Goal: Task Accomplishment & Management: Manage account settings

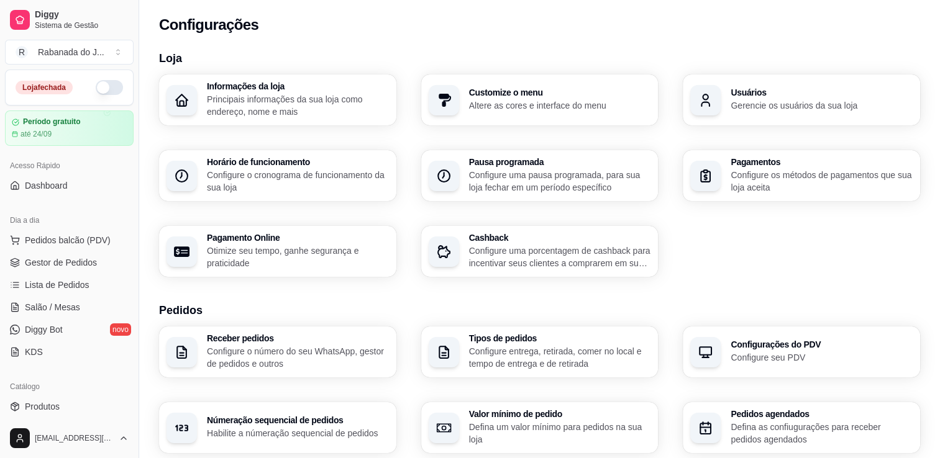
scroll to position [401, 0]
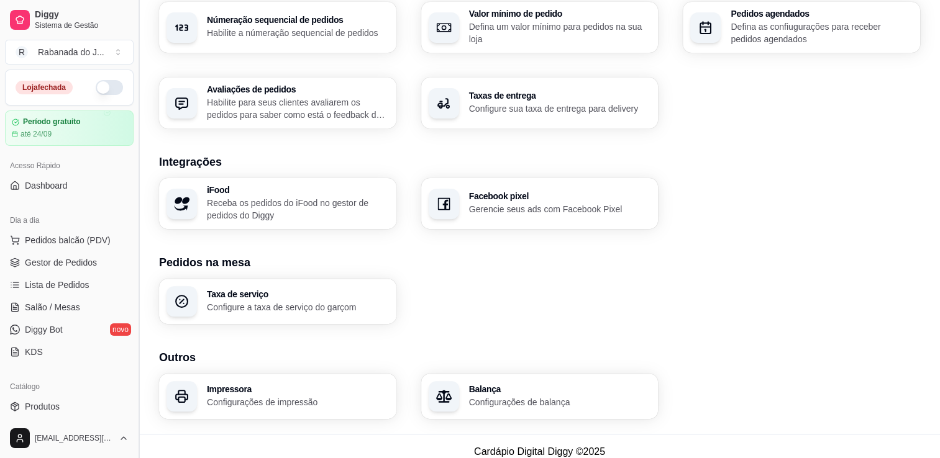
click at [135, 391] on button "Toggle Sidebar" at bounding box center [139, 229] width 10 height 458
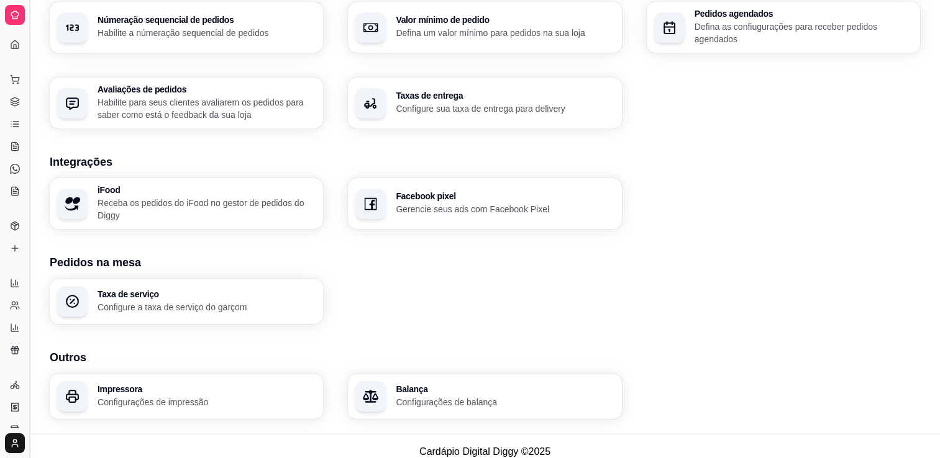
click at [29, 350] on button "Toggle Sidebar" at bounding box center [29, 229] width 10 height 458
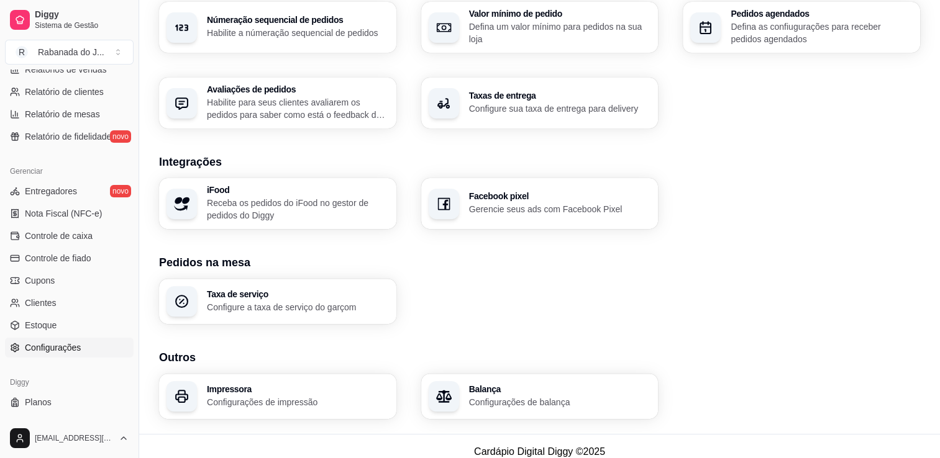
scroll to position [422, 0]
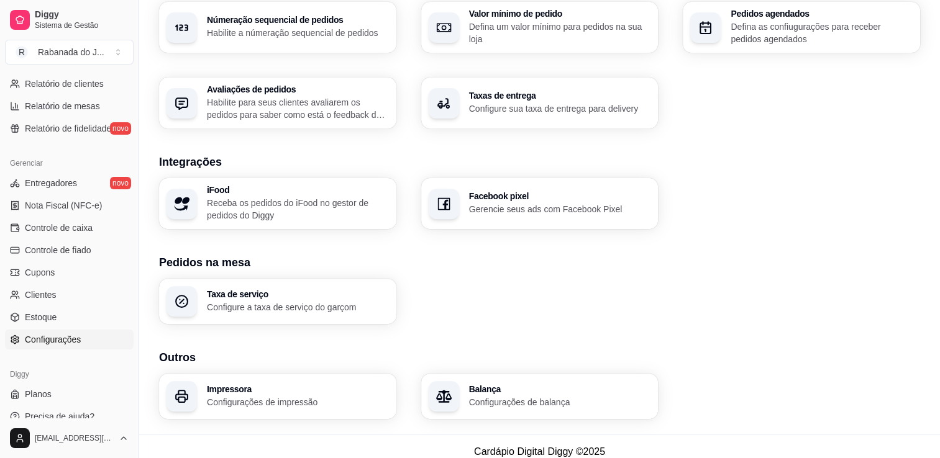
click at [73, 335] on span "Configurações" at bounding box center [53, 340] width 56 height 12
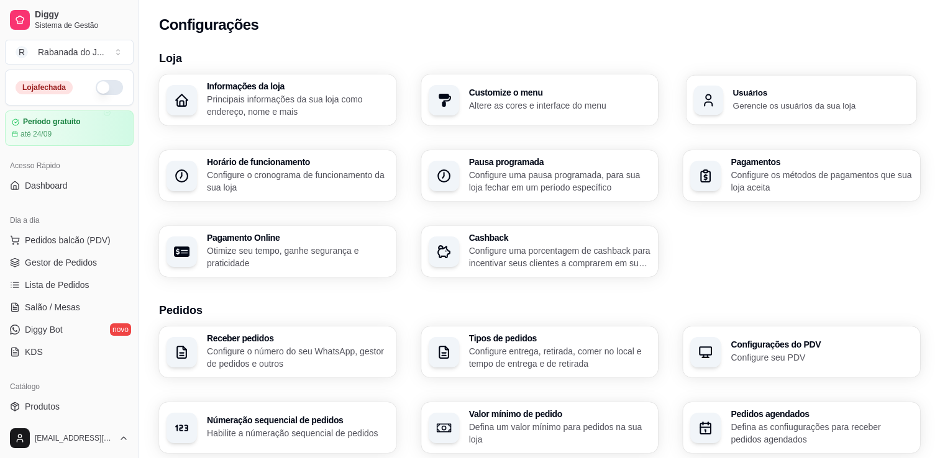
click at [802, 96] on h3 "Usuários" at bounding box center [821, 93] width 176 height 9
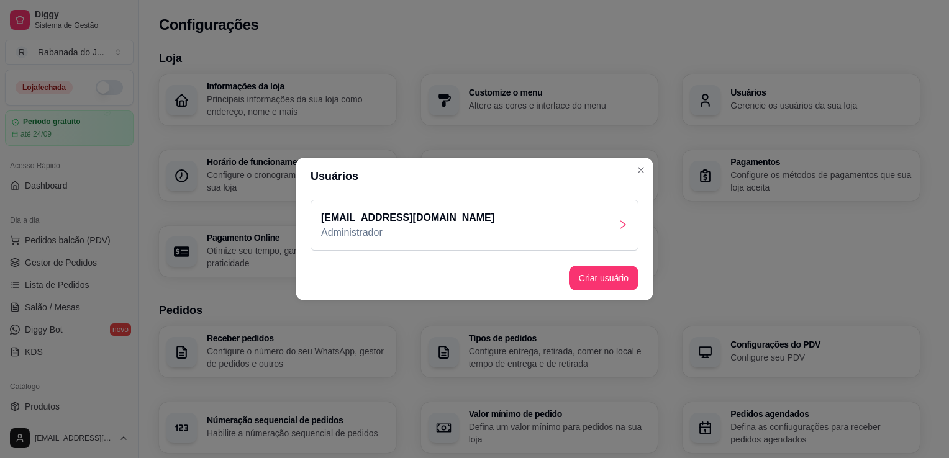
click at [620, 232] on div at bounding box center [623, 225] width 10 height 15
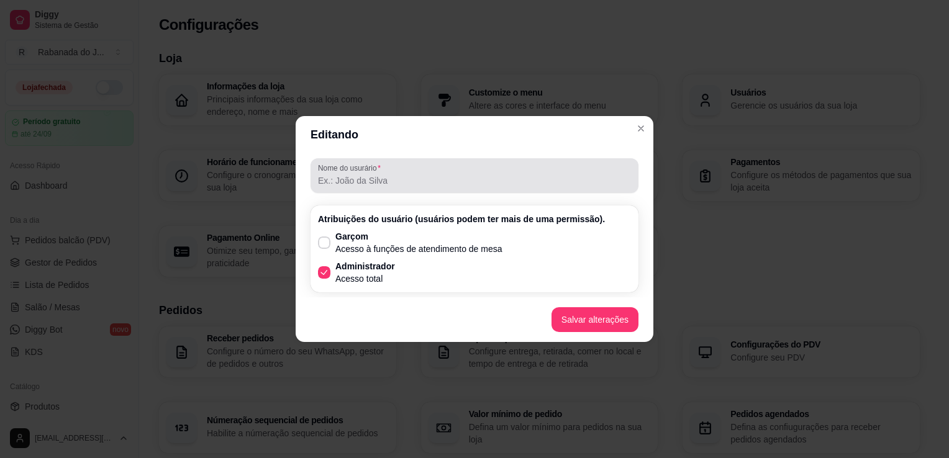
click at [418, 172] on div at bounding box center [474, 175] width 313 height 25
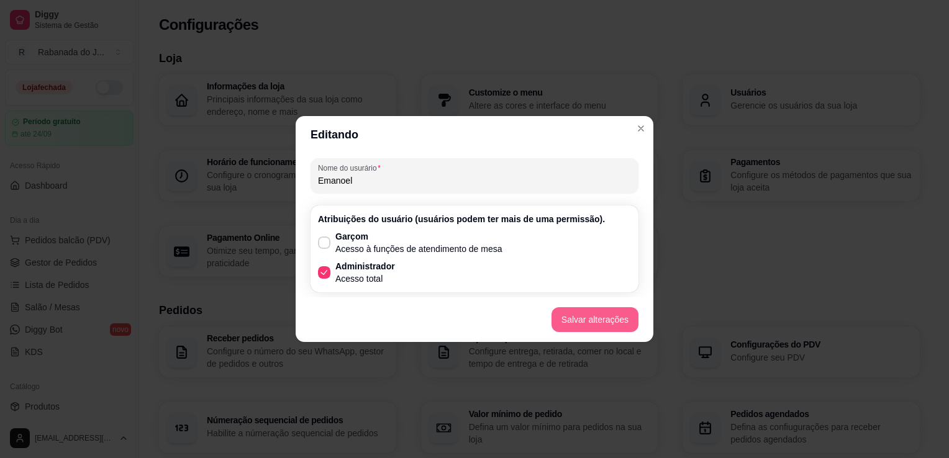
type input "Emanoel"
click at [586, 322] on button "Salvar alterações" at bounding box center [595, 320] width 84 height 24
click at [600, 319] on button "Salvar alterações" at bounding box center [595, 320] width 84 height 24
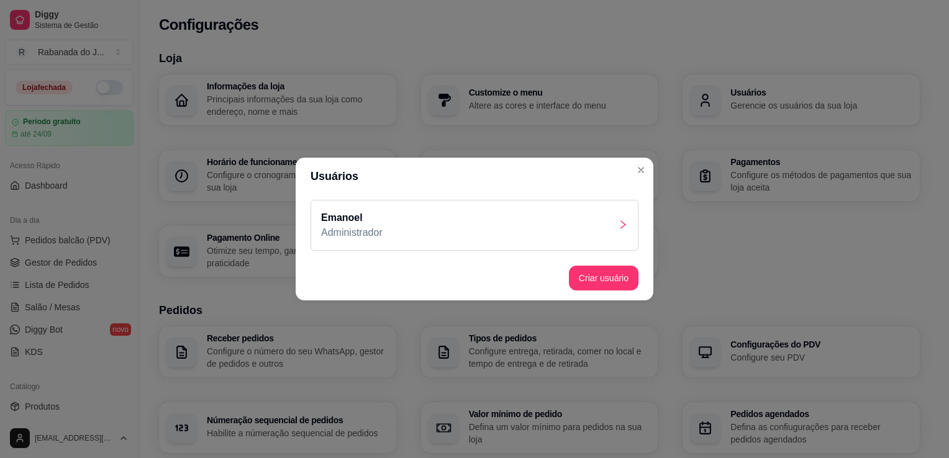
click at [626, 224] on icon "right" at bounding box center [623, 225] width 10 height 10
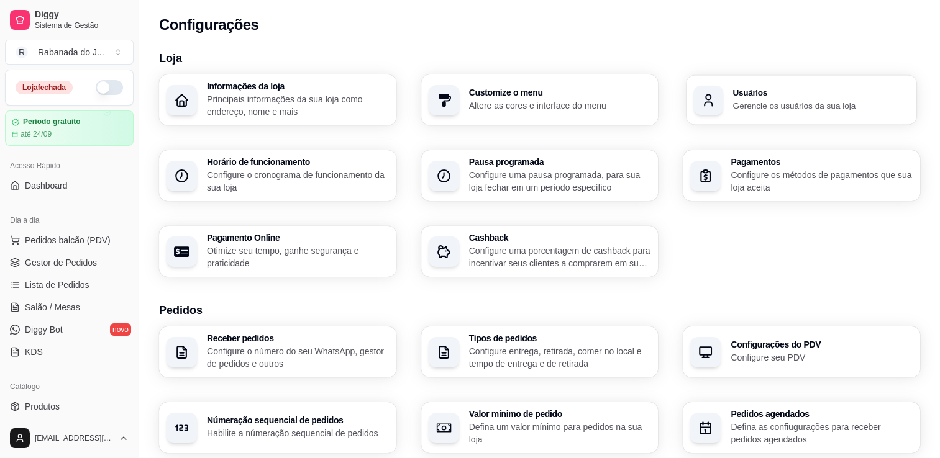
click at [741, 100] on p "Gerencie os usuários da sua loja" at bounding box center [821, 105] width 176 height 12
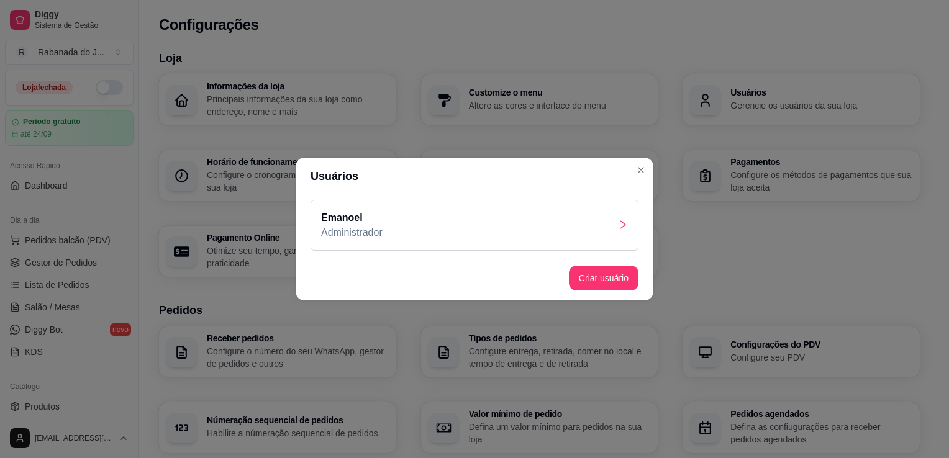
click at [616, 232] on div "Emanoel Administrador" at bounding box center [475, 225] width 328 height 51
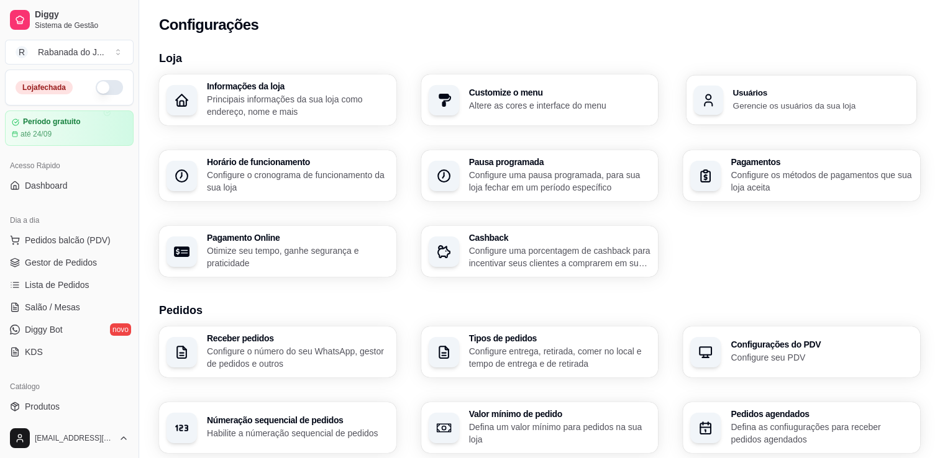
click at [723, 101] on div "Usuários Gerencie os usuários da sua loja" at bounding box center [801, 100] width 230 height 50
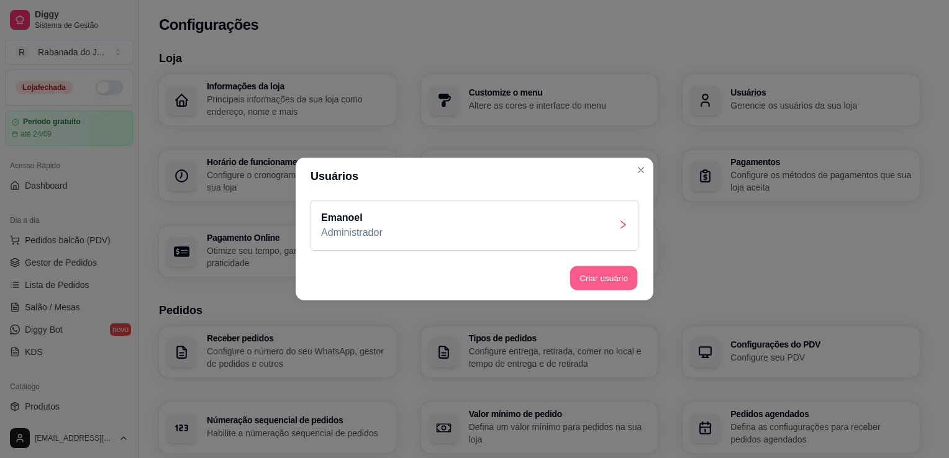
click at [608, 280] on button "Criar usuário" at bounding box center [604, 278] width 68 height 24
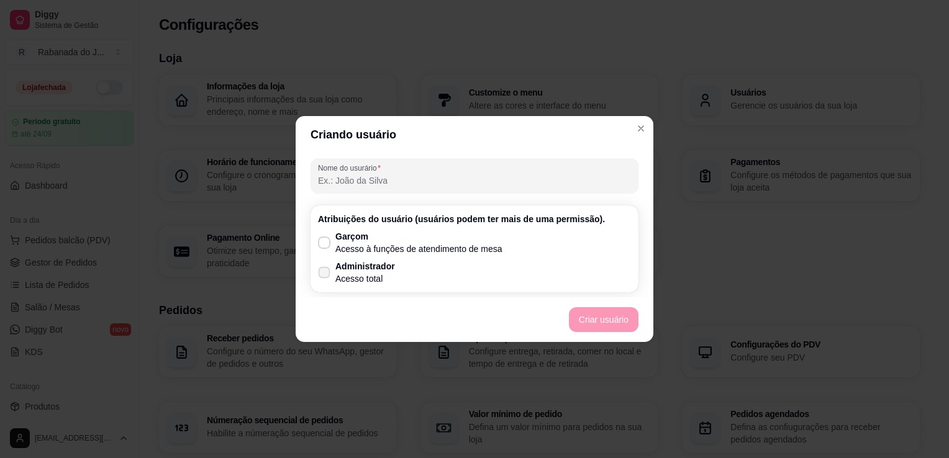
click at [325, 275] on icon at bounding box center [323, 272] width 9 height 7
click at [325, 275] on input "Administrador Acesso total" at bounding box center [321, 279] width 8 height 8
checkbox input "true"
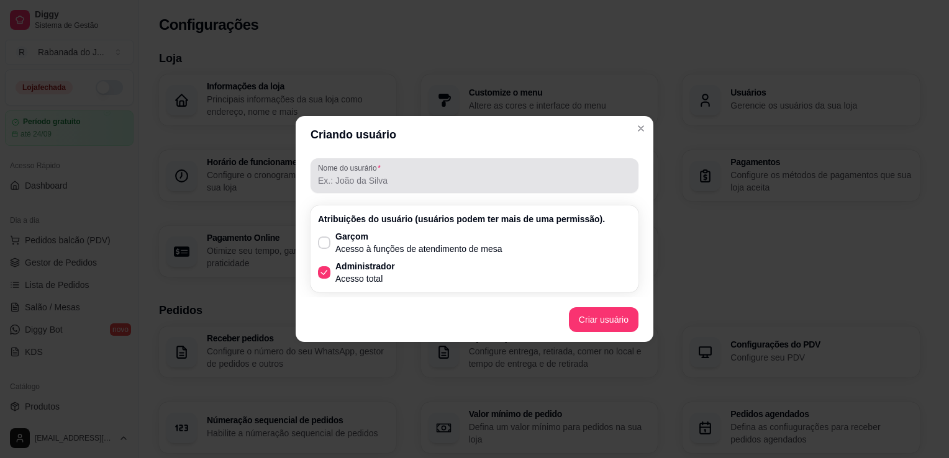
click at [375, 173] on div at bounding box center [474, 175] width 313 height 25
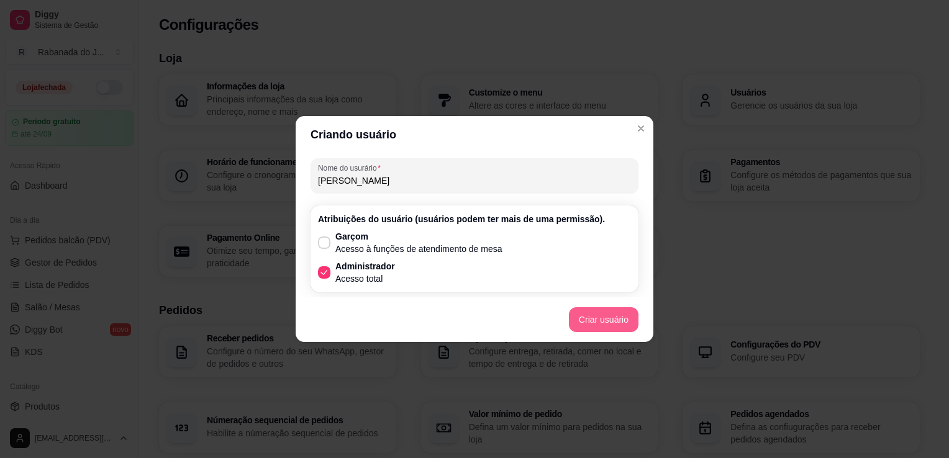
type input "[PERSON_NAME]"
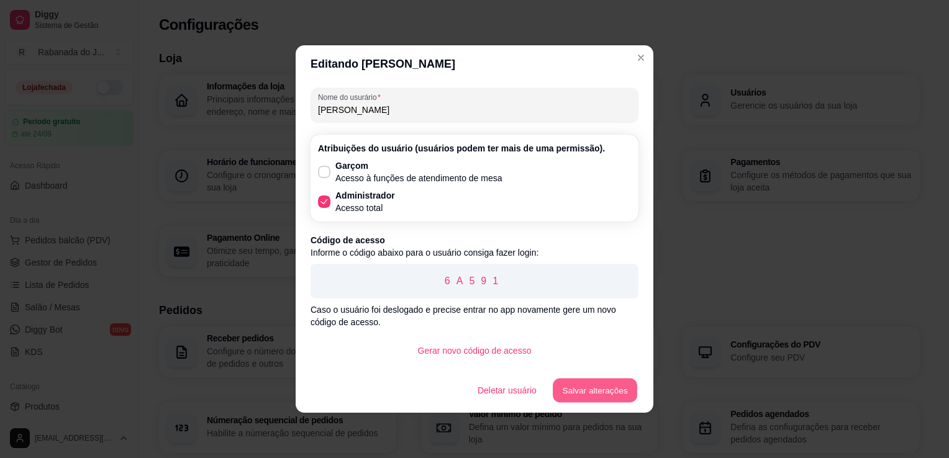
click at [579, 391] on button "Salvar alterações" at bounding box center [595, 391] width 84 height 24
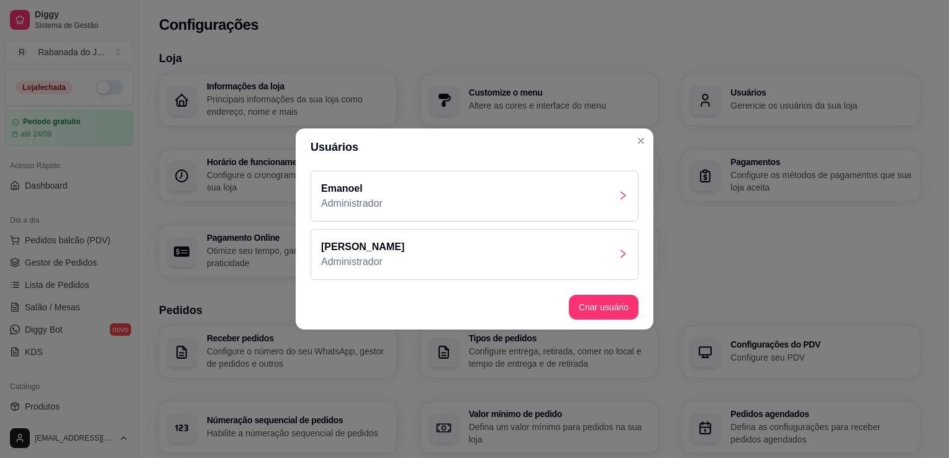
click at [614, 196] on div "Emanoel Administrador" at bounding box center [475, 196] width 328 height 51
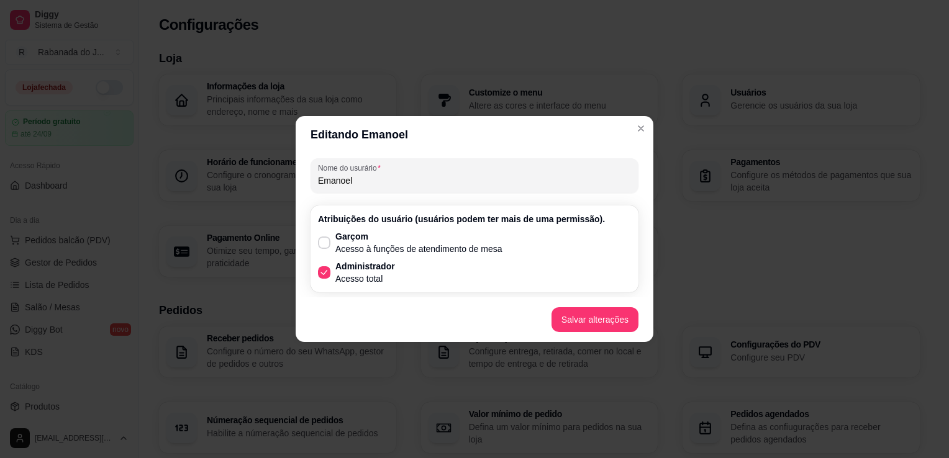
click at [469, 181] on input "Emanoel" at bounding box center [474, 181] width 313 height 12
type input "E"
type input "T"
type input "Rabanada"
click at [587, 319] on button "Salvar alterações" at bounding box center [595, 320] width 84 height 24
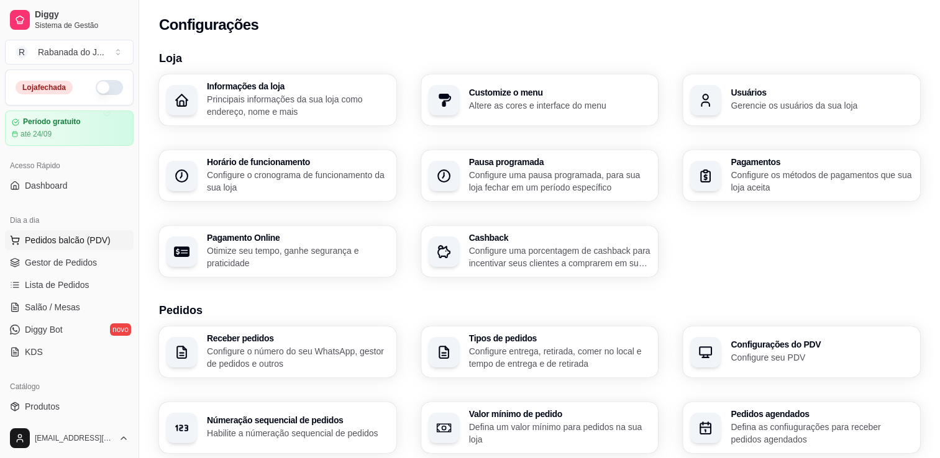
click at [55, 238] on span "Pedidos balcão (PDV)" at bounding box center [68, 240] width 86 height 12
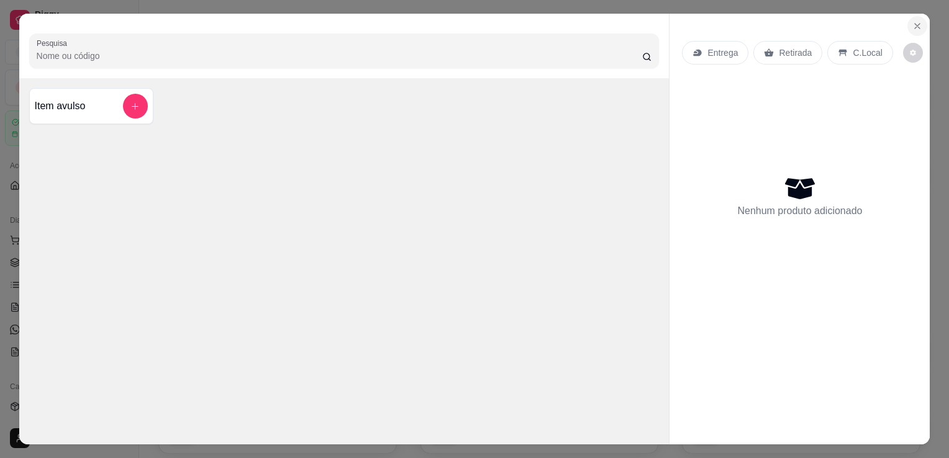
click at [917, 24] on icon "Close" at bounding box center [917, 26] width 10 height 10
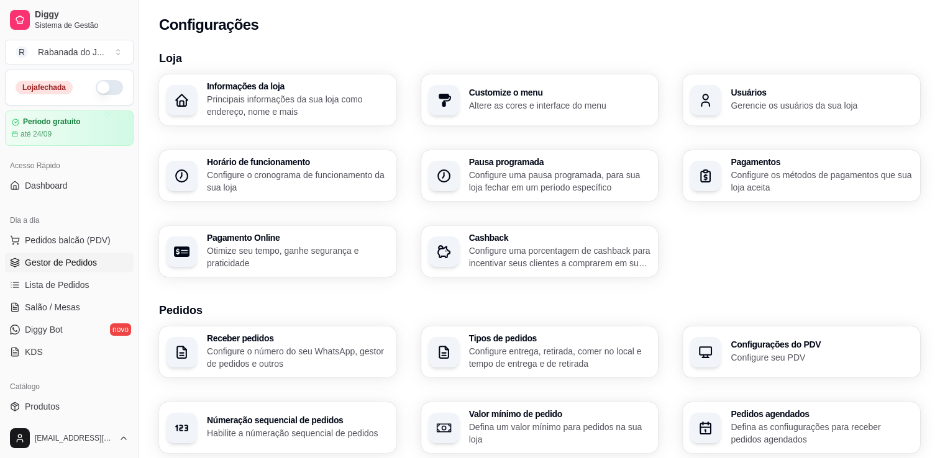
click at [37, 268] on span "Gestor de Pedidos" at bounding box center [61, 263] width 72 height 12
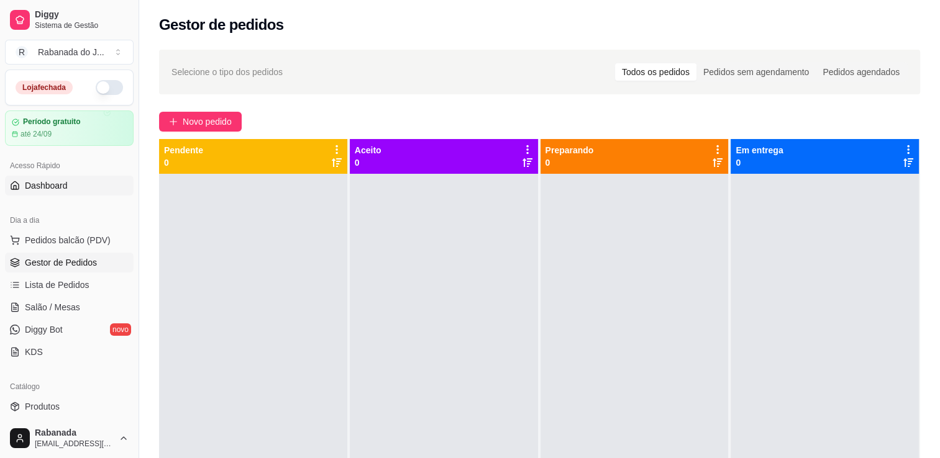
click at [63, 188] on span "Dashboard" at bounding box center [46, 185] width 43 height 12
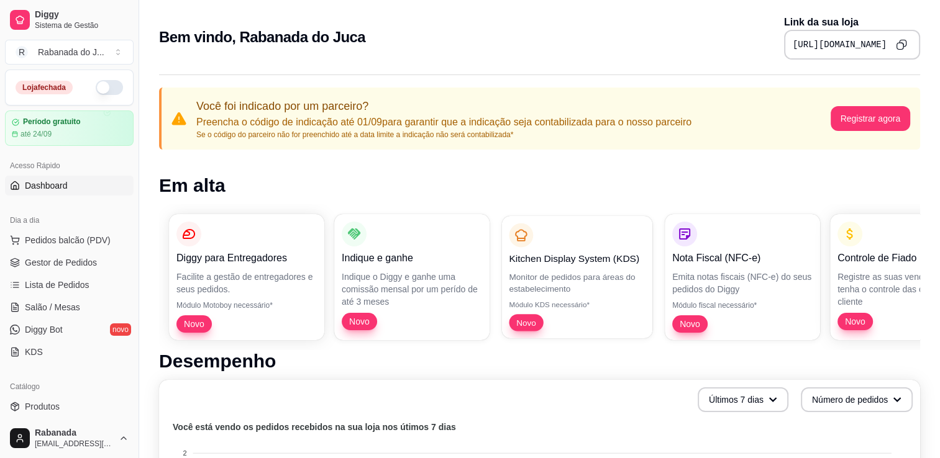
click at [527, 319] on span "Novo" at bounding box center [525, 323] width 29 height 12
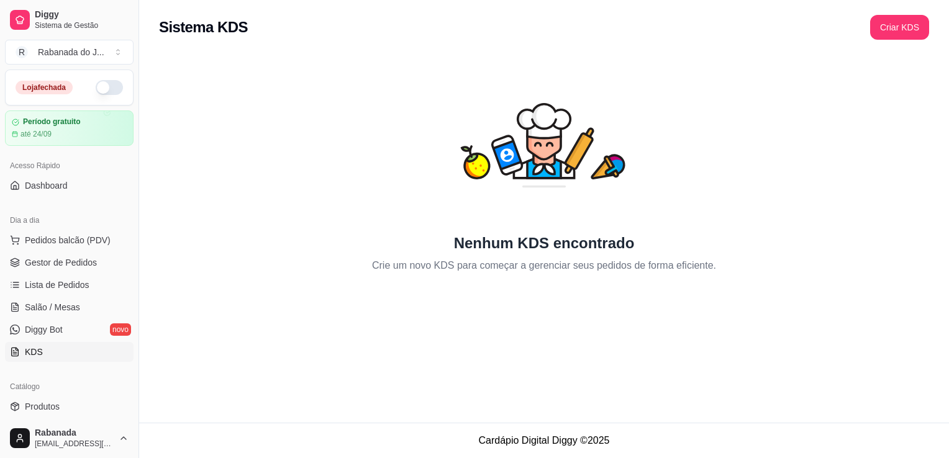
click at [504, 260] on p "Crie um novo KDS para começar a gerenciar seus pedidos de forma eficiente." at bounding box center [544, 265] width 344 height 15
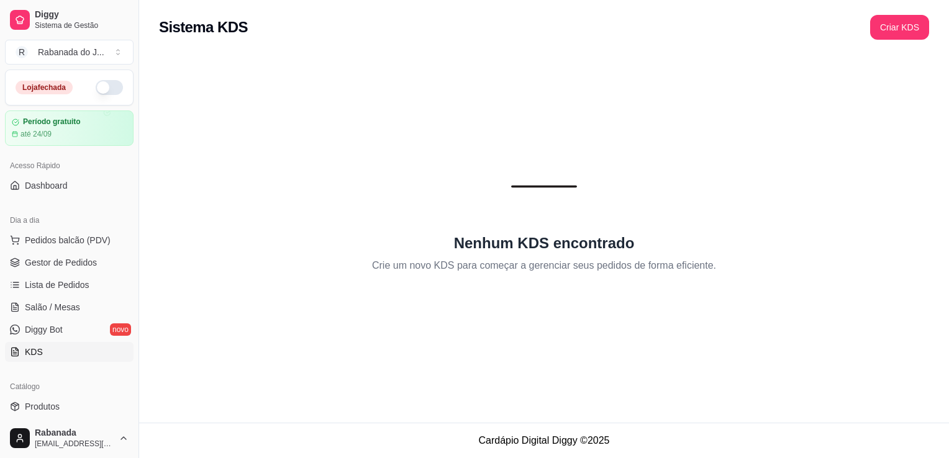
click at [498, 242] on h2 "Nenhum KDS encontrado" at bounding box center [544, 244] width 181 height 20
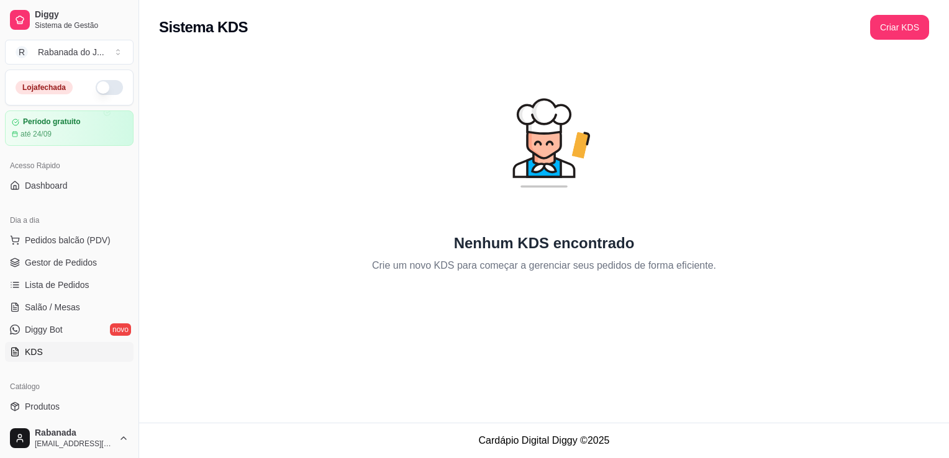
click at [498, 242] on h2 "Nenhum KDS encontrado" at bounding box center [544, 244] width 181 height 20
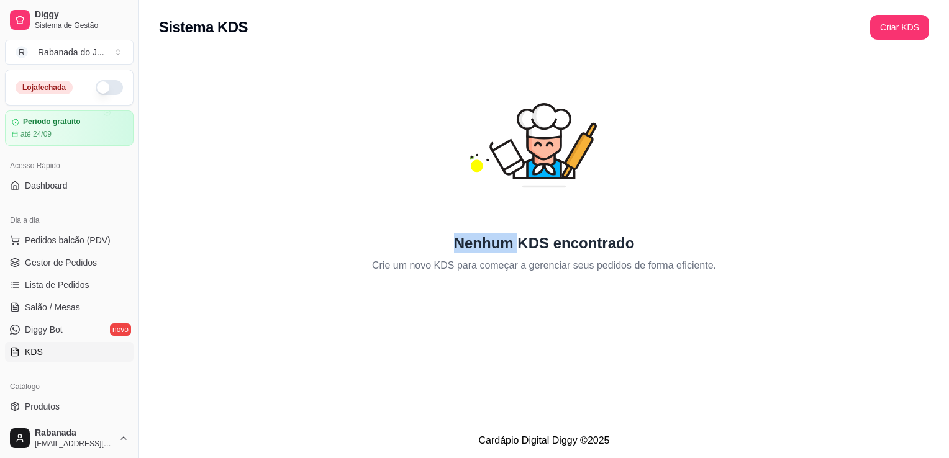
click at [498, 242] on h2 "Nenhum KDS encontrado" at bounding box center [544, 244] width 181 height 20
click at [44, 357] on link "KDS" at bounding box center [69, 352] width 129 height 20
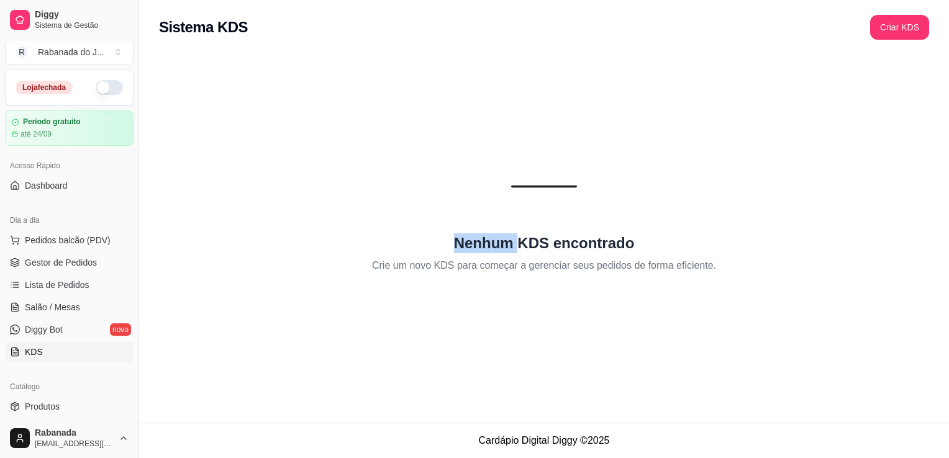
click at [44, 357] on link "KDS" at bounding box center [69, 352] width 129 height 20
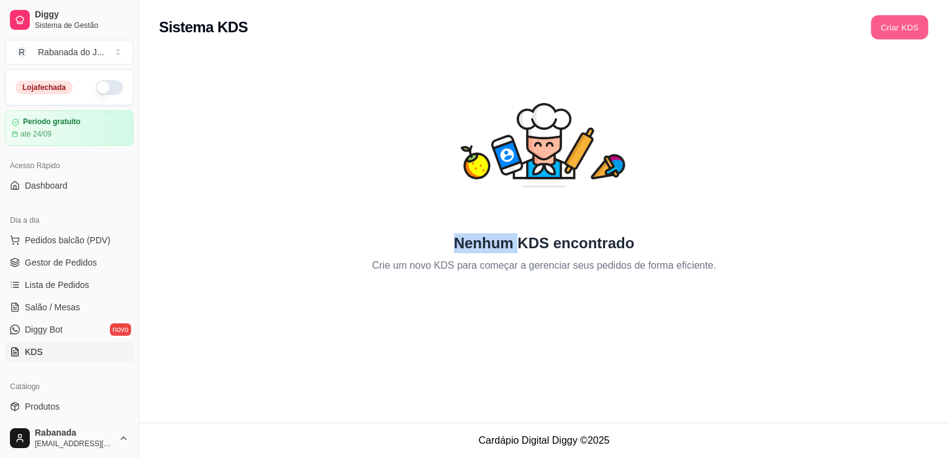
click at [896, 25] on button "Criar KDS" at bounding box center [899, 28] width 57 height 24
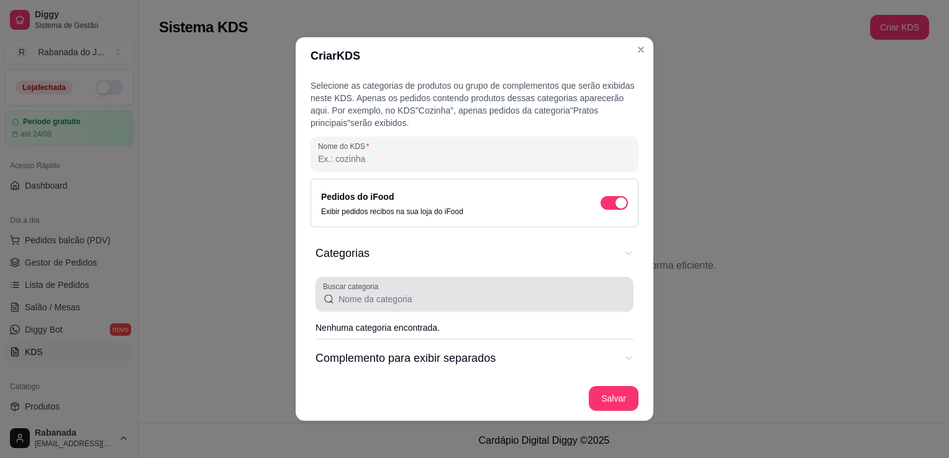
click at [397, 303] on input "Buscar categoria" at bounding box center [480, 299] width 291 height 12
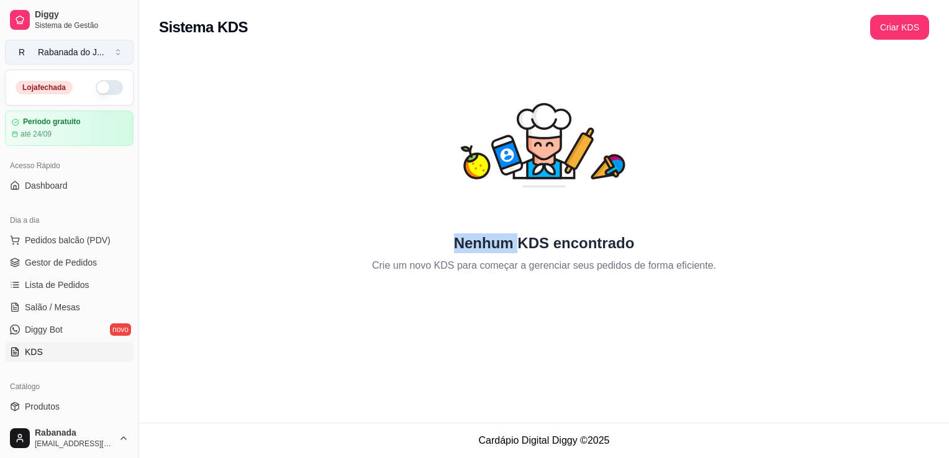
click at [119, 56] on button "R Rabanada do J ..." at bounding box center [69, 52] width 129 height 25
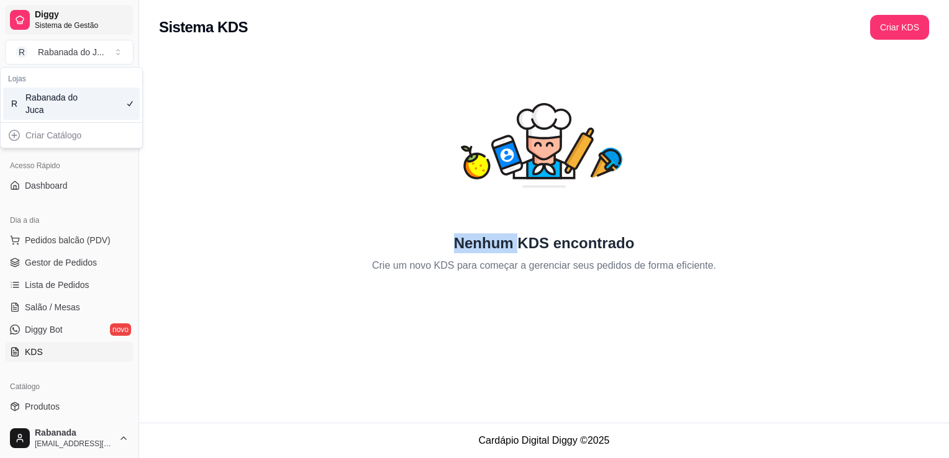
drag, startPoint x: 119, startPoint y: 56, endPoint x: 52, endPoint y: 16, distance: 78.5
click at [52, 16] on div "Diggy Sistema de Gestão R Rabanada do J ..." at bounding box center [69, 35] width 139 height 70
click at [52, 16] on span "Diggy" at bounding box center [82, 14] width 94 height 11
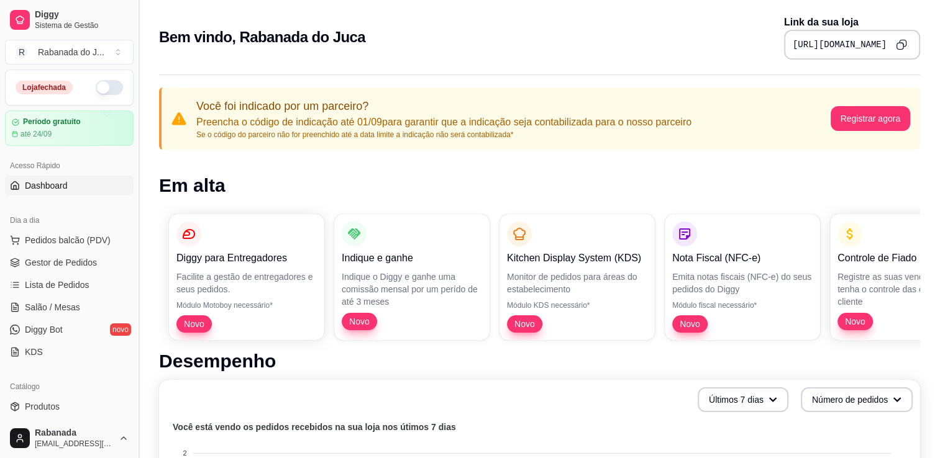
click at [142, 406] on button "Toggle Sidebar" at bounding box center [139, 229] width 10 height 458
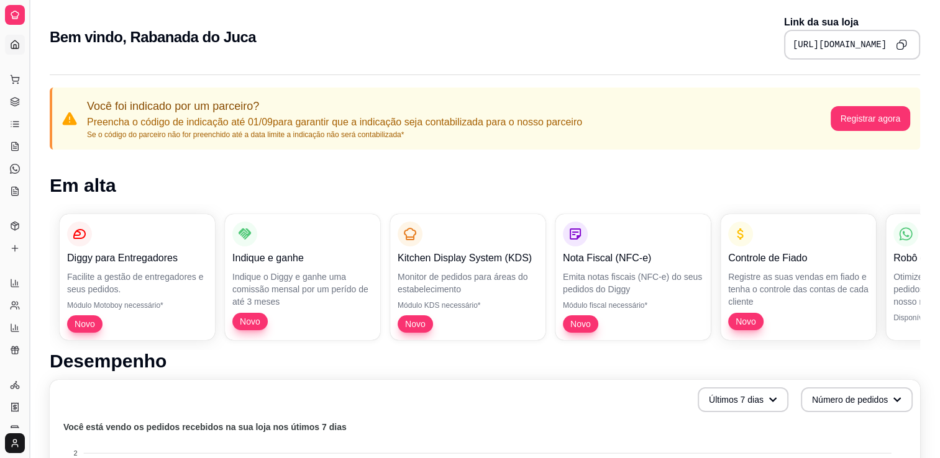
click at [27, 384] on button "Toggle Sidebar" at bounding box center [29, 229] width 10 height 458
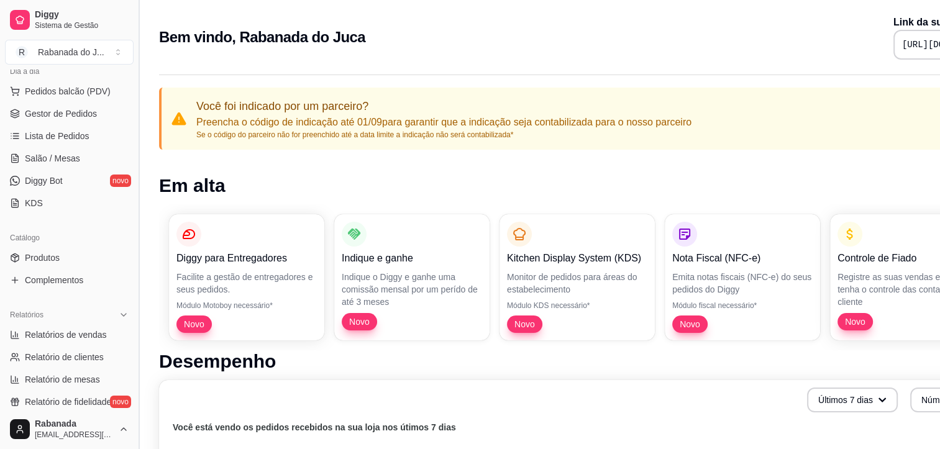
click at [137, 391] on button "Toggle Sidebar" at bounding box center [139, 224] width 10 height 449
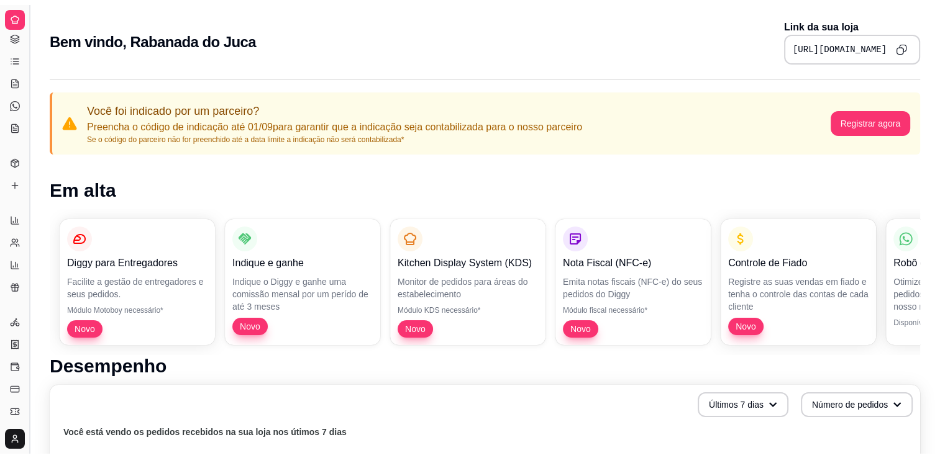
scroll to position [61, 0]
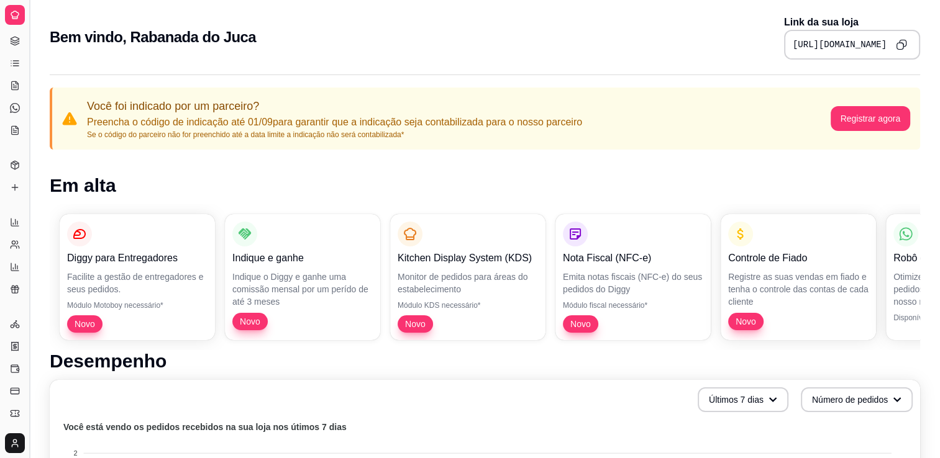
click at [32, 391] on button "Toggle Sidebar" at bounding box center [29, 229] width 10 height 458
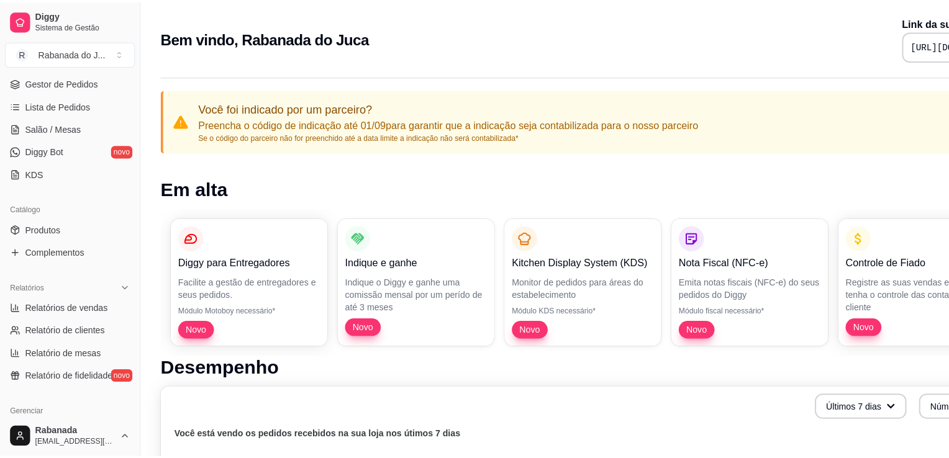
scroll to position [435, 0]
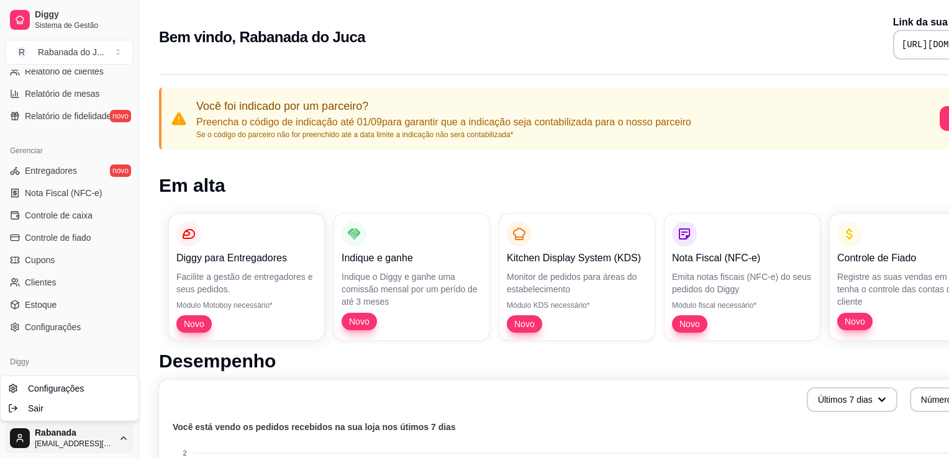
click at [92, 438] on html "Diggy Sistema de Gestão R Rabanada do J ... Loja fechada Período gratuito até 2…" at bounding box center [474, 229] width 949 height 458
click at [37, 409] on span "Sair" at bounding box center [36, 408] width 16 height 12
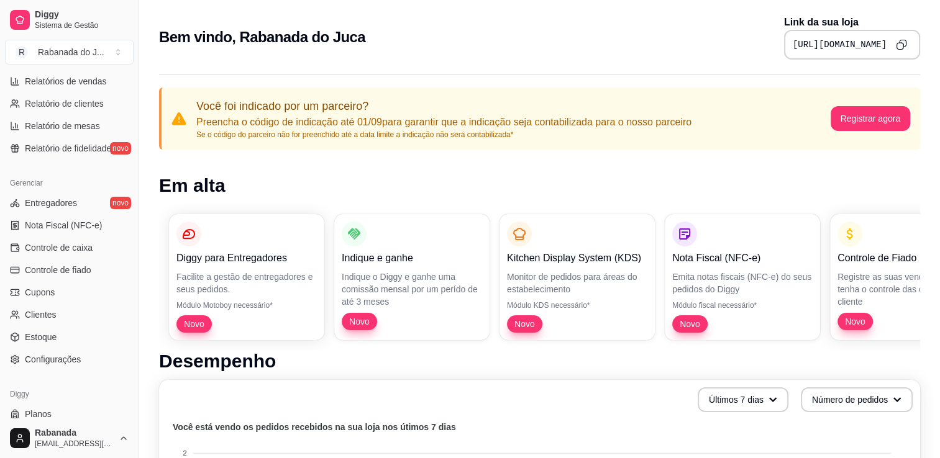
scroll to position [435, 0]
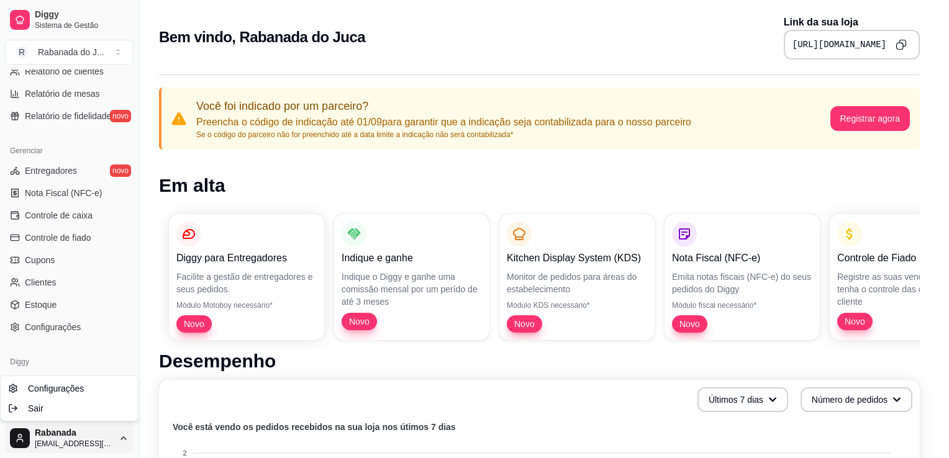
click at [112, 445] on html "Diggy Sistema de Gestão R Rabanada do J ... Loja fechada Período gratuito até 2…" at bounding box center [474, 229] width 949 height 458
click at [36, 406] on span "Sair" at bounding box center [36, 408] width 16 height 12
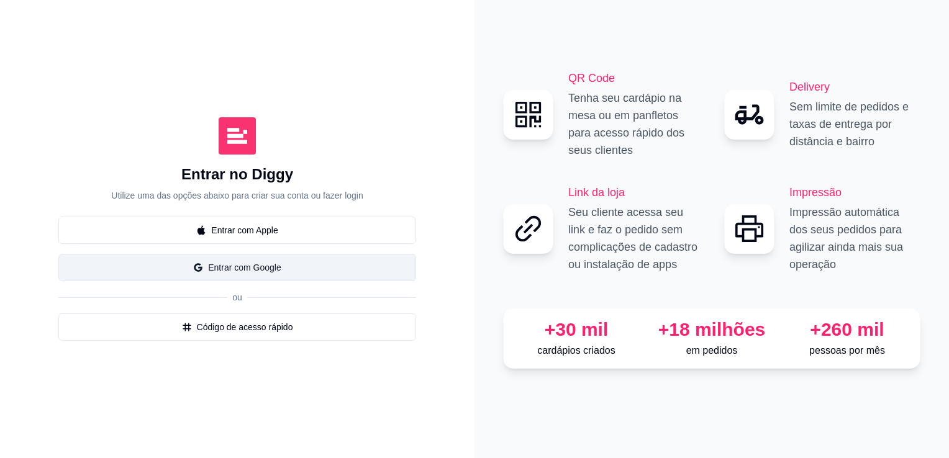
click at [255, 272] on button "Entrar com Google" at bounding box center [237, 267] width 358 height 27
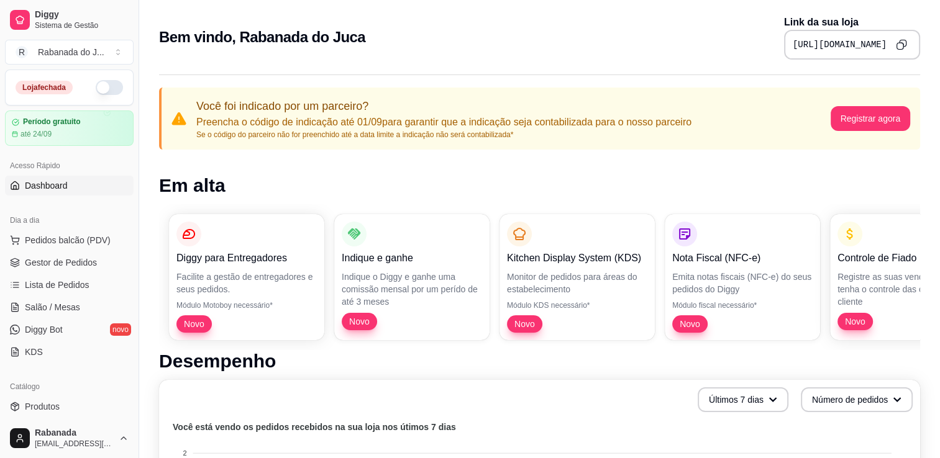
click at [108, 86] on button "button" at bounding box center [109, 87] width 27 height 15
click at [99, 88] on button "button" at bounding box center [109, 87] width 27 height 15
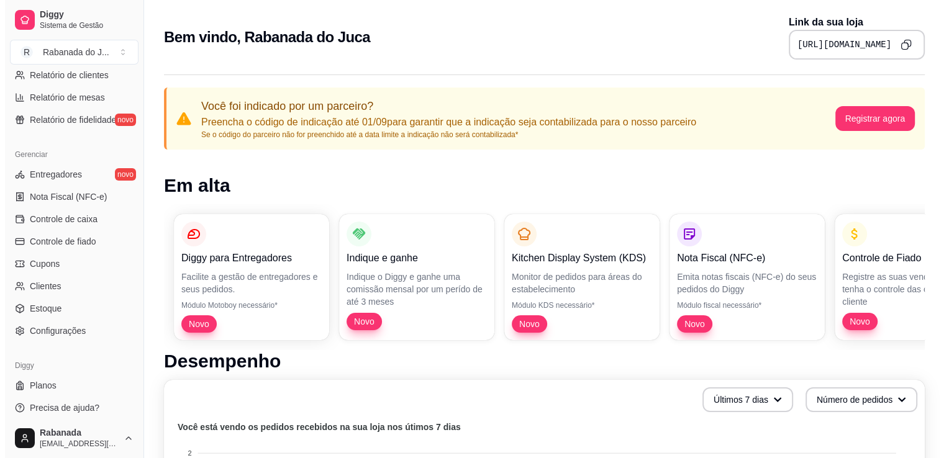
scroll to position [435, 0]
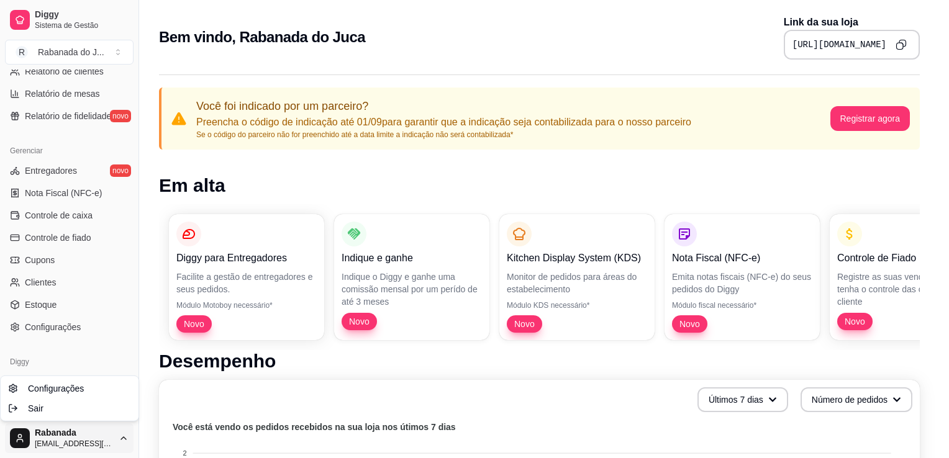
click at [67, 439] on html "Diggy Sistema de Gestão R Rabanada do J ... Loja fechada Período gratuito até 2…" at bounding box center [474, 229] width 949 height 458
click at [35, 407] on span "Sair" at bounding box center [36, 408] width 16 height 12
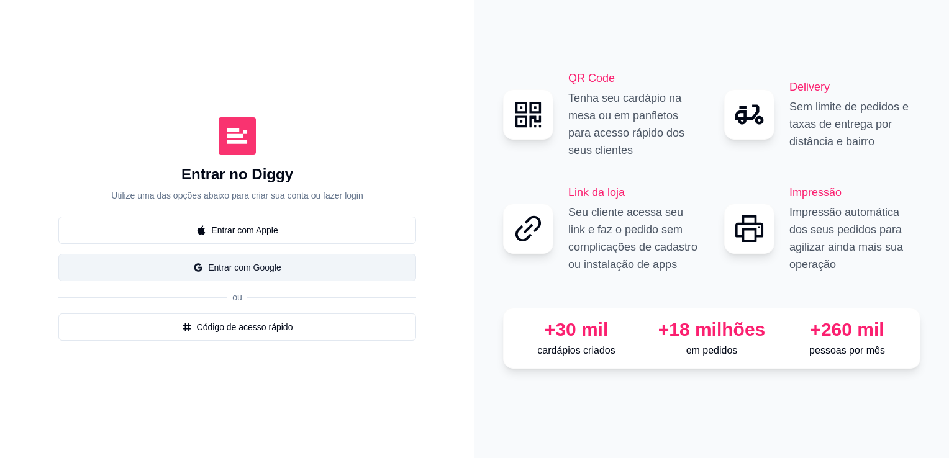
click at [260, 270] on button "Entrar com Google" at bounding box center [237, 267] width 358 height 27
click at [247, 269] on button "Entrar com Google" at bounding box center [237, 267] width 358 height 27
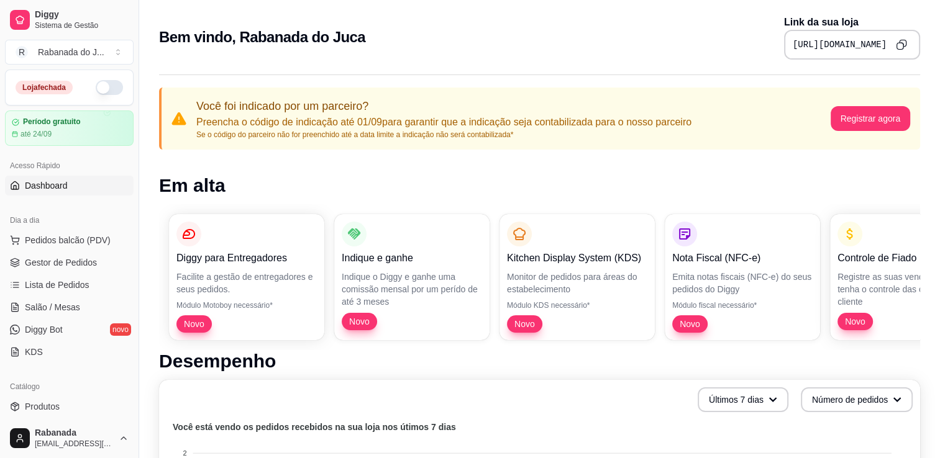
click at [109, 85] on button "button" at bounding box center [109, 87] width 27 height 15
click at [99, 86] on button "button" at bounding box center [109, 87] width 27 height 15
click at [67, 242] on span "Pedidos balcão (PDV)" at bounding box center [68, 240] width 86 height 12
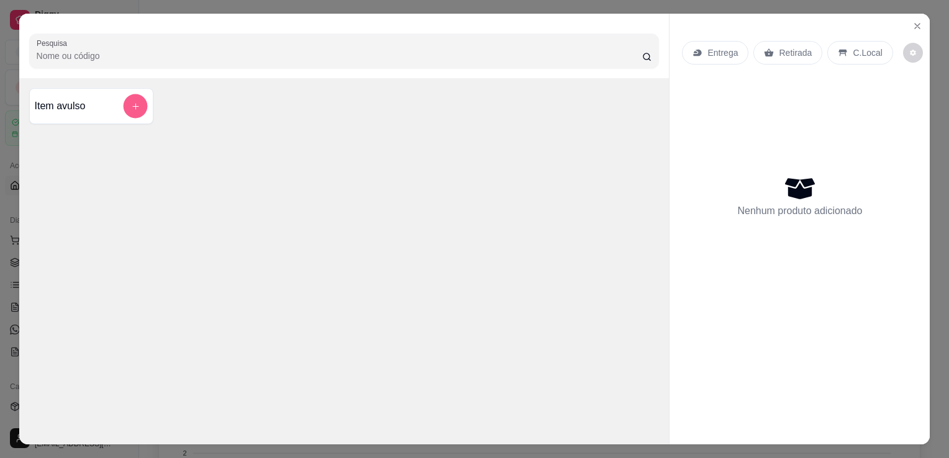
click at [130, 103] on icon "add-separate-item" at bounding box center [134, 106] width 9 height 9
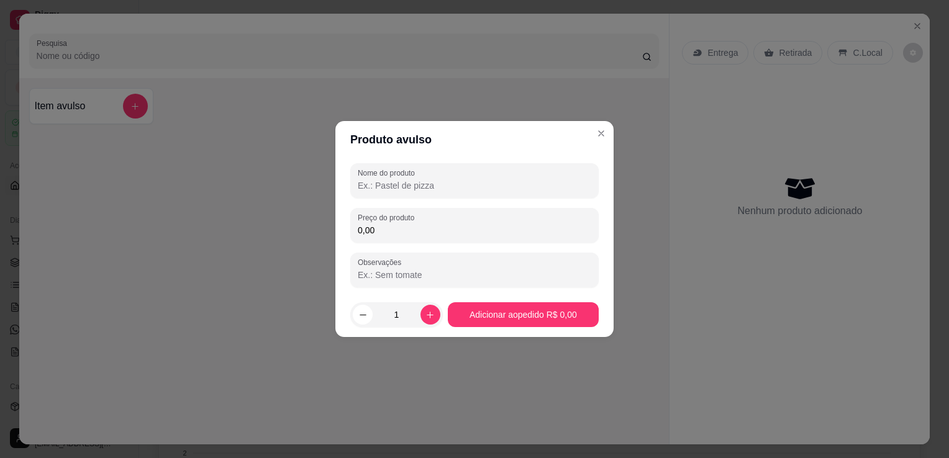
click at [410, 189] on input "Nome do produto" at bounding box center [475, 185] width 234 height 12
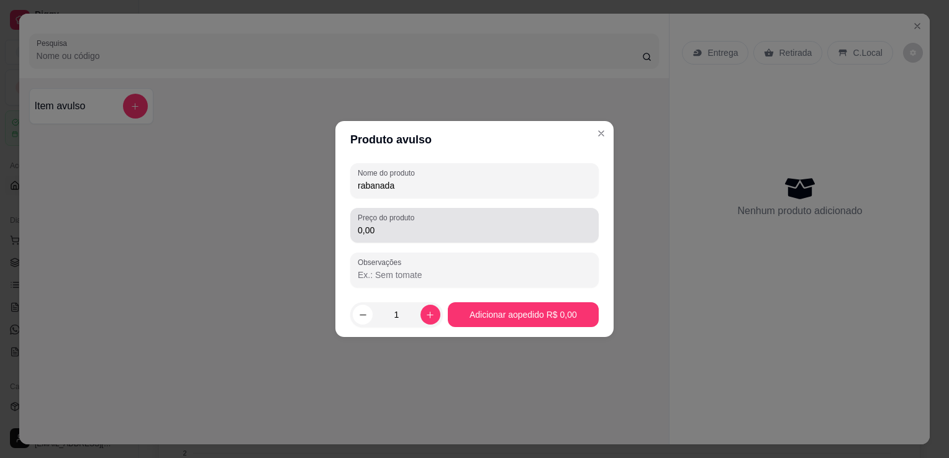
type input "rabanada"
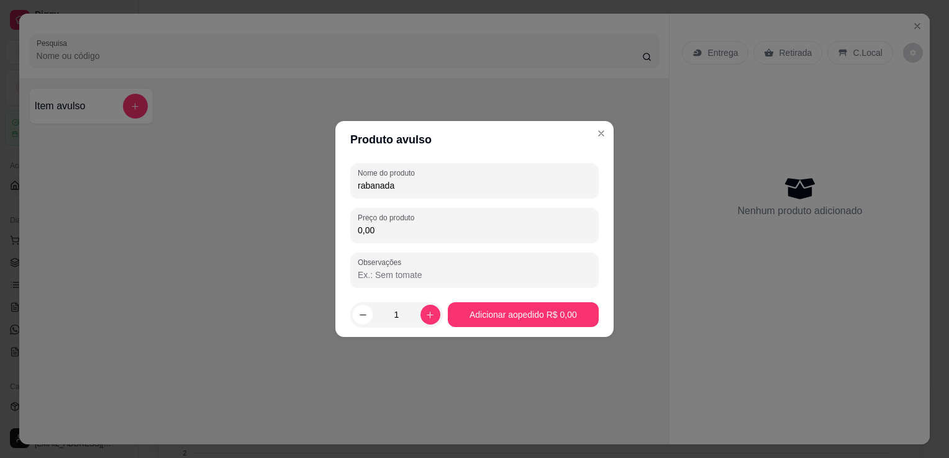
click at [412, 235] on input "0,00" at bounding box center [475, 230] width 234 height 12
type input "19,90"
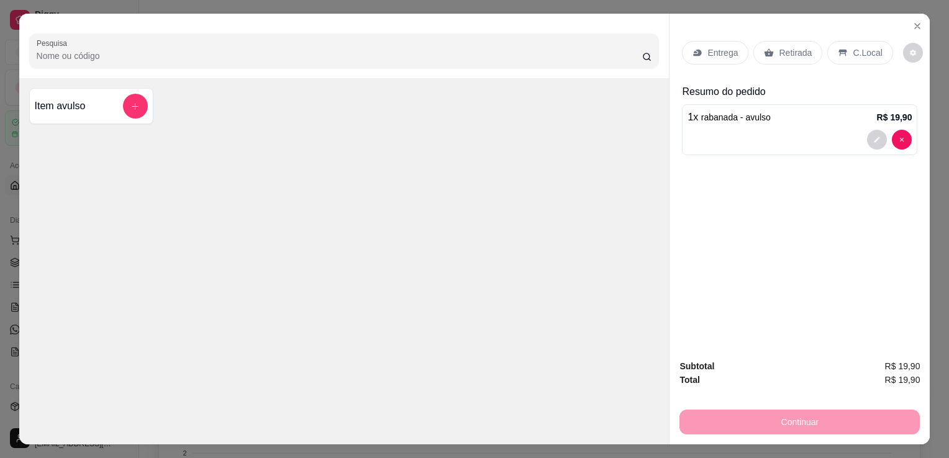
click at [855, 53] on p "C.Local" at bounding box center [867, 53] width 29 height 12
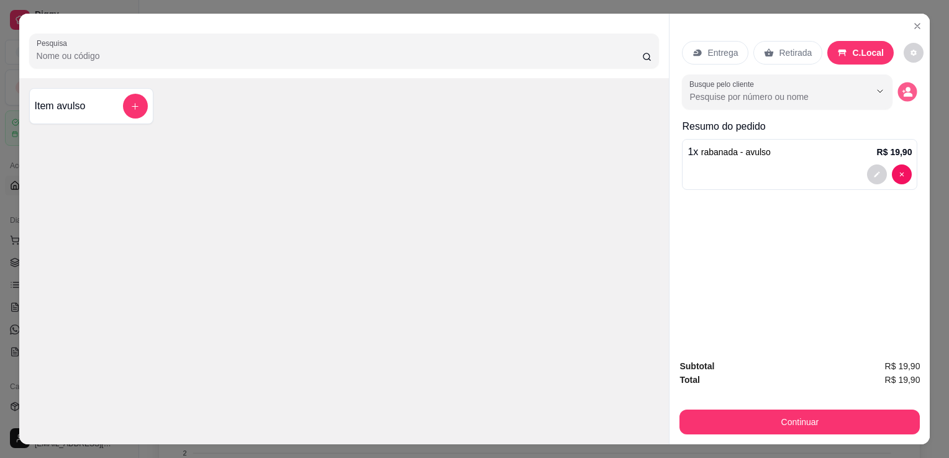
click at [909, 86] on button "decrease-product-quantity" at bounding box center [907, 92] width 19 height 19
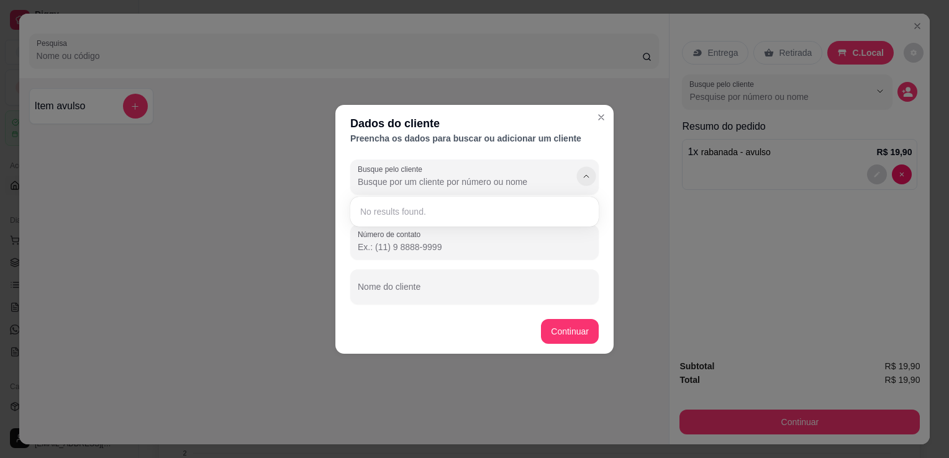
click at [587, 178] on icon "Show suggestions" at bounding box center [586, 176] width 10 height 10
click at [604, 117] on section "Dados do cliente Preencha os dados para buscar ou adicionar um cliente Busque p…" at bounding box center [474, 229] width 278 height 249
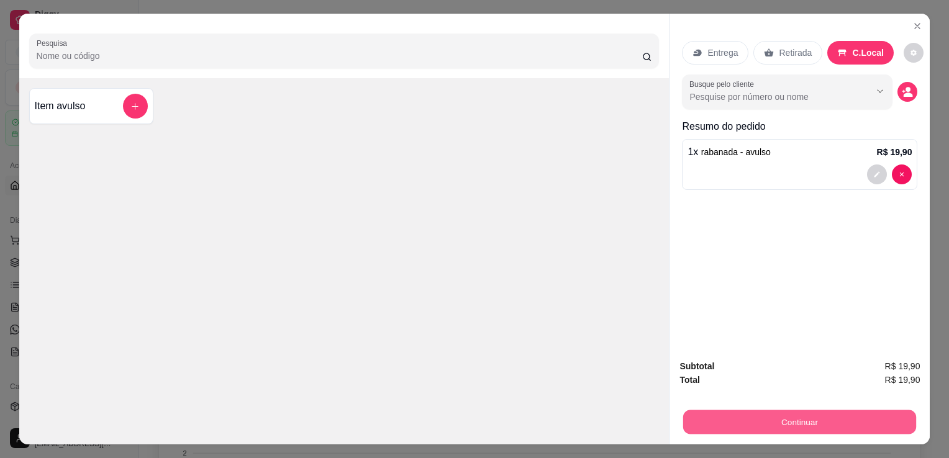
click at [805, 416] on button "Continuar" at bounding box center [799, 422] width 233 height 24
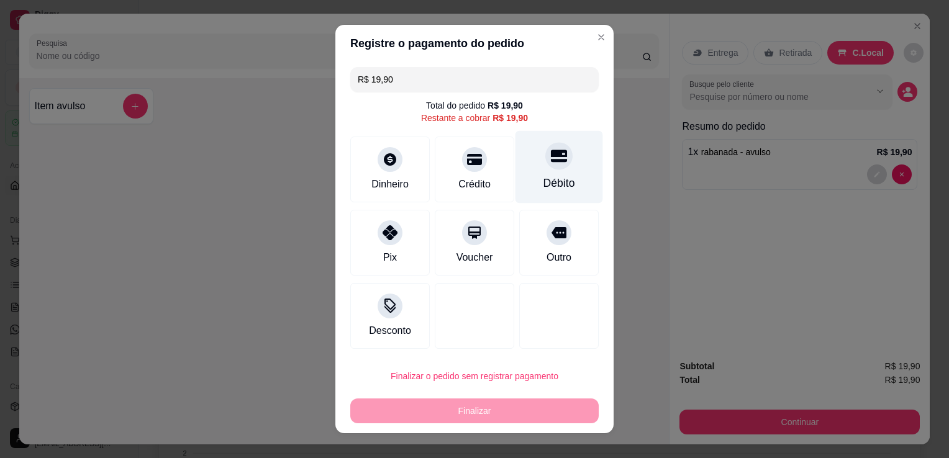
click at [552, 175] on div "Débito" at bounding box center [560, 167] width 88 height 73
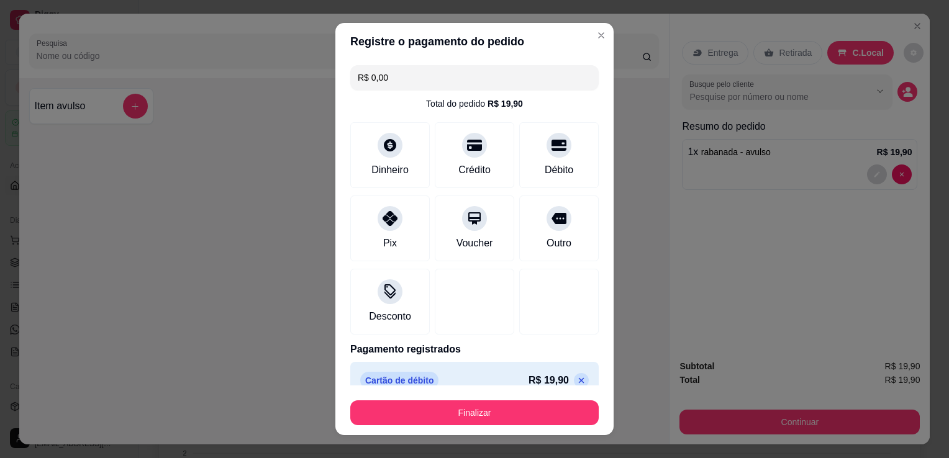
click at [555, 73] on input "R$ 0,00" at bounding box center [475, 77] width 234 height 25
click at [452, 156] on div "Crédito" at bounding box center [475, 153] width 88 height 73
click at [576, 382] on icon at bounding box center [581, 381] width 10 height 10
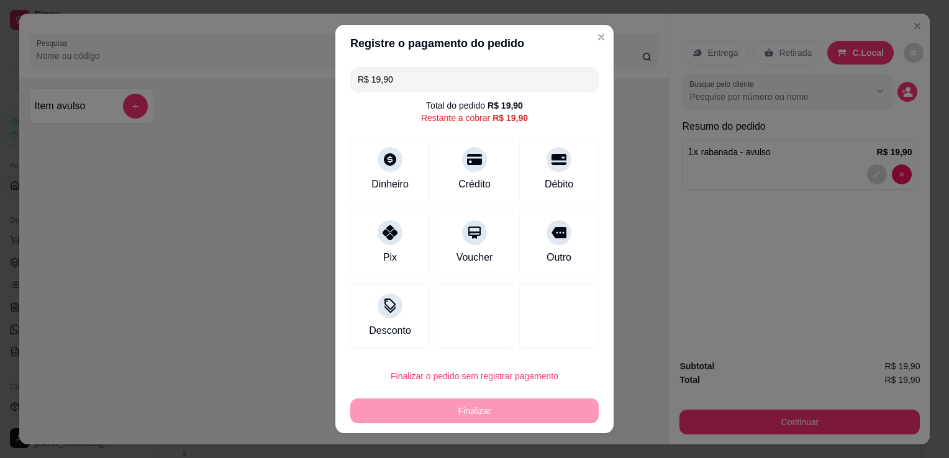
click at [409, 79] on input "R$ 19,90" at bounding box center [475, 79] width 234 height 25
click at [461, 160] on div at bounding box center [474, 155] width 27 height 27
type input "R$ 10,90"
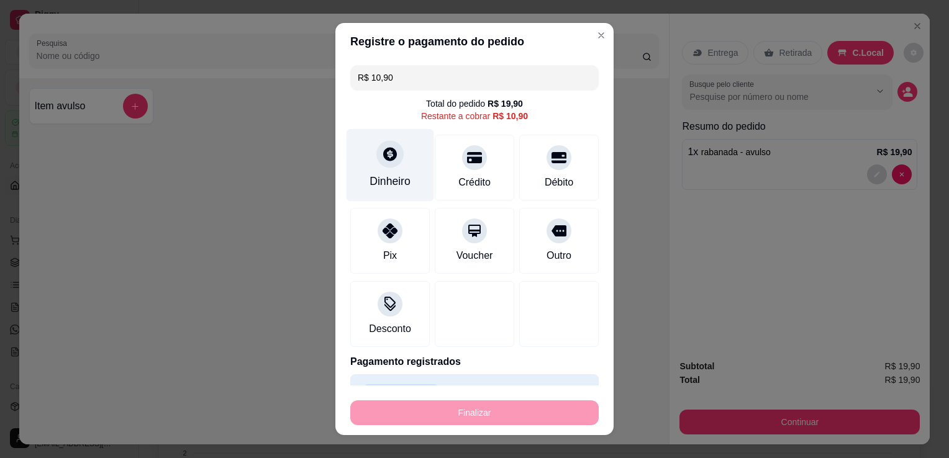
click at [376, 182] on div "Dinheiro" at bounding box center [390, 181] width 41 height 16
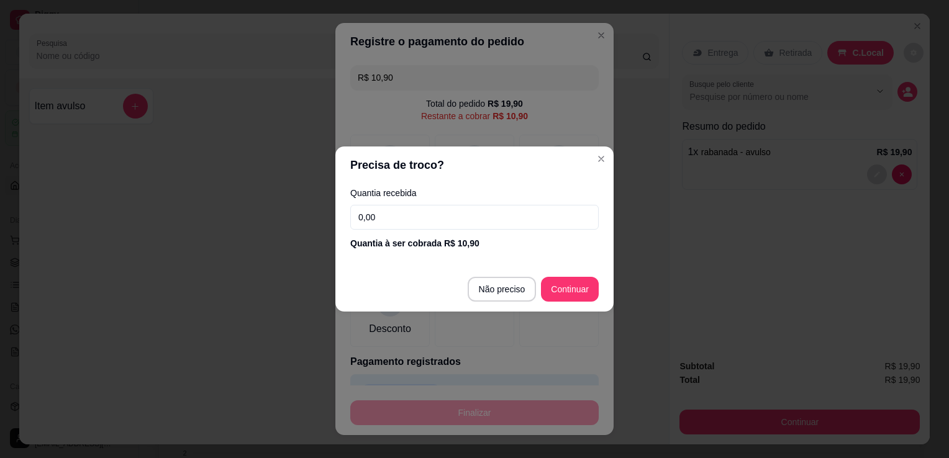
click at [466, 217] on input "0,00" at bounding box center [474, 217] width 248 height 25
type input "10,90"
type input "R$ 0,00"
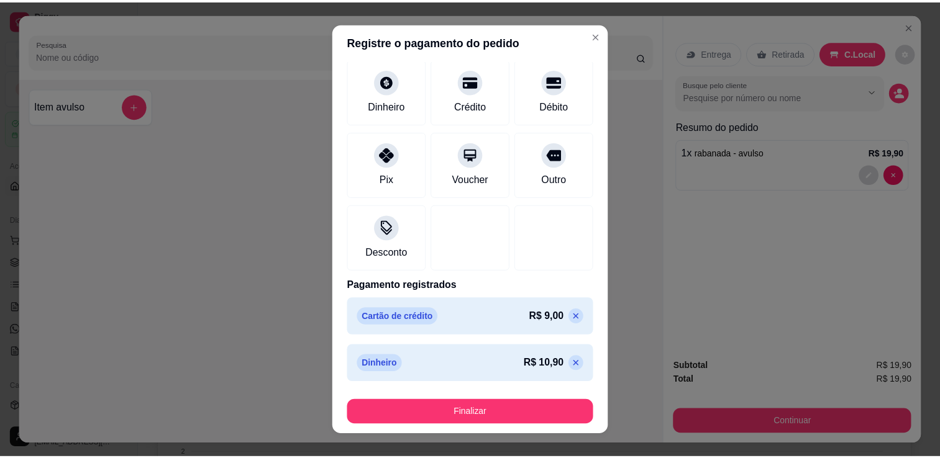
scroll to position [65, 0]
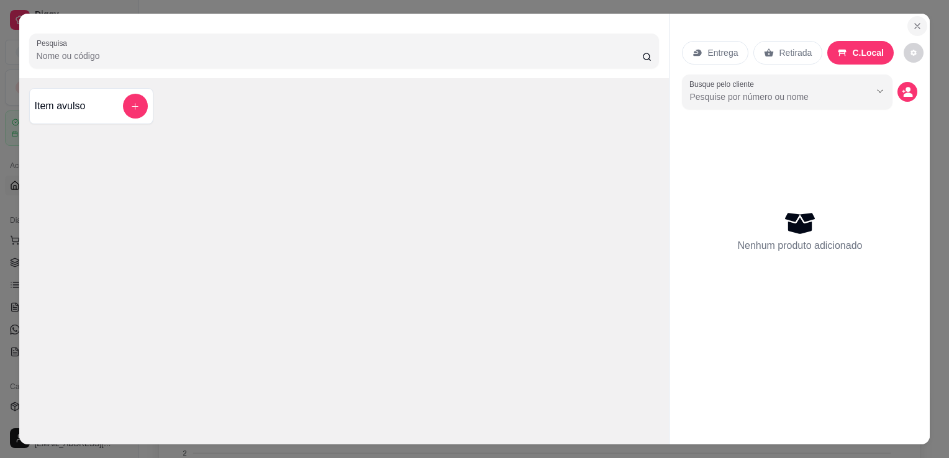
click at [912, 25] on icon "Close" at bounding box center [917, 26] width 10 height 10
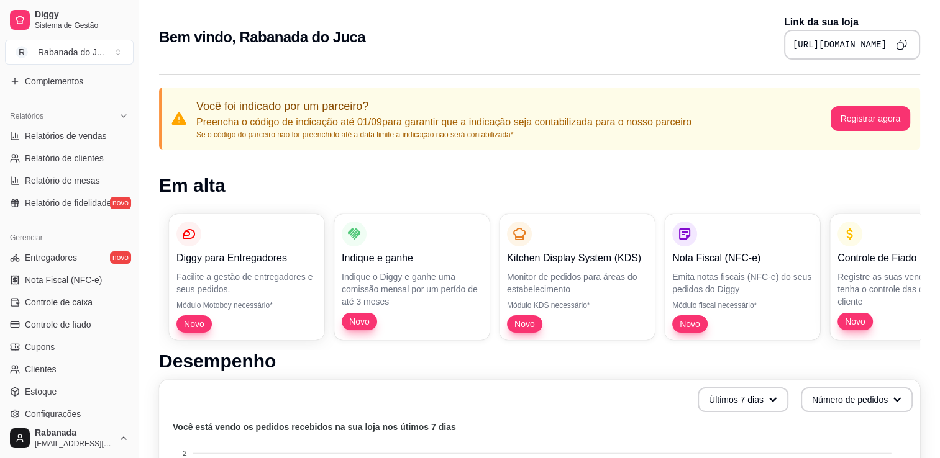
scroll to position [373, 0]
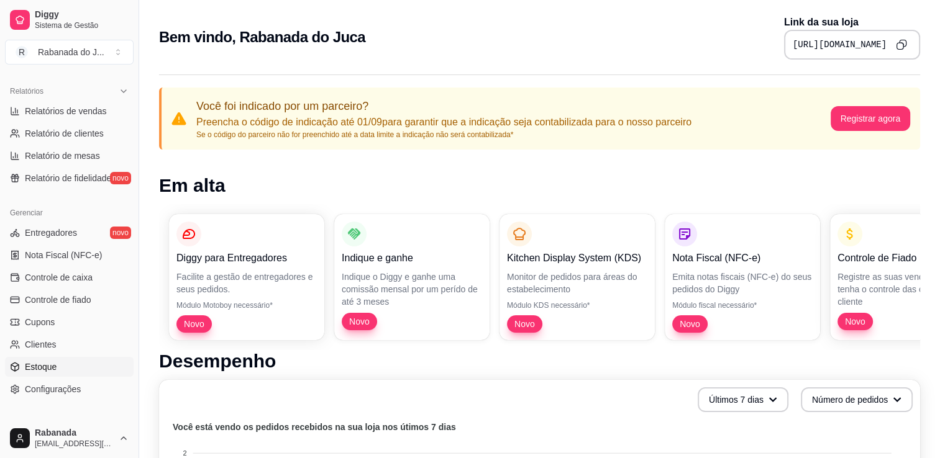
click at [45, 372] on span "Estoque" at bounding box center [41, 367] width 32 height 12
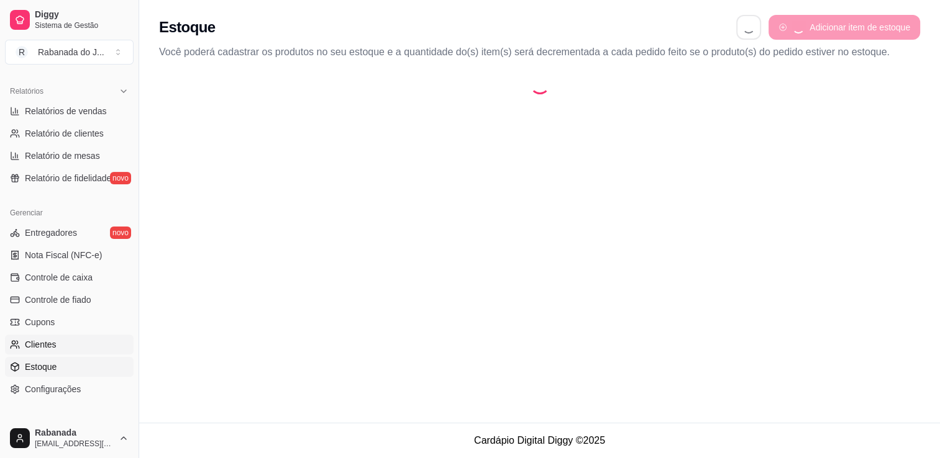
select select "QUANTITY_ORDER"
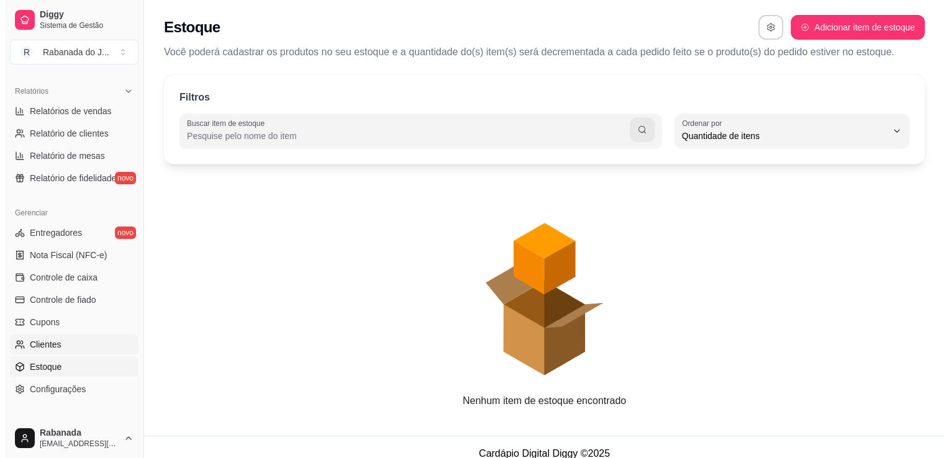
scroll to position [12, 0]
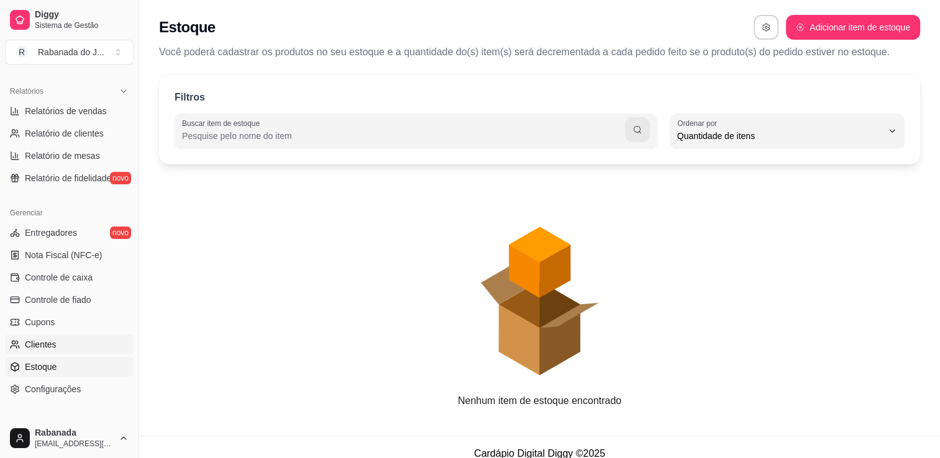
click at [43, 347] on span "Clientes" at bounding box center [41, 344] width 32 height 12
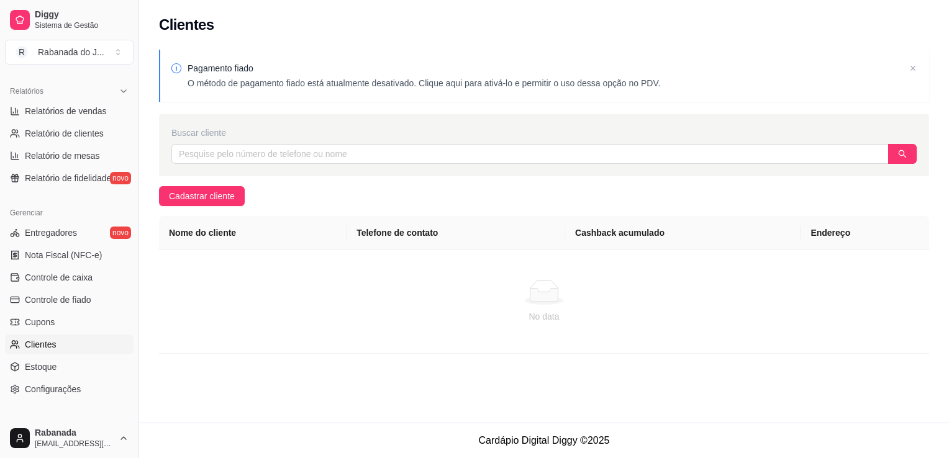
scroll to position [67, 0]
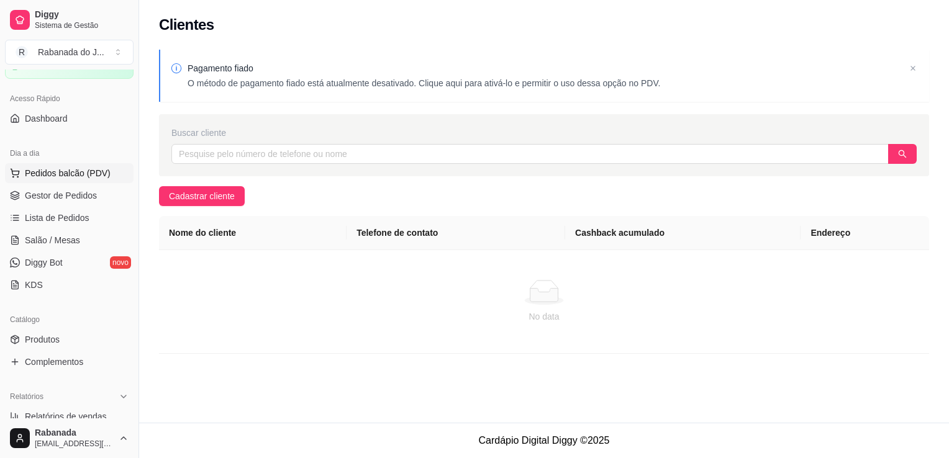
click at [76, 171] on span "Pedidos balcão (PDV)" at bounding box center [68, 173] width 86 height 12
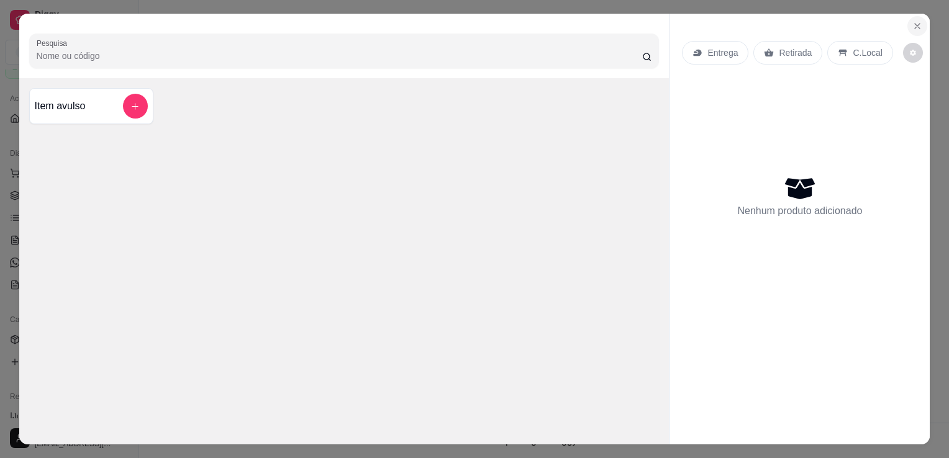
click at [915, 24] on icon "Close" at bounding box center [917, 26] width 5 height 5
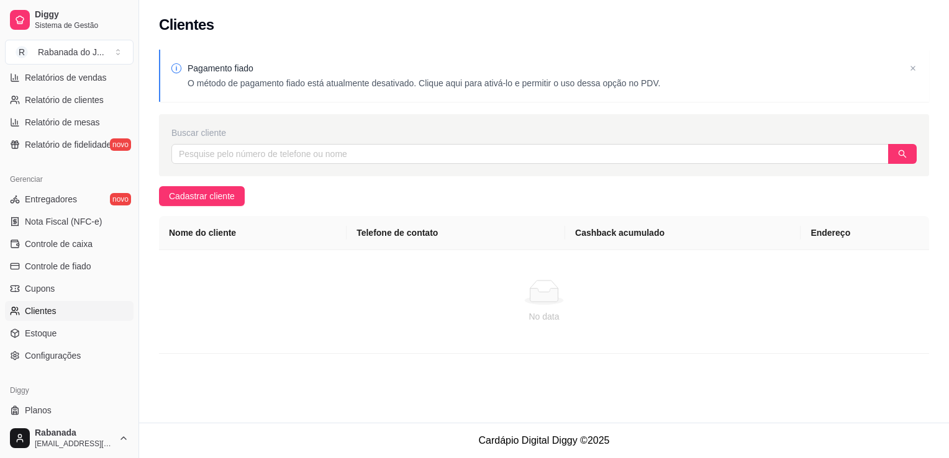
scroll to position [415, 0]
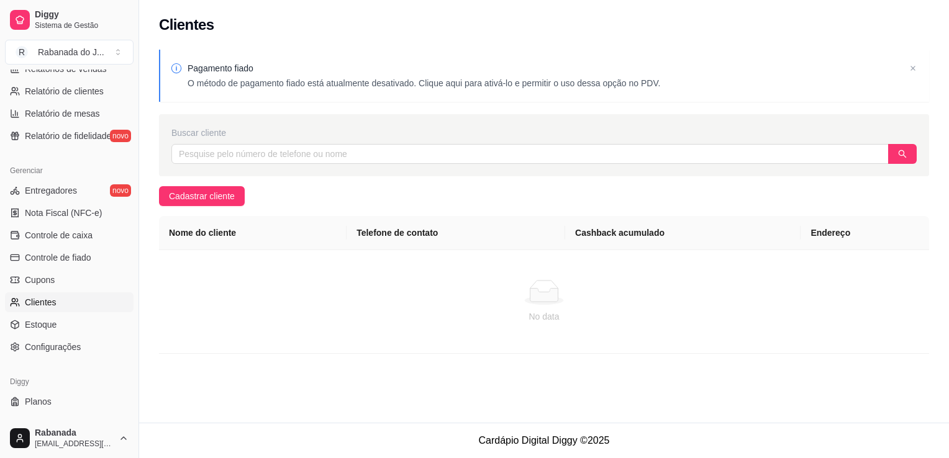
click at [47, 302] on span "Clientes" at bounding box center [41, 302] width 32 height 12
click at [190, 198] on span "Cadastrar cliente" at bounding box center [202, 196] width 66 height 14
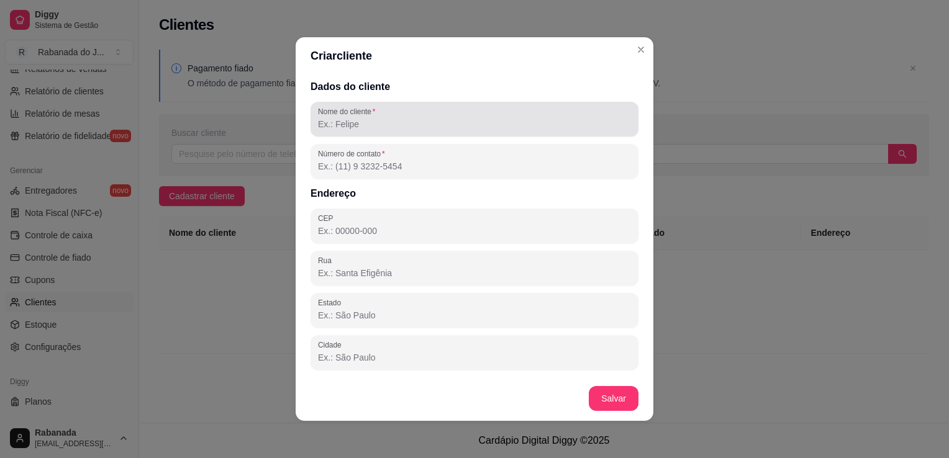
click at [393, 111] on div at bounding box center [474, 119] width 313 height 25
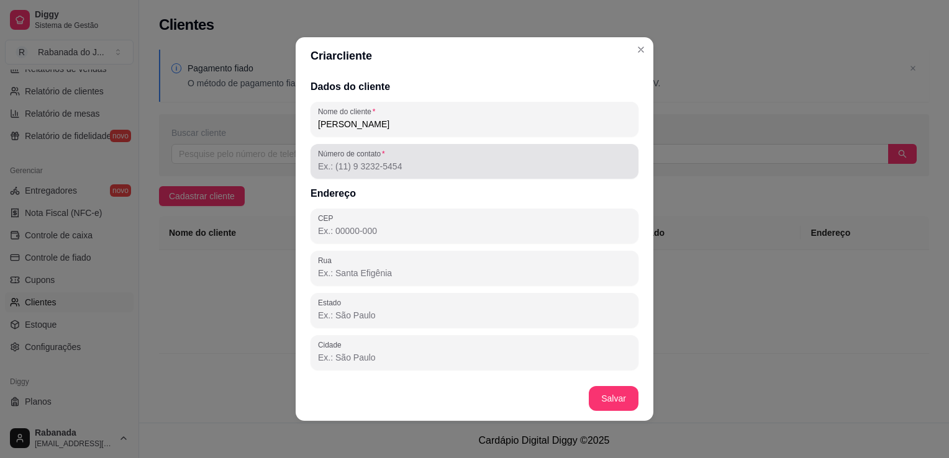
type input "Emanoel Thompson"
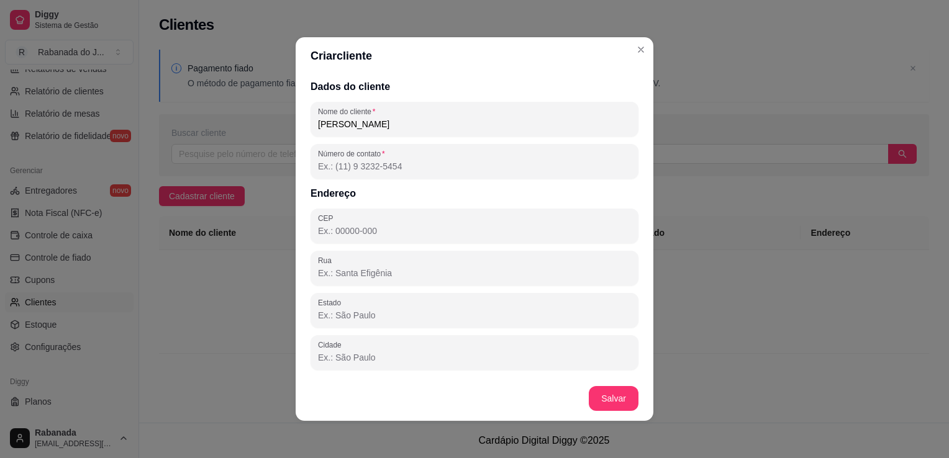
click at [402, 160] on input "Número de contato" at bounding box center [474, 166] width 313 height 12
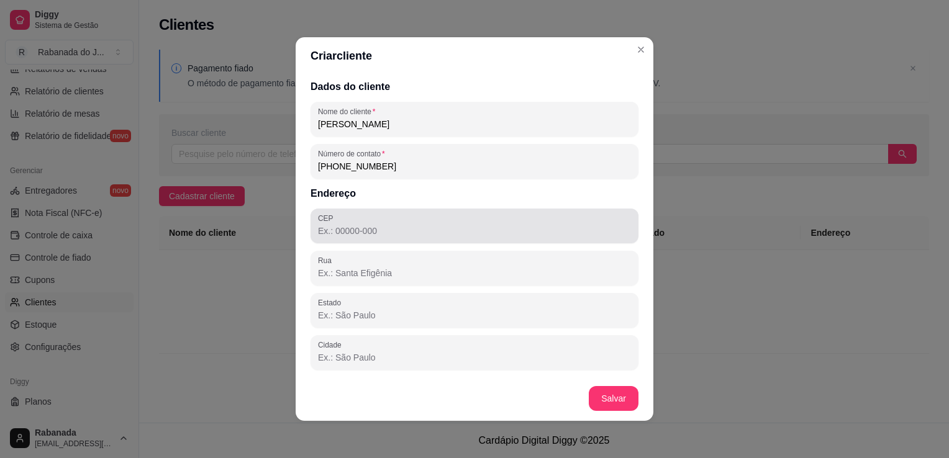
type input "(21) 9 8170-0237"
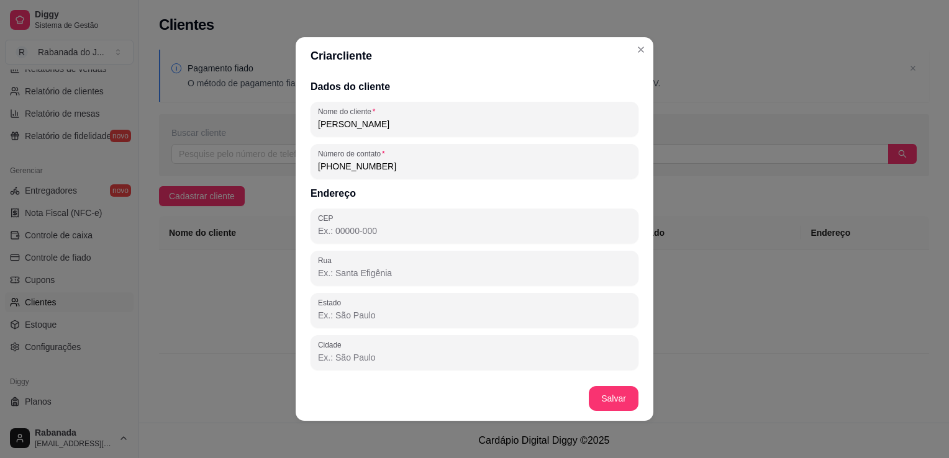
click at [400, 226] on input "CEP" at bounding box center [474, 231] width 313 height 12
type input "7"
type input "22780-100"
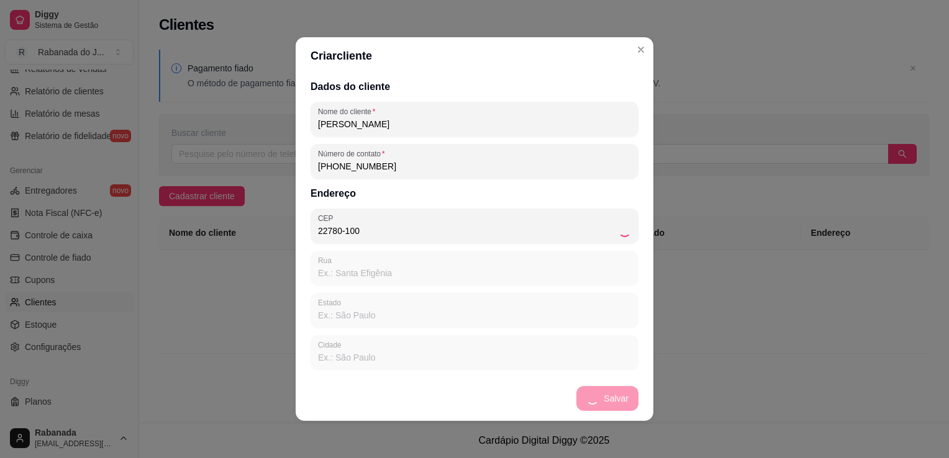
type input "Rua Jerônimo Serqueira"
type input "RJ"
type input "Rio de Janeiro"
type input "Jacarepaguá"
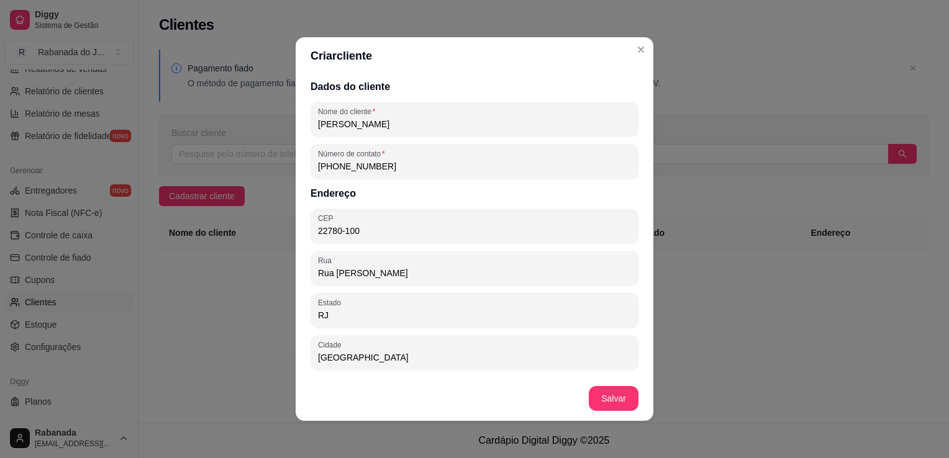
type input "22780-100"
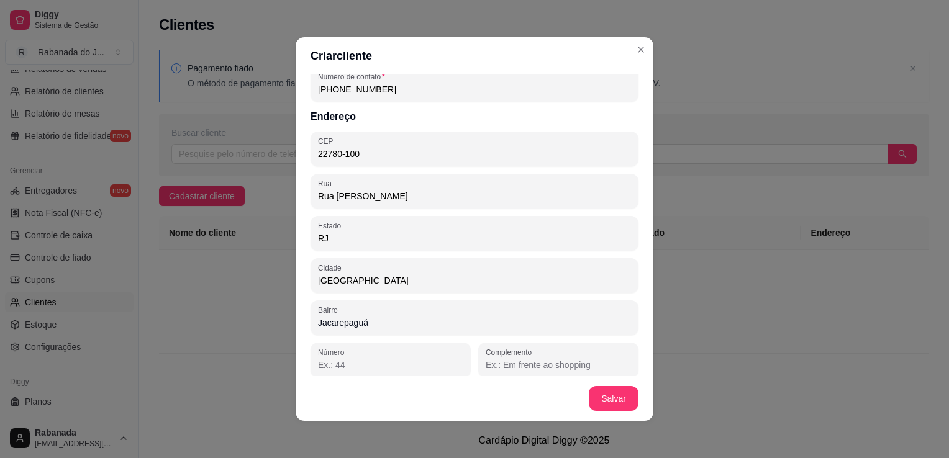
scroll to position [83, 0]
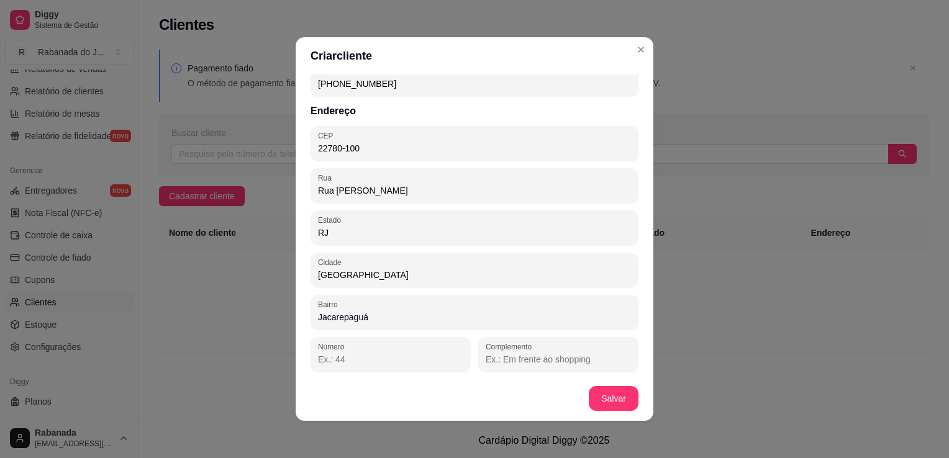
click at [432, 357] on input "Número" at bounding box center [390, 359] width 145 height 12
type input "34"
click at [540, 357] on input "Complemento" at bounding box center [558, 359] width 145 height 12
type input "casa10"
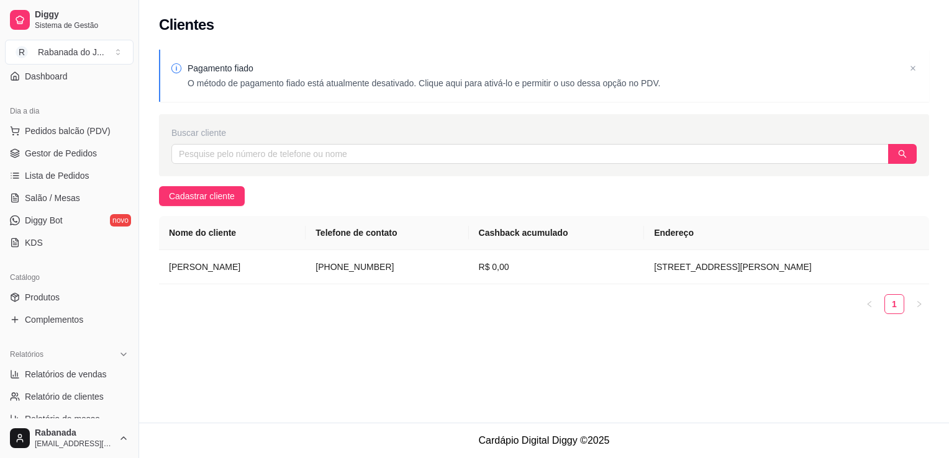
scroll to position [0, 0]
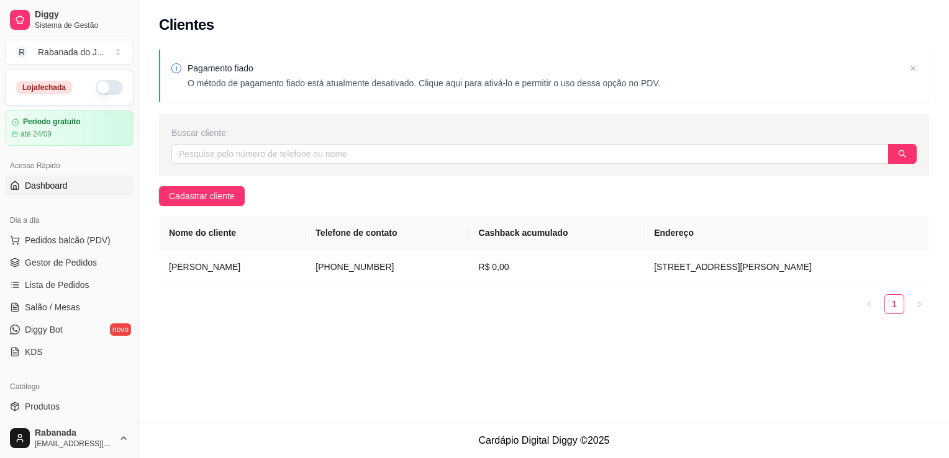
click at [61, 191] on span "Dashboard" at bounding box center [46, 185] width 43 height 12
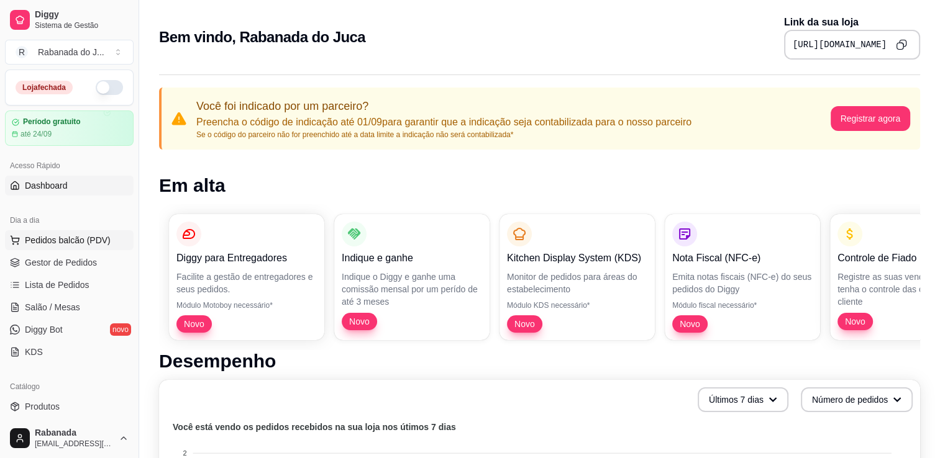
click at [60, 236] on span "Pedidos balcão (PDV)" at bounding box center [68, 240] width 86 height 12
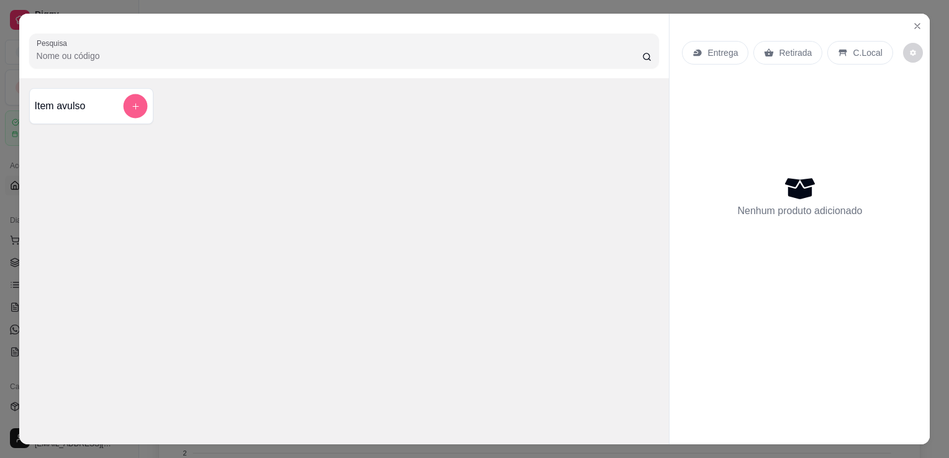
click at [132, 102] on icon "add-separate-item" at bounding box center [134, 106] width 9 height 9
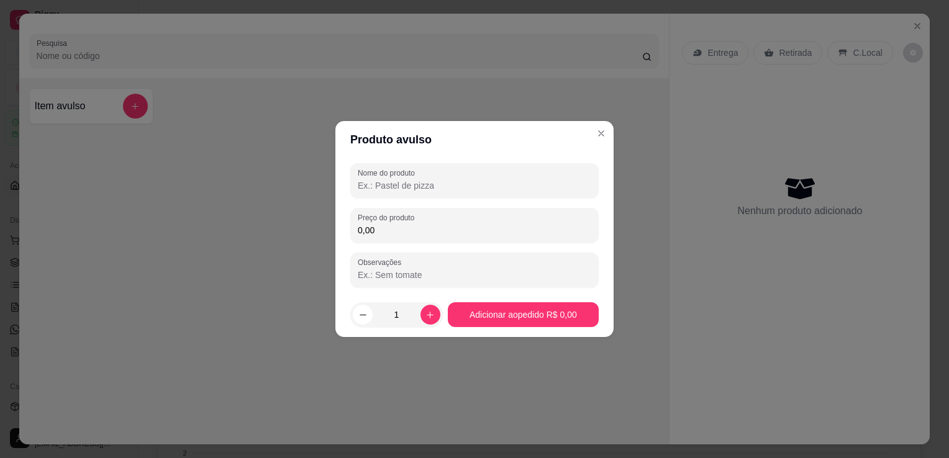
click at [395, 180] on input "Nome do produto" at bounding box center [475, 185] width 234 height 12
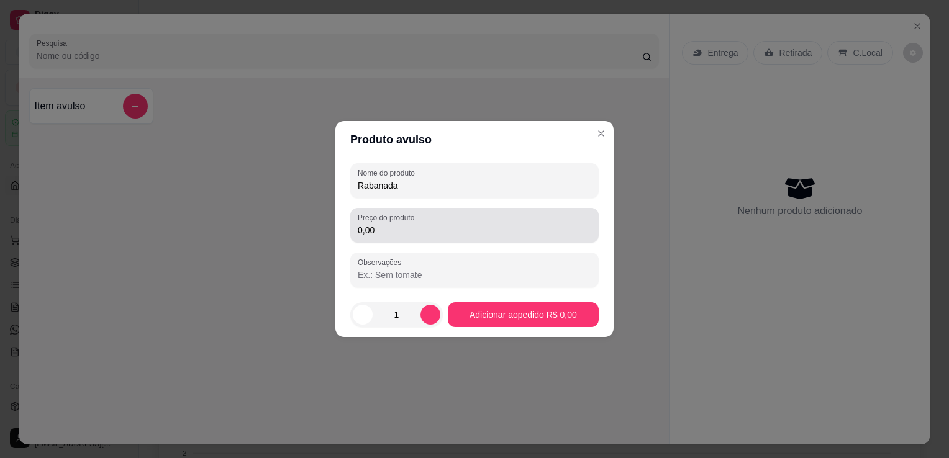
type input "Rabanada"
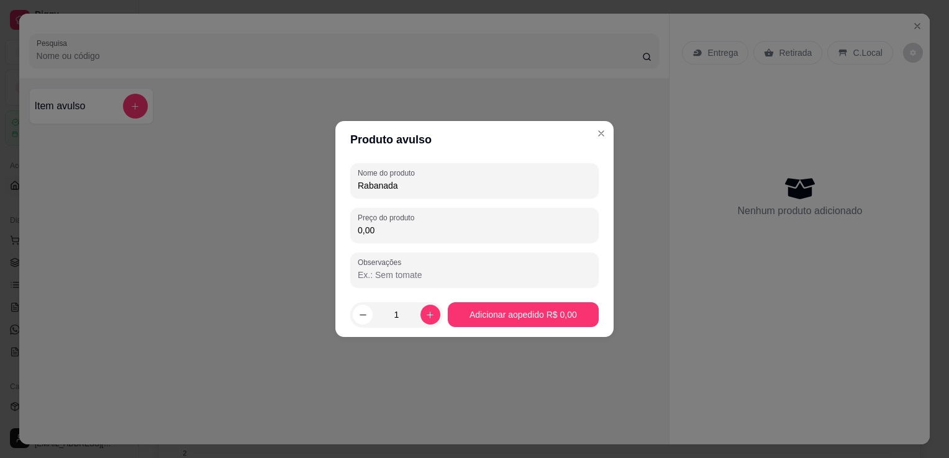
click at [398, 235] on input "0,00" at bounding box center [475, 230] width 234 height 12
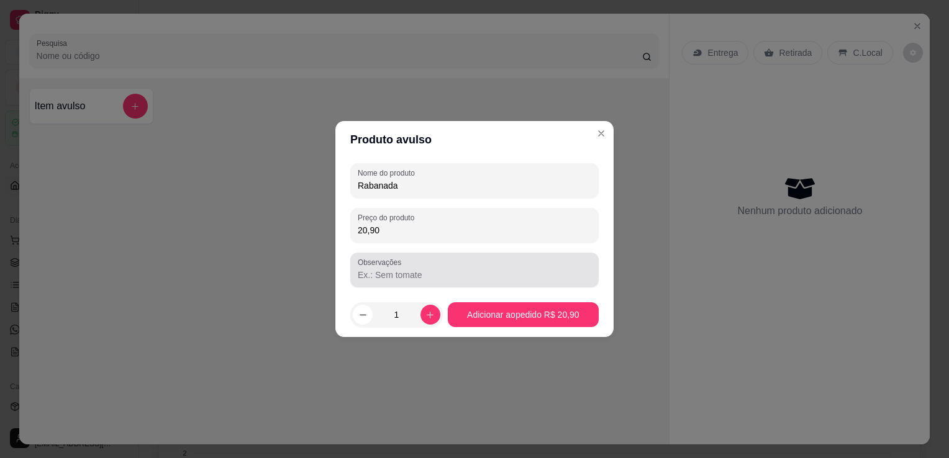
type input "20,90"
click at [399, 275] on input "Observações" at bounding box center [475, 275] width 234 height 12
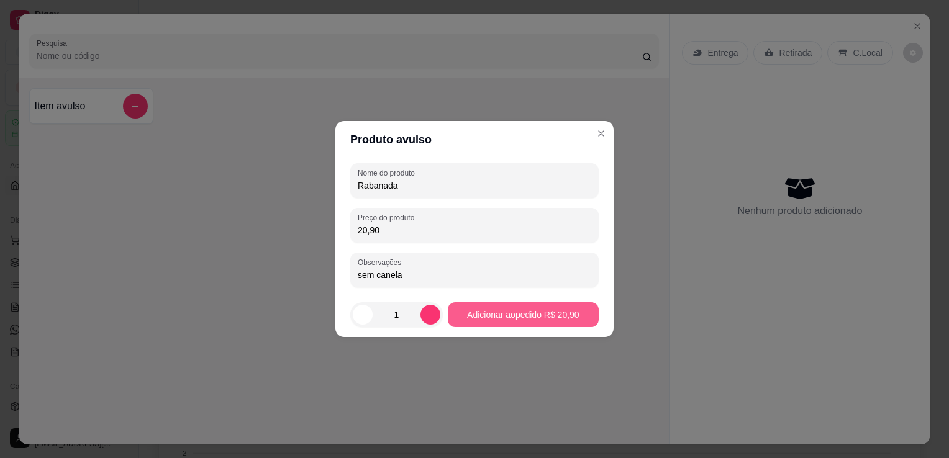
type input "sem canela"
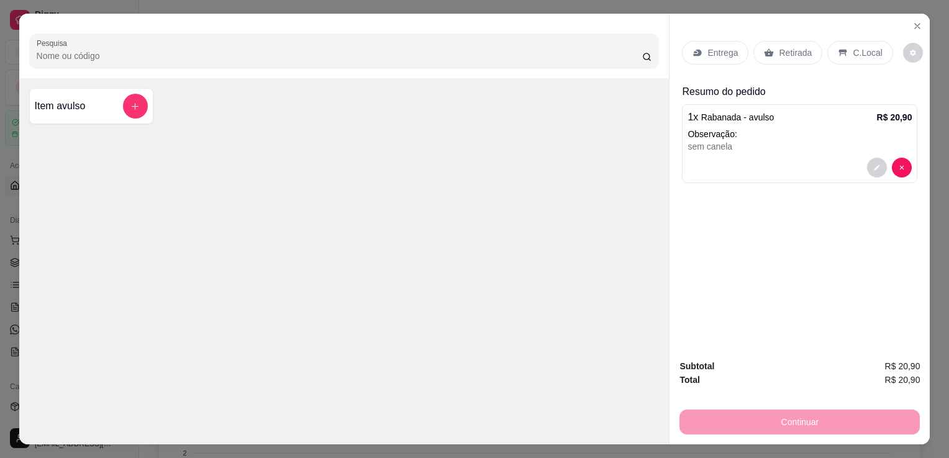
click at [859, 49] on p "C.Local" at bounding box center [867, 53] width 29 height 12
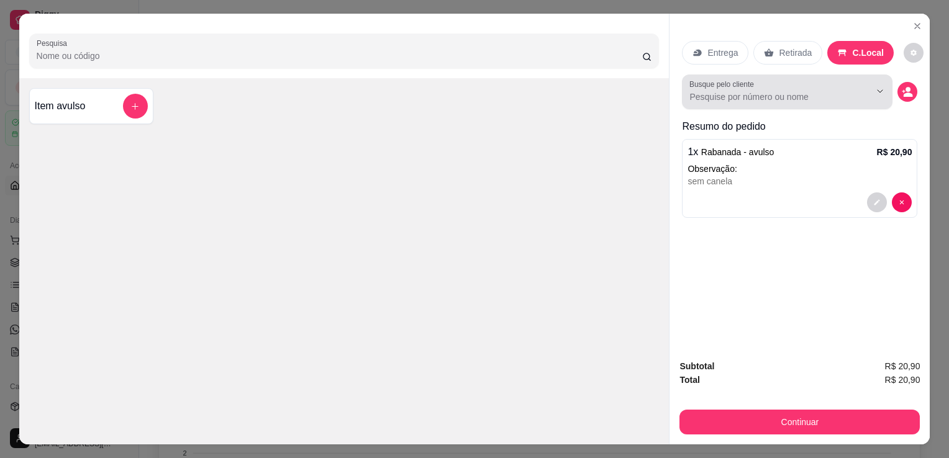
click at [865, 91] on button "Show suggestions" at bounding box center [862, 91] width 19 height 19
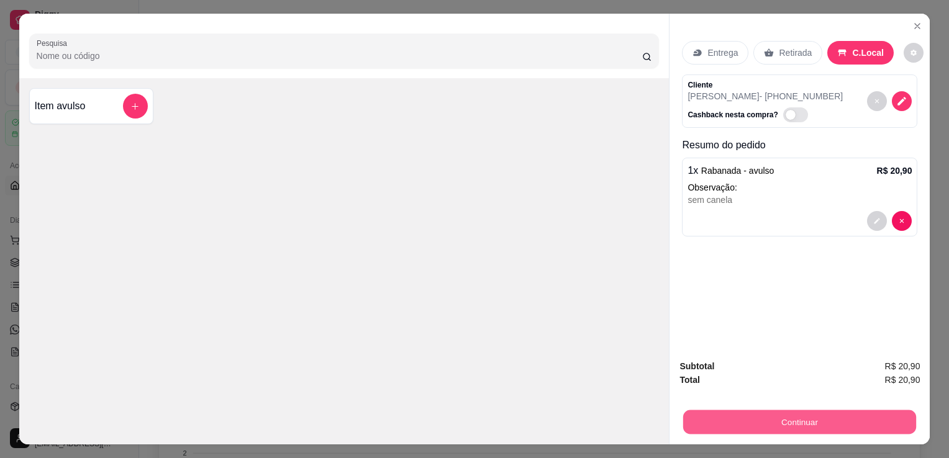
click at [820, 417] on button "Continuar" at bounding box center [799, 422] width 233 height 24
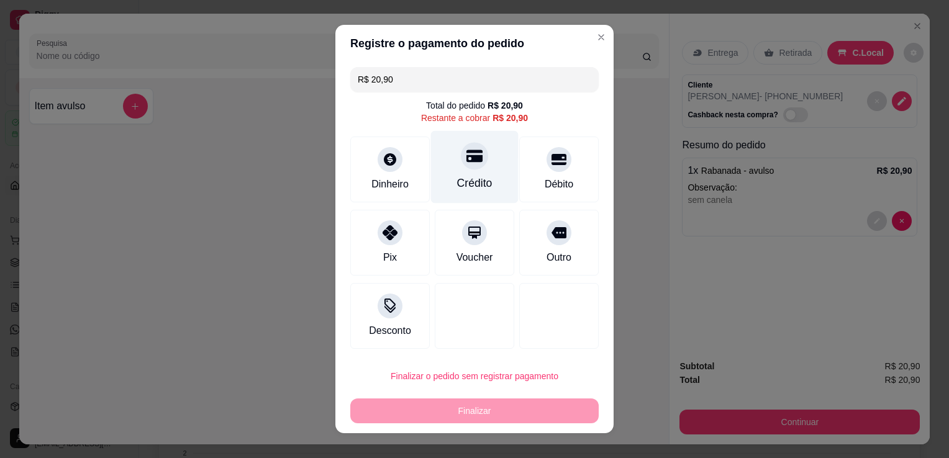
click at [470, 173] on div "Crédito" at bounding box center [475, 167] width 88 height 73
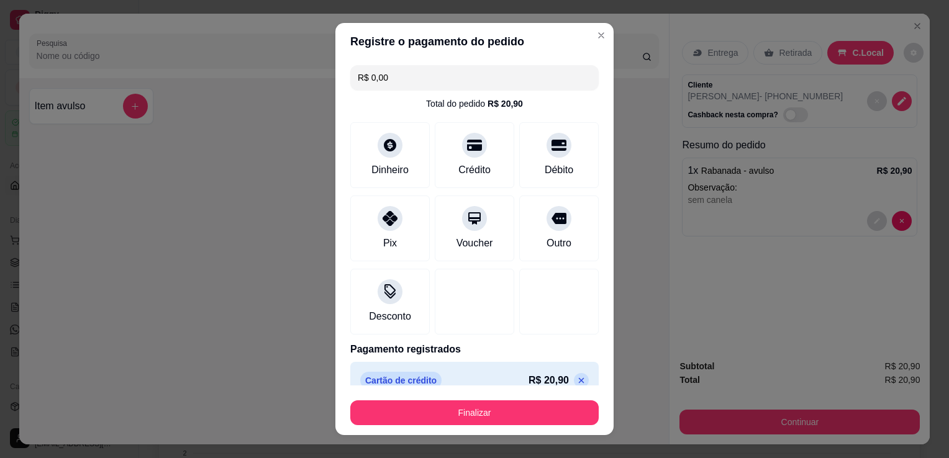
click at [560, 79] on input "R$ 0,00" at bounding box center [475, 77] width 234 height 25
click at [468, 164] on div "Crédito" at bounding box center [474, 169] width 35 height 16
click at [579, 381] on icon at bounding box center [582, 381] width 6 height 6
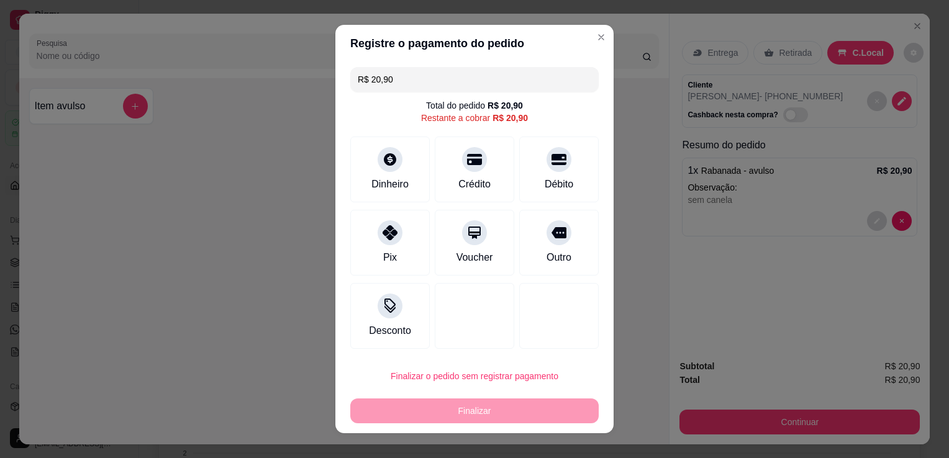
click at [512, 81] on input "R$ 20,90" at bounding box center [475, 79] width 234 height 25
click at [470, 178] on div "Crédito" at bounding box center [474, 183] width 35 height 16
type input "R$ 10,90"
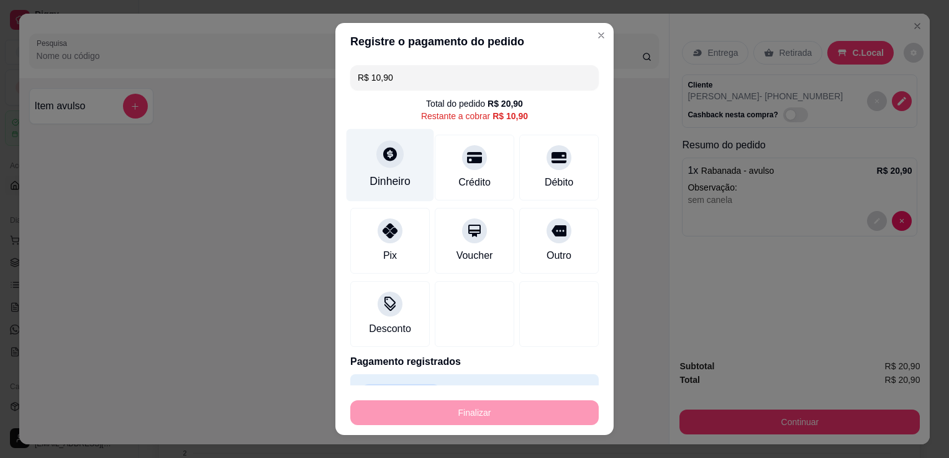
click at [385, 165] on div at bounding box center [389, 153] width 27 height 27
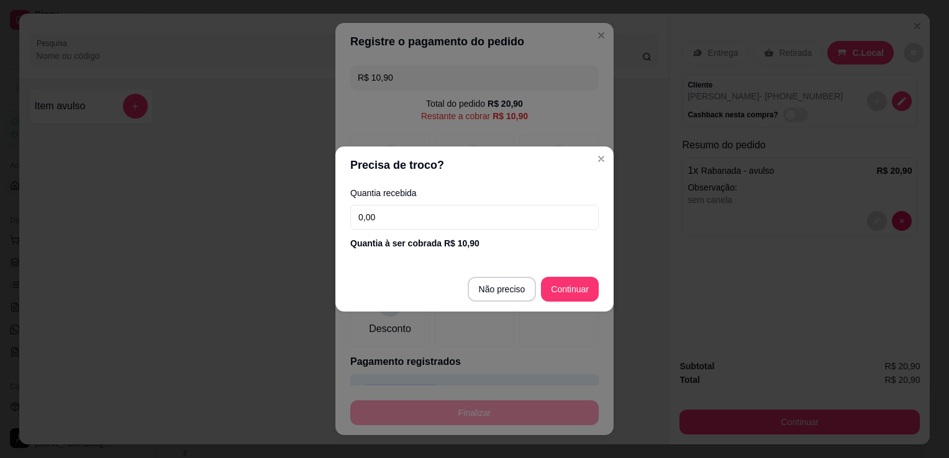
click at [468, 220] on input "0,00" at bounding box center [474, 217] width 248 height 25
type input "10,90"
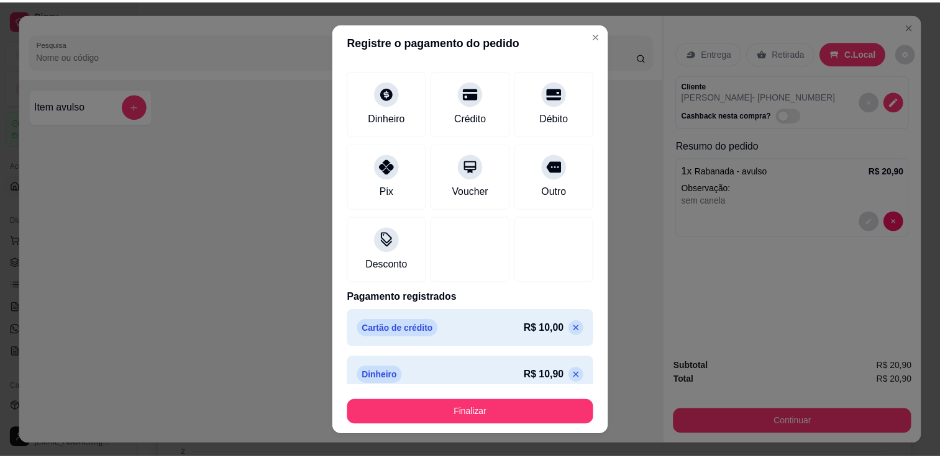
scroll to position [65, 0]
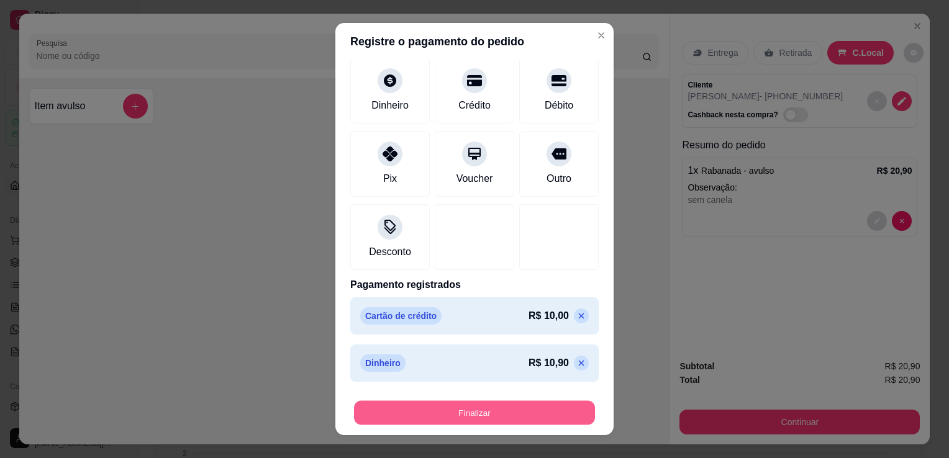
click at [552, 407] on button "Finalizar" at bounding box center [474, 413] width 241 height 24
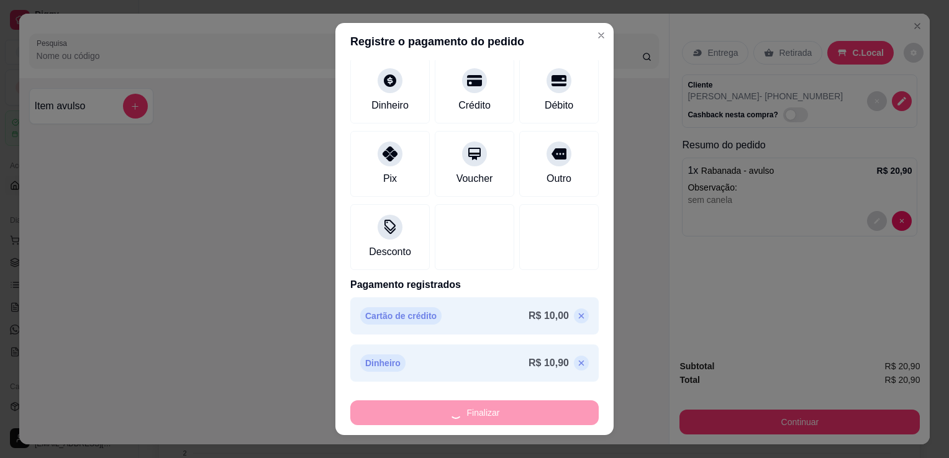
type input "-R$ 20,90"
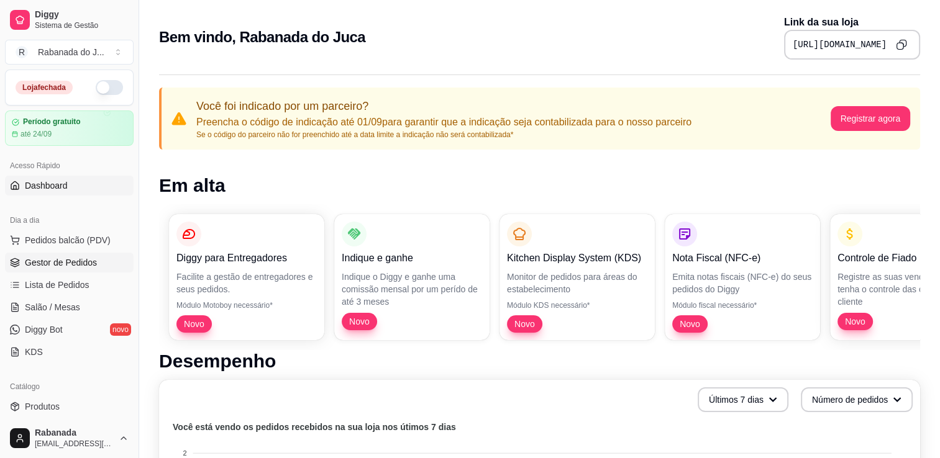
click at [92, 269] on link "Gestor de Pedidos" at bounding box center [69, 263] width 129 height 20
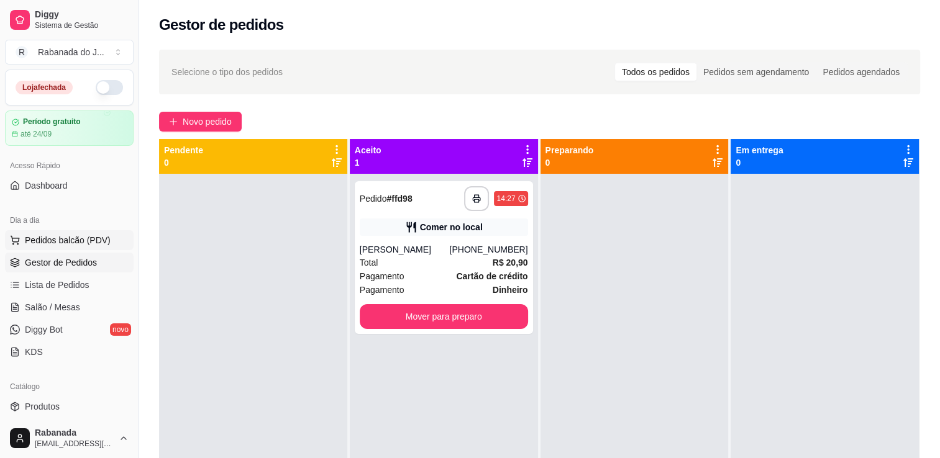
click at [72, 235] on span "Pedidos balcão (PDV)" at bounding box center [68, 240] width 86 height 12
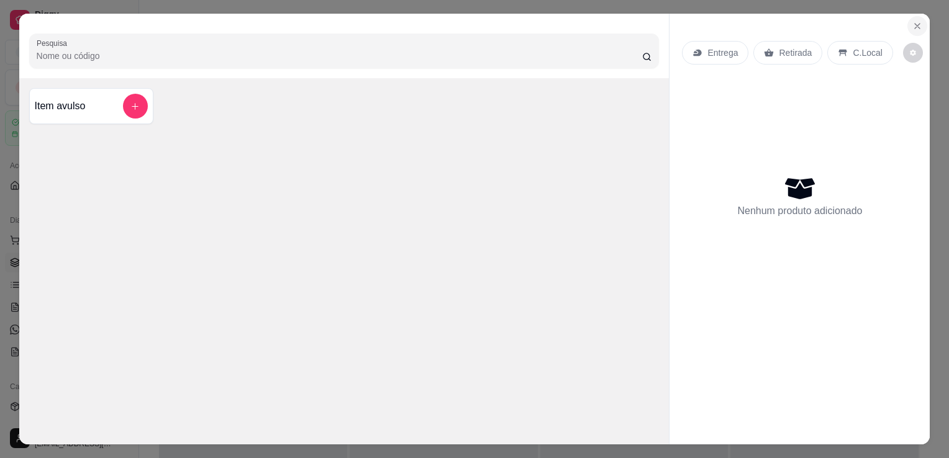
click at [917, 21] on icon "Close" at bounding box center [917, 26] width 10 height 10
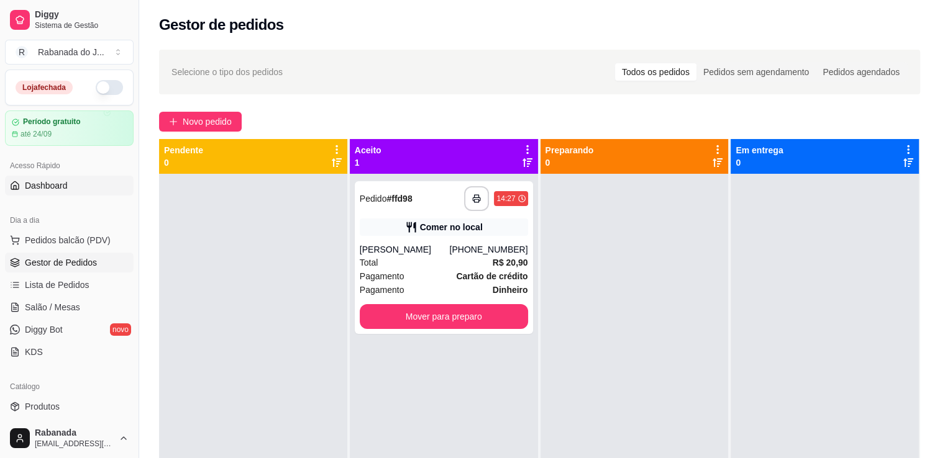
click at [72, 193] on link "Dashboard" at bounding box center [69, 186] width 129 height 20
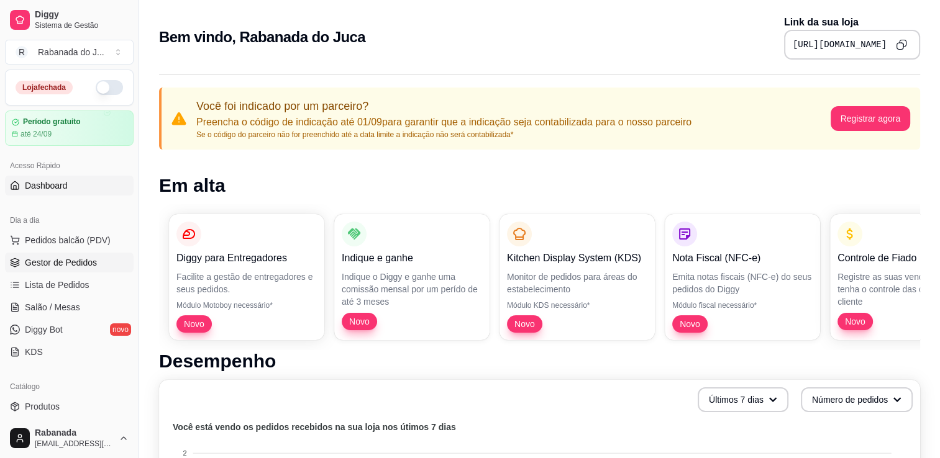
click at [65, 258] on span "Gestor de Pedidos" at bounding box center [61, 263] width 72 height 12
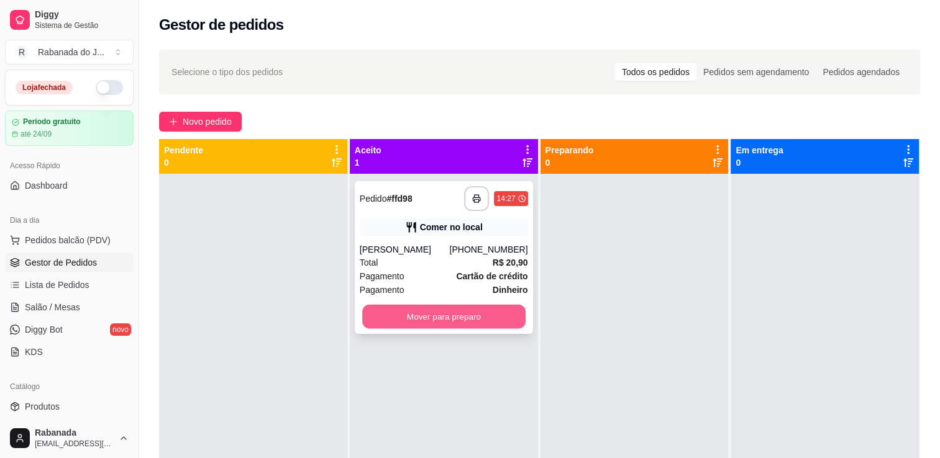
click at [468, 324] on button "Mover para preparo" at bounding box center [443, 317] width 163 height 24
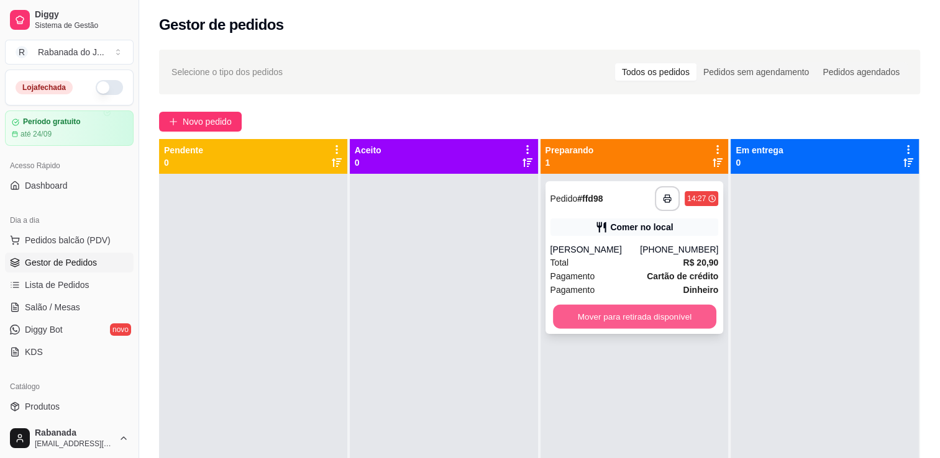
click at [653, 318] on button "Mover para retirada disponível" at bounding box center [634, 317] width 163 height 24
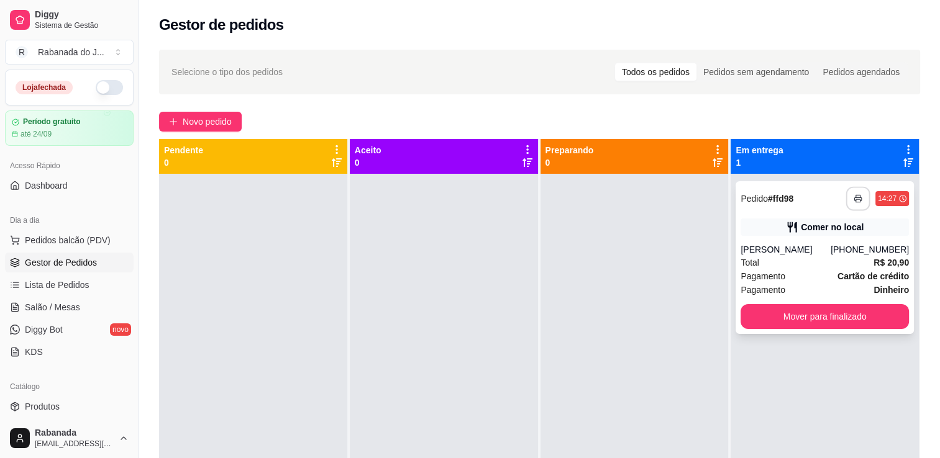
click at [846, 206] on button "button" at bounding box center [858, 199] width 24 height 24
click at [853, 201] on icon "button" at bounding box center [857, 198] width 9 height 9
click at [736, 79] on div "Pedidos sem agendamento" at bounding box center [755, 71] width 119 height 17
click at [696, 63] on input "Pedidos sem agendamento" at bounding box center [696, 63] width 0 height 0
click at [851, 78] on div "Pedidos agendados" at bounding box center [860, 71] width 91 height 17
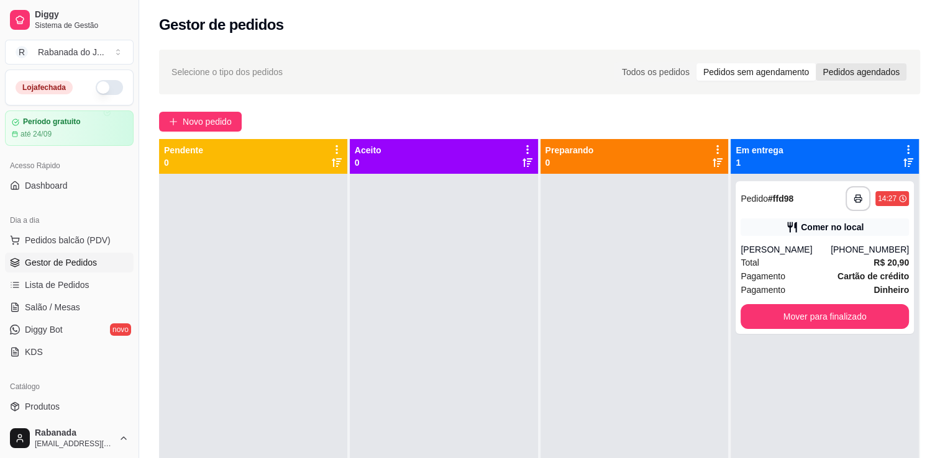
click at [815, 63] on input "Pedidos agendados" at bounding box center [815, 63] width 0 height 0
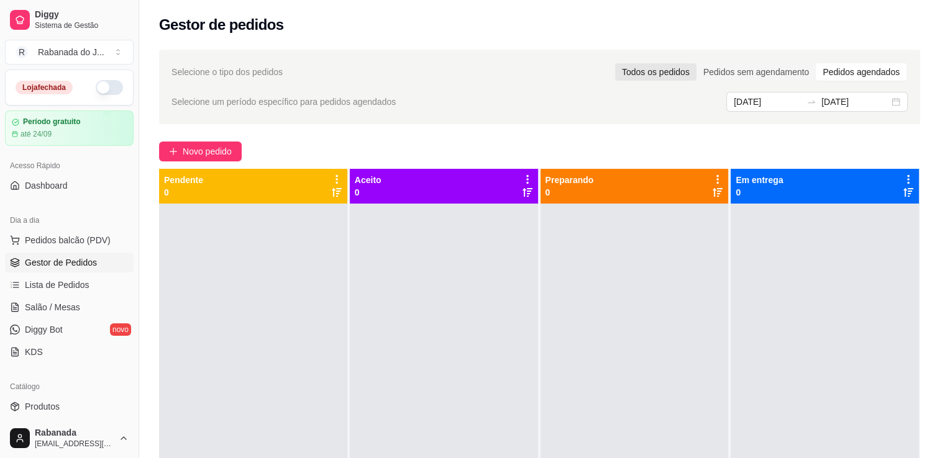
click at [688, 75] on div "Todos os pedidos" at bounding box center [655, 71] width 81 height 17
click at [615, 63] on input "Todos os pedidos" at bounding box center [615, 63] width 0 height 0
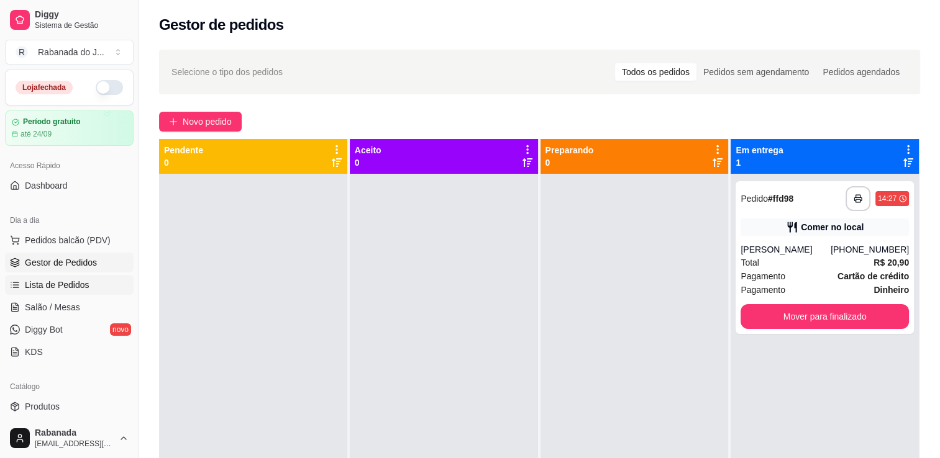
click at [75, 286] on span "Lista de Pedidos" at bounding box center [57, 285] width 65 height 12
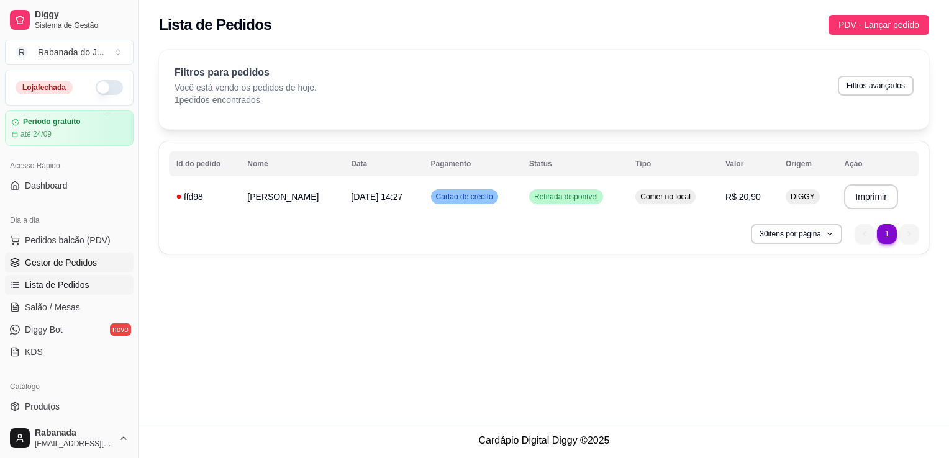
click at [75, 261] on span "Gestor de Pedidos" at bounding box center [61, 263] width 72 height 12
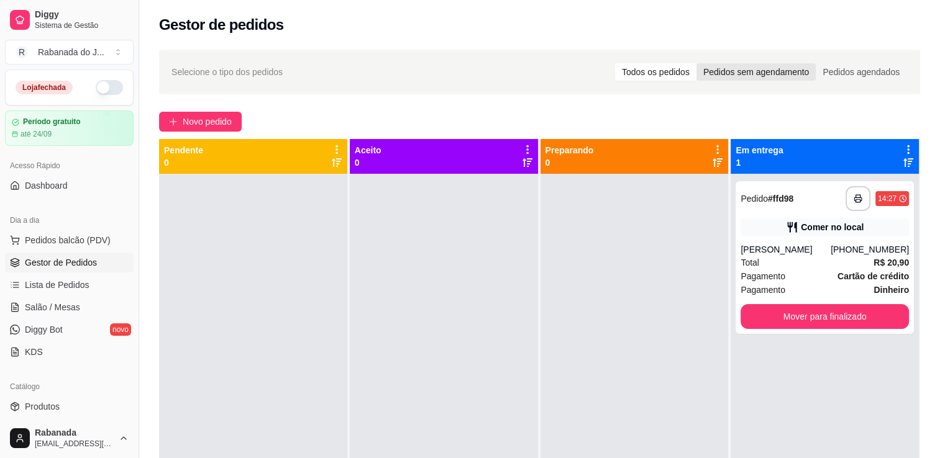
click at [755, 70] on div "Pedidos sem agendamento" at bounding box center [755, 71] width 119 height 17
click at [696, 63] on input "Pedidos sem agendamento" at bounding box center [696, 63] width 0 height 0
click at [849, 80] on div "Pedidos agendados" at bounding box center [860, 71] width 91 height 17
click at [815, 63] on input "Pedidos agendados" at bounding box center [815, 63] width 0 height 0
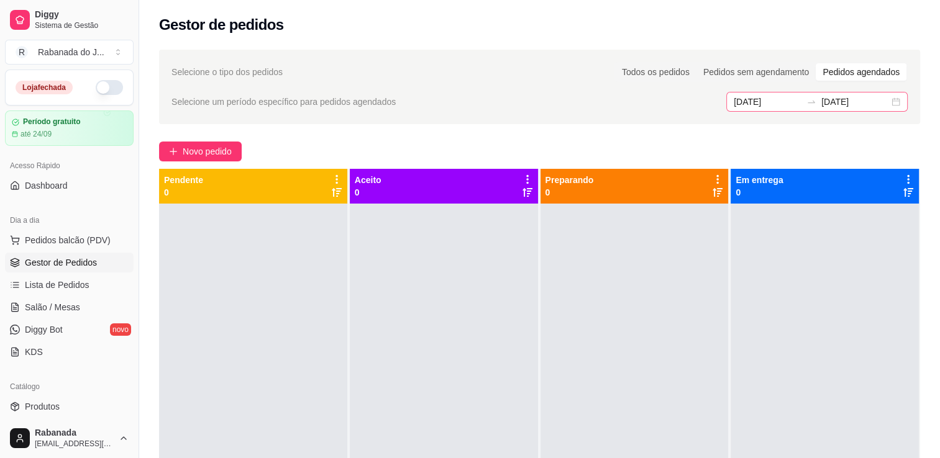
click at [899, 99] on div "28/08/2025 28/08/2025" at bounding box center [816, 102] width 181 height 20
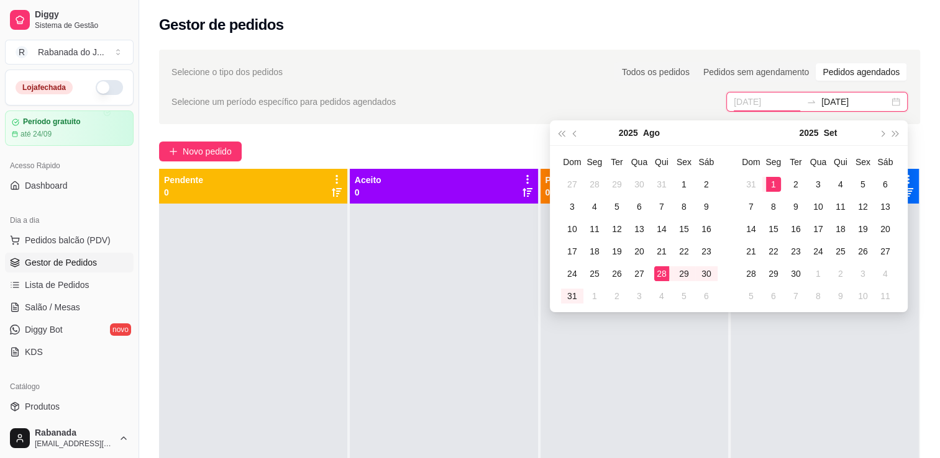
type input "28/08/2025"
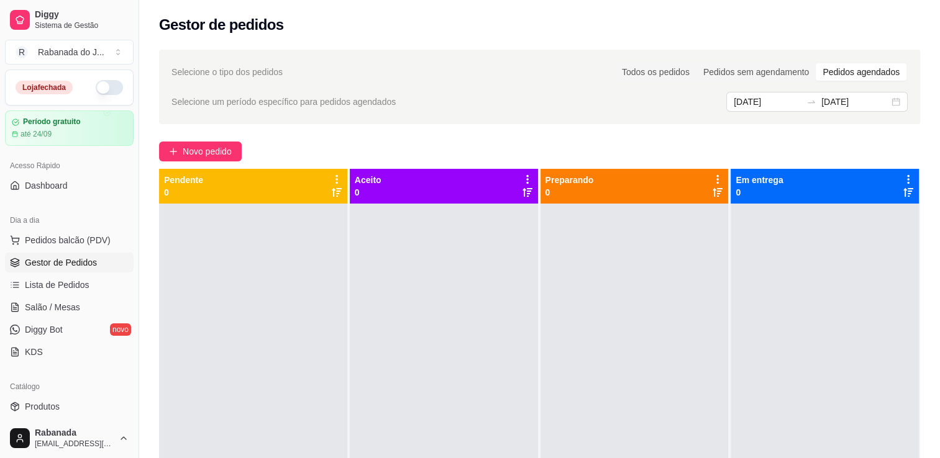
click at [922, 119] on div "Selecione o tipo dos pedidos Todos os pedidos Pedidos sem agendamento Pedidos a…" at bounding box center [539, 342] width 801 height 600
click at [79, 282] on span "Lista de Pedidos" at bounding box center [57, 285] width 65 height 12
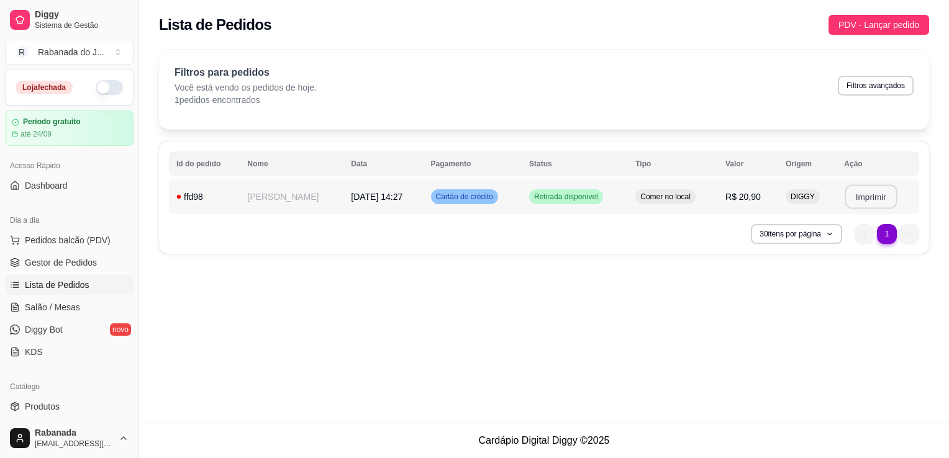
click at [865, 196] on button "Imprimir" at bounding box center [871, 197] width 52 height 24
click at [70, 307] on span "Salão / Mesas" at bounding box center [52, 307] width 55 height 12
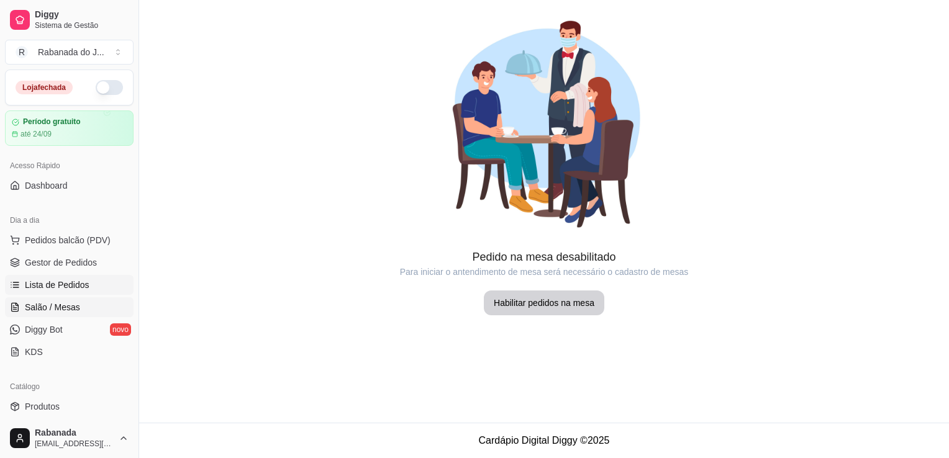
click at [79, 288] on span "Lista de Pedidos" at bounding box center [57, 285] width 65 height 12
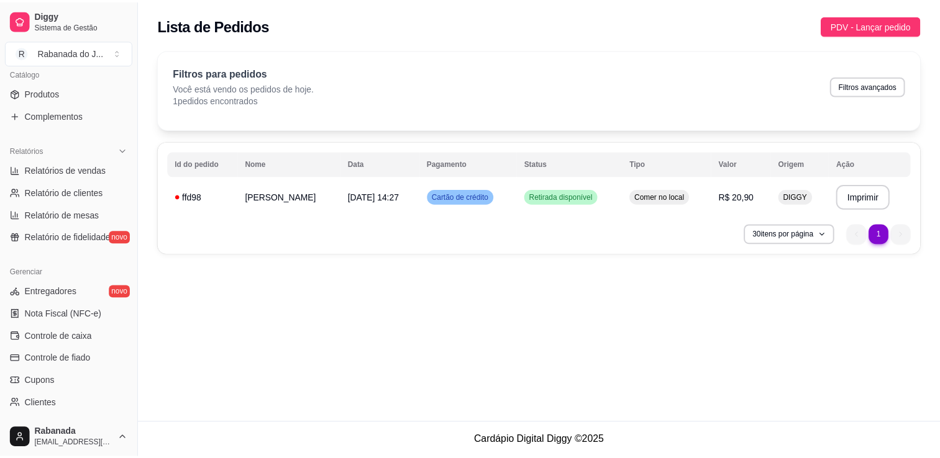
scroll to position [323, 0]
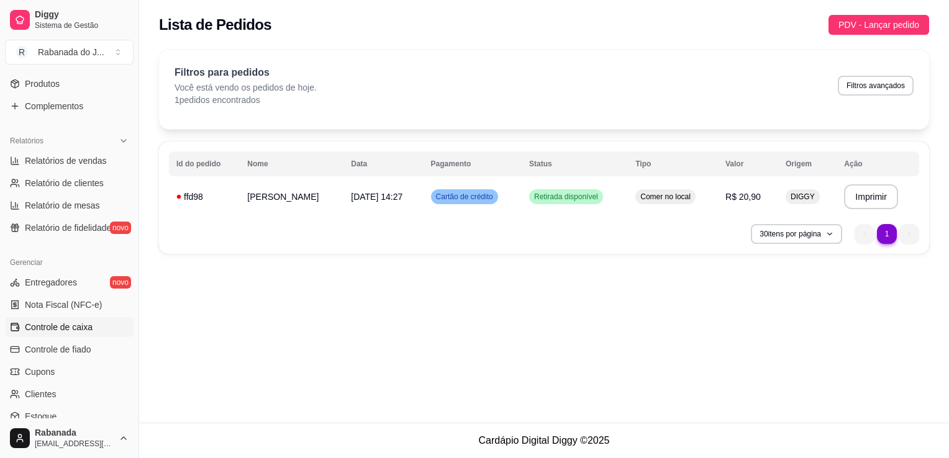
click at [82, 328] on span "Controle de caixa" at bounding box center [59, 327] width 68 height 12
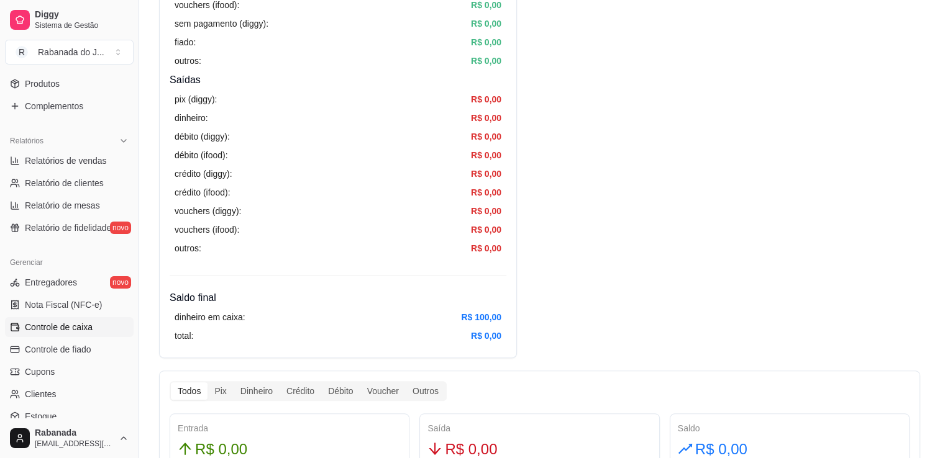
scroll to position [2, 0]
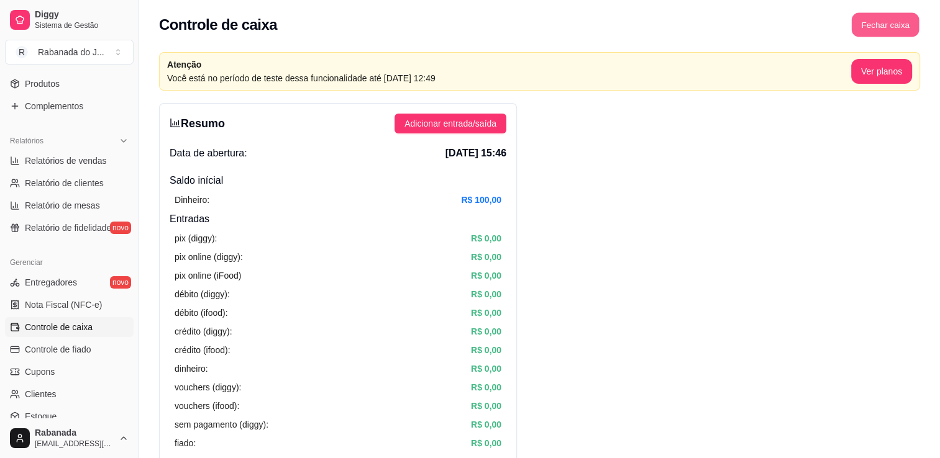
click at [906, 25] on button "Fechar caixa" at bounding box center [886, 25] width 68 height 24
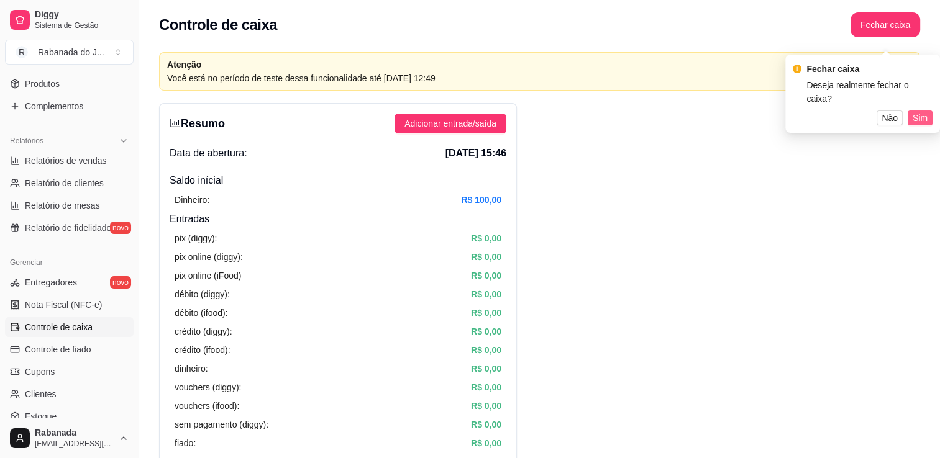
click at [923, 111] on span "Sim" at bounding box center [919, 118] width 15 height 14
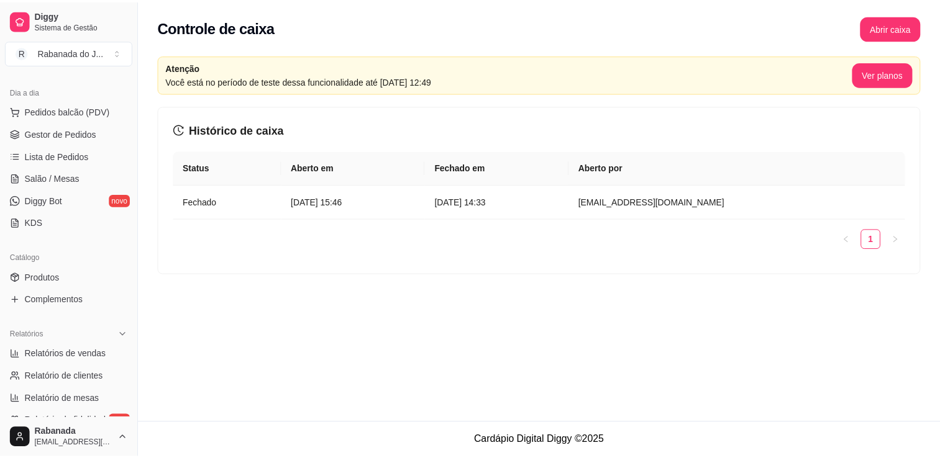
scroll to position [0, 0]
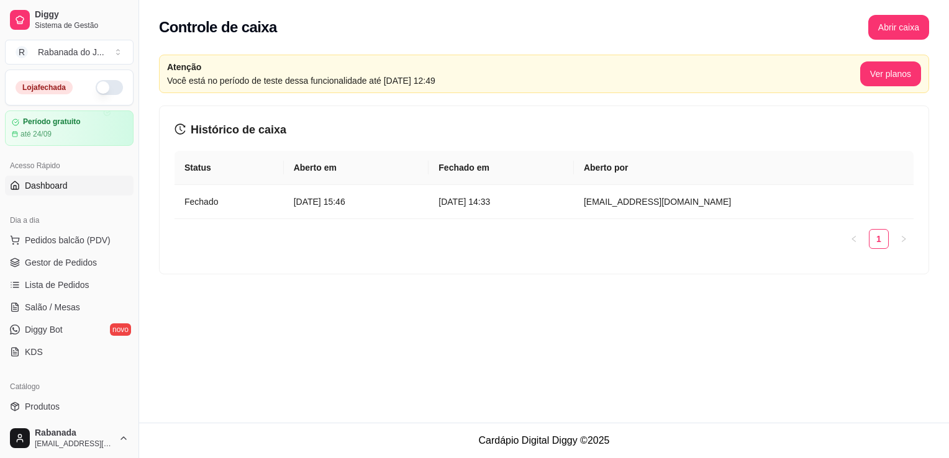
click at [50, 193] on link "Dashboard" at bounding box center [69, 186] width 129 height 20
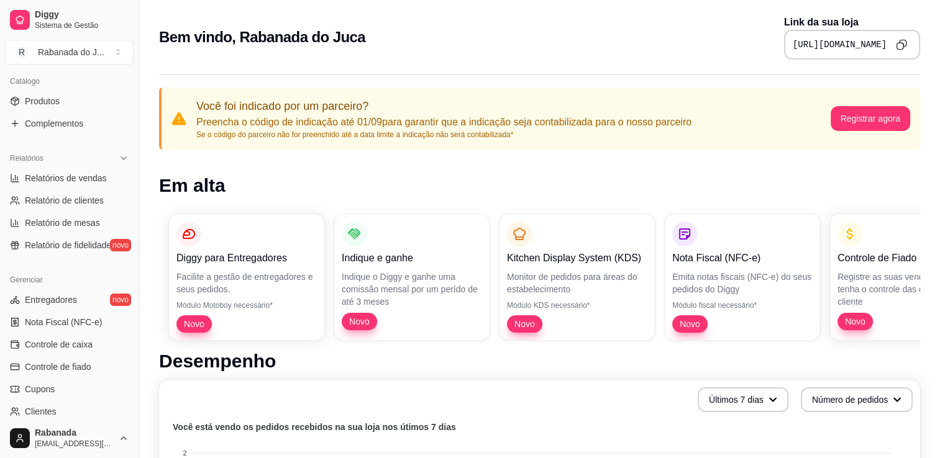
scroll to position [435, 0]
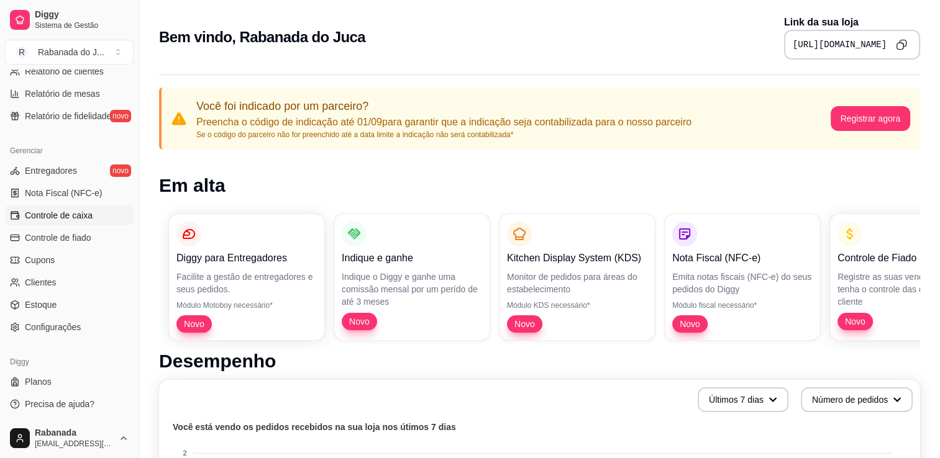
click at [85, 221] on link "Controle de caixa" at bounding box center [69, 216] width 129 height 20
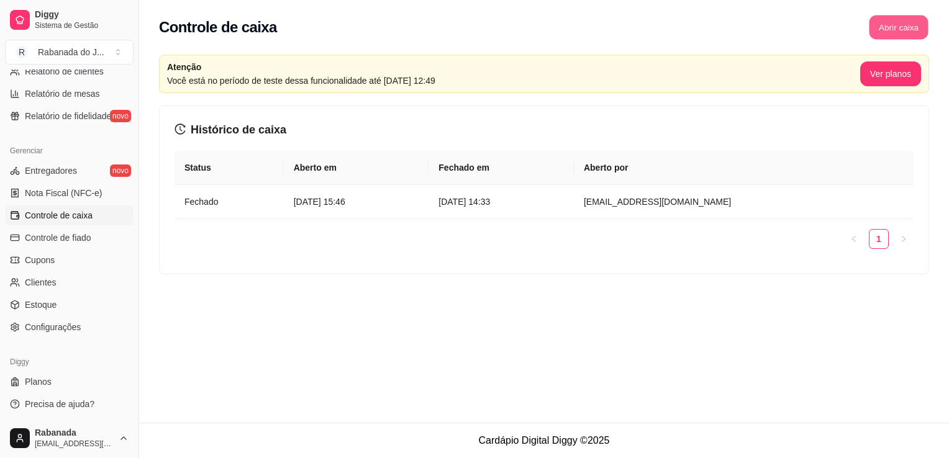
click at [919, 25] on button "Abrir caixa" at bounding box center [898, 28] width 59 height 24
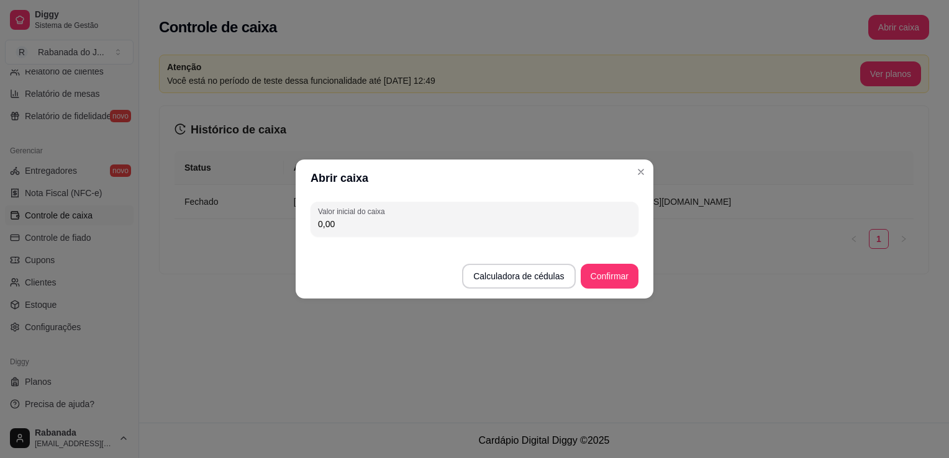
click at [338, 230] on input "0,00" at bounding box center [474, 224] width 313 height 12
type input "50,00"
click at [609, 282] on button "Confirmar" at bounding box center [609, 277] width 57 height 24
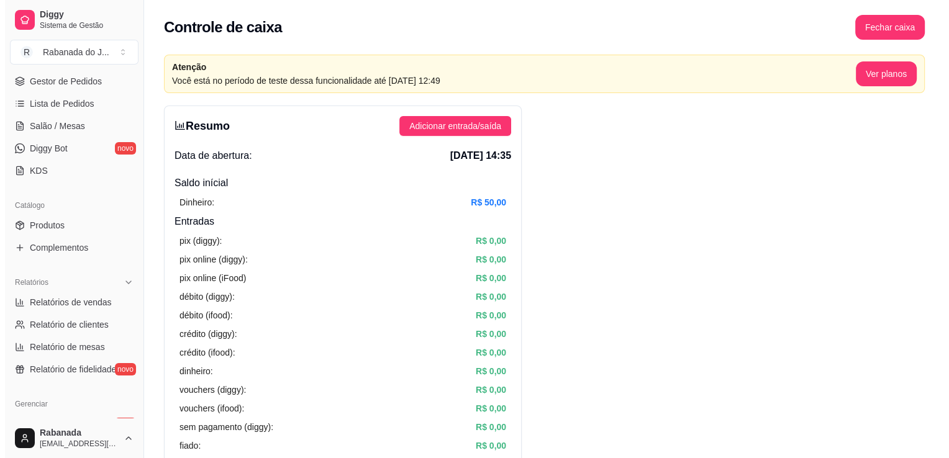
scroll to position [170, 0]
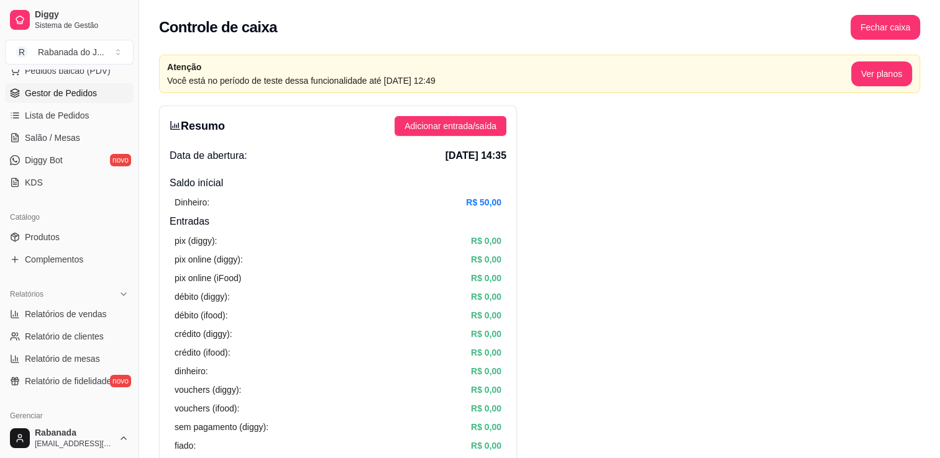
click at [79, 98] on span "Gestor de Pedidos" at bounding box center [61, 93] width 72 height 12
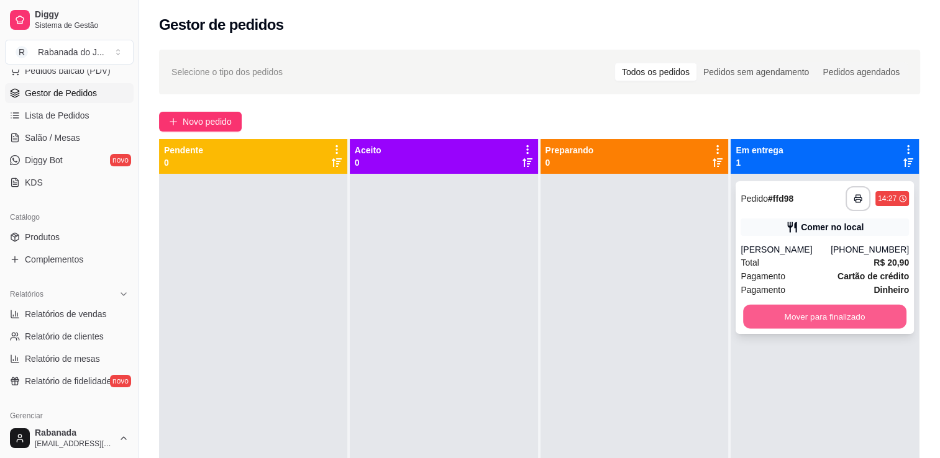
click at [838, 317] on button "Mover para finalizado" at bounding box center [824, 317] width 163 height 24
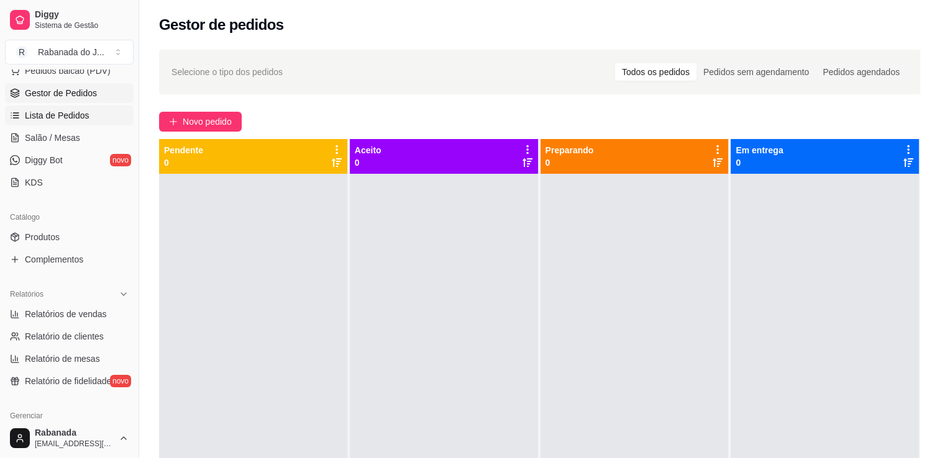
click at [72, 109] on span "Lista de Pedidos" at bounding box center [57, 115] width 65 height 12
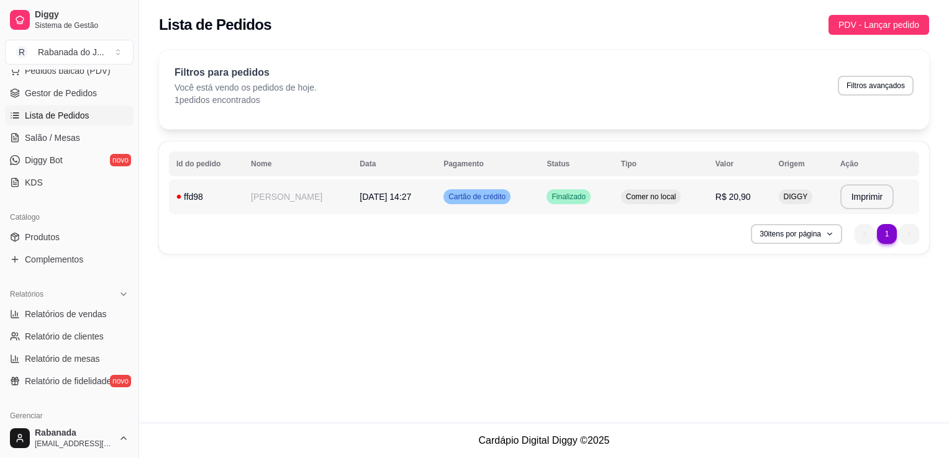
click at [478, 199] on span "Cartão de crédito" at bounding box center [477, 197] width 62 height 10
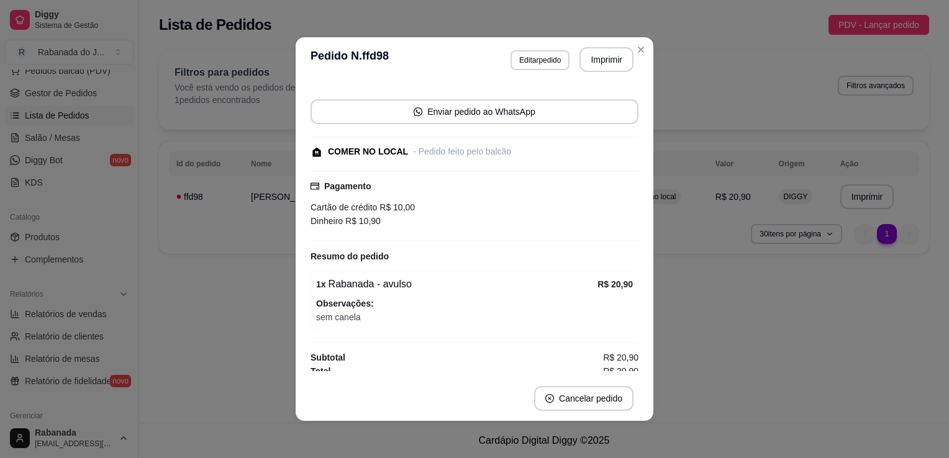
scroll to position [79, 0]
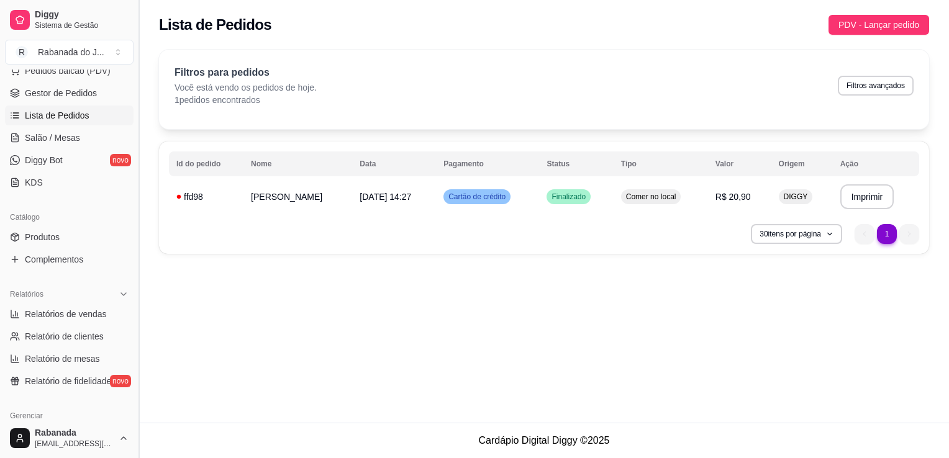
click at [135, 324] on button "Toggle Sidebar" at bounding box center [139, 229] width 10 height 458
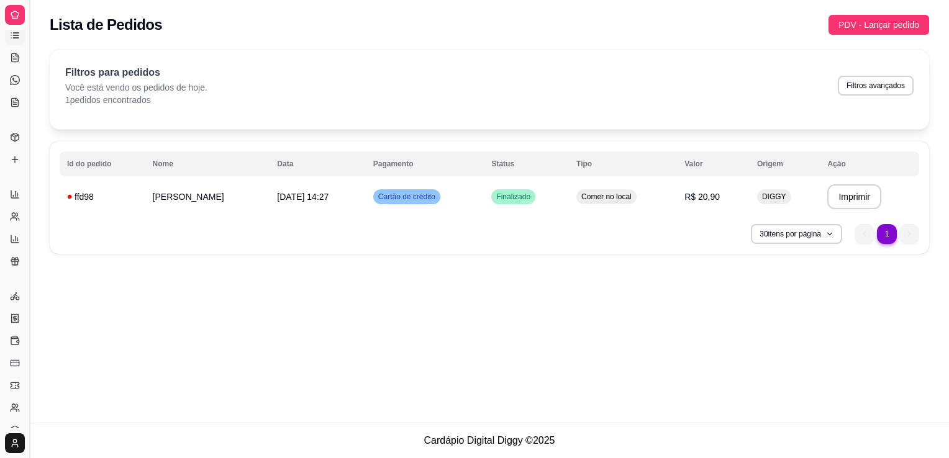
scroll to position [82, 0]
click at [30, 306] on button "Toggle Sidebar" at bounding box center [29, 229] width 10 height 458
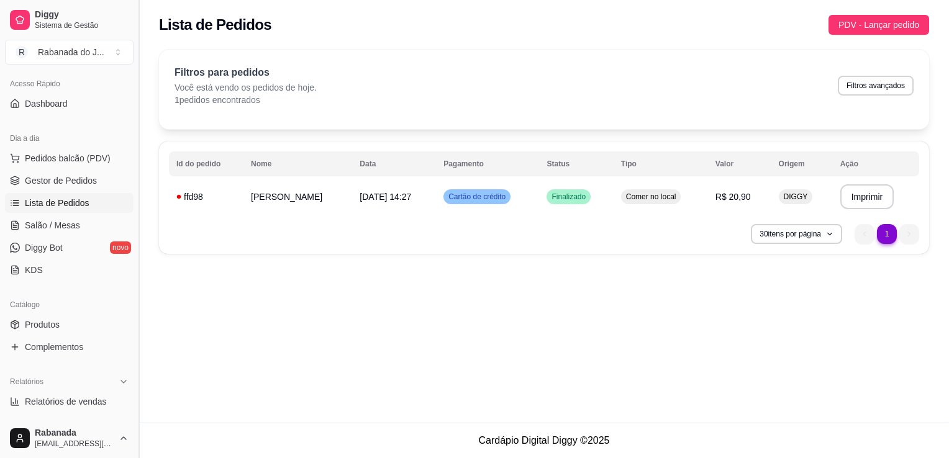
scroll to position [203, 0]
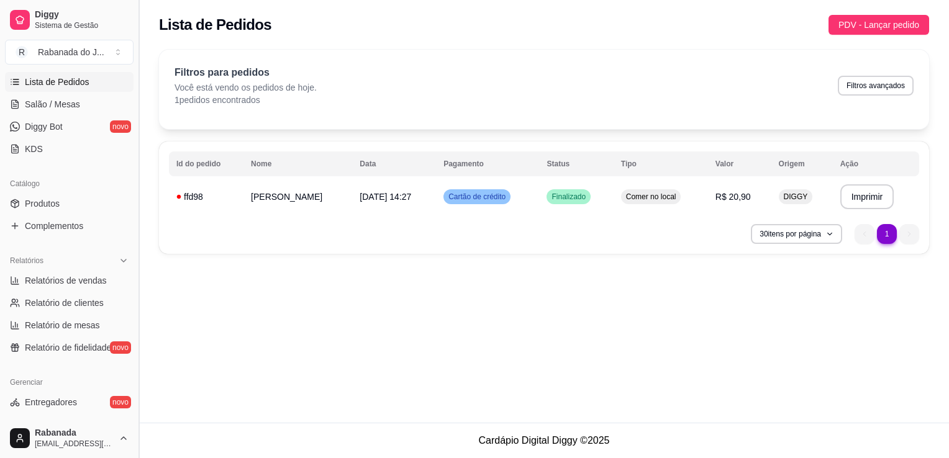
click at [134, 357] on button "Toggle Sidebar" at bounding box center [139, 229] width 10 height 458
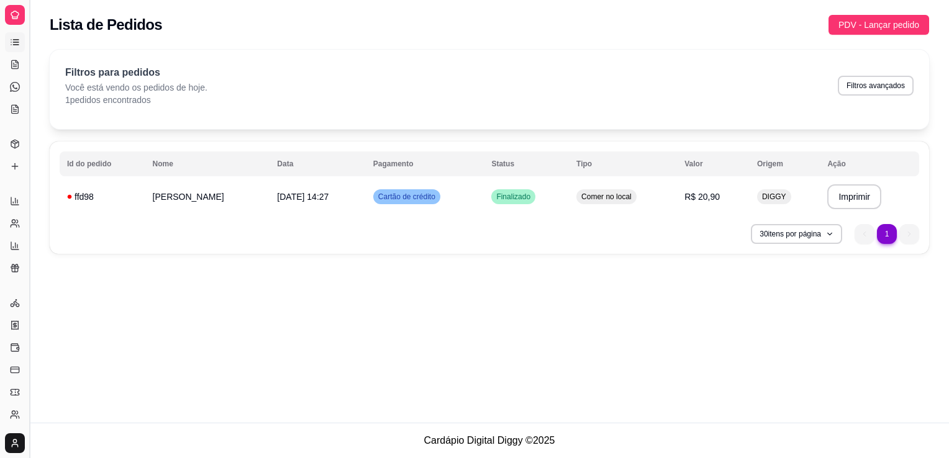
click at [33, 338] on button "Toggle Sidebar" at bounding box center [29, 229] width 10 height 458
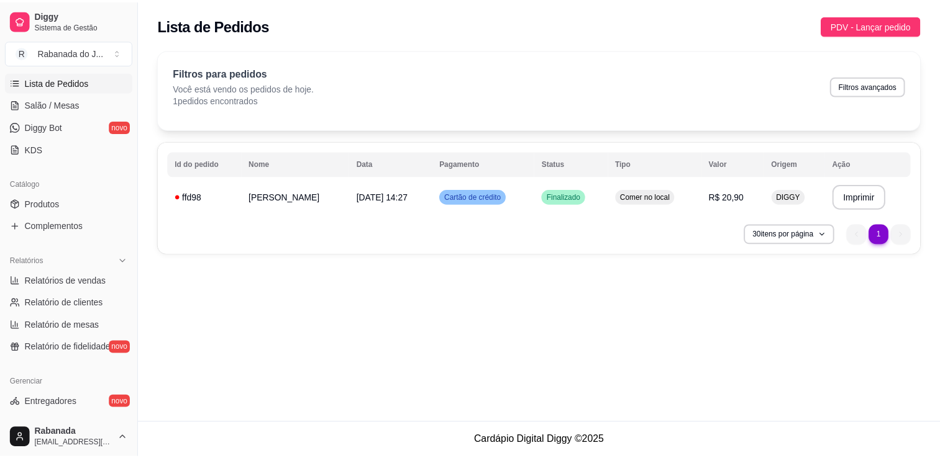
scroll to position [435, 0]
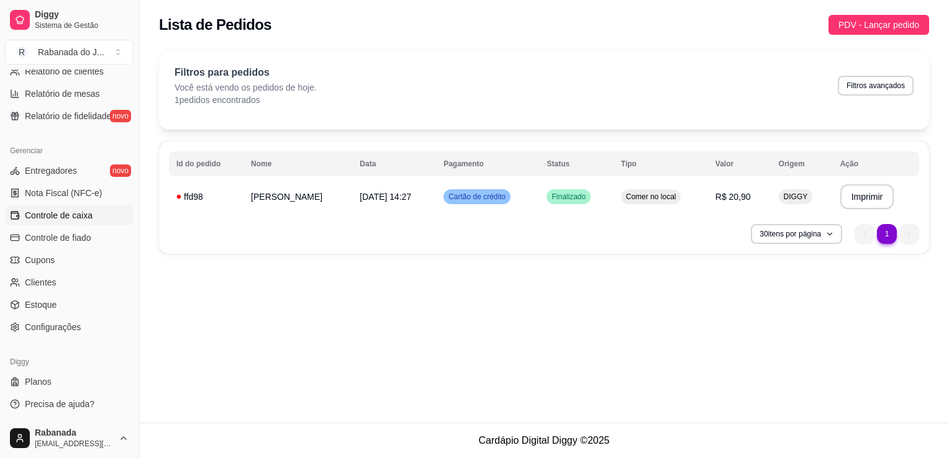
click at [88, 217] on span "Controle de caixa" at bounding box center [59, 215] width 68 height 12
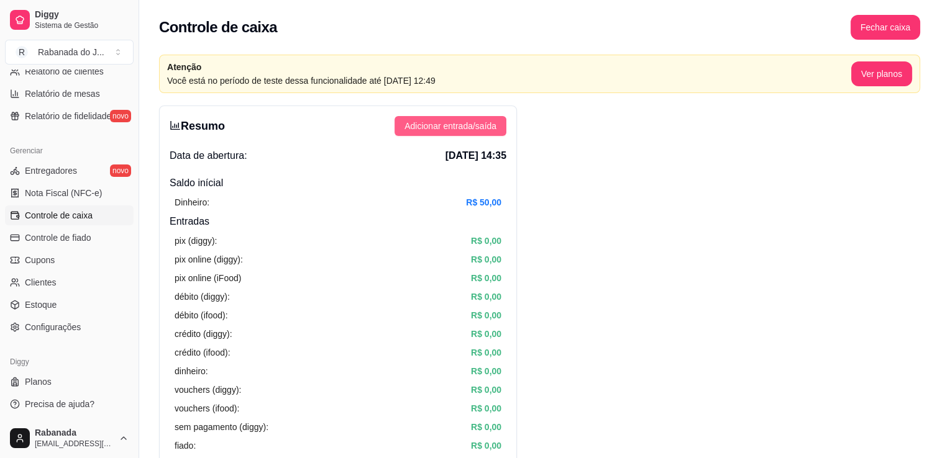
click at [438, 128] on span "Adicionar entrada/saída" at bounding box center [450, 126] width 92 height 14
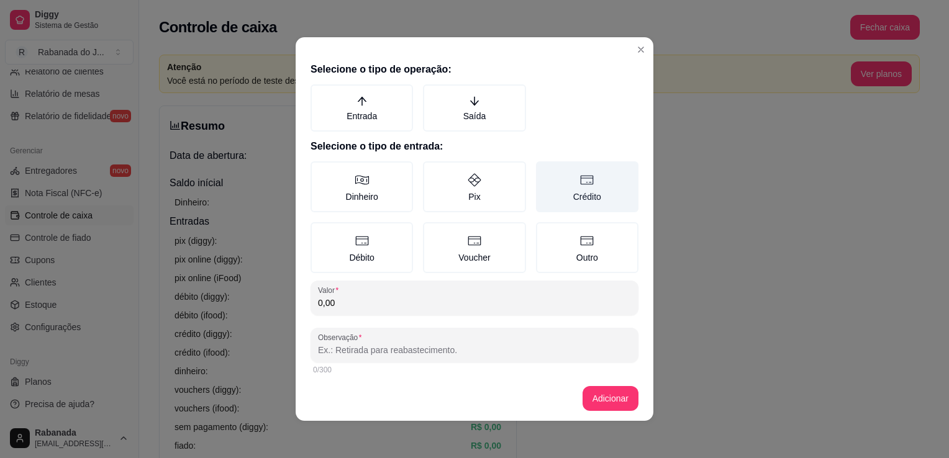
click at [575, 200] on label "Crédito" at bounding box center [587, 186] width 102 height 51
click at [545, 171] on button "Crédito" at bounding box center [540, 166] width 10 height 10
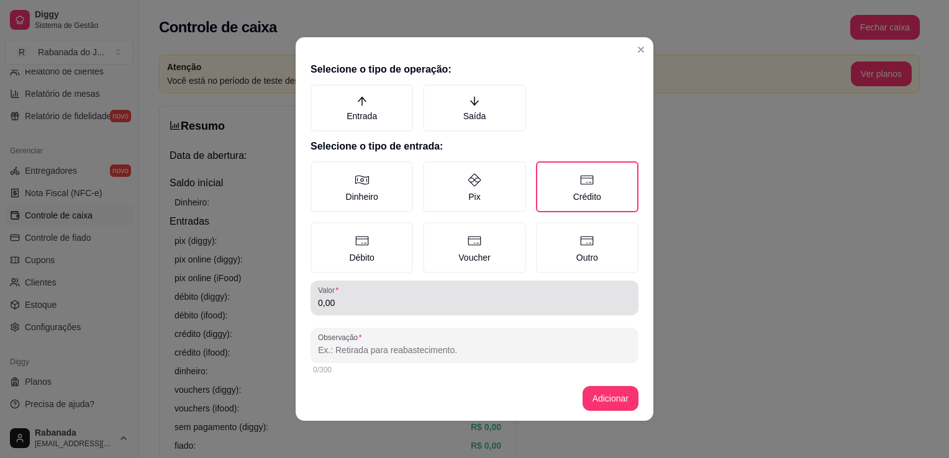
click at [452, 288] on div "0,00" at bounding box center [474, 298] width 313 height 25
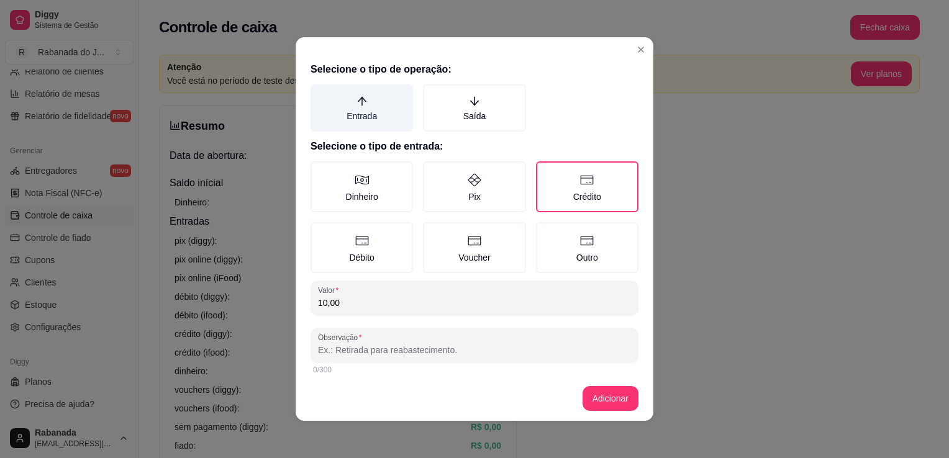
type input "10,00"
click at [357, 97] on icon "arrow-up" at bounding box center [361, 101] width 9 height 9
click at [320, 94] on button "Entrada" at bounding box center [315, 89] width 10 height 10
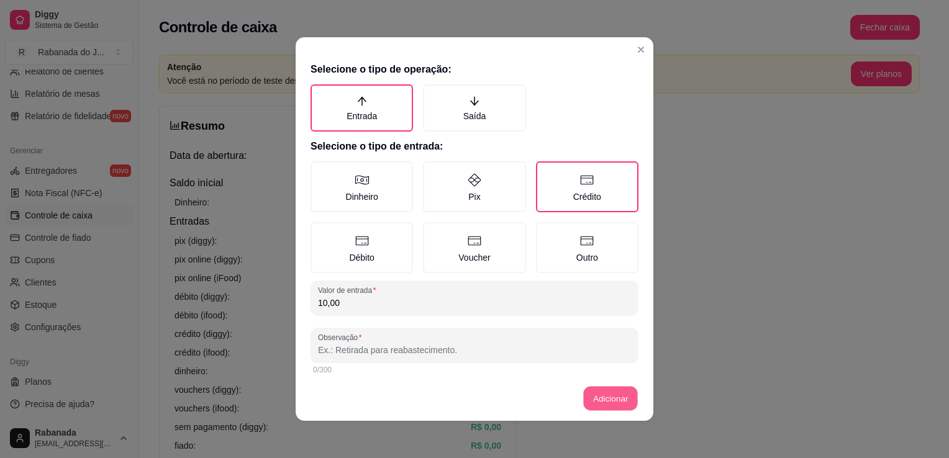
click at [611, 396] on button "Adicionar" at bounding box center [610, 399] width 55 height 24
click at [604, 352] on input "Observação" at bounding box center [474, 350] width 313 height 12
type input "p"
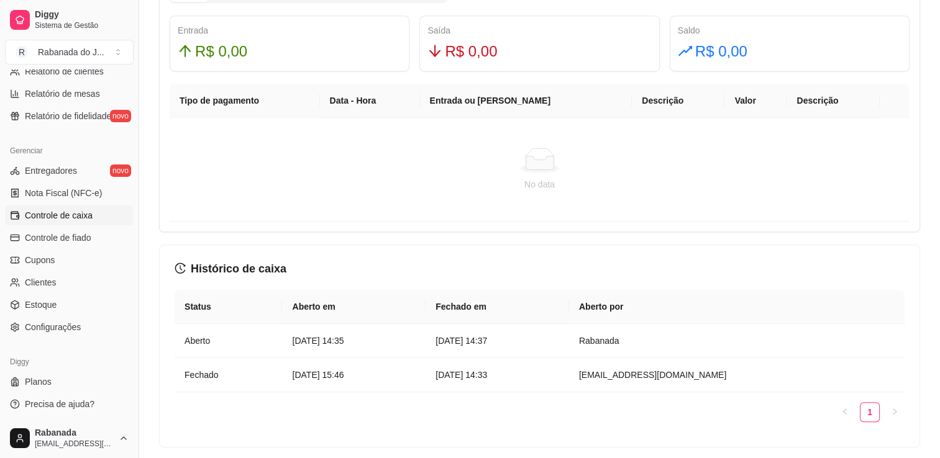
scroll to position [401, 0]
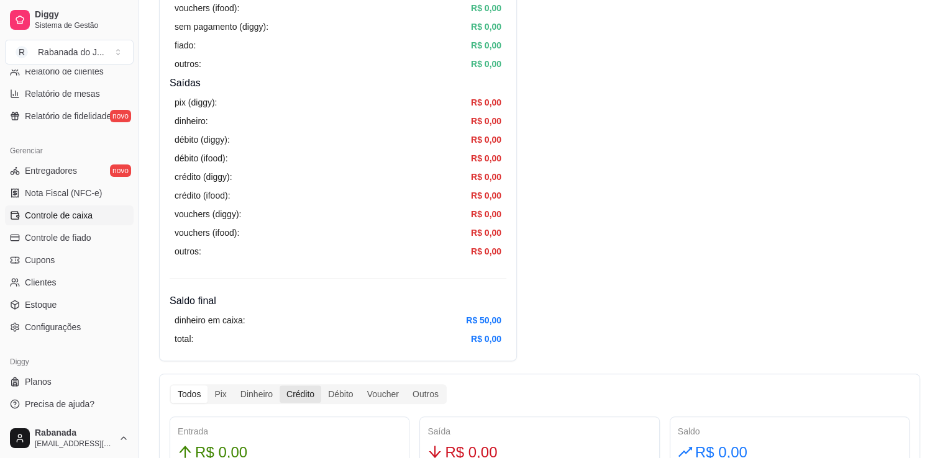
click at [302, 391] on div "Crédito" at bounding box center [300, 394] width 42 height 17
click at [279, 386] on input "Crédito" at bounding box center [279, 386] width 0 height 0
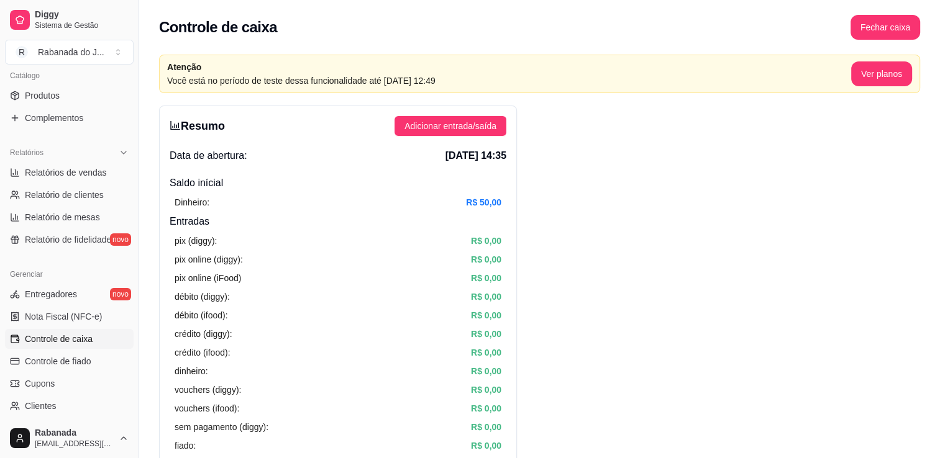
scroll to position [311, 0]
click at [138, 77] on button "Toggle Sidebar" at bounding box center [139, 229] width 10 height 458
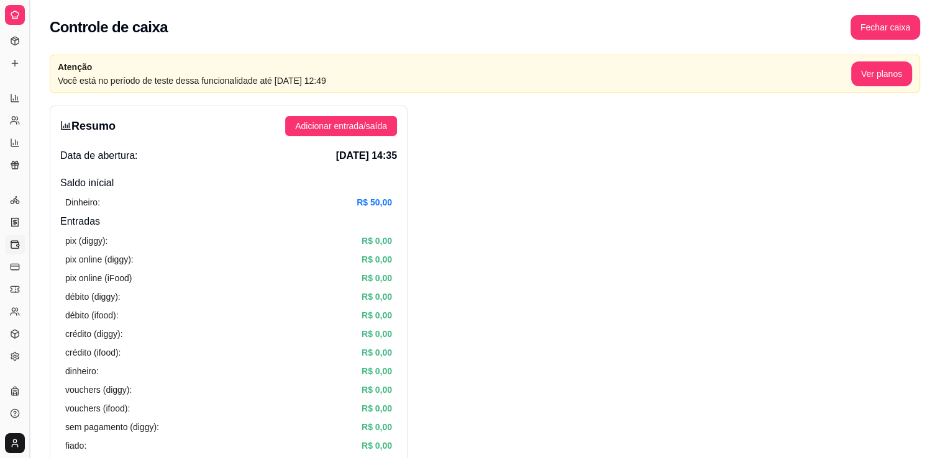
scroll to position [184, 0]
click at [29, 222] on button "Toggle Sidebar" at bounding box center [29, 229] width 10 height 458
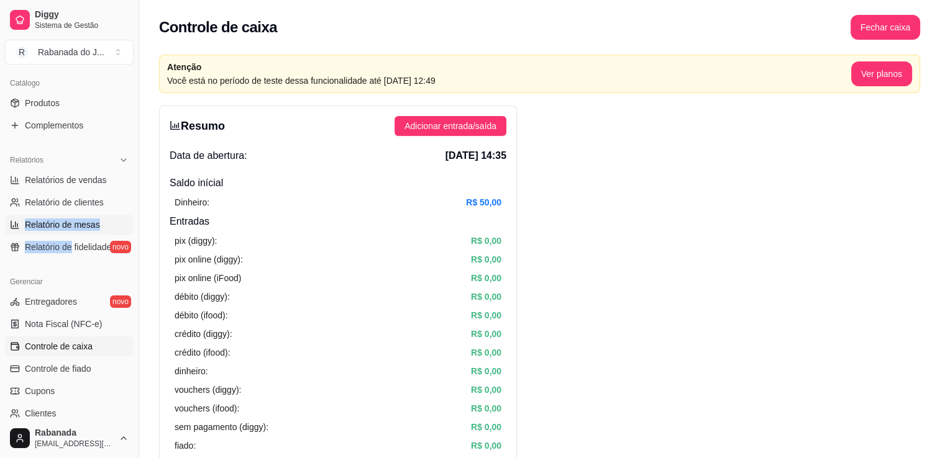
click at [29, 222] on ul "Relatórios de vendas Relatório de clientes Relatório de mesas Relatório de fide…" at bounding box center [69, 213] width 129 height 87
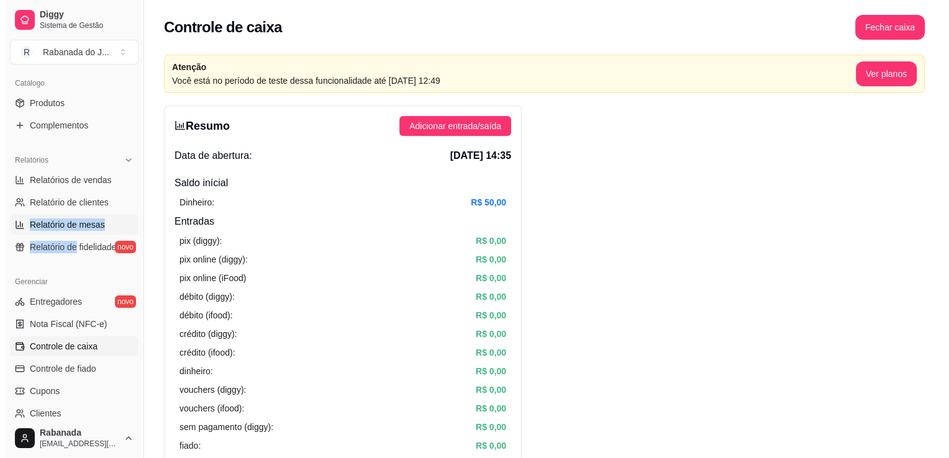
scroll to position [302, 0]
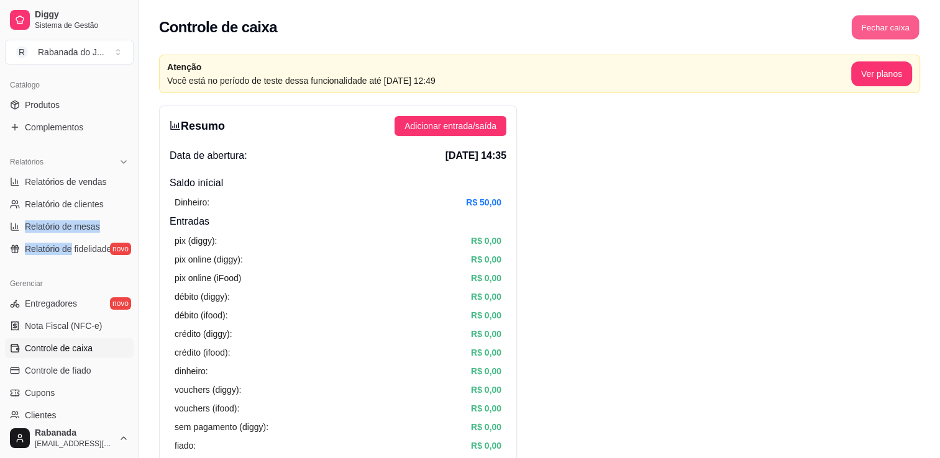
click at [862, 29] on button "Fechar caixa" at bounding box center [886, 28] width 68 height 24
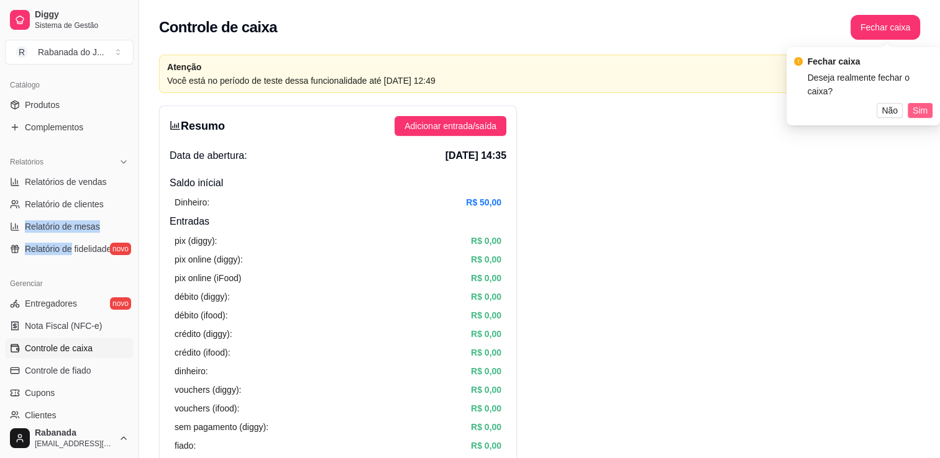
click at [917, 112] on span "Sim" at bounding box center [919, 111] width 15 height 14
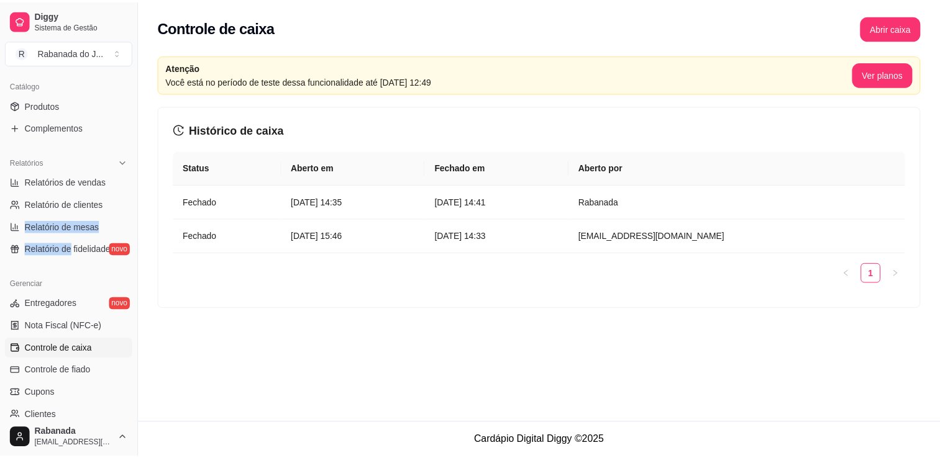
scroll to position [0, 0]
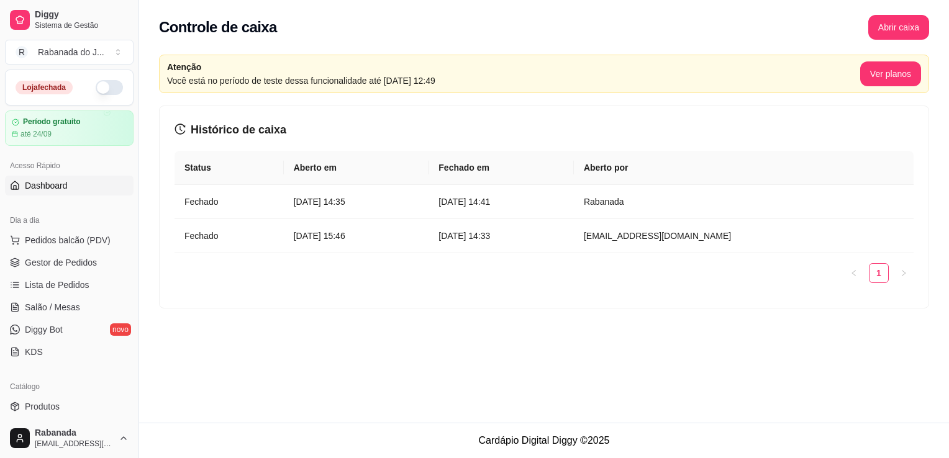
click at [63, 188] on span "Dashboard" at bounding box center [46, 185] width 43 height 12
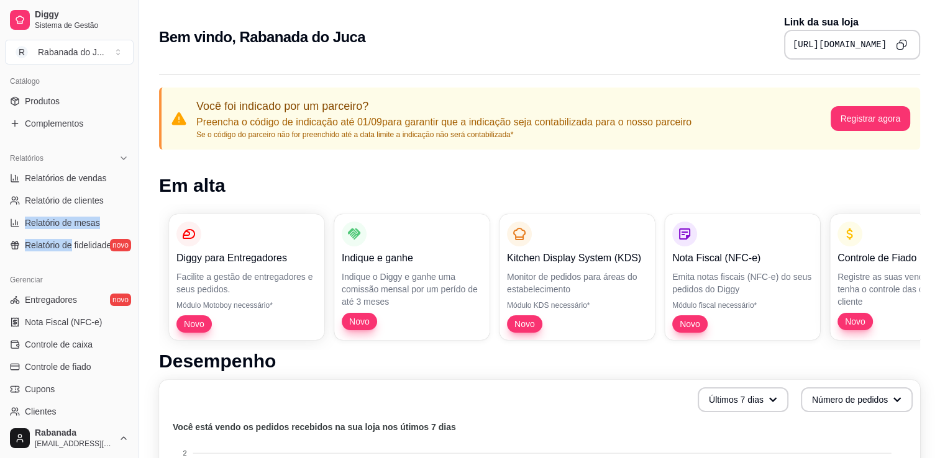
scroll to position [435, 0]
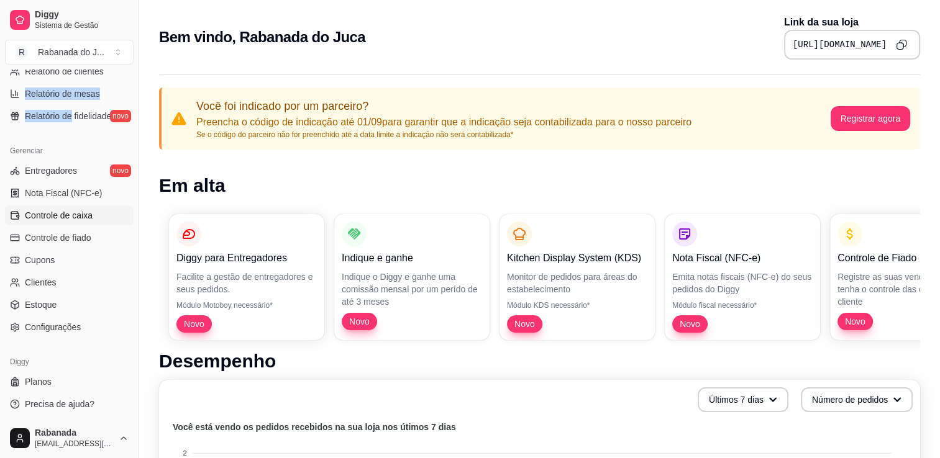
click at [71, 220] on span "Controle de caixa" at bounding box center [59, 215] width 68 height 12
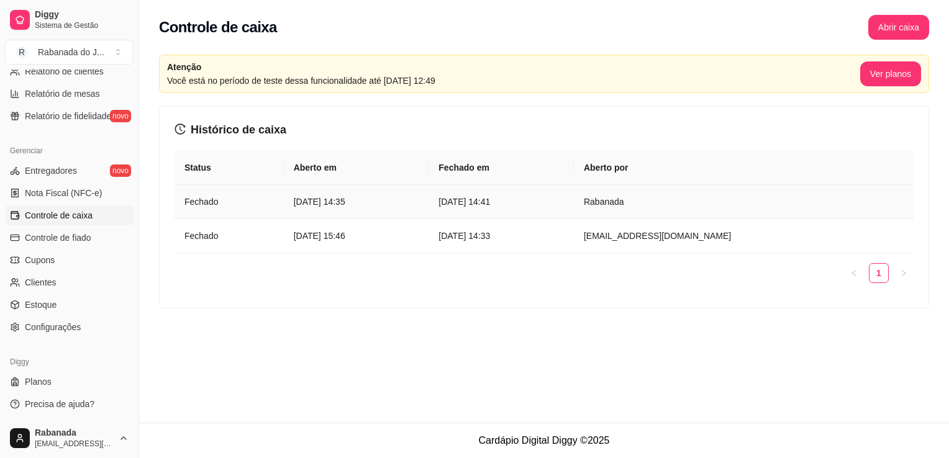
click at [713, 203] on td "Rabanada" at bounding box center [744, 202] width 340 height 34
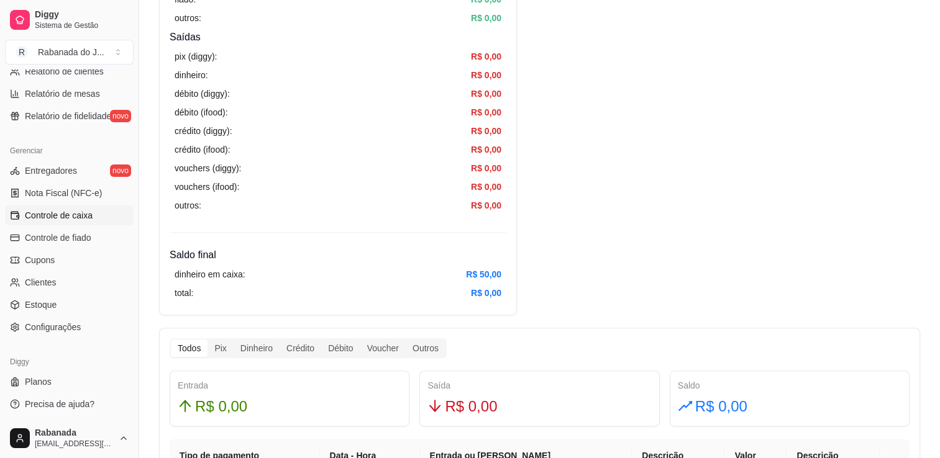
scroll to position [578, 0]
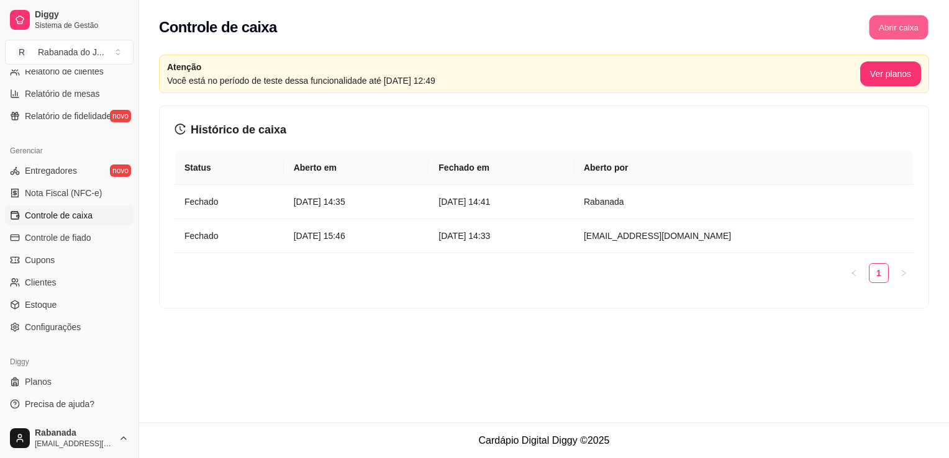
click at [906, 26] on button "Abrir caixa" at bounding box center [898, 28] width 59 height 24
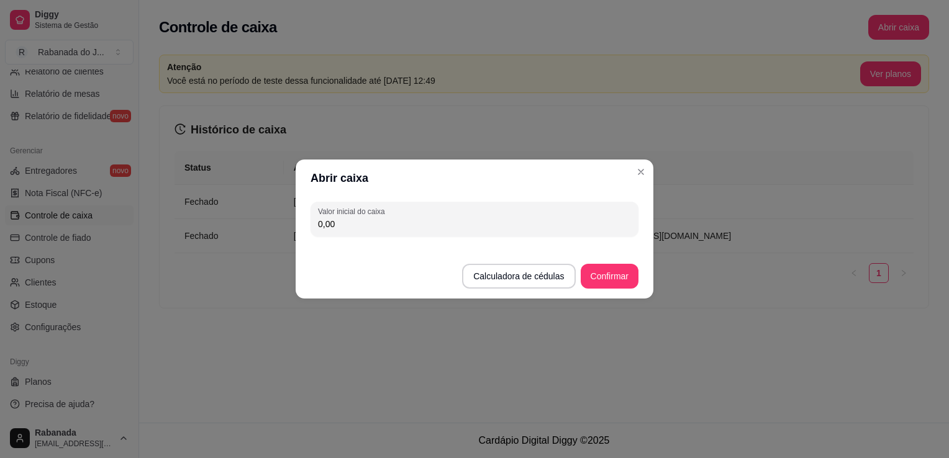
click at [553, 225] on input "0,00" at bounding box center [474, 224] width 313 height 12
type input "50,00"
click at [622, 270] on button "Confirmar" at bounding box center [609, 277] width 57 height 24
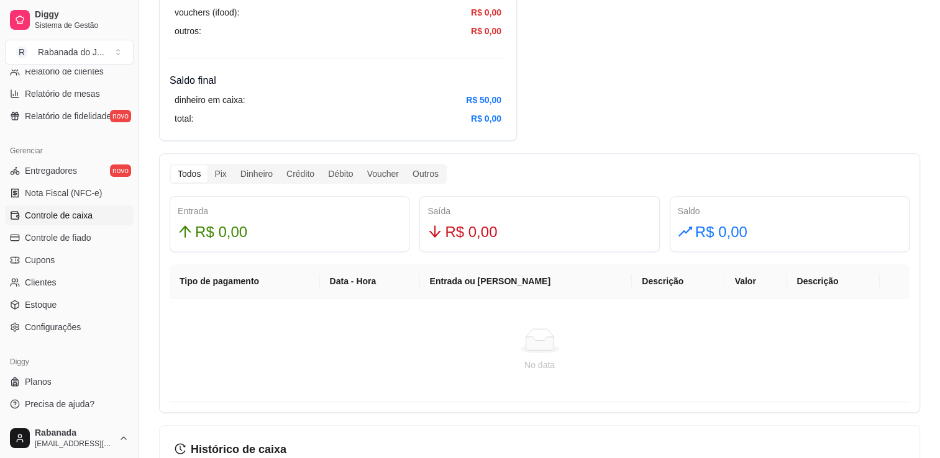
scroll to position [646, 0]
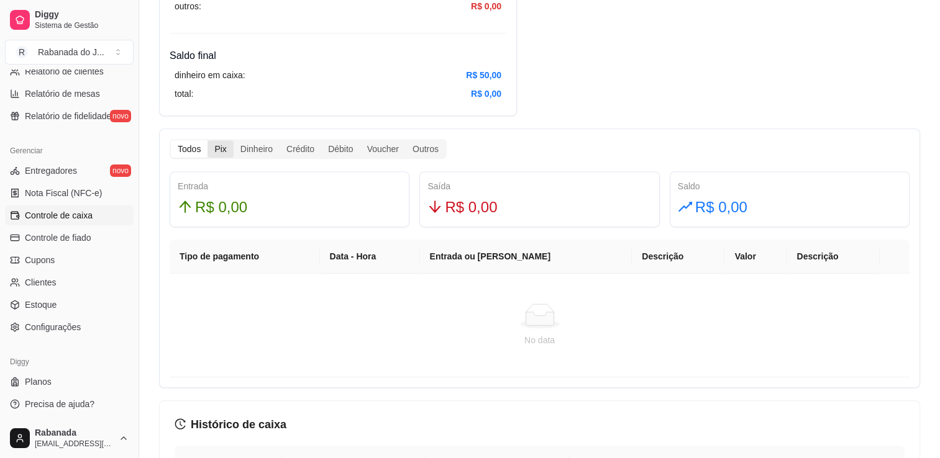
click at [221, 152] on div "Pix" at bounding box center [219, 148] width 25 height 17
click at [207, 140] on input "Pix" at bounding box center [207, 140] width 0 height 0
click at [261, 150] on div "Dinheiro" at bounding box center [257, 148] width 46 height 17
click at [234, 140] on input "Dinheiro" at bounding box center [234, 140] width 0 height 0
click at [189, 147] on div "Todos" at bounding box center [189, 148] width 37 height 17
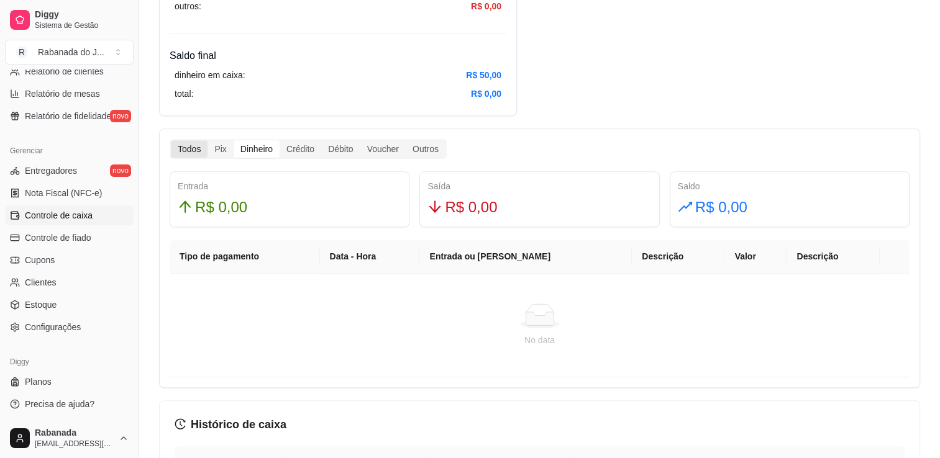
click at [171, 140] on input "Todos" at bounding box center [171, 140] width 0 height 0
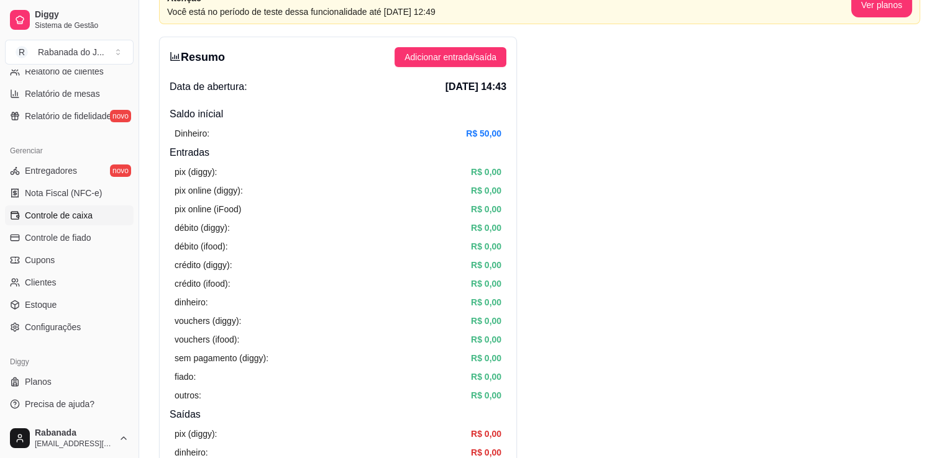
scroll to position [129, 0]
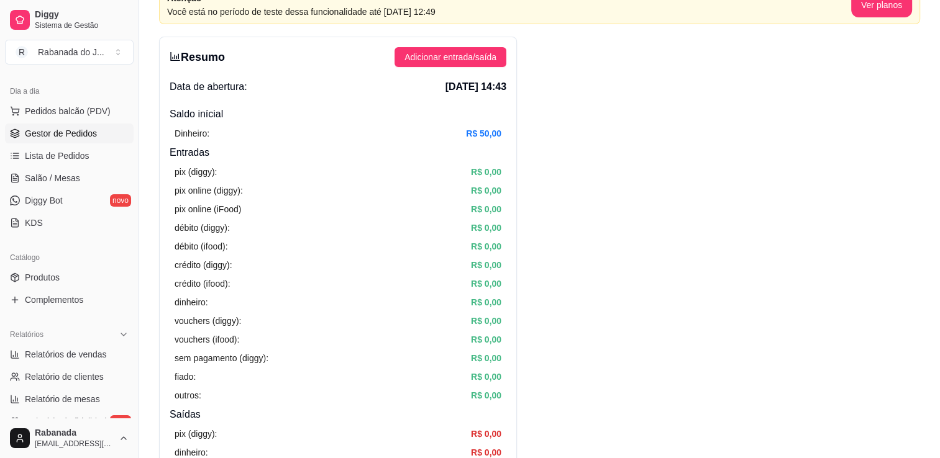
click at [86, 136] on span "Gestor de Pedidos" at bounding box center [61, 133] width 72 height 12
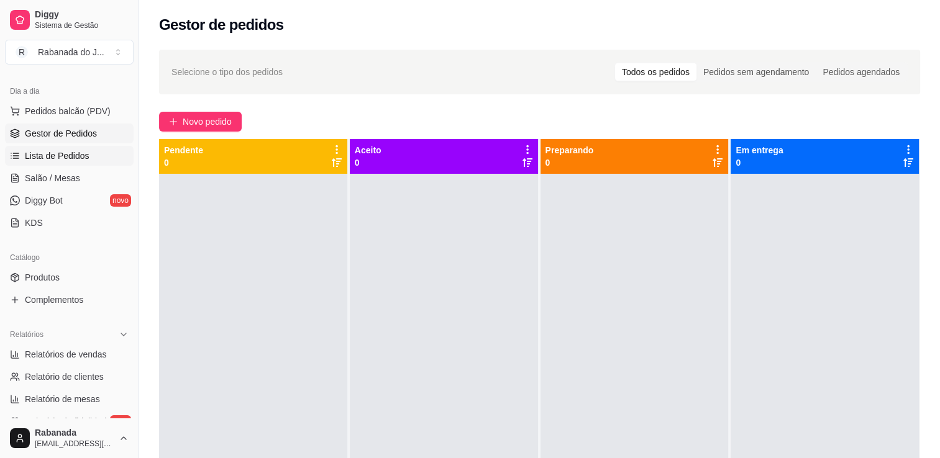
click at [75, 157] on span "Lista de Pedidos" at bounding box center [57, 156] width 65 height 12
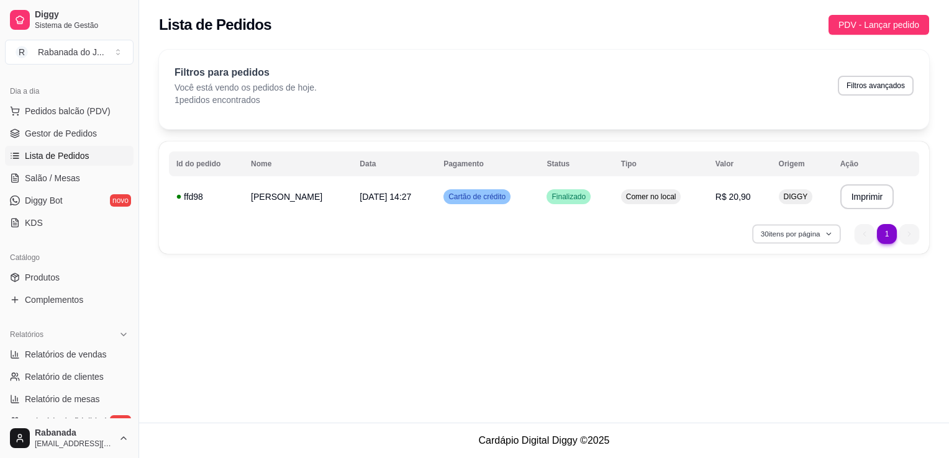
click at [825, 239] on button "30 itens por página" at bounding box center [796, 233] width 88 height 19
click at [504, 196] on span "Cartão de crédito" at bounding box center [477, 197] width 62 height 10
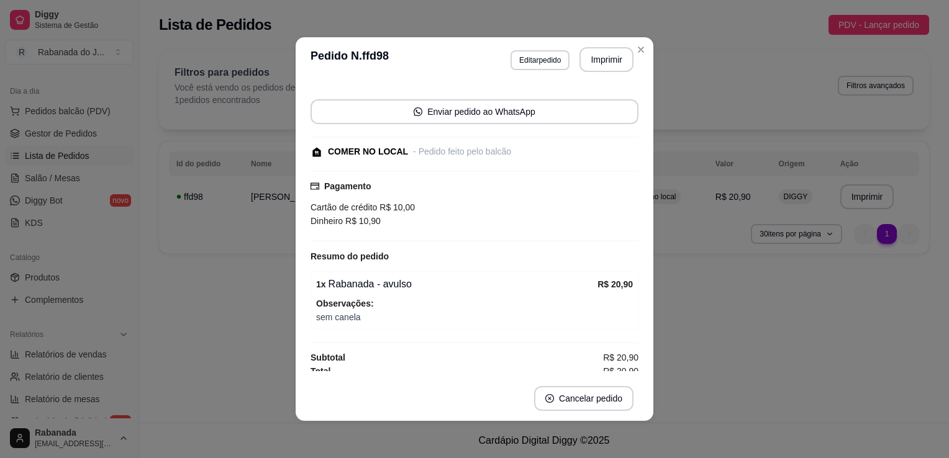
scroll to position [79, 0]
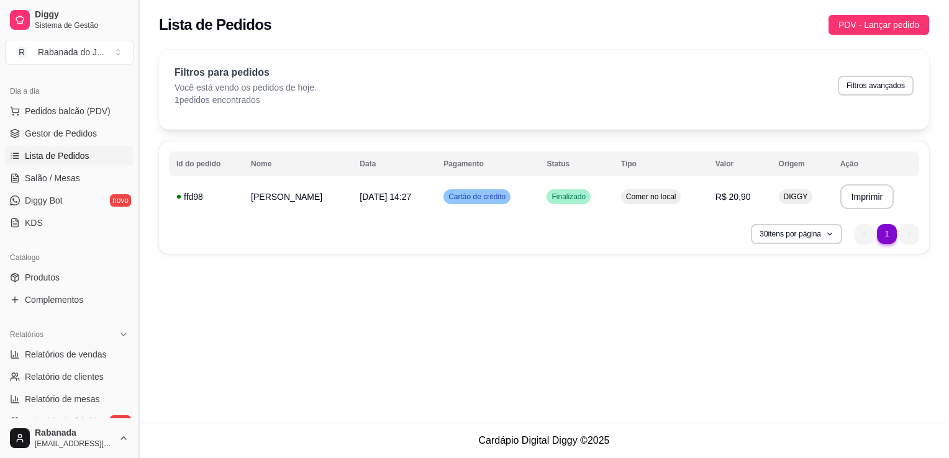
click at [134, 340] on button "Toggle Sidebar" at bounding box center [139, 229] width 10 height 458
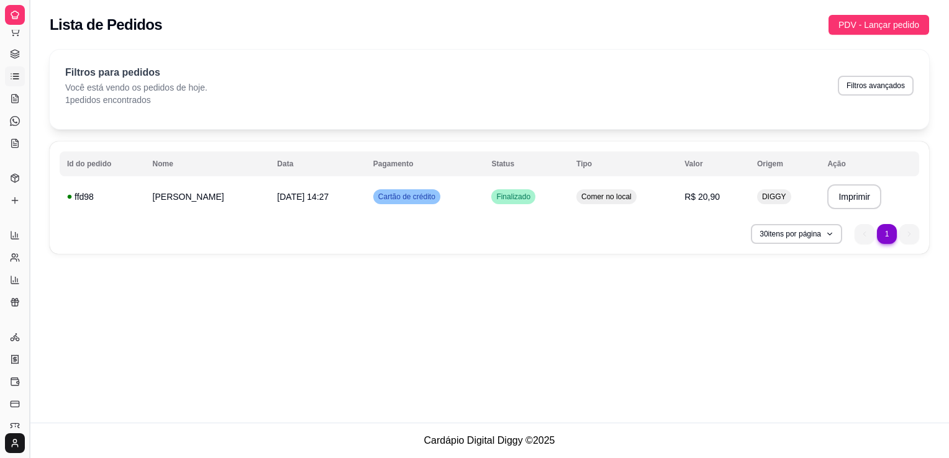
click at [26, 322] on button "Toggle Sidebar" at bounding box center [29, 229] width 10 height 458
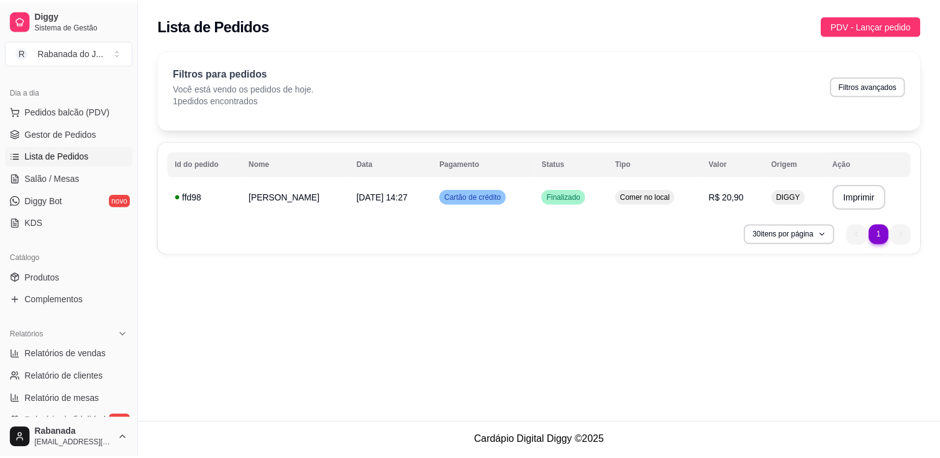
scroll to position [435, 0]
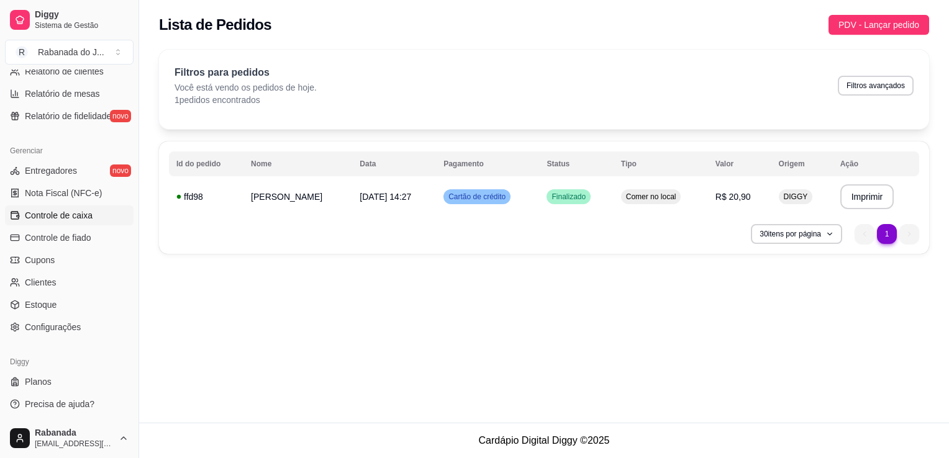
click at [71, 216] on span "Controle de caixa" at bounding box center [59, 215] width 68 height 12
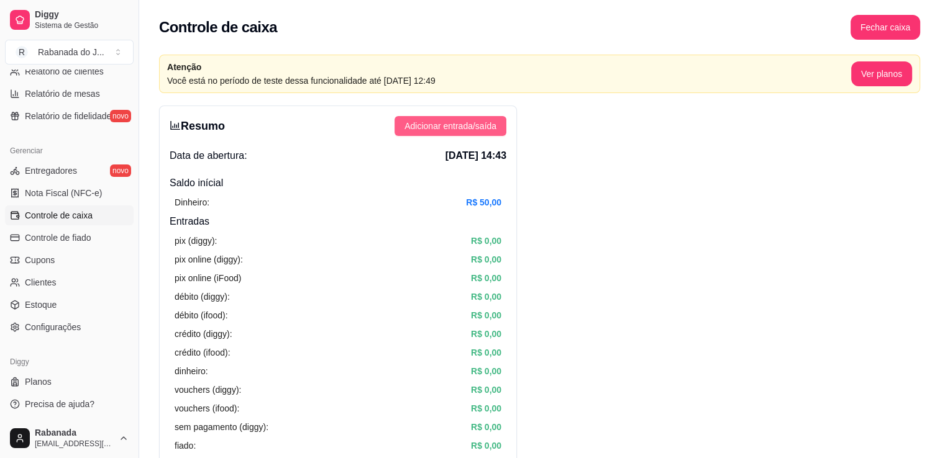
click at [449, 134] on button "Adicionar entrada/saída" at bounding box center [450, 126] width 112 height 20
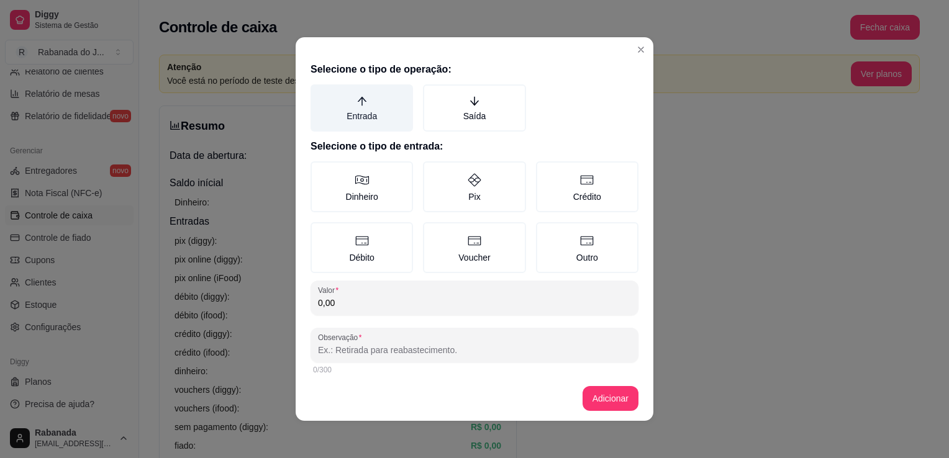
click at [363, 109] on label "Entrada" at bounding box center [362, 107] width 102 height 47
click at [320, 94] on button "Entrada" at bounding box center [315, 89] width 10 height 10
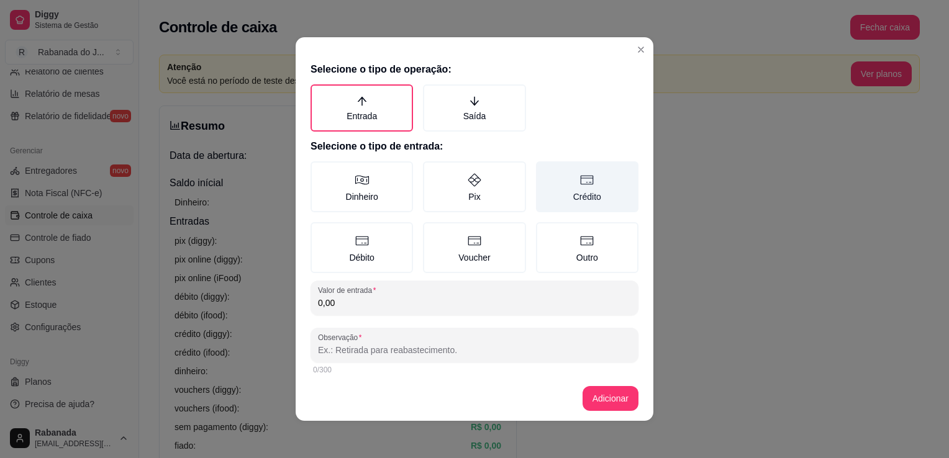
click at [586, 199] on label "Crédito" at bounding box center [587, 186] width 102 height 51
click at [545, 171] on button "Crédito" at bounding box center [540, 166] width 10 height 10
click at [482, 299] on input "0,00" at bounding box center [474, 303] width 313 height 12
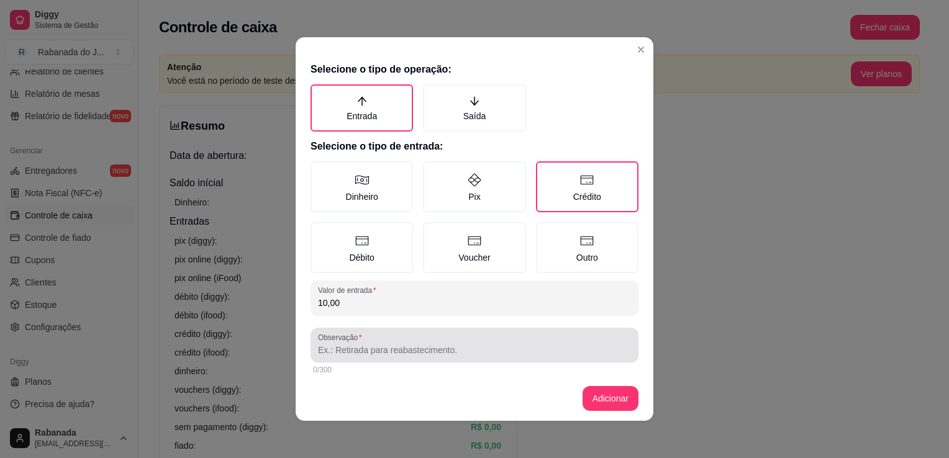
type input "10,00"
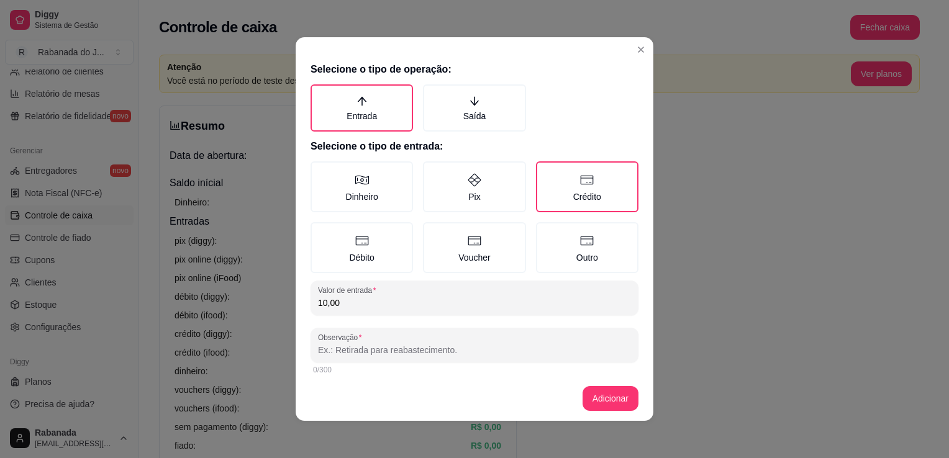
click at [470, 345] on input "Observação" at bounding box center [474, 350] width 313 height 12
type input "pagamento pedido jh9"
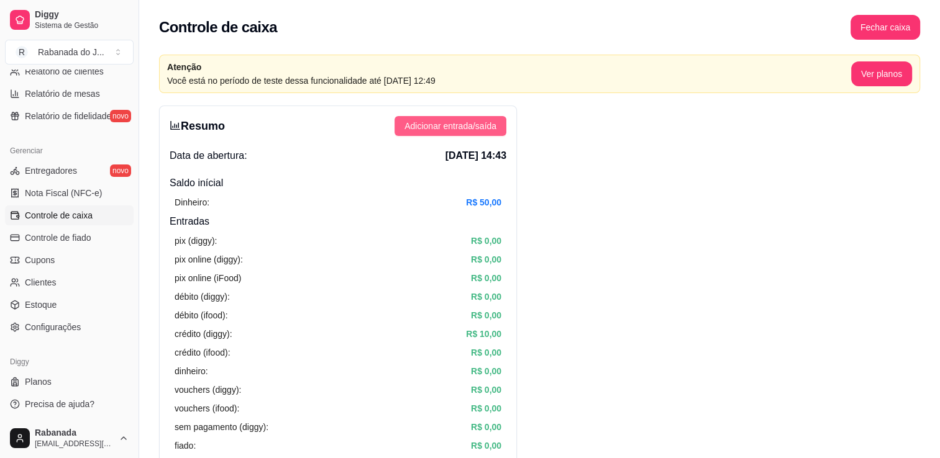
click at [496, 128] on span "Adicionar entrada/saída" at bounding box center [450, 126] width 92 height 14
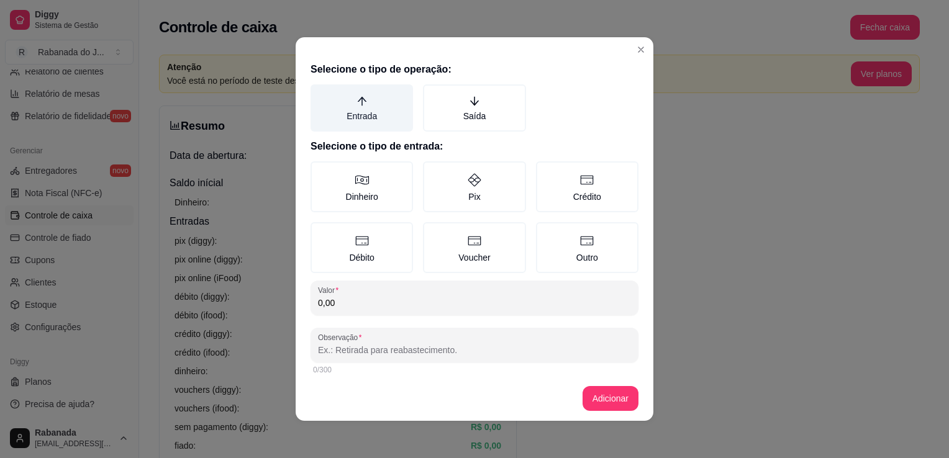
click at [353, 122] on label "Entrada" at bounding box center [362, 107] width 102 height 47
click at [320, 94] on button "Entrada" at bounding box center [315, 89] width 10 height 10
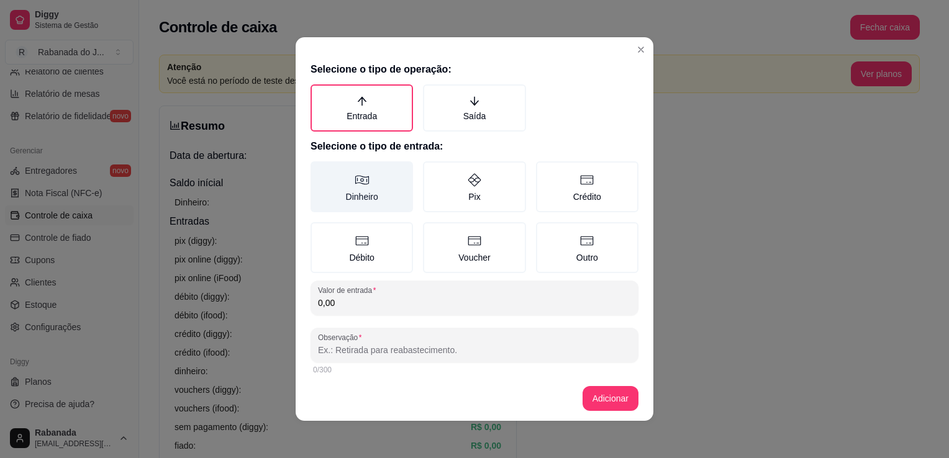
click at [347, 180] on label "Dinheiro" at bounding box center [362, 186] width 102 height 51
click at [320, 171] on button "Dinheiro" at bounding box center [315, 166] width 10 height 10
click at [340, 302] on input "0,00" at bounding box center [474, 303] width 313 height 12
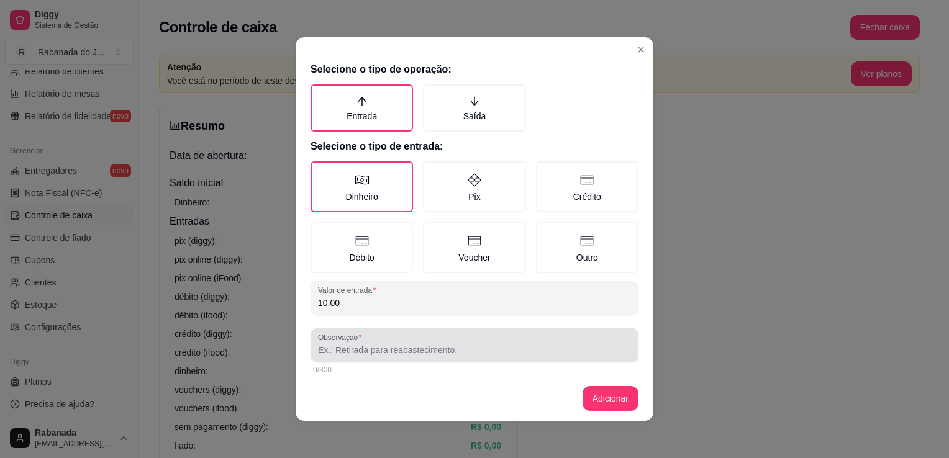
type input "10,00"
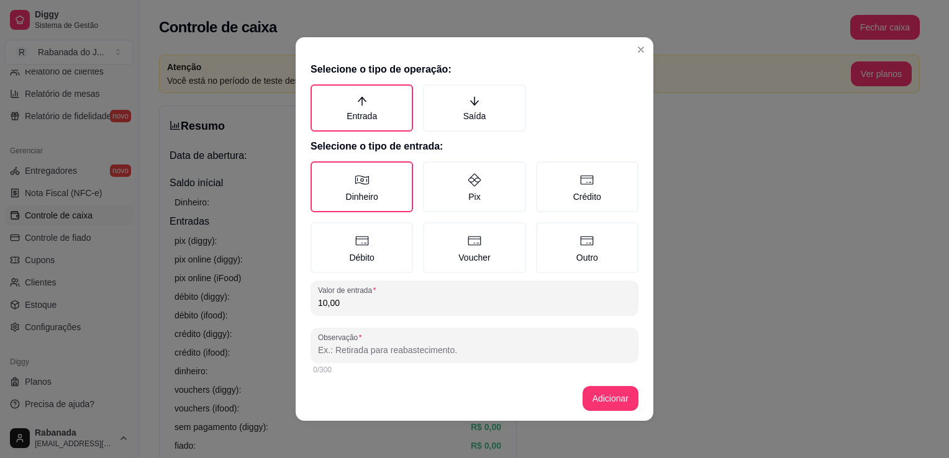
click at [366, 350] on input "Observação" at bounding box center [474, 350] width 313 height 12
type input "pagamento pedido jh9"
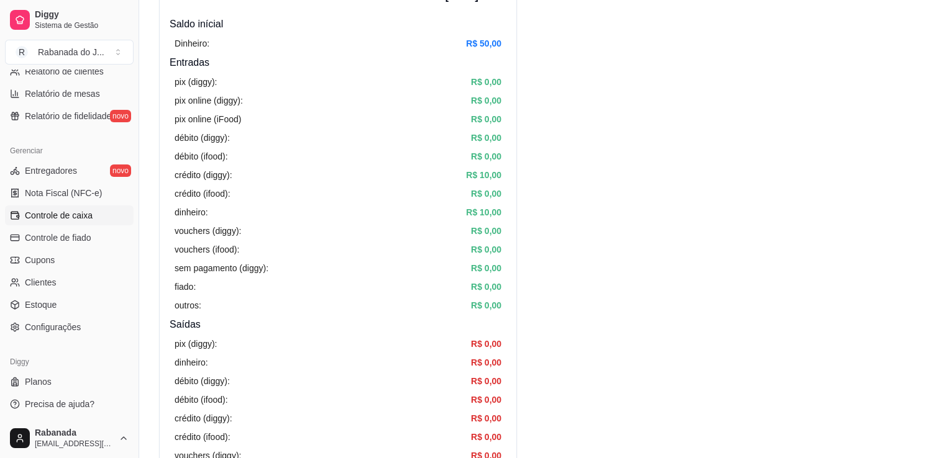
scroll to position [145, 0]
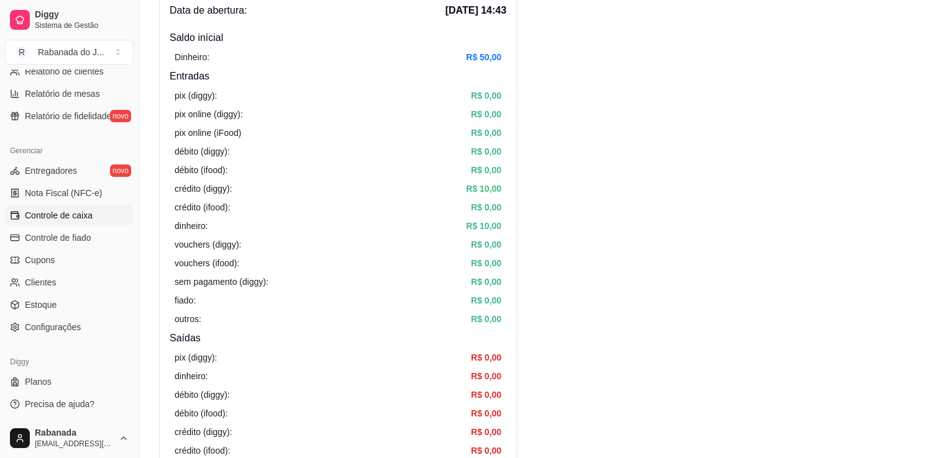
click at [68, 217] on span "Controle de caixa" at bounding box center [59, 215] width 68 height 12
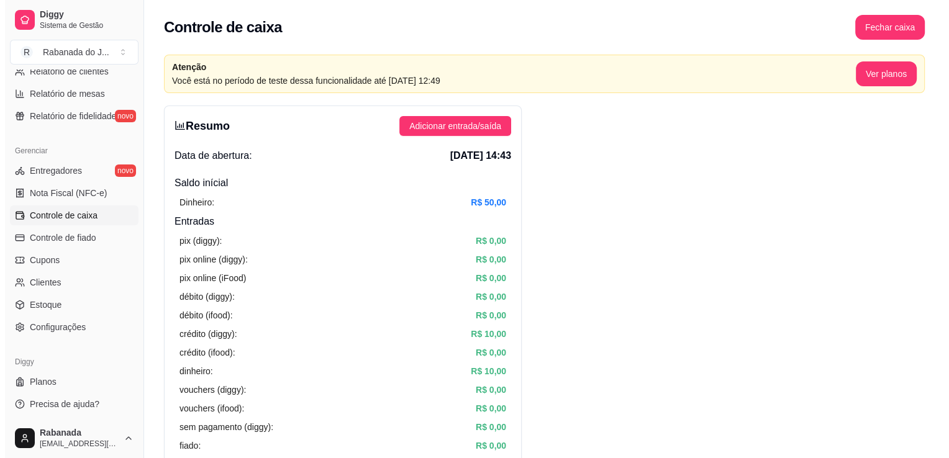
scroll to position [129, 0]
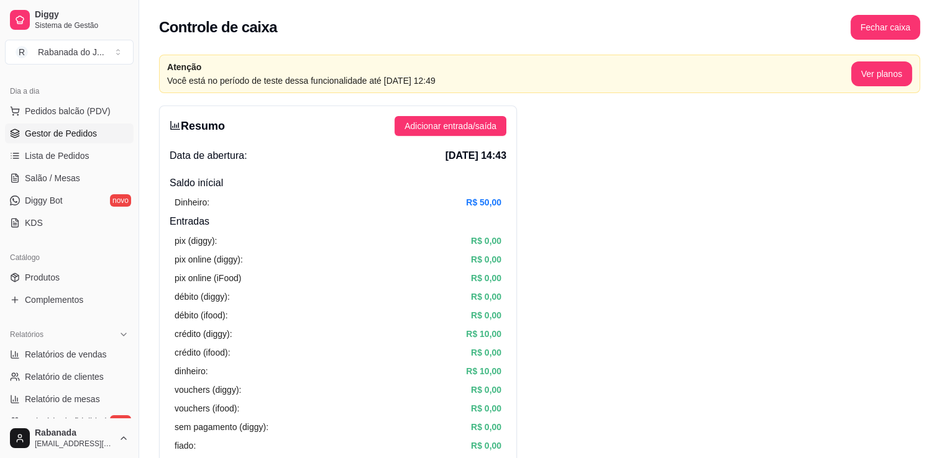
click at [59, 137] on span "Gestor de Pedidos" at bounding box center [61, 133] width 72 height 12
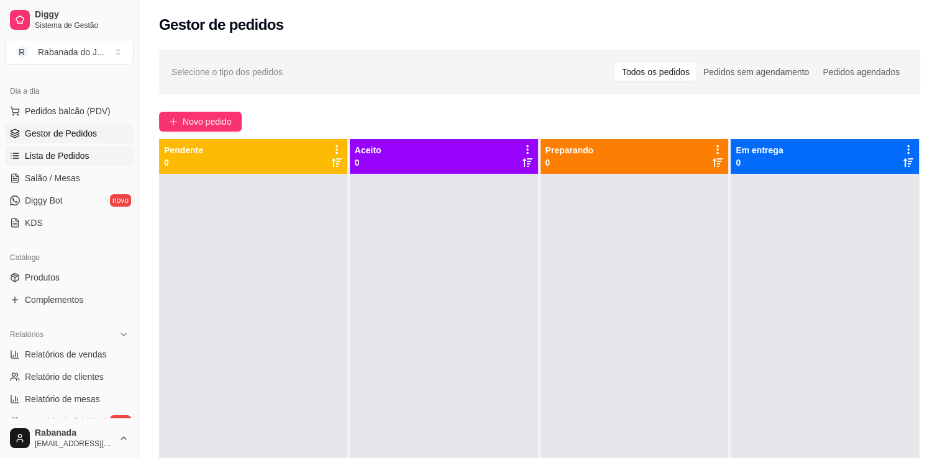
click at [54, 159] on span "Lista de Pedidos" at bounding box center [57, 156] width 65 height 12
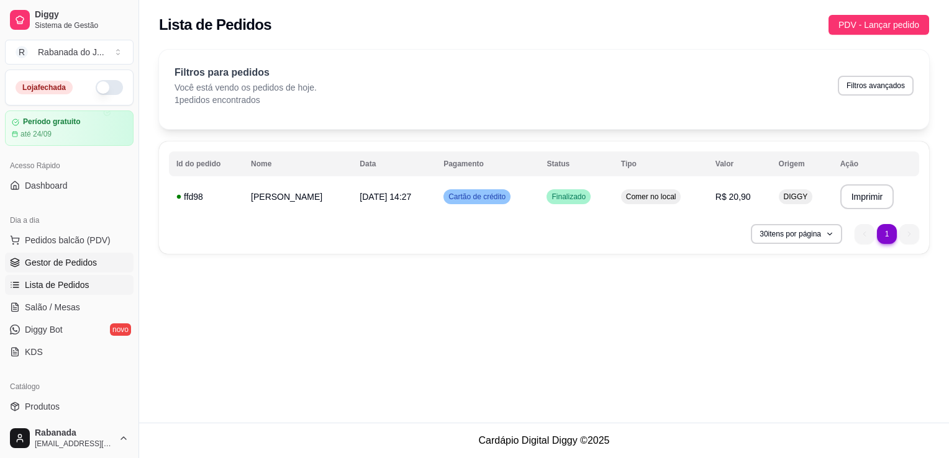
click at [96, 262] on link "Gestor de Pedidos" at bounding box center [69, 263] width 129 height 20
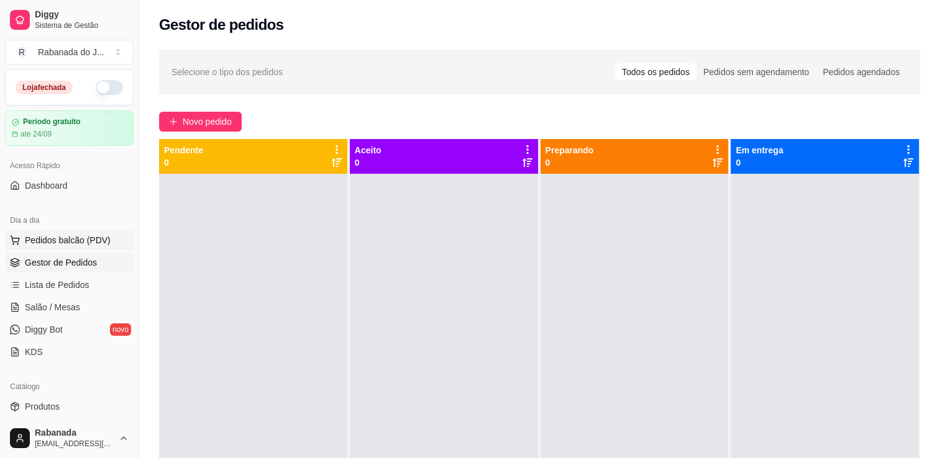
click at [93, 242] on span "Pedidos balcão (PDV)" at bounding box center [68, 240] width 86 height 12
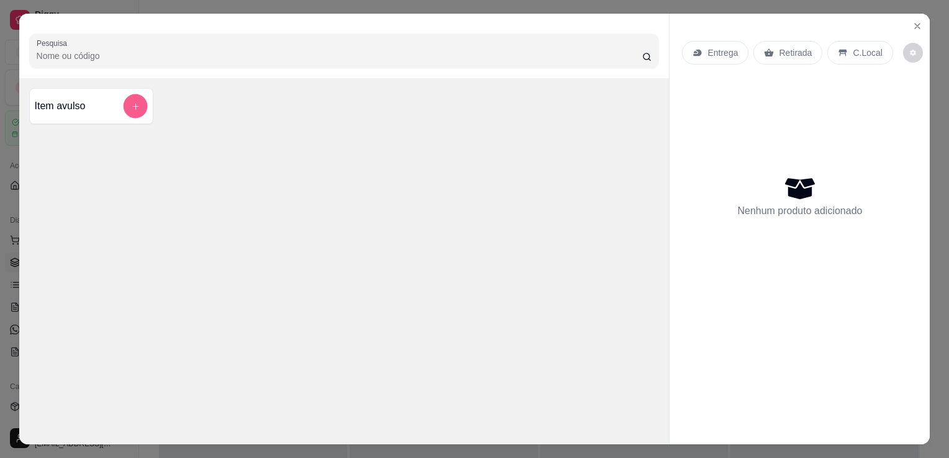
click at [130, 106] on button "add-separate-item" at bounding box center [135, 106] width 24 height 24
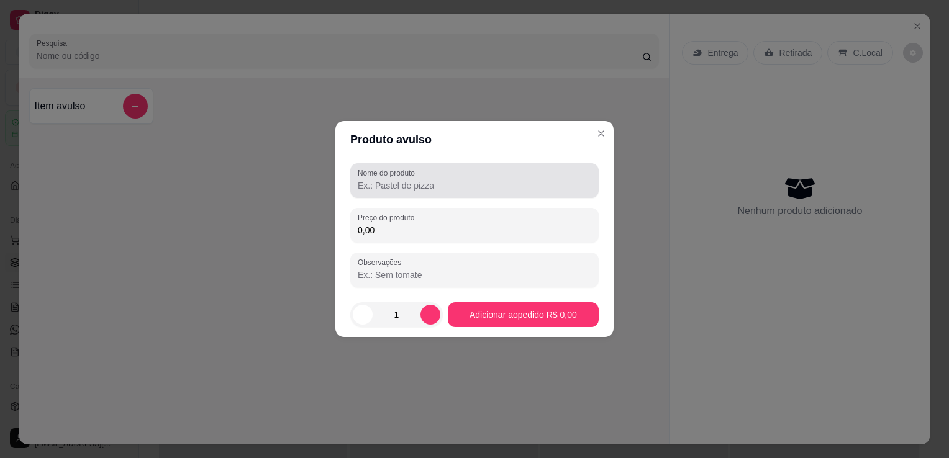
click at [438, 193] on div "Nome do produto" at bounding box center [474, 180] width 248 height 35
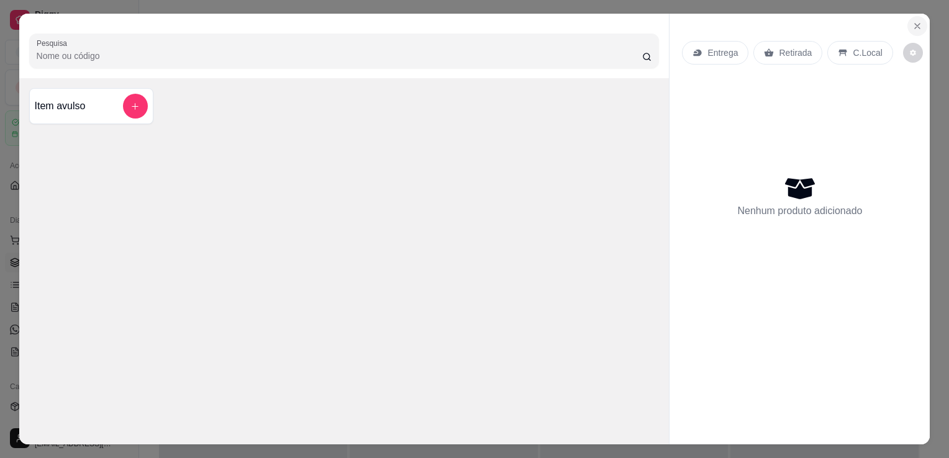
click at [915, 24] on icon "Close" at bounding box center [917, 26] width 5 height 5
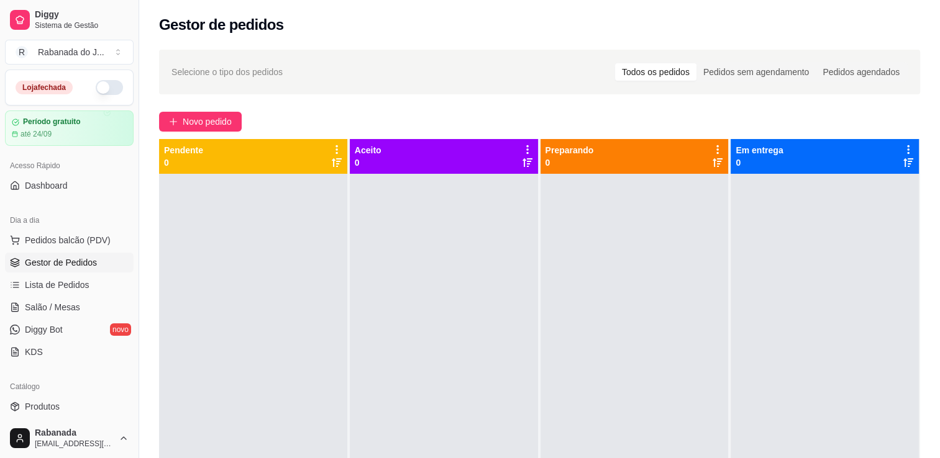
click at [70, 260] on span "Gestor de Pedidos" at bounding box center [61, 263] width 72 height 12
click at [62, 290] on span "Lista de Pedidos" at bounding box center [57, 285] width 65 height 12
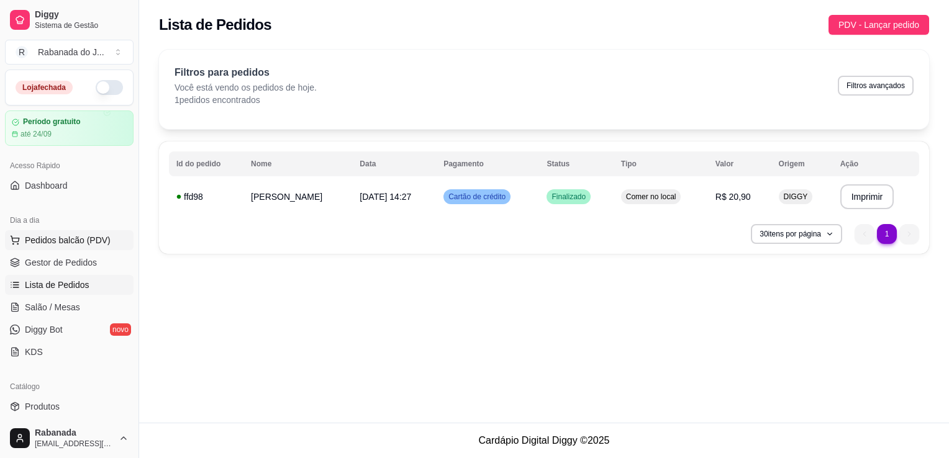
click at [90, 239] on span "Pedidos balcão (PDV)" at bounding box center [68, 240] width 86 height 12
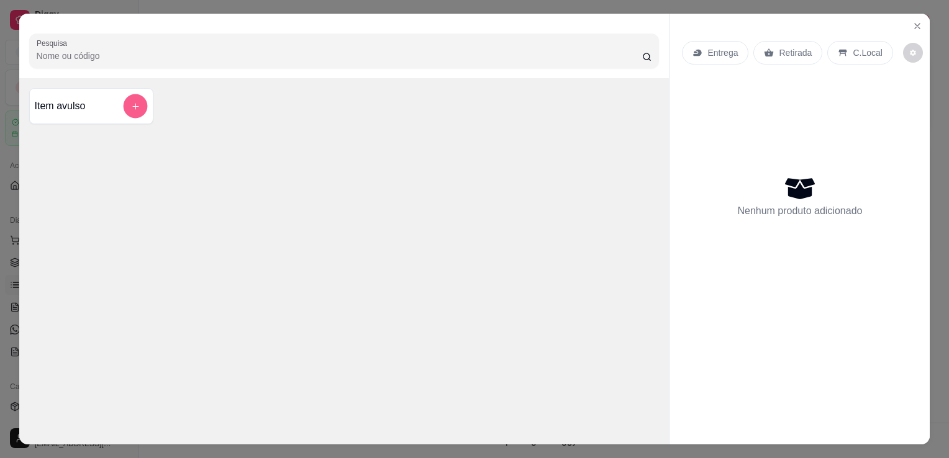
click at [130, 111] on button "add-separate-item" at bounding box center [135, 106] width 24 height 24
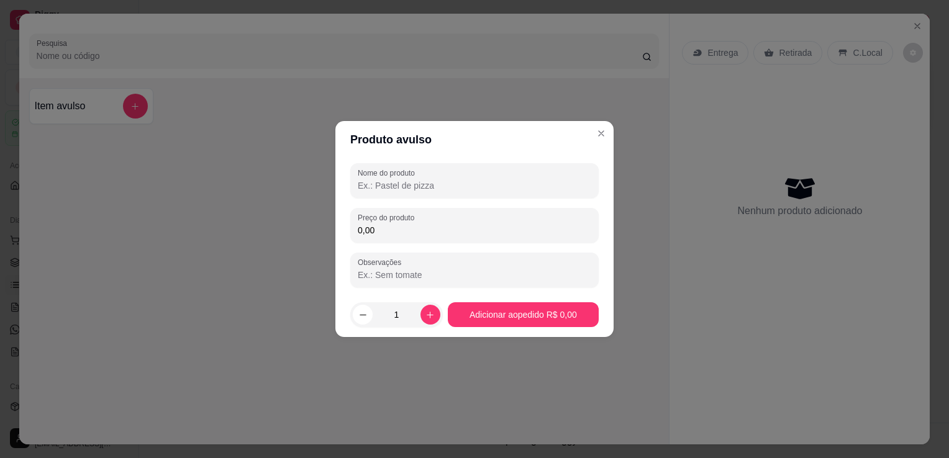
click at [484, 187] on input "Nome do produto" at bounding box center [475, 185] width 234 height 12
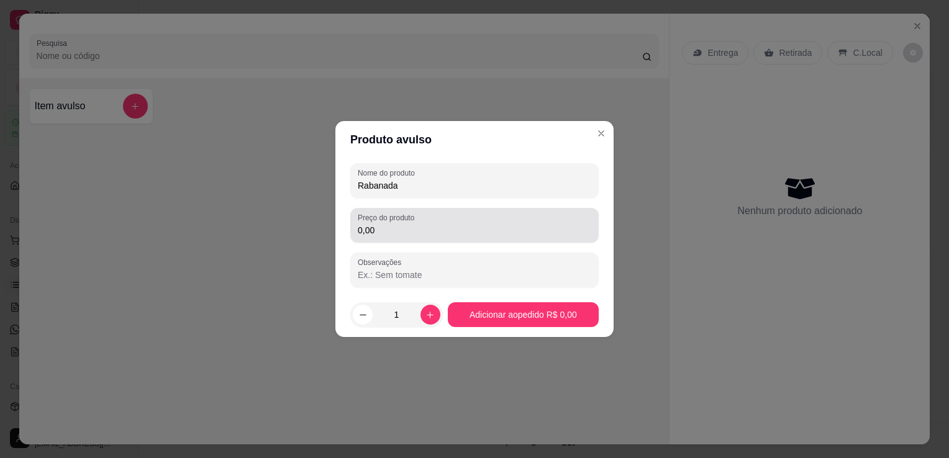
type input "Rabanada"
click at [475, 227] on input "0,00" at bounding box center [475, 230] width 234 height 12
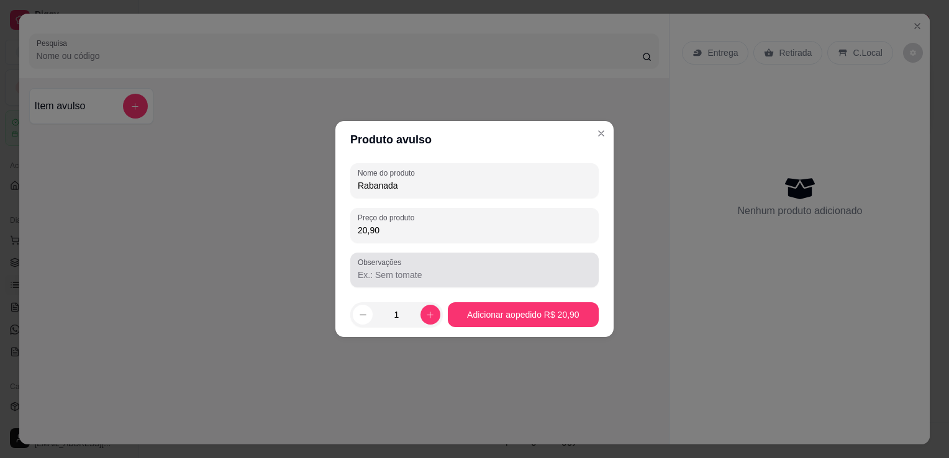
type input "20,90"
click at [495, 267] on div at bounding box center [475, 270] width 234 height 25
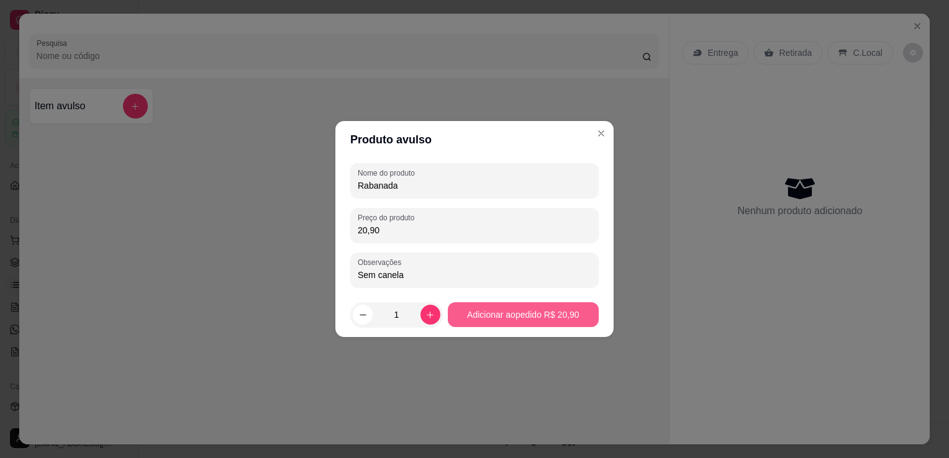
type input "Sem canela"
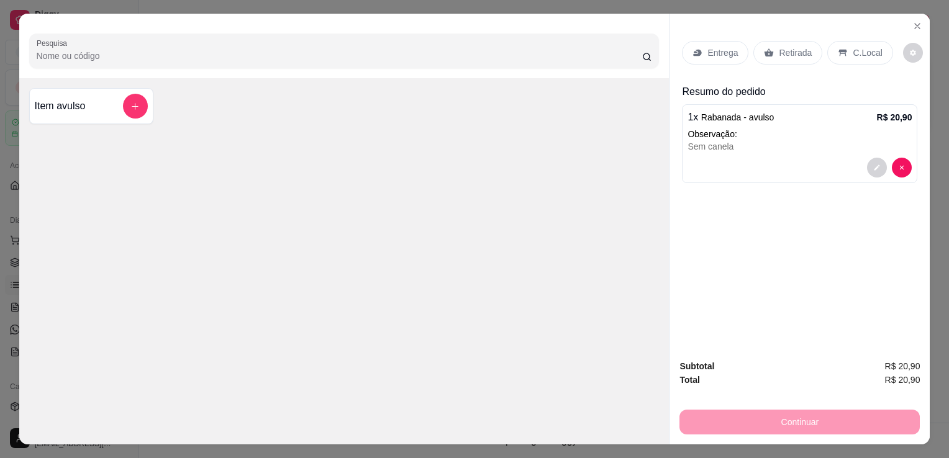
click at [855, 53] on p "C.Local" at bounding box center [867, 53] width 29 height 12
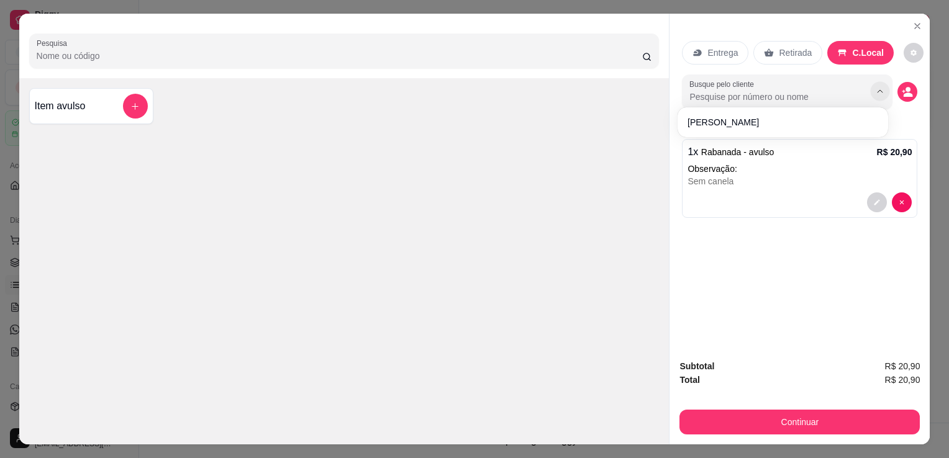
click at [872, 92] on button "Show suggestions" at bounding box center [880, 91] width 19 height 19
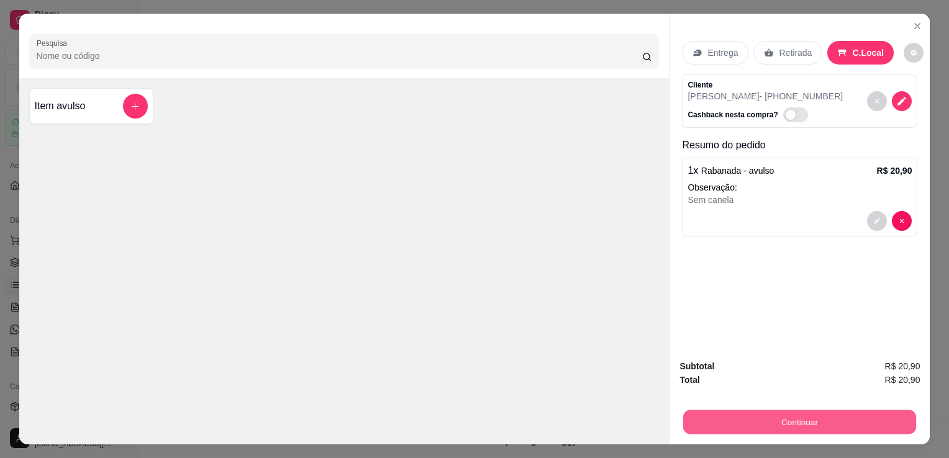
click at [809, 417] on button "Continuar" at bounding box center [799, 422] width 233 height 24
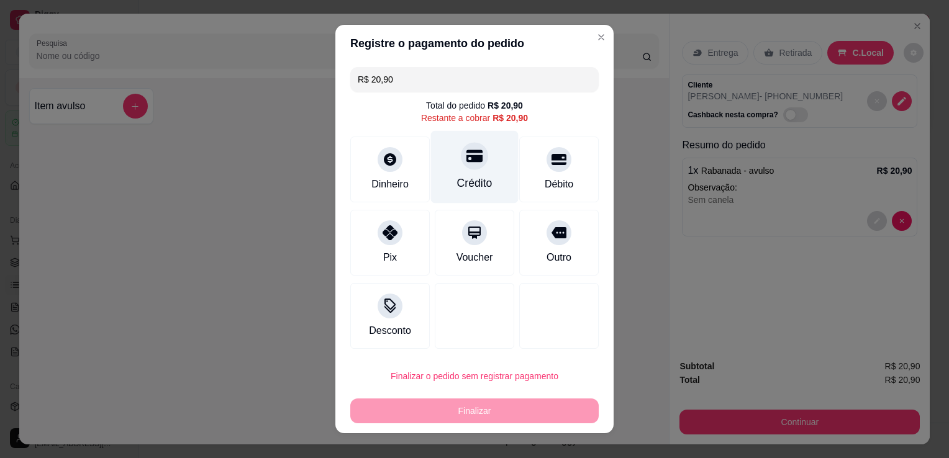
click at [466, 162] on icon at bounding box center [474, 156] width 16 height 12
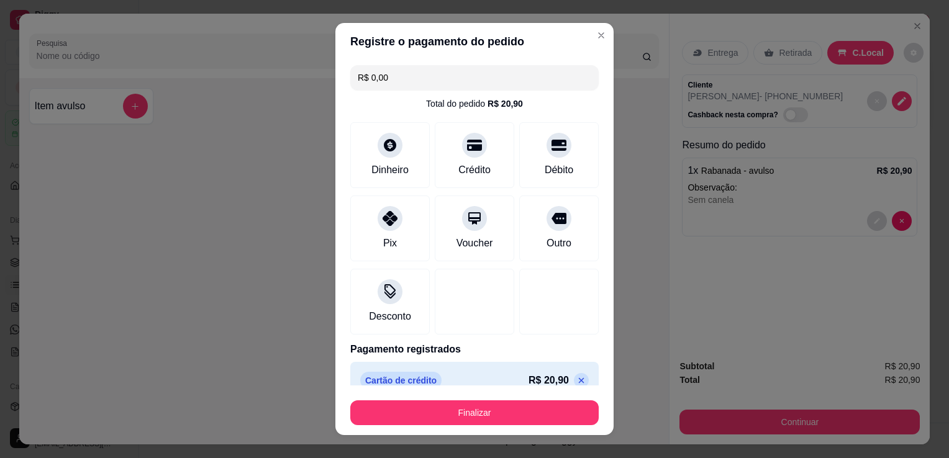
click at [416, 76] on input "R$ 0,00" at bounding box center [475, 77] width 234 height 25
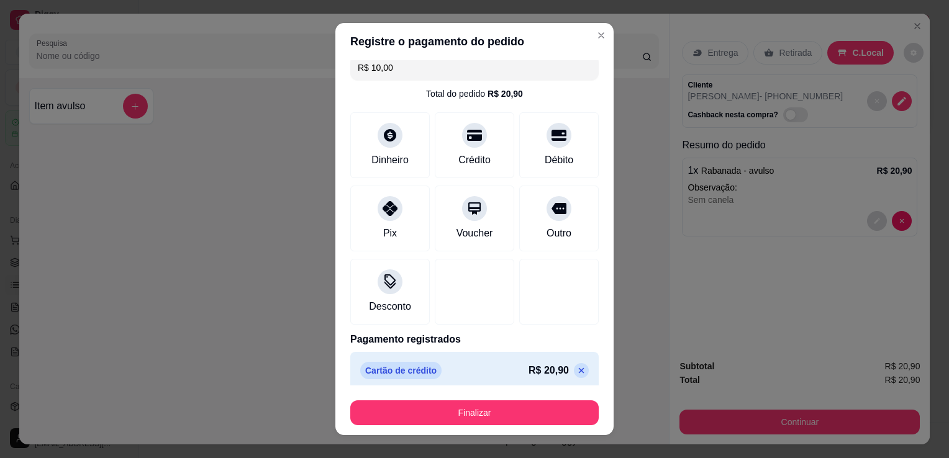
scroll to position [17, 0]
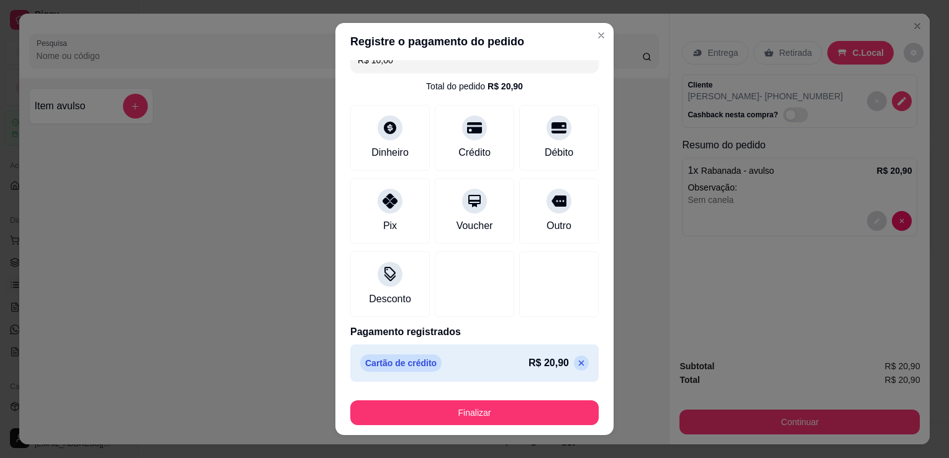
click at [579, 363] on icon at bounding box center [582, 364] width 6 height 6
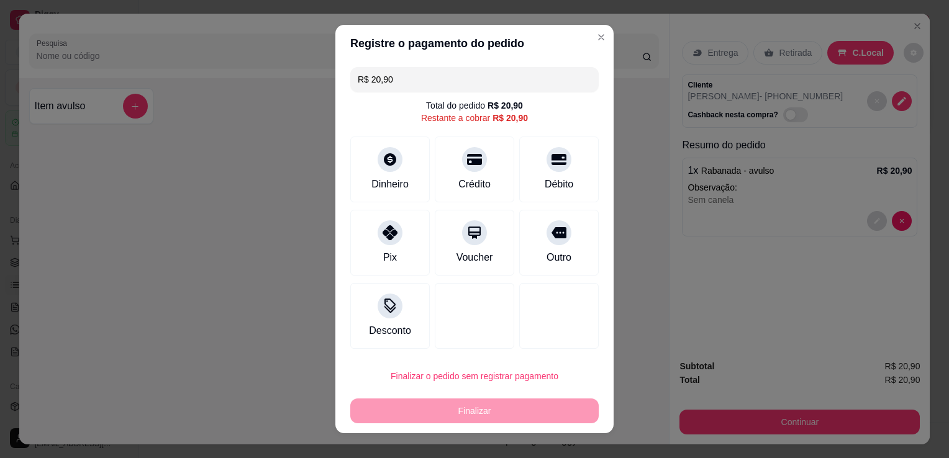
click at [404, 81] on input "R$ 20,90" at bounding box center [475, 79] width 234 height 25
click at [466, 163] on icon at bounding box center [474, 156] width 16 height 16
type input "R$ 10,90"
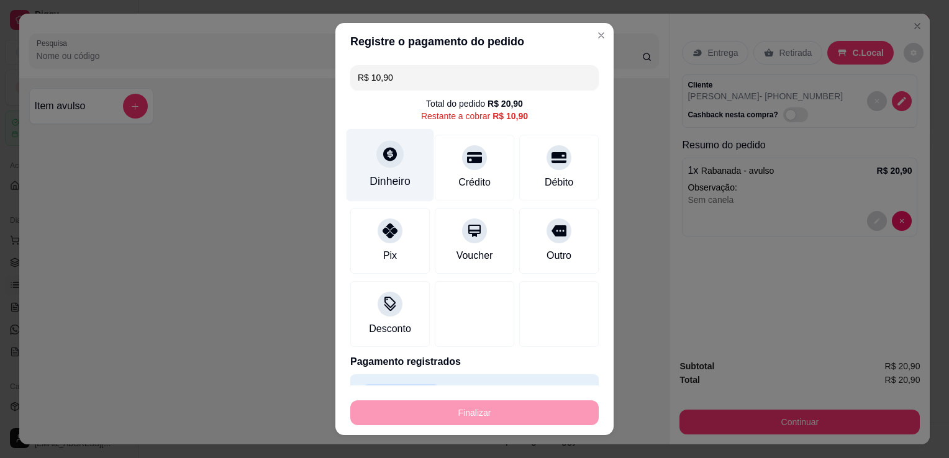
click at [370, 180] on div "Dinheiro" at bounding box center [390, 181] width 41 height 16
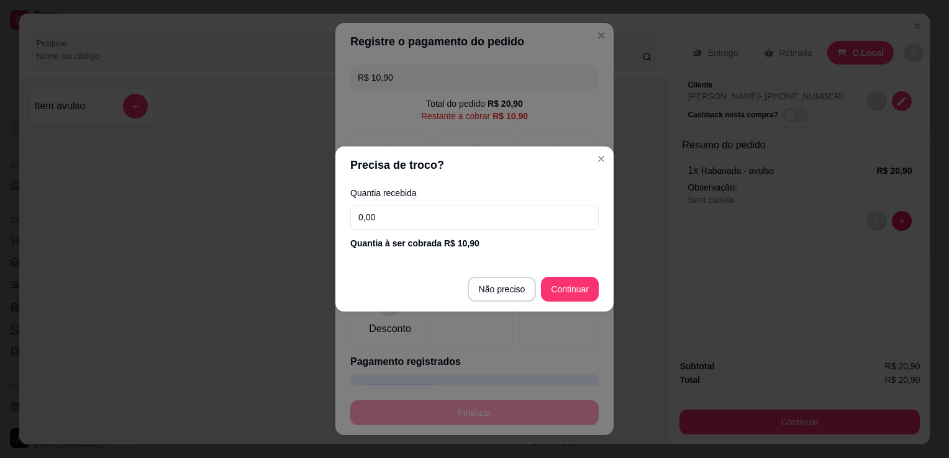
click at [491, 216] on input "0,00" at bounding box center [474, 217] width 248 height 25
type input "10,90"
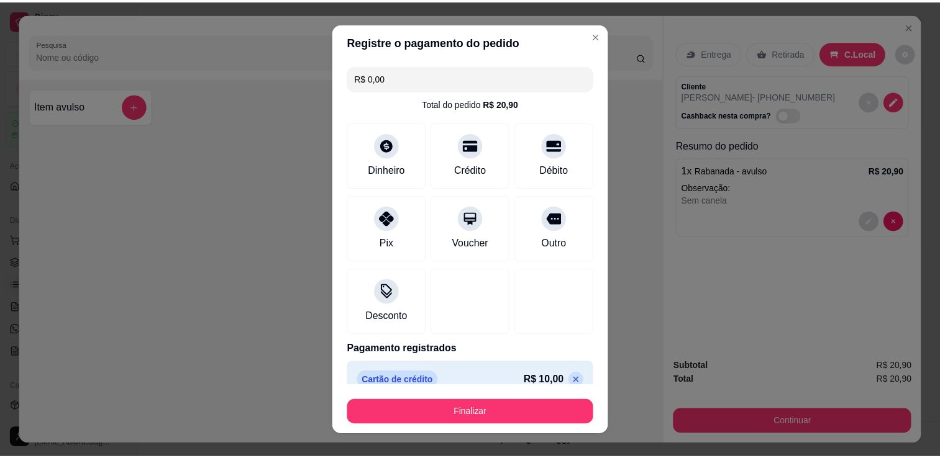
scroll to position [65, 0]
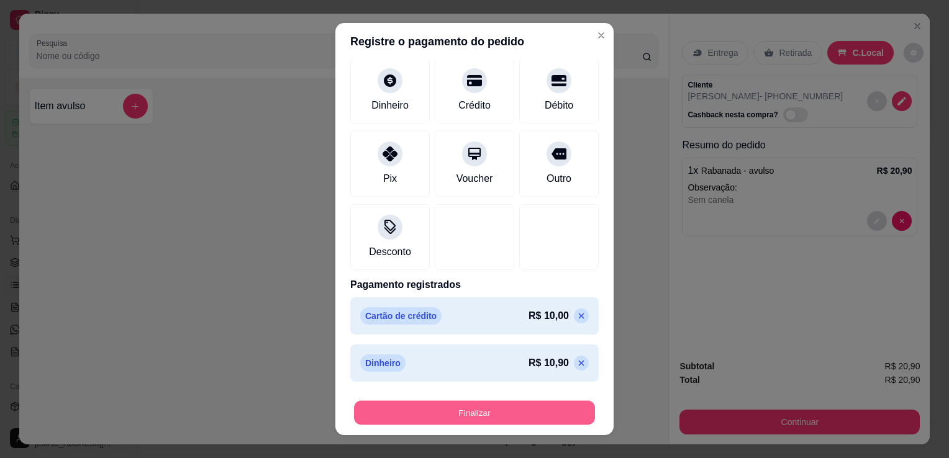
click at [556, 408] on button "Finalizar" at bounding box center [474, 413] width 241 height 24
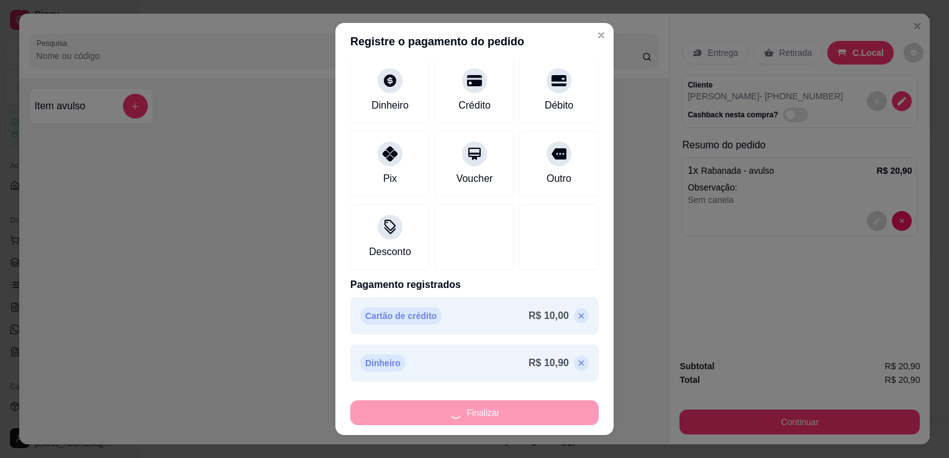
type input "-R$ 20,90"
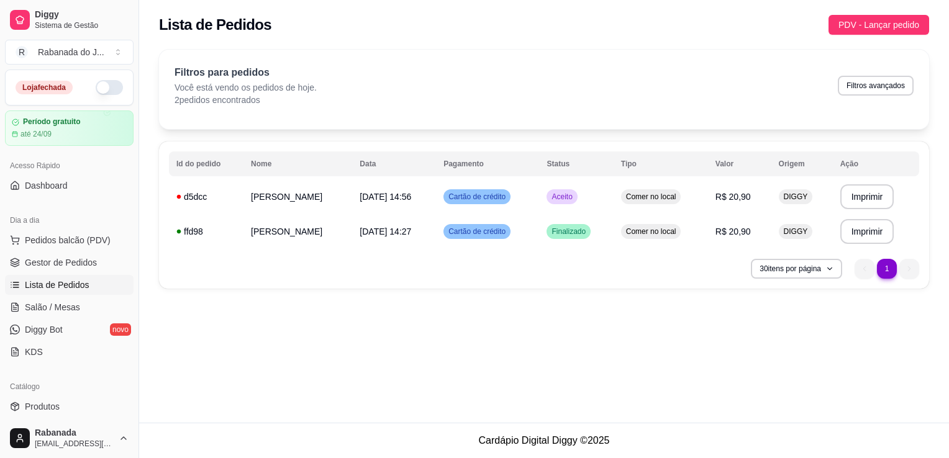
click at [556, 408] on div "**********" at bounding box center [544, 211] width 810 height 423
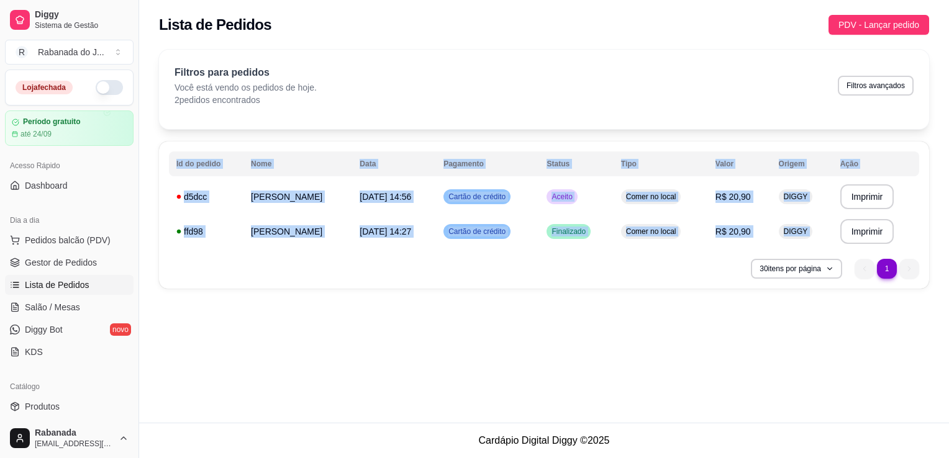
click at [556, 408] on div "**********" at bounding box center [544, 211] width 810 height 423
click at [58, 268] on link "Gestor de Pedidos" at bounding box center [69, 263] width 129 height 20
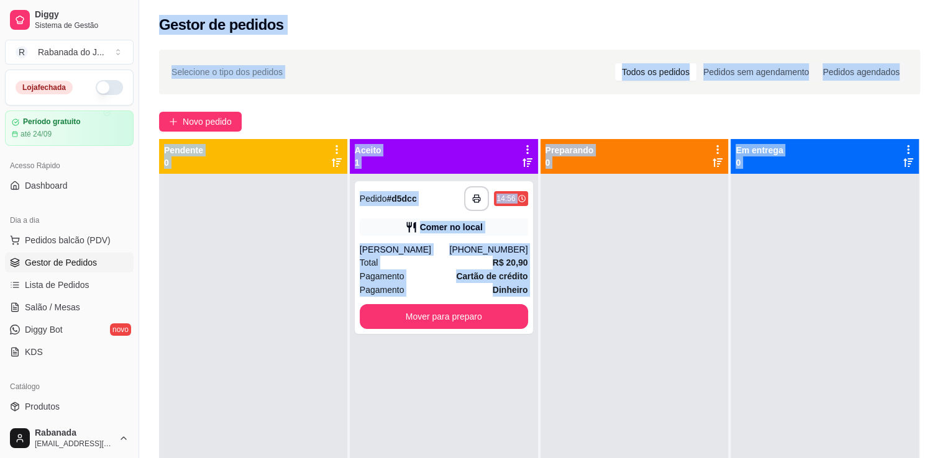
click at [147, 175] on div "**********" at bounding box center [539, 327] width 801 height 570
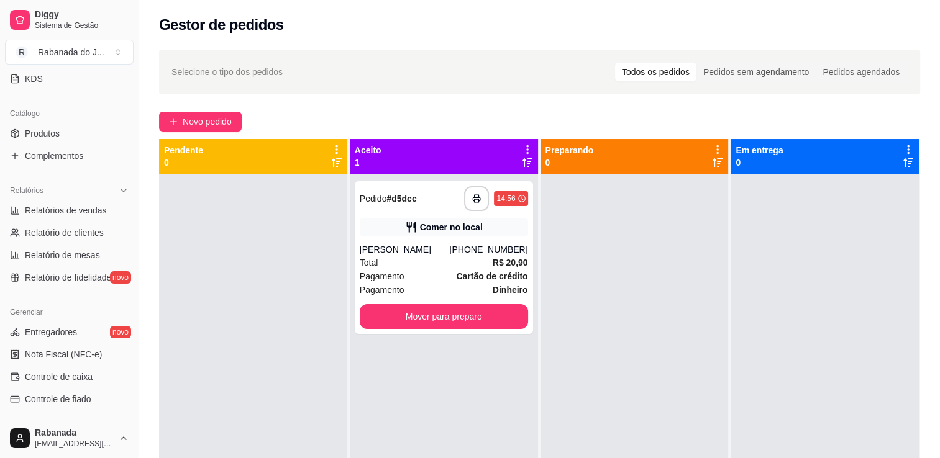
scroll to position [435, 0]
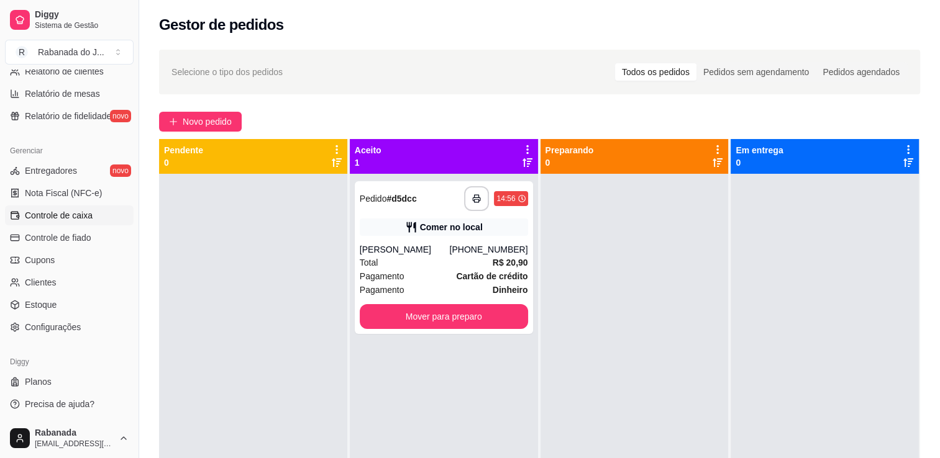
click at [79, 217] on span "Controle de caixa" at bounding box center [59, 215] width 68 height 12
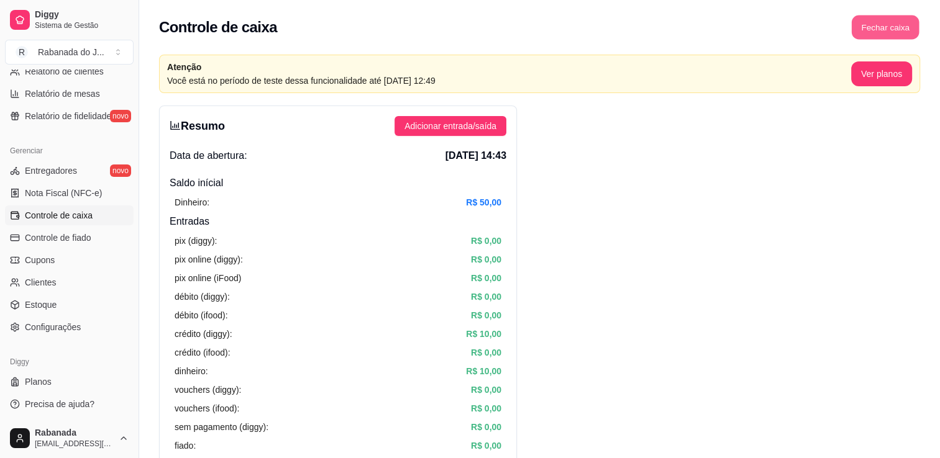
click at [878, 39] on button "Fechar caixa" at bounding box center [886, 28] width 68 height 24
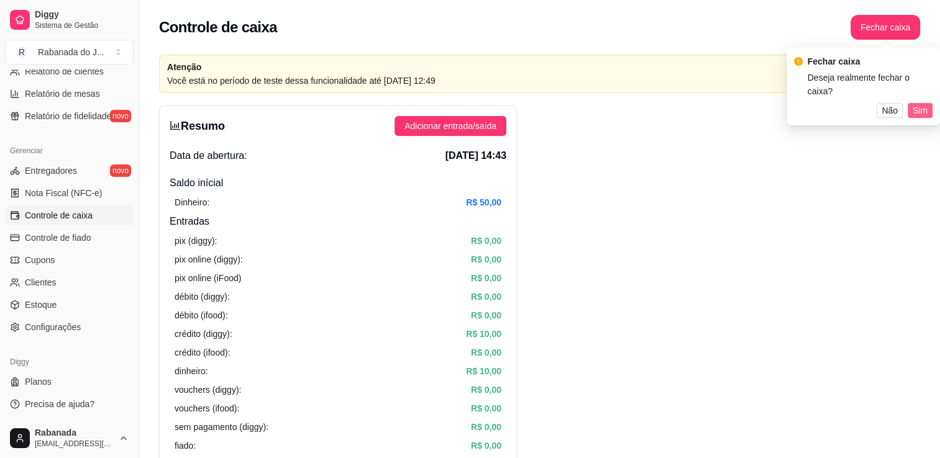
click at [924, 106] on span "Sim" at bounding box center [919, 111] width 15 height 14
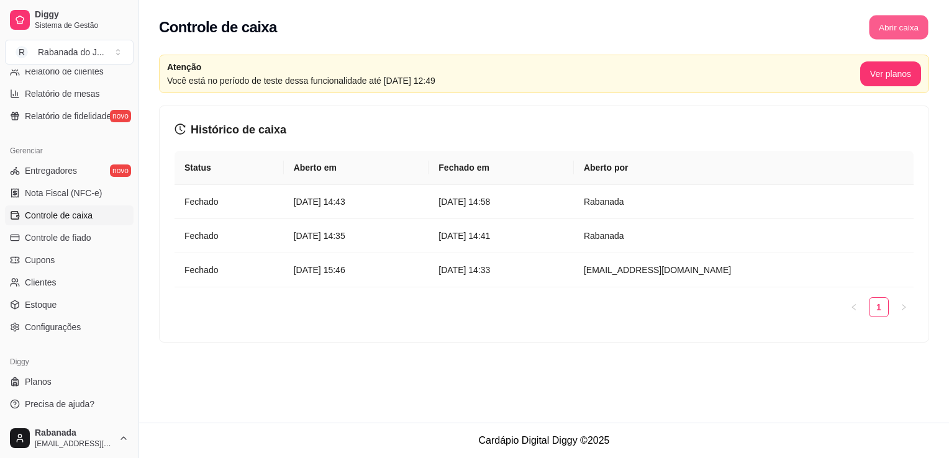
click at [907, 24] on button "Abrir caixa" at bounding box center [898, 28] width 59 height 24
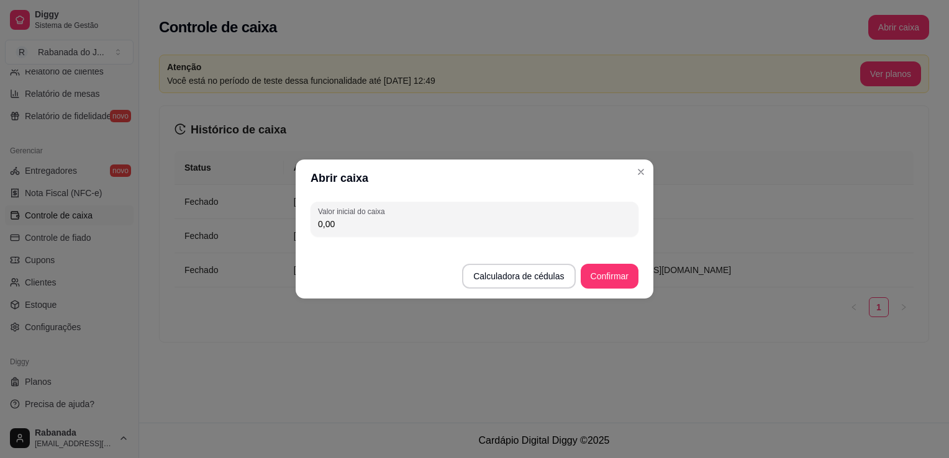
click at [629, 220] on input "0,00" at bounding box center [474, 224] width 313 height 12
type input "50,00"
click at [617, 283] on button "Confirmar" at bounding box center [609, 277] width 57 height 24
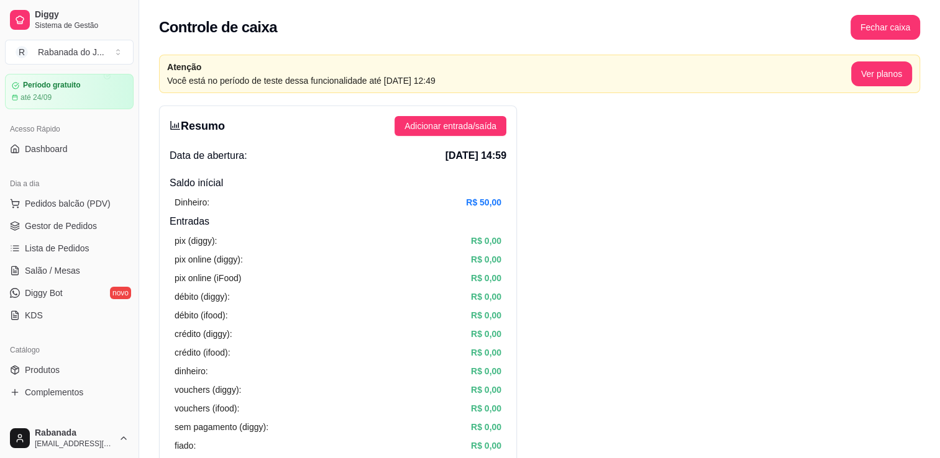
scroll to position [30, 0]
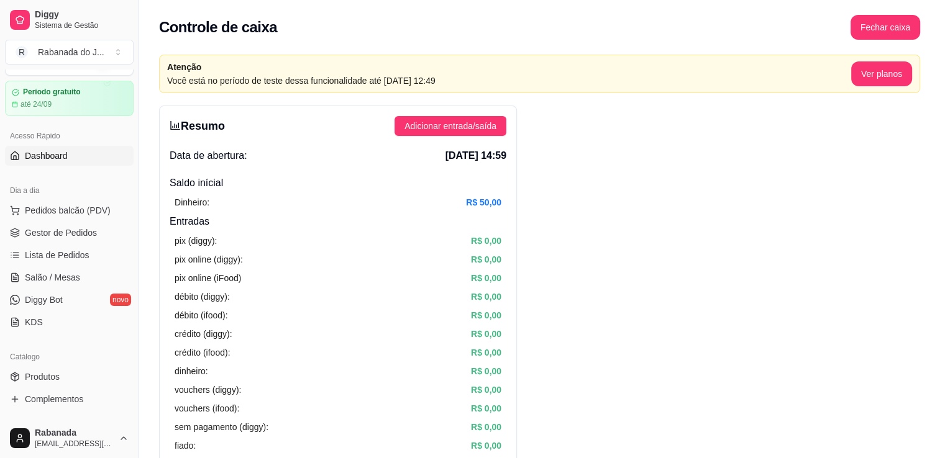
click at [71, 164] on link "Dashboard" at bounding box center [69, 156] width 129 height 20
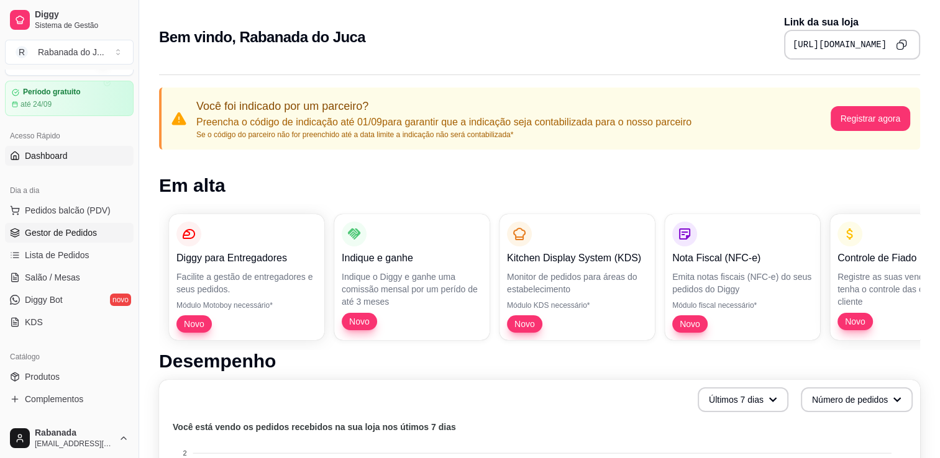
click at [83, 236] on span "Gestor de Pedidos" at bounding box center [61, 233] width 72 height 12
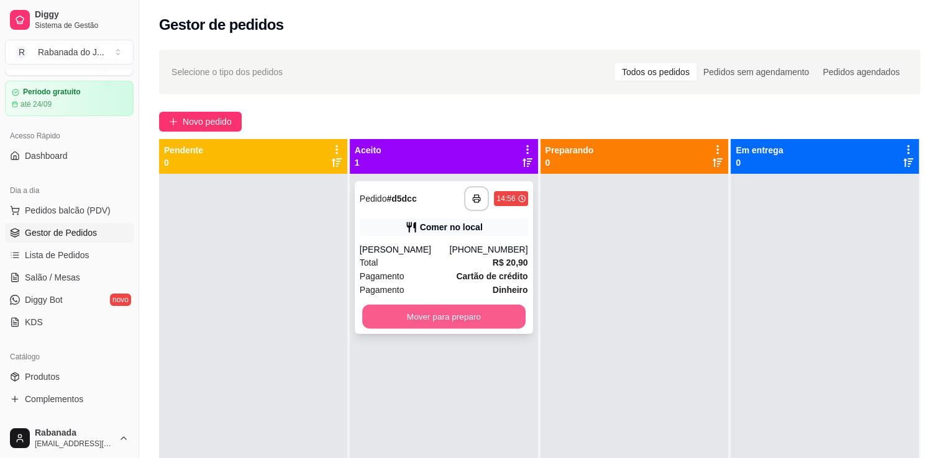
click at [427, 320] on button "Mover para preparo" at bounding box center [443, 317] width 163 height 24
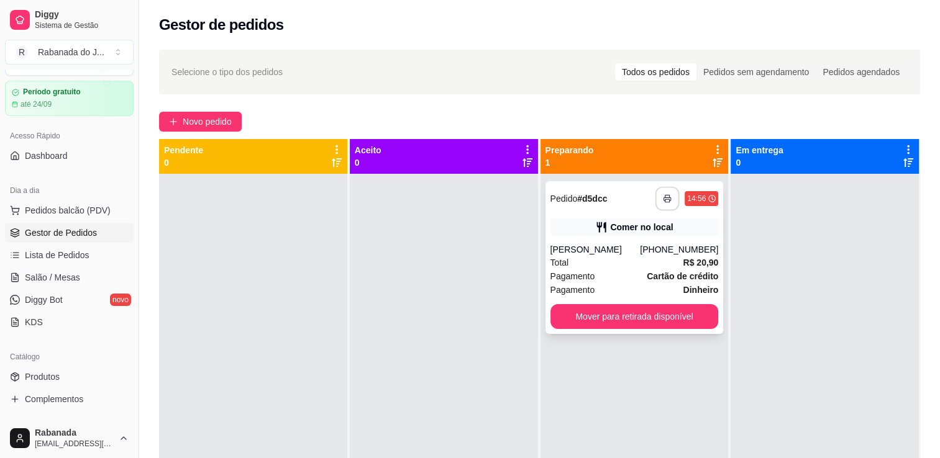
click at [663, 202] on icon "button" at bounding box center [667, 198] width 9 height 9
click at [637, 314] on button "Mover para retirada disponível" at bounding box center [634, 317] width 163 height 24
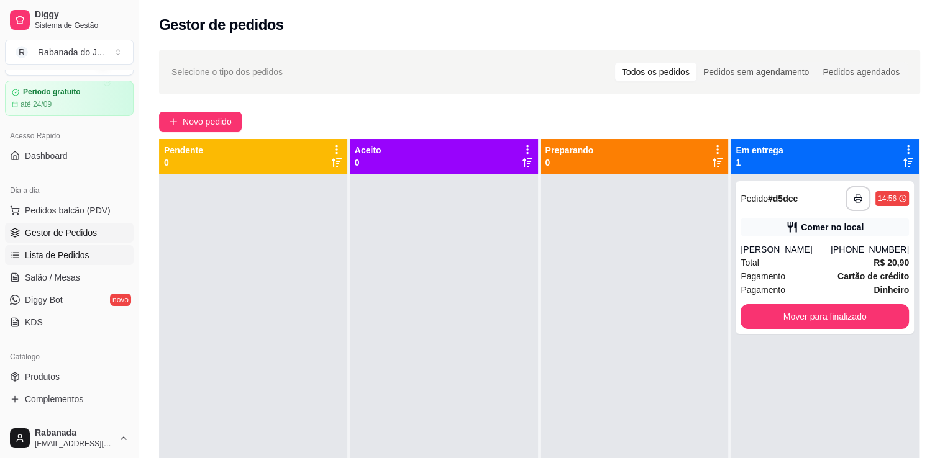
click at [68, 252] on span "Lista de Pedidos" at bounding box center [57, 255] width 65 height 12
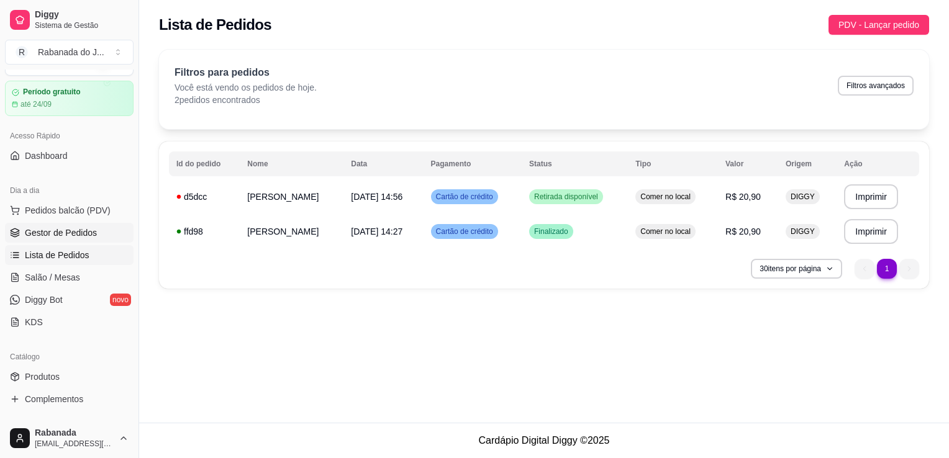
click at [94, 232] on span "Gestor de Pedidos" at bounding box center [61, 233] width 72 height 12
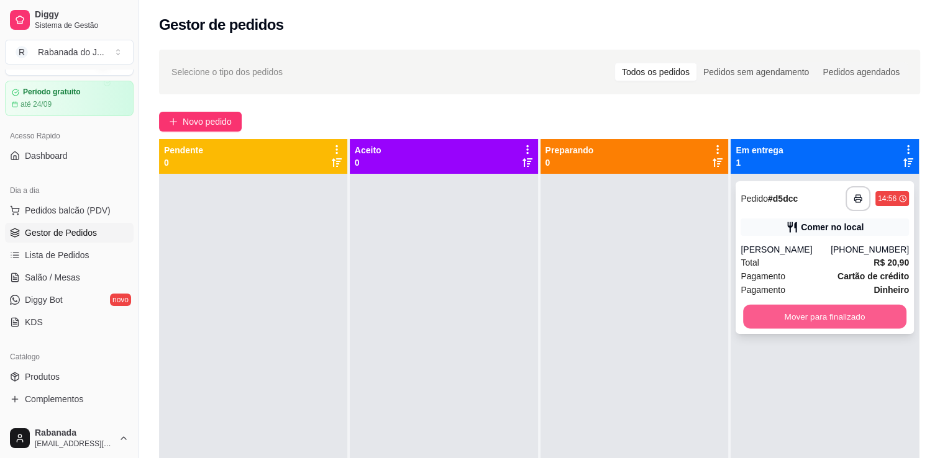
click at [817, 313] on button "Mover para finalizado" at bounding box center [824, 317] width 163 height 24
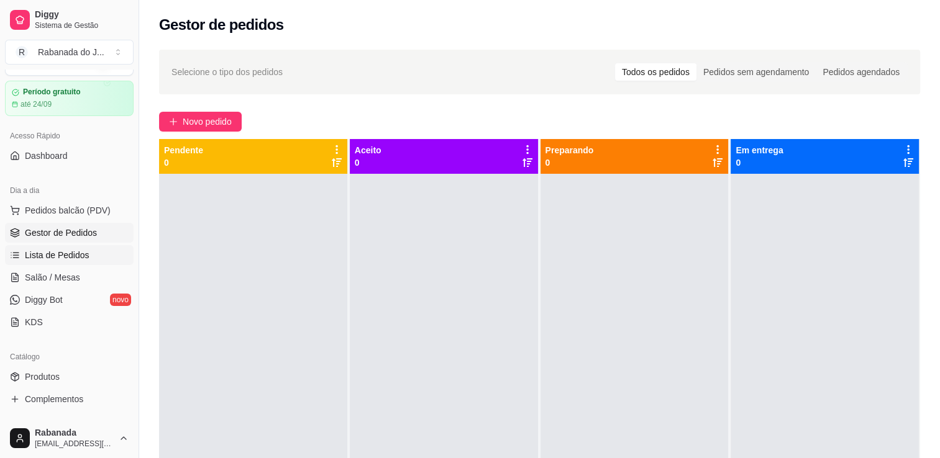
click at [83, 257] on span "Lista de Pedidos" at bounding box center [57, 255] width 65 height 12
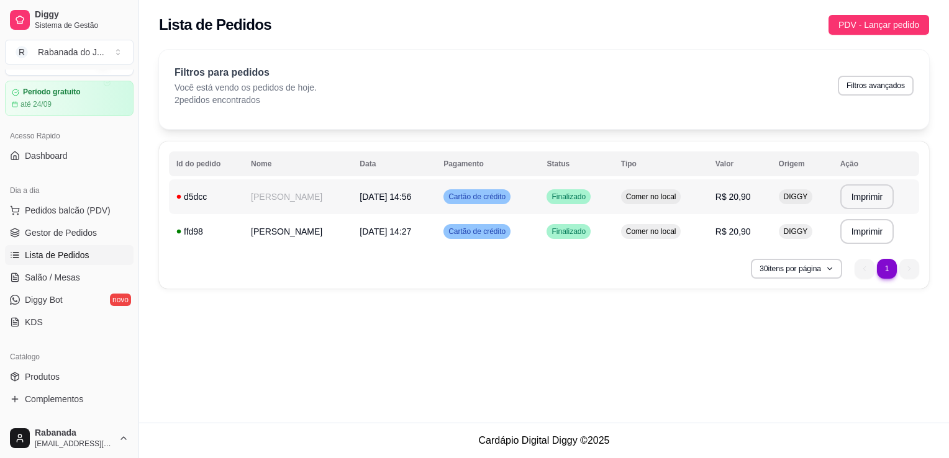
click at [471, 200] on span "Cartão de crédito" at bounding box center [477, 197] width 62 height 10
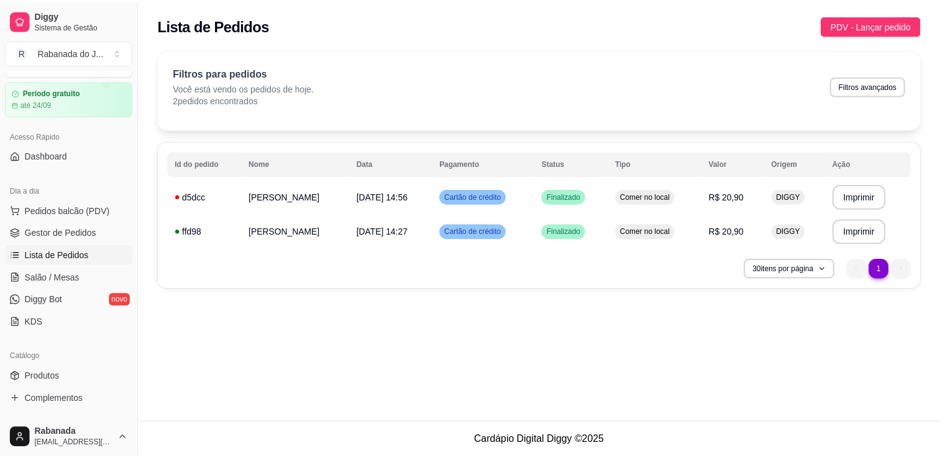
scroll to position [335, 0]
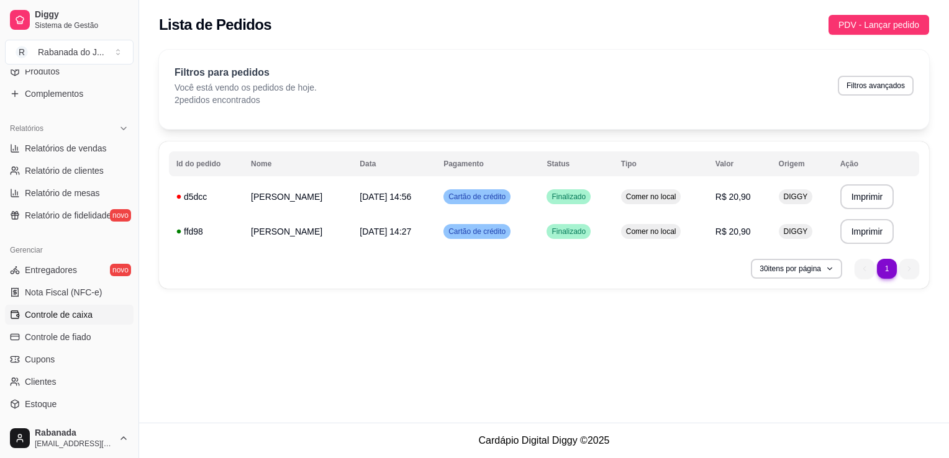
click at [84, 312] on span "Controle de caixa" at bounding box center [59, 315] width 68 height 12
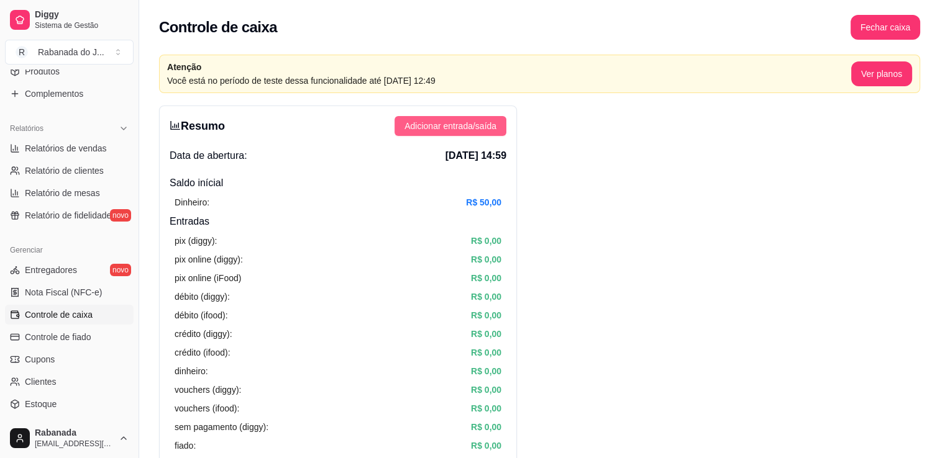
click at [425, 121] on span "Adicionar entrada/saída" at bounding box center [450, 126] width 92 height 14
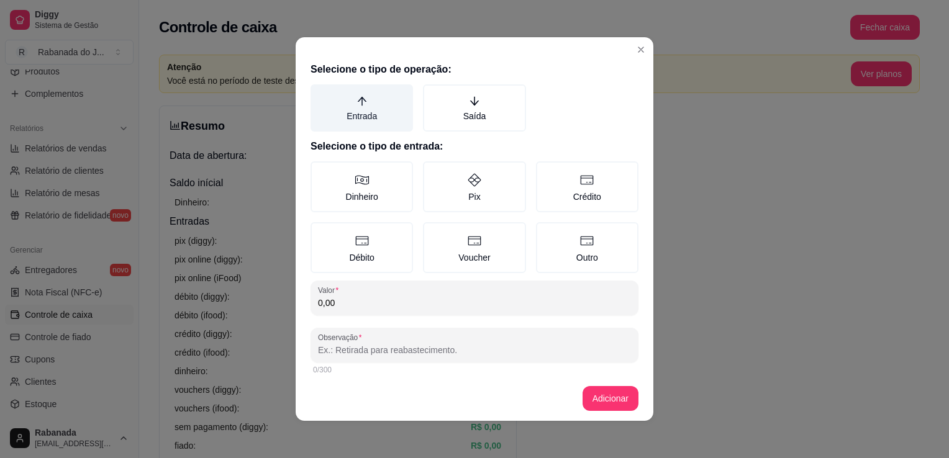
click at [385, 116] on label "Entrada" at bounding box center [362, 107] width 102 height 47
click at [320, 94] on button "Entrada" at bounding box center [315, 89] width 10 height 10
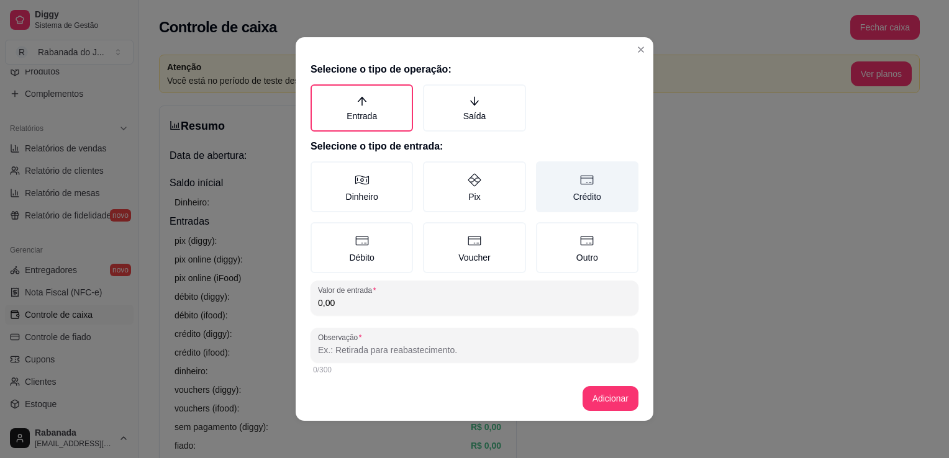
click at [586, 206] on label "Crédito" at bounding box center [587, 186] width 102 height 51
click at [545, 171] on button "Crédito" at bounding box center [540, 166] width 10 height 10
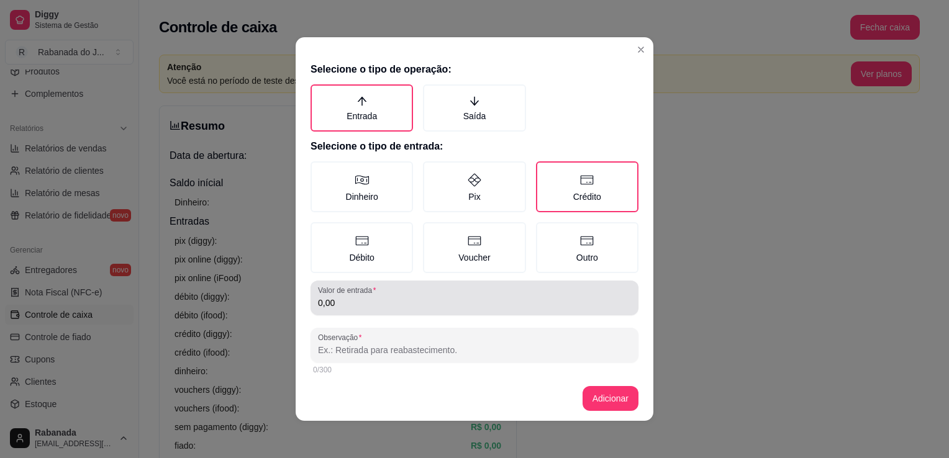
click at [496, 291] on div "0,00" at bounding box center [474, 298] width 313 height 25
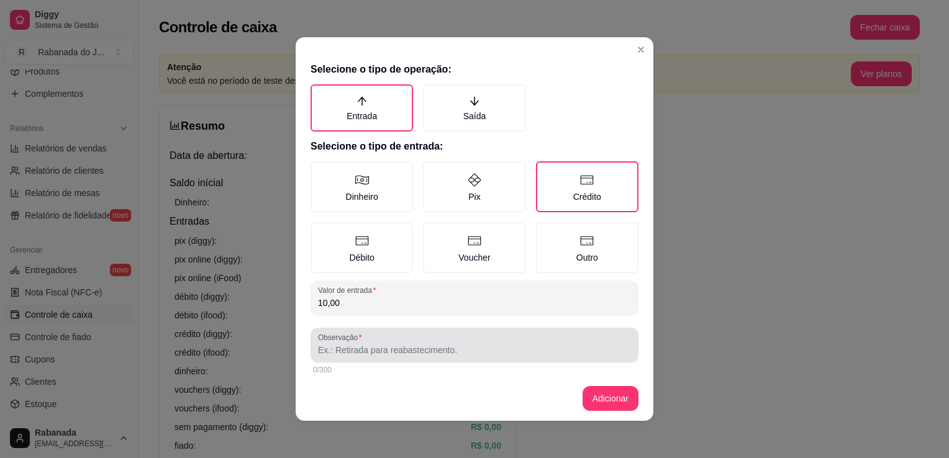
type input "10,00"
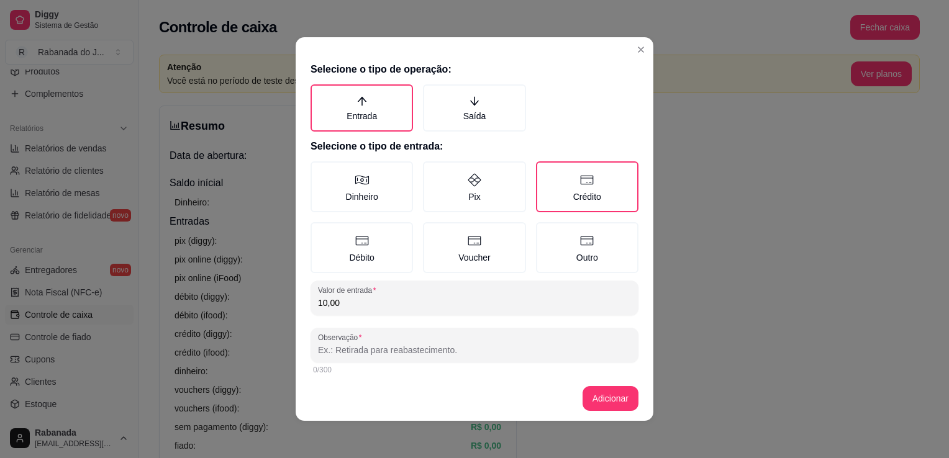
click at [495, 347] on input "Observação" at bounding box center [474, 350] width 313 height 12
type input "pedido d5dcc"
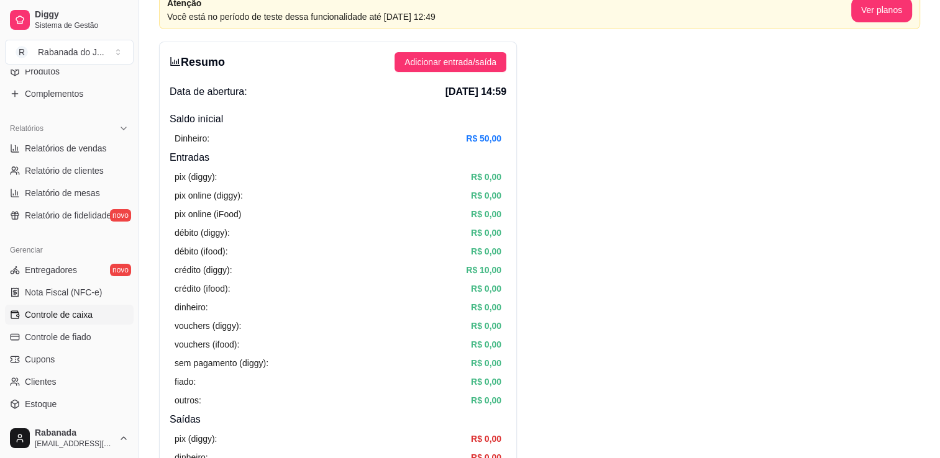
scroll to position [75, 0]
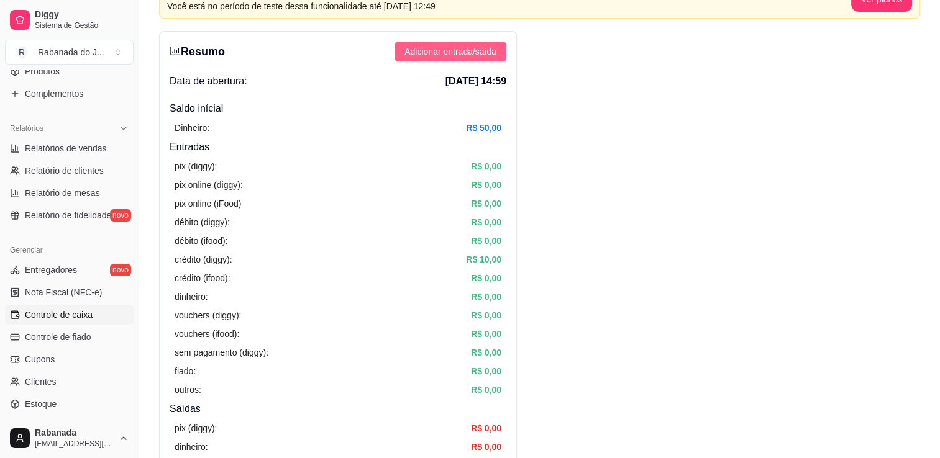
click at [497, 54] on button "Adicionar entrada/saída" at bounding box center [450, 52] width 112 height 20
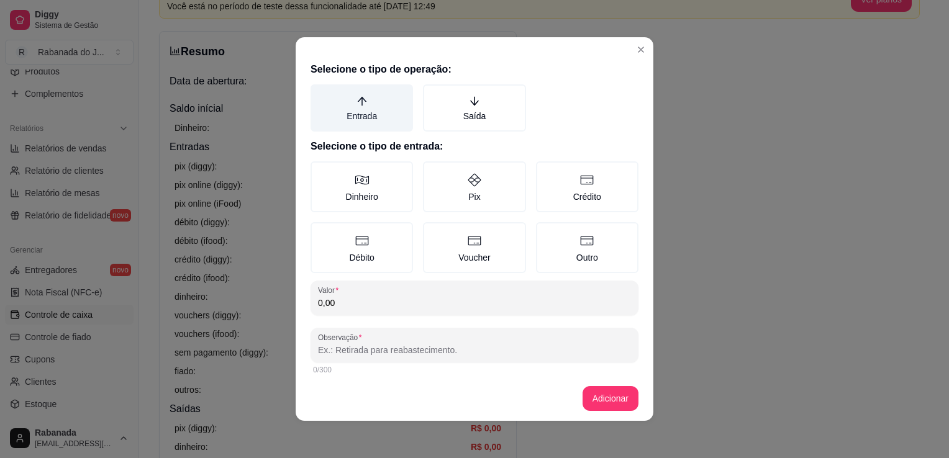
click at [383, 101] on label "Entrada" at bounding box center [362, 107] width 102 height 47
click at [320, 94] on button "Entrada" at bounding box center [315, 89] width 10 height 10
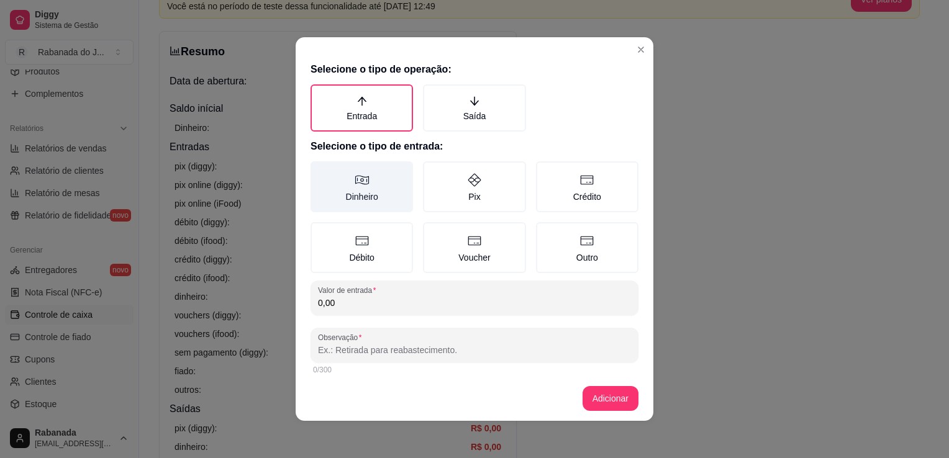
click at [358, 188] on label "Dinheiro" at bounding box center [362, 186] width 102 height 51
click at [320, 171] on button "Dinheiro" at bounding box center [315, 166] width 10 height 10
click at [353, 302] on input "0,00" at bounding box center [474, 303] width 313 height 12
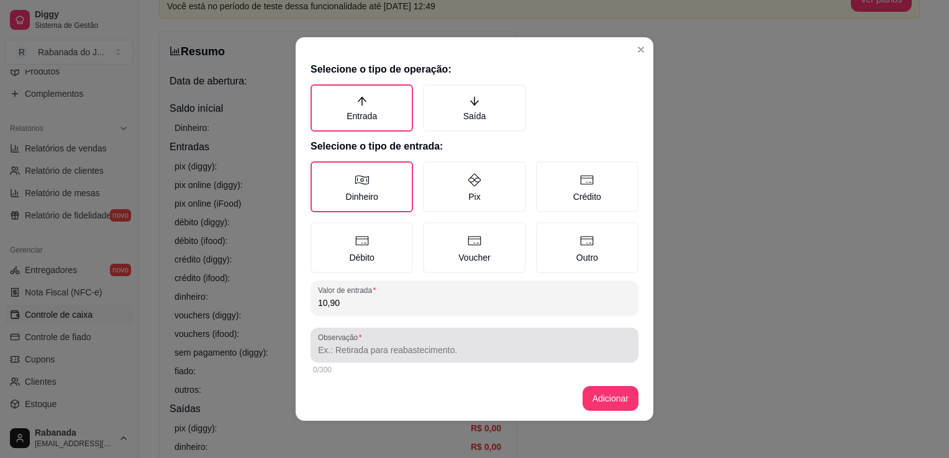
type input "10,90"
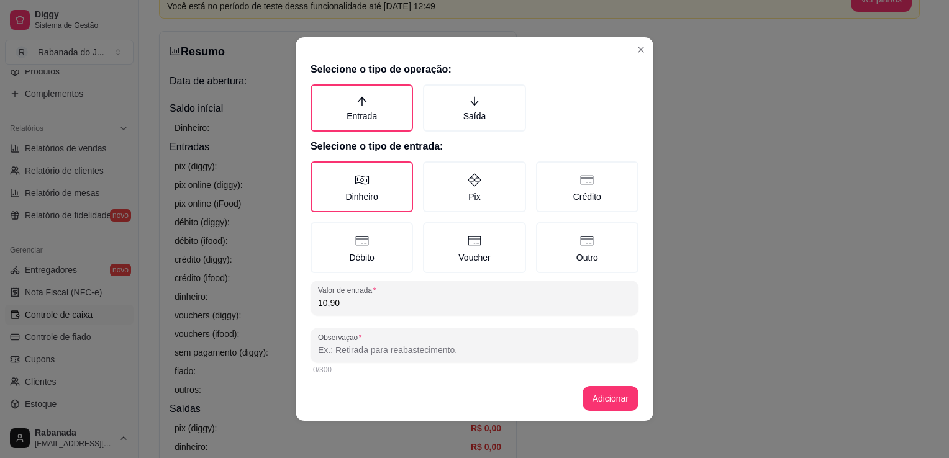
click at [358, 349] on input "Observação" at bounding box center [474, 350] width 313 height 12
type input "pedido d5dcc"
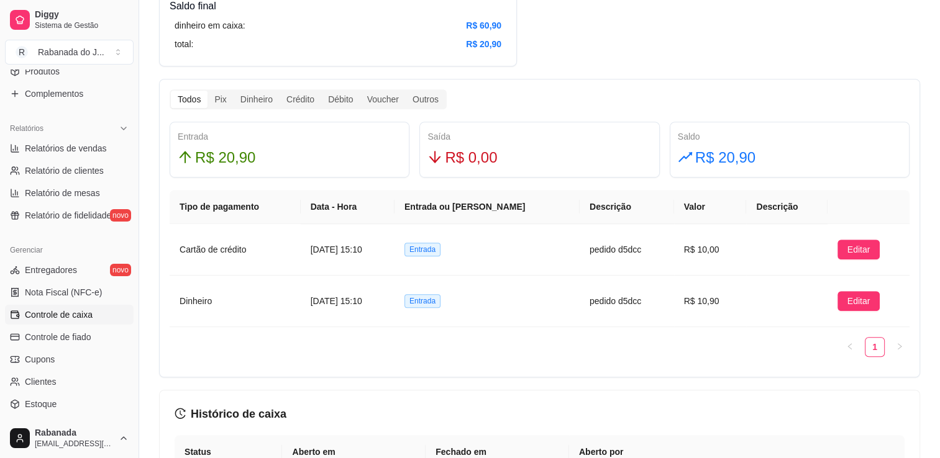
scroll to position [720, 0]
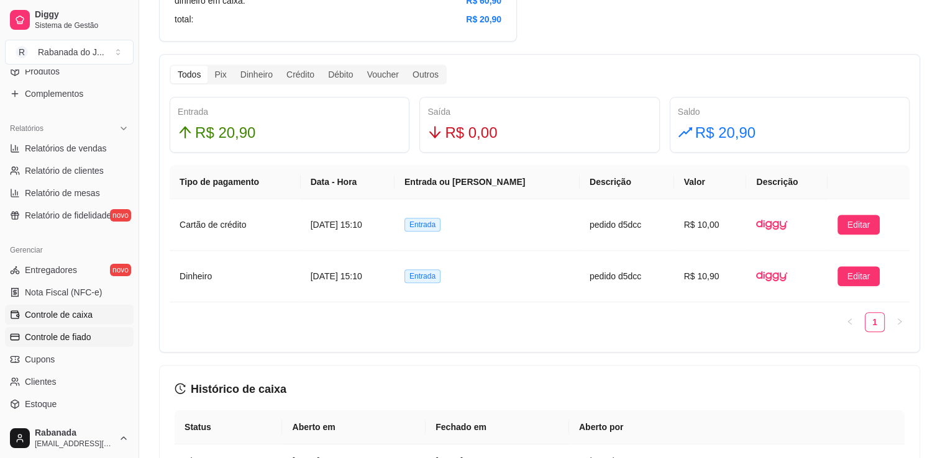
click at [79, 332] on span "Controle de fiado" at bounding box center [58, 337] width 66 height 12
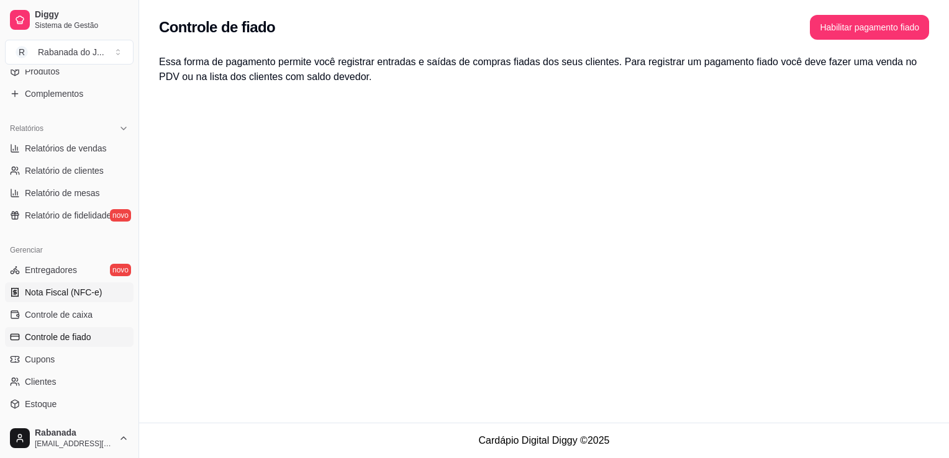
click at [78, 289] on span "Nota Fiscal (NFC-e)" at bounding box center [63, 292] width 77 height 12
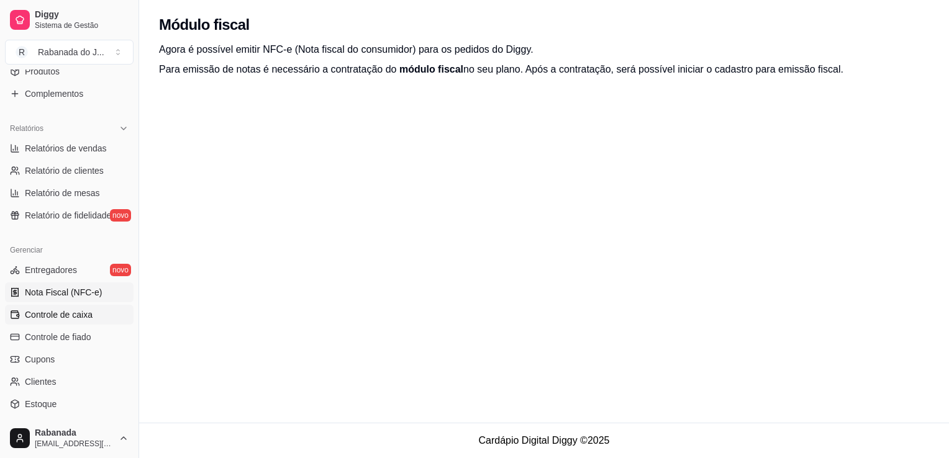
click at [96, 315] on link "Controle de caixa" at bounding box center [69, 315] width 129 height 20
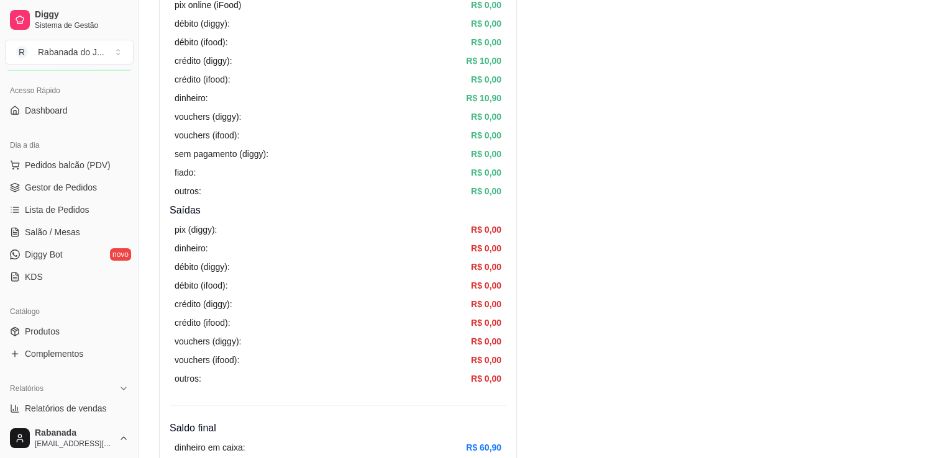
scroll to position [70, 0]
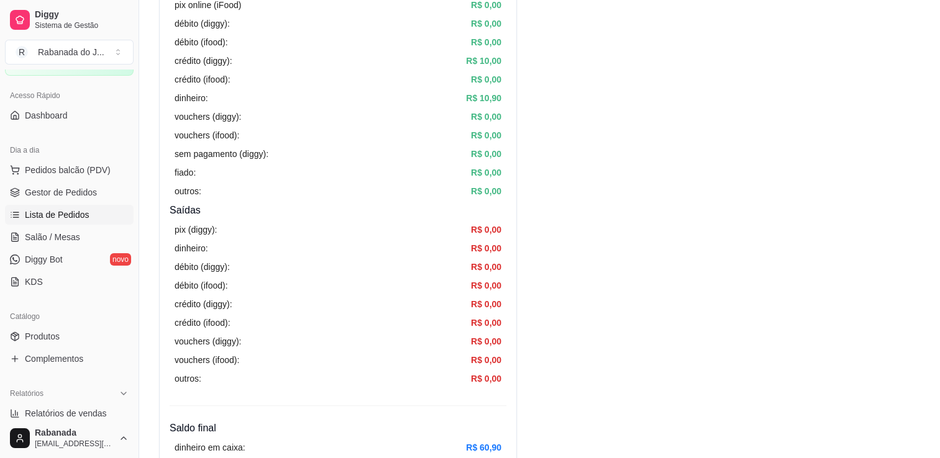
click at [81, 211] on span "Lista de Pedidos" at bounding box center [57, 215] width 65 height 12
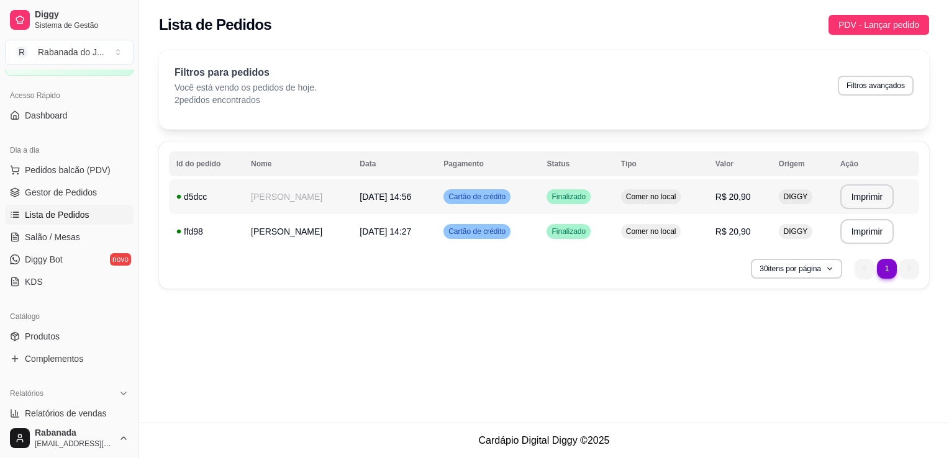
click at [499, 201] on span "Cartão de crédito" at bounding box center [477, 197] width 62 height 10
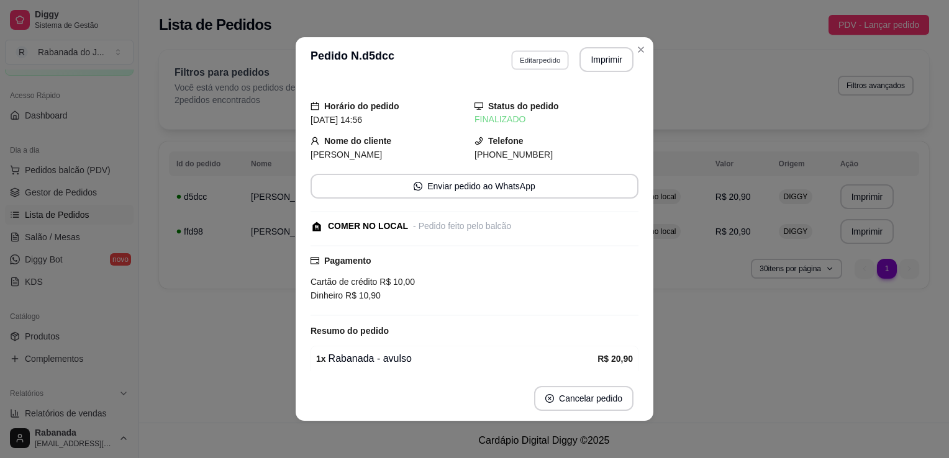
click at [537, 63] on button "Editar pedido" at bounding box center [540, 59] width 58 height 19
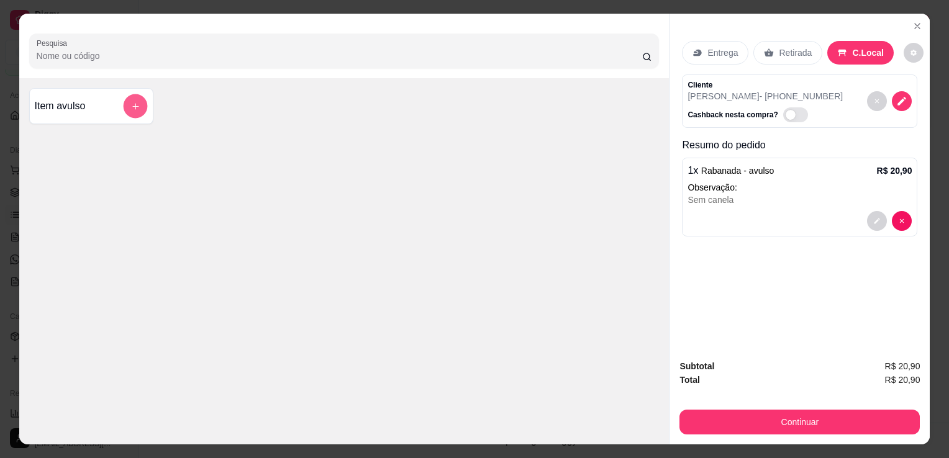
click at [132, 104] on icon "add-separate-item" at bounding box center [135, 106] width 6 height 6
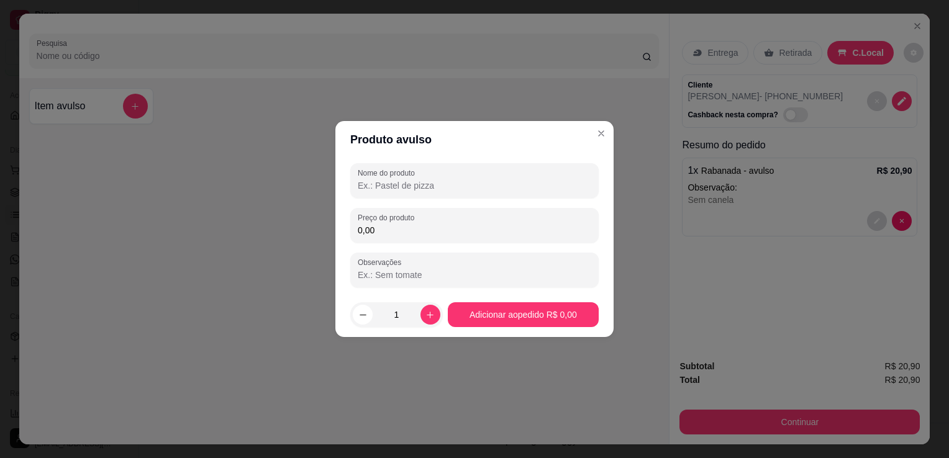
click at [407, 181] on input "Nome do produto" at bounding box center [475, 185] width 234 height 12
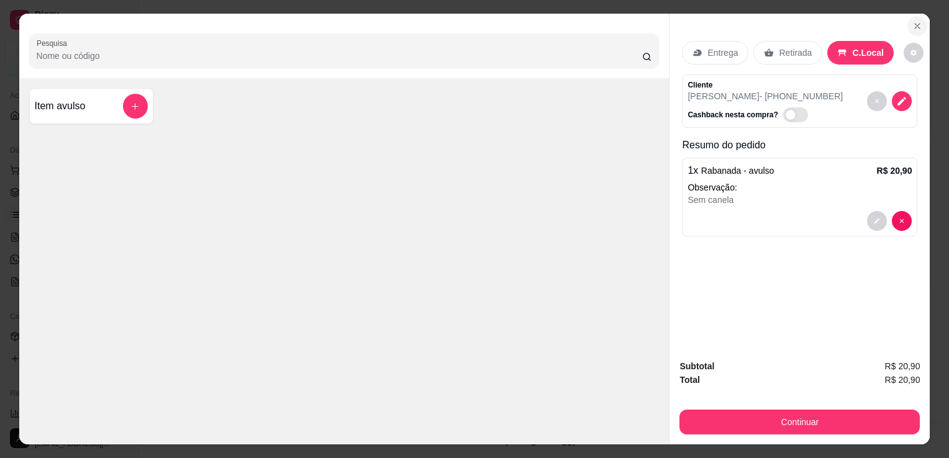
click at [915, 24] on icon "Close" at bounding box center [917, 26] width 5 height 5
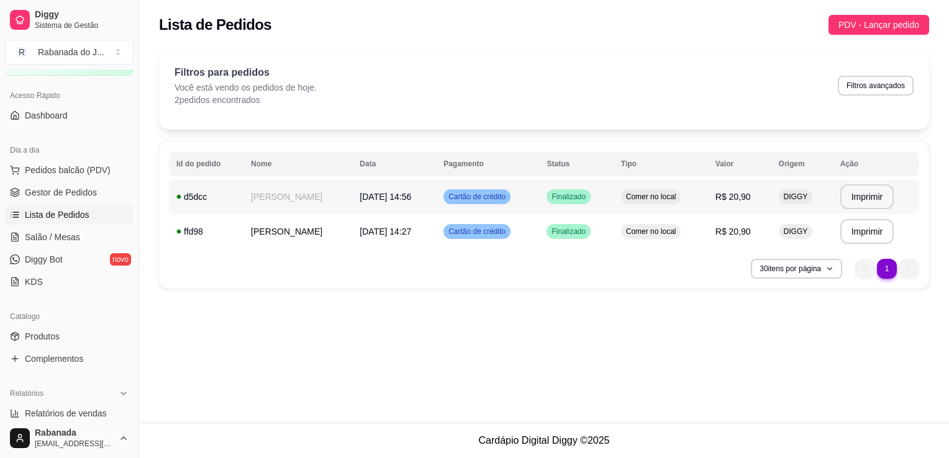
click at [434, 194] on td "28/08/25 às 14:56" at bounding box center [394, 196] width 84 height 35
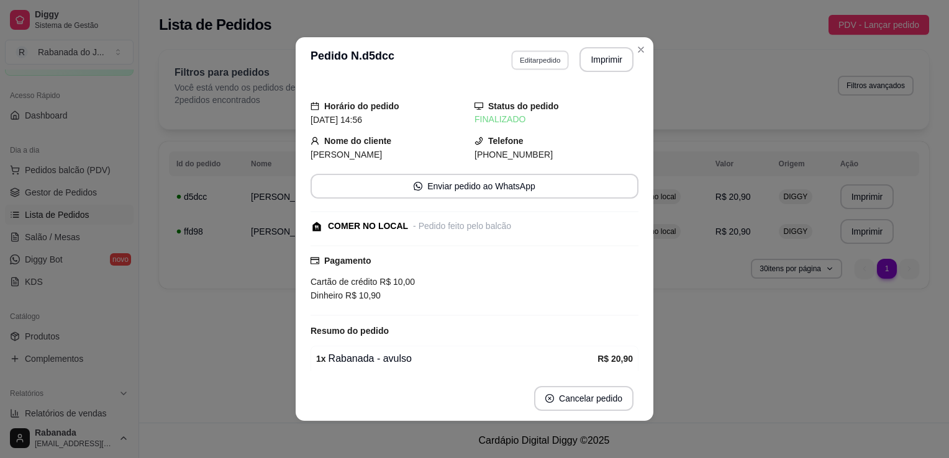
click at [538, 69] on button "Editar pedido" at bounding box center [540, 59] width 58 height 19
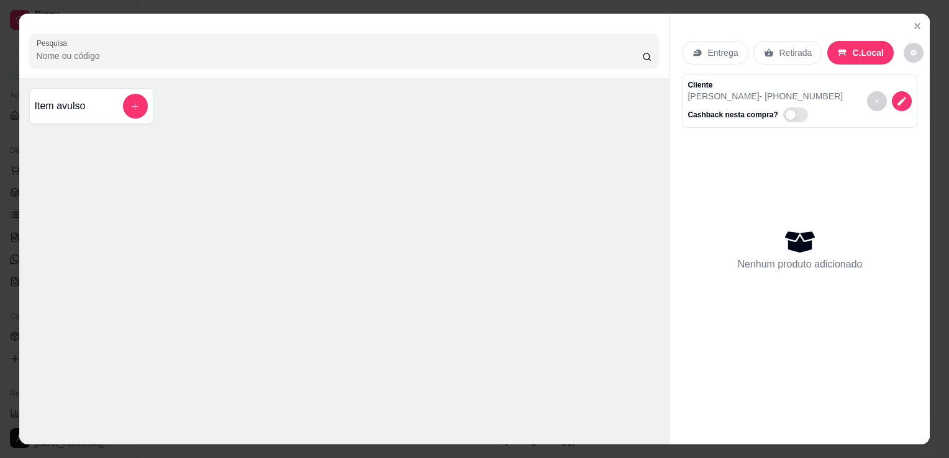
click at [152, 50] on input "Pesquisa" at bounding box center [340, 56] width 606 height 12
click at [135, 102] on icon "add-separate-item" at bounding box center [134, 106] width 9 height 9
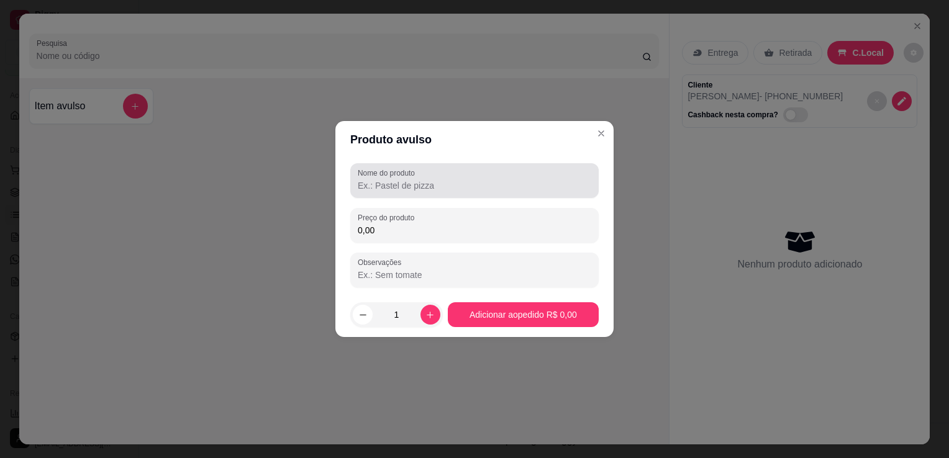
click at [418, 189] on input "Nome do produto" at bounding box center [475, 185] width 234 height 12
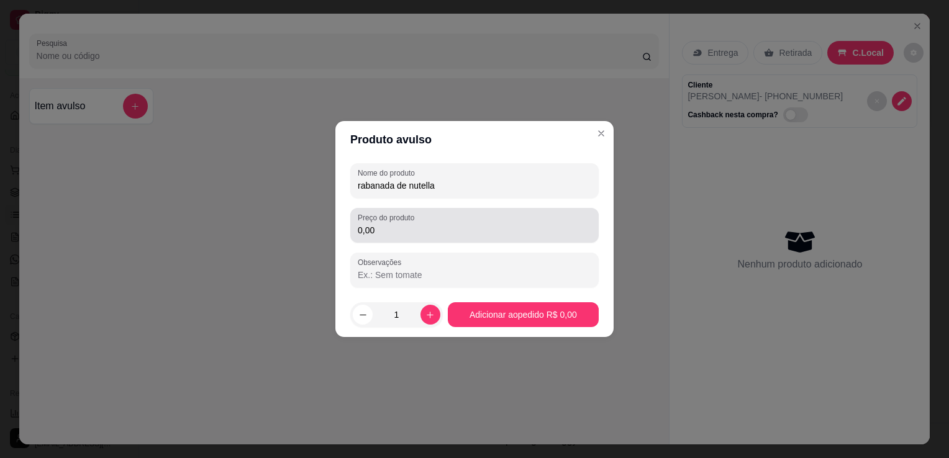
type input "rabanada de nutella"
click at [394, 240] on div "Preço do produto 0,00" at bounding box center [474, 225] width 248 height 35
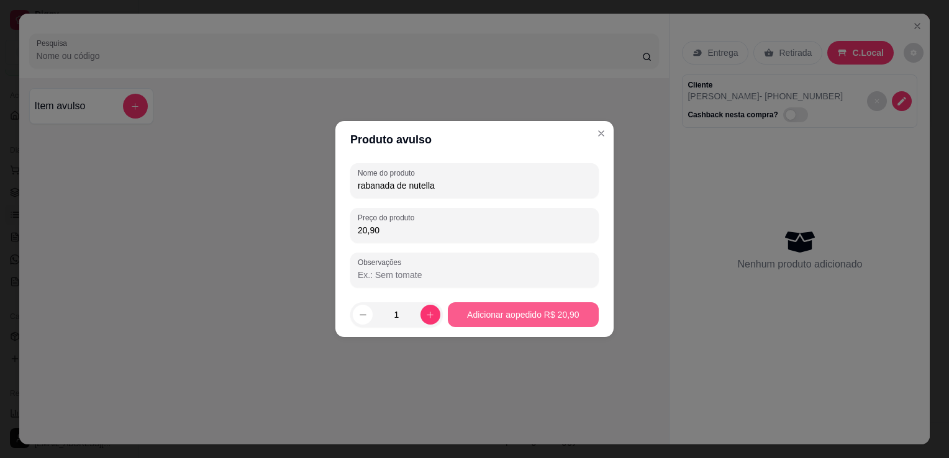
type input "20,90"
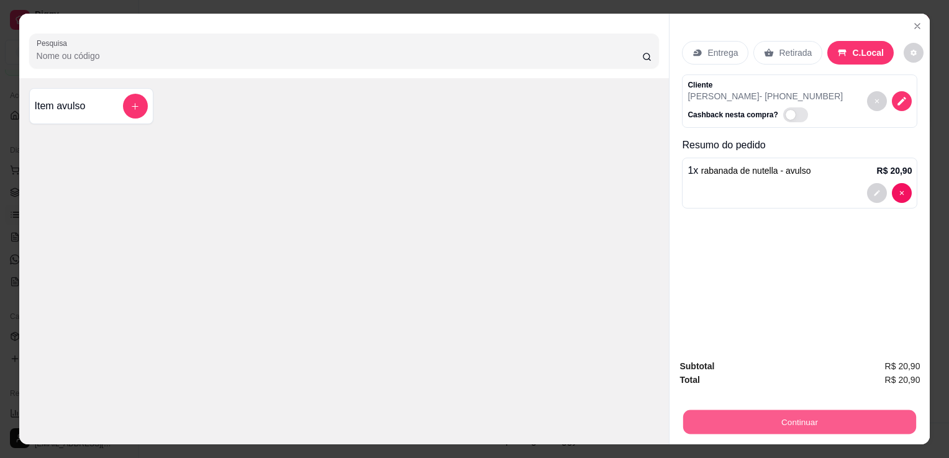
click at [800, 416] on button "Continuar" at bounding box center [799, 422] width 233 height 24
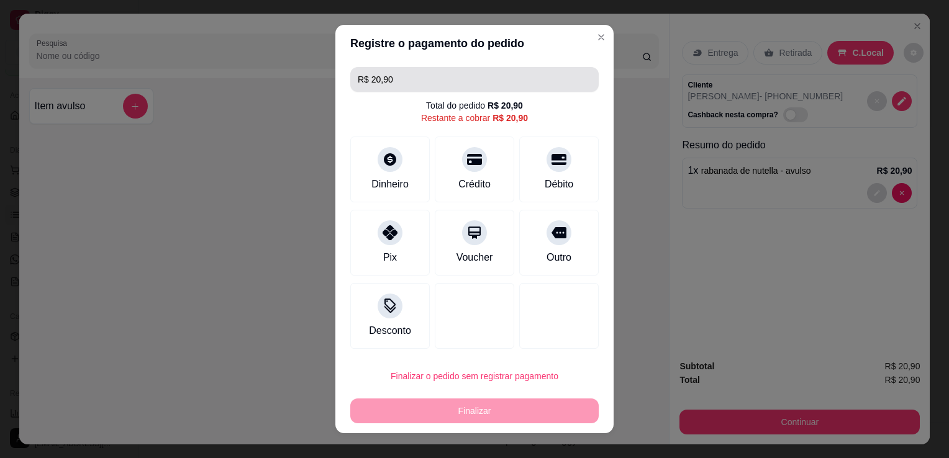
click at [481, 91] on input "R$ 20,90" at bounding box center [475, 79] width 234 height 25
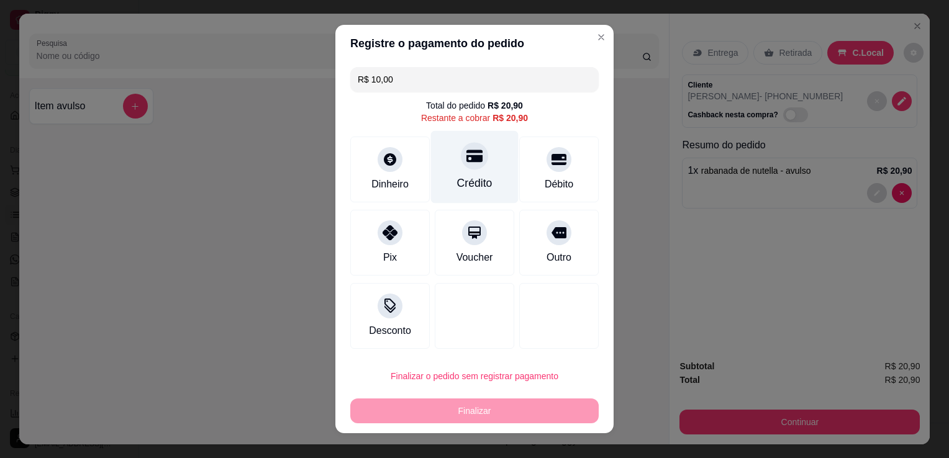
click at [470, 168] on div at bounding box center [474, 155] width 27 height 27
type input "R$ 10,90"
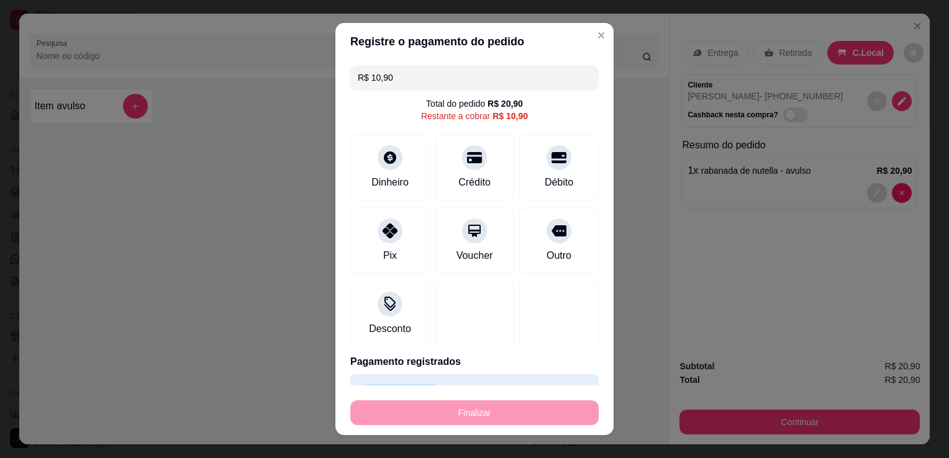
click at [414, 78] on input "R$ 10,90" at bounding box center [475, 77] width 234 height 25
click at [388, 167] on div "Dinheiro" at bounding box center [391, 165] width 88 height 73
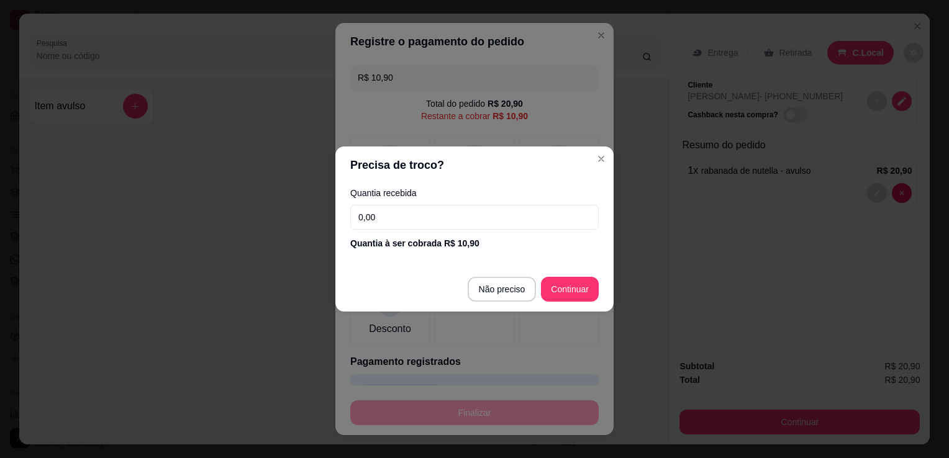
click at [484, 245] on div "Quantia à ser cobrada R$ 10,90" at bounding box center [474, 243] width 248 height 12
click at [479, 224] on input "0,00" at bounding box center [474, 217] width 248 height 25
type input "10,90"
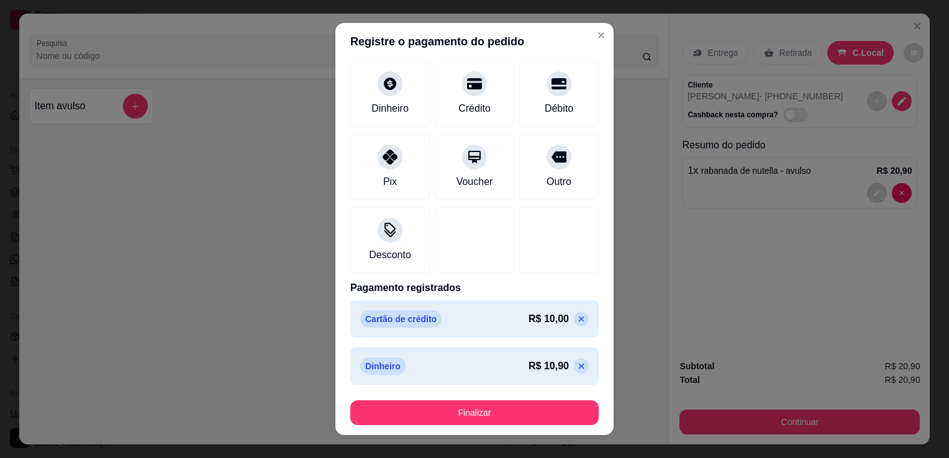
scroll to position [65, 0]
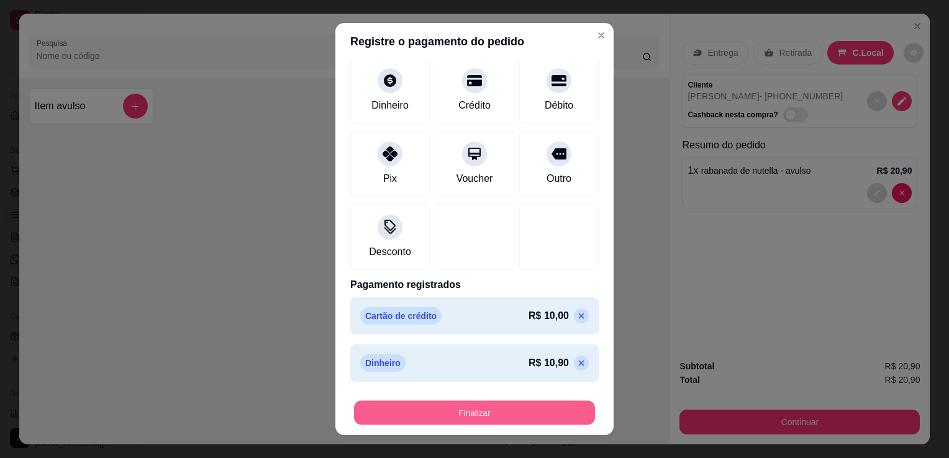
click at [542, 413] on button "Finalizar" at bounding box center [474, 413] width 241 height 24
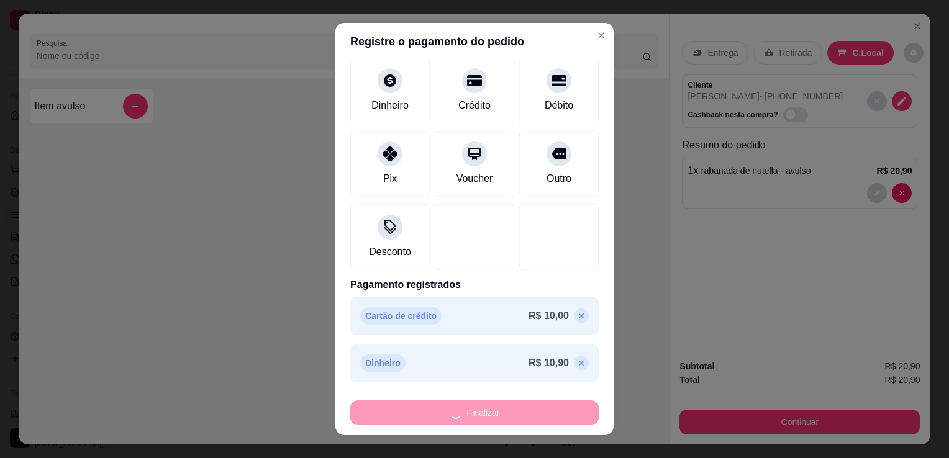
type input "-R$ 20,90"
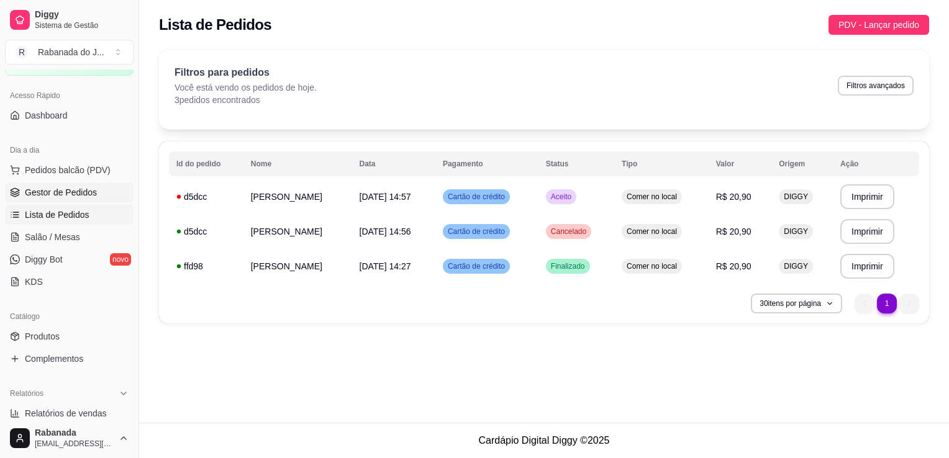
click at [94, 193] on span "Gestor de Pedidos" at bounding box center [61, 192] width 72 height 12
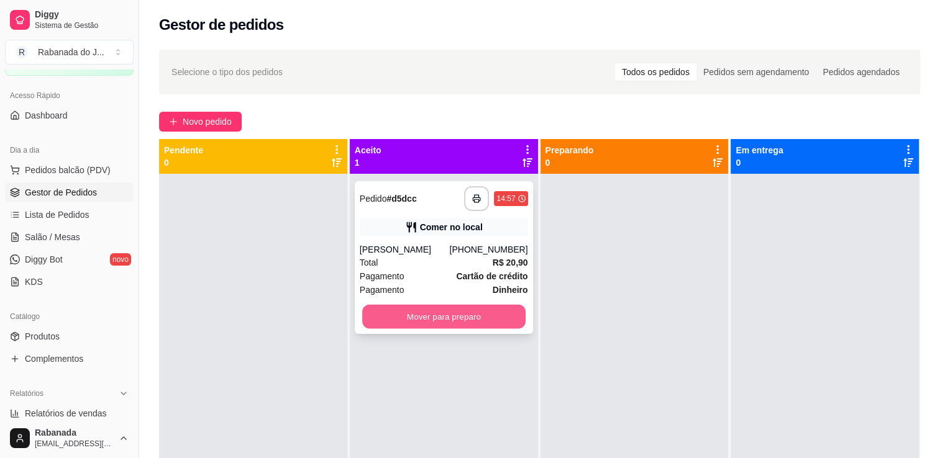
click at [428, 322] on button "Mover para preparo" at bounding box center [443, 317] width 163 height 24
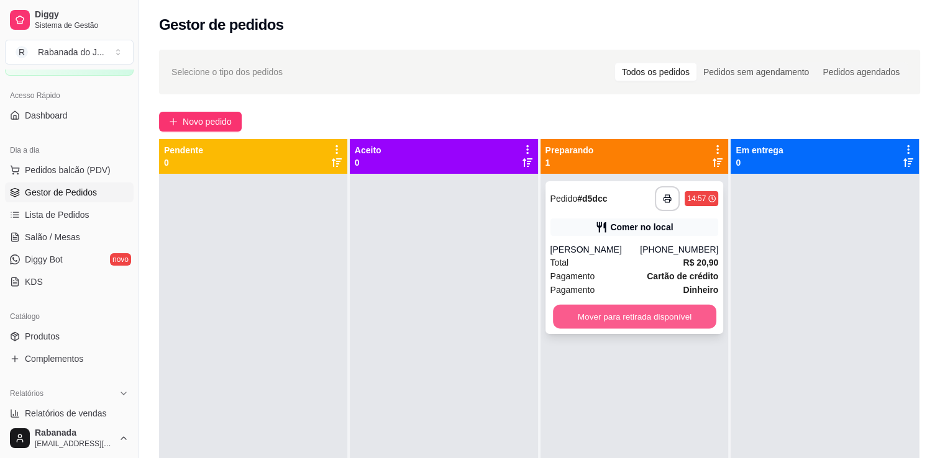
click at [579, 307] on button "Mover para retirada disponível" at bounding box center [634, 317] width 163 height 24
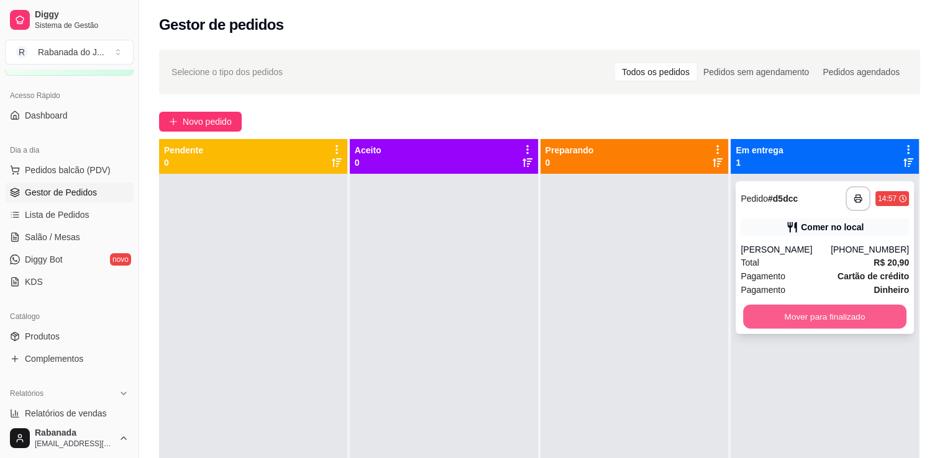
click at [786, 323] on button "Mover para finalizado" at bounding box center [824, 317] width 163 height 24
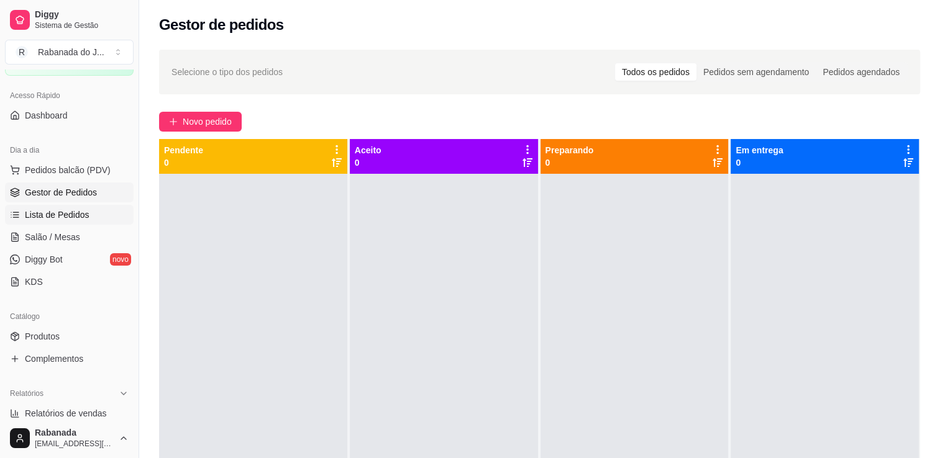
click at [67, 213] on span "Lista de Pedidos" at bounding box center [57, 215] width 65 height 12
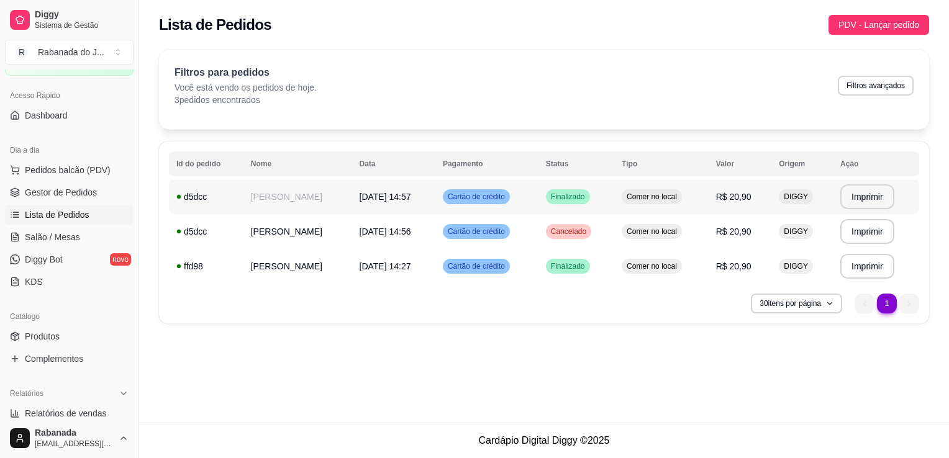
click at [507, 196] on span "Cartão de crédito" at bounding box center [476, 197] width 62 height 10
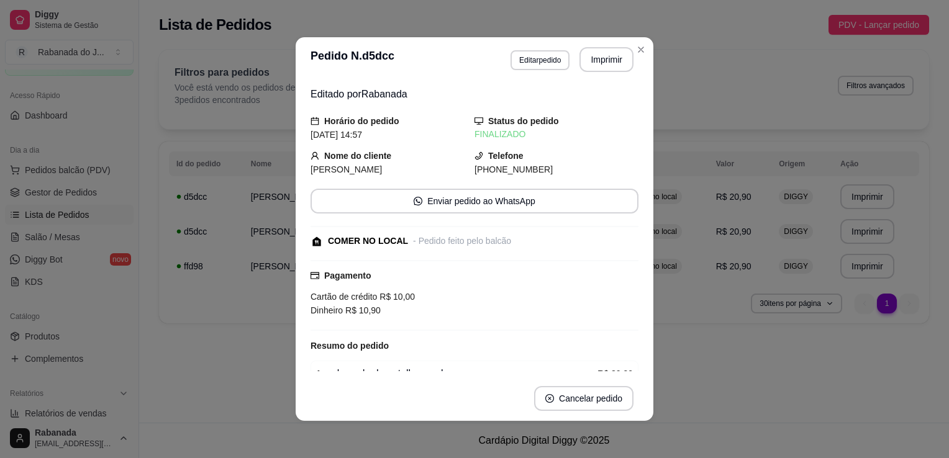
scroll to position [62, 0]
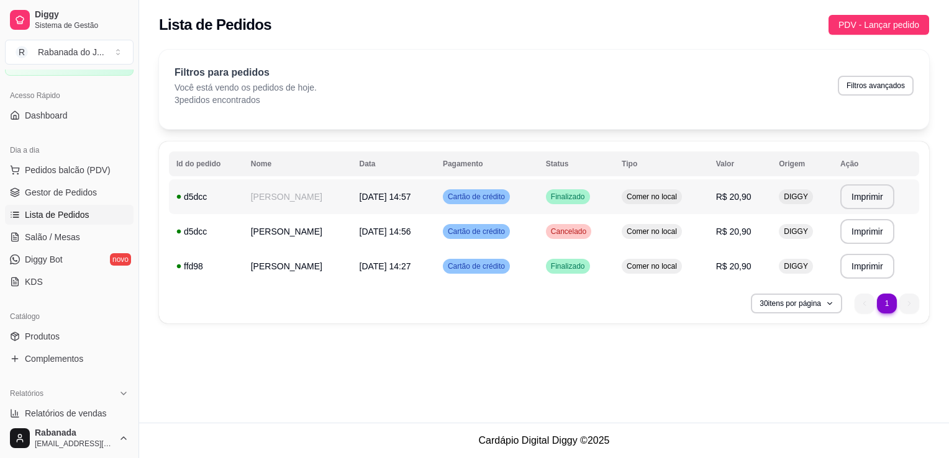
click at [502, 192] on span "Cartão de crédito" at bounding box center [476, 197] width 62 height 10
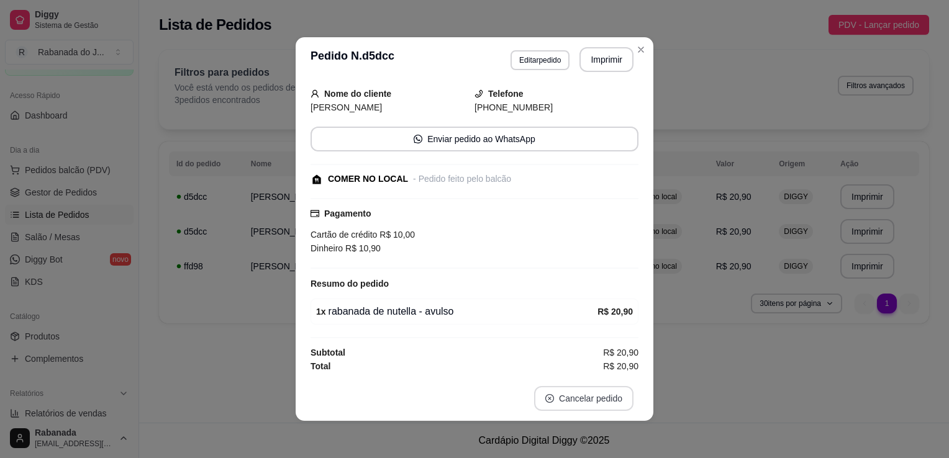
click at [613, 398] on button "Cancelar pedido" at bounding box center [583, 398] width 99 height 25
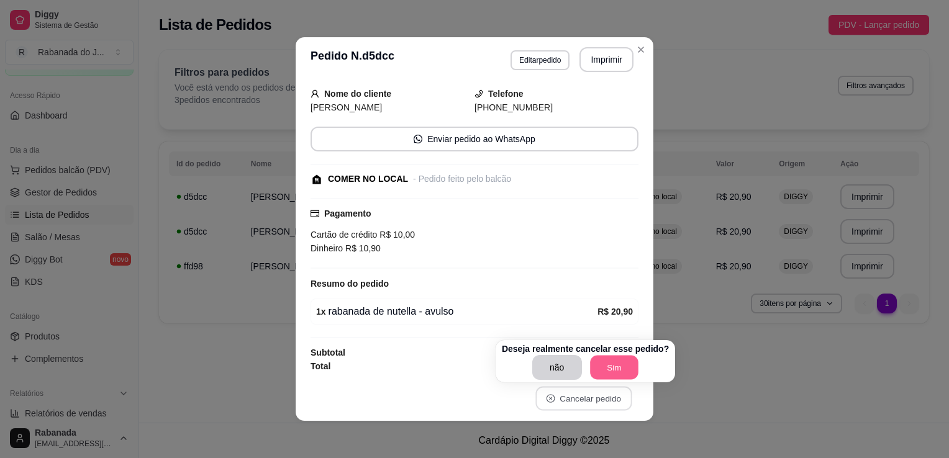
click at [609, 371] on button "Sim" at bounding box center [614, 368] width 48 height 24
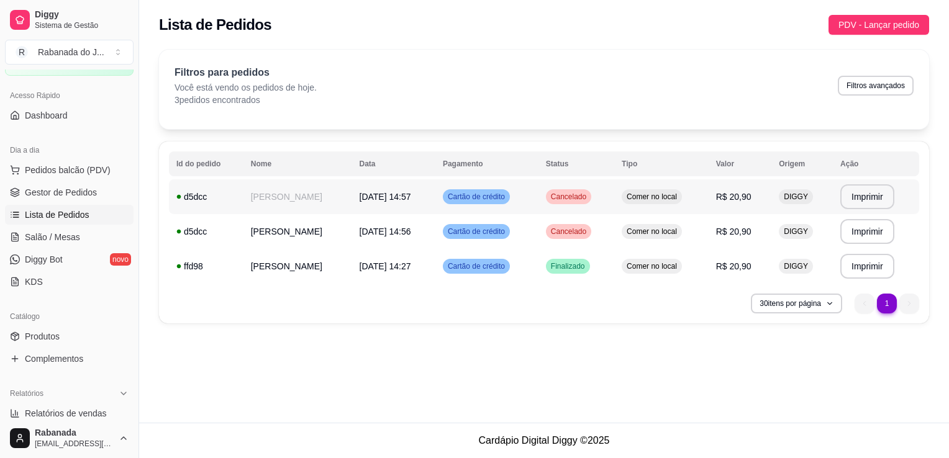
click at [538, 198] on td "Cartão de crédito" at bounding box center [486, 196] width 103 height 35
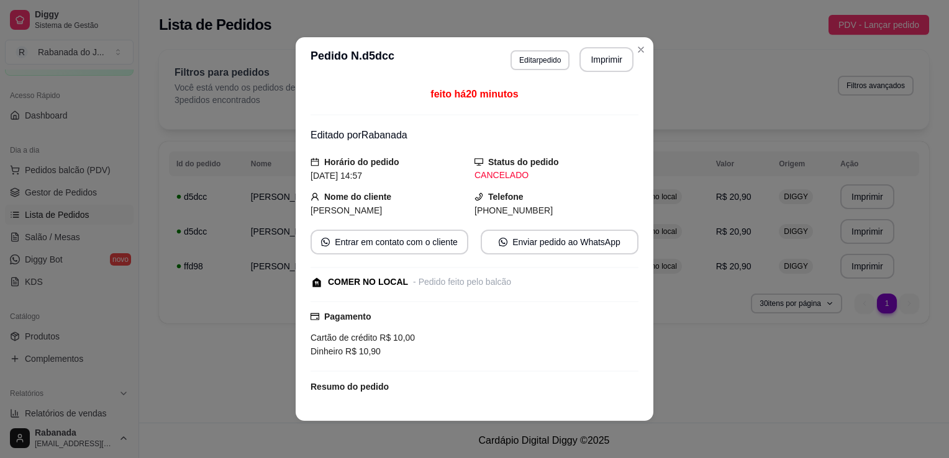
click at [634, 358] on div "feito há 20 minutos Editado por Rabanada Horário do pedido 28/08/2025 14:57 Sta…" at bounding box center [475, 241] width 358 height 319
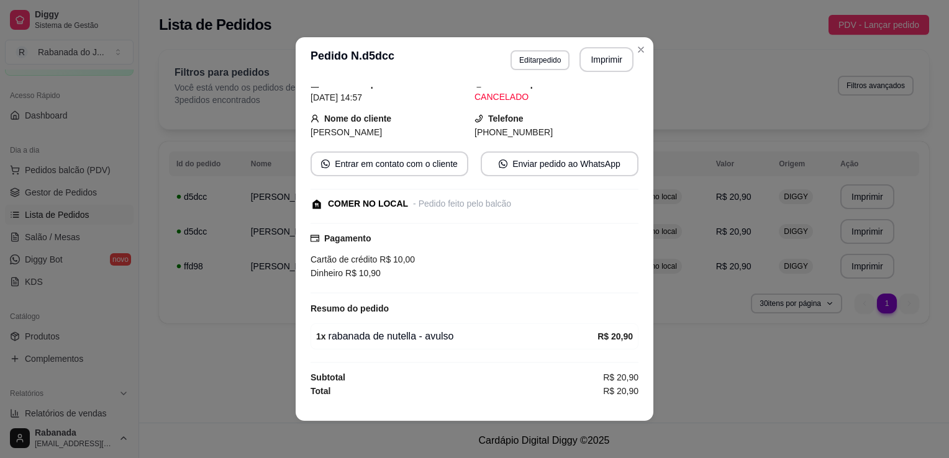
scroll to position [0, 0]
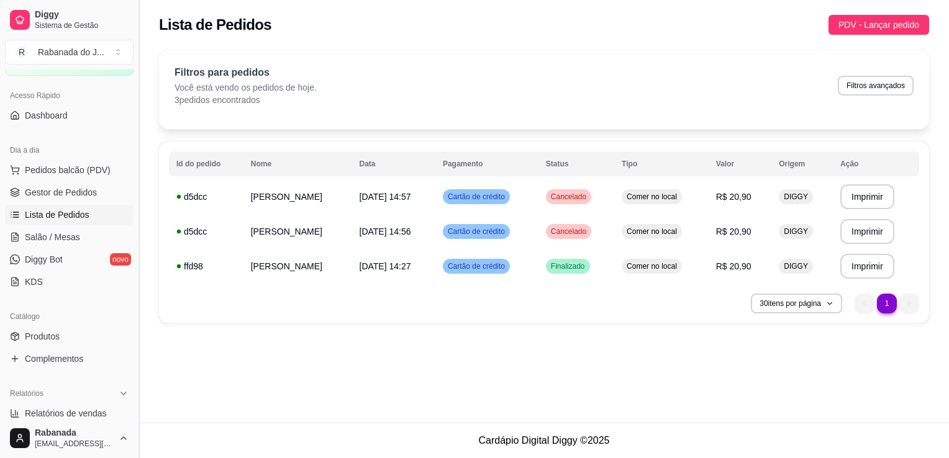
click at [135, 389] on button "Toggle Sidebar" at bounding box center [139, 229] width 10 height 458
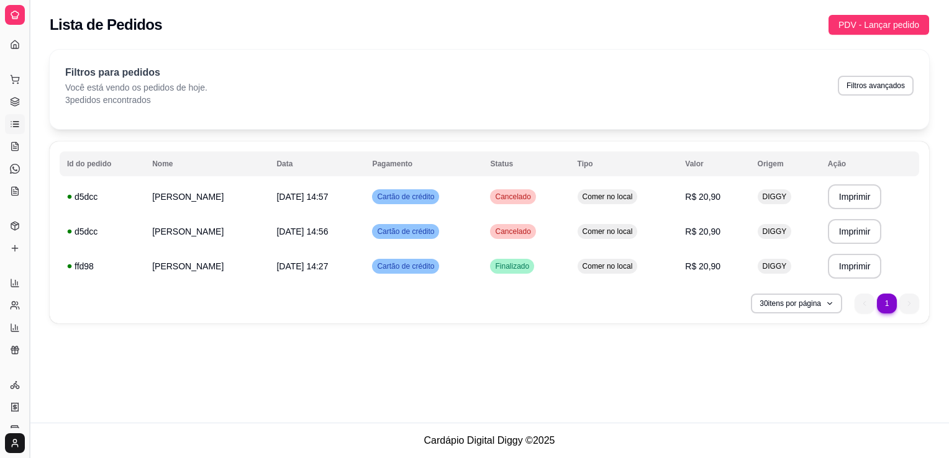
click at [30, 366] on button "Toggle Sidebar" at bounding box center [29, 229] width 10 height 458
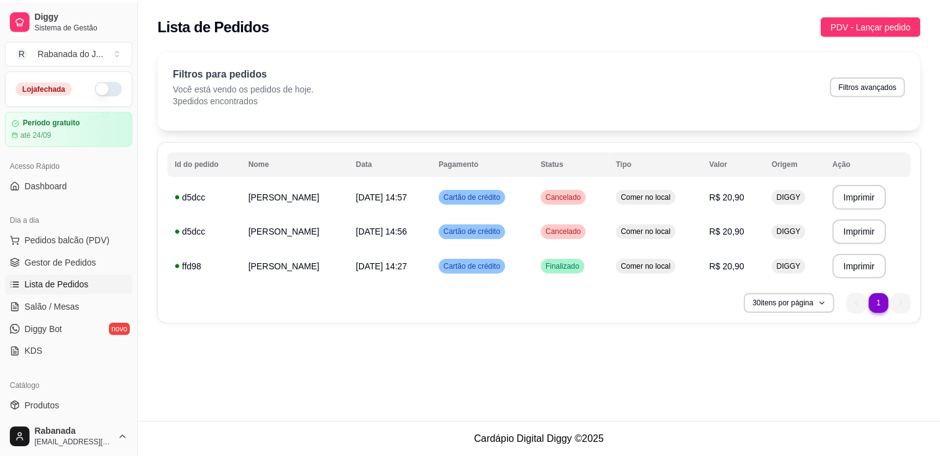
scroll to position [306, 0]
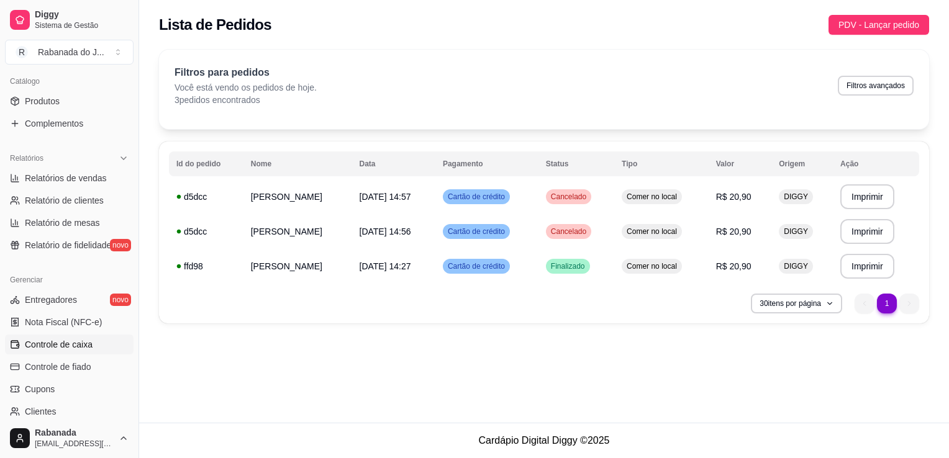
click at [91, 350] on span "Controle de caixa" at bounding box center [59, 344] width 68 height 12
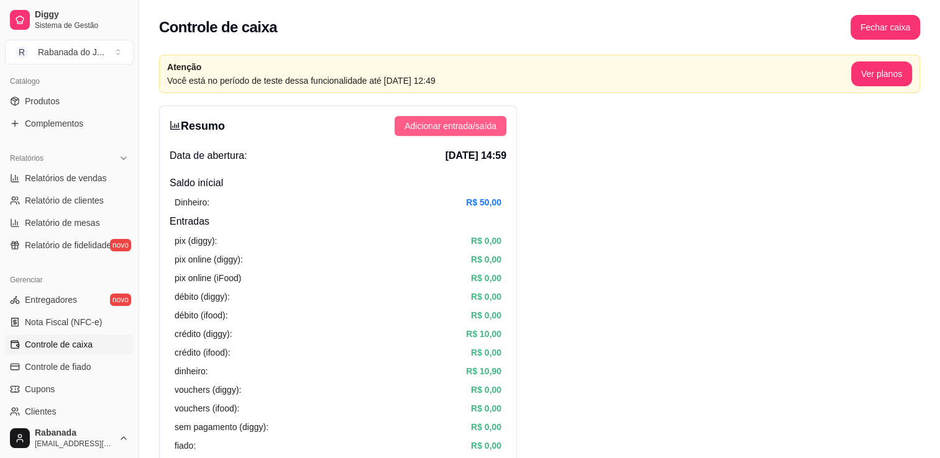
click at [500, 126] on button "Adicionar entrada/saída" at bounding box center [450, 126] width 112 height 20
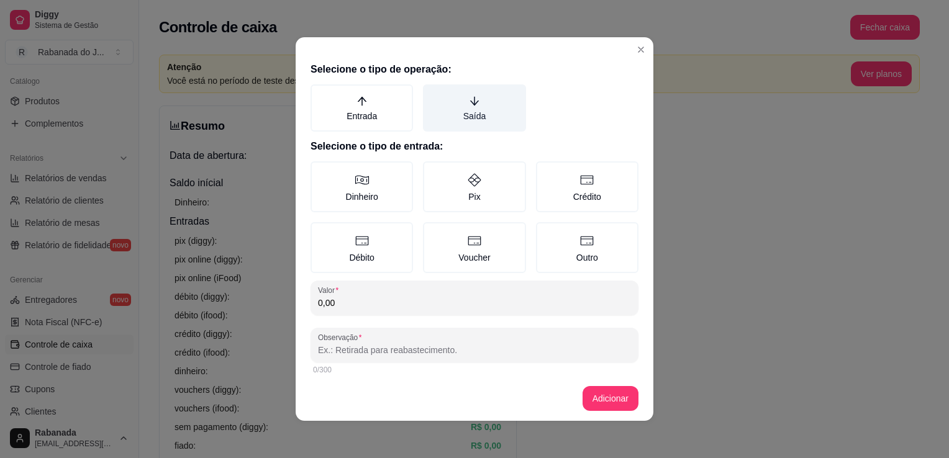
click at [486, 108] on label "Saída" at bounding box center [474, 107] width 102 height 47
click at [432, 94] on button "Saída" at bounding box center [427, 89] width 10 height 10
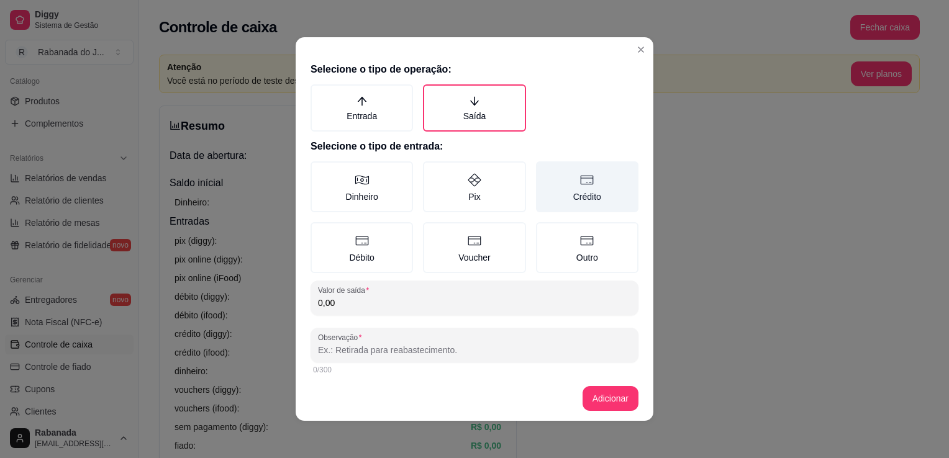
click at [593, 188] on label "Crédito" at bounding box center [587, 186] width 102 height 51
click at [545, 171] on button "Crédito" at bounding box center [540, 166] width 10 height 10
click at [475, 302] on input "0,00" at bounding box center [474, 303] width 313 height 12
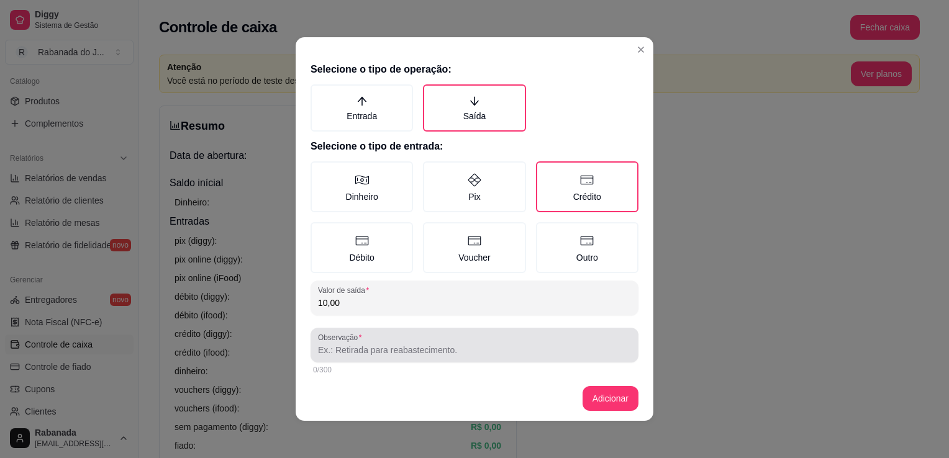
type input "10,00"
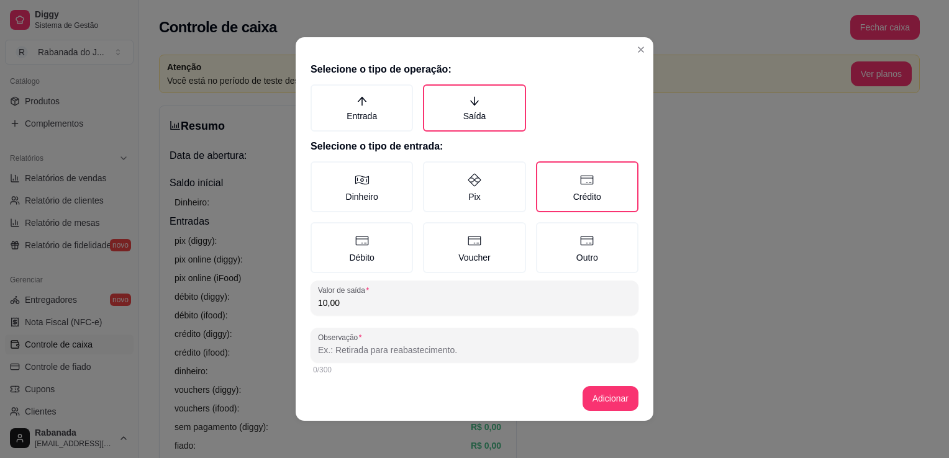
click at [464, 344] on input "Observação" at bounding box center [474, 350] width 313 height 12
type input "venda d5dcc cancelada"
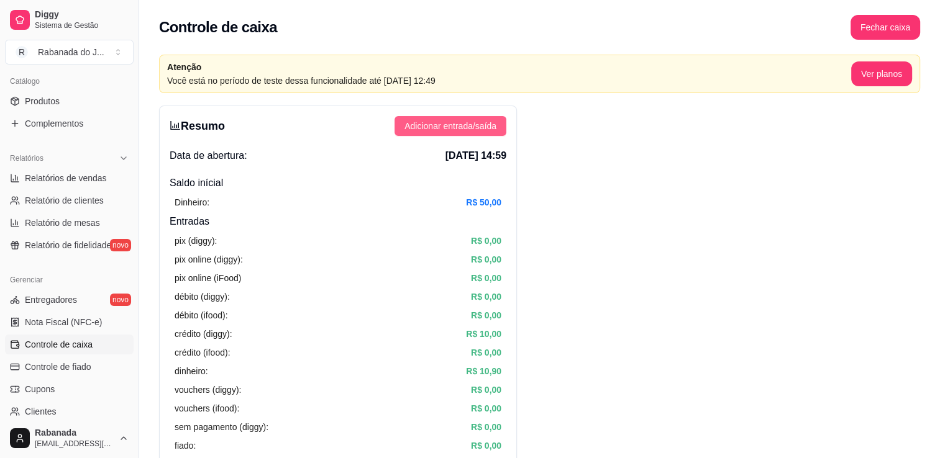
click at [480, 128] on span "Adicionar entrada/saída" at bounding box center [450, 126] width 92 height 14
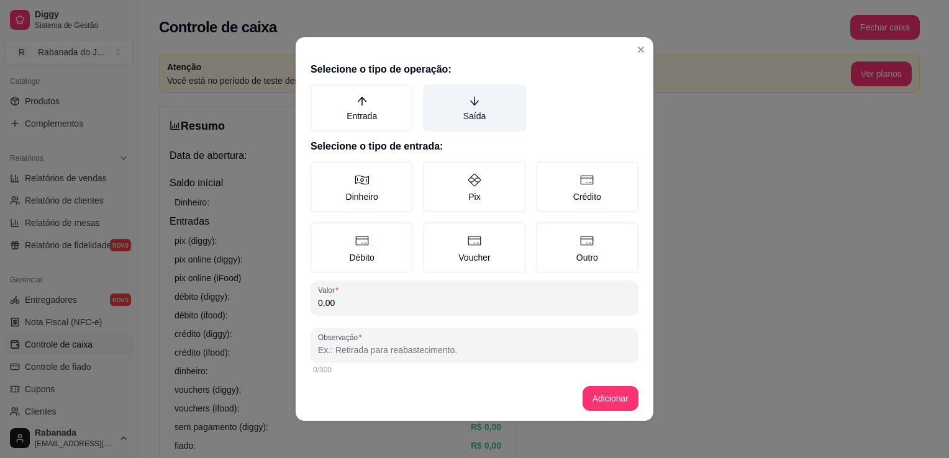
click at [475, 120] on label "Saída" at bounding box center [474, 107] width 102 height 47
click at [432, 94] on button "Saída" at bounding box center [427, 89] width 10 height 10
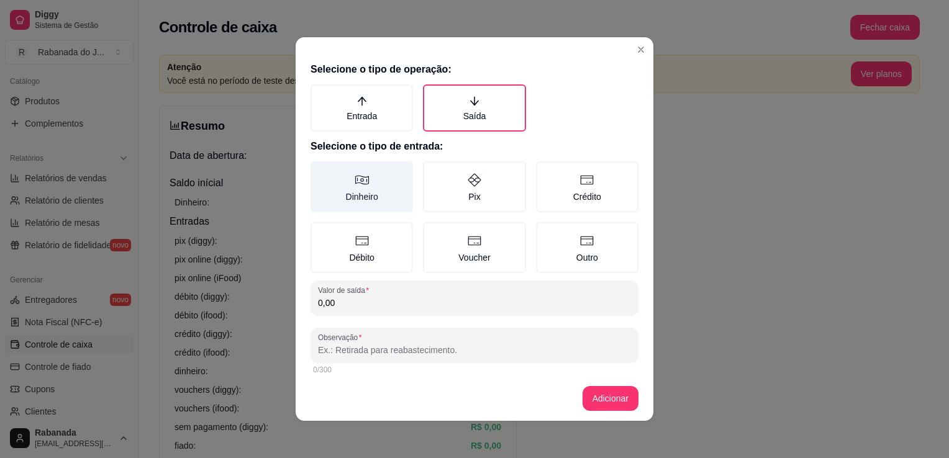
click at [377, 193] on label "Dinheiro" at bounding box center [362, 186] width 102 height 51
click at [320, 171] on button "Dinheiro" at bounding box center [315, 166] width 10 height 10
click at [487, 306] on input "0,00" at bounding box center [474, 303] width 313 height 12
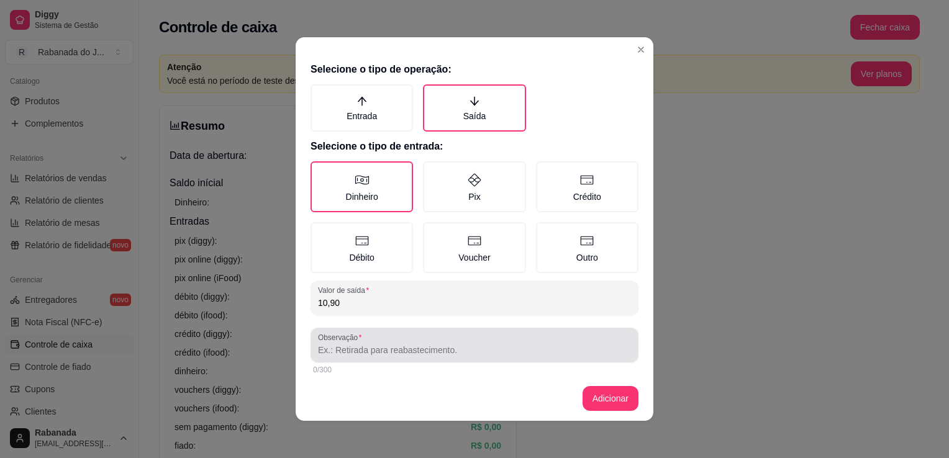
type input "10,90"
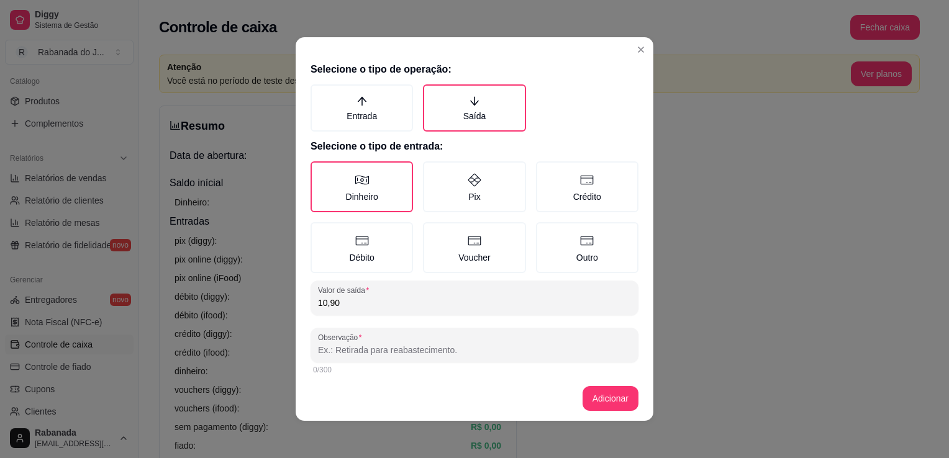
click at [472, 345] on input "Observação" at bounding box center [474, 350] width 313 height 12
type input "venda d5dcc cancelada"
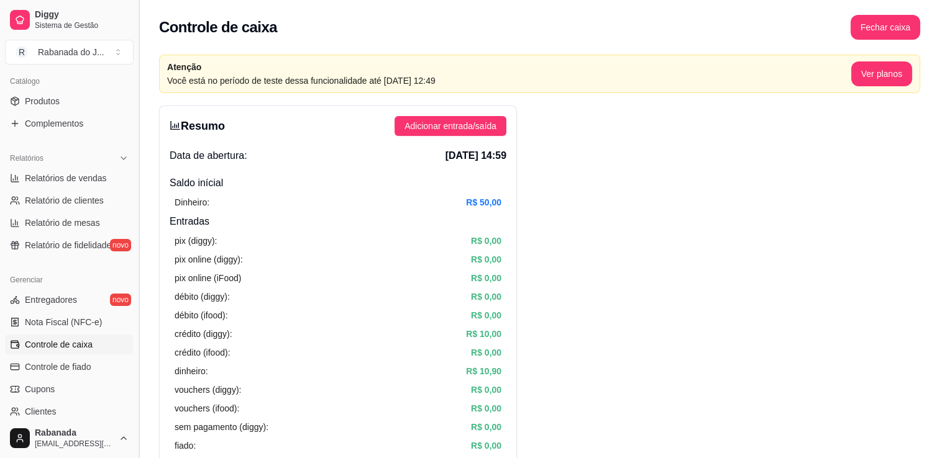
click at [134, 93] on button "Toggle Sidebar" at bounding box center [139, 229] width 10 height 458
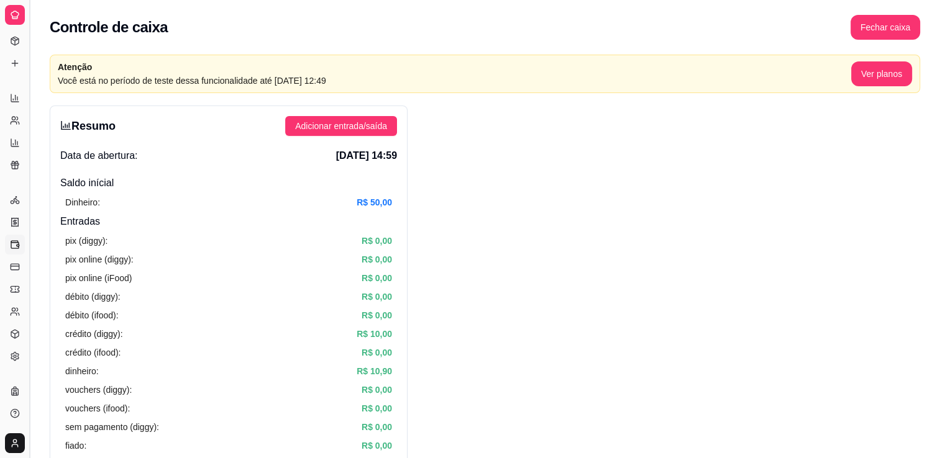
scroll to position [184, 0]
click at [28, 89] on button "Toggle Sidebar" at bounding box center [29, 229] width 10 height 458
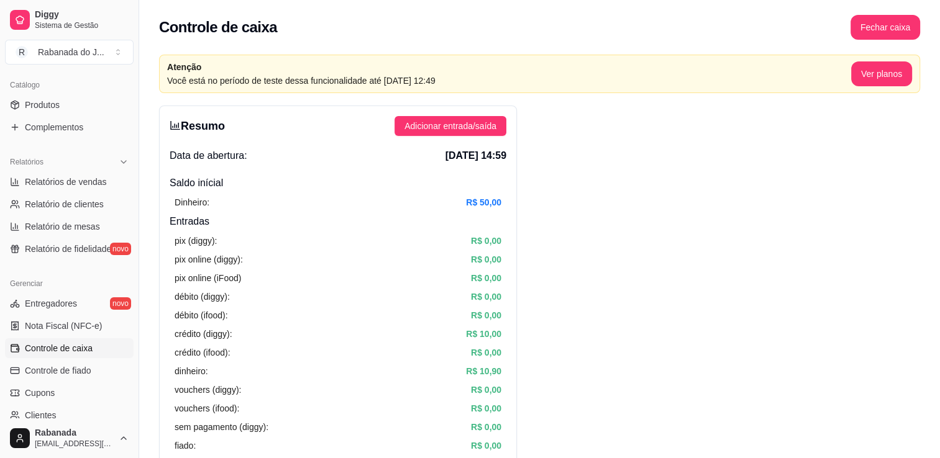
scroll to position [0, 0]
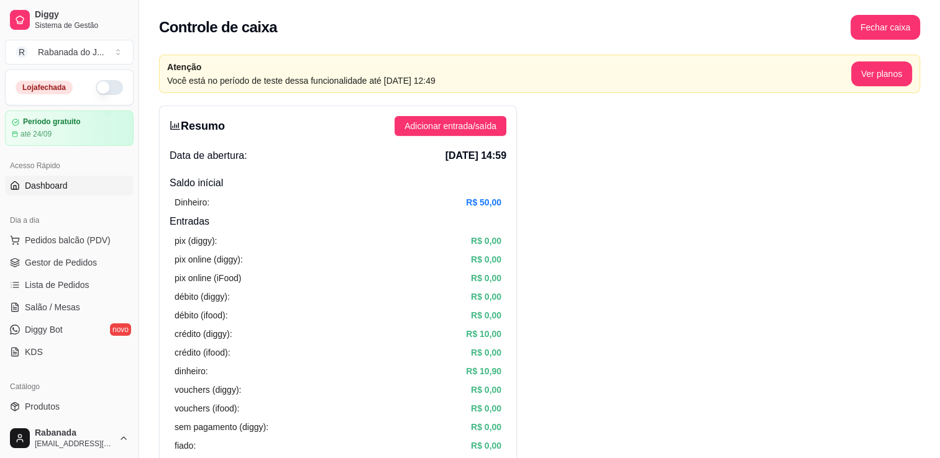
click at [78, 188] on link "Dashboard" at bounding box center [69, 186] width 129 height 20
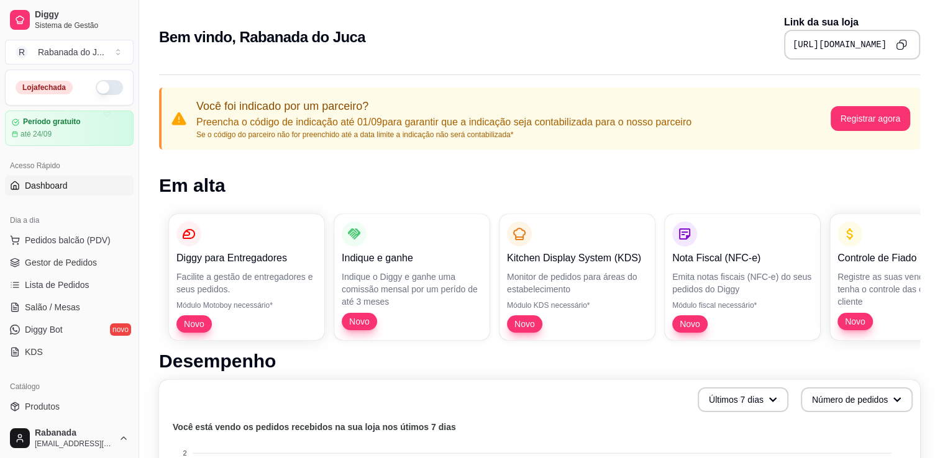
click at [104, 91] on button "button" at bounding box center [109, 87] width 27 height 15
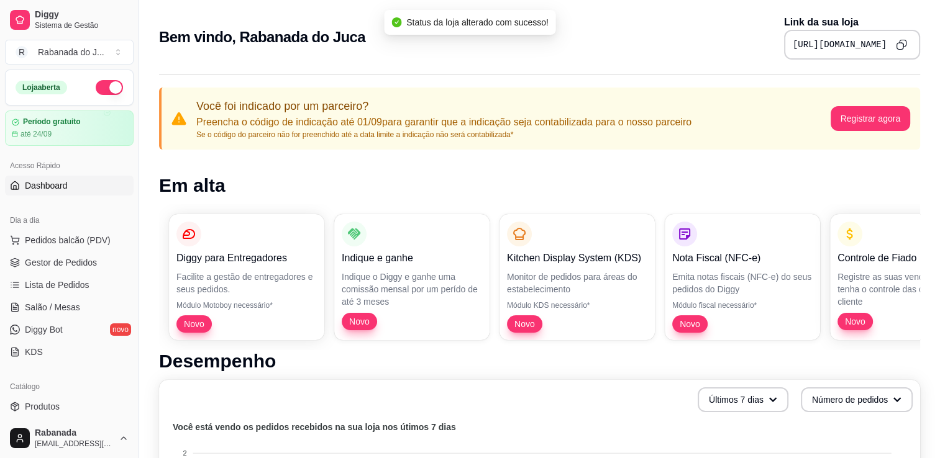
click at [97, 91] on button "button" at bounding box center [109, 87] width 27 height 15
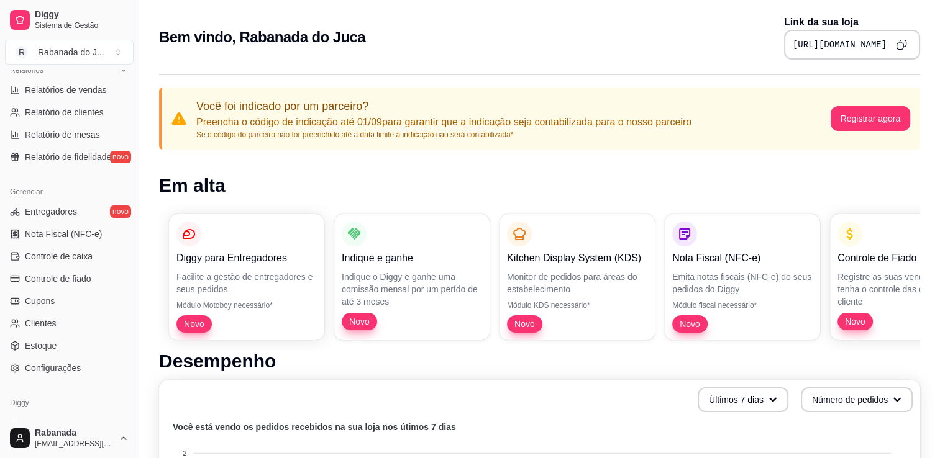
scroll to position [435, 0]
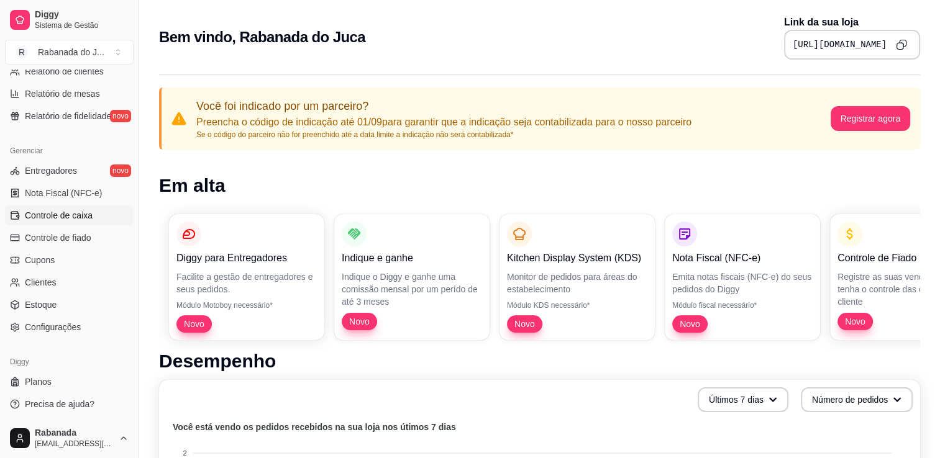
click at [83, 215] on span "Controle de caixa" at bounding box center [59, 215] width 68 height 12
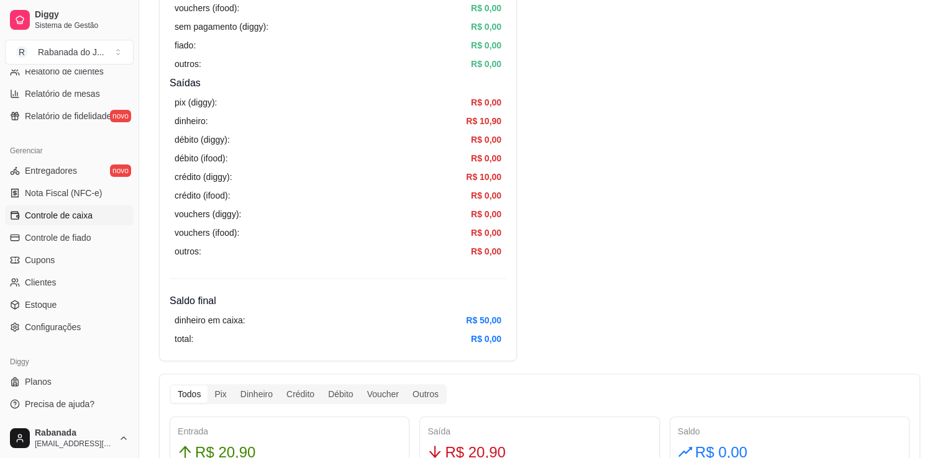
scroll to position [802, 0]
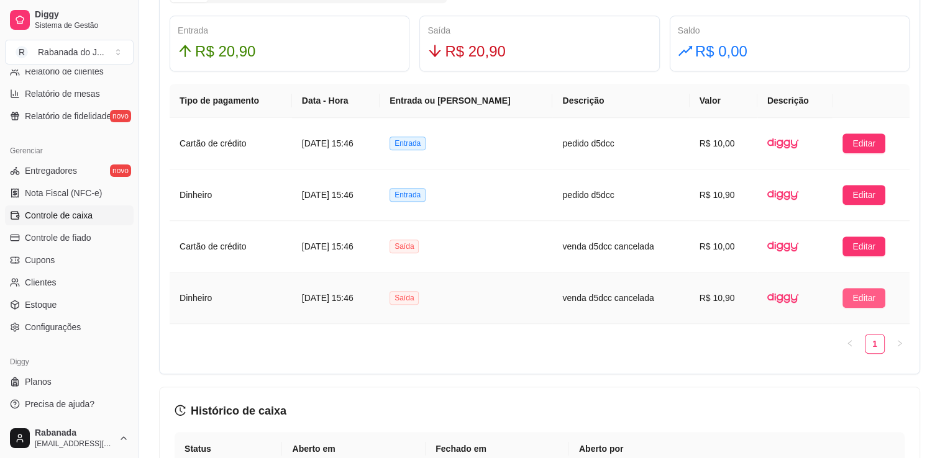
click at [859, 304] on button "Editar" at bounding box center [863, 298] width 43 height 20
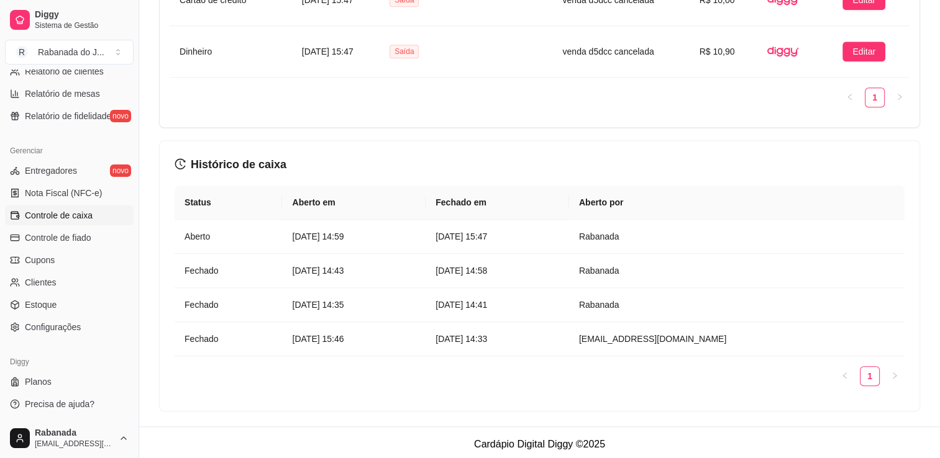
scroll to position [648, 0]
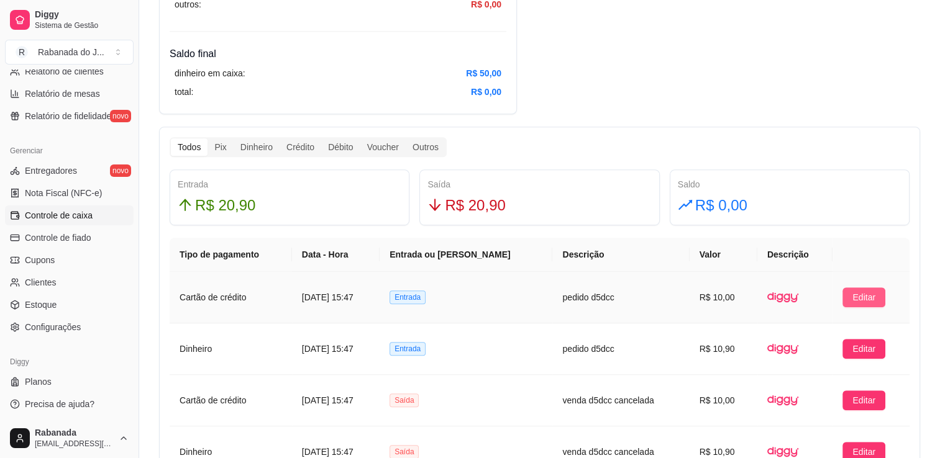
click at [872, 298] on span "Editar" at bounding box center [863, 298] width 23 height 14
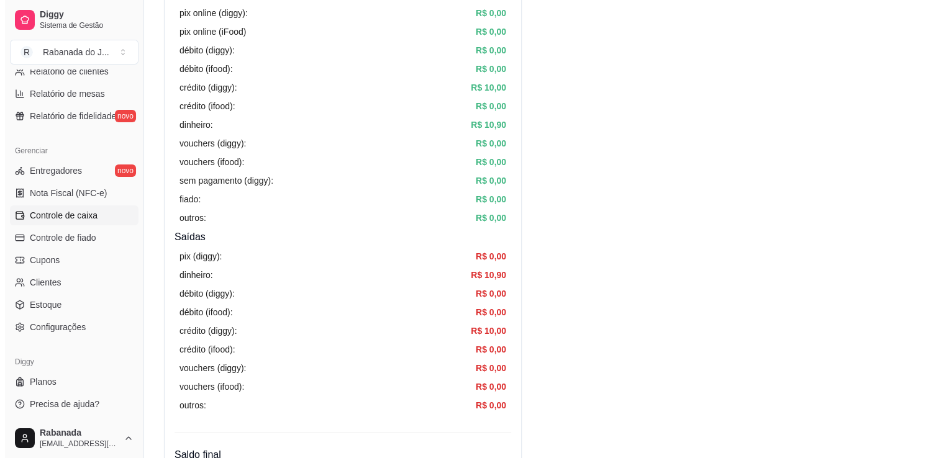
scroll to position [0, 0]
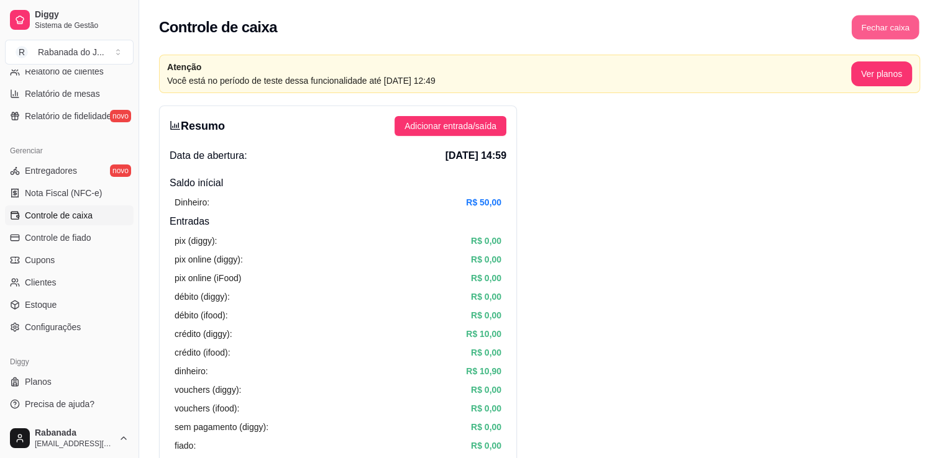
click at [883, 35] on button "Fechar caixa" at bounding box center [886, 28] width 68 height 24
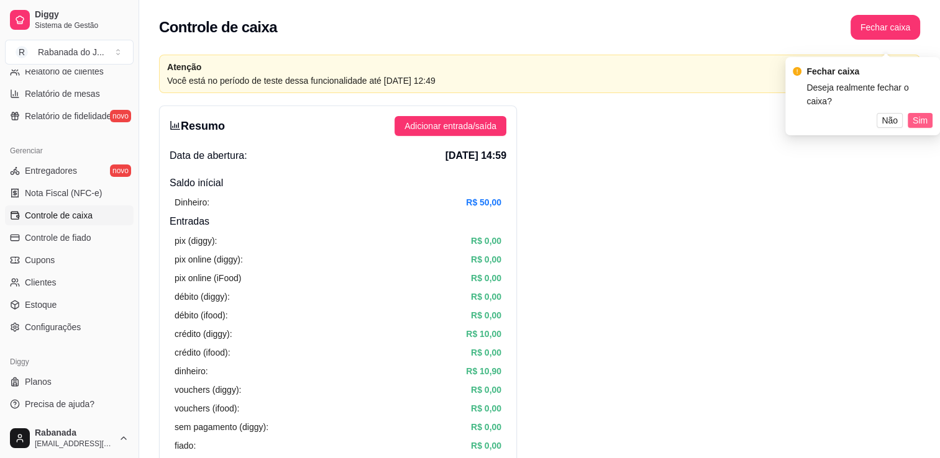
click at [917, 114] on span "Sim" at bounding box center [919, 121] width 15 height 14
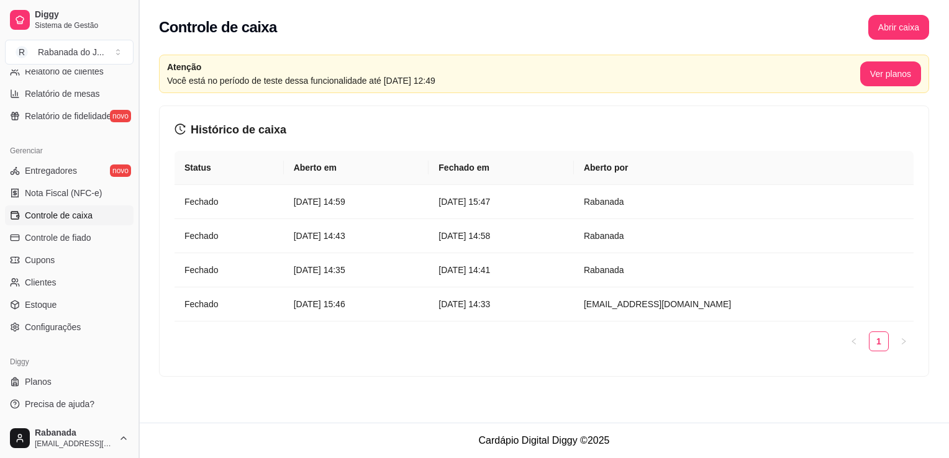
click at [134, 105] on button "Toggle Sidebar" at bounding box center [139, 229] width 10 height 458
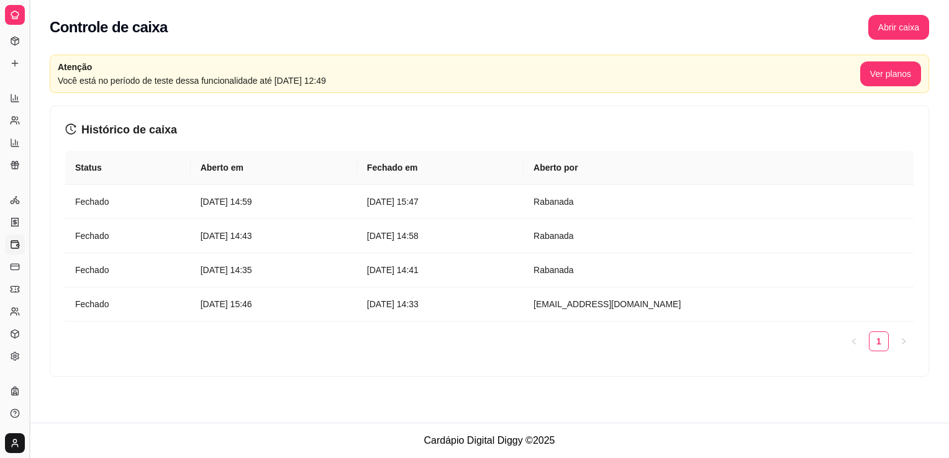
scroll to position [184, 0]
click at [31, 23] on button "Toggle Sidebar" at bounding box center [29, 229] width 10 height 458
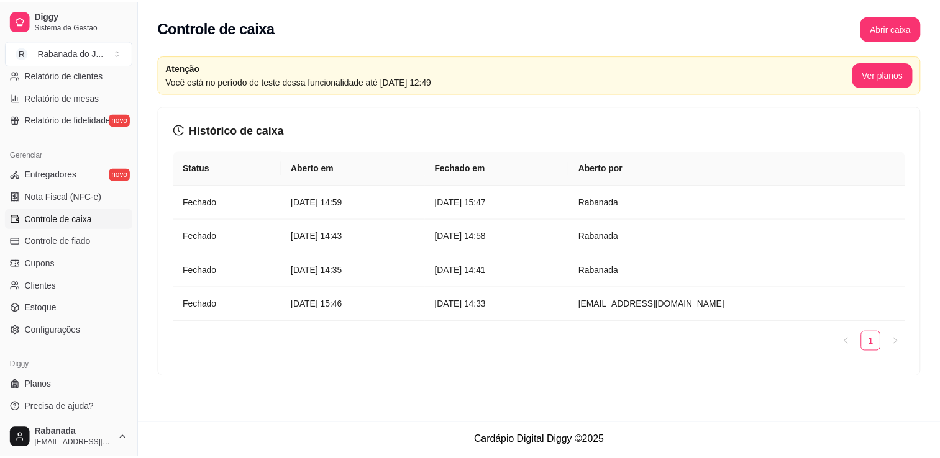
scroll to position [435, 0]
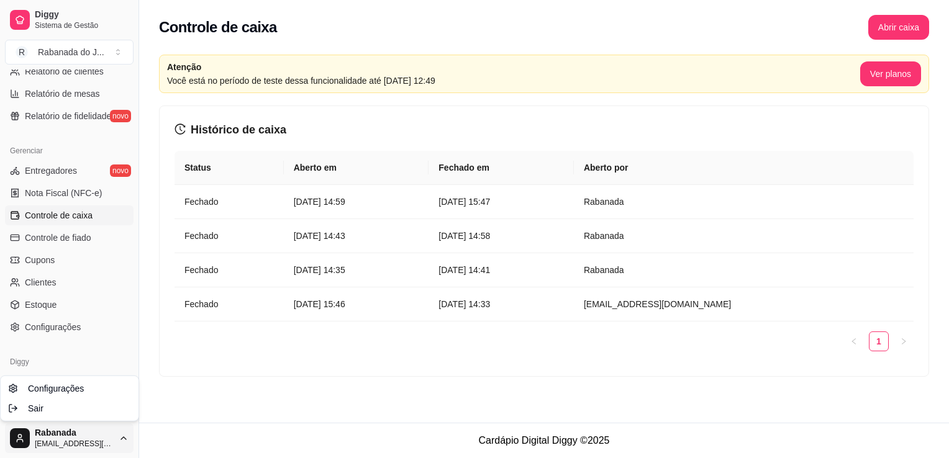
click at [114, 440] on html "Diggy Sistema de Gestão R Rabanada do J ... Loja fechada Período gratuito até 2…" at bounding box center [474, 229] width 949 height 458
click at [34, 410] on span "Sair" at bounding box center [36, 408] width 16 height 12
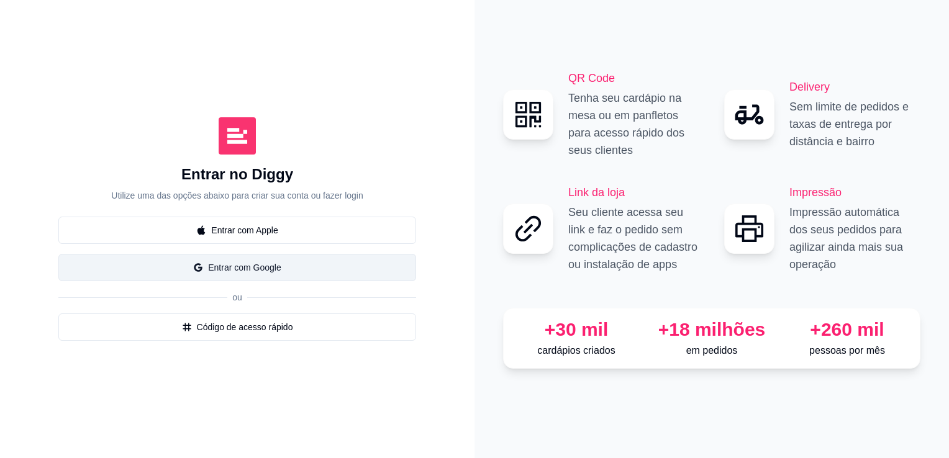
click at [237, 269] on button "Entrar com Google" at bounding box center [237, 267] width 358 height 27
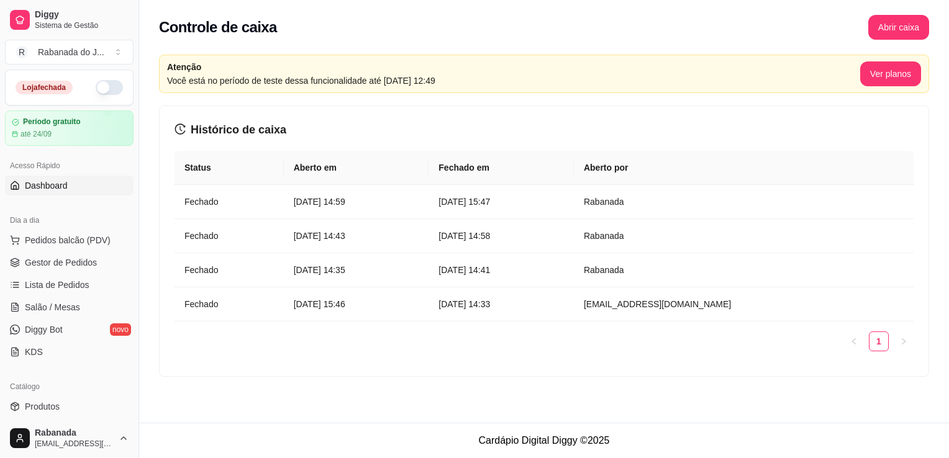
click at [58, 188] on span "Dashboard" at bounding box center [46, 185] width 43 height 12
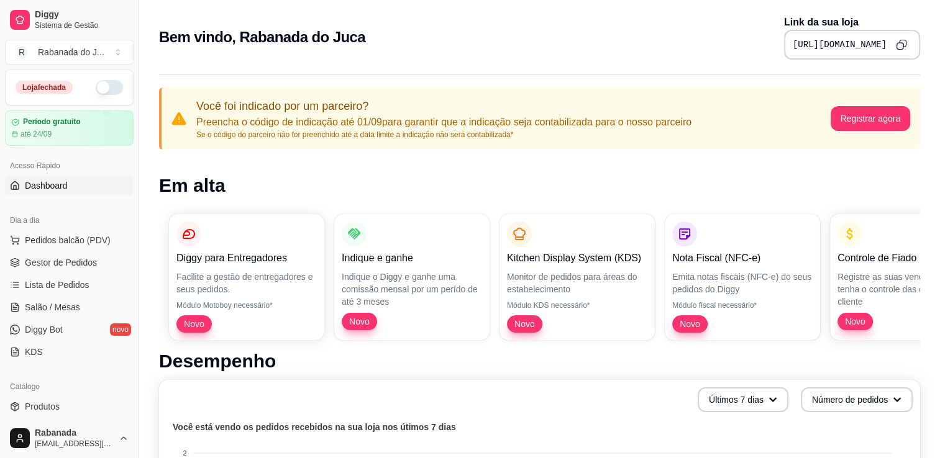
click at [104, 93] on button "button" at bounding box center [109, 87] width 27 height 15
click at [96, 88] on button "button" at bounding box center [109, 87] width 27 height 15
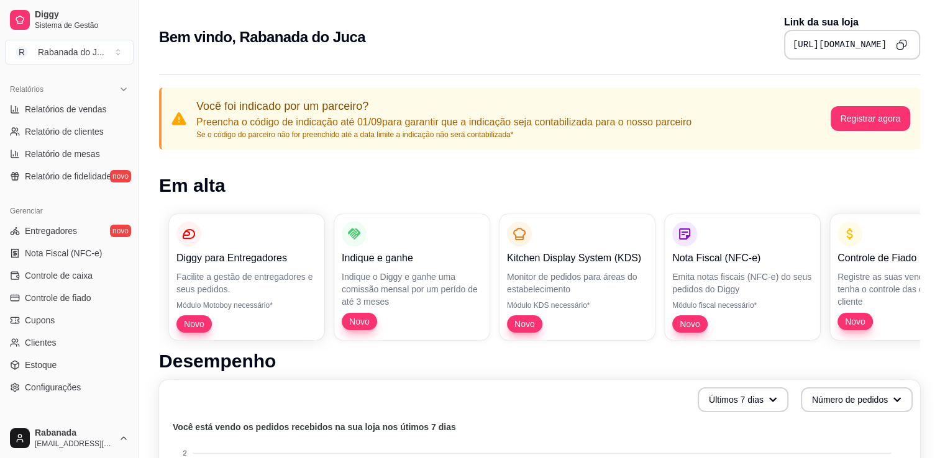
scroll to position [377, 0]
click at [76, 271] on span "Controle de caixa" at bounding box center [59, 273] width 68 height 12
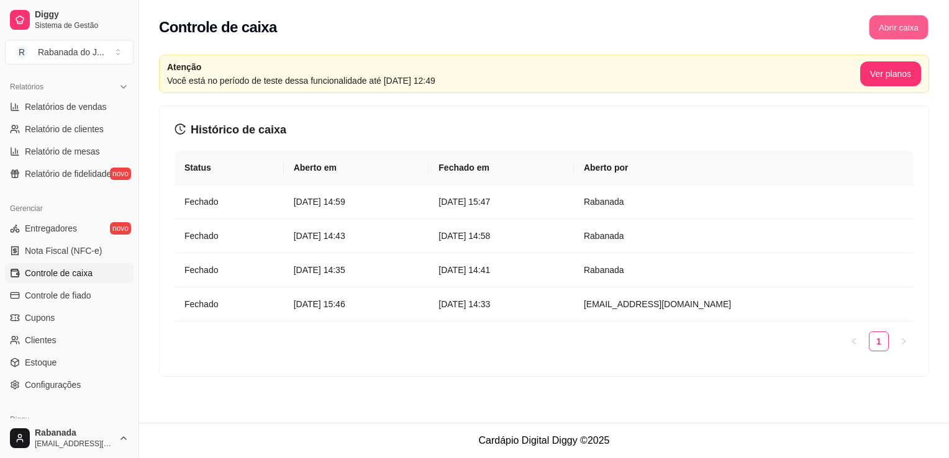
click at [895, 27] on button "Abrir caixa" at bounding box center [898, 28] width 59 height 24
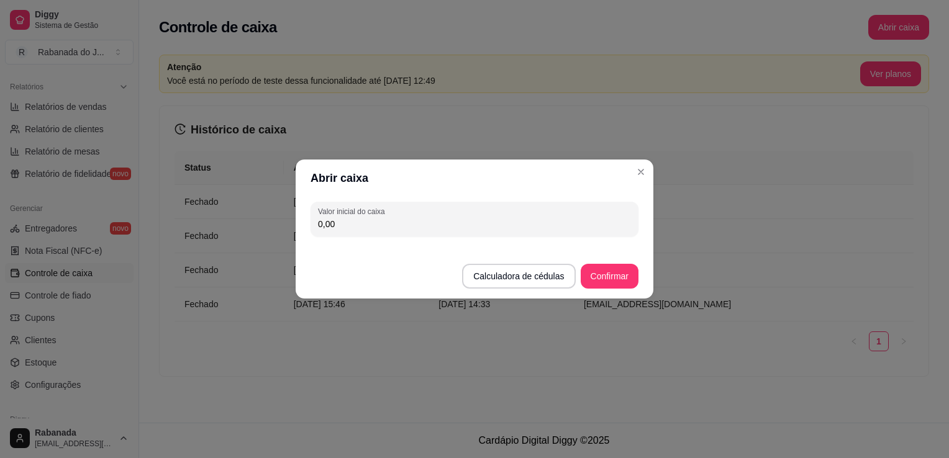
click at [574, 220] on input "0,00" at bounding box center [474, 224] width 313 height 12
type input "50,00"
click at [624, 271] on button "Confirmar" at bounding box center [609, 277] width 57 height 24
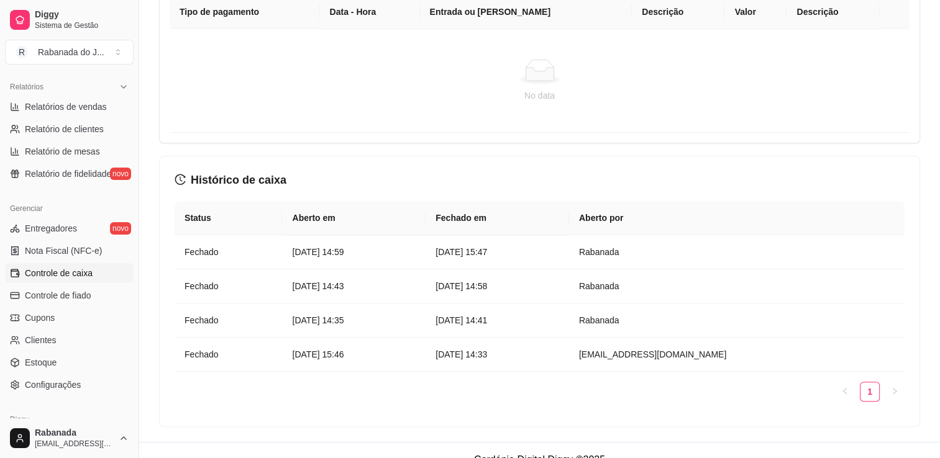
scroll to position [895, 0]
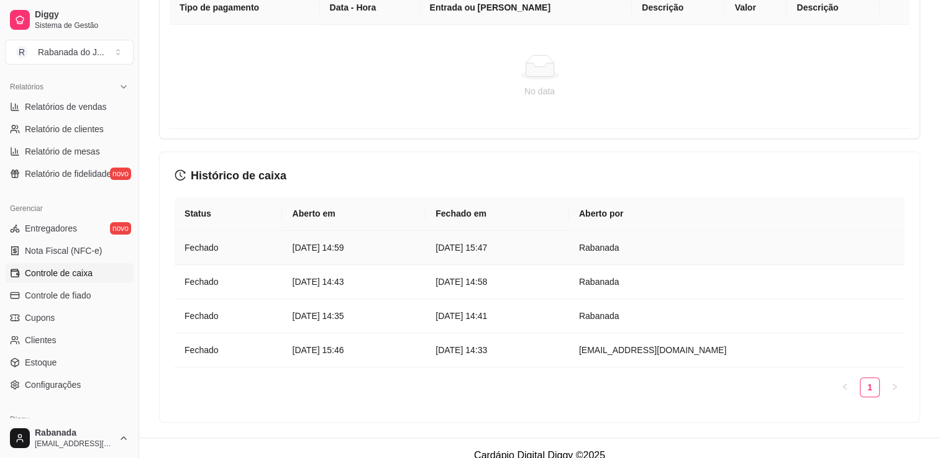
click at [334, 245] on article "28 de ago de 2025 às 14:59" at bounding box center [354, 248] width 124 height 14
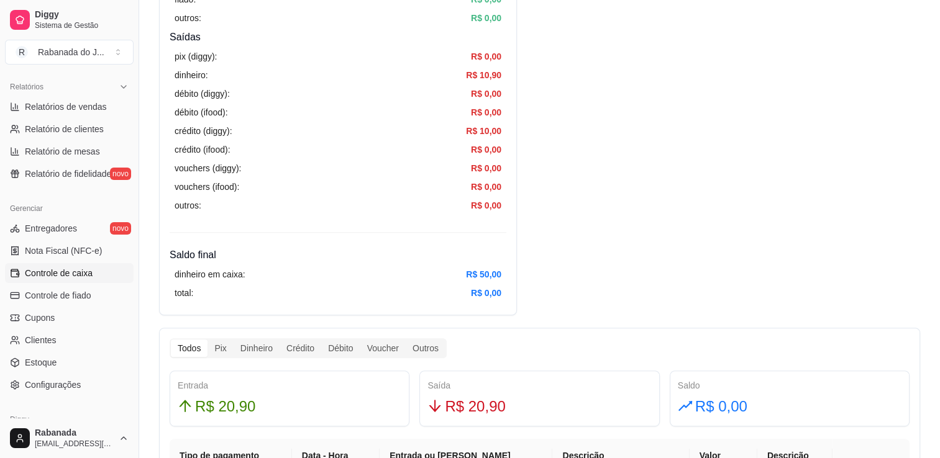
scroll to position [720, 0]
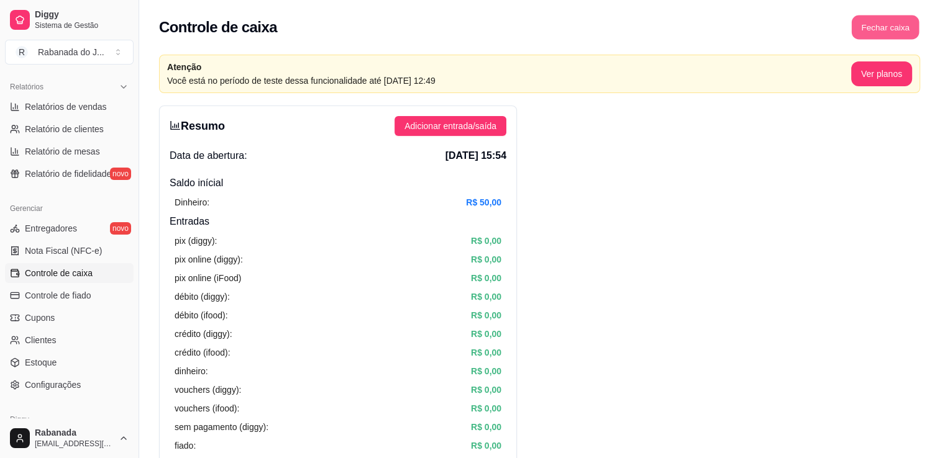
click at [872, 33] on button "Fechar caixa" at bounding box center [886, 28] width 68 height 24
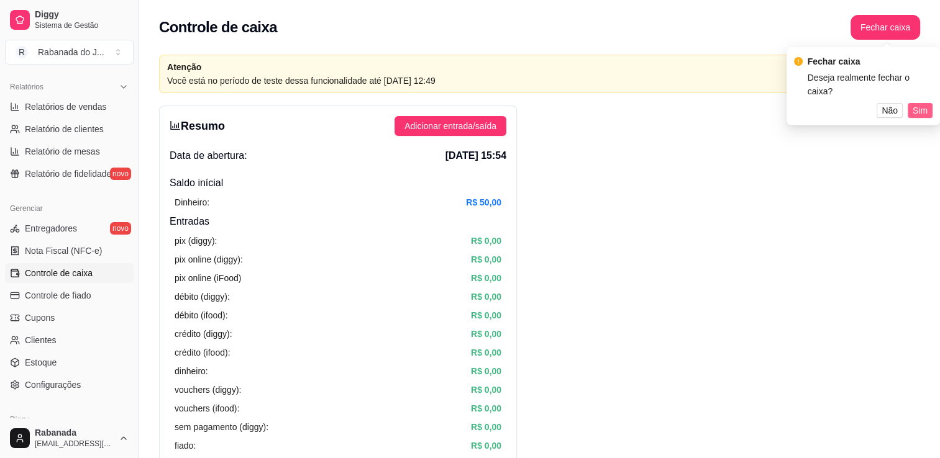
click at [920, 112] on span "Sim" at bounding box center [919, 111] width 15 height 14
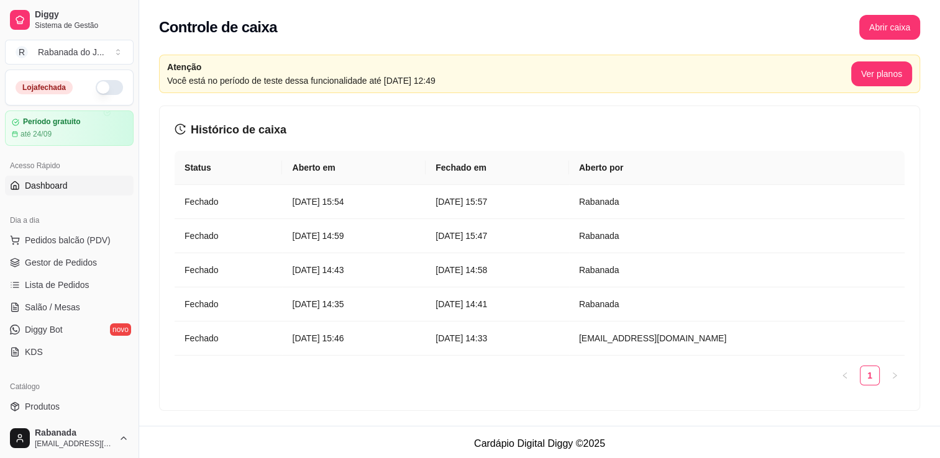
click at [80, 179] on link "Dashboard" at bounding box center [69, 186] width 129 height 20
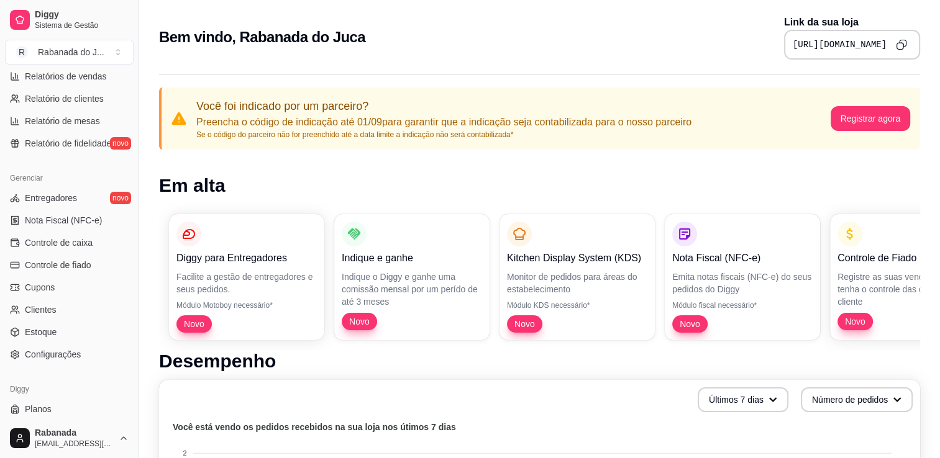
scroll to position [410, 0]
click at [83, 239] on span "Controle de caixa" at bounding box center [59, 240] width 68 height 12
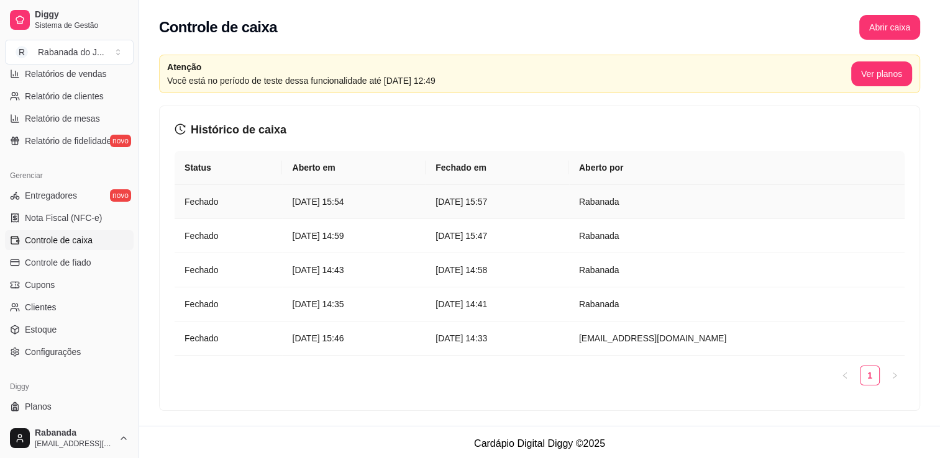
click at [536, 212] on td "28 de ago de 2025 às 15:57" at bounding box center [496, 202] width 143 height 34
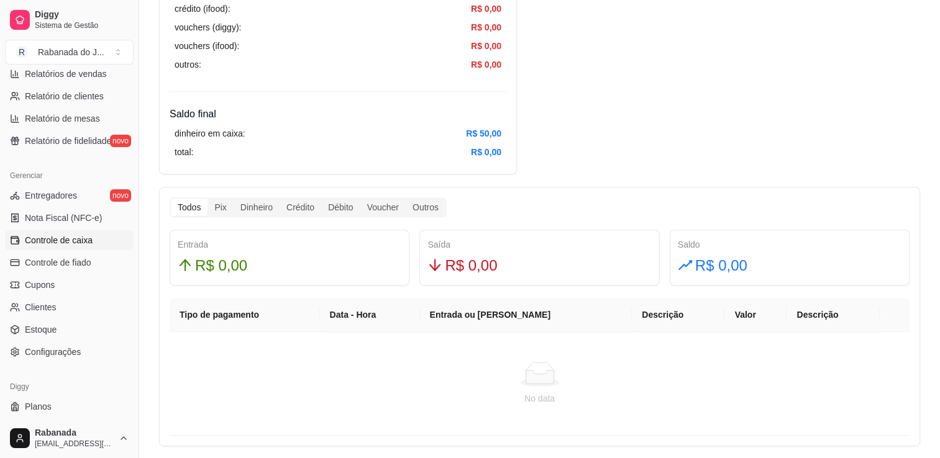
scroll to position [578, 0]
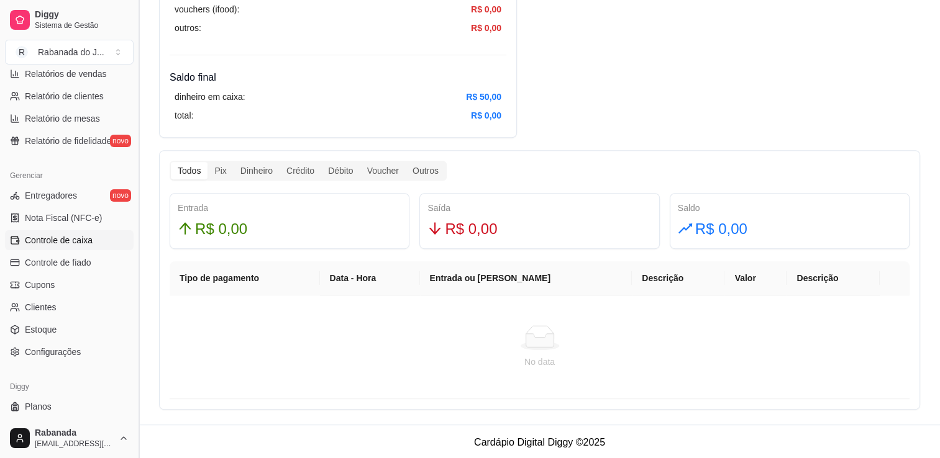
click at [134, 167] on button "Toggle Sidebar" at bounding box center [139, 229] width 10 height 458
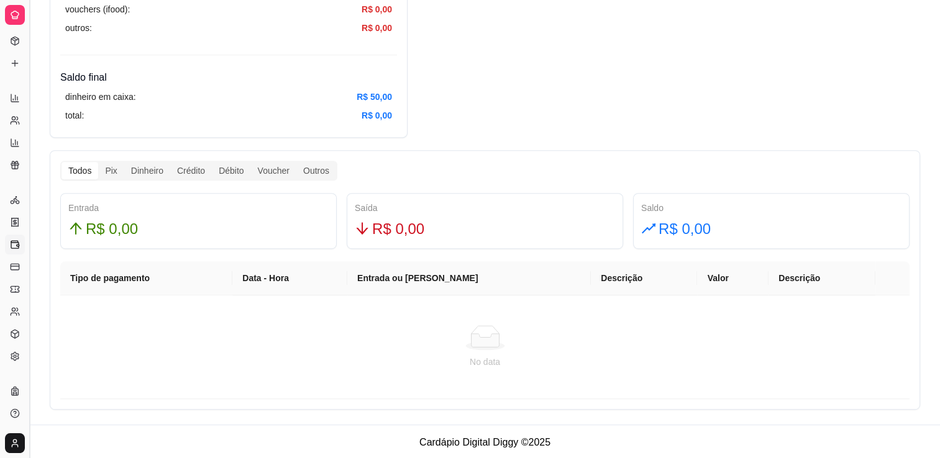
scroll to position [184, 0]
click at [27, 170] on button "Toggle Sidebar" at bounding box center [29, 229] width 10 height 458
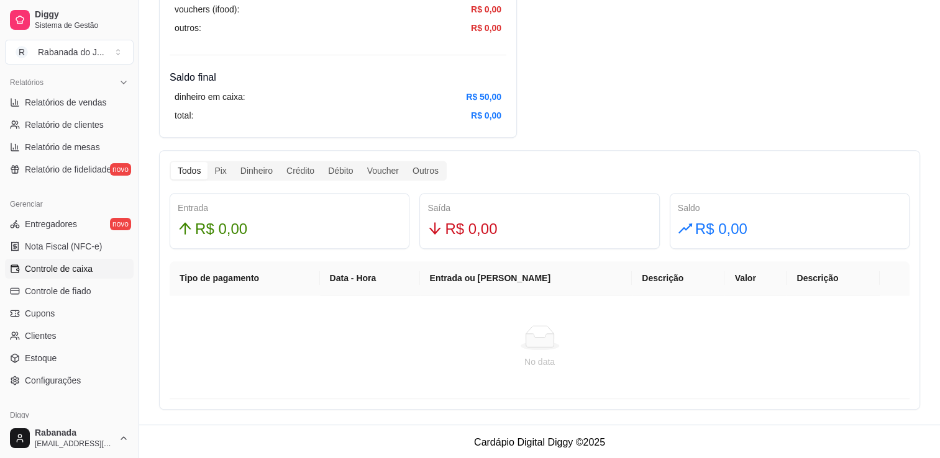
scroll to position [76, 0]
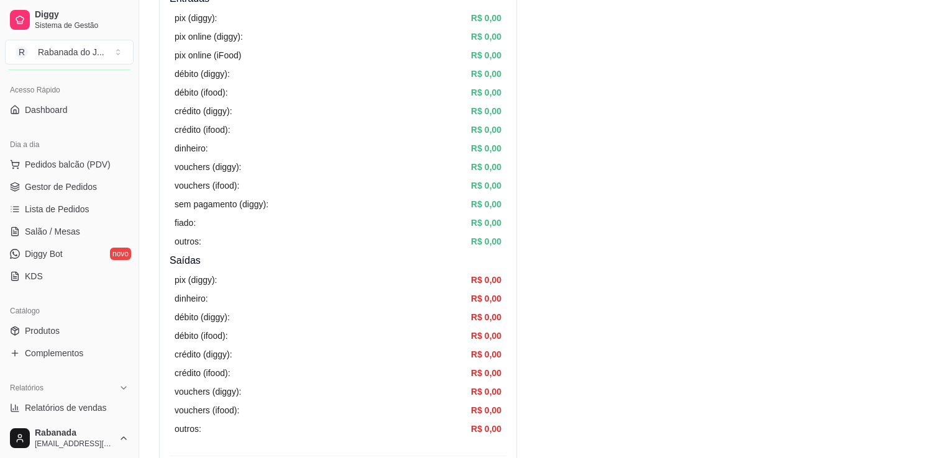
scroll to position [0, 0]
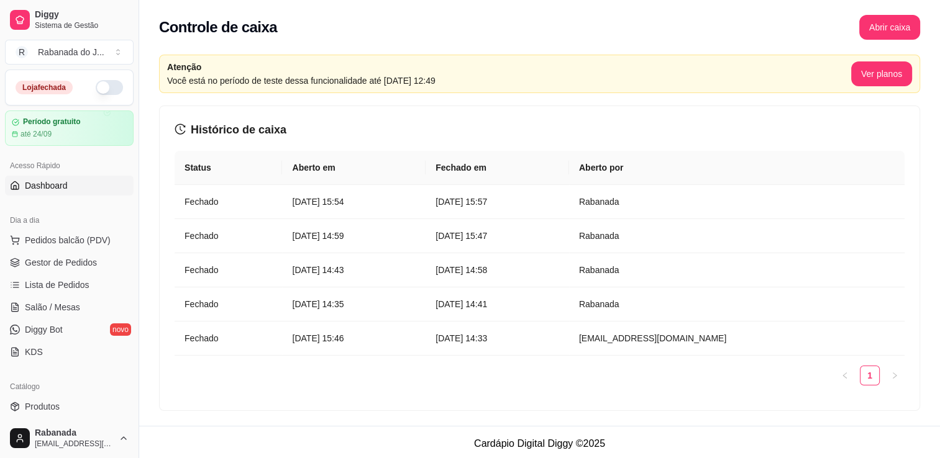
click at [47, 185] on span "Dashboard" at bounding box center [46, 185] width 43 height 12
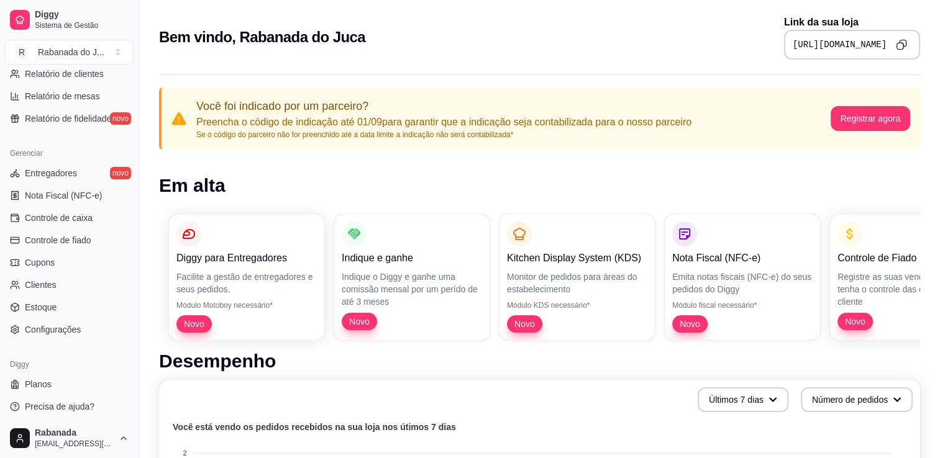
scroll to position [435, 0]
click at [50, 217] on span "Controle de caixa" at bounding box center [59, 215] width 68 height 12
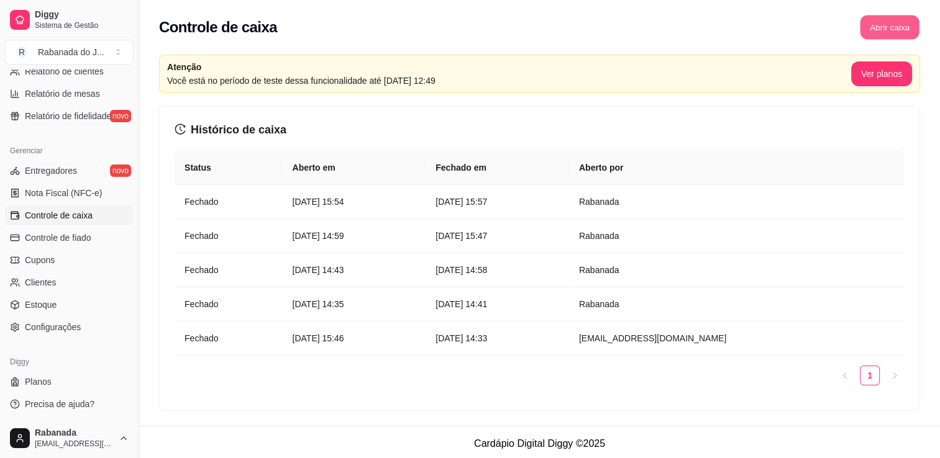
click at [895, 37] on button "Abrir caixa" at bounding box center [889, 28] width 59 height 24
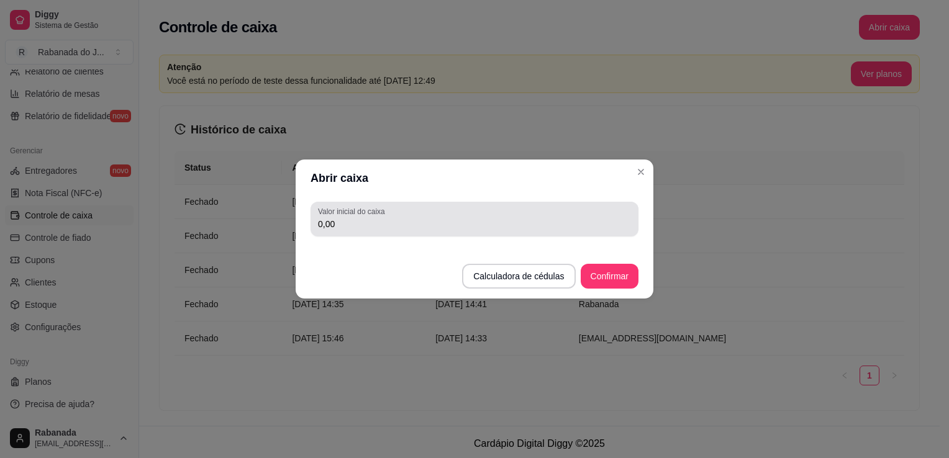
click at [502, 230] on input "0,00" at bounding box center [474, 224] width 313 height 12
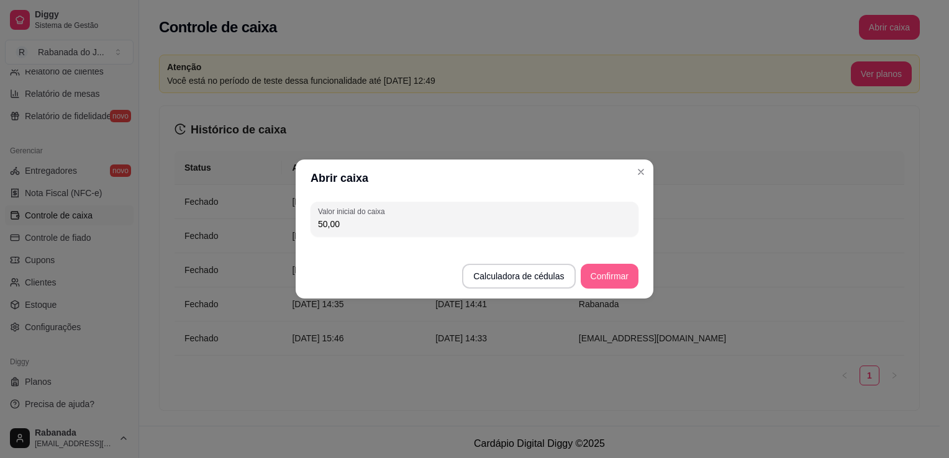
type input "50,00"
click at [611, 278] on button "Confirmar" at bounding box center [609, 277] width 57 height 24
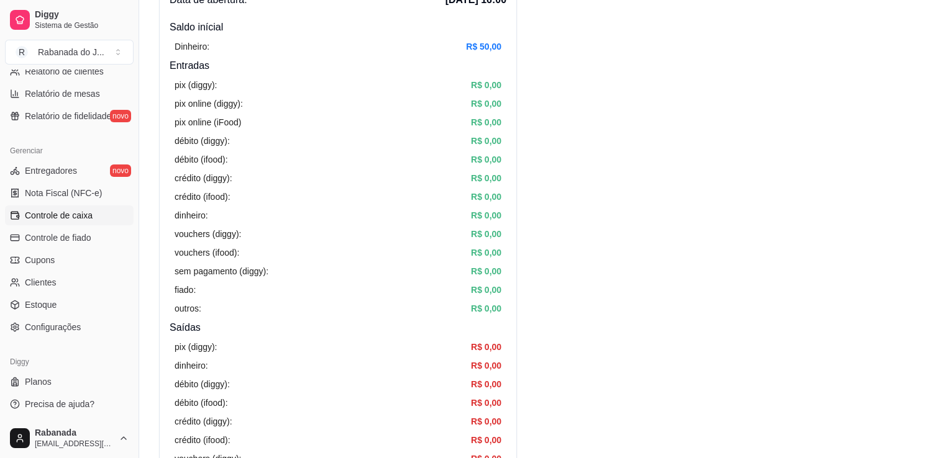
scroll to position [161, 0]
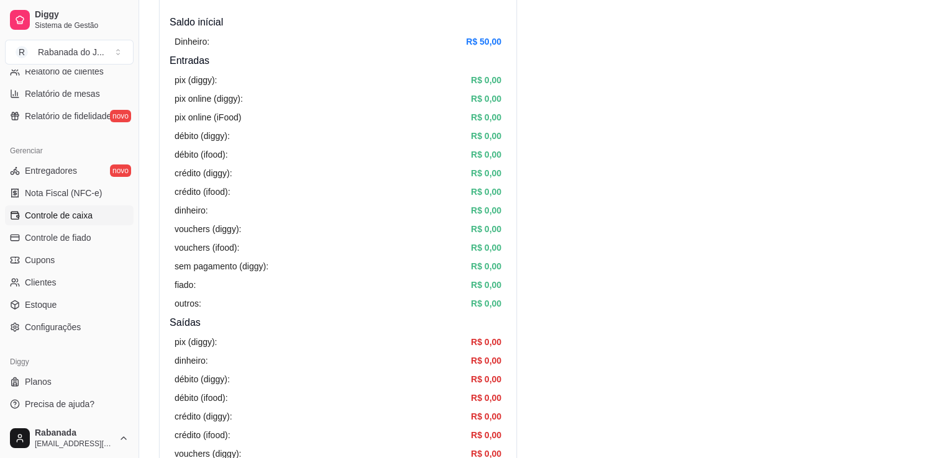
click at [217, 155] on article "débito (ifood):" at bounding box center [201, 155] width 53 height 14
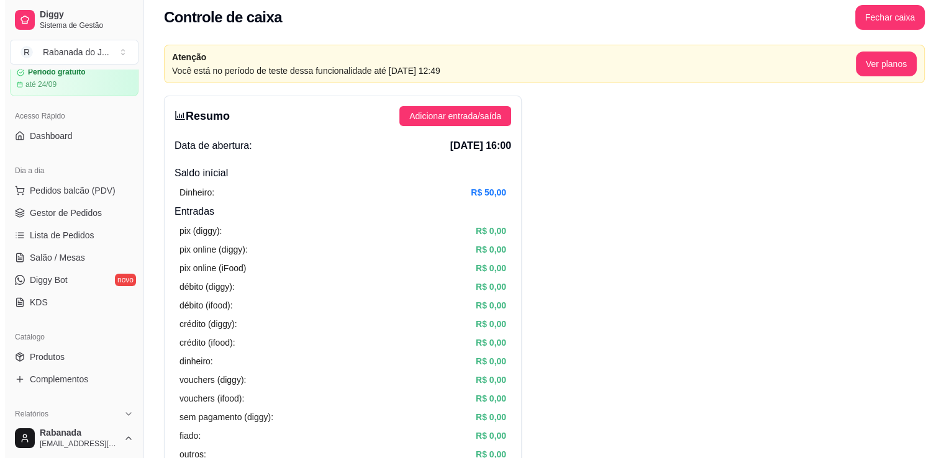
scroll to position [48, 0]
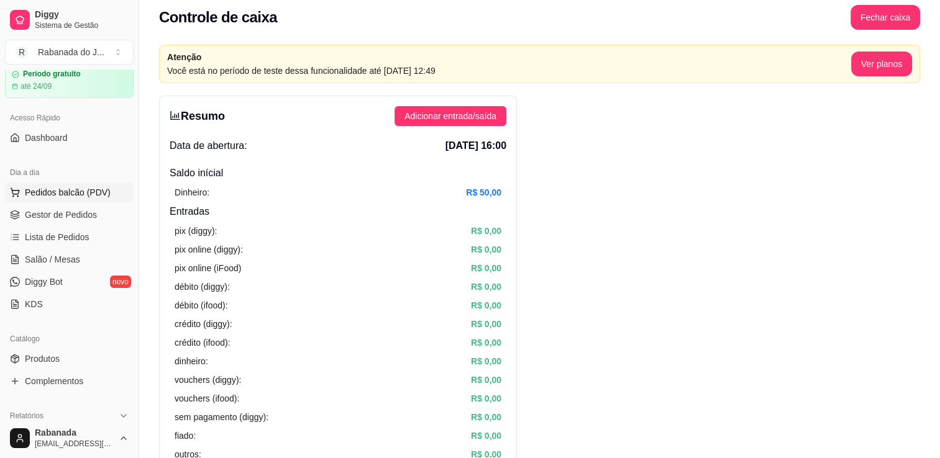
click at [79, 196] on span "Pedidos balcão (PDV)" at bounding box center [68, 192] width 86 height 12
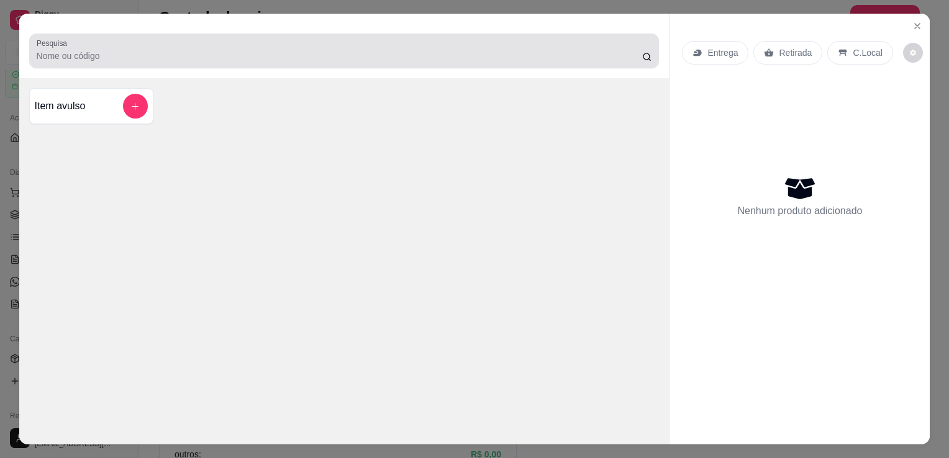
click at [643, 53] on circle at bounding box center [646, 56] width 7 height 7
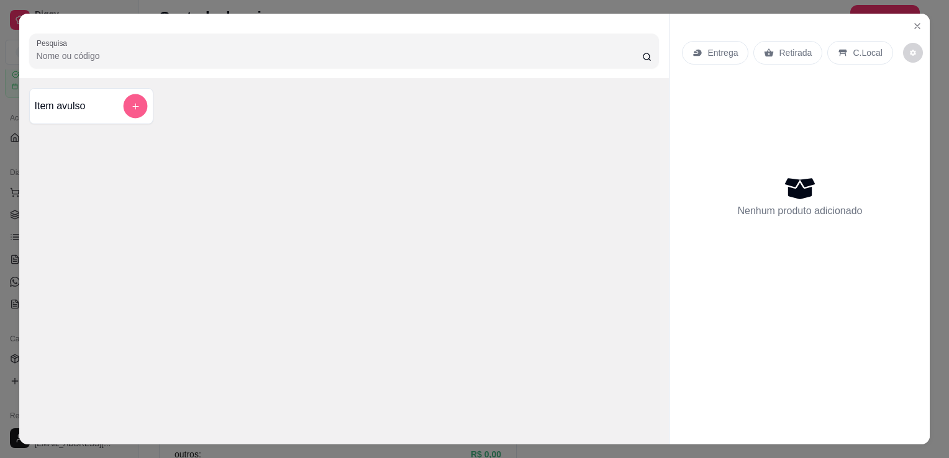
click at [132, 103] on icon "add-separate-item" at bounding box center [135, 106] width 6 height 6
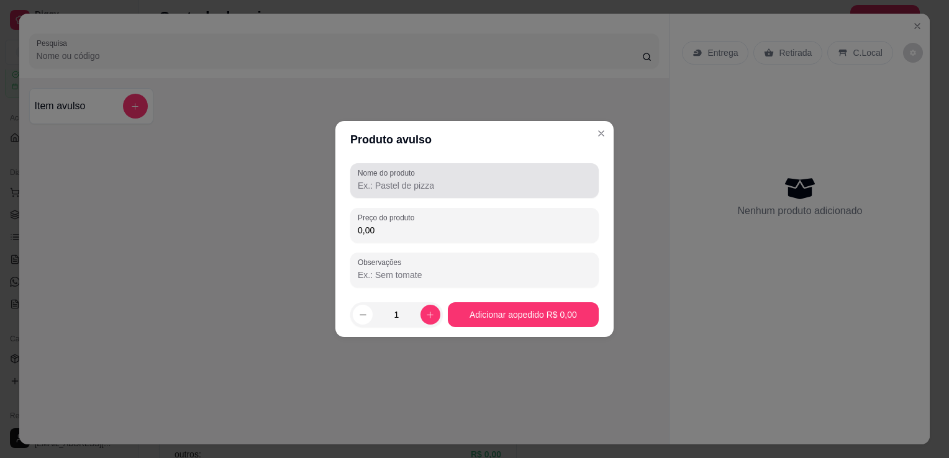
click at [414, 194] on div "Nome do produto" at bounding box center [474, 180] width 248 height 35
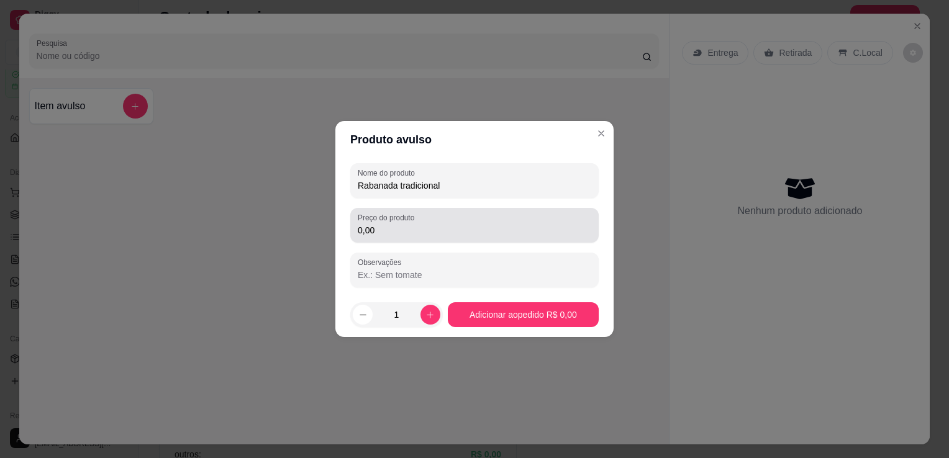
type input "Rabanada tradicional"
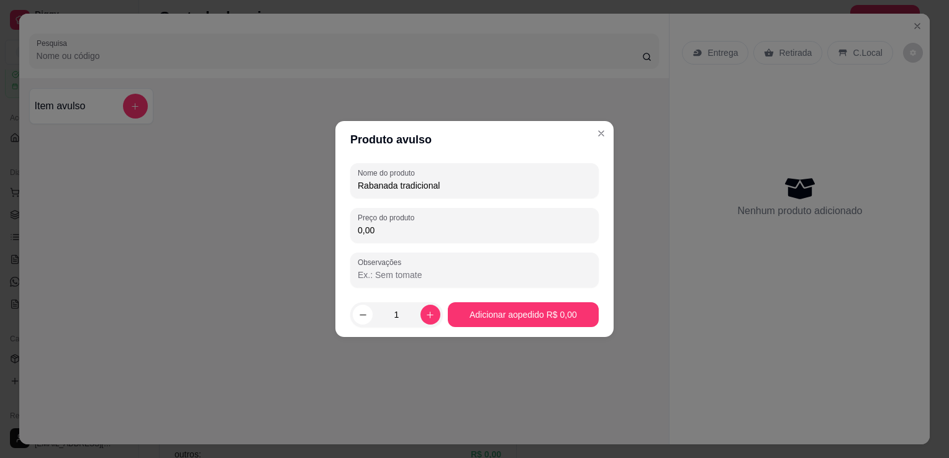
click at [402, 229] on input "0,00" at bounding box center [475, 230] width 234 height 12
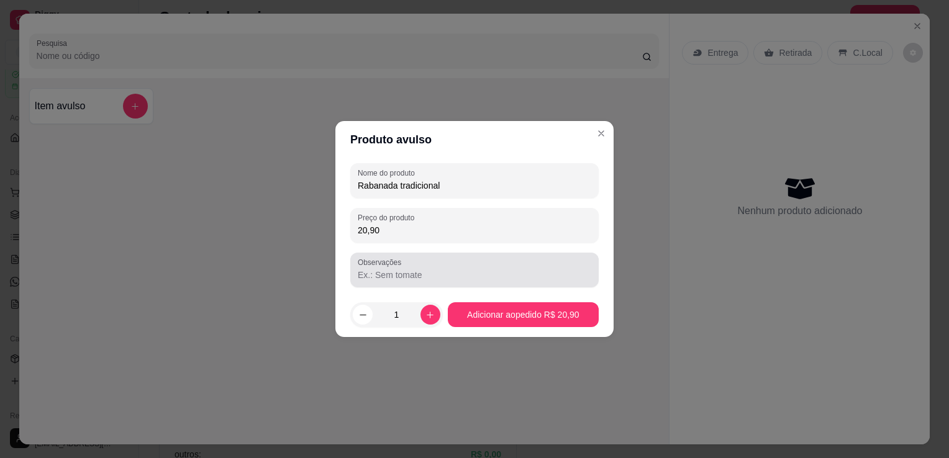
type input "20,90"
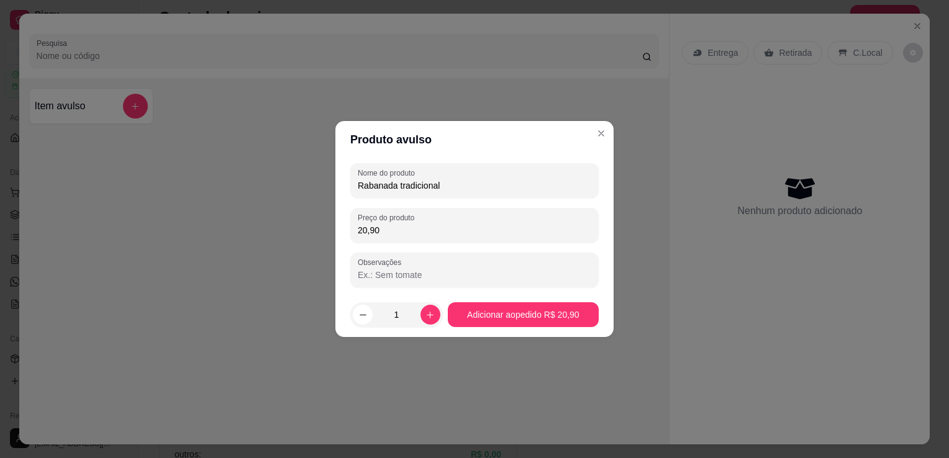
click at [422, 278] on input "Observações" at bounding box center [475, 275] width 234 height 12
type input "Sem canela"
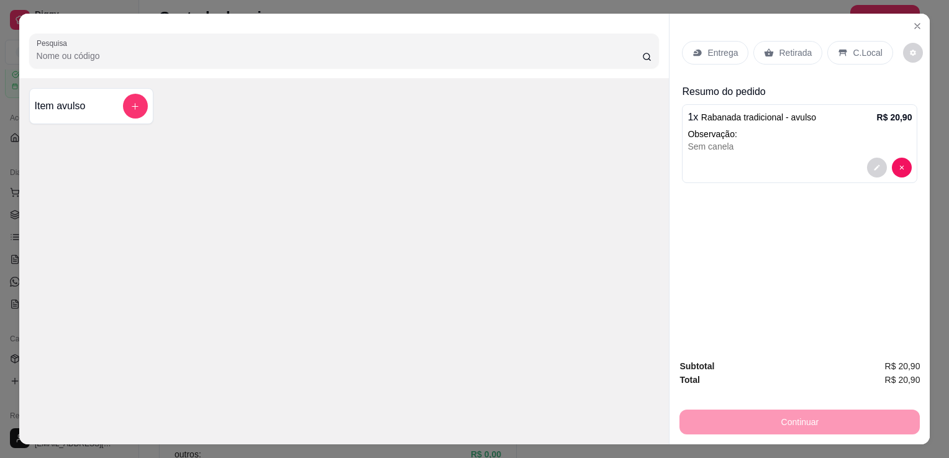
click at [854, 47] on p "C.Local" at bounding box center [867, 53] width 29 height 12
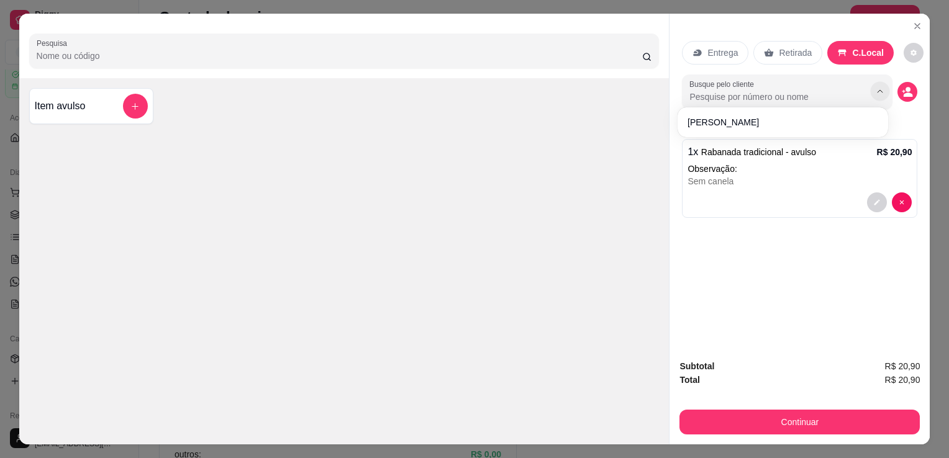
click at [876, 89] on icon "Show suggestions" at bounding box center [881, 91] width 10 height 10
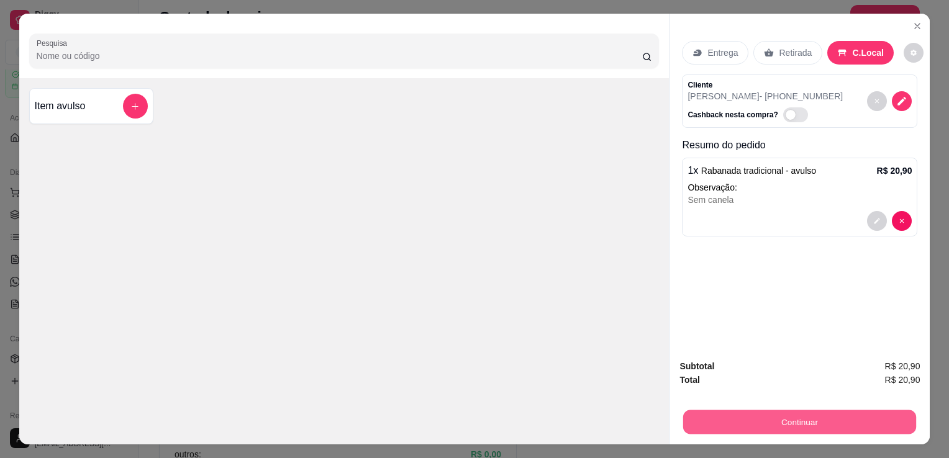
click at [793, 418] on button "Continuar" at bounding box center [799, 422] width 233 height 24
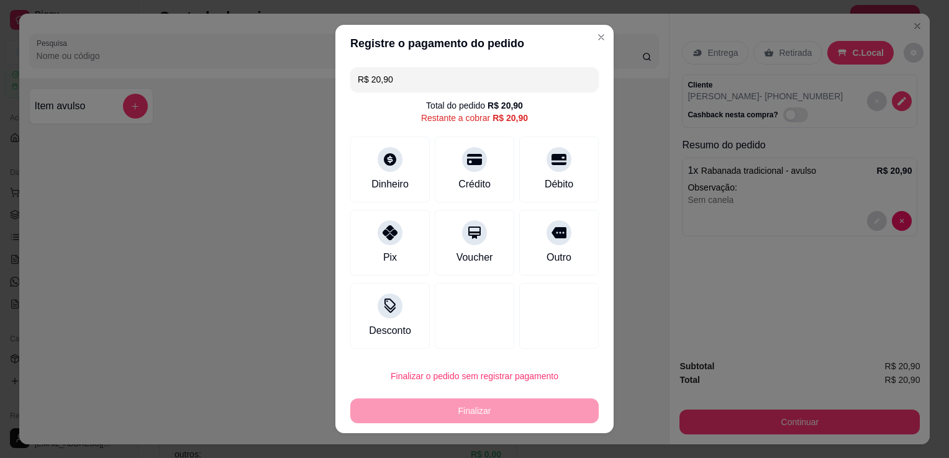
click at [395, 81] on input "R$ 20,90" at bounding box center [475, 79] width 234 height 25
click at [466, 155] on icon at bounding box center [474, 156] width 16 height 12
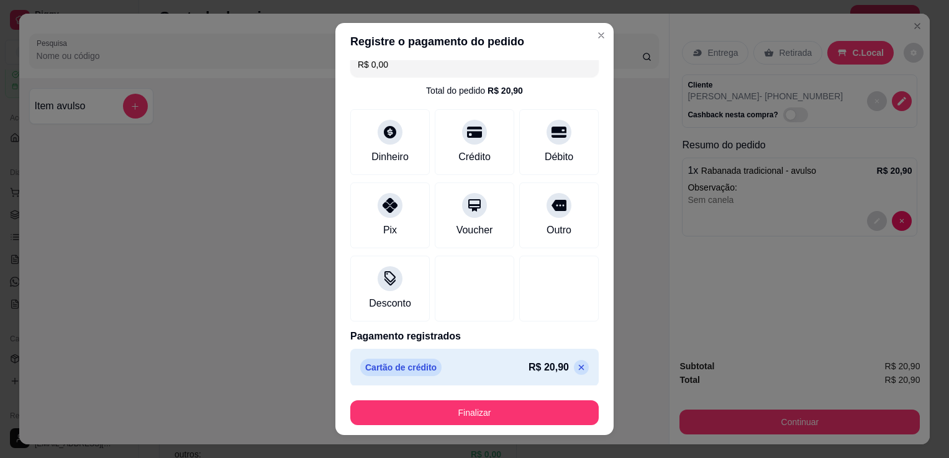
scroll to position [17, 0]
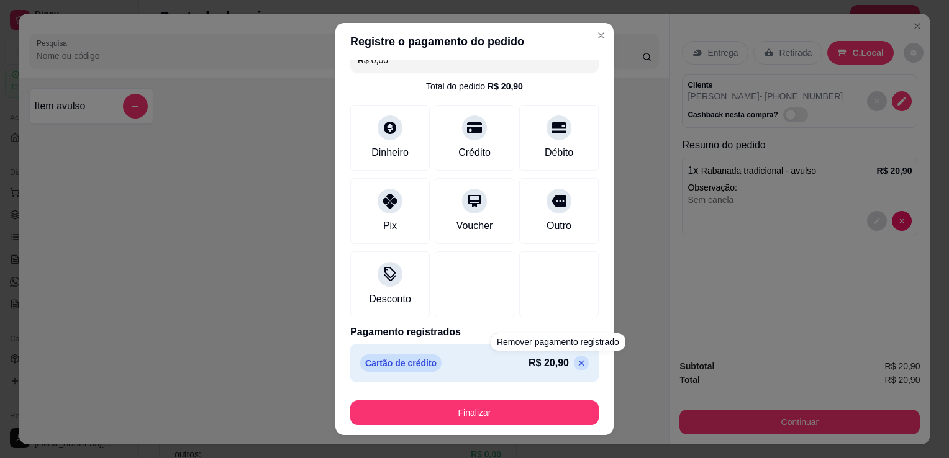
click at [576, 366] on icon at bounding box center [581, 363] width 10 height 10
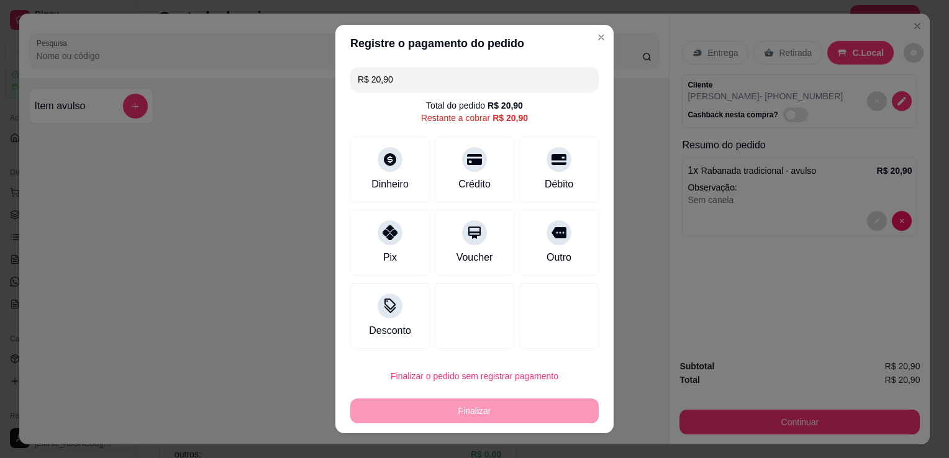
click at [515, 84] on input "R$ 20,90" at bounding box center [475, 79] width 234 height 25
click at [468, 160] on icon at bounding box center [474, 156] width 16 height 12
type input "R$ 10,90"
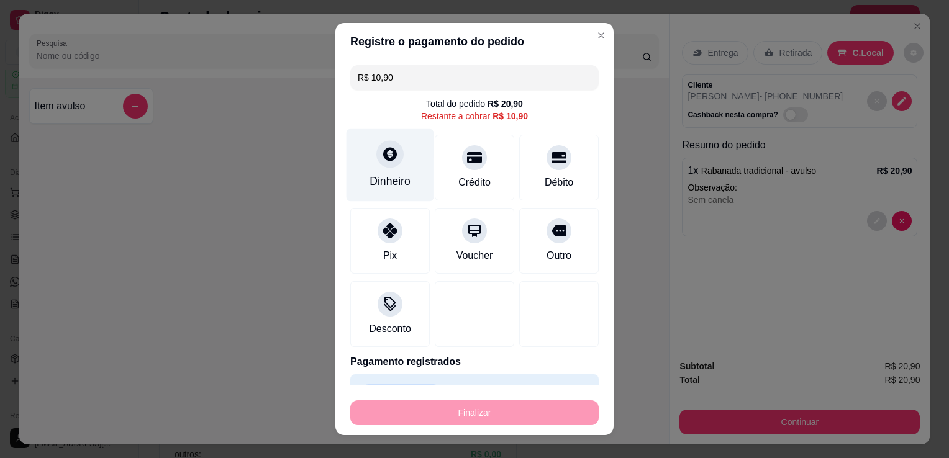
click at [381, 170] on div "Dinheiro" at bounding box center [391, 165] width 88 height 73
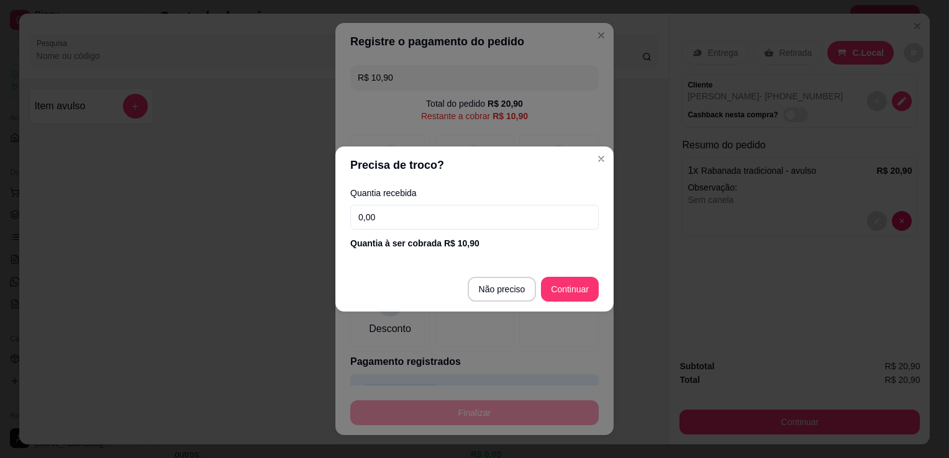
click at [390, 217] on input "0,00" at bounding box center [474, 217] width 248 height 25
type input "10,90"
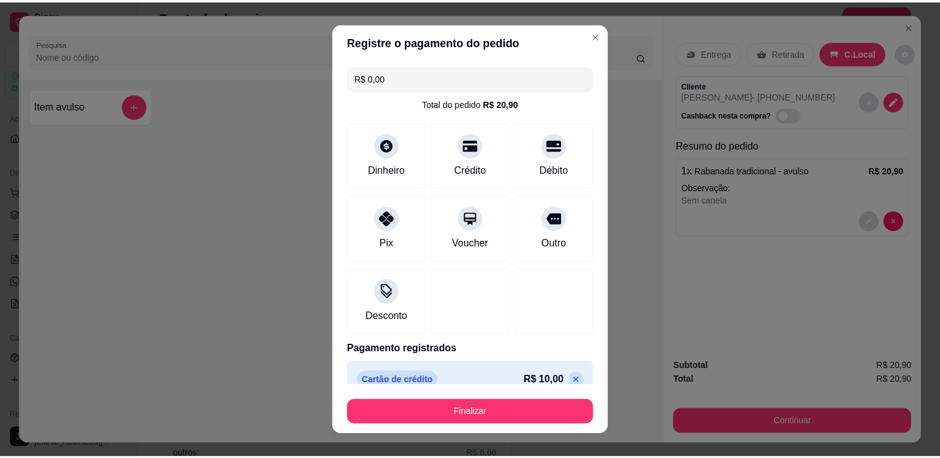
scroll to position [65, 0]
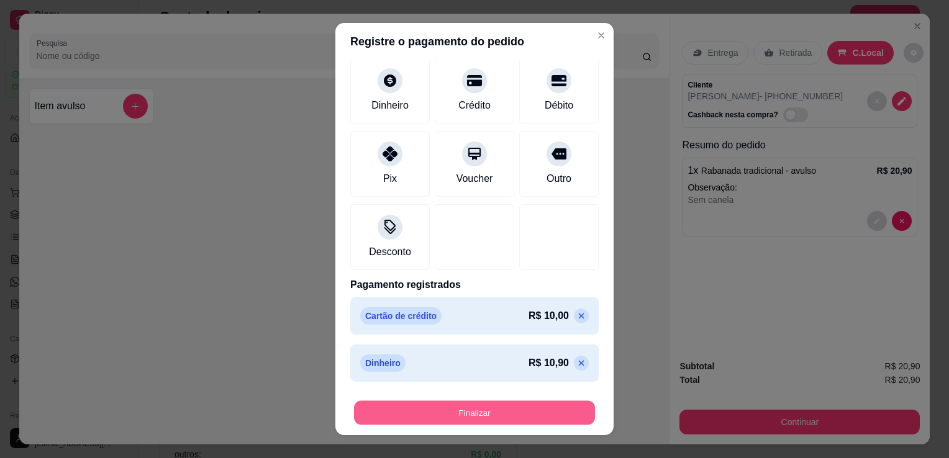
click at [470, 416] on button "Finalizar" at bounding box center [474, 413] width 241 height 24
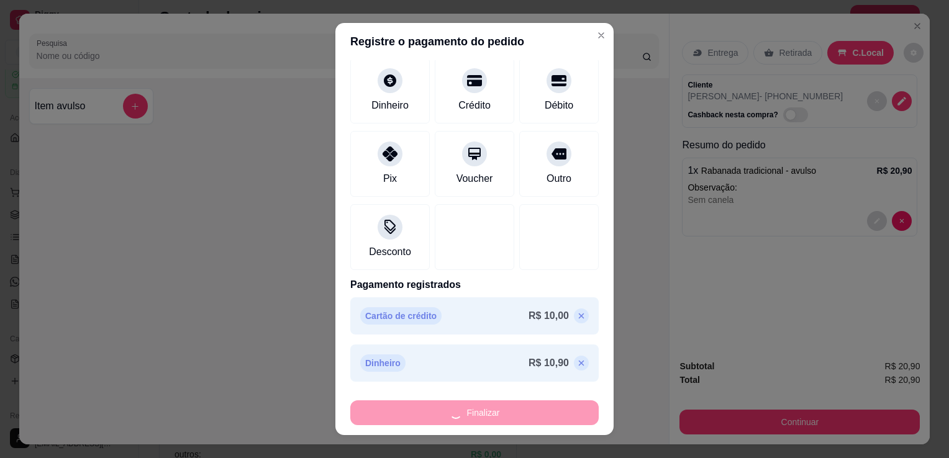
type input "-R$ 20,90"
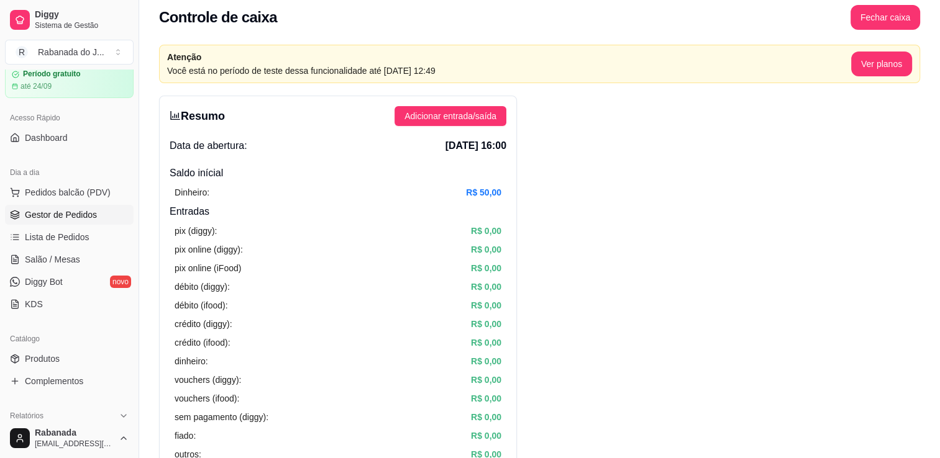
click at [78, 217] on span "Gestor de Pedidos" at bounding box center [61, 215] width 72 height 12
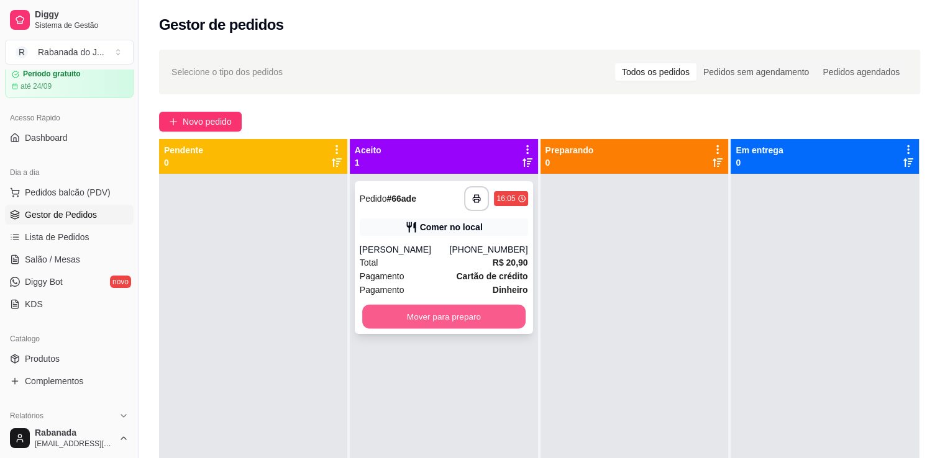
click at [436, 322] on button "Mover para preparo" at bounding box center [443, 317] width 163 height 24
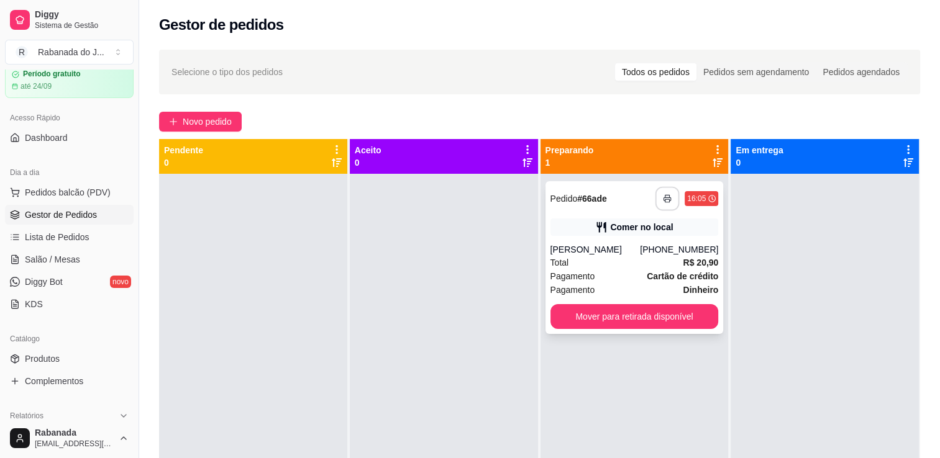
click at [666, 201] on button "button" at bounding box center [667, 199] width 24 height 24
click at [619, 315] on button "Mover para retirada disponível" at bounding box center [634, 316] width 168 height 25
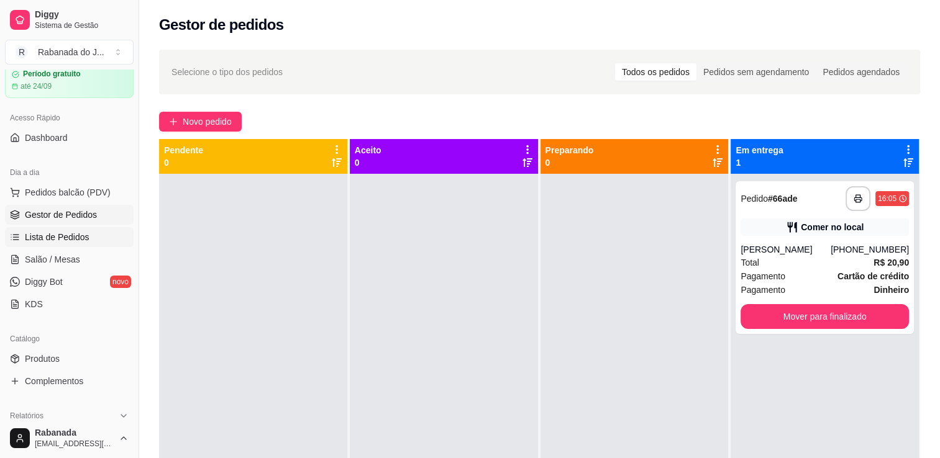
click at [60, 237] on span "Lista de Pedidos" at bounding box center [57, 237] width 65 height 12
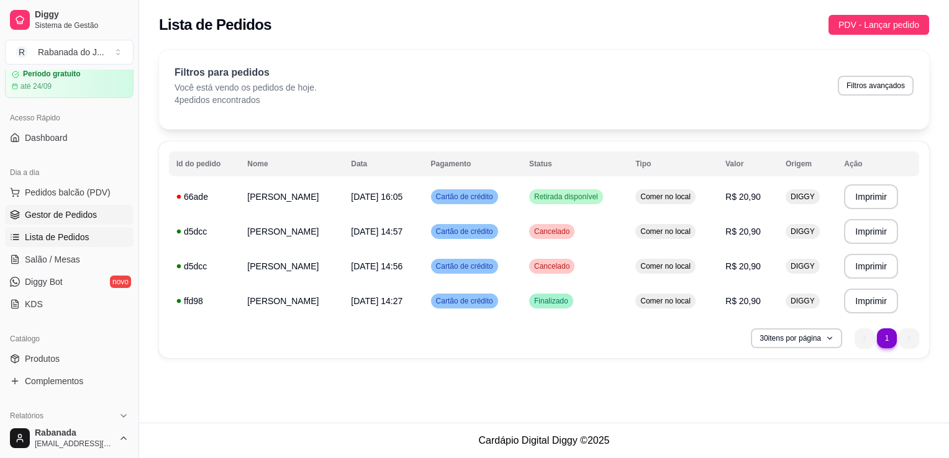
click at [88, 216] on span "Gestor de Pedidos" at bounding box center [61, 215] width 72 height 12
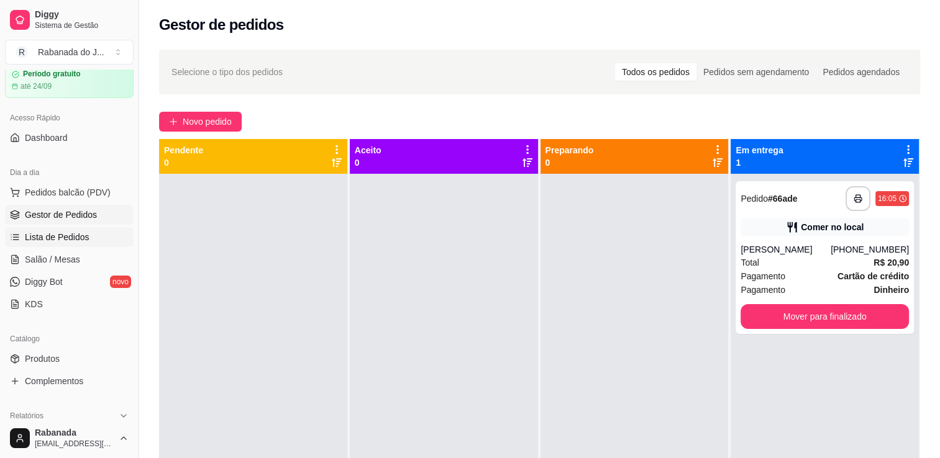
click at [67, 239] on span "Lista de Pedidos" at bounding box center [57, 237] width 65 height 12
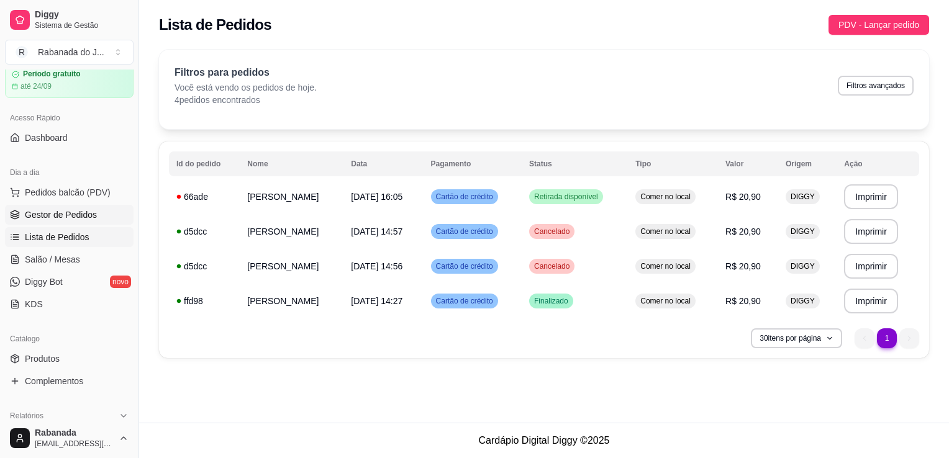
click at [78, 213] on span "Gestor de Pedidos" at bounding box center [61, 215] width 72 height 12
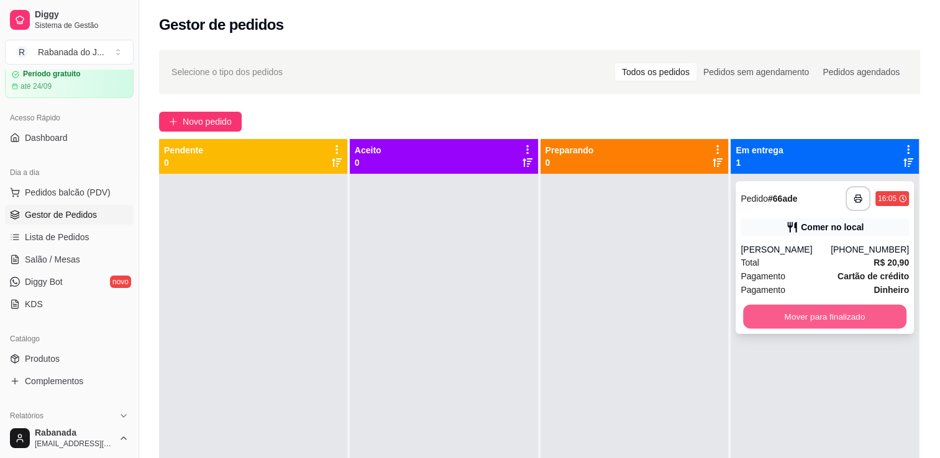
click at [810, 320] on button "Mover para finalizado" at bounding box center [824, 317] width 163 height 24
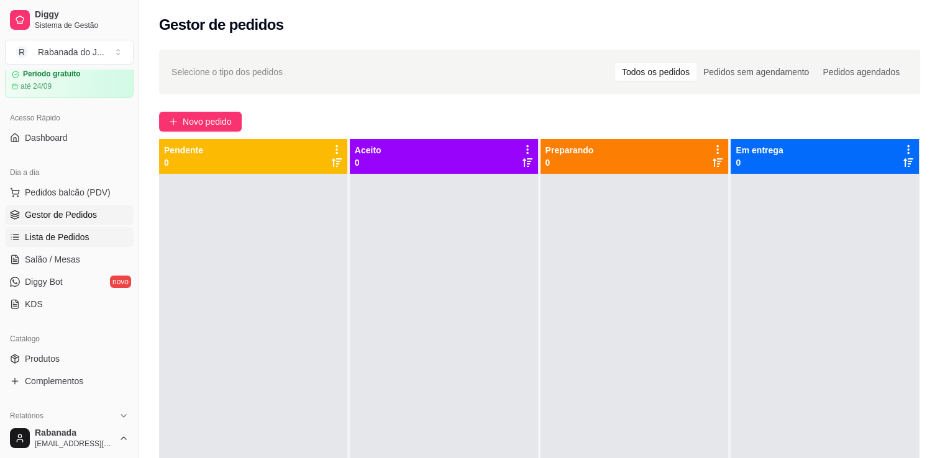
click at [47, 236] on span "Lista de Pedidos" at bounding box center [57, 237] width 65 height 12
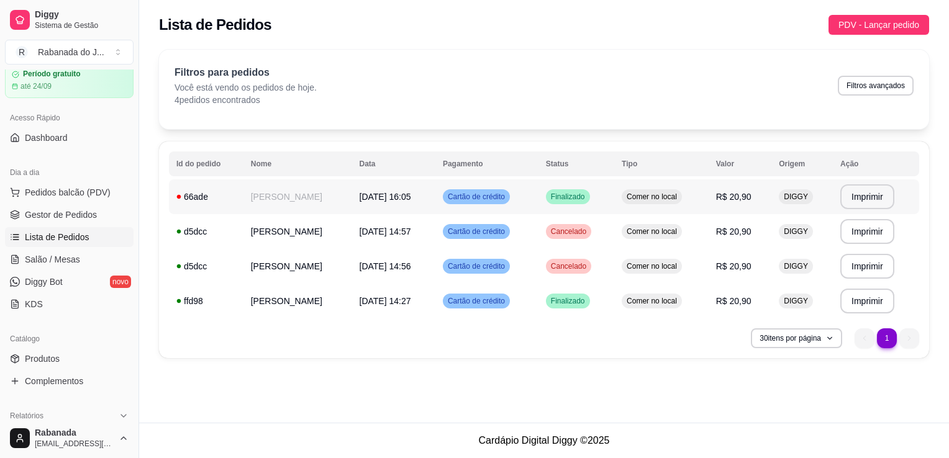
click at [432, 207] on td "28/08/25 às 16:05" at bounding box center [393, 196] width 83 height 35
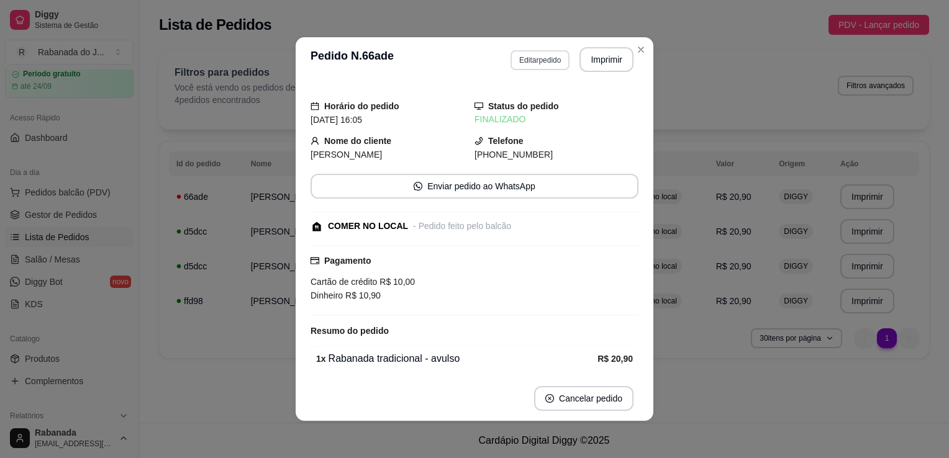
click at [534, 58] on button "Editar pedido" at bounding box center [540, 60] width 59 height 20
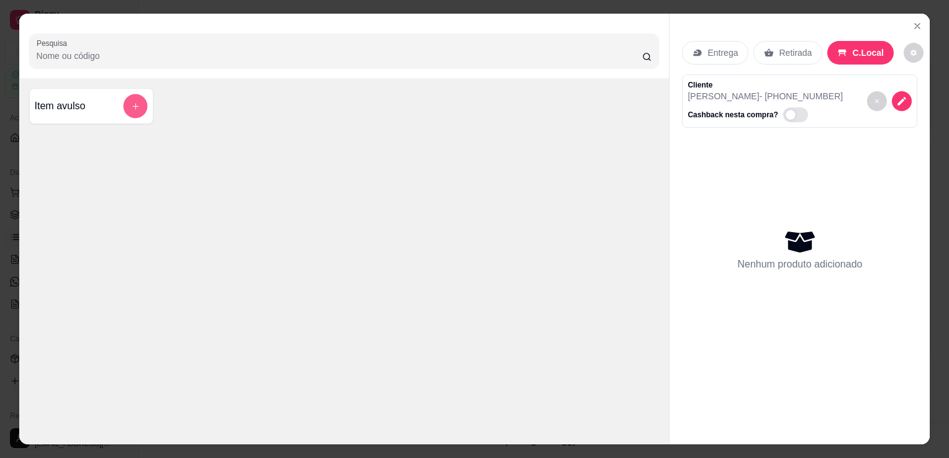
click at [133, 105] on icon "add-separate-item" at bounding box center [134, 106] width 9 height 9
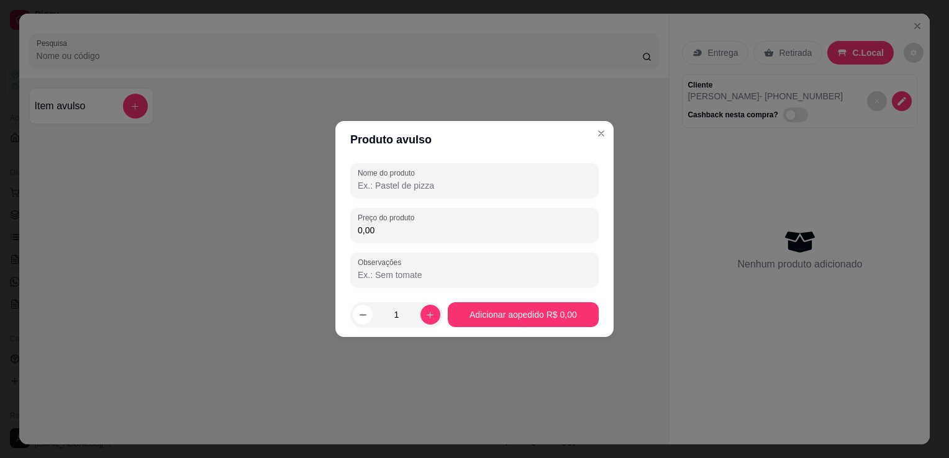
click at [399, 181] on input "Nome do produto" at bounding box center [475, 185] width 234 height 12
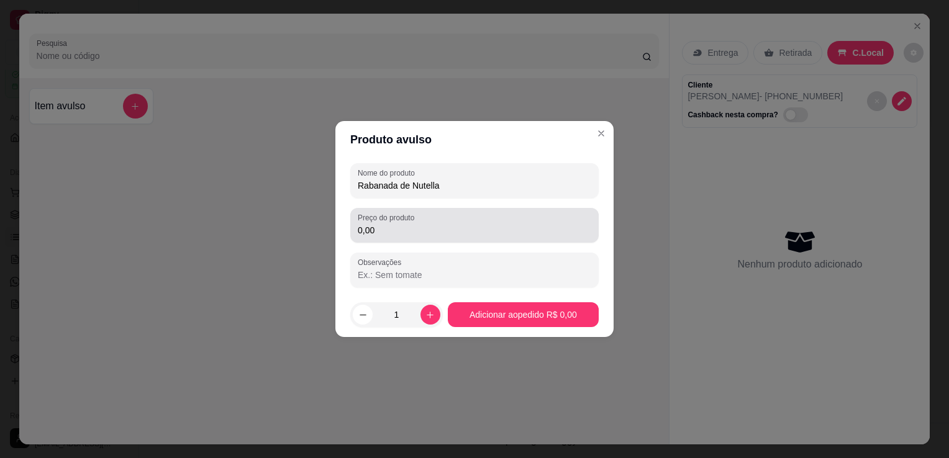
type input "Rabanada de Nutella"
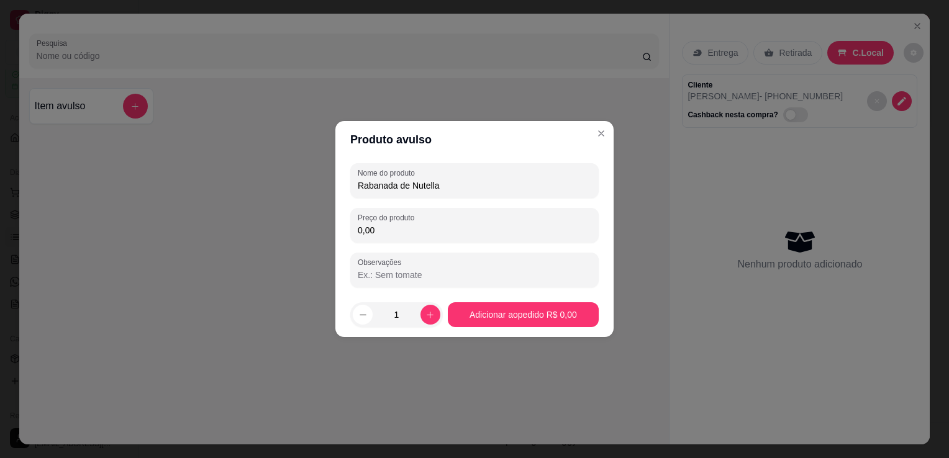
click at [381, 233] on input "0,00" at bounding box center [475, 230] width 234 height 12
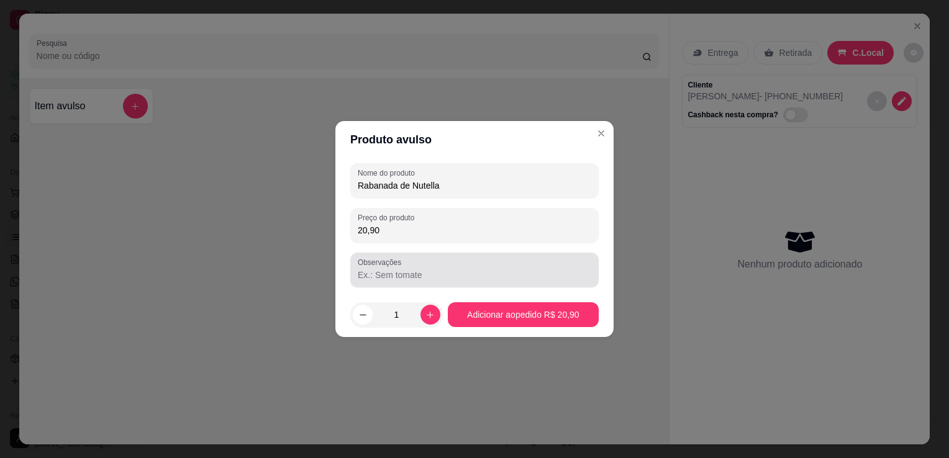
type input "20,90"
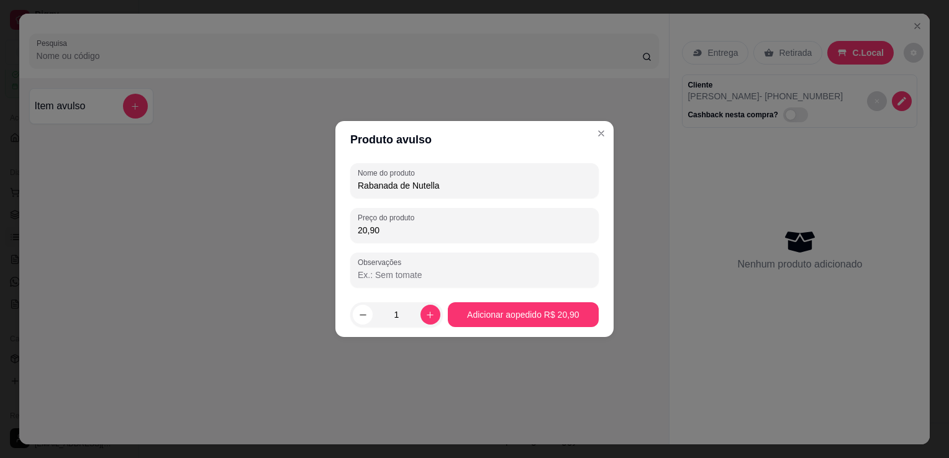
click at [411, 277] on input "Observações" at bounding box center [475, 275] width 234 height 12
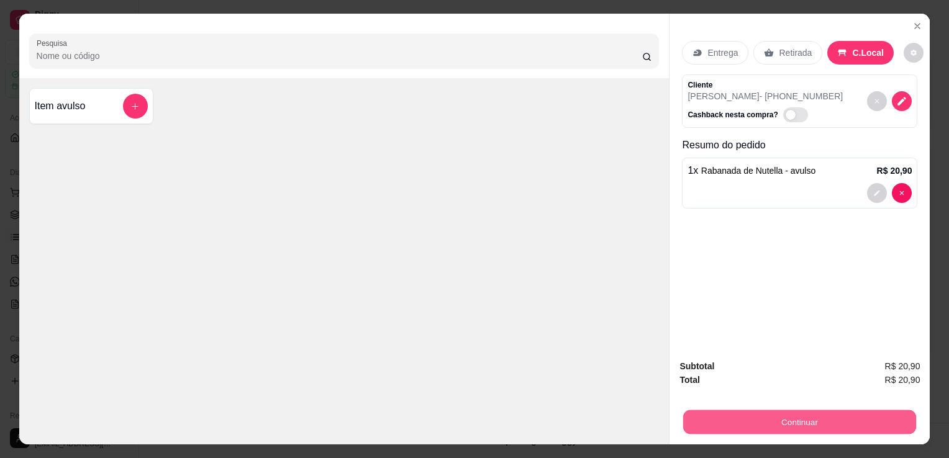
click at [803, 422] on button "Continuar" at bounding box center [799, 422] width 233 height 24
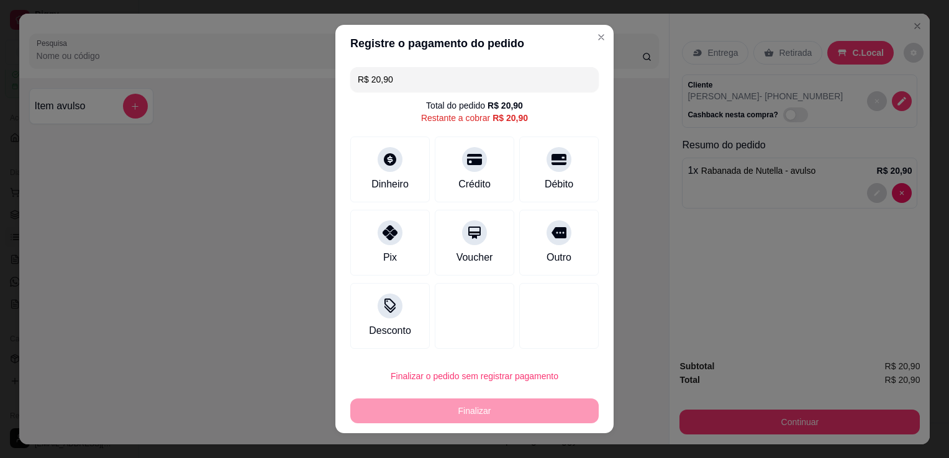
click at [443, 86] on input "R$ 20,90" at bounding box center [475, 79] width 234 height 25
click at [472, 175] on div "Crédito" at bounding box center [475, 167] width 88 height 73
type input "R$ 10,90"
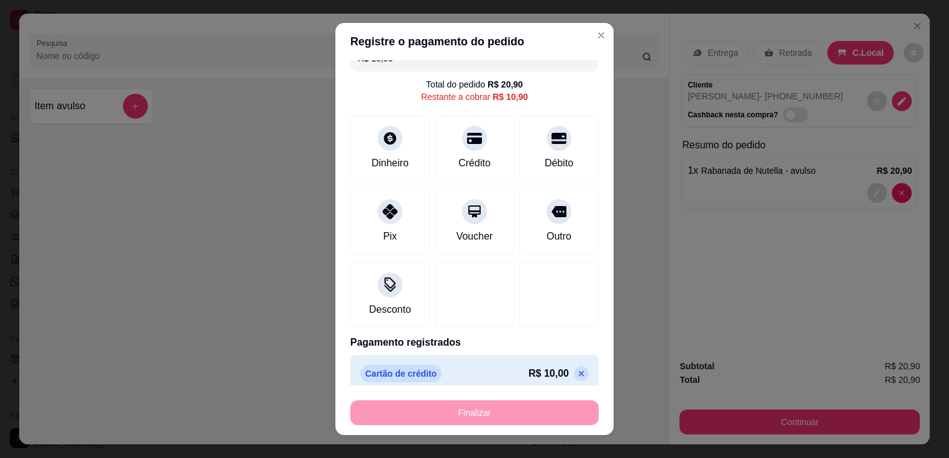
scroll to position [30, 0]
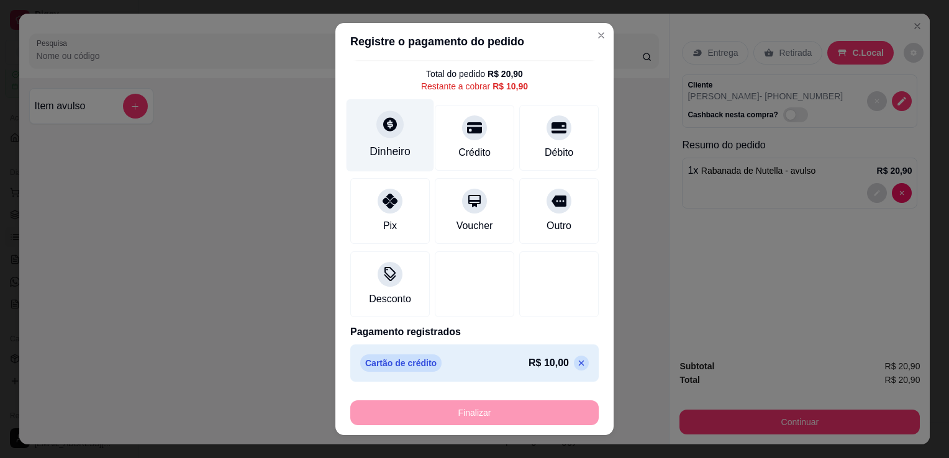
click at [385, 129] on icon at bounding box center [390, 124] width 14 height 14
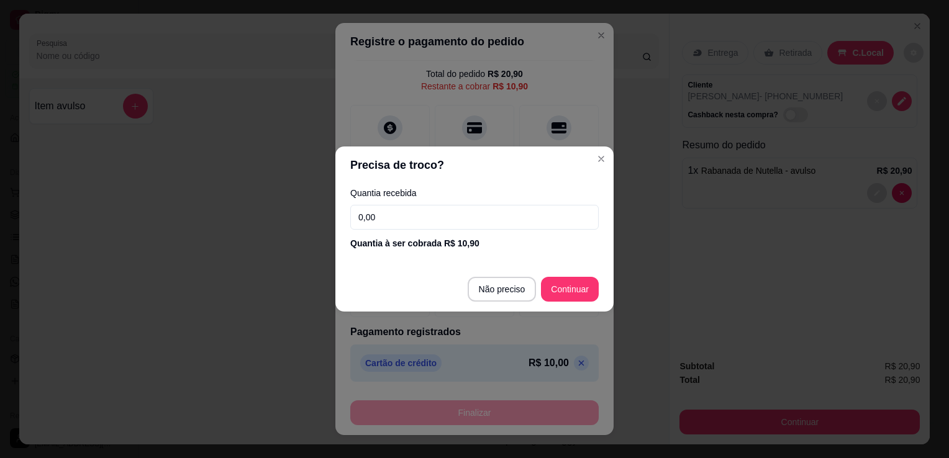
click at [427, 214] on input "0,00" at bounding box center [474, 217] width 248 height 25
type input "10,90"
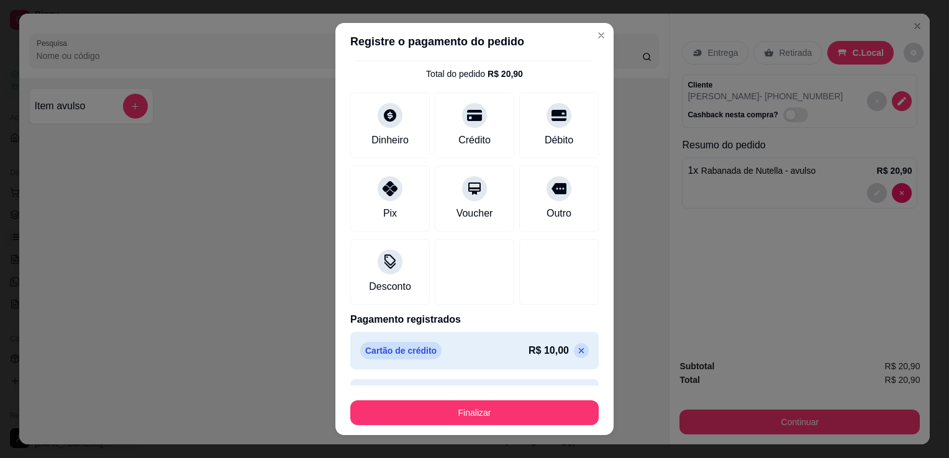
scroll to position [55, 0]
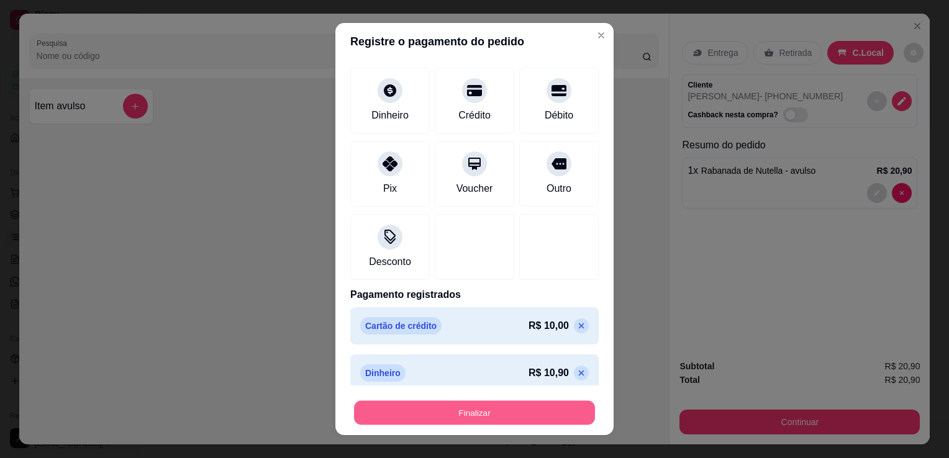
click at [484, 414] on button "Finalizar" at bounding box center [474, 413] width 241 height 24
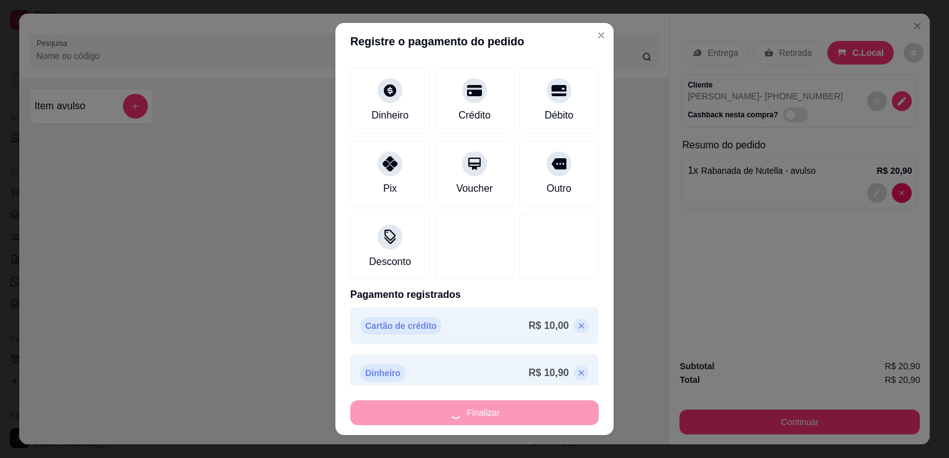
type input "-R$ 20,90"
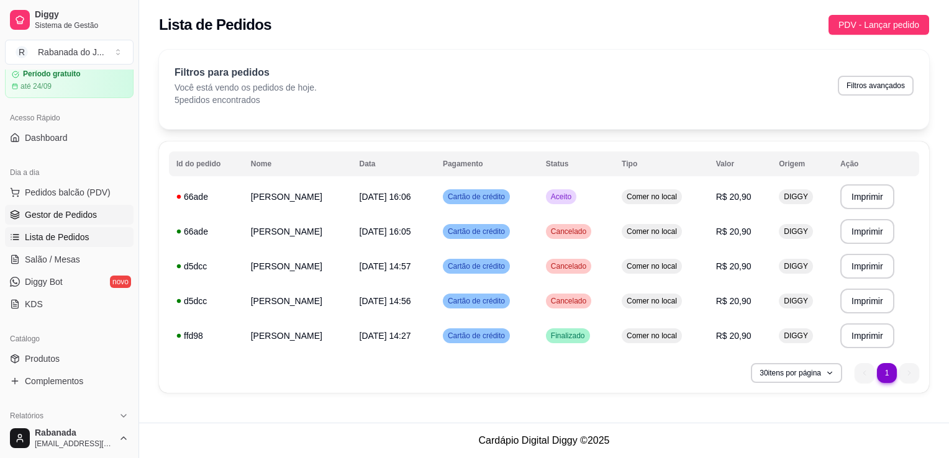
click at [63, 220] on link "Gestor de Pedidos" at bounding box center [69, 215] width 129 height 20
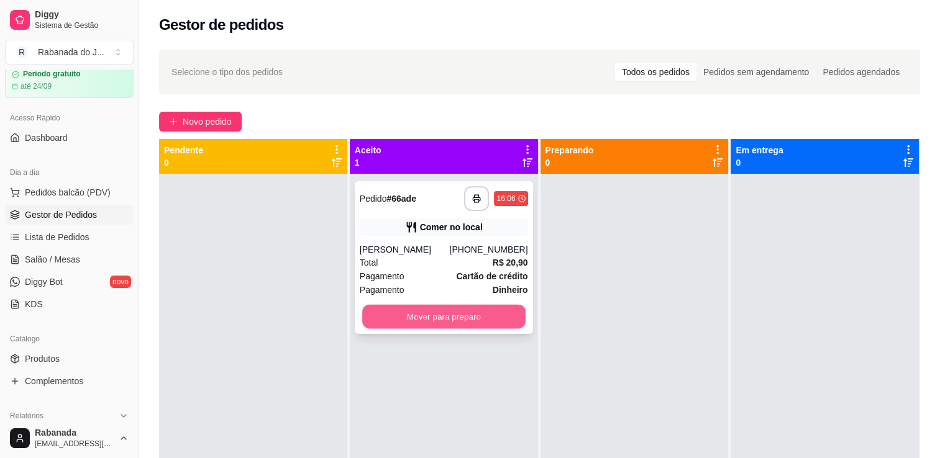
click at [445, 322] on button "Mover para preparo" at bounding box center [443, 317] width 163 height 24
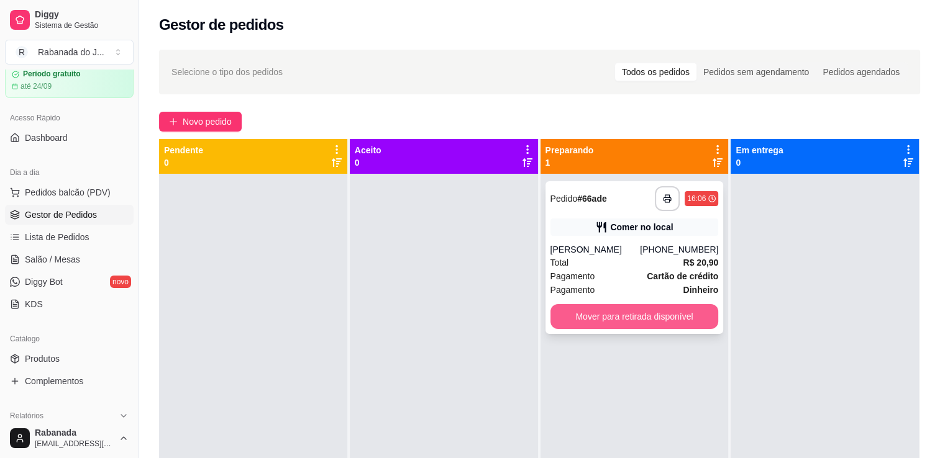
click at [598, 315] on button "Mover para retirada disponível" at bounding box center [634, 316] width 168 height 25
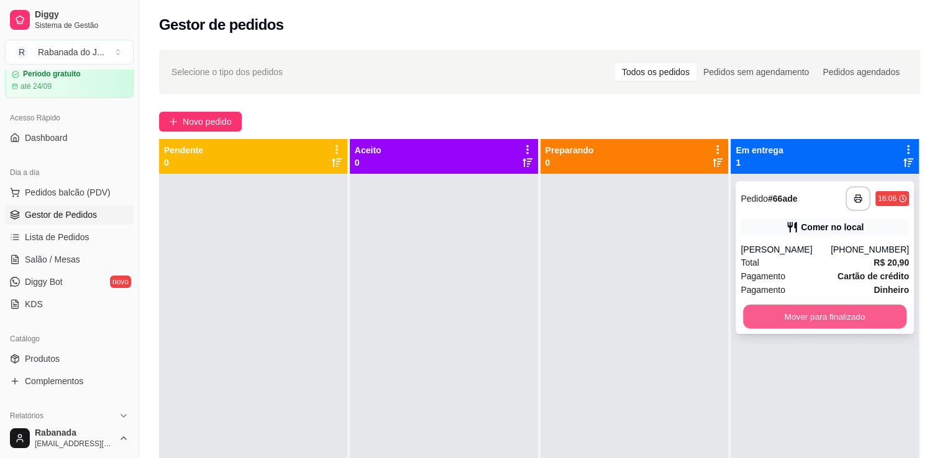
click at [822, 313] on button "Mover para finalizado" at bounding box center [824, 317] width 163 height 24
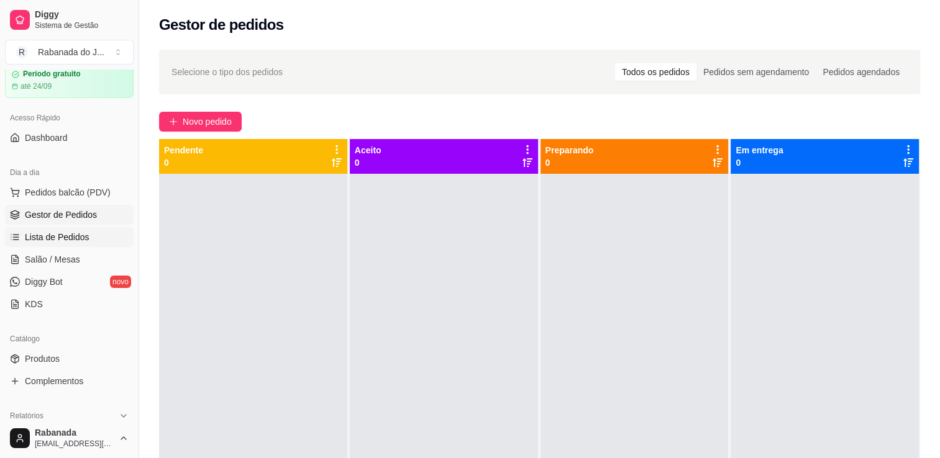
click at [35, 236] on span "Lista de Pedidos" at bounding box center [57, 237] width 65 height 12
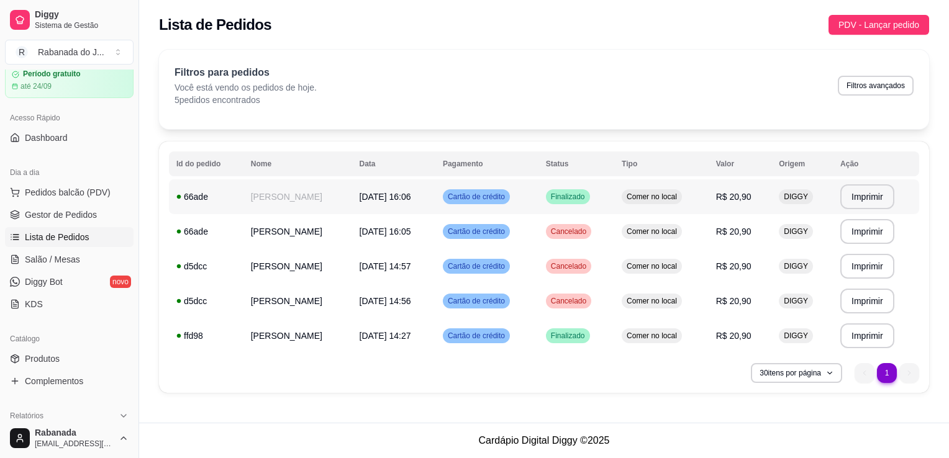
click at [407, 197] on span "28/08/25 às 16:06" at bounding box center [386, 197] width 52 height 10
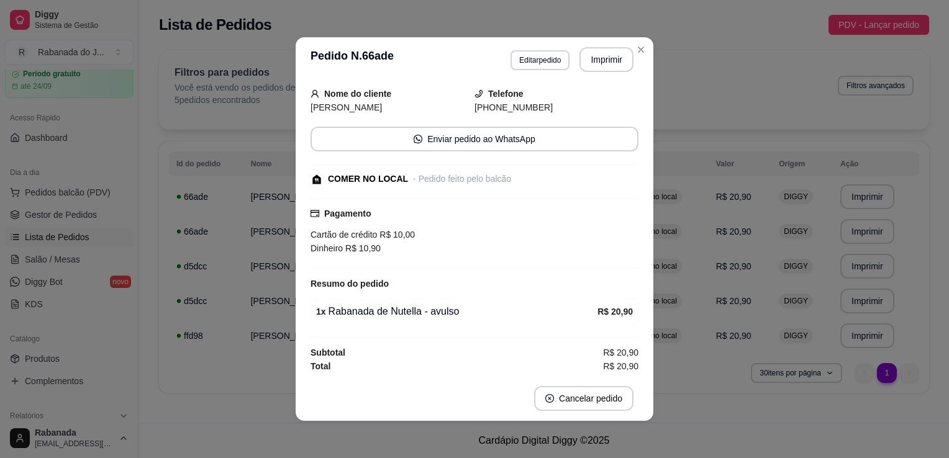
scroll to position [62, 0]
click at [587, 404] on button "Cancelar pedido" at bounding box center [583, 399] width 96 height 24
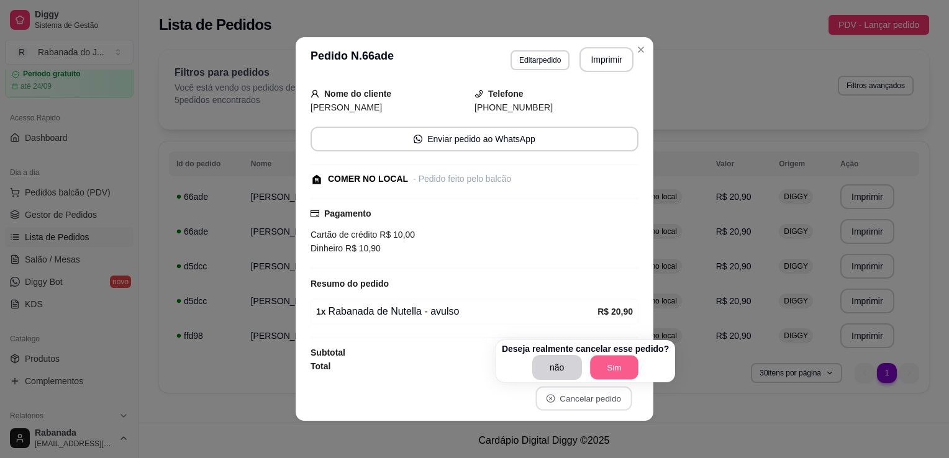
click at [623, 365] on button "Sim" at bounding box center [614, 368] width 48 height 24
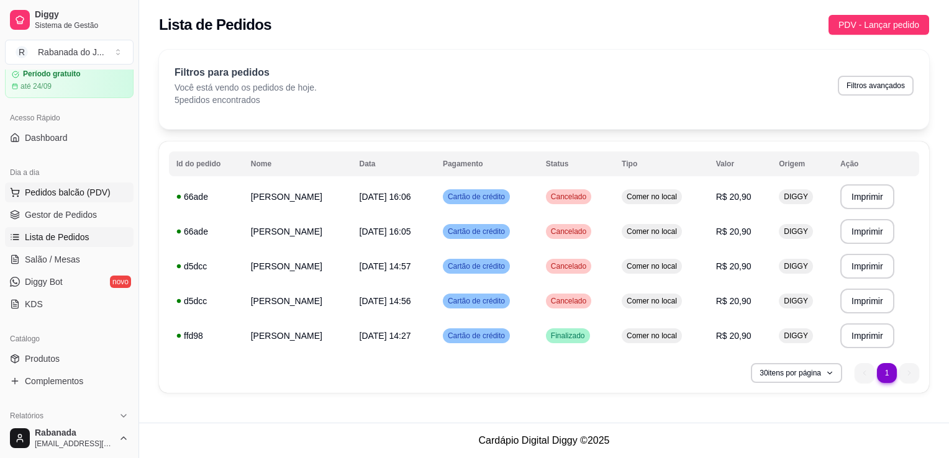
click at [84, 189] on span "Pedidos balcão (PDV)" at bounding box center [68, 192] width 86 height 12
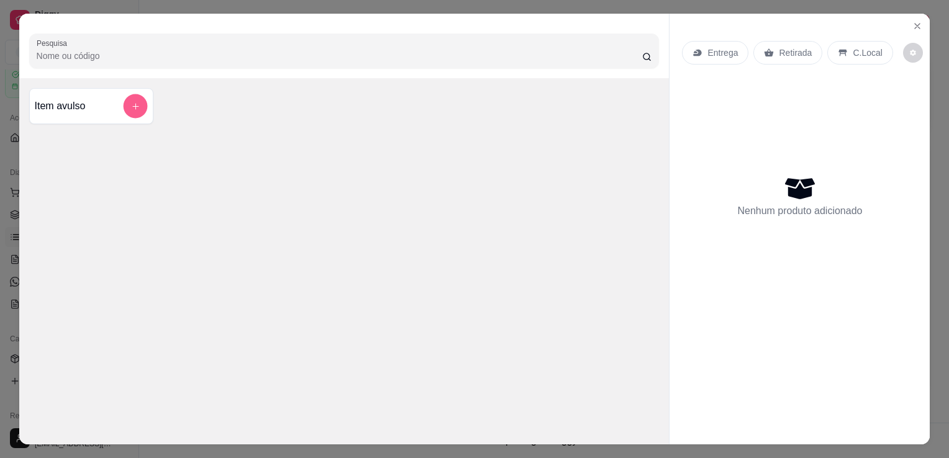
click at [132, 103] on icon "add-separate-item" at bounding box center [134, 106] width 9 height 9
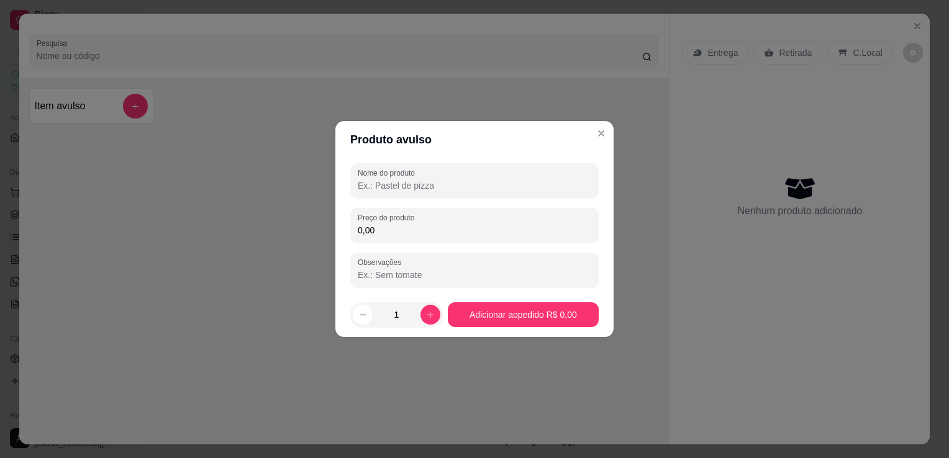
click at [429, 190] on input "Nome do produto" at bounding box center [475, 185] width 234 height 12
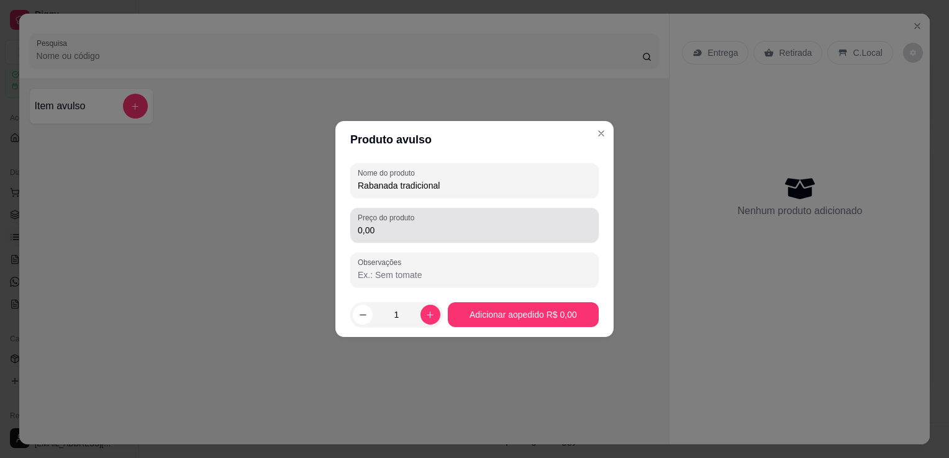
type input "Rabanada tradicional"
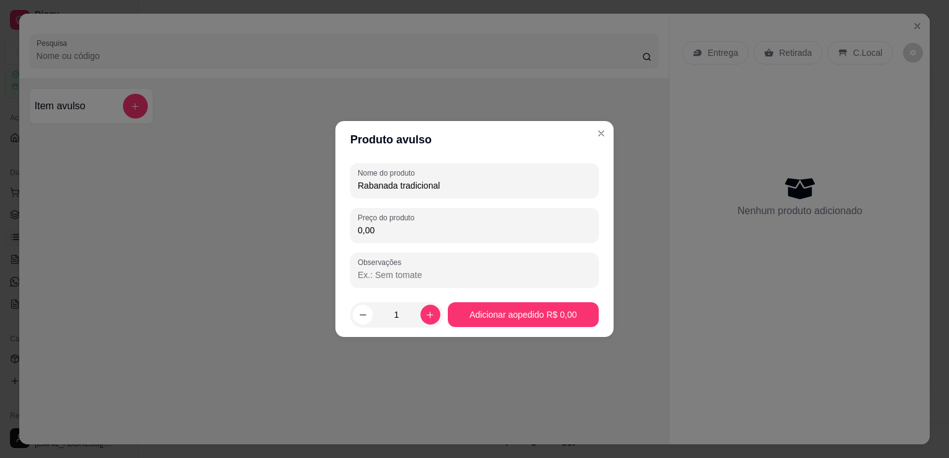
click at [416, 235] on input "0,00" at bounding box center [475, 230] width 234 height 12
type input "20,90"
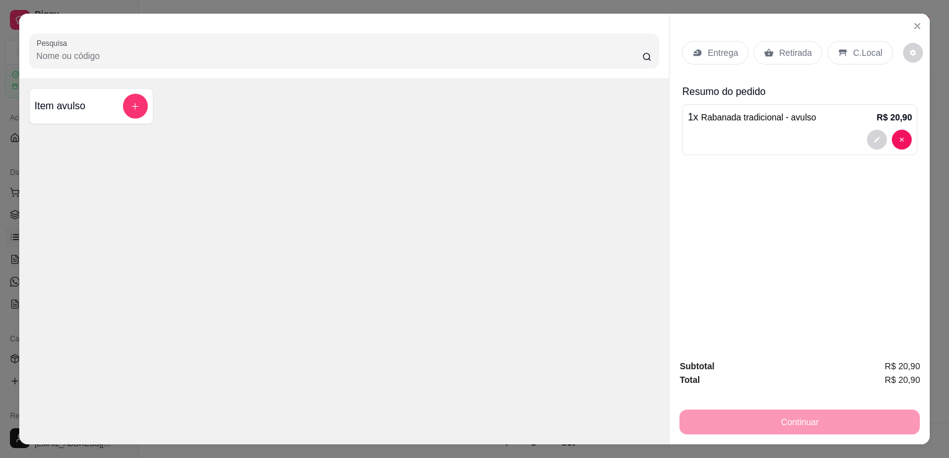
click at [853, 53] on p "C.Local" at bounding box center [867, 53] width 29 height 12
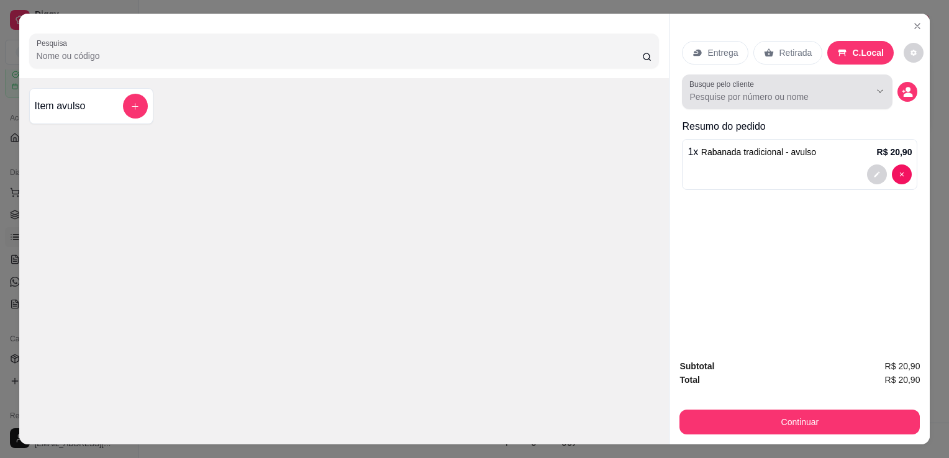
click at [862, 89] on icon "Show suggestions" at bounding box center [863, 91] width 10 height 10
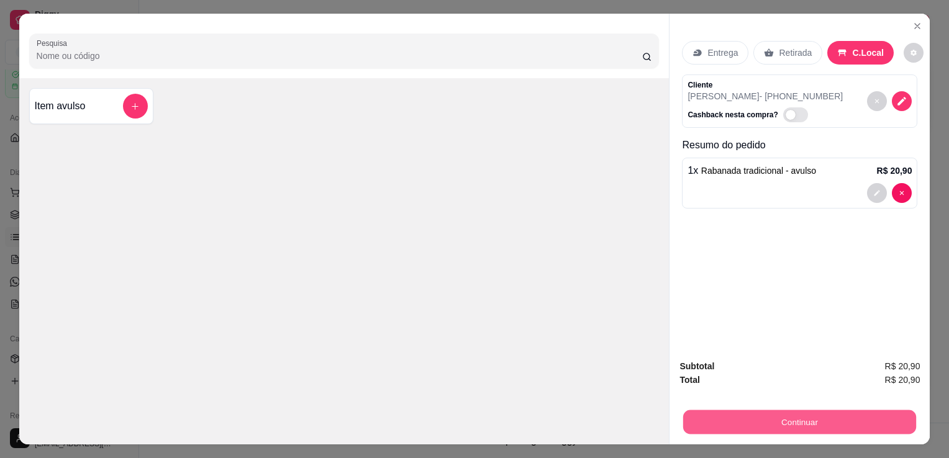
click at [791, 418] on button "Continuar" at bounding box center [799, 422] width 233 height 24
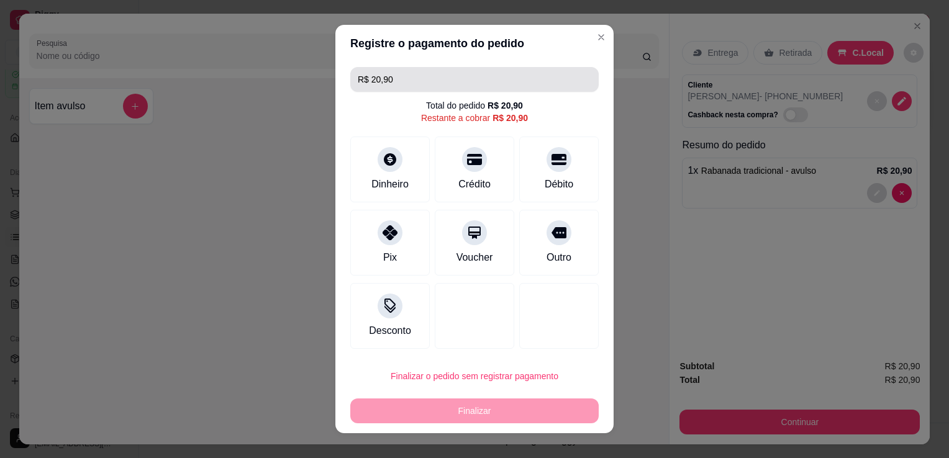
click at [456, 86] on input "R$ 20,90" at bounding box center [475, 79] width 234 height 25
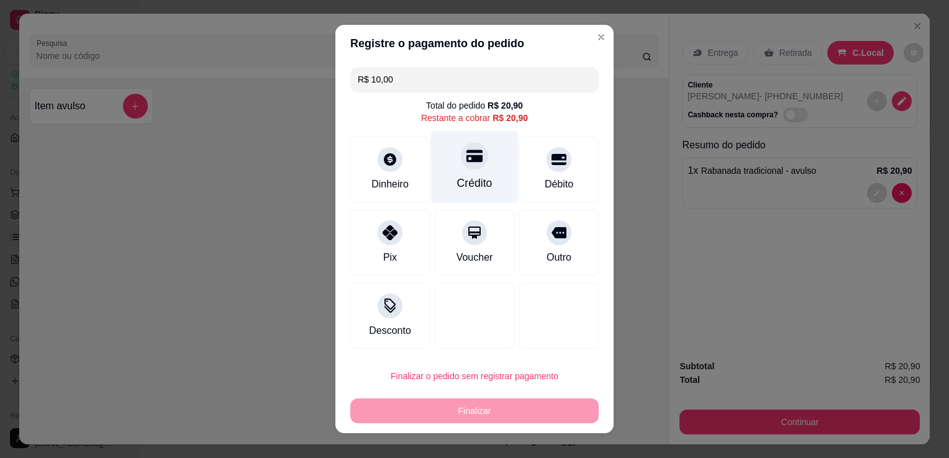
click at [476, 160] on div at bounding box center [474, 155] width 27 height 27
type input "R$ 10,90"
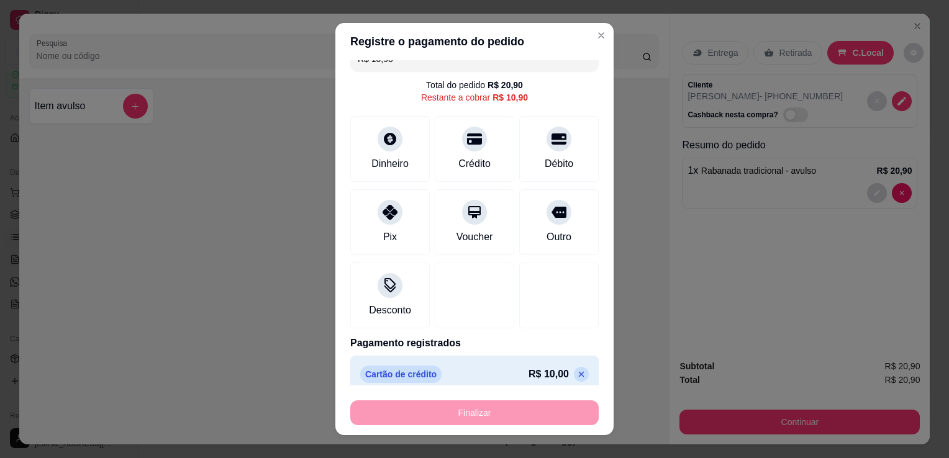
scroll to position [30, 0]
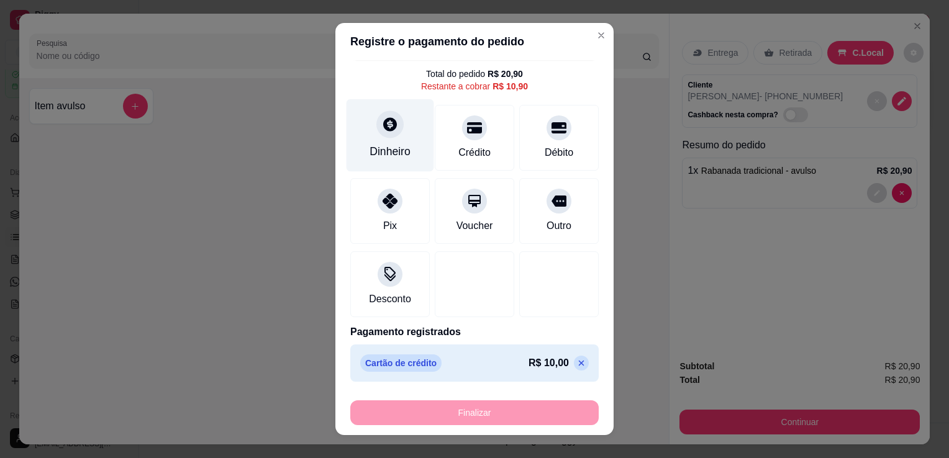
click at [402, 133] on div "Dinheiro" at bounding box center [391, 135] width 88 height 73
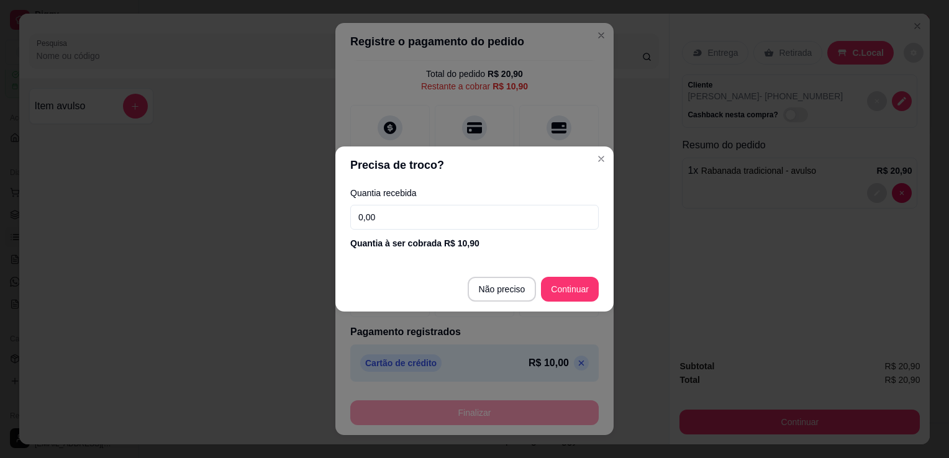
click at [551, 216] on input "0,00" at bounding box center [474, 217] width 248 height 25
type input "10,90"
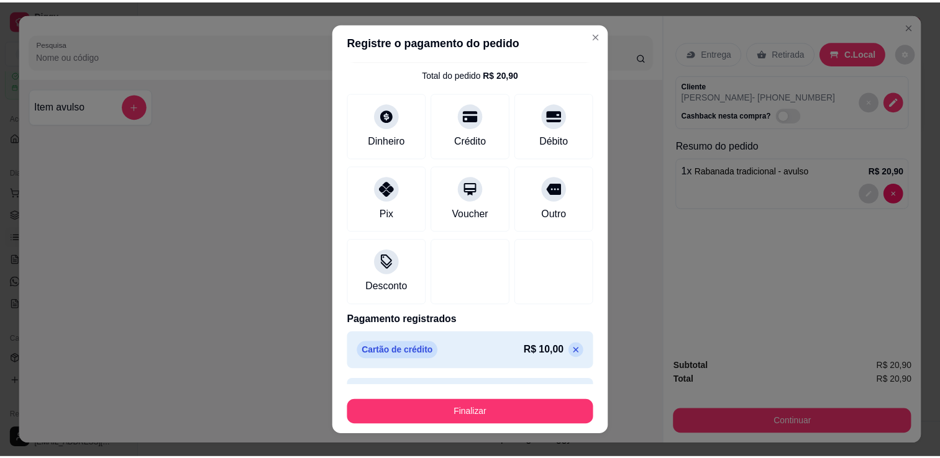
scroll to position [65, 0]
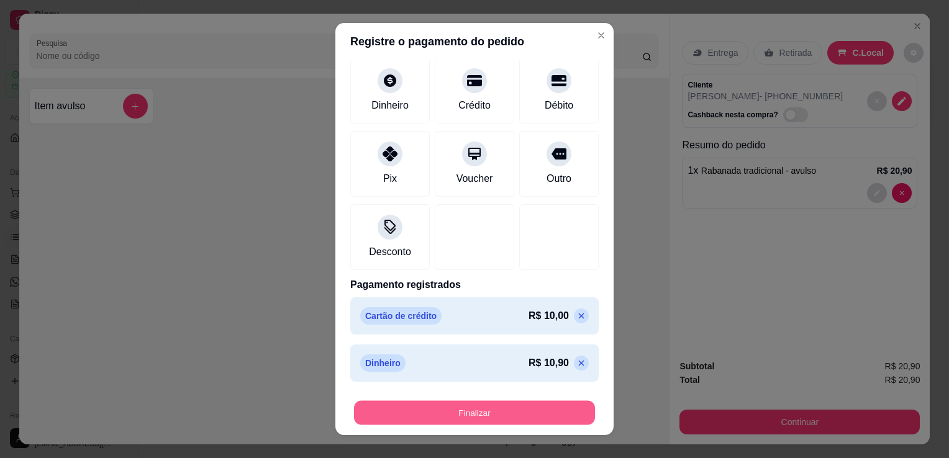
click at [475, 413] on button "Finalizar" at bounding box center [474, 413] width 241 height 24
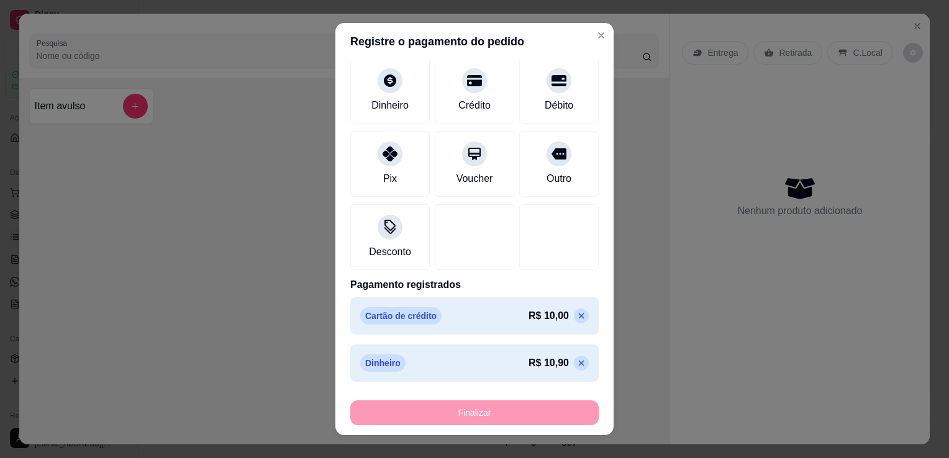
type input "-R$ 20,90"
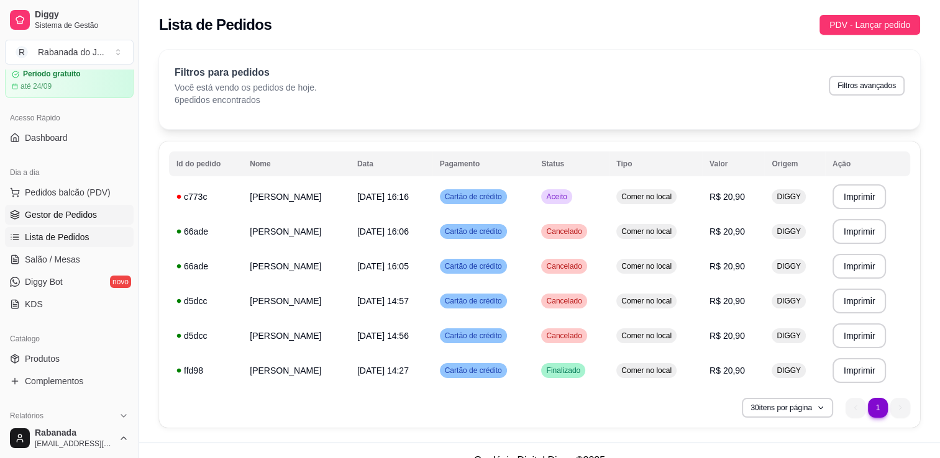
click at [58, 212] on span "Gestor de Pedidos" at bounding box center [61, 215] width 72 height 12
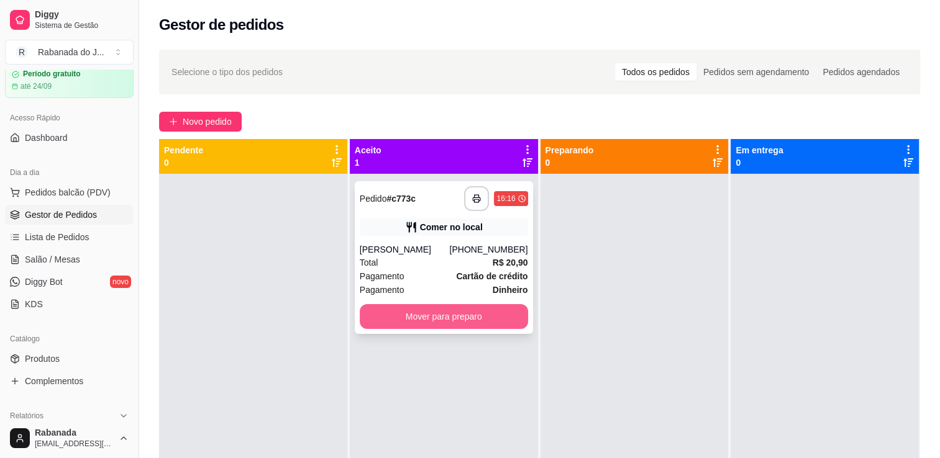
click at [461, 314] on button "Mover para preparo" at bounding box center [444, 316] width 168 height 25
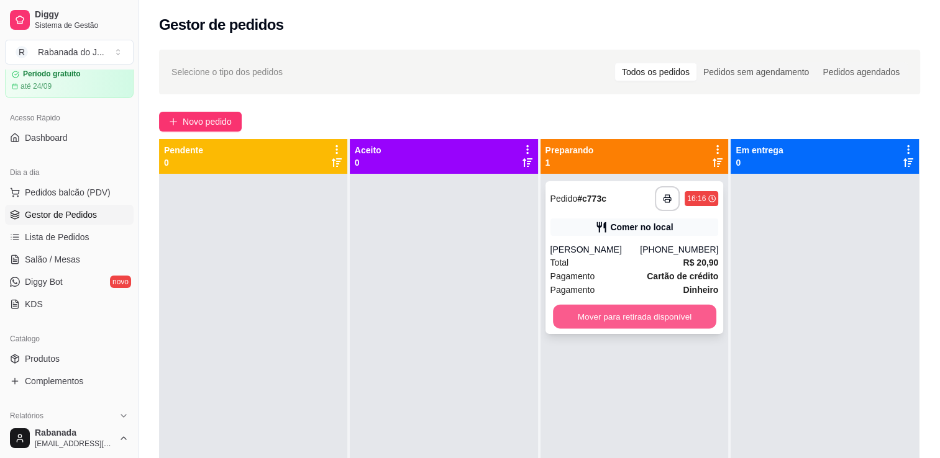
click at [654, 318] on button "Mover para retirada disponível" at bounding box center [634, 317] width 163 height 24
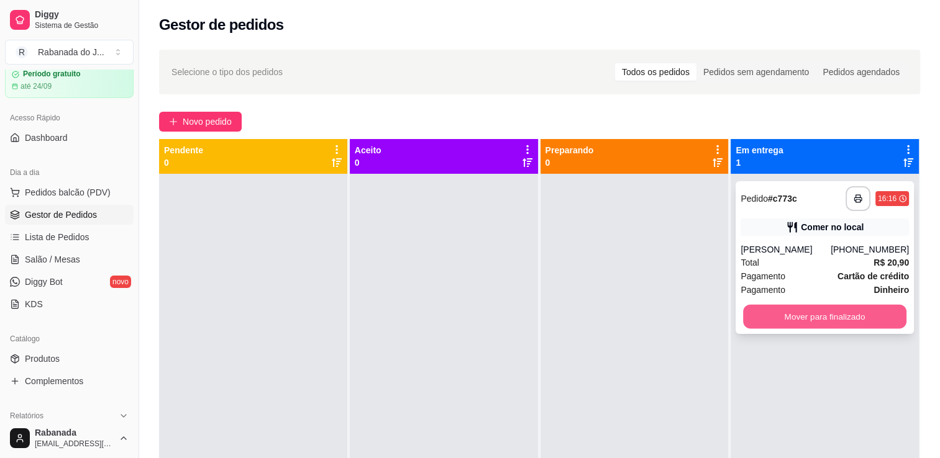
click at [800, 319] on button "Mover para finalizado" at bounding box center [824, 317] width 163 height 24
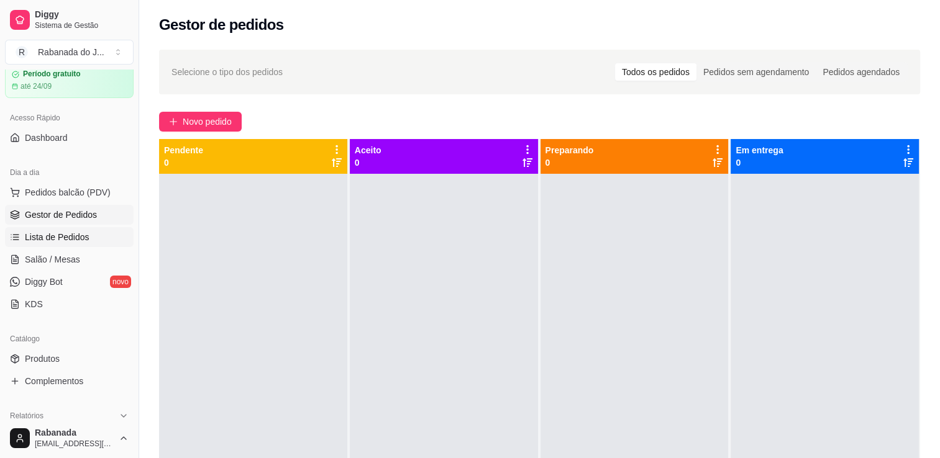
click at [60, 242] on span "Lista de Pedidos" at bounding box center [57, 237] width 65 height 12
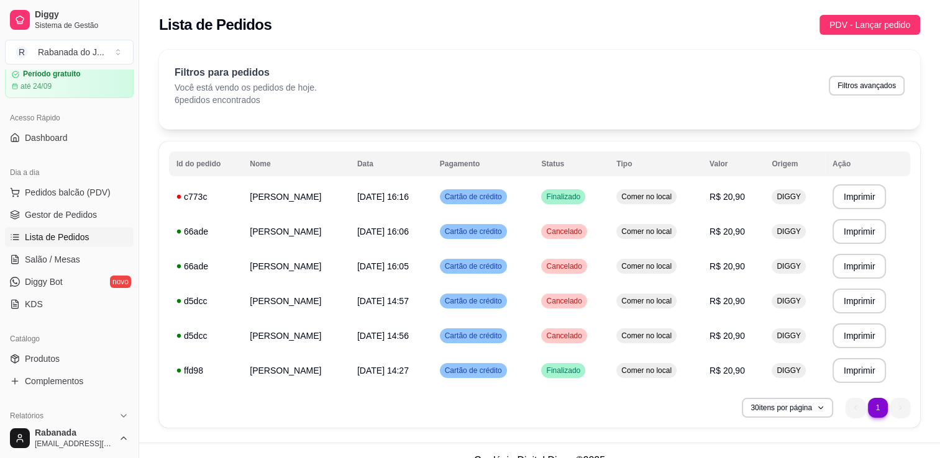
scroll to position [353, 0]
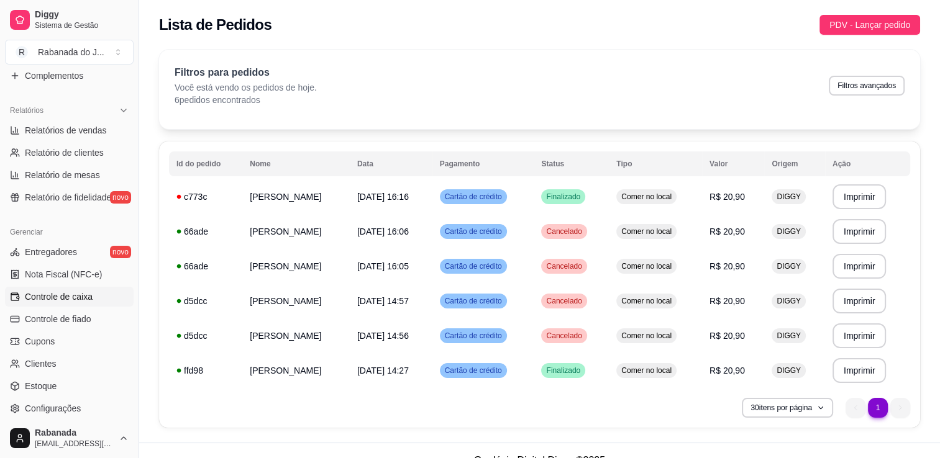
click at [83, 296] on span "Controle de caixa" at bounding box center [59, 297] width 68 height 12
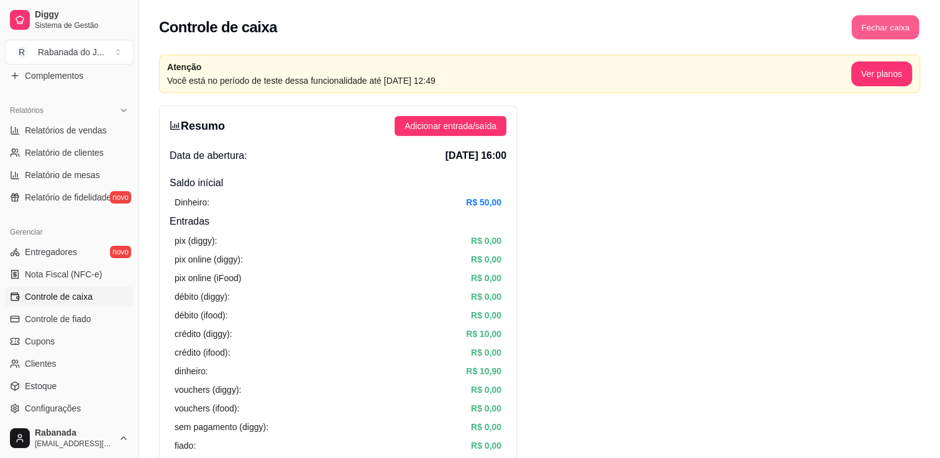
click at [880, 25] on button "Fechar caixa" at bounding box center [886, 28] width 68 height 24
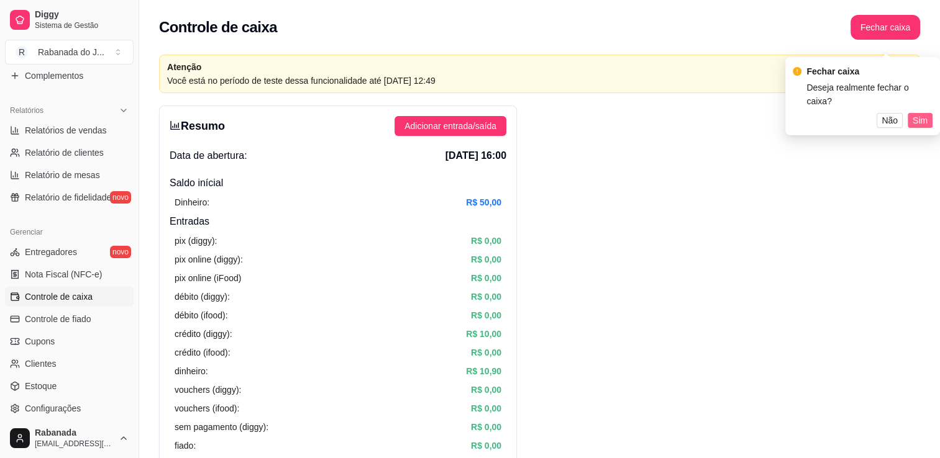
click at [925, 114] on span "Sim" at bounding box center [919, 121] width 15 height 14
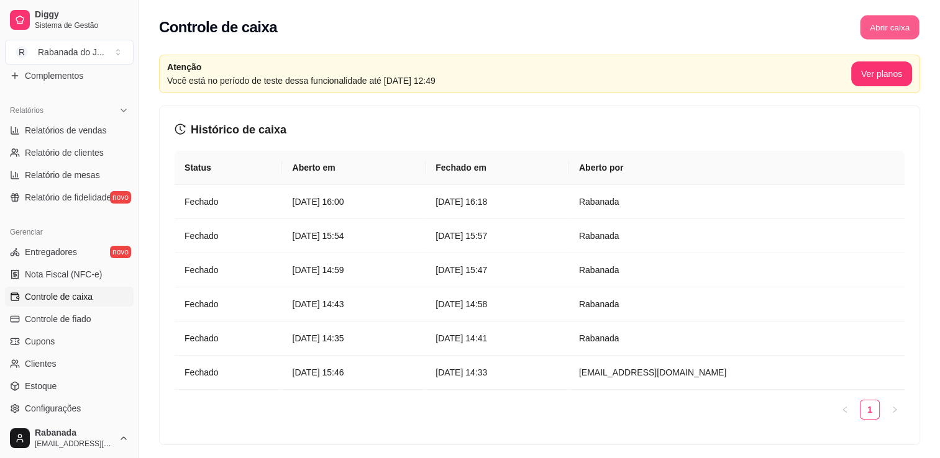
click at [876, 28] on button "Abrir caixa" at bounding box center [889, 28] width 59 height 24
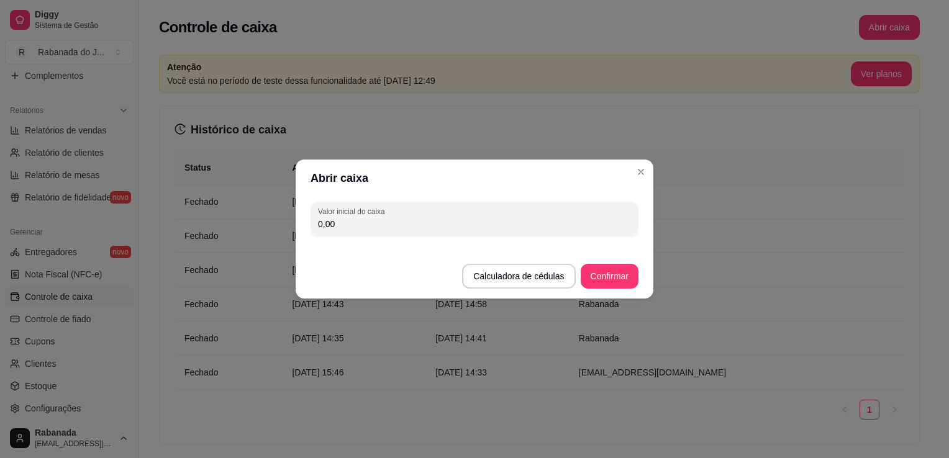
click at [561, 225] on input "0,00" at bounding box center [474, 224] width 313 height 12
type input "50,00"
click at [627, 278] on button "Confirmar" at bounding box center [610, 276] width 58 height 25
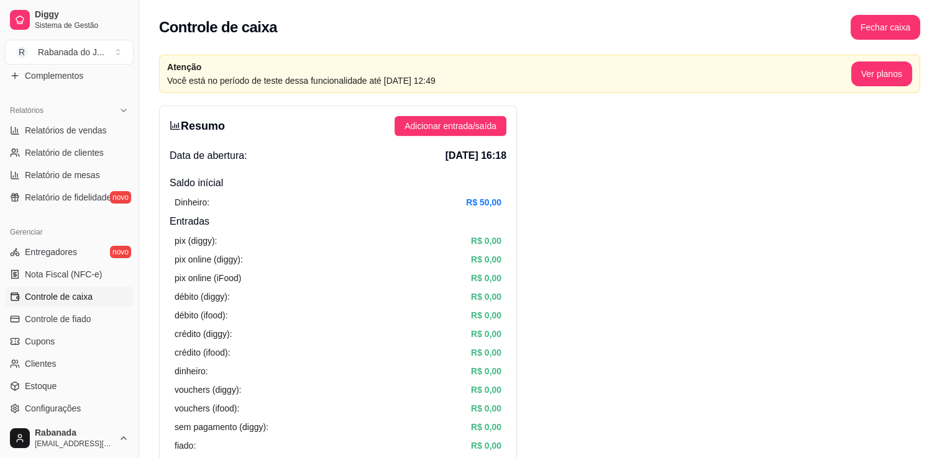
scroll to position [48, 0]
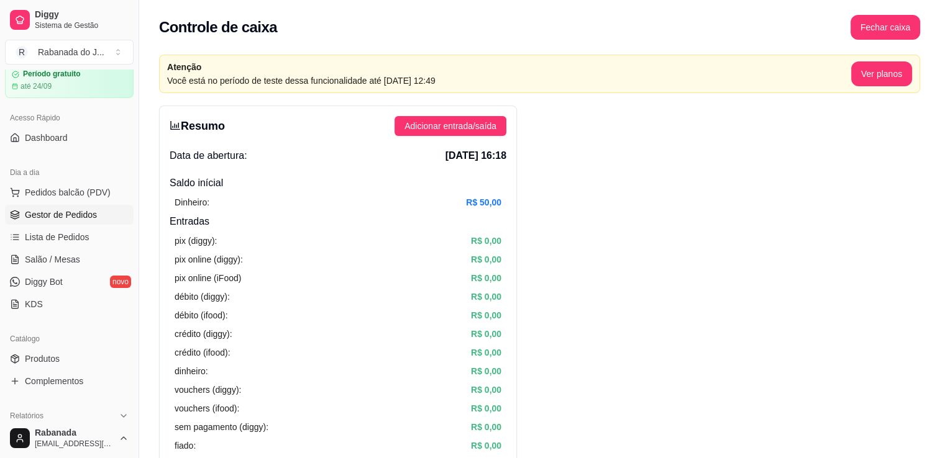
click at [57, 217] on span "Gestor de Pedidos" at bounding box center [61, 215] width 72 height 12
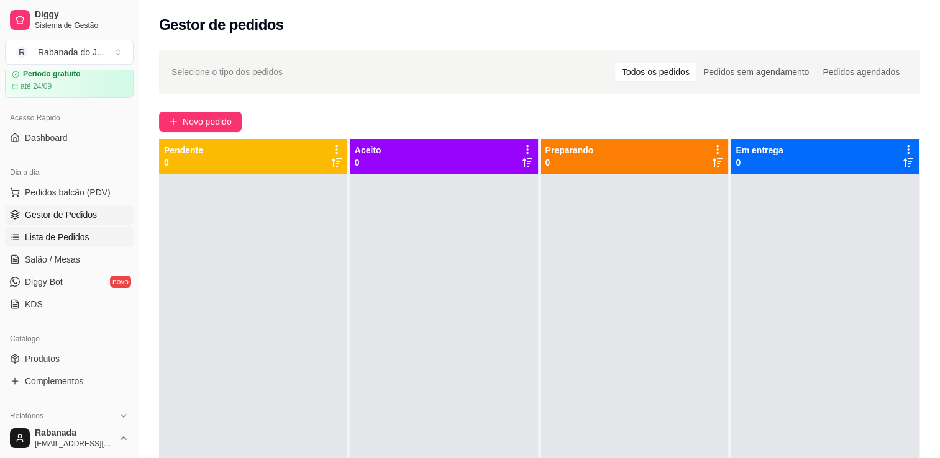
click at [55, 240] on span "Lista de Pedidos" at bounding box center [57, 237] width 65 height 12
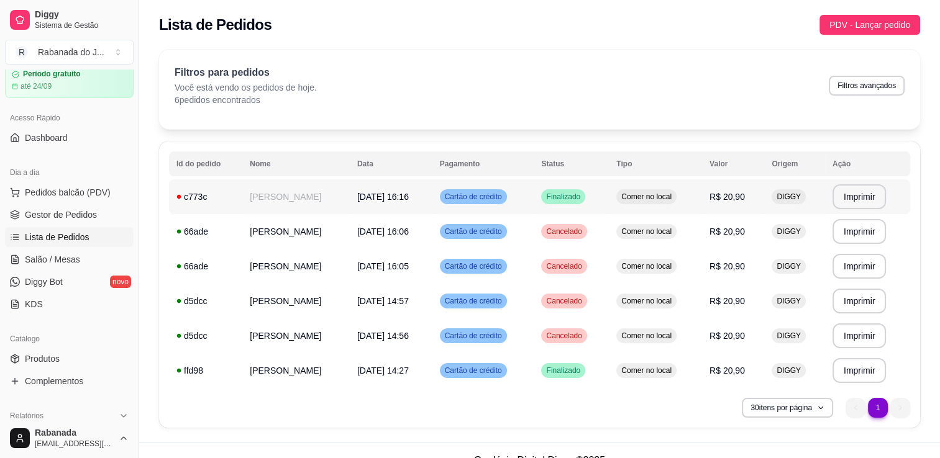
click at [432, 190] on td "28/08/25 às 16:16" at bounding box center [391, 196] width 83 height 35
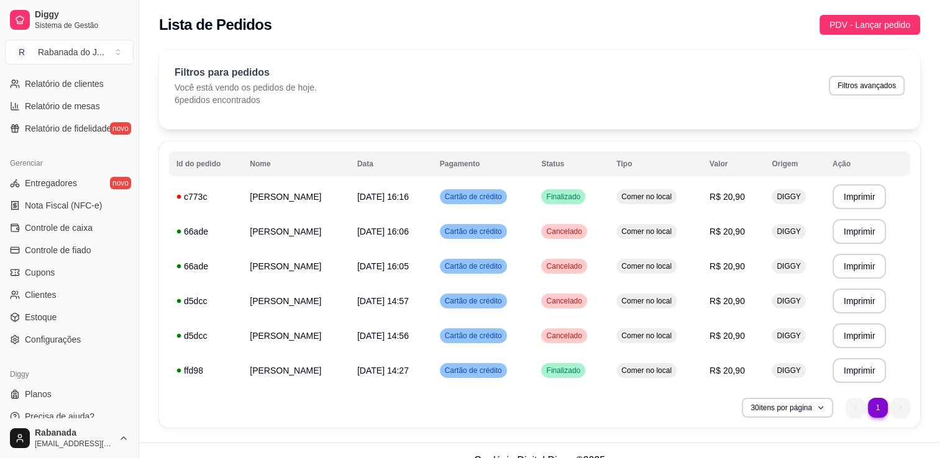
scroll to position [424, 0]
click at [84, 224] on span "Controle de caixa" at bounding box center [59, 226] width 68 height 12
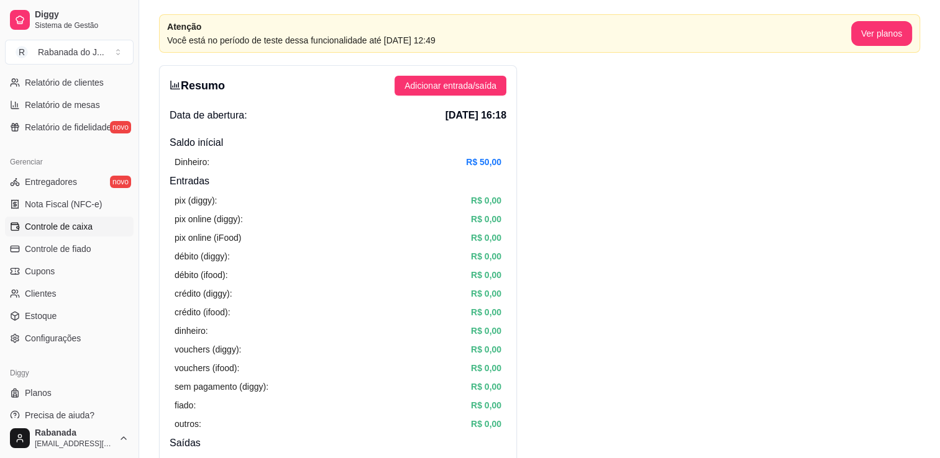
scroll to position [35, 0]
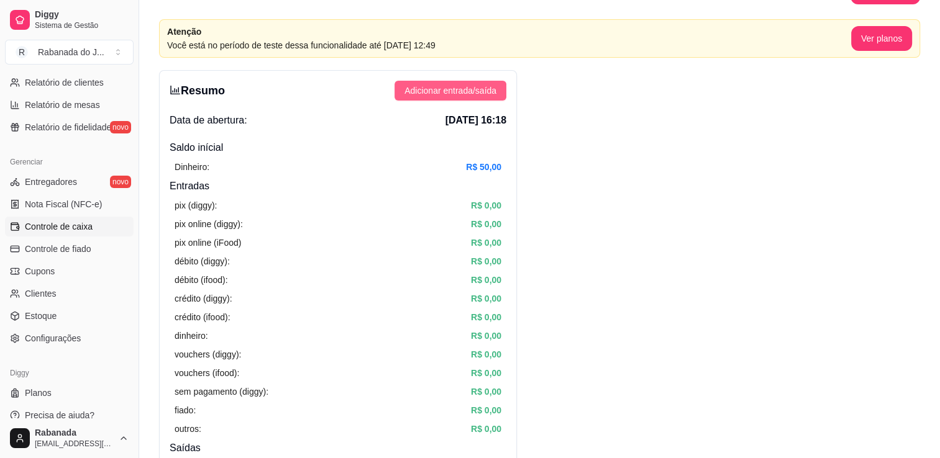
click at [475, 91] on span "Adicionar entrada/saída" at bounding box center [450, 91] width 92 height 14
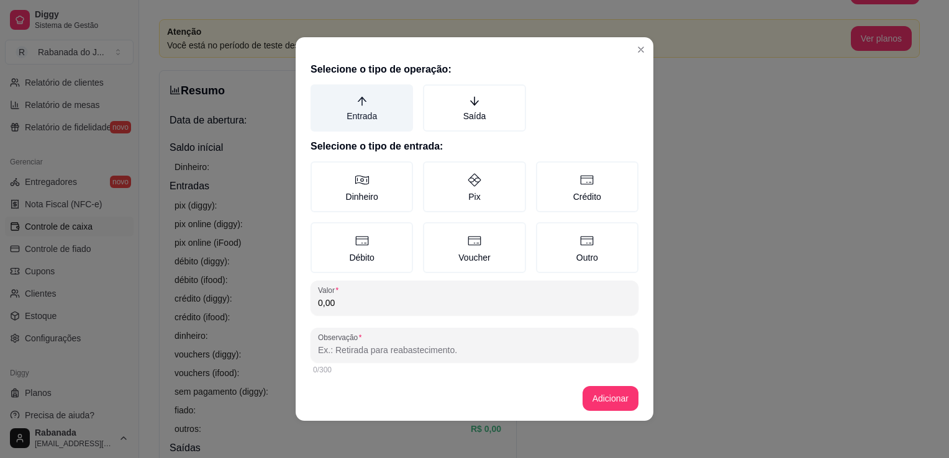
click at [370, 117] on label "Entrada" at bounding box center [362, 107] width 102 height 47
click at [320, 94] on button "Entrada" at bounding box center [315, 89] width 10 height 10
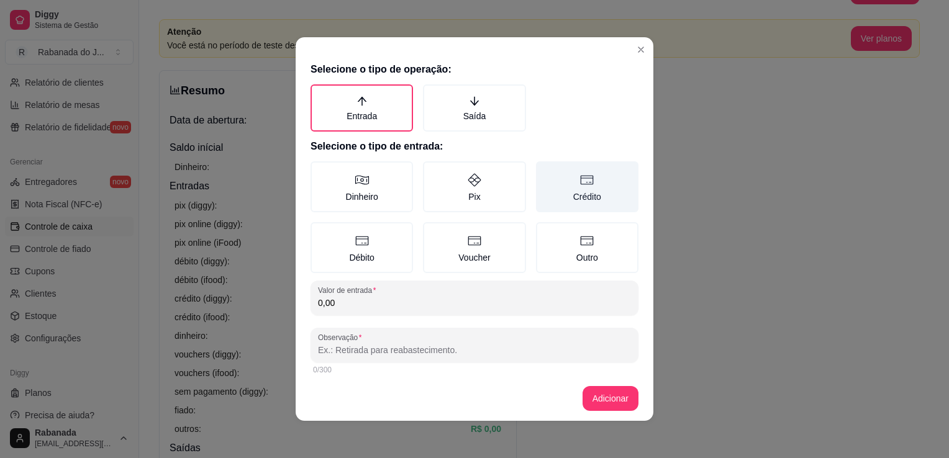
click at [573, 189] on label "Crédito" at bounding box center [587, 186] width 102 height 51
click at [545, 171] on button "Crédito" at bounding box center [540, 166] width 10 height 10
click at [355, 301] on input "0,00" at bounding box center [474, 303] width 313 height 12
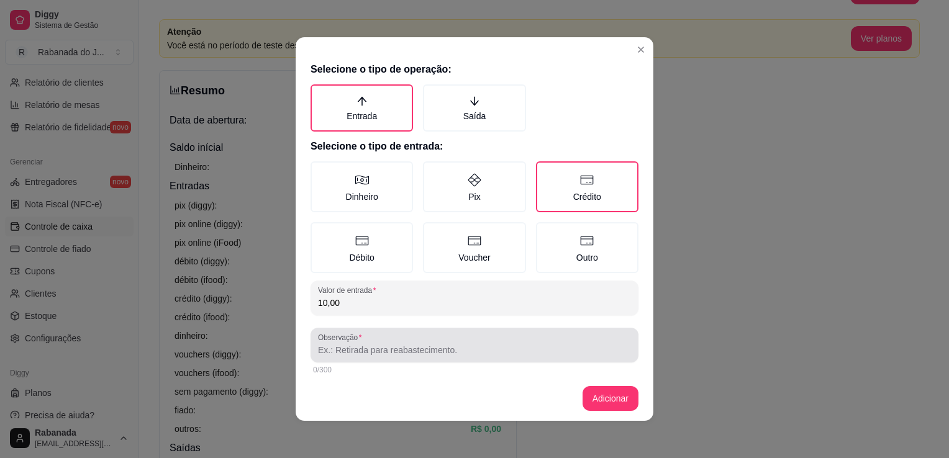
type input "10,00"
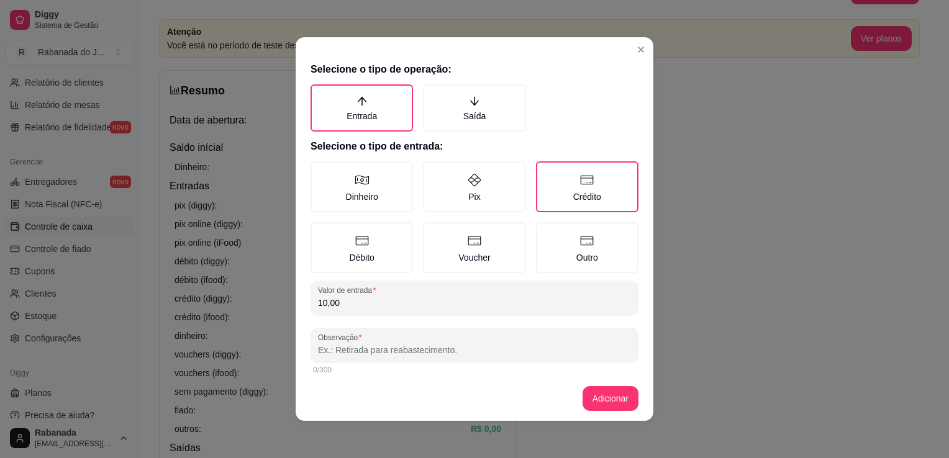
click at [355, 353] on input "Observação" at bounding box center [474, 350] width 313 height 12
type input "venda pedido c773c"
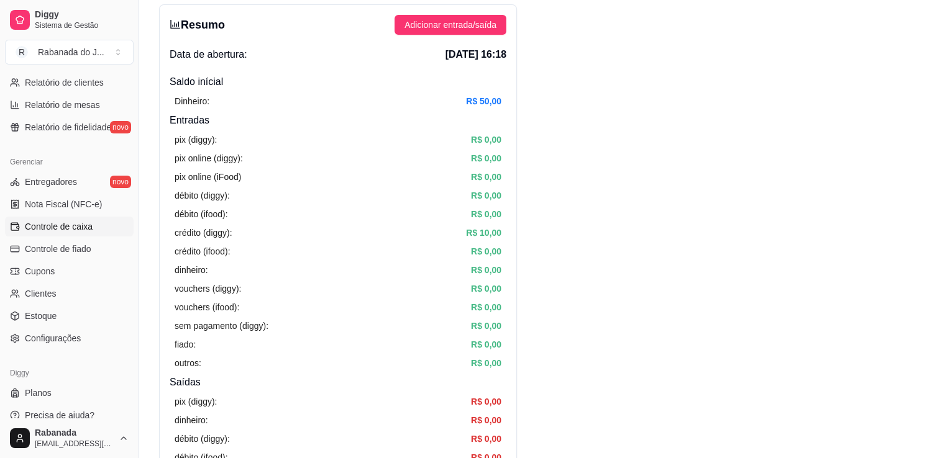
scroll to position [37, 0]
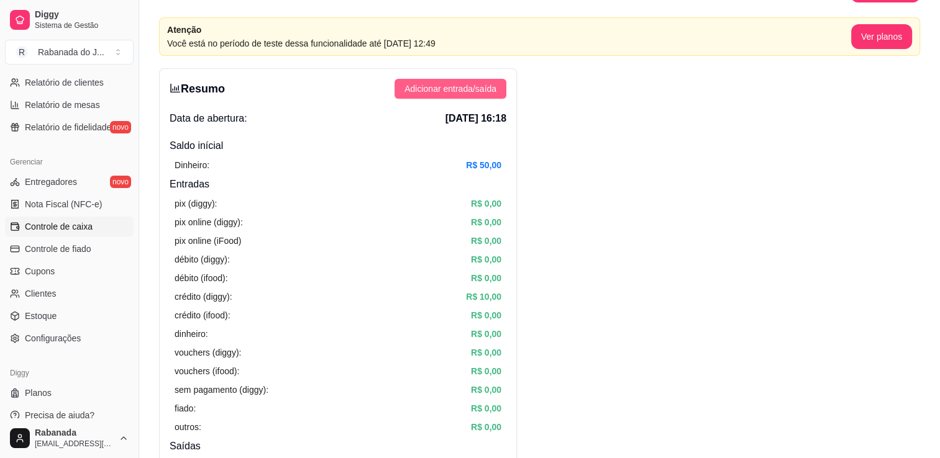
click at [470, 92] on span "Adicionar entrada/saída" at bounding box center [450, 89] width 92 height 14
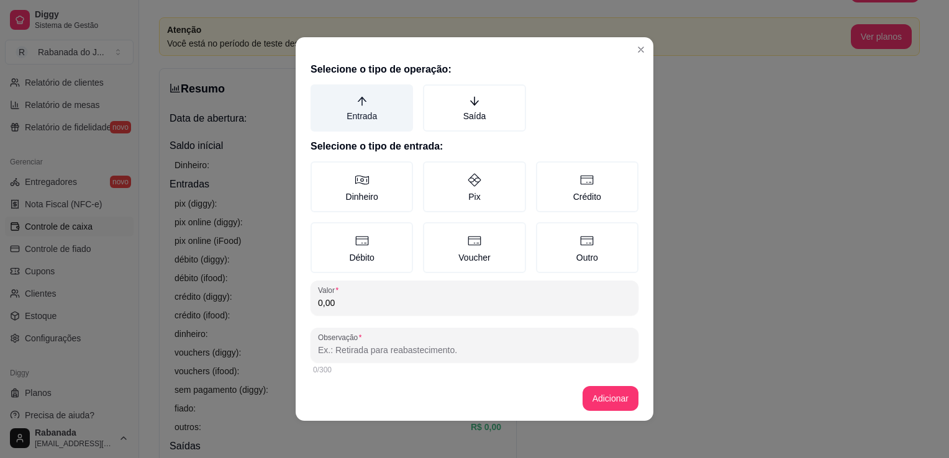
click at [362, 112] on label "Entrada" at bounding box center [362, 107] width 102 height 47
click at [320, 94] on button "Entrada" at bounding box center [315, 89] width 10 height 10
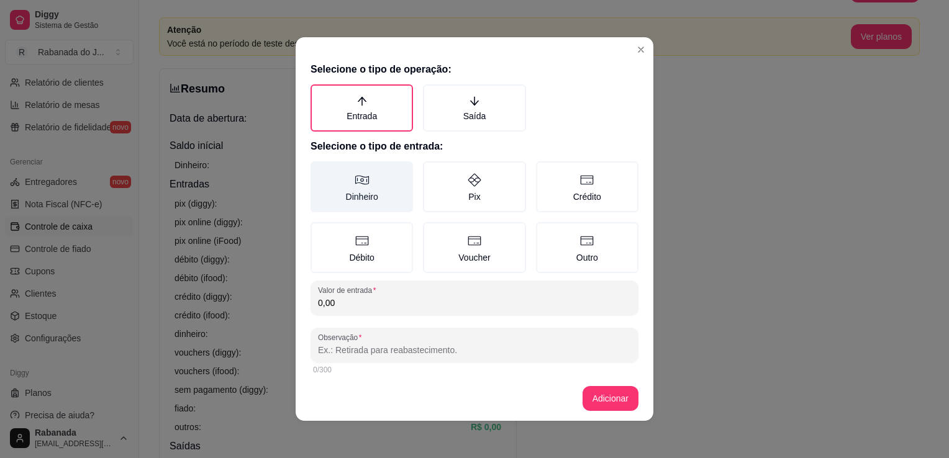
click at [358, 185] on icon at bounding box center [362, 180] width 15 height 15
click at [320, 171] on button "Dinheiro" at bounding box center [315, 166] width 10 height 10
click at [360, 302] on input "0,00" at bounding box center [474, 303] width 313 height 12
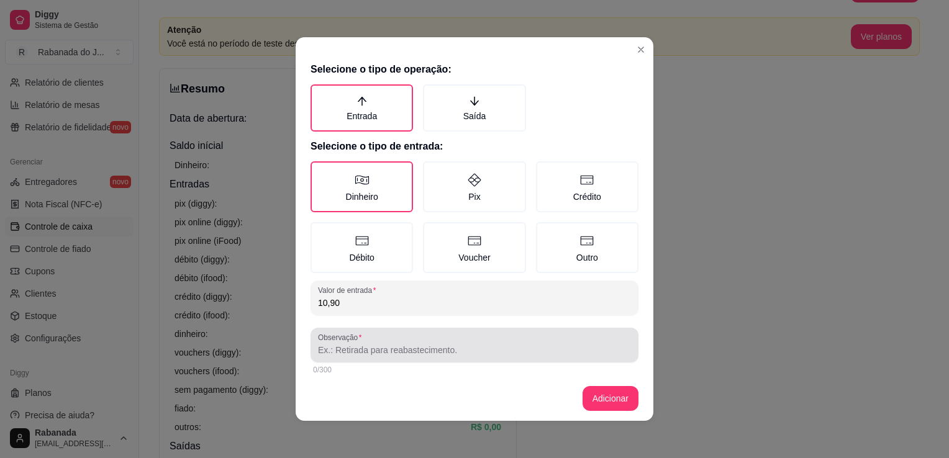
type input "10,90"
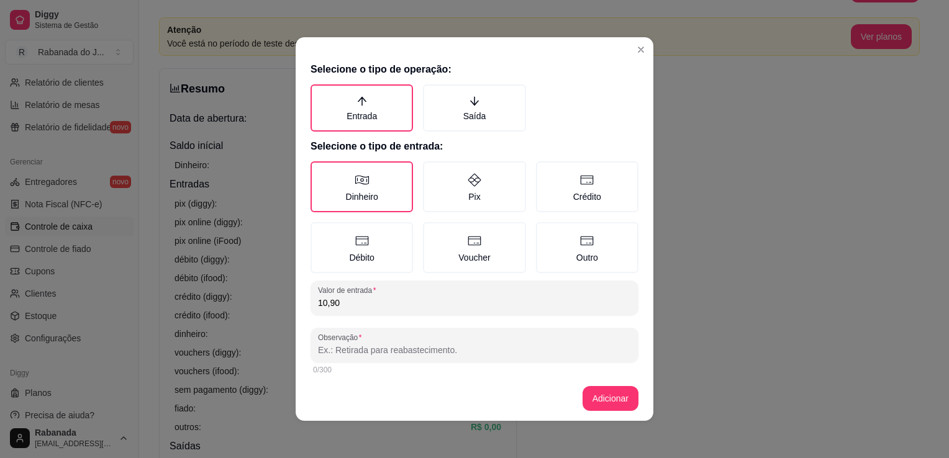
click at [370, 353] on input "Observação" at bounding box center [474, 350] width 313 height 12
type input "venda pedido c773c"
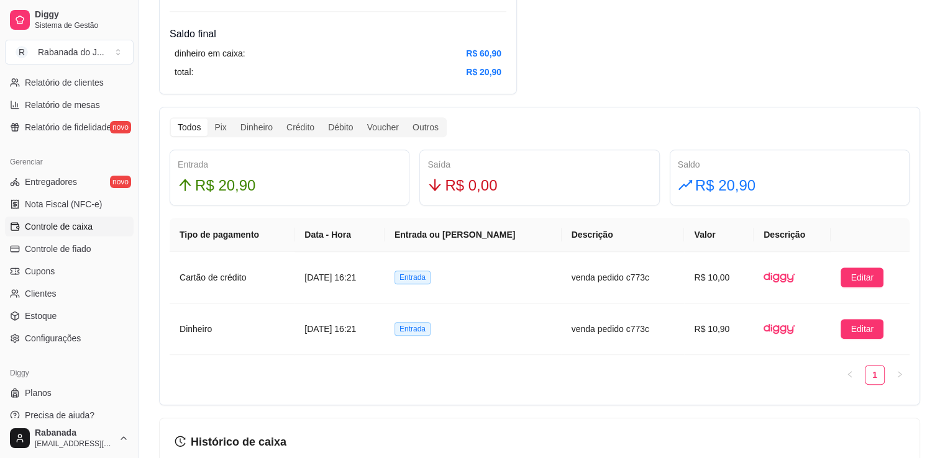
scroll to position [678, 0]
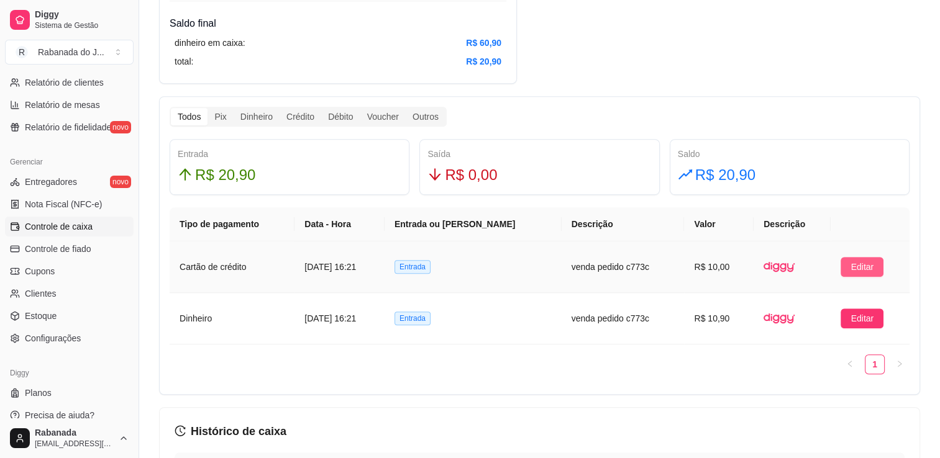
click at [864, 265] on span "Editar" at bounding box center [861, 267] width 23 height 14
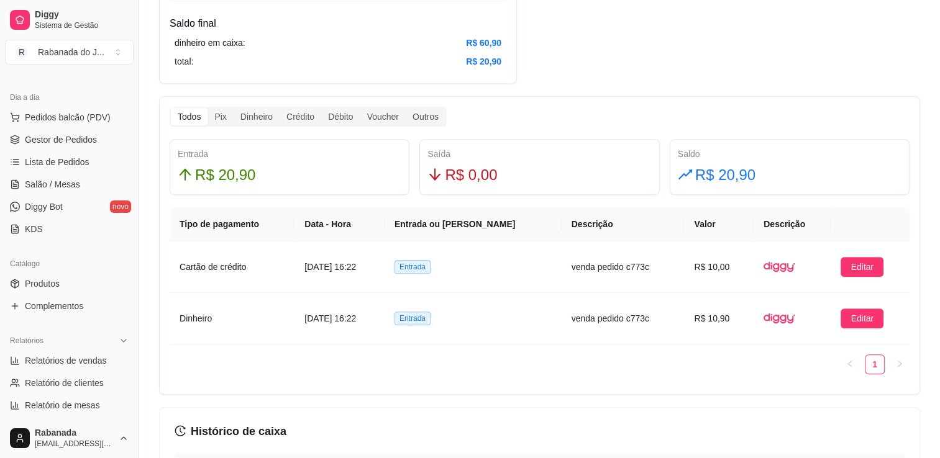
scroll to position [119, 0]
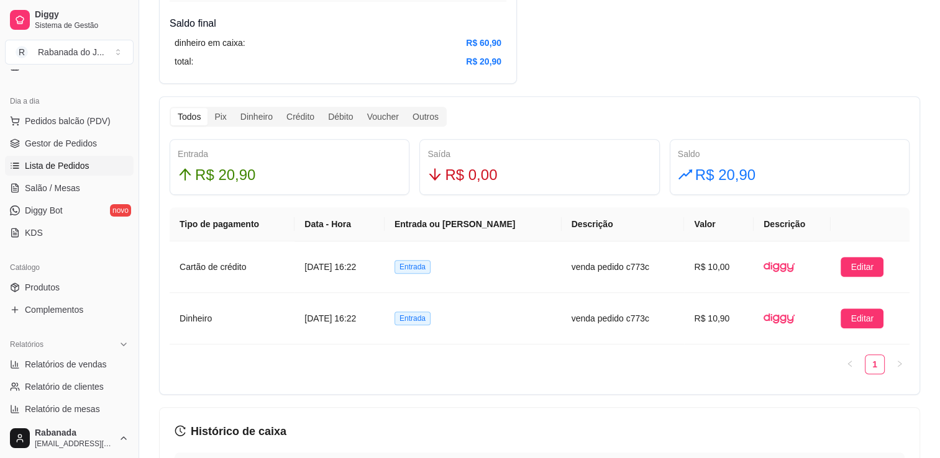
click at [80, 163] on span "Lista de Pedidos" at bounding box center [57, 166] width 65 height 12
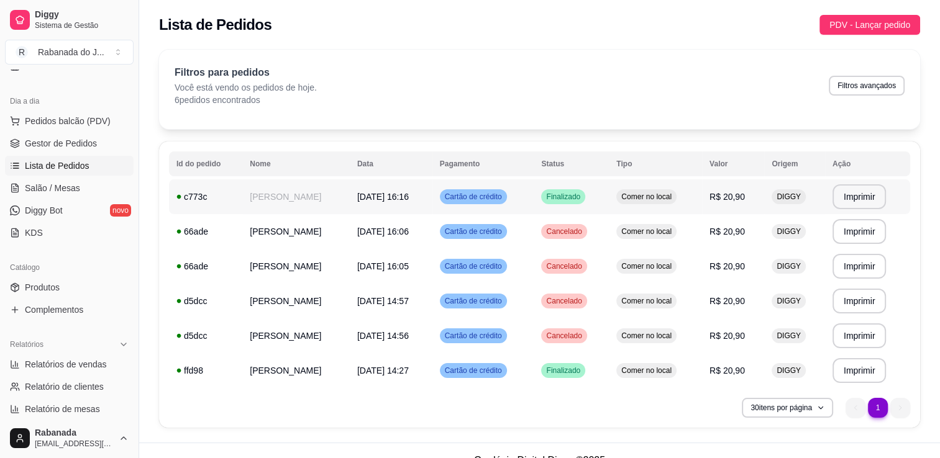
click at [307, 197] on td "Emanoel Thompson" at bounding box center [295, 196] width 107 height 35
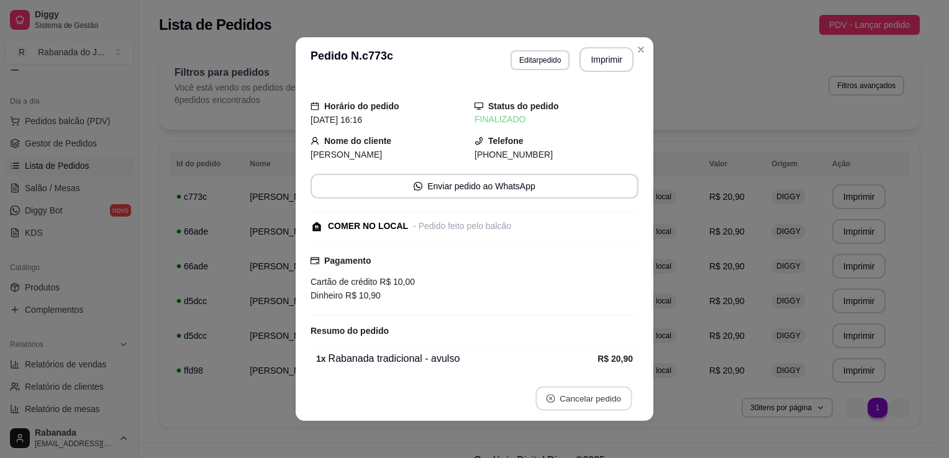
click at [579, 404] on button "Cancelar pedido" at bounding box center [583, 399] width 96 height 24
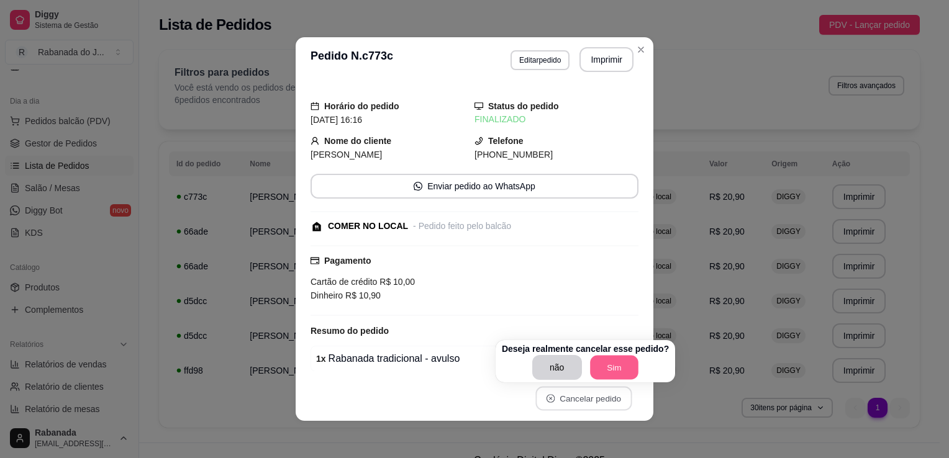
click at [615, 370] on button "Sim" at bounding box center [614, 368] width 48 height 24
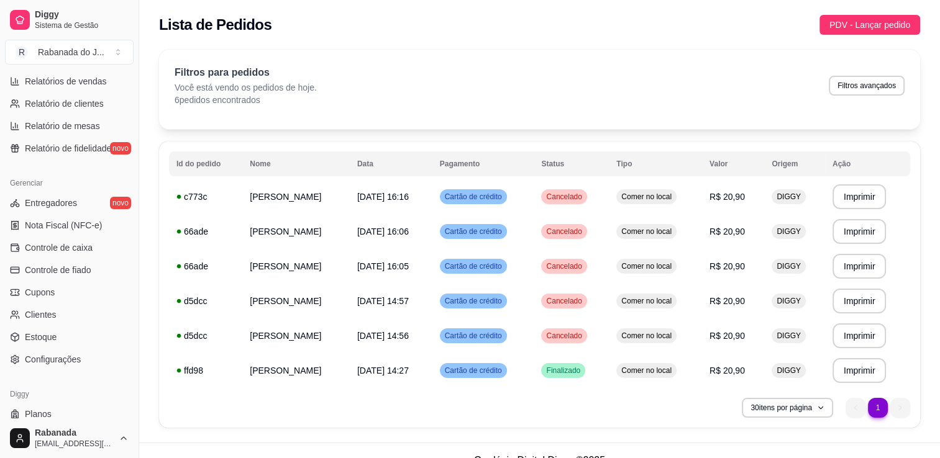
scroll to position [407, 0]
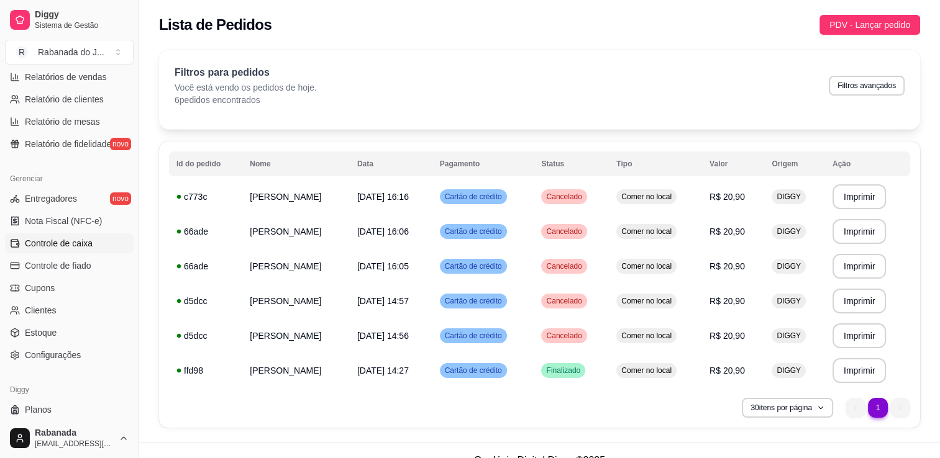
click at [81, 247] on span "Controle de caixa" at bounding box center [59, 243] width 68 height 12
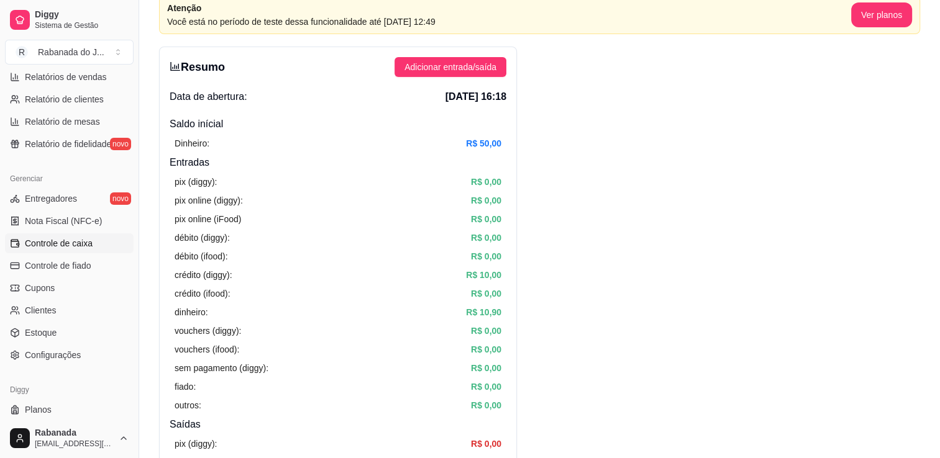
scroll to position [57, 0]
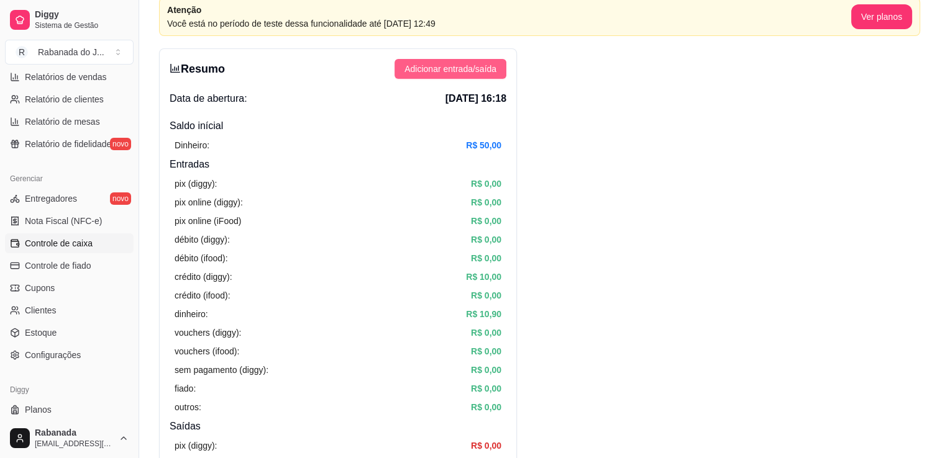
click at [486, 72] on span "Adicionar entrada/saída" at bounding box center [450, 69] width 92 height 14
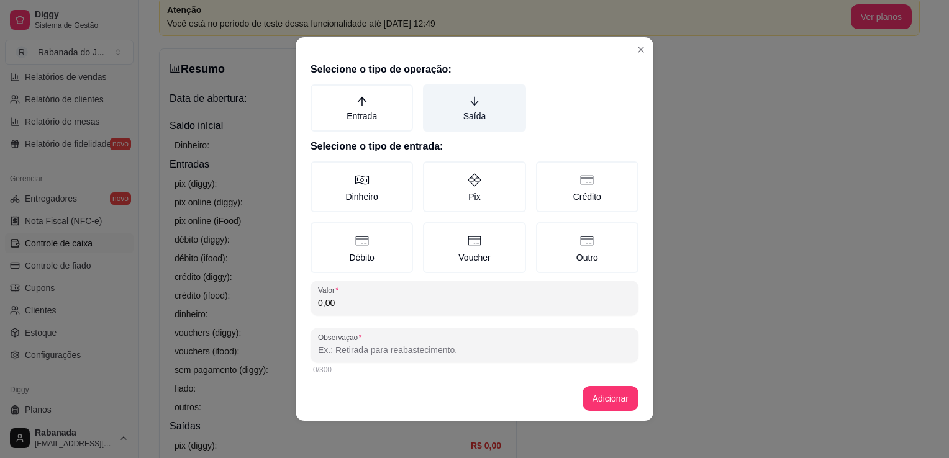
click at [479, 98] on label "Saída" at bounding box center [474, 107] width 102 height 47
click at [432, 94] on button "Saída" at bounding box center [427, 89] width 10 height 10
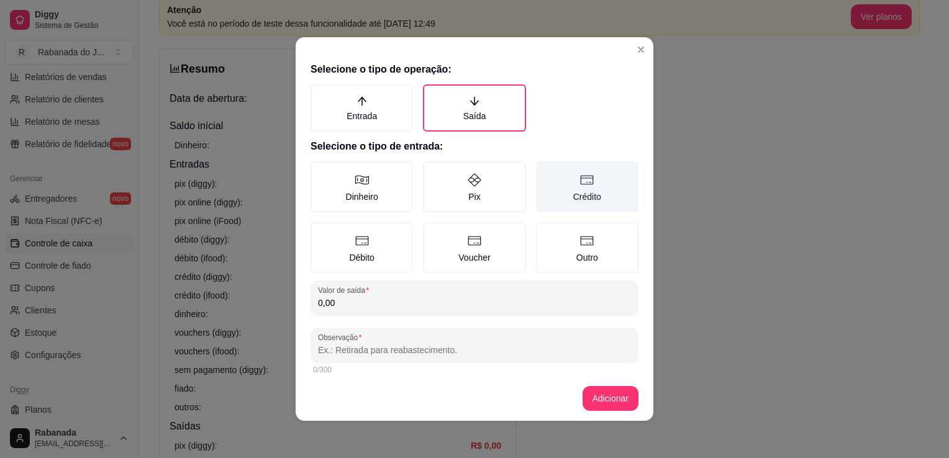
click at [591, 189] on label "Crédito" at bounding box center [587, 186] width 102 height 51
click at [545, 171] on button "Crédito" at bounding box center [540, 166] width 10 height 10
drag, startPoint x: 591, startPoint y: 189, endPoint x: 570, endPoint y: 202, distance: 24.3
click at [570, 202] on label "Crédito" at bounding box center [587, 186] width 102 height 51
click at [467, 307] on input "0,00" at bounding box center [474, 303] width 313 height 12
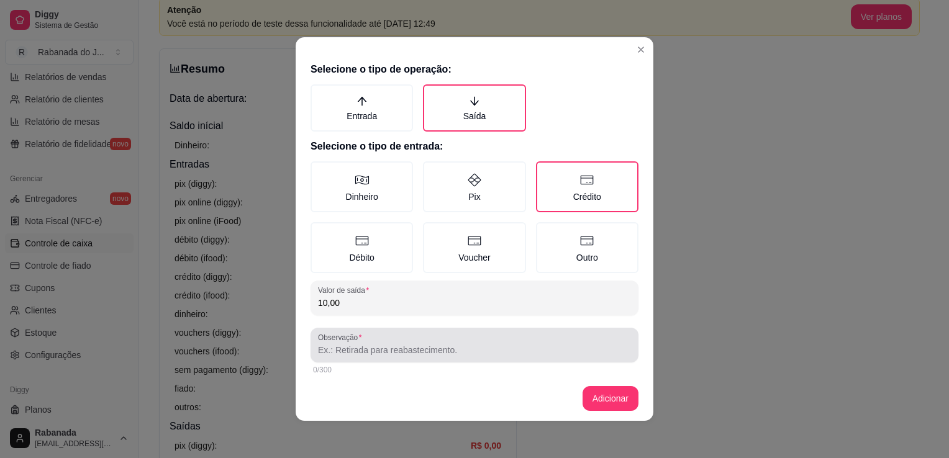
type input "10,00"
click at [442, 345] on input "Observação" at bounding box center [474, 350] width 313 height 12
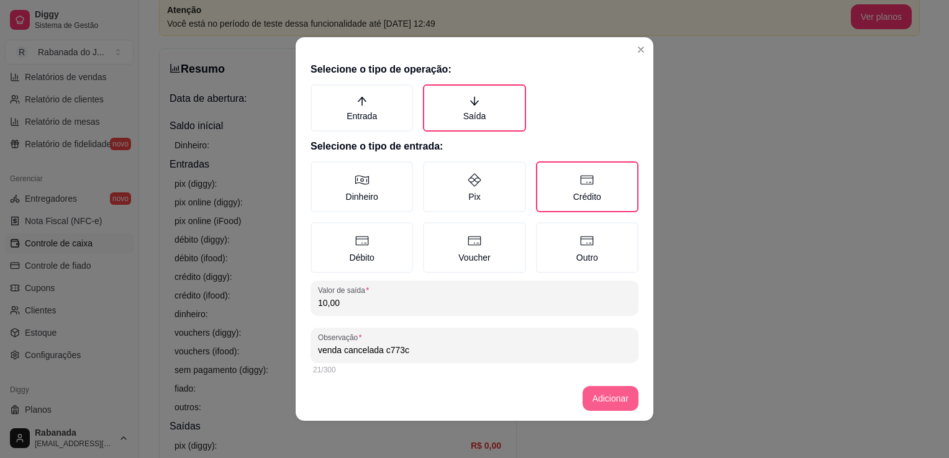
type input "venda cancelada c773c"
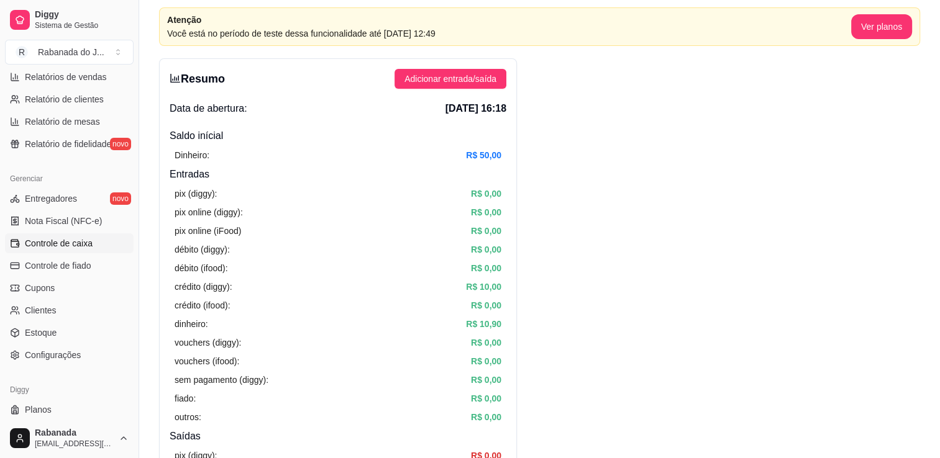
scroll to position [45, 0]
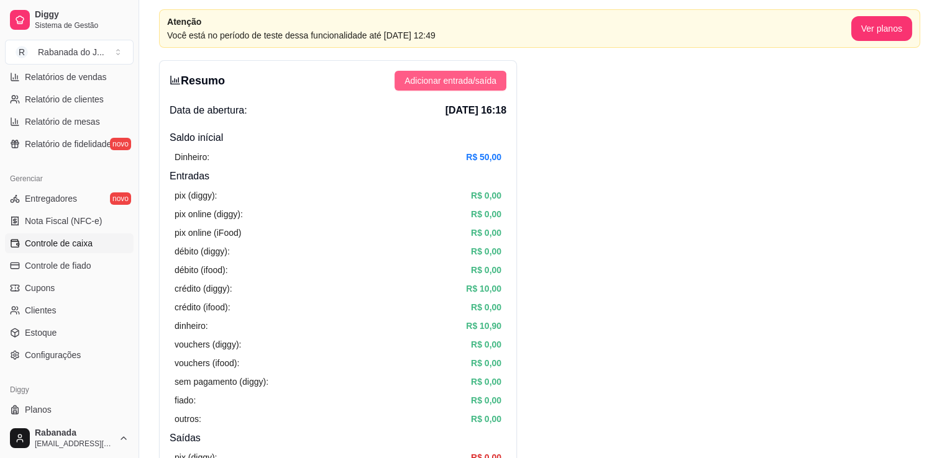
click at [488, 83] on span "Adicionar entrada/saída" at bounding box center [450, 81] width 92 height 14
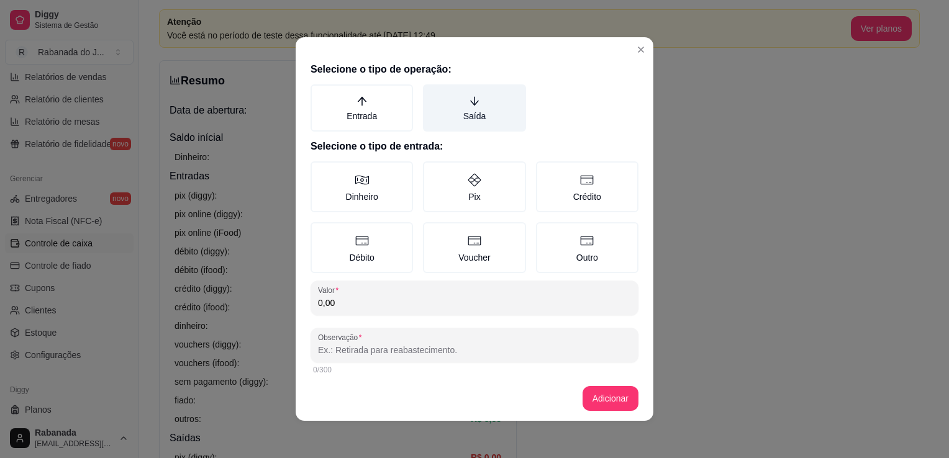
click at [475, 94] on label "Saída" at bounding box center [474, 107] width 102 height 47
click at [432, 94] on button "Saída" at bounding box center [427, 89] width 10 height 10
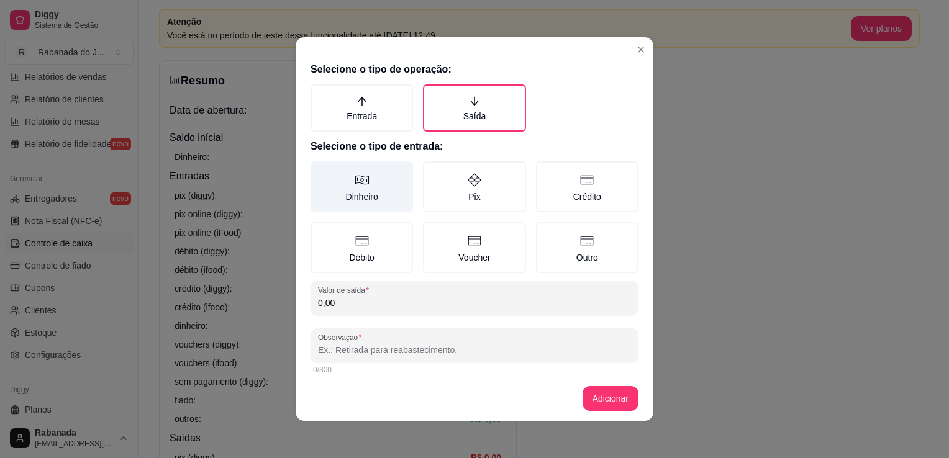
click at [373, 178] on label "Dinheiro" at bounding box center [362, 186] width 102 height 51
click at [320, 171] on button "Dinheiro" at bounding box center [315, 166] width 10 height 10
click at [348, 298] on input "0,00" at bounding box center [474, 303] width 313 height 12
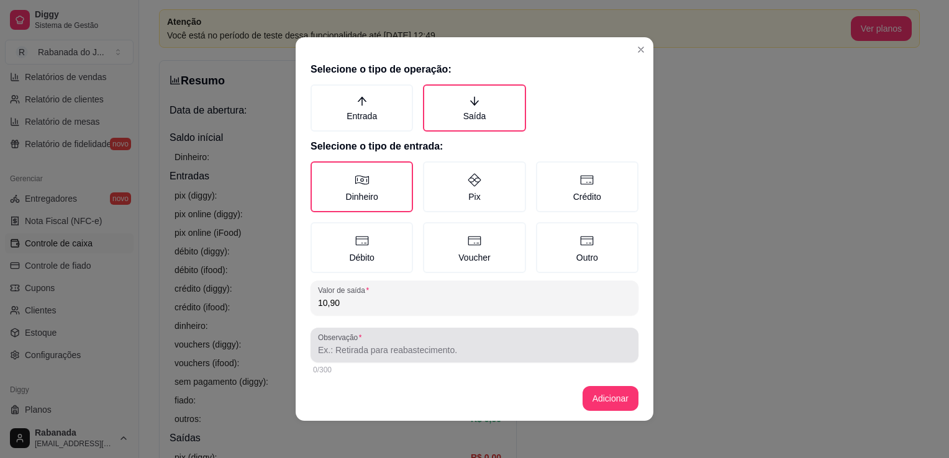
type input "10,90"
click at [352, 352] on input "Observação" at bounding box center [474, 350] width 313 height 12
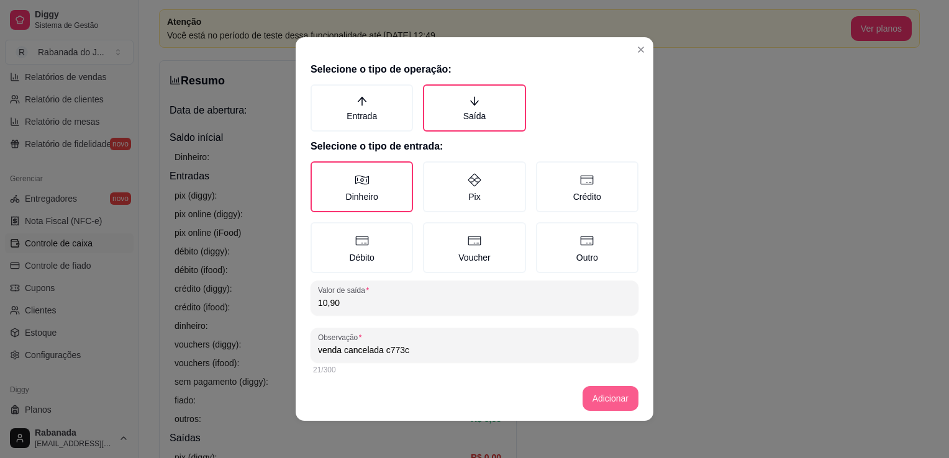
type input "venda cancelada c773c"
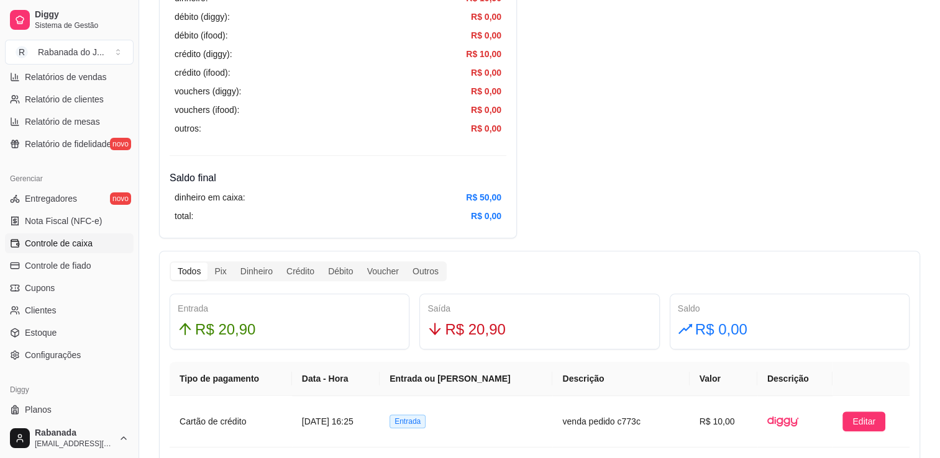
scroll to position [479, 0]
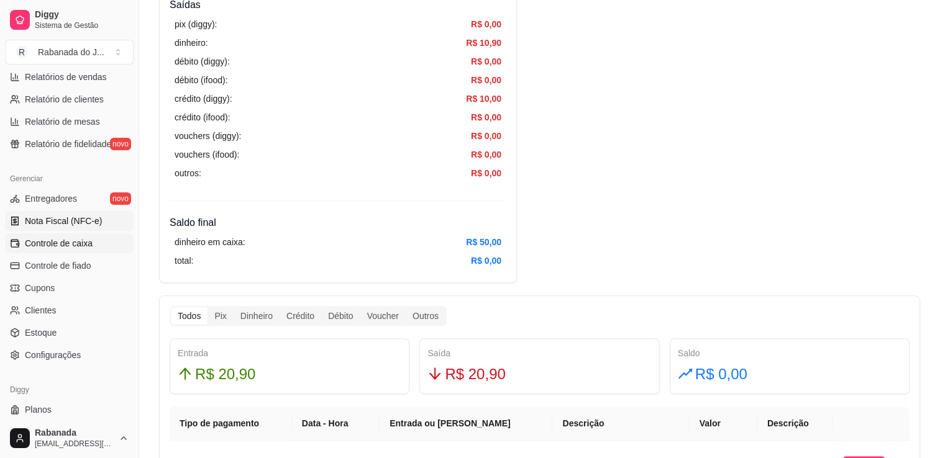
click at [60, 226] on span "Nota Fiscal (NFC-e)" at bounding box center [63, 221] width 77 height 12
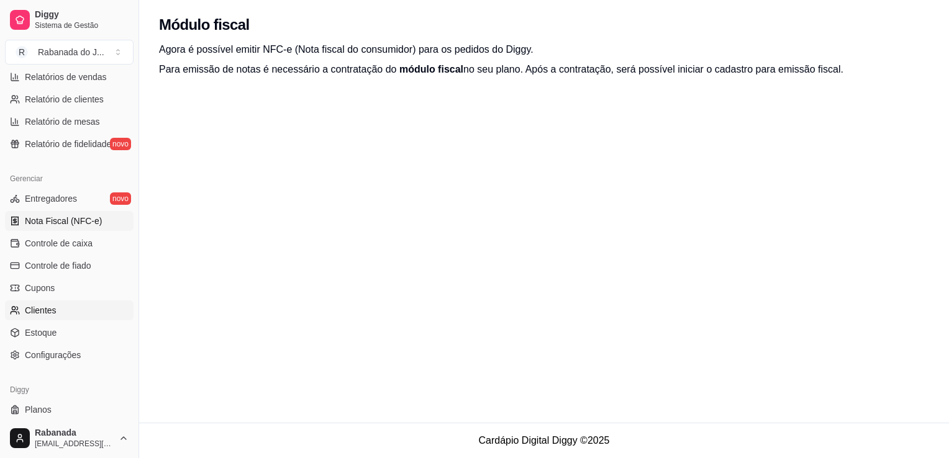
click at [50, 317] on link "Clientes" at bounding box center [69, 311] width 129 height 20
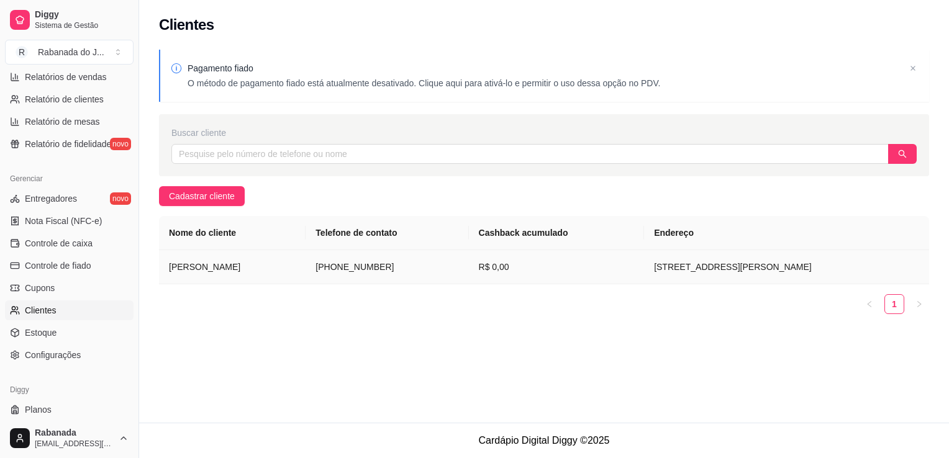
click at [825, 279] on td "Rua Jerônimo Serqueira, 34 - Jacarepaguá / Rio de Janeiro" at bounding box center [786, 267] width 285 height 34
click at [373, 153] on input "text" at bounding box center [529, 154] width 717 height 20
click at [909, 155] on button "button" at bounding box center [902, 154] width 29 height 20
click at [204, 199] on span "Cadastrar cliente" at bounding box center [202, 196] width 66 height 14
click at [405, 265] on td "(21) 9 8170-0237" at bounding box center [387, 267] width 163 height 34
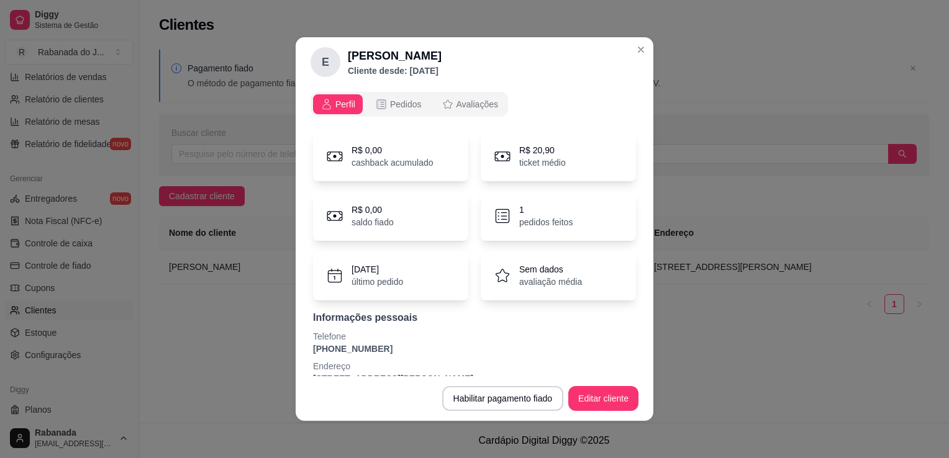
click at [524, 217] on p "pedidos feitos" at bounding box center [545, 222] width 53 height 12
click at [394, 106] on span "Pedidos" at bounding box center [406, 104] width 32 height 12
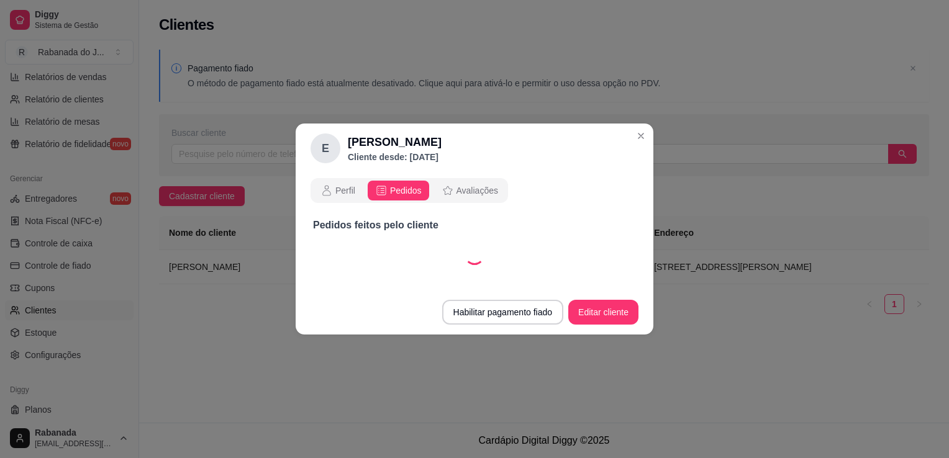
select select "30"
select select "ALL"
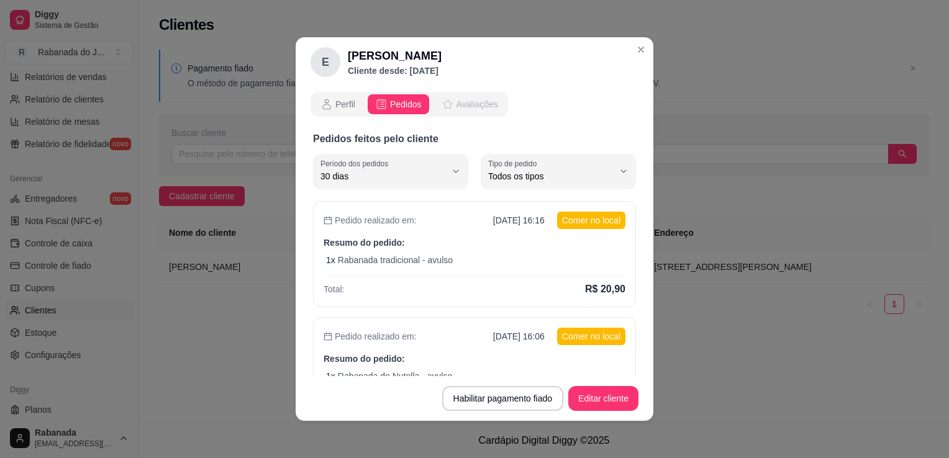
click at [476, 99] on span "Avaliações" at bounding box center [477, 104] width 42 height 12
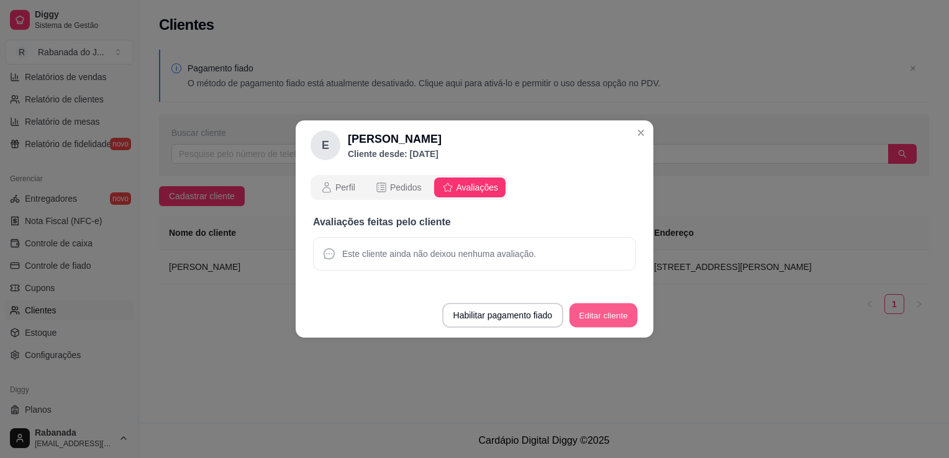
click at [592, 322] on button "Editar cliente" at bounding box center [604, 316] width 68 height 24
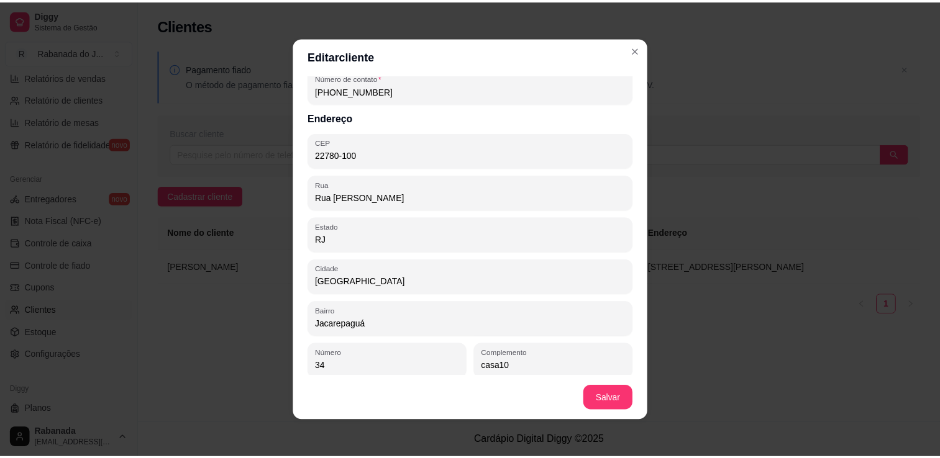
scroll to position [83, 0]
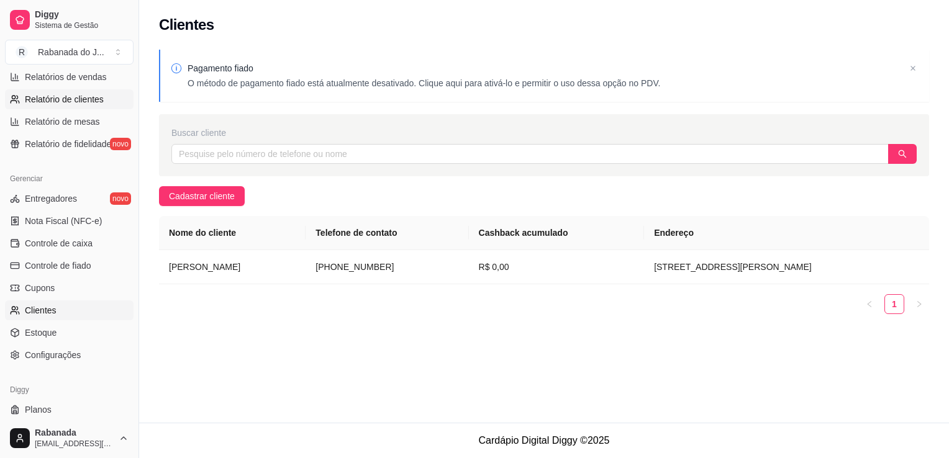
click at [65, 96] on span "Relatório de clientes" at bounding box center [64, 99] width 79 height 12
select select "30"
select select "HIGHEST_TOTAL_SPENT_WITH_ORDERS"
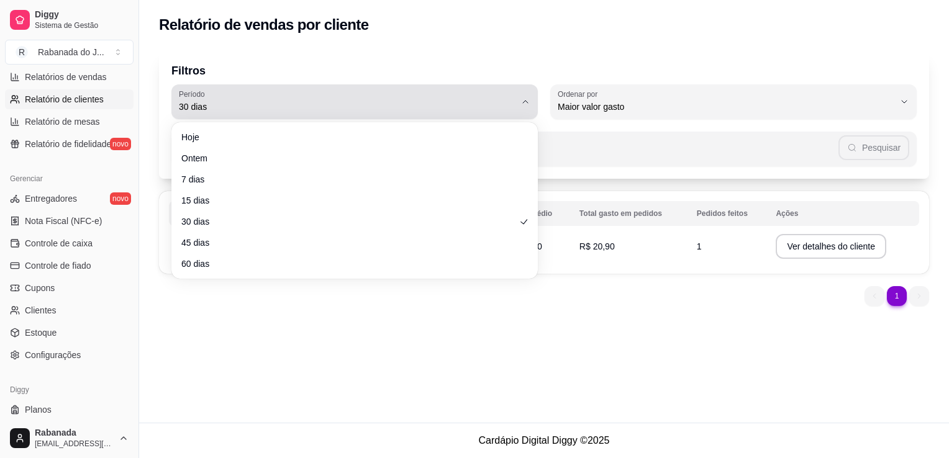
click at [527, 100] on icon "button" at bounding box center [525, 102] width 10 height 10
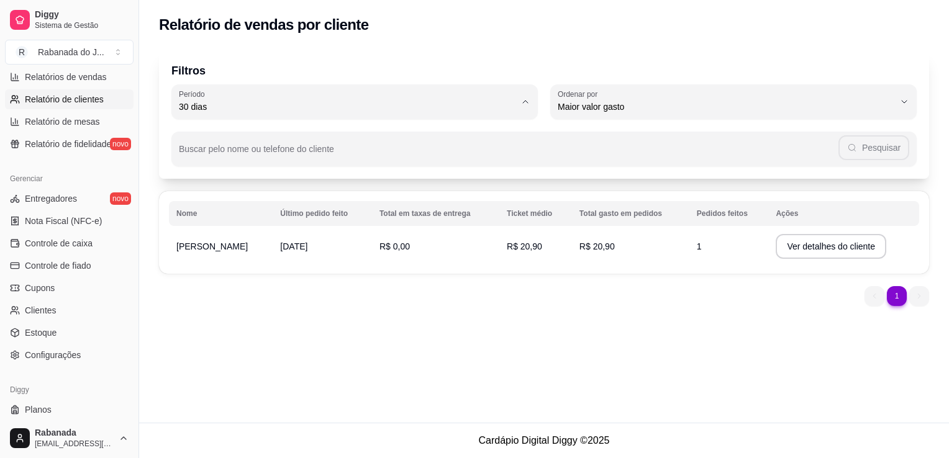
click at [465, 132] on span "Hoje" at bounding box center [348, 136] width 320 height 12
type input "0"
select select "0"
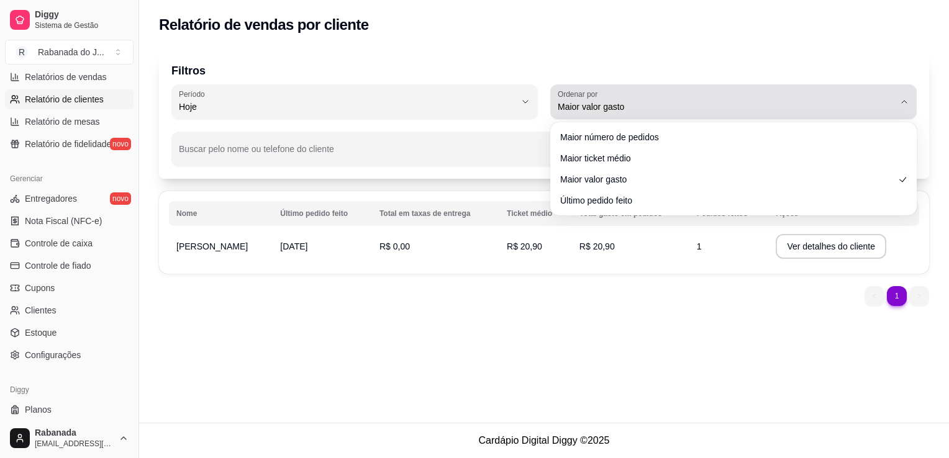
click at [638, 109] on span "Maior valor gasto" at bounding box center [726, 107] width 337 height 12
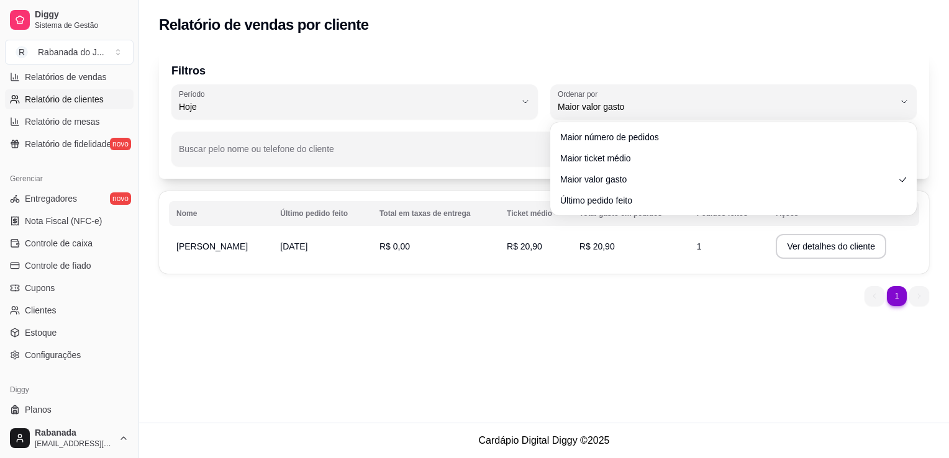
click at [673, 71] on p "Filtros" at bounding box center [543, 70] width 745 height 17
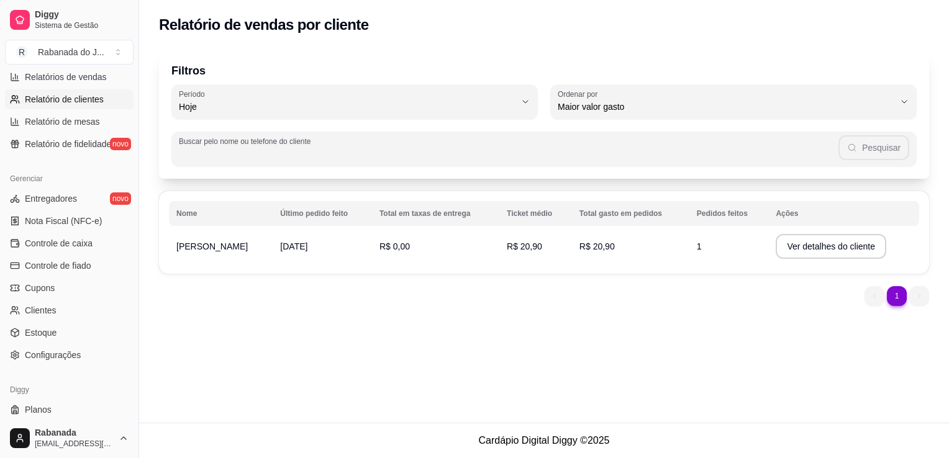
click at [386, 155] on input "Buscar pelo nome ou telefone do cliente" at bounding box center [509, 154] width 660 height 12
click at [69, 79] on span "Relatórios de vendas" at bounding box center [66, 77] width 82 height 12
select select "ALL"
select select "0"
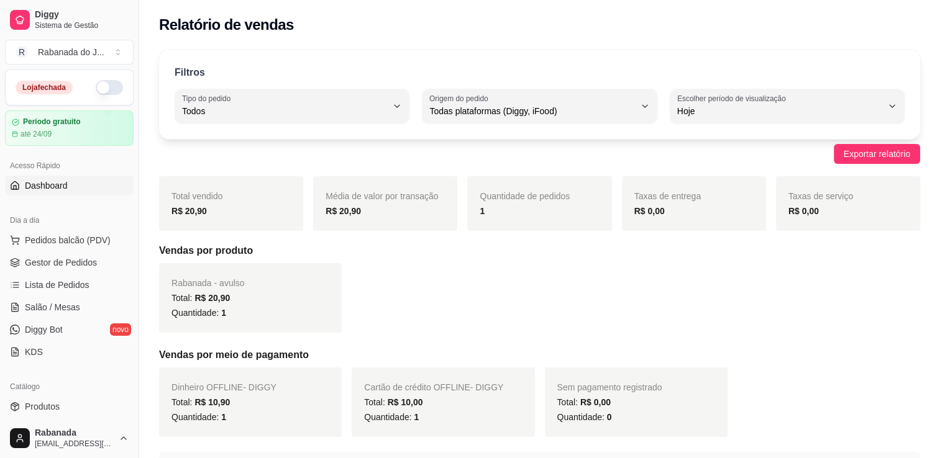
click at [81, 183] on link "Dashboard" at bounding box center [69, 186] width 129 height 20
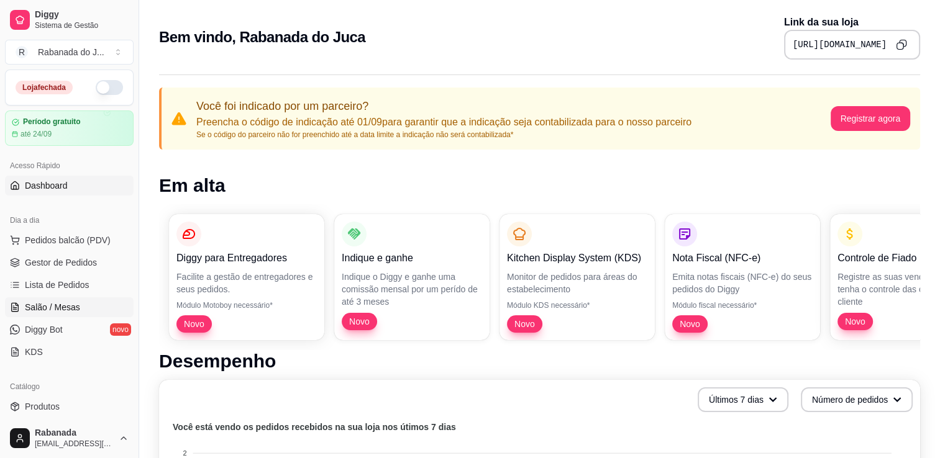
click at [72, 309] on span "Salão / Mesas" at bounding box center [52, 307] width 55 height 12
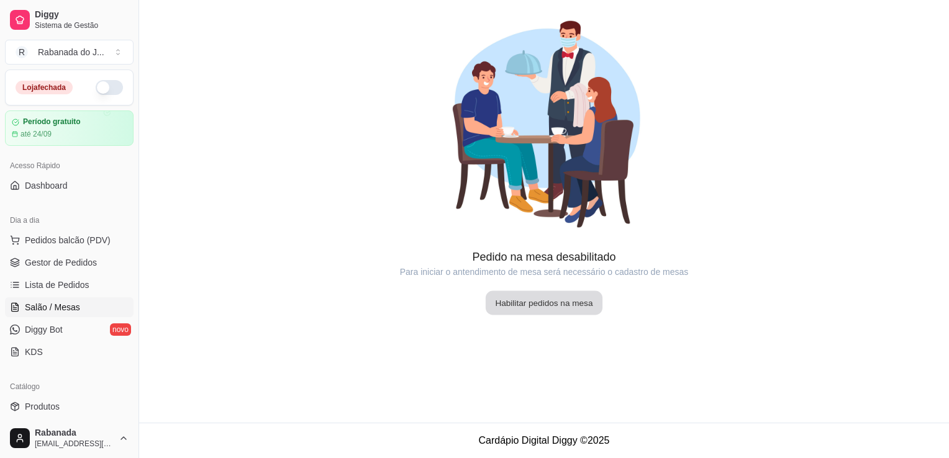
click at [535, 301] on button "Habilitar pedidos na mesa" at bounding box center [544, 303] width 117 height 24
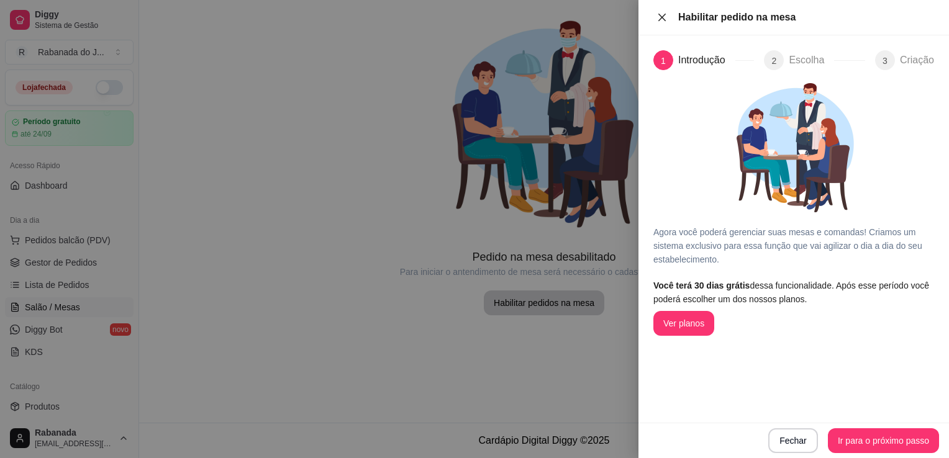
click at [663, 18] on icon "close" at bounding box center [661, 16] width 7 height 7
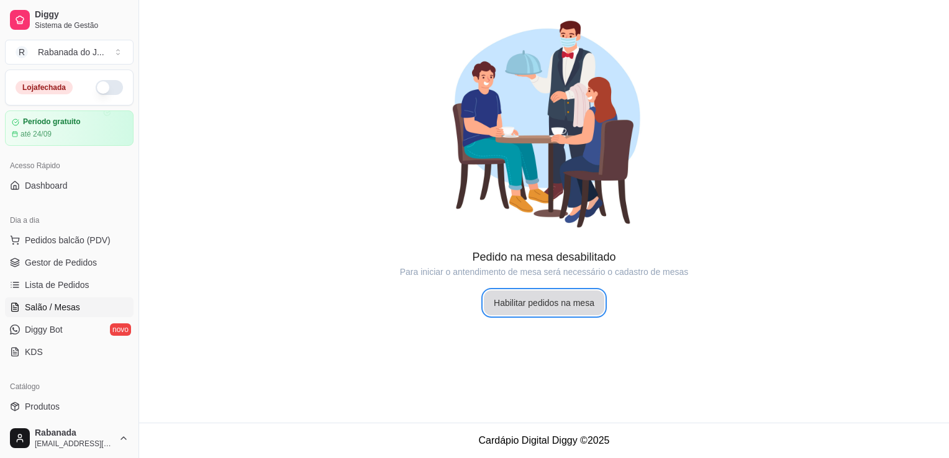
click at [563, 302] on button "Habilitar pedidos na mesa" at bounding box center [544, 303] width 120 height 25
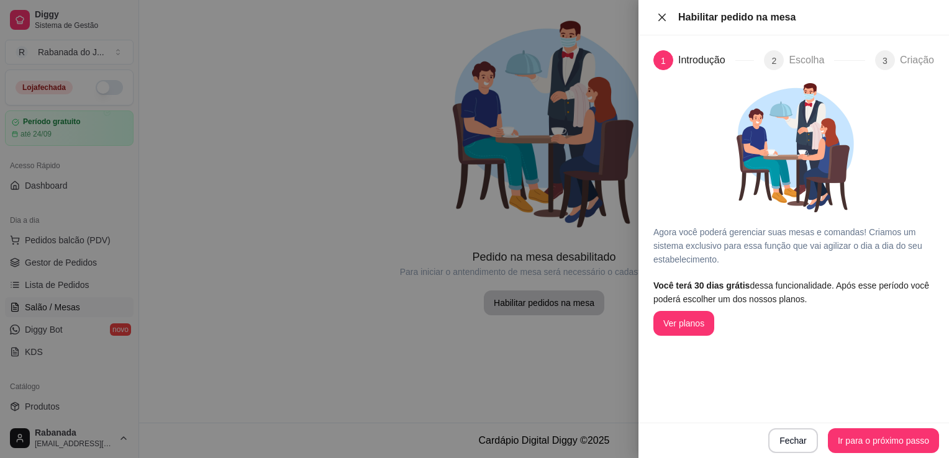
click at [668, 14] on button "Close" at bounding box center [661, 18] width 17 height 12
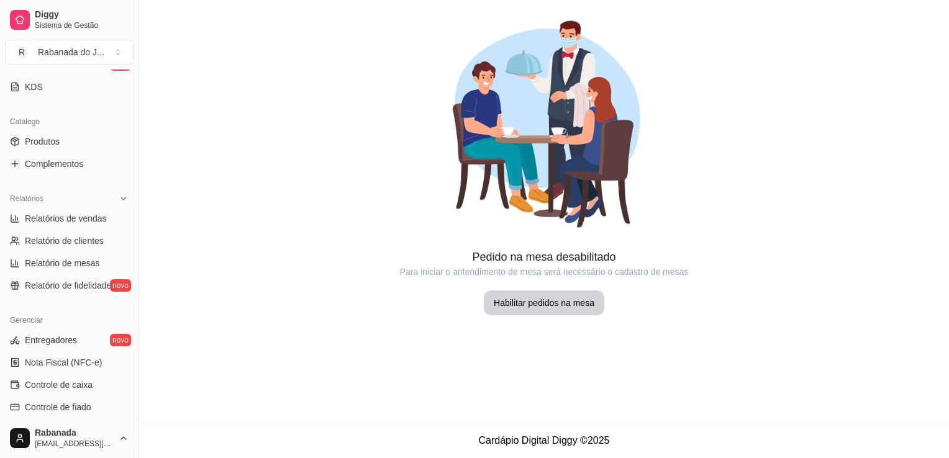
scroll to position [268, 0]
click at [51, 281] on span "Relatório de fidelidade" at bounding box center [68, 283] width 86 height 12
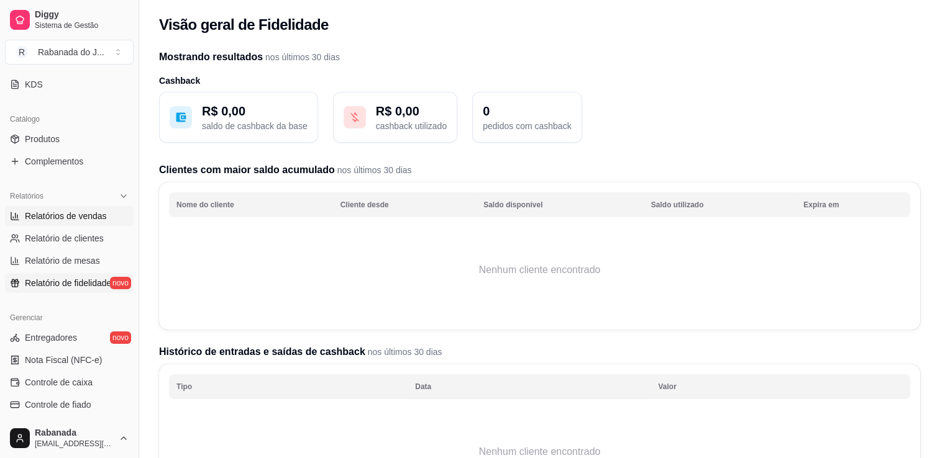
click at [79, 219] on span "Relatórios de vendas" at bounding box center [66, 216] width 82 height 12
select select "ALL"
select select "0"
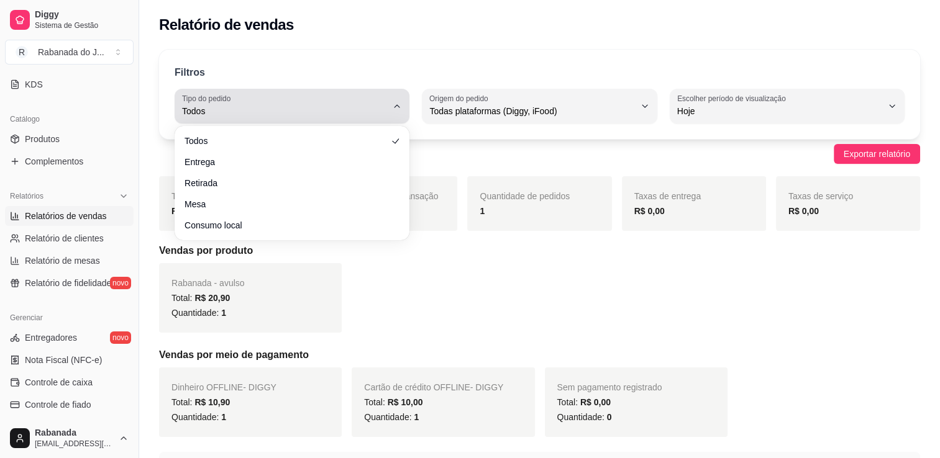
click at [391, 113] on button "Tipo do pedido Todos" at bounding box center [292, 106] width 235 height 35
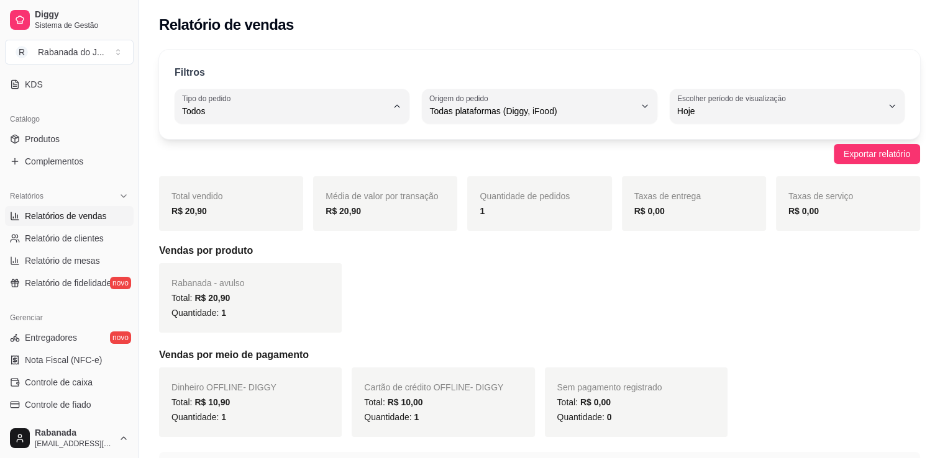
click at [314, 186] on span "Retirada" at bounding box center [286, 181] width 194 height 12
type input "PICKUP"
select select "PICKUP"
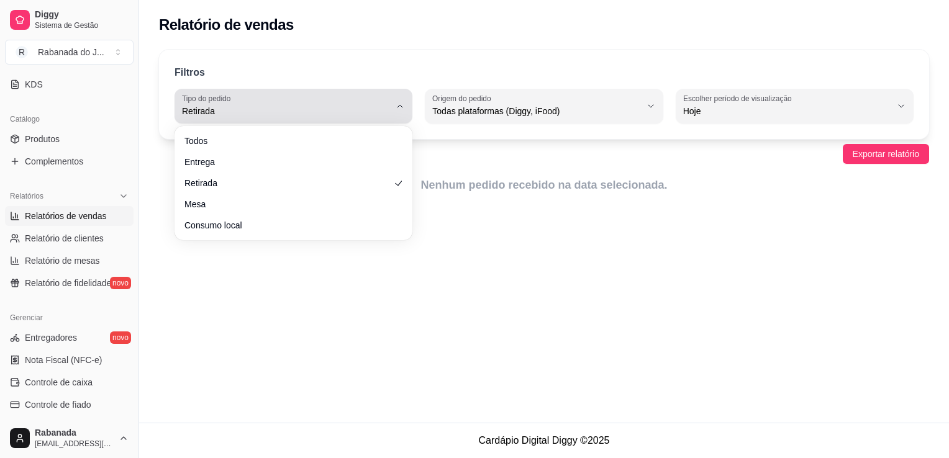
click at [398, 111] on icon "button" at bounding box center [400, 106] width 10 height 10
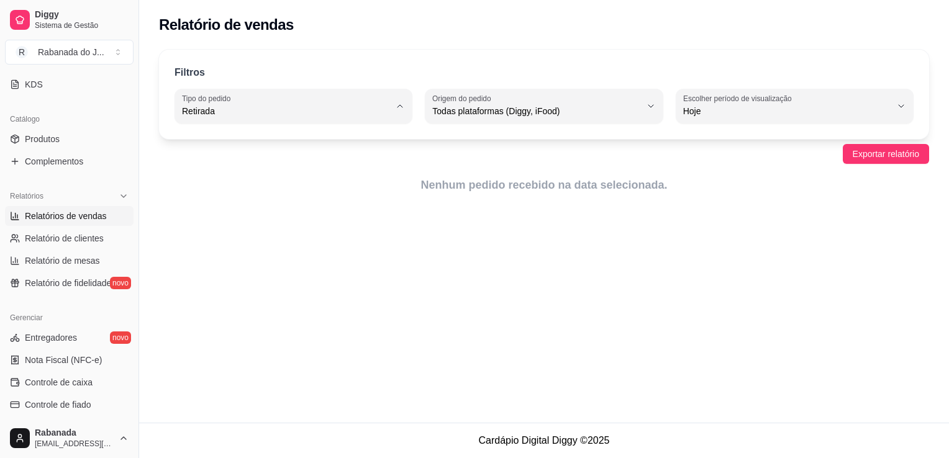
click at [295, 227] on span "Consumo local" at bounding box center [288, 222] width 198 height 12
type input "EAT_IN"
select select "EAT_IN"
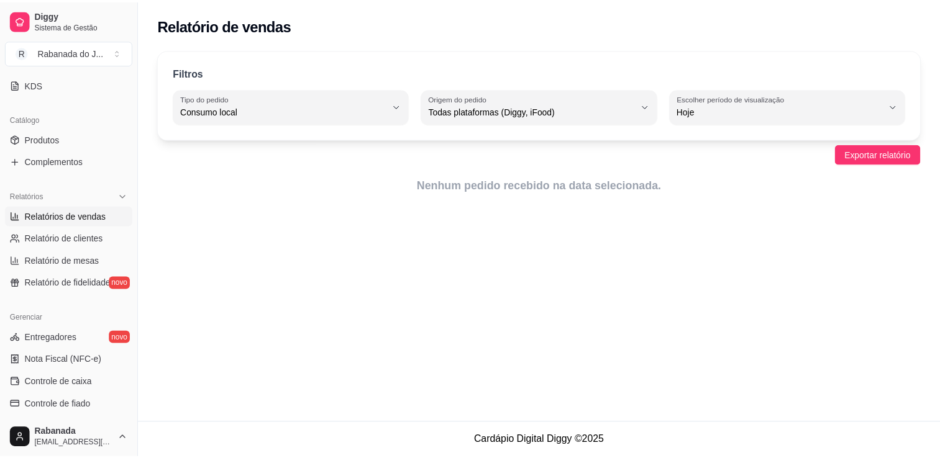
scroll to position [12, 0]
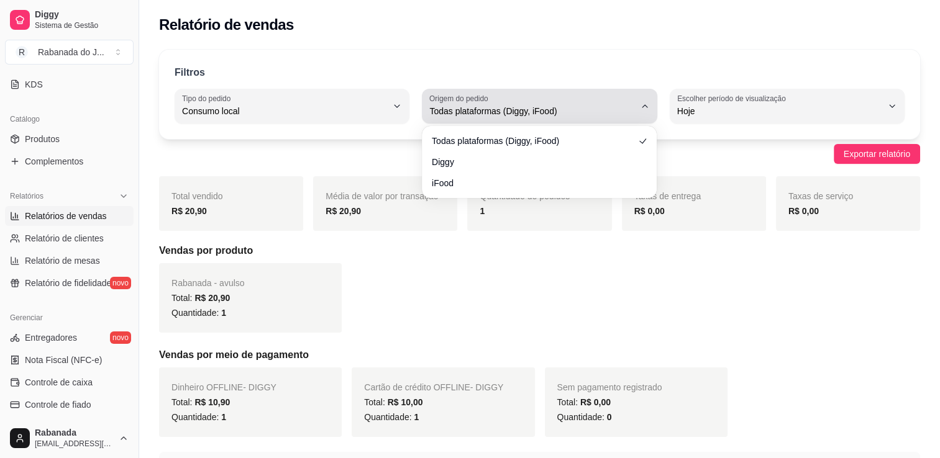
click at [643, 107] on icon "button" at bounding box center [645, 106] width 10 height 10
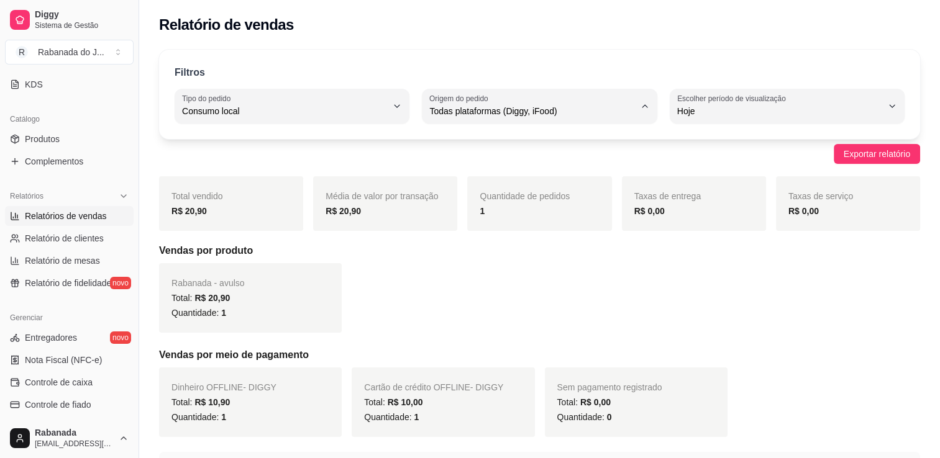
click at [499, 168] on li "Diggy" at bounding box center [539, 160] width 216 height 19
type input "DIGGY"
select select "DIGGY"
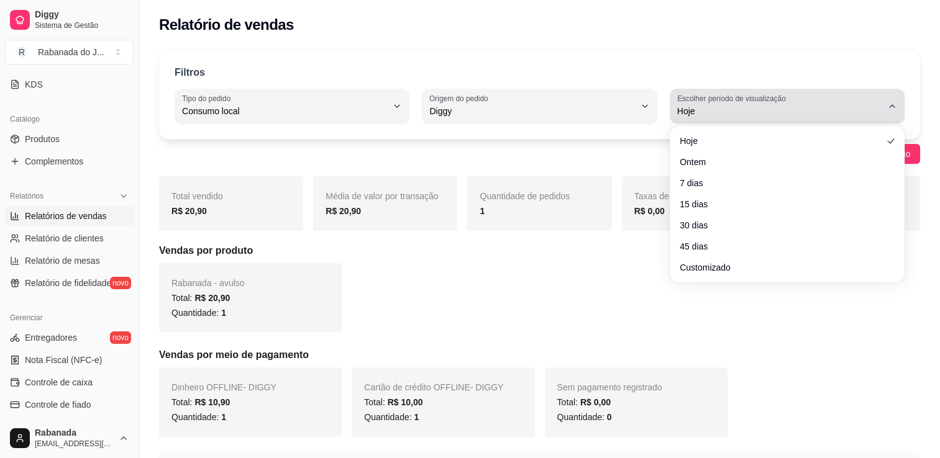
click at [770, 114] on span "Hoje" at bounding box center [779, 111] width 205 height 12
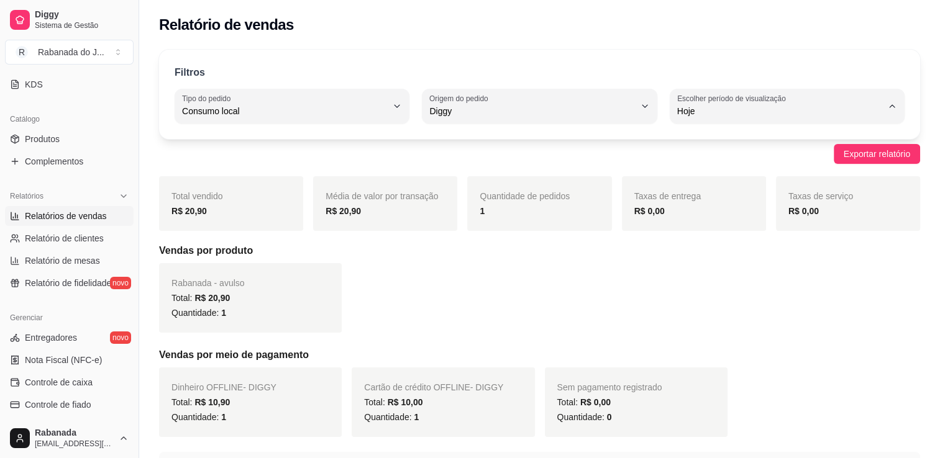
click at [729, 268] on span "Customizado" at bounding box center [781, 262] width 194 height 12
type input "-1"
select select "-1"
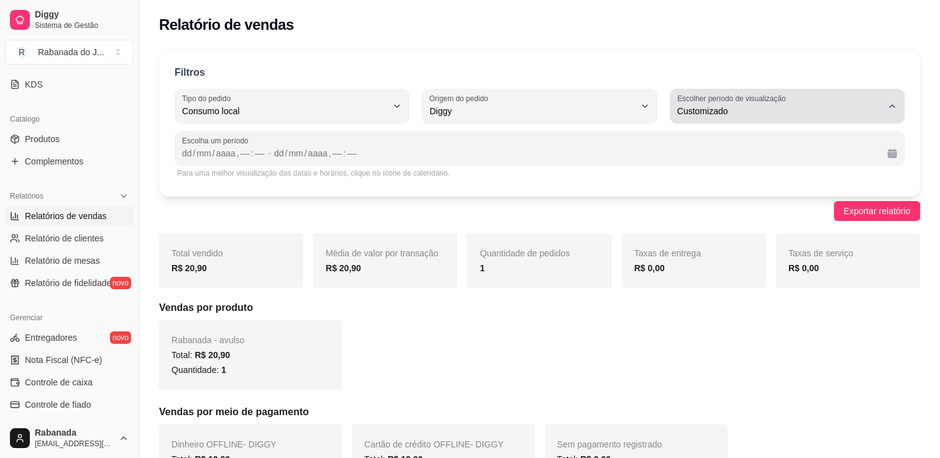
click at [897, 109] on button "Escolher período de visualização Customizado" at bounding box center [787, 106] width 235 height 35
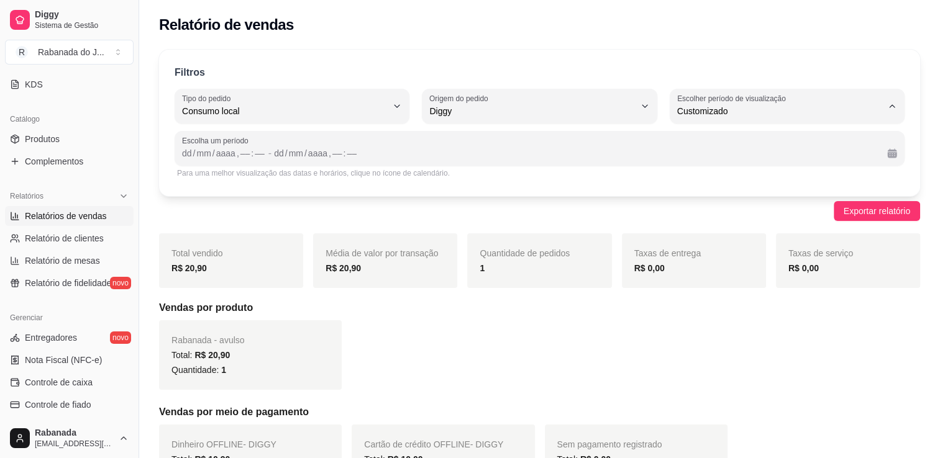
click at [791, 135] on span "Hoje" at bounding box center [781, 140] width 194 height 12
type input "0"
select select "0"
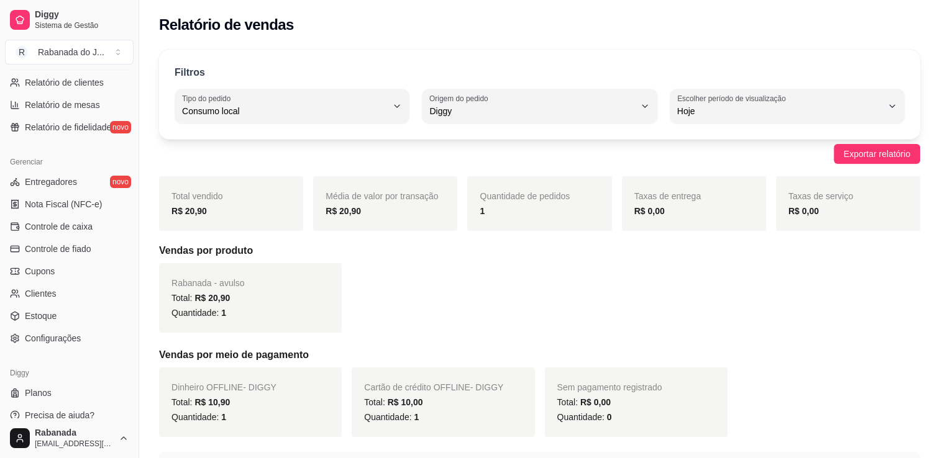
scroll to position [435, 0]
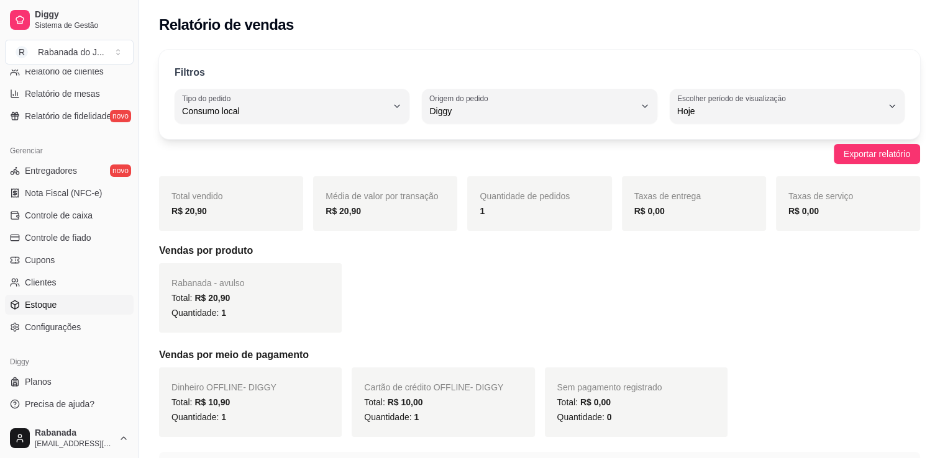
click at [54, 302] on span "Estoque" at bounding box center [41, 305] width 32 height 12
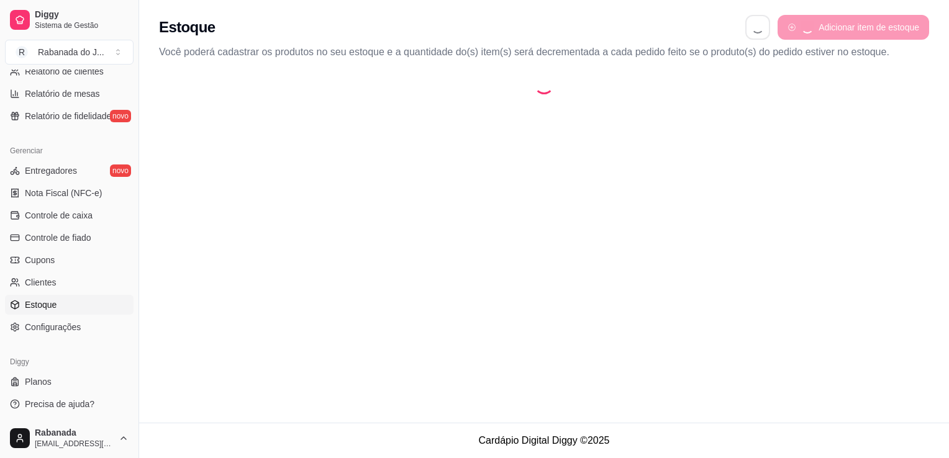
select select "QUANTITY_ORDER"
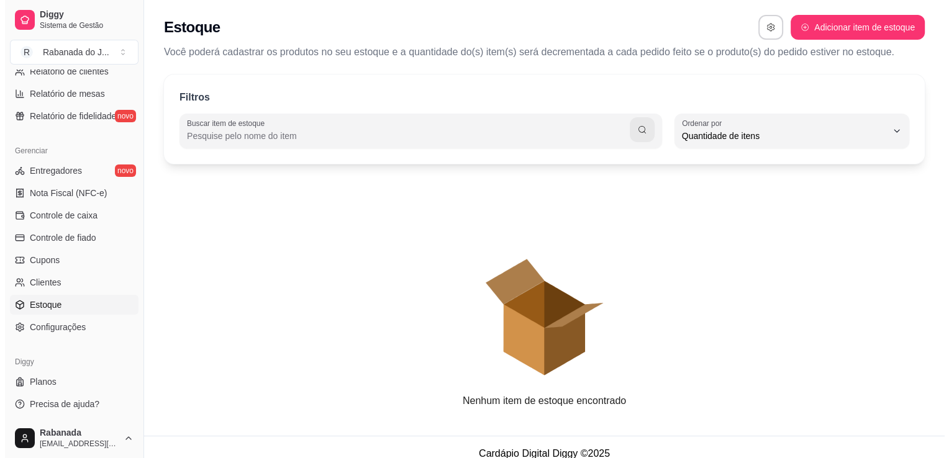
scroll to position [12, 0]
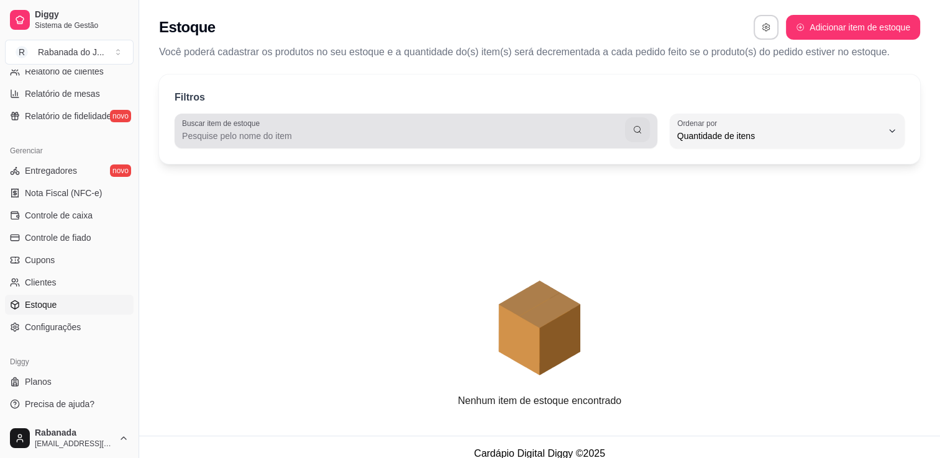
click at [515, 126] on div at bounding box center [416, 131] width 468 height 25
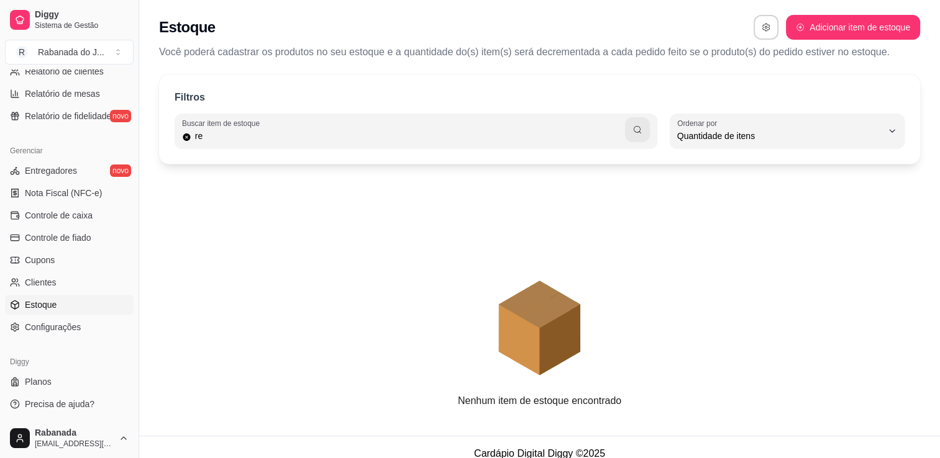
type input "r"
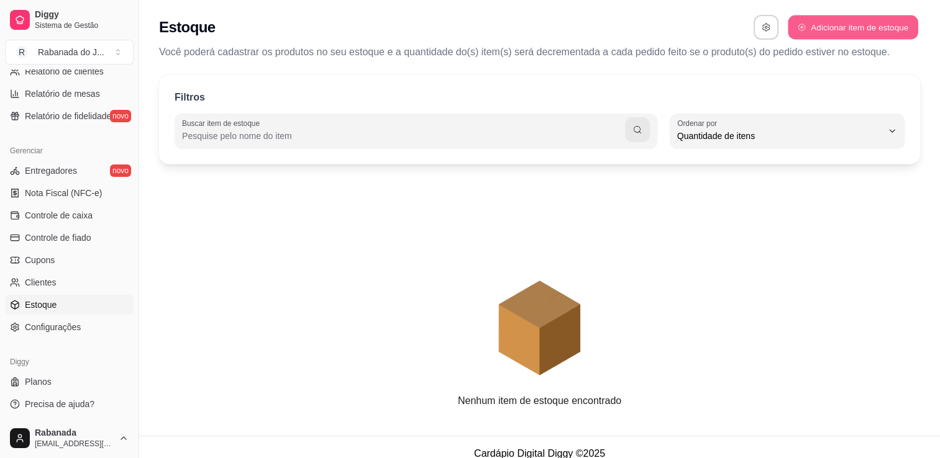
click at [865, 28] on button "Adicionar item de estoque" at bounding box center [853, 28] width 130 height 24
select select "UN"
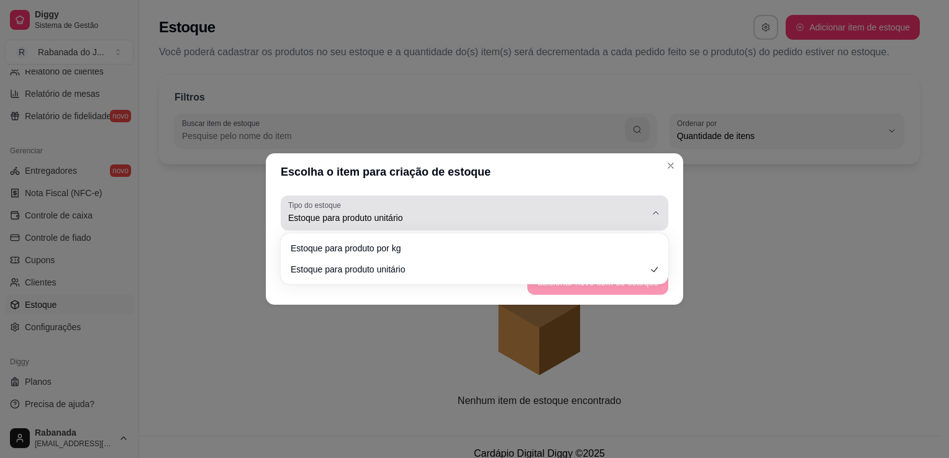
click at [648, 219] on button "Tipo do estoque Estoque para produto unitário" at bounding box center [475, 213] width 388 height 35
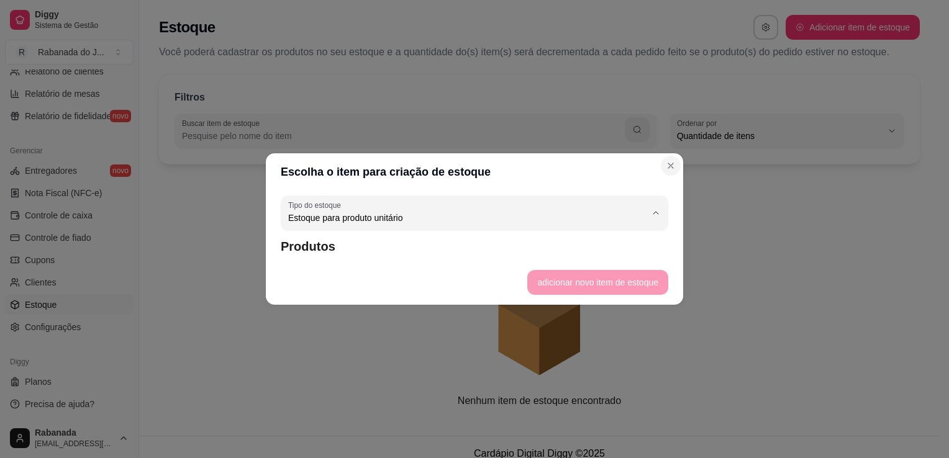
click at [669, 168] on icon "Close" at bounding box center [670, 165] width 5 height 5
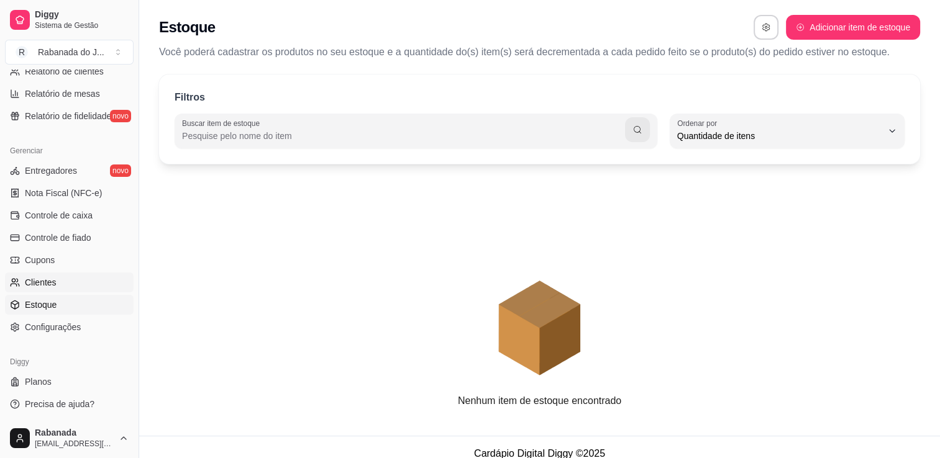
click at [53, 279] on span "Clientes" at bounding box center [41, 282] width 32 height 12
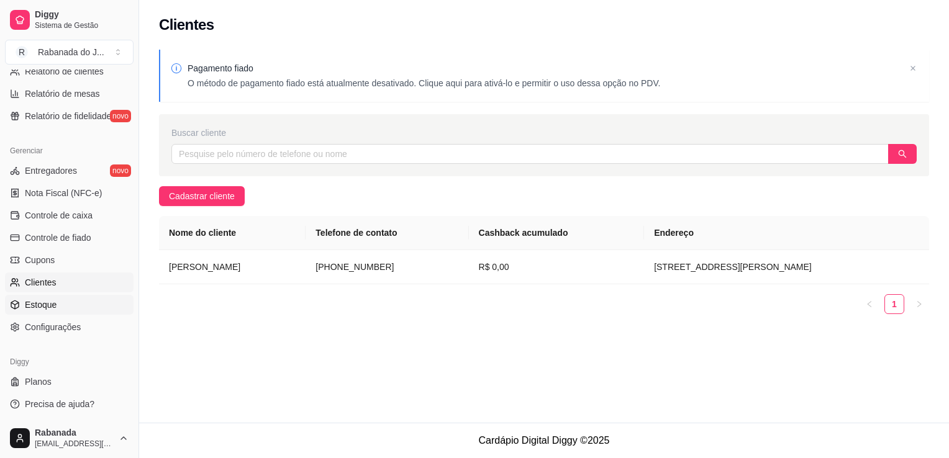
click at [55, 306] on span "Estoque" at bounding box center [41, 305] width 32 height 12
select select "QUANTITY_ORDER"
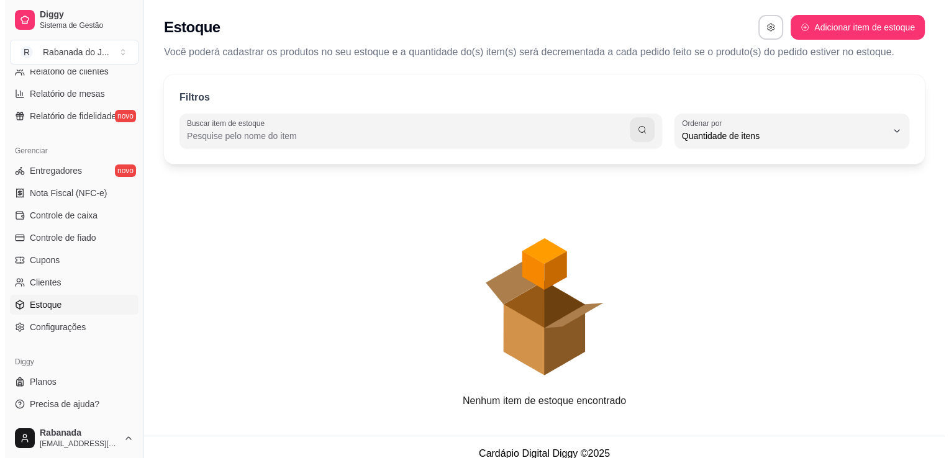
scroll to position [12, 0]
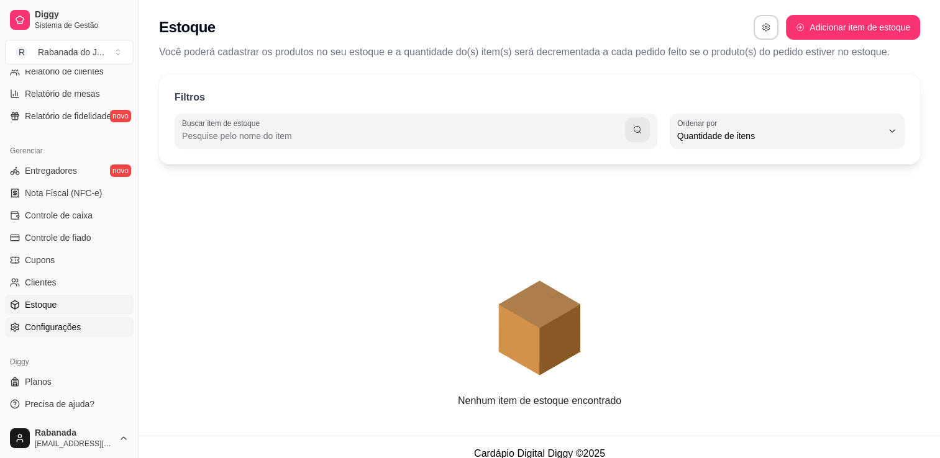
click at [55, 324] on span "Configurações" at bounding box center [53, 327] width 56 height 12
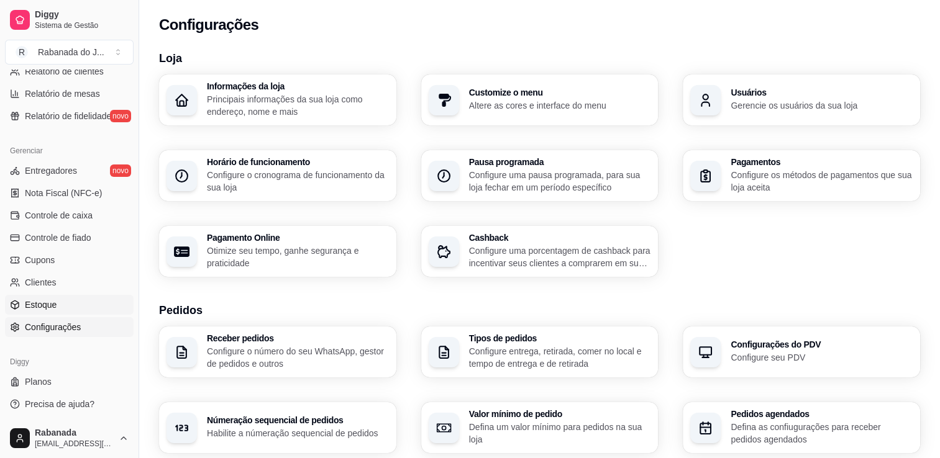
click at [50, 308] on span "Estoque" at bounding box center [41, 305] width 32 height 12
select select "QUANTITY_ORDER"
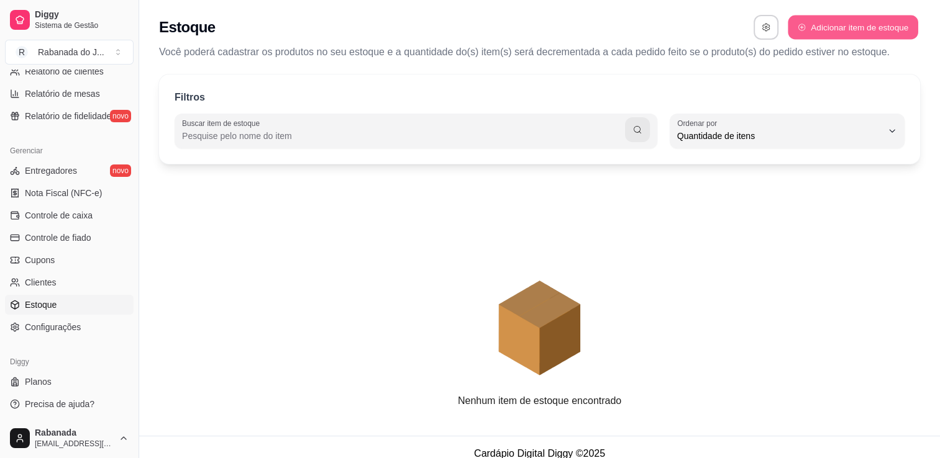
click at [794, 38] on button "Adicionar item de estoque" at bounding box center [853, 28] width 130 height 24
select select "UN"
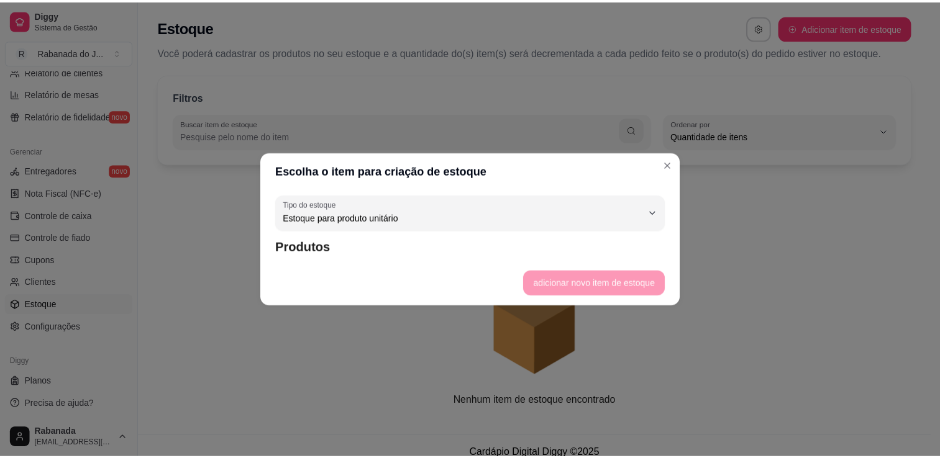
scroll to position [12, 0]
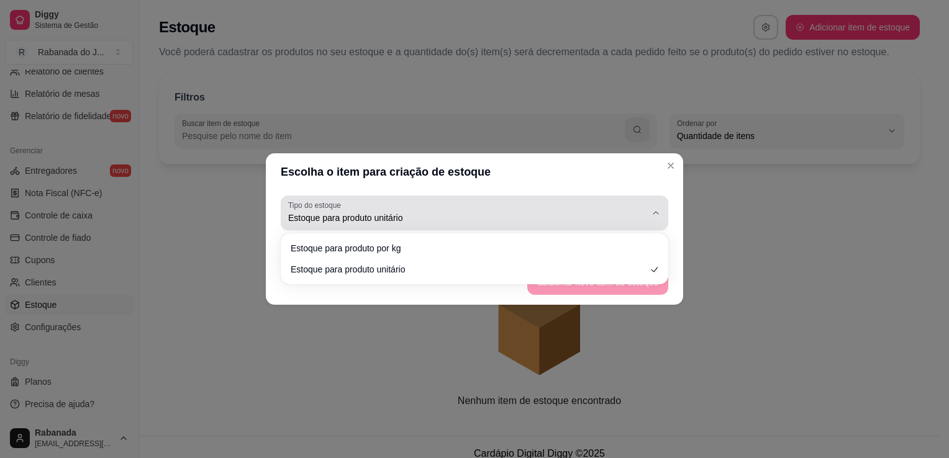
click at [650, 214] on button "Tipo do estoque Estoque para produto unitário" at bounding box center [475, 213] width 388 height 35
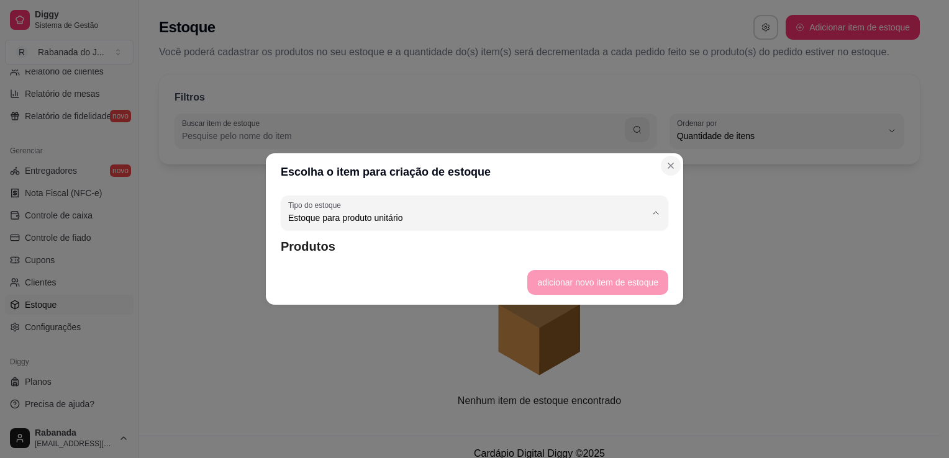
click at [673, 168] on icon "Close" at bounding box center [671, 166] width 10 height 10
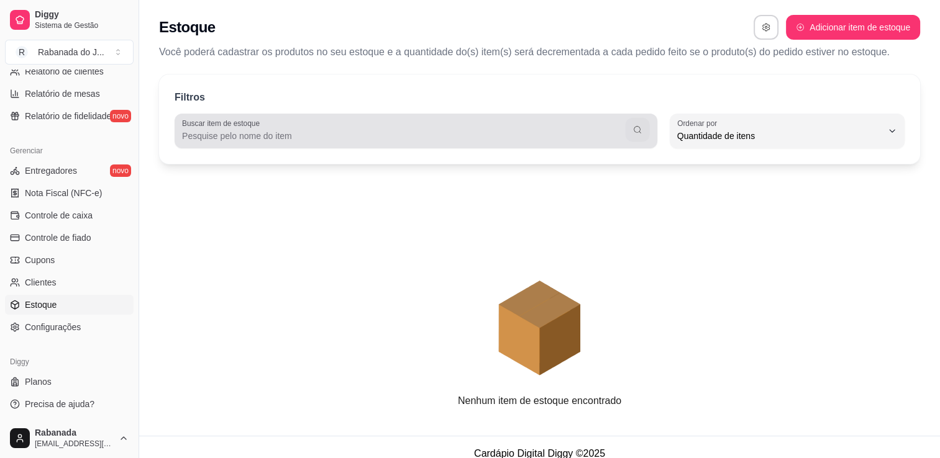
click at [635, 128] on icon "button" at bounding box center [637, 130] width 10 height 10
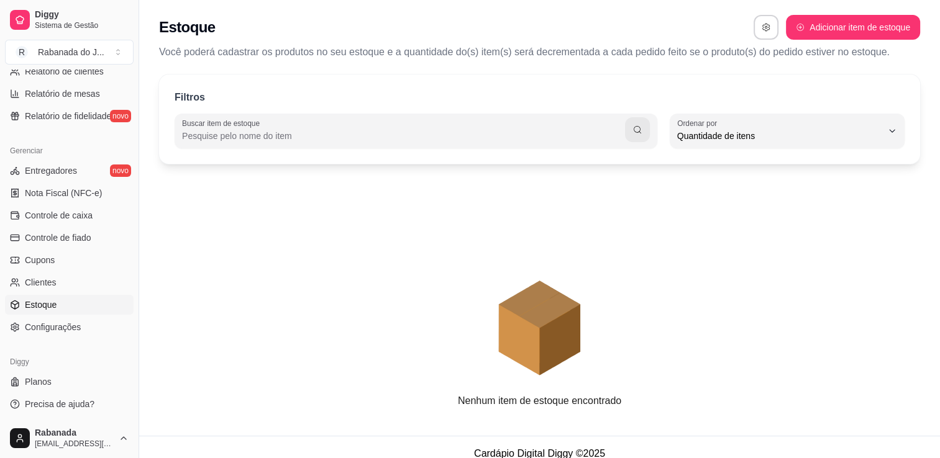
click at [524, 140] on input "Buscar item de estoque" at bounding box center [403, 136] width 443 height 12
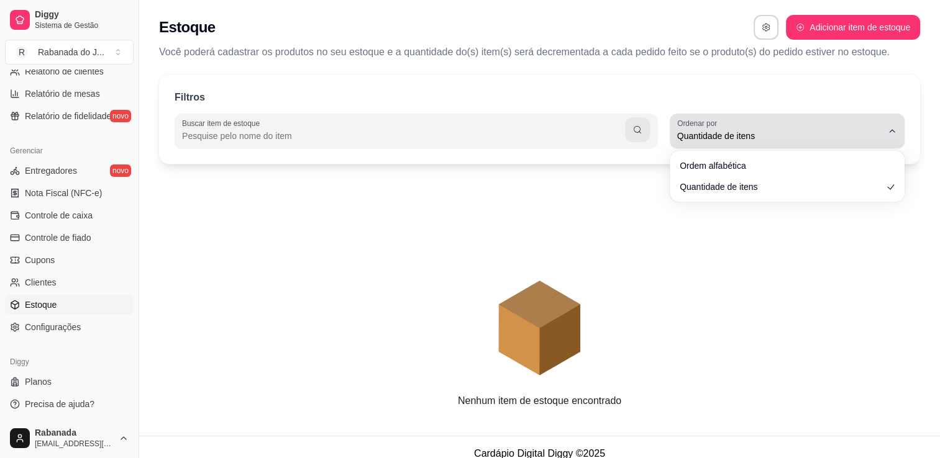
click at [883, 134] on button "Ordenar por Quantidade de itens" at bounding box center [787, 131] width 235 height 35
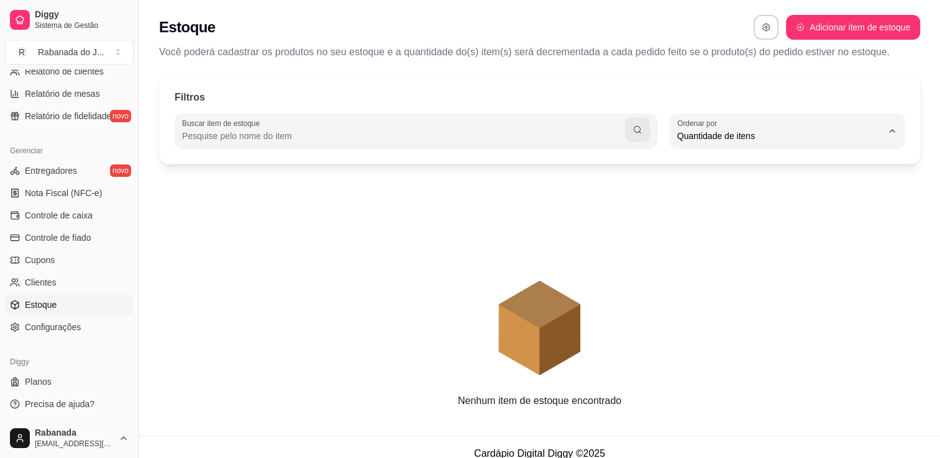
click at [847, 189] on span "Quantidade de itens" at bounding box center [781, 185] width 194 height 12
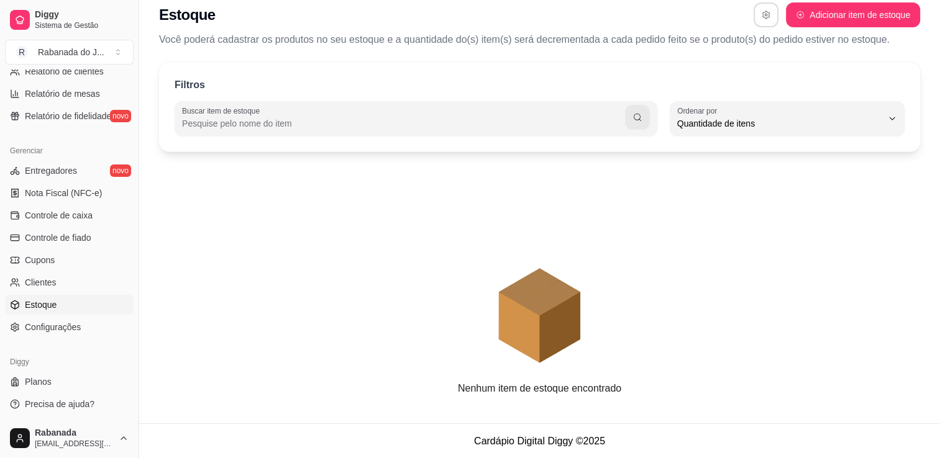
click at [767, 14] on icon "button" at bounding box center [765, 15] width 9 height 9
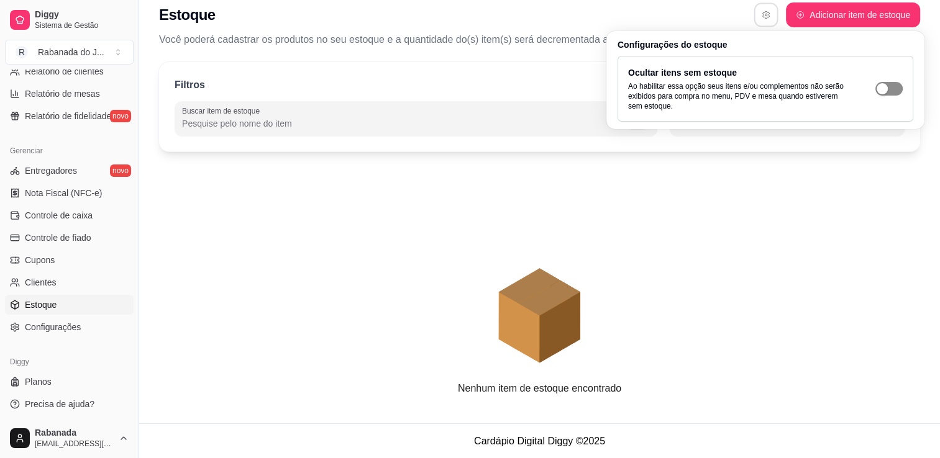
click at [893, 86] on span "button" at bounding box center [888, 89] width 27 height 14
click at [89, 164] on link "Entregadores novo" at bounding box center [69, 171] width 129 height 20
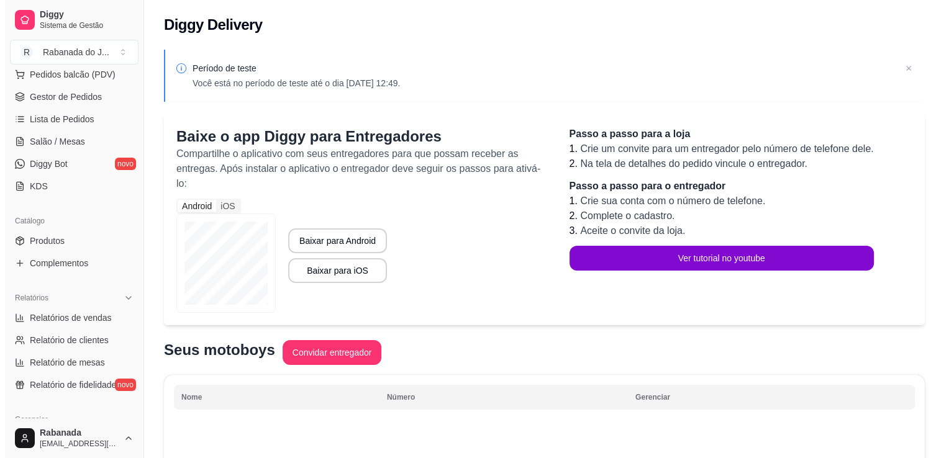
scroll to position [166, 0]
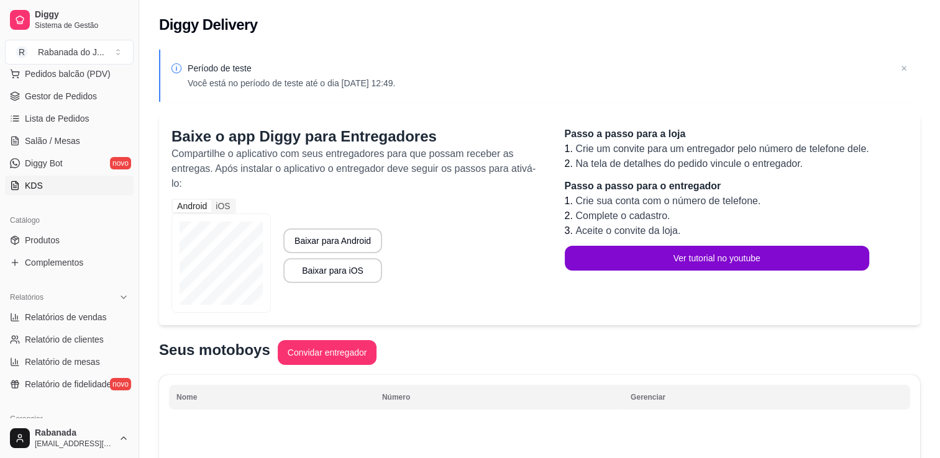
click at [49, 185] on link "KDS" at bounding box center [69, 186] width 129 height 20
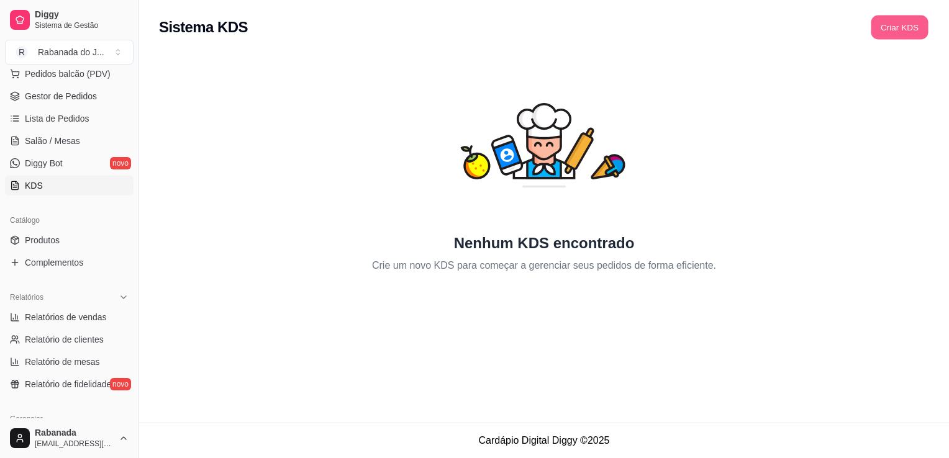
click at [889, 16] on button "Criar KDS" at bounding box center [899, 28] width 57 height 24
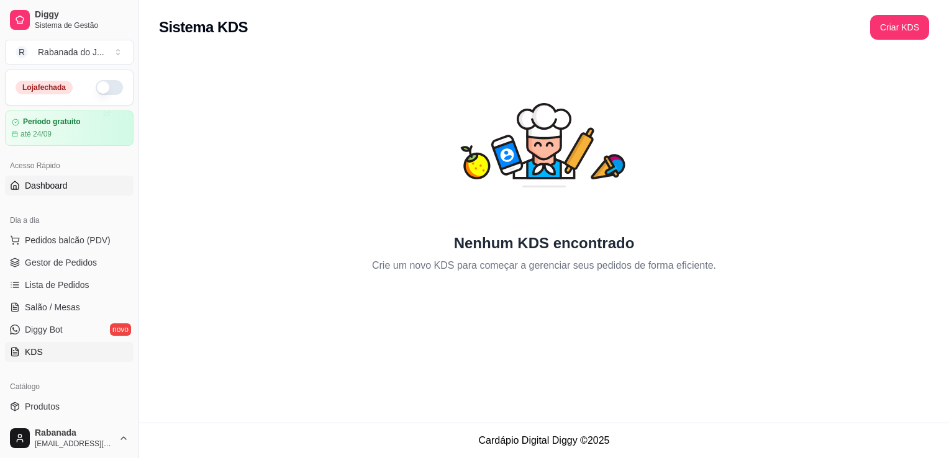
click at [55, 187] on span "Dashboard" at bounding box center [46, 185] width 43 height 12
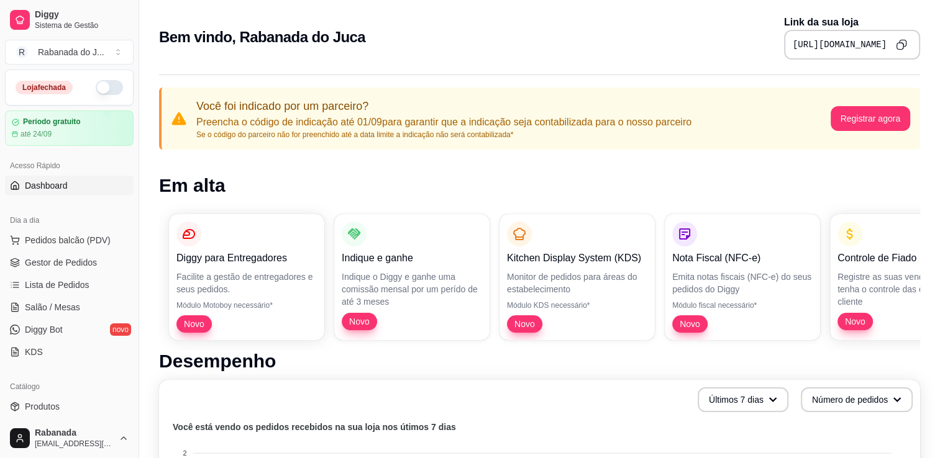
click at [896, 357] on h1 "Desempenho" at bounding box center [539, 361] width 761 height 22
drag, startPoint x: 896, startPoint y: 357, endPoint x: 814, endPoint y: 359, distance: 81.4
click at [814, 359] on h1 "Desempenho" at bounding box center [539, 361] width 761 height 22
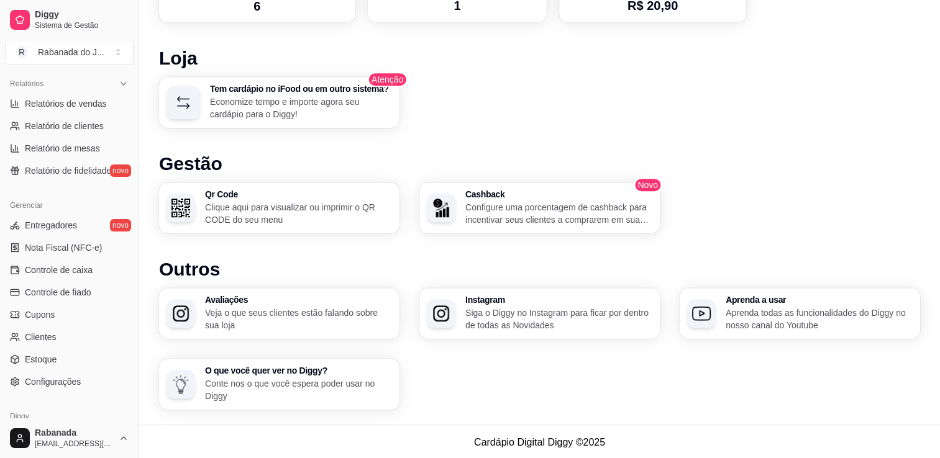
scroll to position [435, 0]
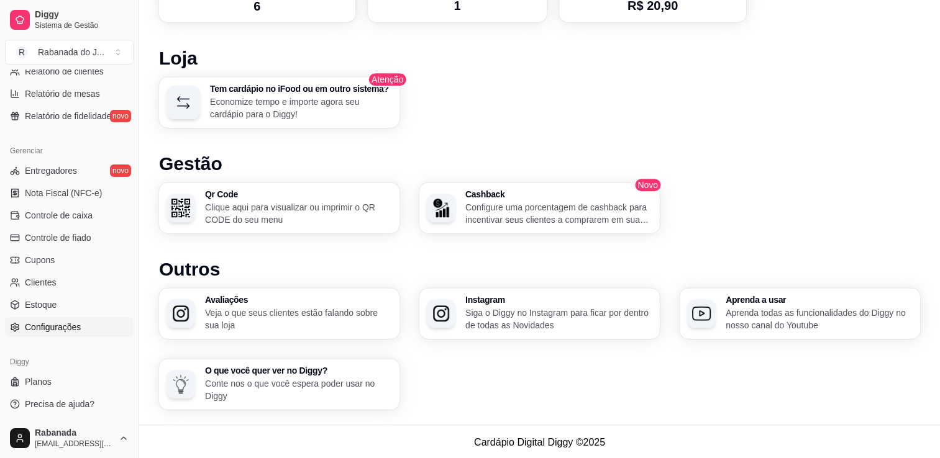
click at [65, 324] on span "Configurações" at bounding box center [53, 327] width 56 height 12
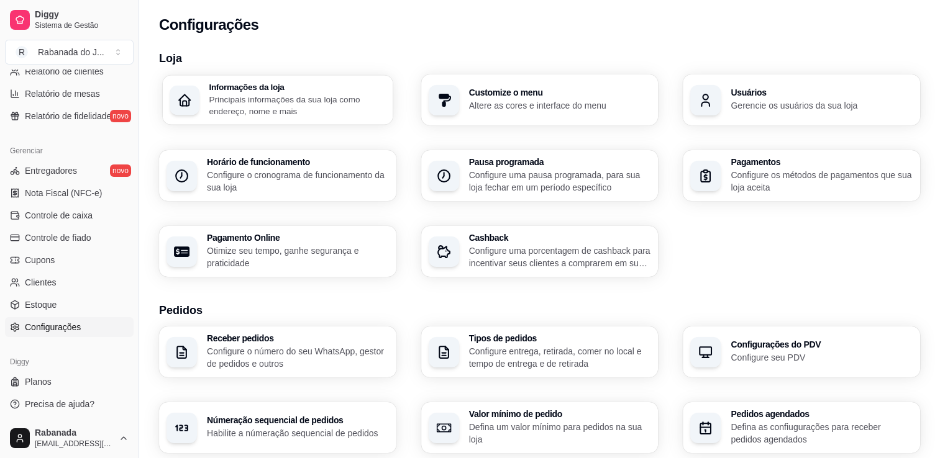
click at [259, 104] on p "Principais informações da sua loja como endereço, nome e mais" at bounding box center [297, 105] width 176 height 24
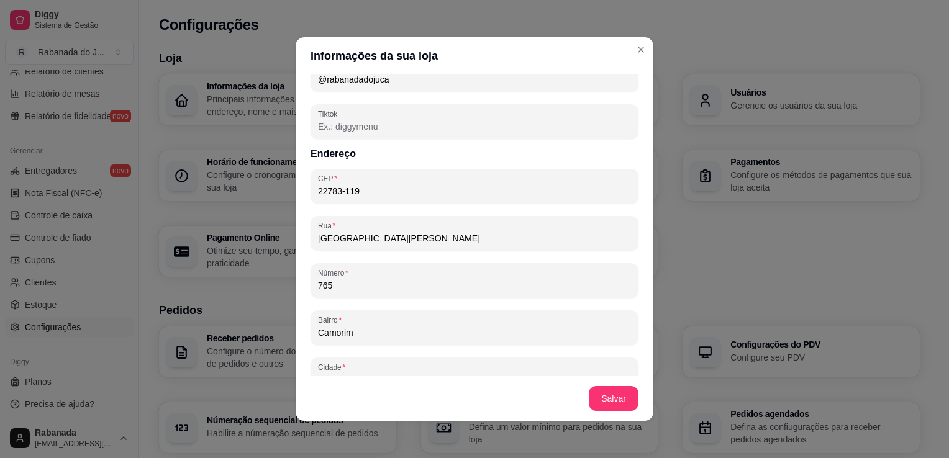
scroll to position [621, 0]
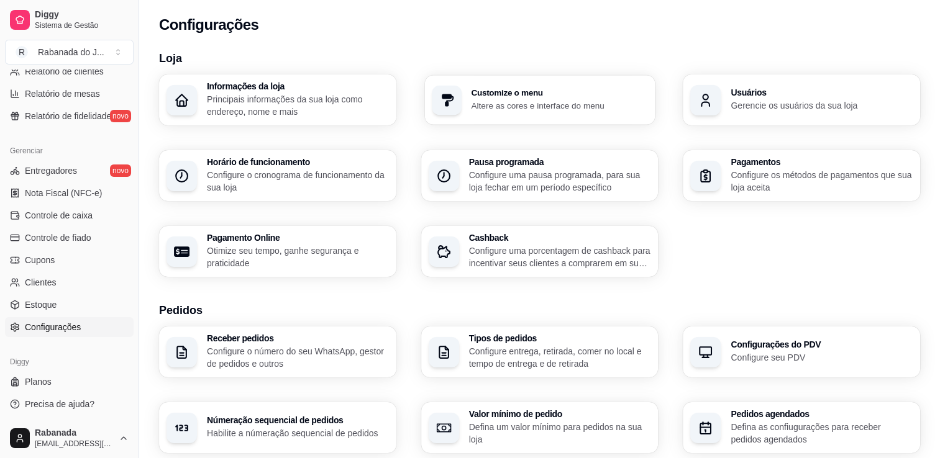
click at [577, 94] on h3 "Customize o menu" at bounding box center [559, 93] width 176 height 9
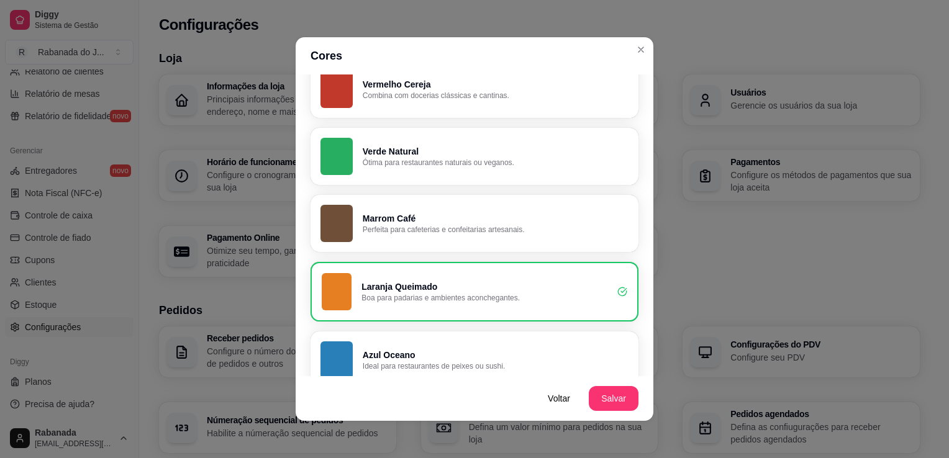
scroll to position [447, 0]
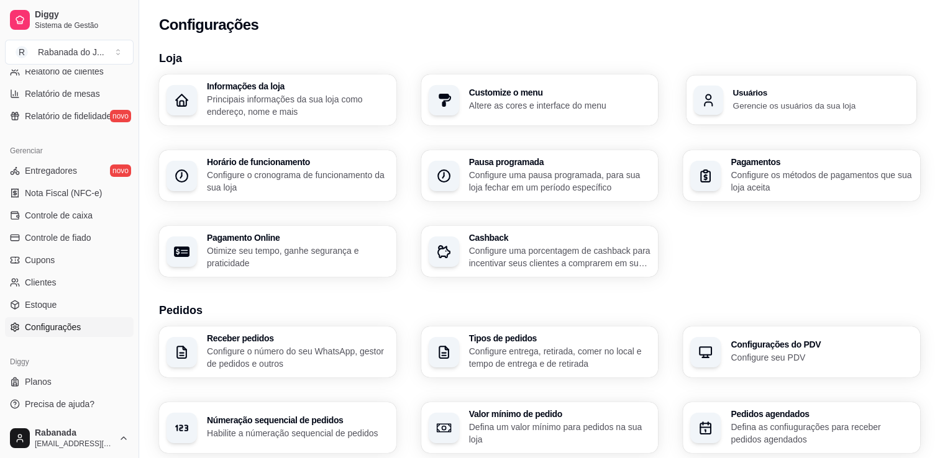
click at [758, 108] on p "Gerencie os usuários da sua loja" at bounding box center [821, 105] width 176 height 12
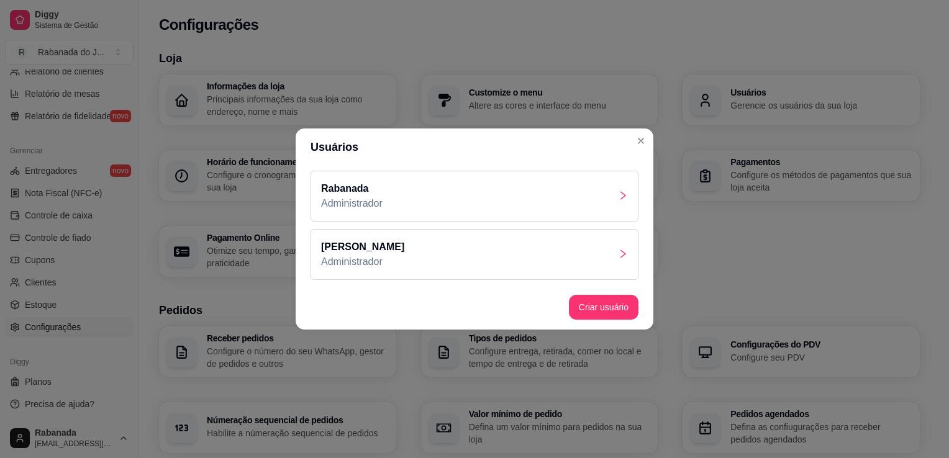
click at [624, 252] on icon "right" at bounding box center [623, 254] width 10 height 10
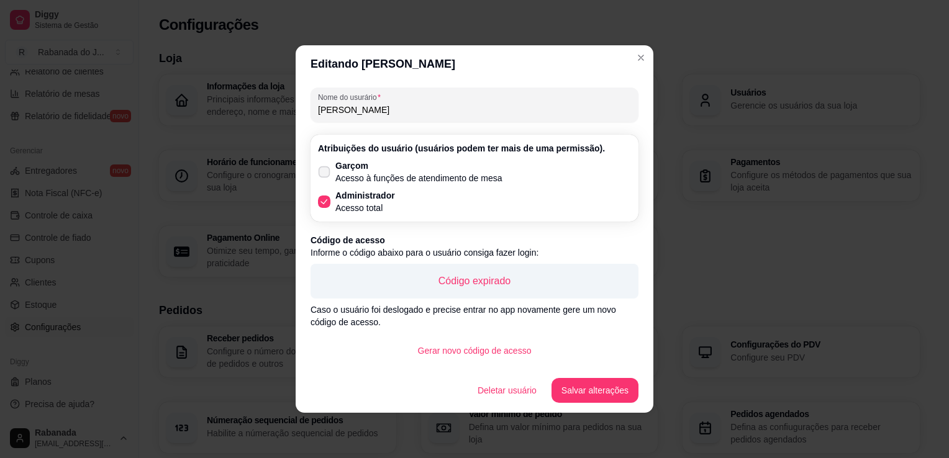
click at [322, 174] on icon at bounding box center [323, 171] width 9 height 7
click at [322, 175] on input "Garçom Acesso à funções de atendimento de mesa" at bounding box center [321, 179] width 8 height 8
checkbox input "true"
click at [325, 203] on icon at bounding box center [323, 201] width 9 height 7
click at [325, 204] on input "Administrador Acesso total" at bounding box center [321, 208] width 8 height 8
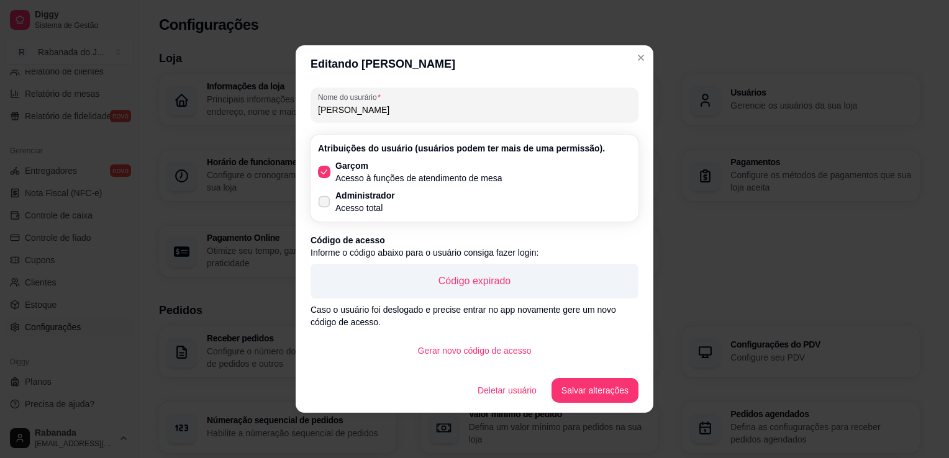
click at [325, 203] on icon at bounding box center [323, 201] width 9 height 7
click at [325, 204] on input "Administrador Acesso total" at bounding box center [321, 208] width 8 height 8
checkbox input "true"
click at [326, 171] on icon at bounding box center [323, 171] width 9 height 7
click at [325, 175] on input "Garçom Acesso à funções de atendimento de mesa" at bounding box center [321, 179] width 8 height 8
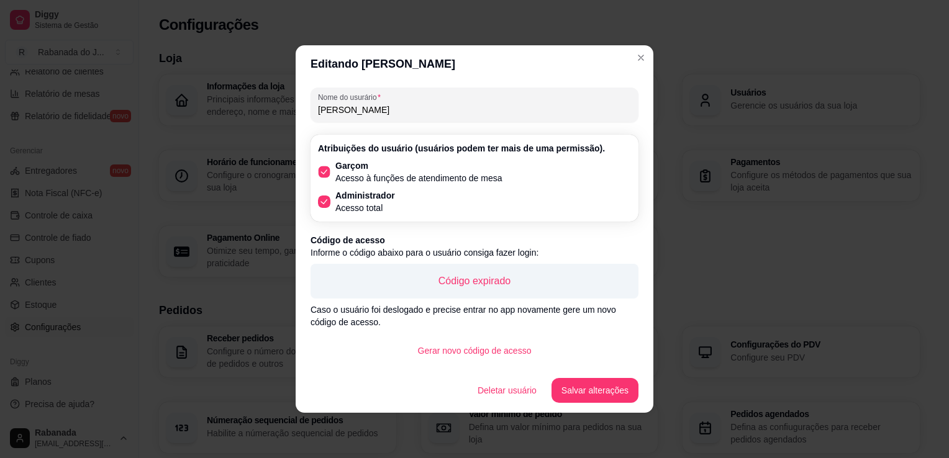
checkbox input "false"
click at [596, 389] on button "Salvar alterações" at bounding box center [595, 391] width 84 height 24
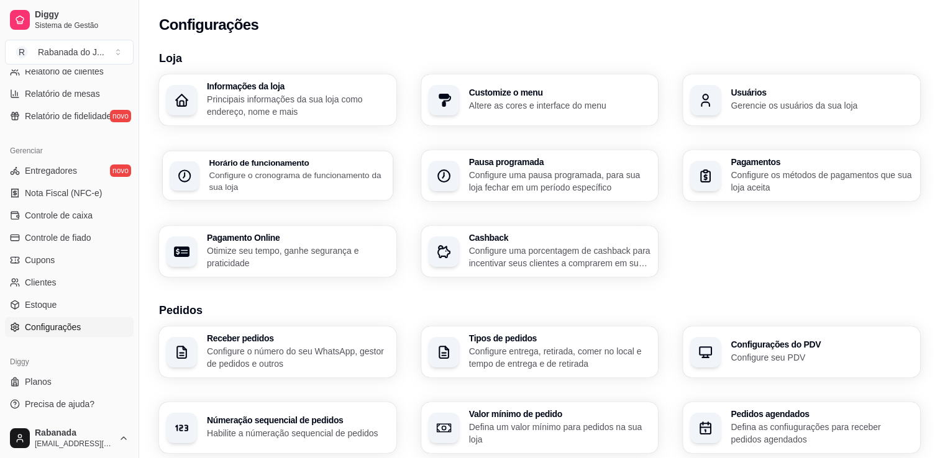
click at [322, 178] on p "Configure o cronograma de funcionamento da sua loja" at bounding box center [297, 181] width 176 height 24
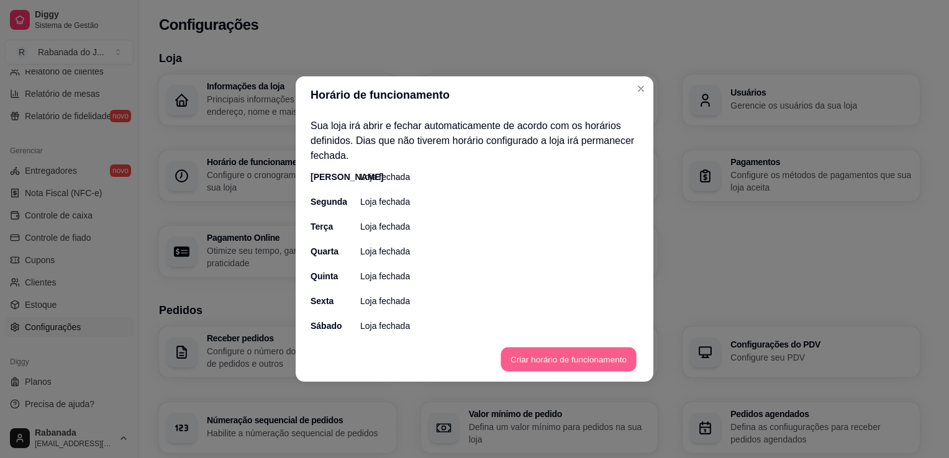
click at [553, 366] on button "Criar horário de funcionamento" at bounding box center [568, 360] width 135 height 24
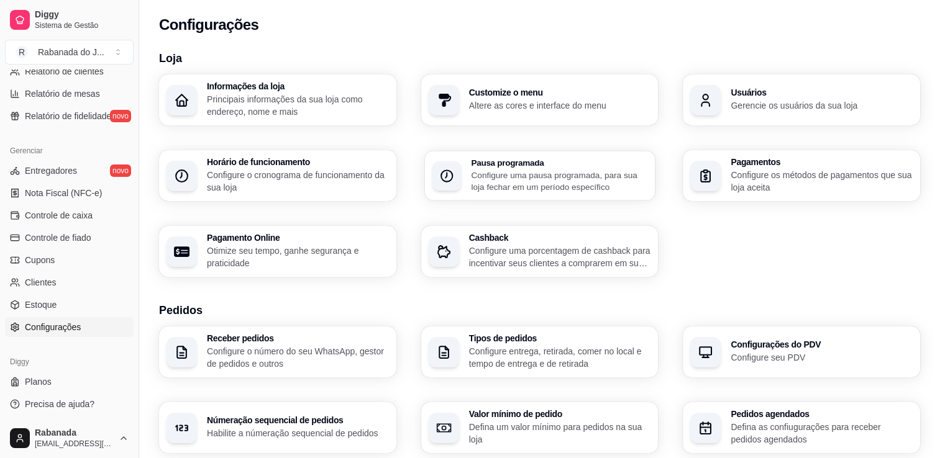
click at [564, 173] on p "Configure uma pausa programada, para sua loja fechar em um período específico" at bounding box center [559, 181] width 176 height 24
click at [760, 181] on p "Configure os métodos de pagamentos que sua loja aceita" at bounding box center [821, 181] width 176 height 24
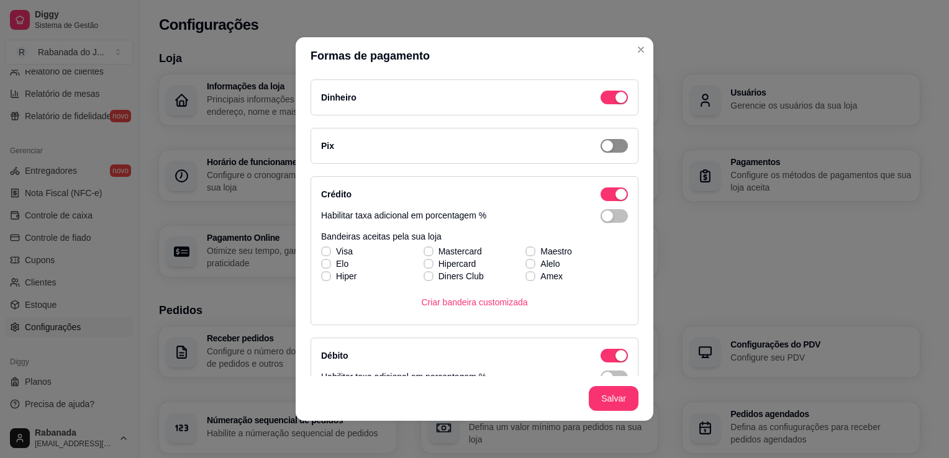
click at [607, 151] on span "button" at bounding box center [614, 146] width 27 height 14
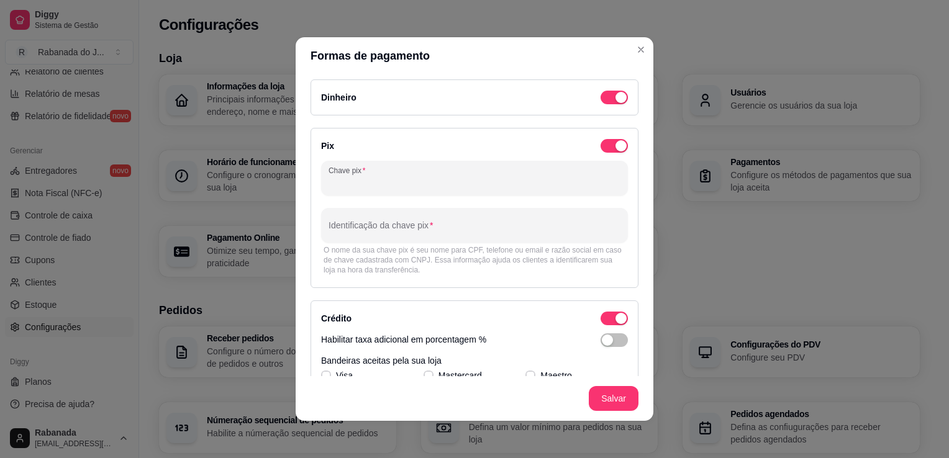
click at [442, 185] on input "Chave pix" at bounding box center [475, 183] width 292 height 12
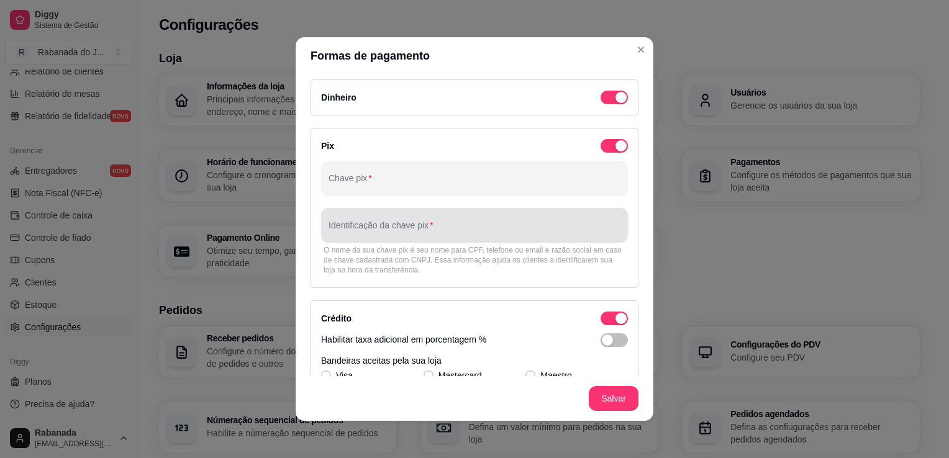
click at [539, 238] on div "Identificação da chave pix" at bounding box center [474, 225] width 307 height 35
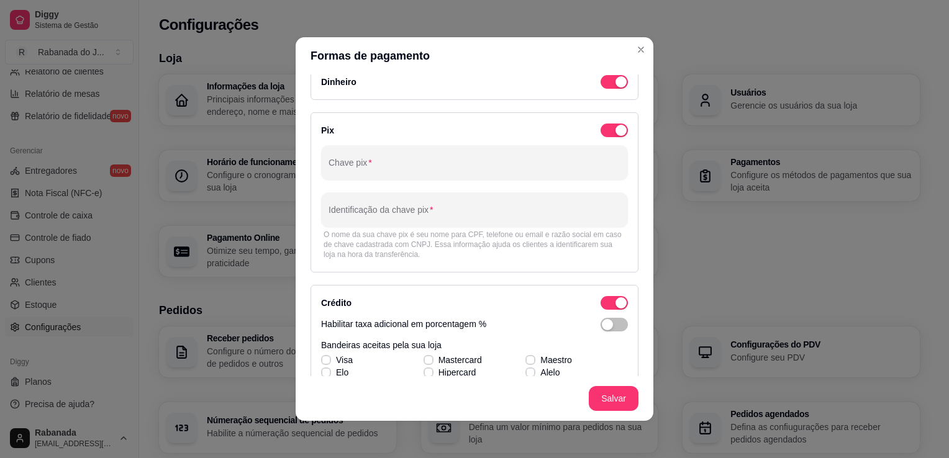
scroll to position [0, 0]
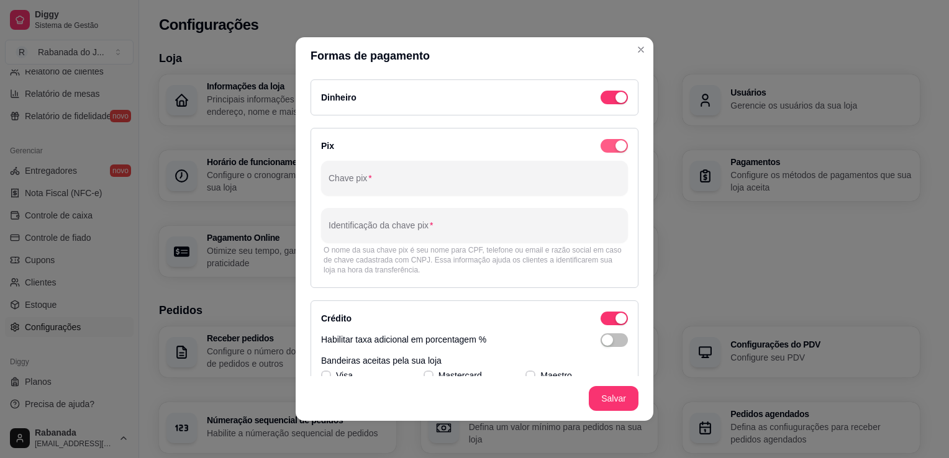
click at [601, 145] on button "button" at bounding box center [614, 146] width 27 height 14
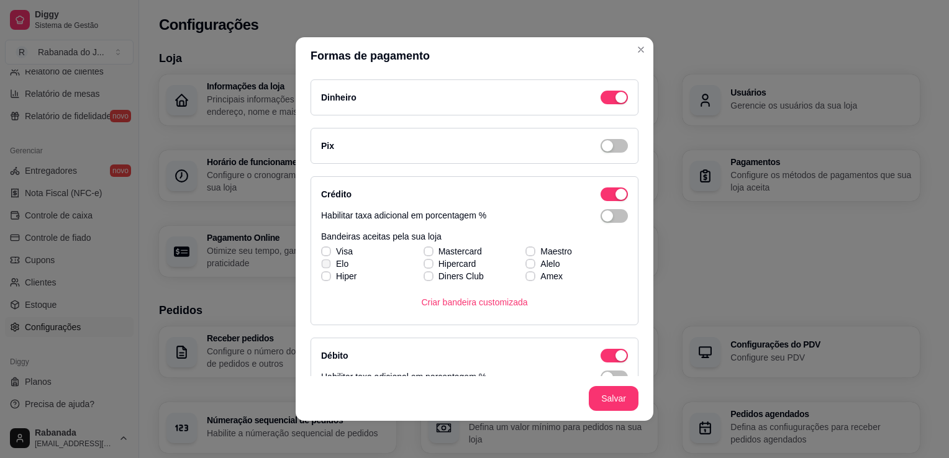
click at [321, 255] on label "Elo" at bounding box center [334, 264] width 37 height 22
click at [321, 266] on input "Elo" at bounding box center [324, 270] width 8 height 8
checkbox input "true"
click at [322, 250] on icon at bounding box center [325, 251] width 7 height 5
click at [322, 254] on input "Visa" at bounding box center [324, 258] width 8 height 8
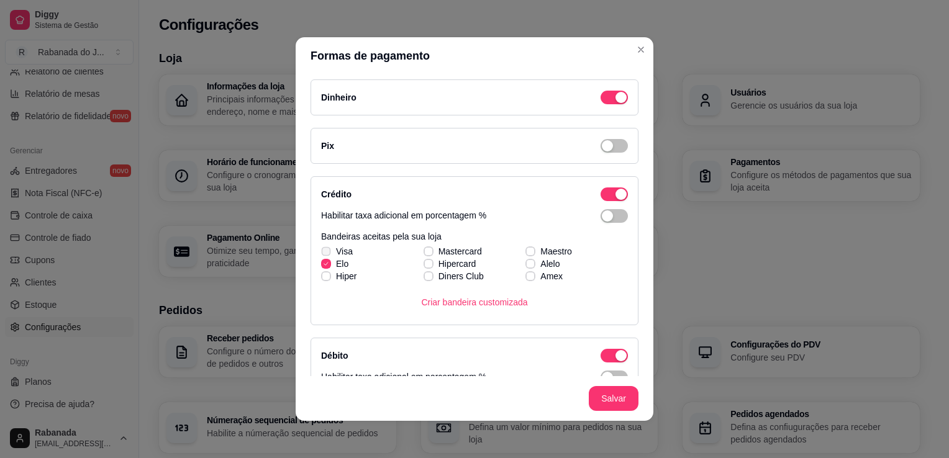
checkbox input "true"
click at [424, 247] on span at bounding box center [428, 251] width 9 height 9
click at [423, 254] on input "Mastercard" at bounding box center [427, 258] width 8 height 8
checkbox input "true"
click at [425, 277] on icon at bounding box center [428, 276] width 7 height 5
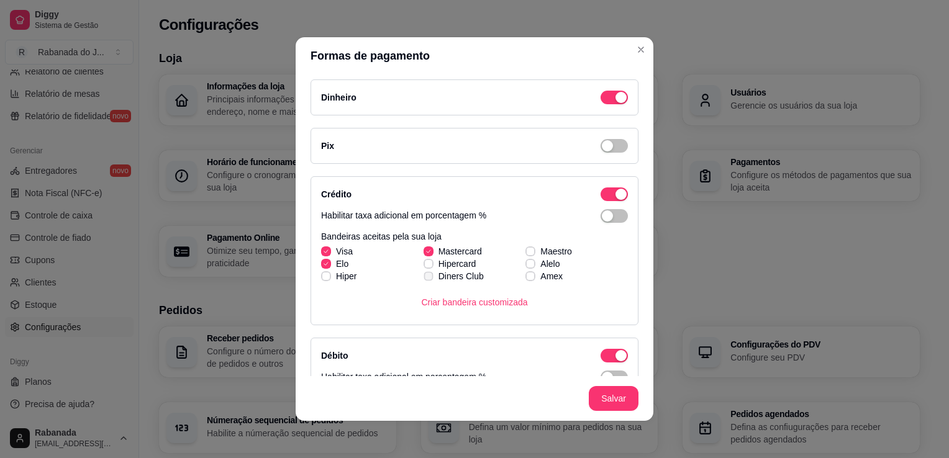
click at [423, 279] on input "Diners Club" at bounding box center [427, 283] width 8 height 8
checkbox input "true"
click at [527, 249] on icon at bounding box center [530, 251] width 7 height 5
click at [525, 254] on input "Maestro" at bounding box center [529, 258] width 8 height 8
checkbox input "true"
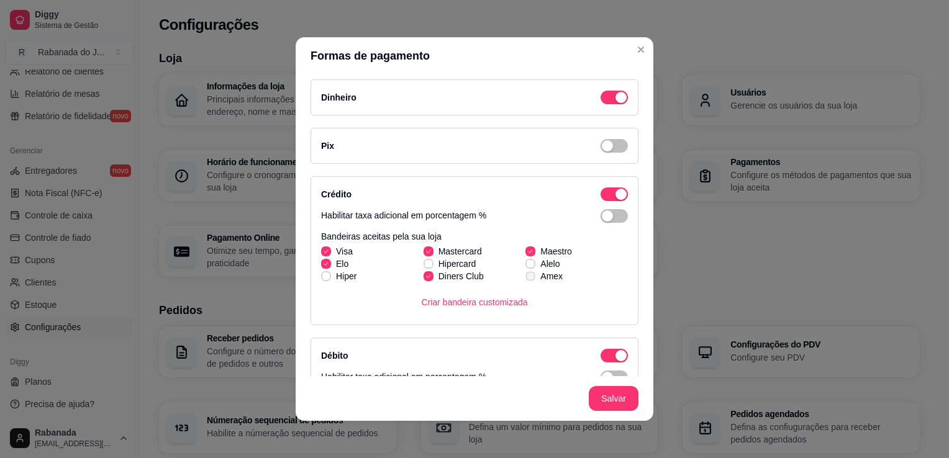
click at [527, 277] on icon at bounding box center [530, 276] width 7 height 5
click at [525, 279] on input "Amex" at bounding box center [529, 283] width 8 height 8
checkbox input "true"
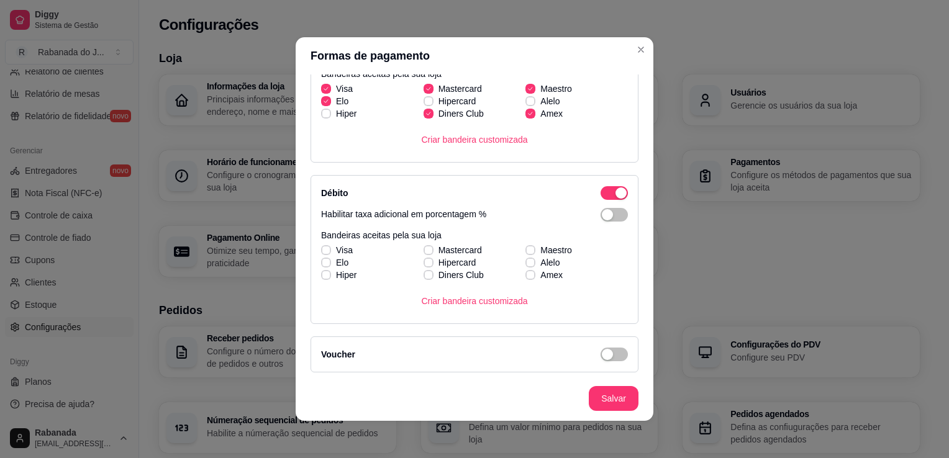
scroll to position [164, 0]
click at [316, 245] on label "Visa" at bounding box center [337, 249] width 42 height 22
click at [320, 252] on input "Visa" at bounding box center [324, 256] width 8 height 8
checkbox input "true"
click at [321, 262] on div "Visa Mastercard Maestro Elo Hipercard Alelo Hiper Diners Club Amex" at bounding box center [474, 261] width 307 height 37
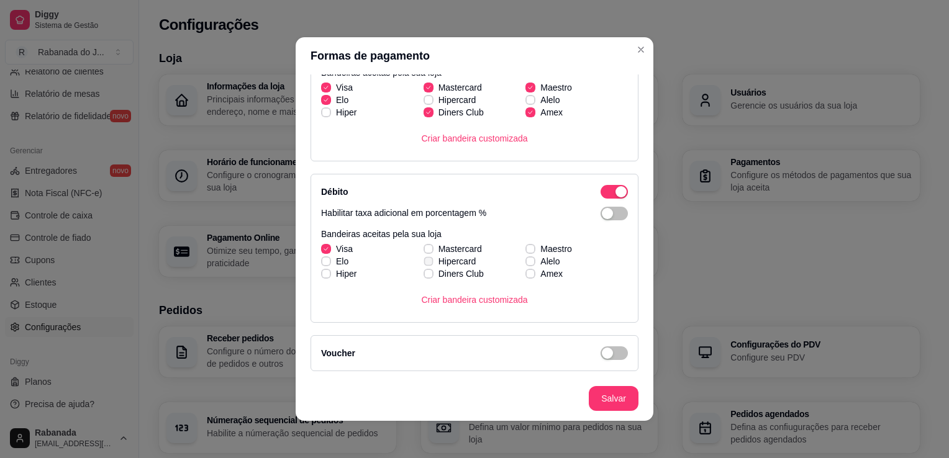
click at [428, 250] on label "Hipercard" at bounding box center [450, 261] width 63 height 22
click at [428, 264] on input "Hipercard" at bounding box center [427, 268] width 8 height 8
checkbox input "true"
click at [322, 260] on icon at bounding box center [325, 261] width 7 height 5
click at [320, 264] on input "Elo" at bounding box center [324, 268] width 8 height 8
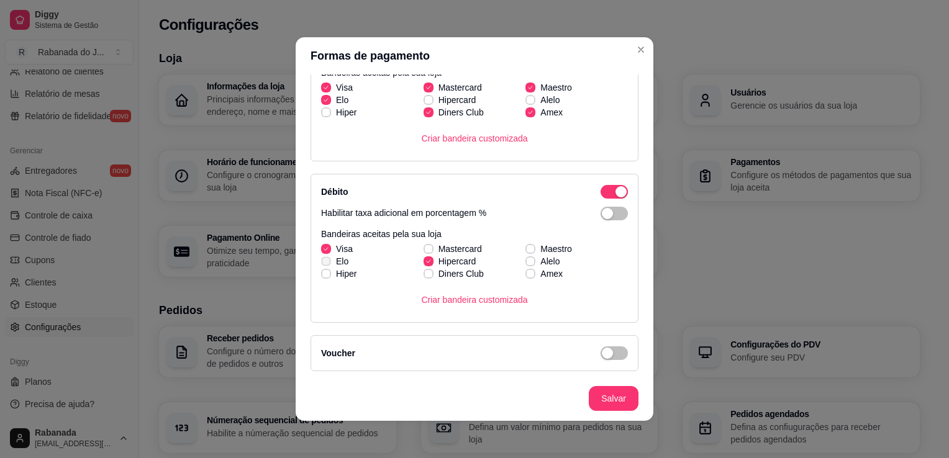
checkbox input "true"
click at [422, 261] on div "Visa Mastercard Maestro Elo Hipercard Alelo Hiper Diners Club Amex" at bounding box center [474, 261] width 307 height 37
click at [424, 245] on span at bounding box center [428, 248] width 9 height 9
click at [423, 252] on input "Mastercard" at bounding box center [427, 256] width 8 height 8
checkbox input "true"
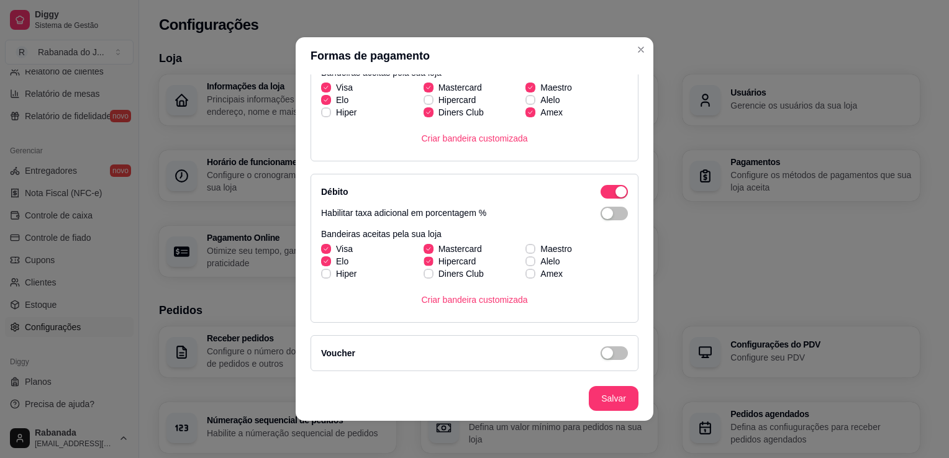
click at [425, 261] on icon at bounding box center [428, 261] width 7 height 5
click at [423, 264] on input "Hipercard" at bounding box center [427, 268] width 8 height 8
checkbox input "false"
click at [425, 274] on icon at bounding box center [428, 273] width 7 height 5
click at [423, 276] on input "Diners Club" at bounding box center [427, 280] width 8 height 8
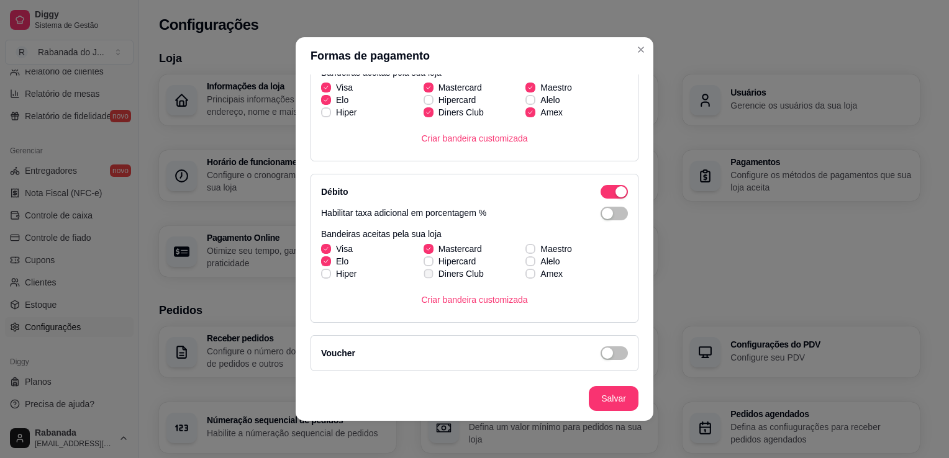
checkbox input "true"
click at [526, 247] on span at bounding box center [530, 248] width 9 height 9
click at [525, 252] on input "Maestro" at bounding box center [529, 256] width 8 height 8
checkbox input "true"
click at [526, 275] on span at bounding box center [530, 273] width 9 height 9
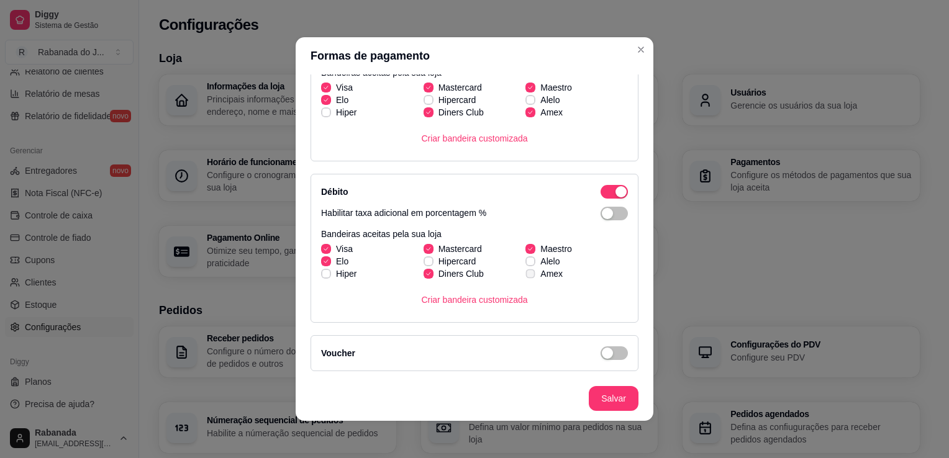
click at [525, 276] on input "Amex" at bounding box center [529, 280] width 8 height 8
checkbox input "true"
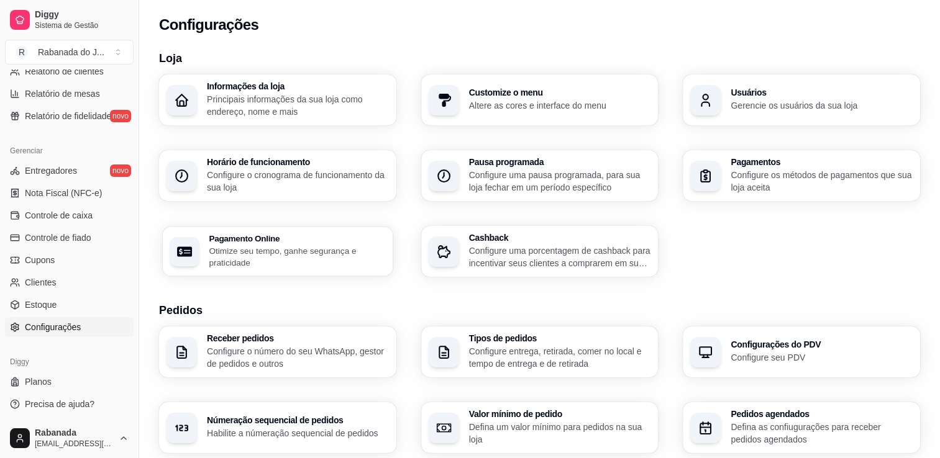
click at [251, 262] on p "Otimize seu tempo, ganhe segurança e praticidade" at bounding box center [297, 257] width 176 height 24
select select "4.98"
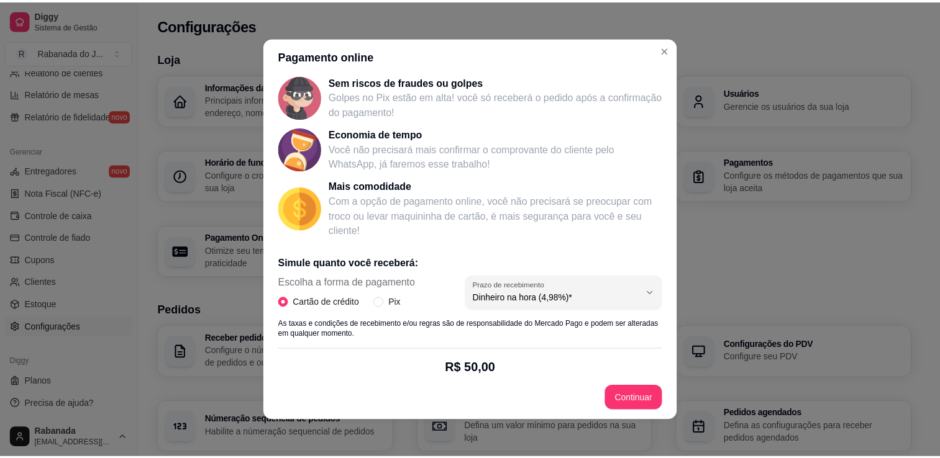
scroll to position [0, 0]
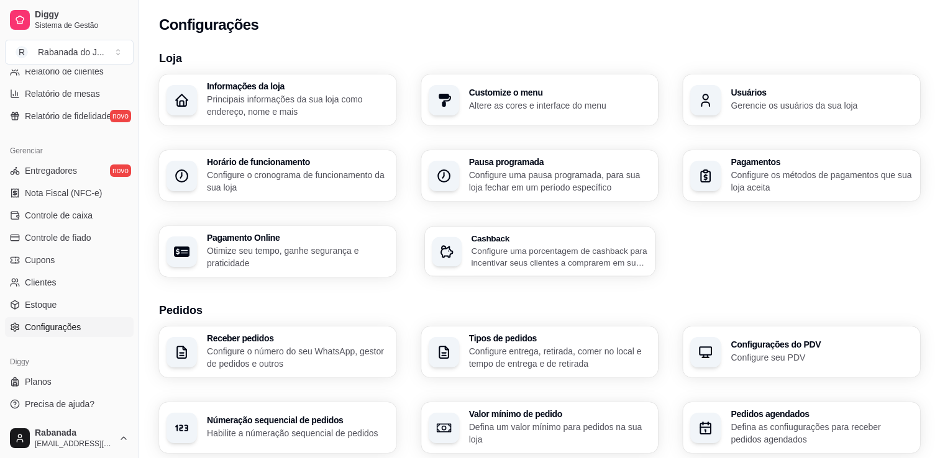
click at [540, 247] on p "Configure uma porcentagem de cashback para incentivar seus clientes a comprarem…" at bounding box center [559, 257] width 176 height 24
click at [883, 296] on div "Loja Informações da loja Principais informações da sua loja como endereço, nome…" at bounding box center [539, 435] width 761 height 770
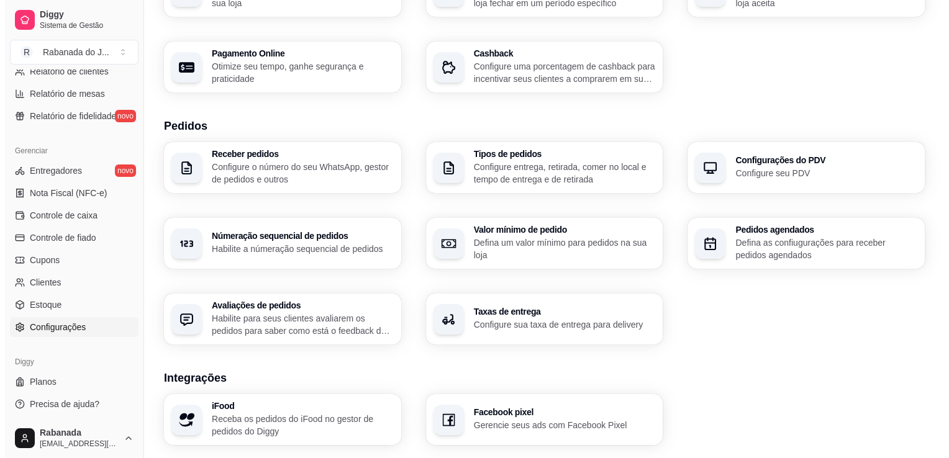
scroll to position [184, 0]
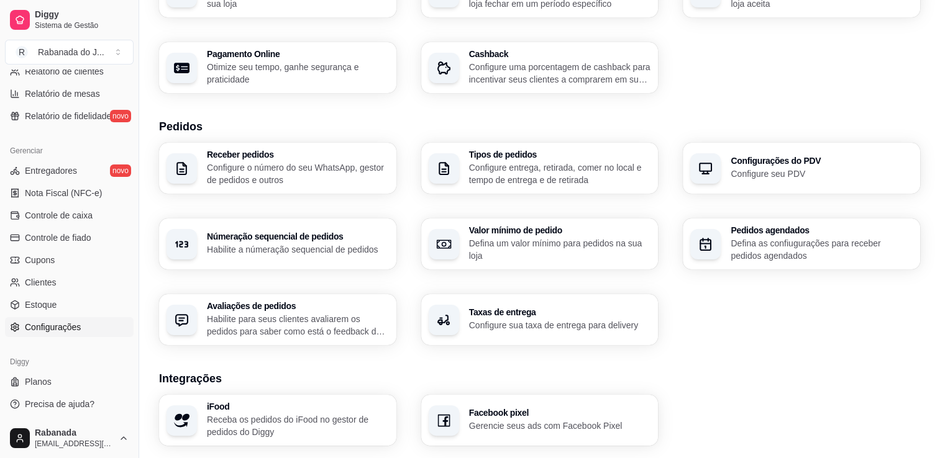
click at [838, 322] on div "Receber pedidos Configure o número do seu WhatsApp, gestor de pedidos e outros …" at bounding box center [539, 244] width 761 height 202
click at [377, 238] on h3 "Númeração sequencial de pedidos" at bounding box center [297, 237] width 176 height 9
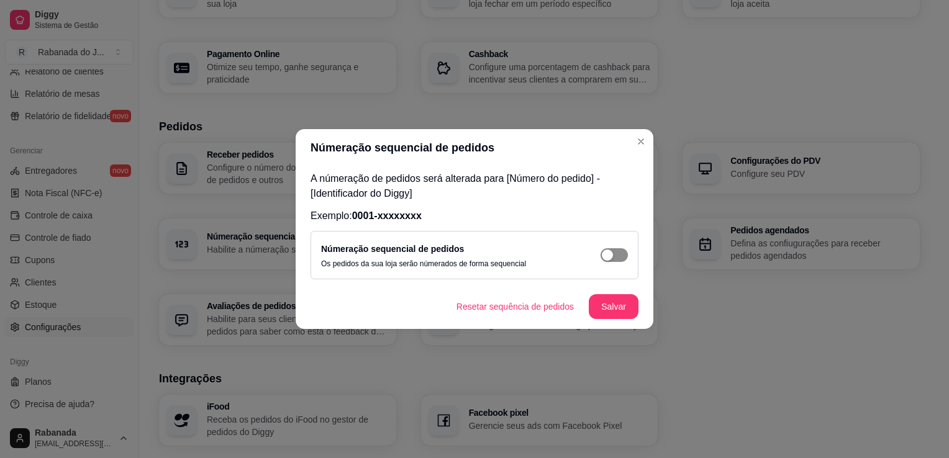
click at [617, 257] on span "button" at bounding box center [614, 255] width 27 height 14
click at [620, 304] on button "Salvar" at bounding box center [613, 307] width 48 height 24
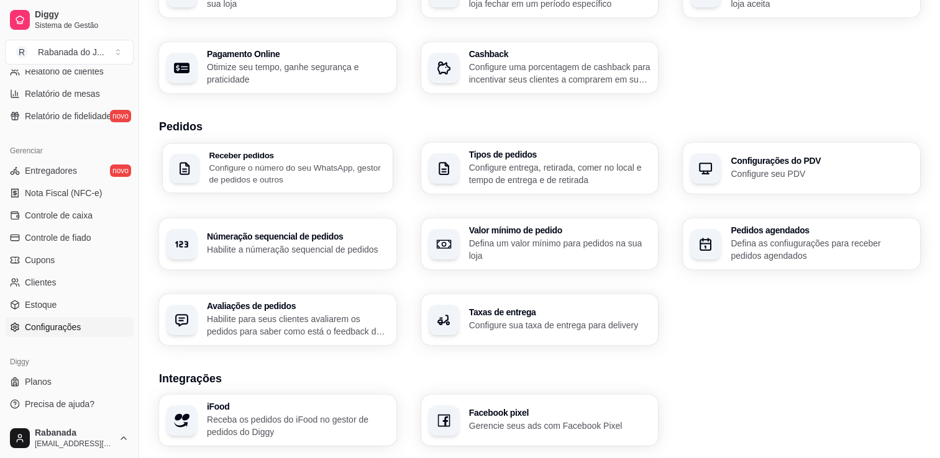
click at [289, 187] on div "Receber pedidos Configure o número do seu WhatsApp, gestor de pedidos e outros" at bounding box center [278, 168] width 230 height 50
click at [307, 171] on p "Configure o número do seu WhatsApp, gestor de pedidos e outros" at bounding box center [297, 173] width 176 height 24
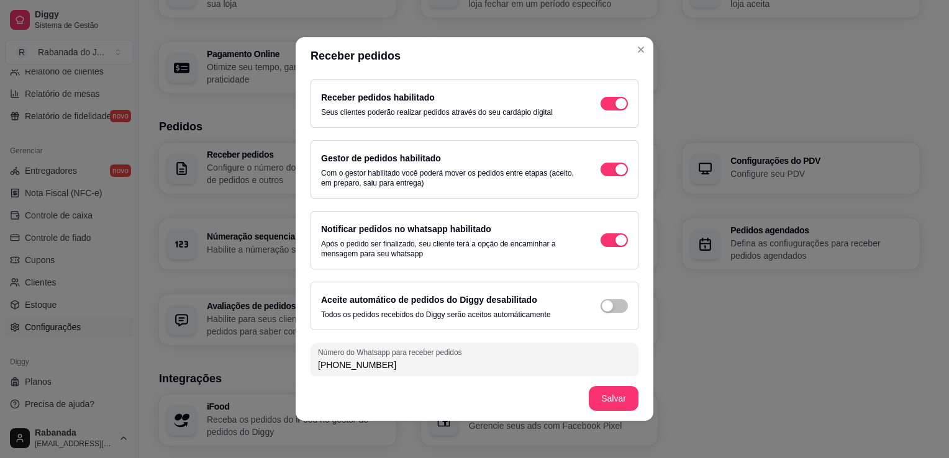
scroll to position [5, 0]
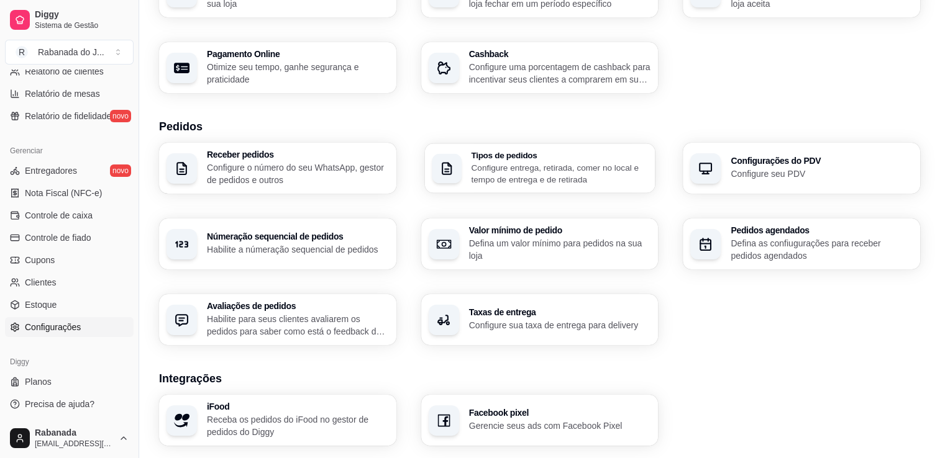
click at [516, 183] on p "Configure entrega, retirada, comer no local e tempo de entrega e de retirada" at bounding box center [559, 173] width 176 height 24
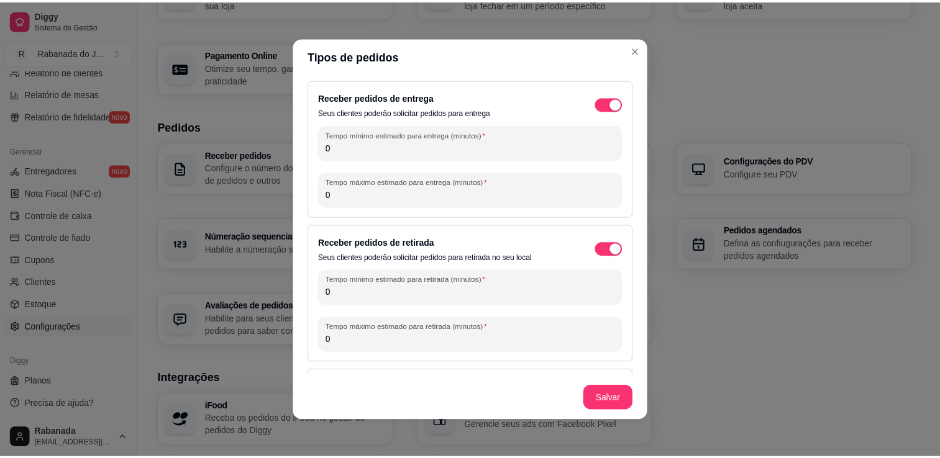
scroll to position [46, 0]
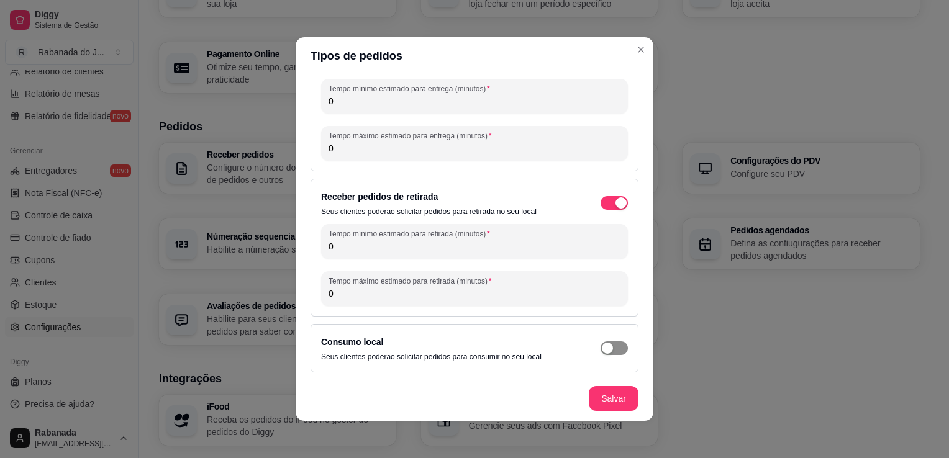
click at [606, 349] on span "button" at bounding box center [614, 349] width 27 height 14
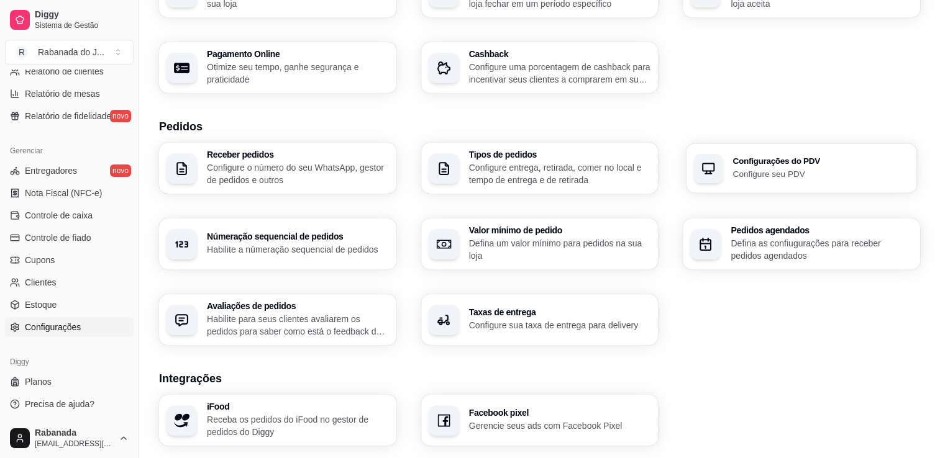
click at [714, 168] on div "button" at bounding box center [709, 168] width 30 height 30
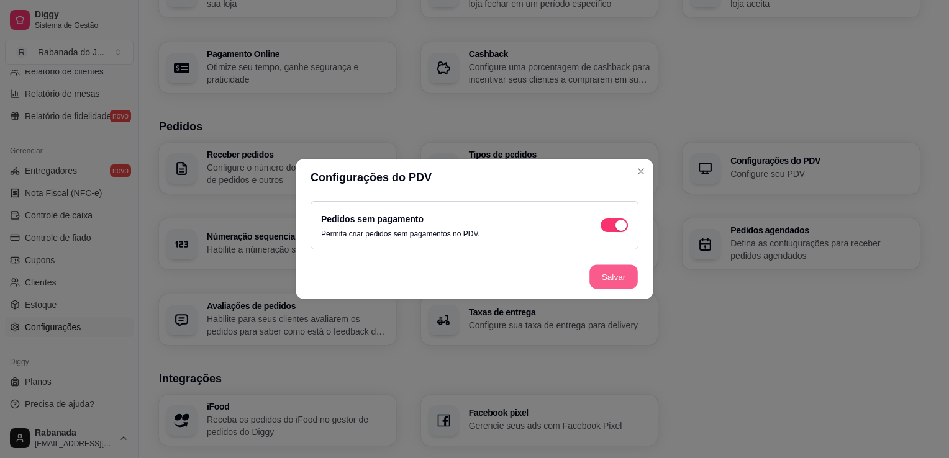
click at [612, 277] on button "Salvar" at bounding box center [613, 277] width 48 height 24
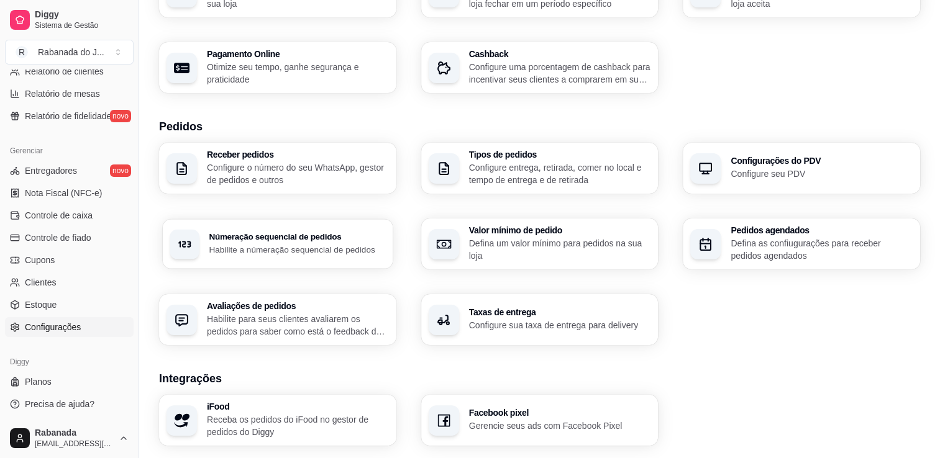
click at [258, 244] on p "Habilite a númeração sequencial de pedidos" at bounding box center [297, 249] width 176 height 12
click at [571, 237] on div "Valor mínimo de pedido Defina um valor mínimo para pedidos na sua loja" at bounding box center [559, 244] width 176 height 35
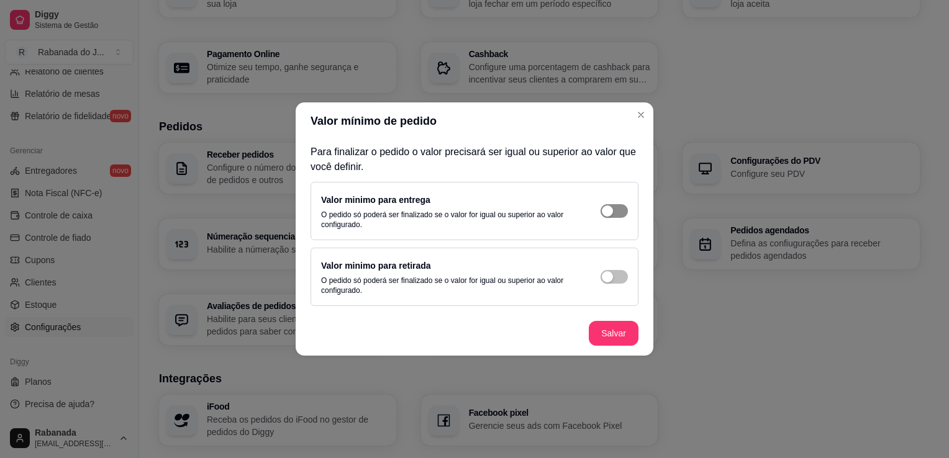
click at [617, 214] on span "button" at bounding box center [614, 211] width 27 height 14
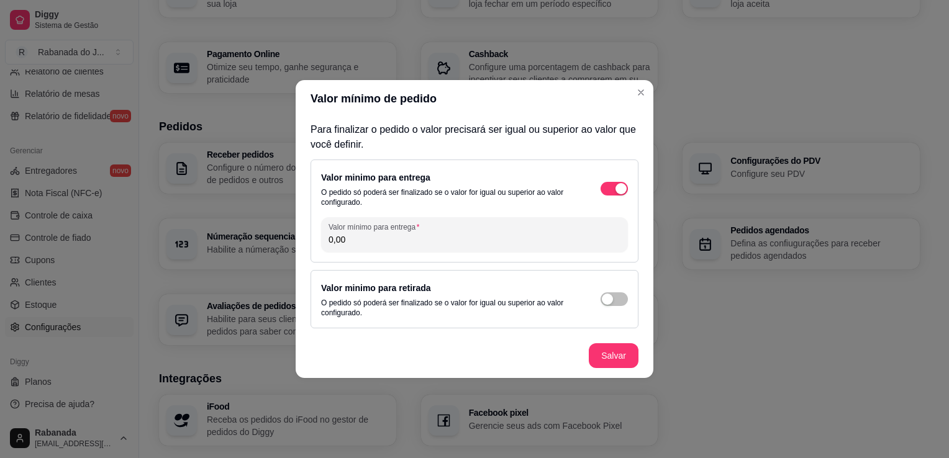
click at [519, 242] on input "0,00" at bounding box center [475, 240] width 292 height 12
type input "30,00"
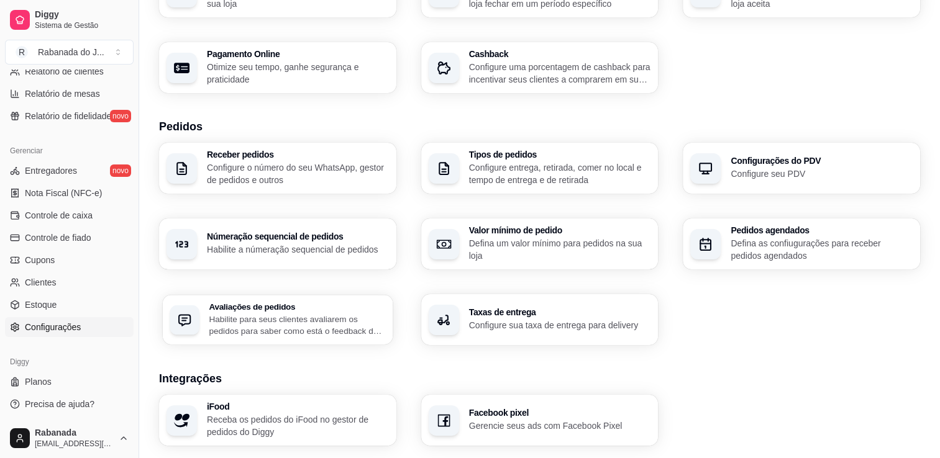
click at [302, 312] on div "Avaliações de pedidos Habilite para seus clientes avaliarem os pedidos para sab…" at bounding box center [297, 319] width 176 height 35
click at [564, 318] on div "Taxas de entrega Configure sua taxa de entrega para delivery" at bounding box center [559, 320] width 176 height 23
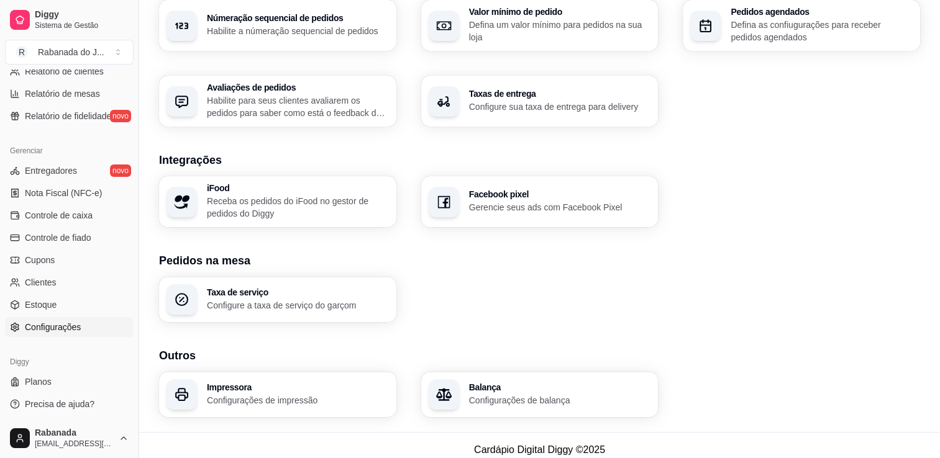
scroll to position [404, 0]
click at [296, 302] on p "Configure a taxa de serviço do garçom" at bounding box center [297, 304] width 176 height 12
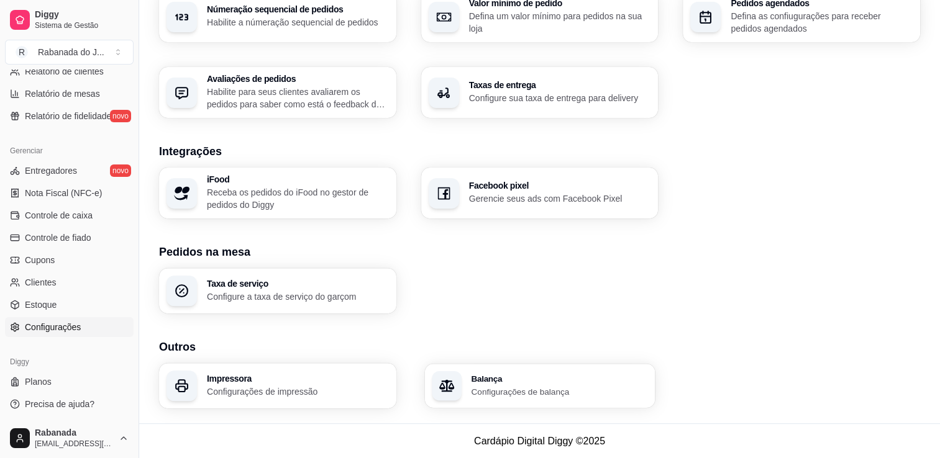
click at [586, 389] on p "Configurações de balança" at bounding box center [559, 392] width 176 height 12
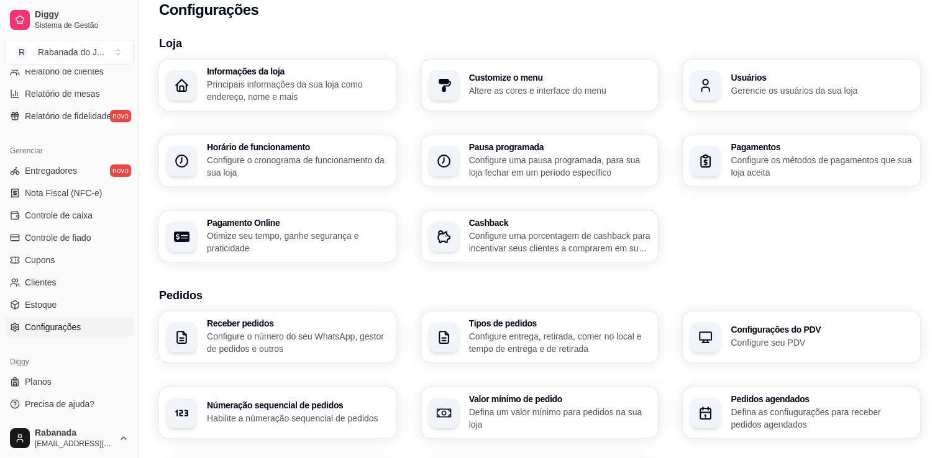
scroll to position [0, 0]
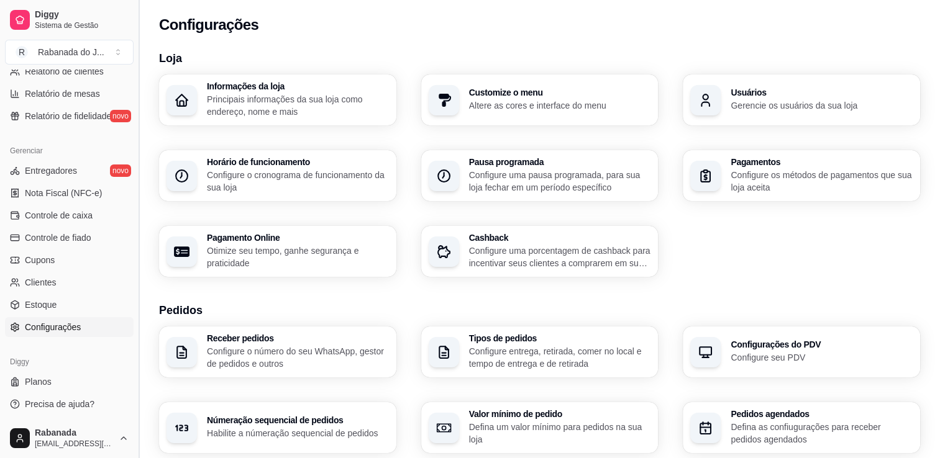
click at [135, 293] on button "Toggle Sidebar" at bounding box center [139, 229] width 10 height 458
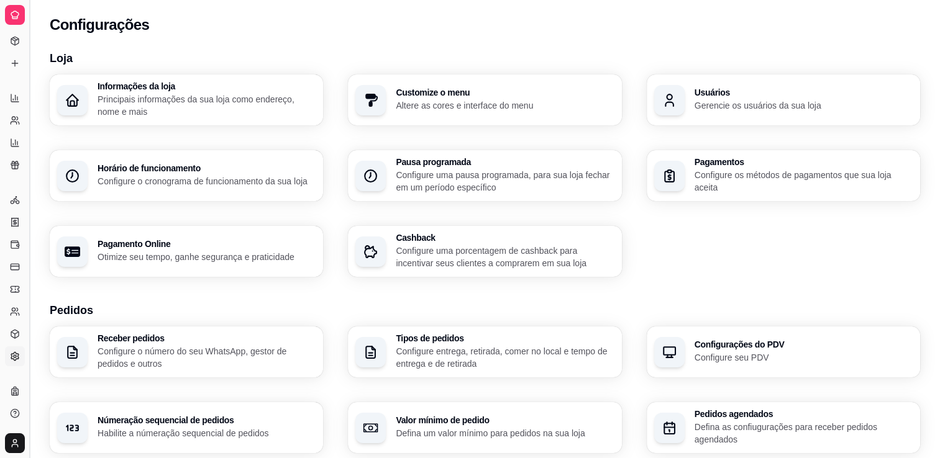
scroll to position [184, 0]
click at [32, 291] on button "Toggle Sidebar" at bounding box center [29, 229] width 10 height 458
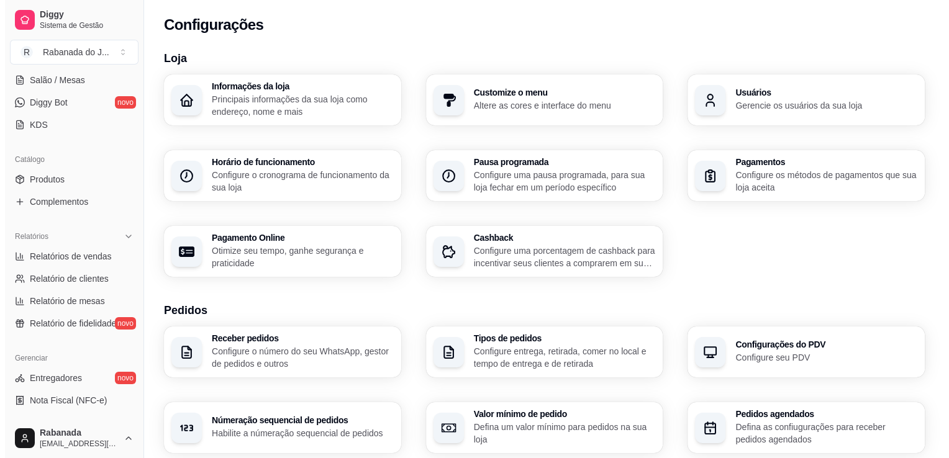
scroll to position [229, 0]
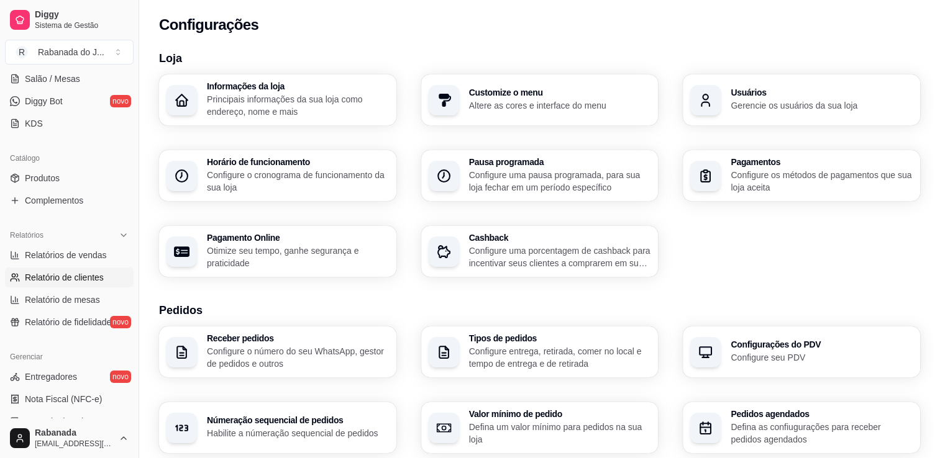
click at [65, 282] on span "Relatório de clientes" at bounding box center [64, 277] width 79 height 12
select select "30"
select select "HIGHEST_TOTAL_SPENT_WITH_ORDERS"
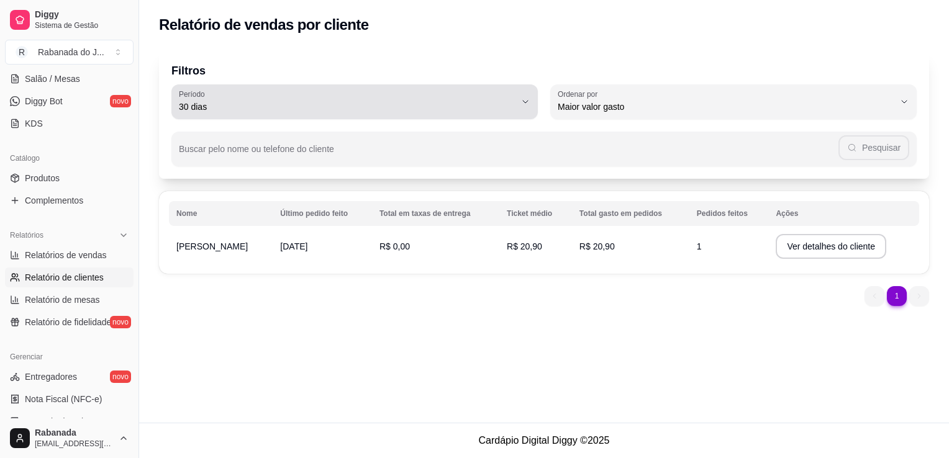
click at [525, 108] on button "Período 30 dias" at bounding box center [354, 101] width 366 height 35
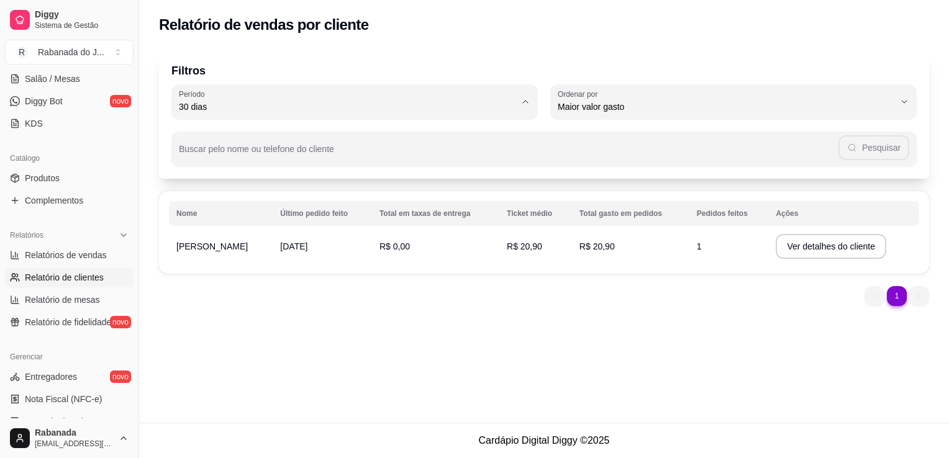
click at [391, 201] on span "15 dias" at bounding box center [348, 197] width 320 height 12
type input "15"
select select "15"
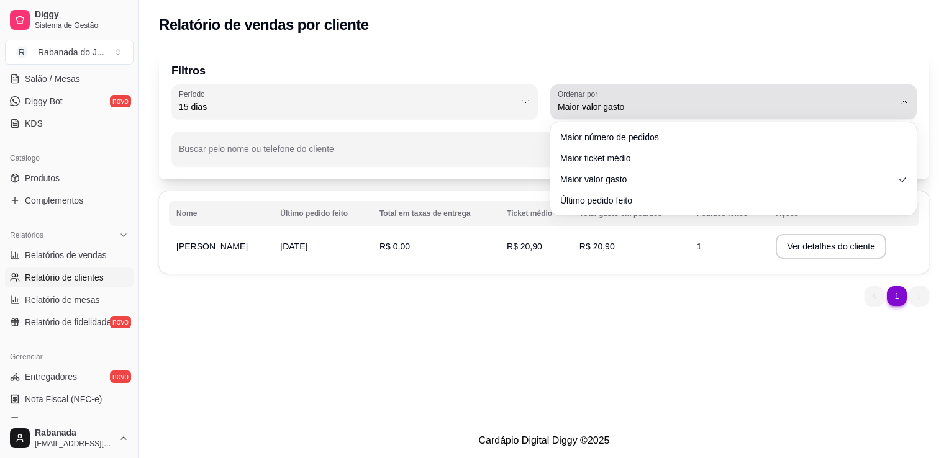
click at [886, 101] on span "Maior valor gasto" at bounding box center [726, 107] width 337 height 12
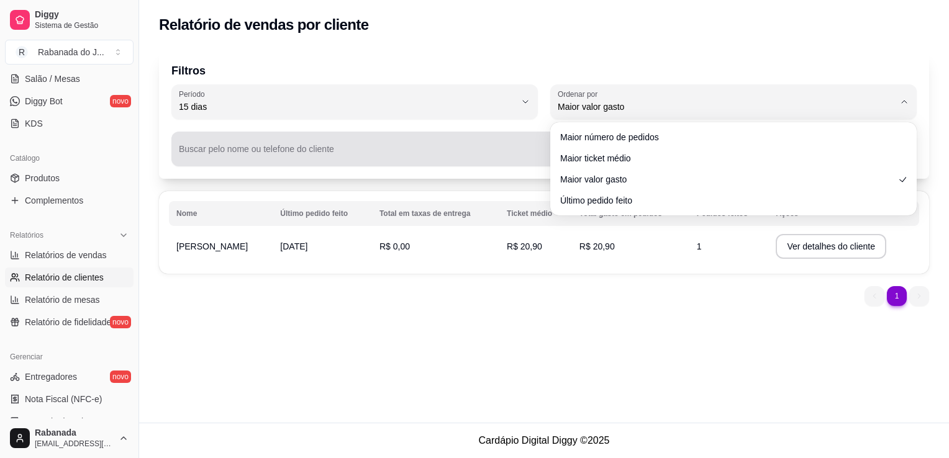
click at [452, 142] on div "Pesquisar" at bounding box center [544, 149] width 730 height 25
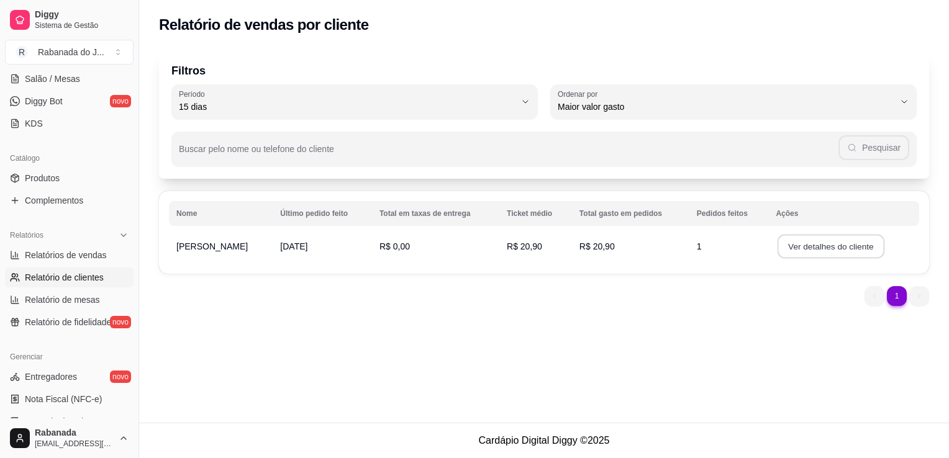
click at [800, 247] on button "Ver detalhes do cliente" at bounding box center [831, 247] width 107 height 24
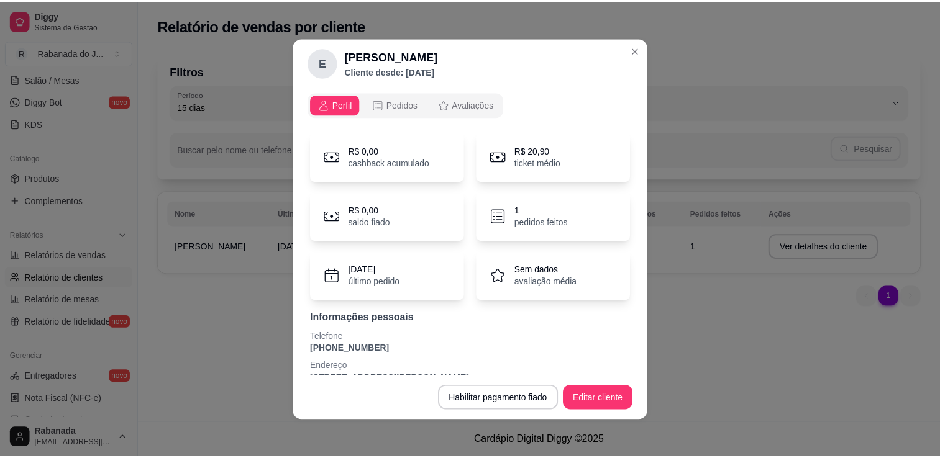
scroll to position [20, 0]
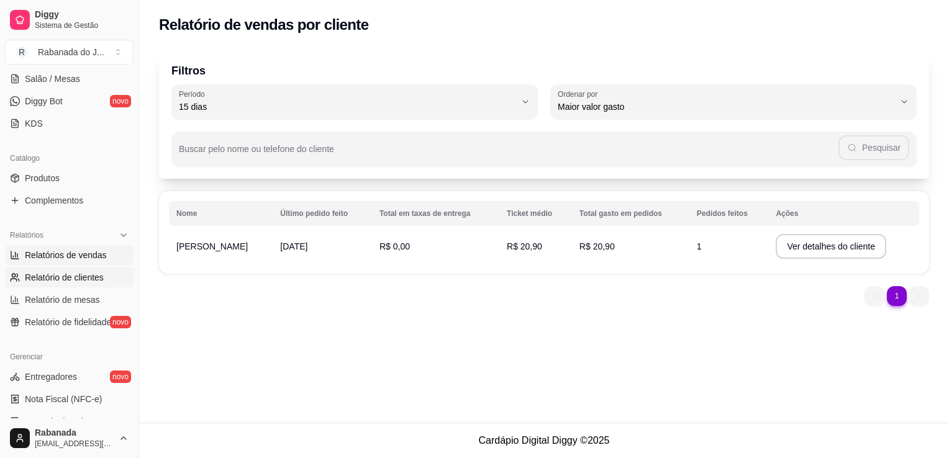
click at [60, 255] on span "Relatórios de vendas" at bounding box center [66, 255] width 82 height 12
select select "ALL"
select select "0"
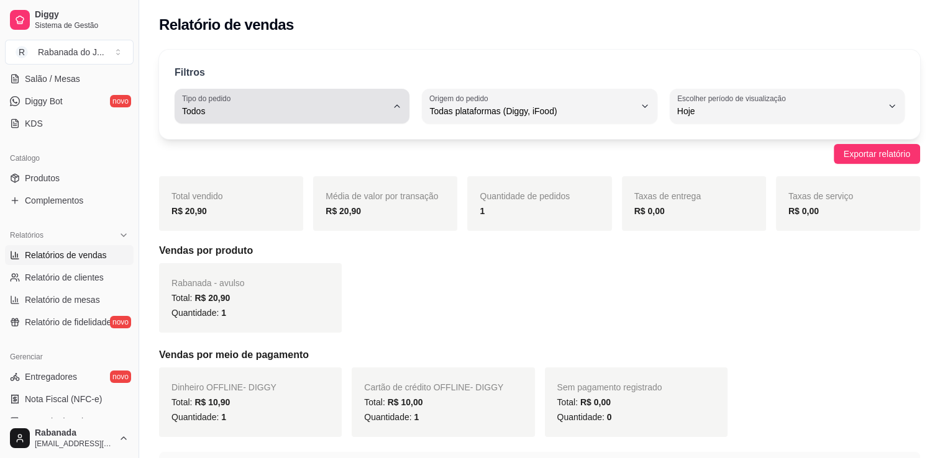
click at [389, 117] on button "Tipo do pedido Todos" at bounding box center [292, 106] width 235 height 35
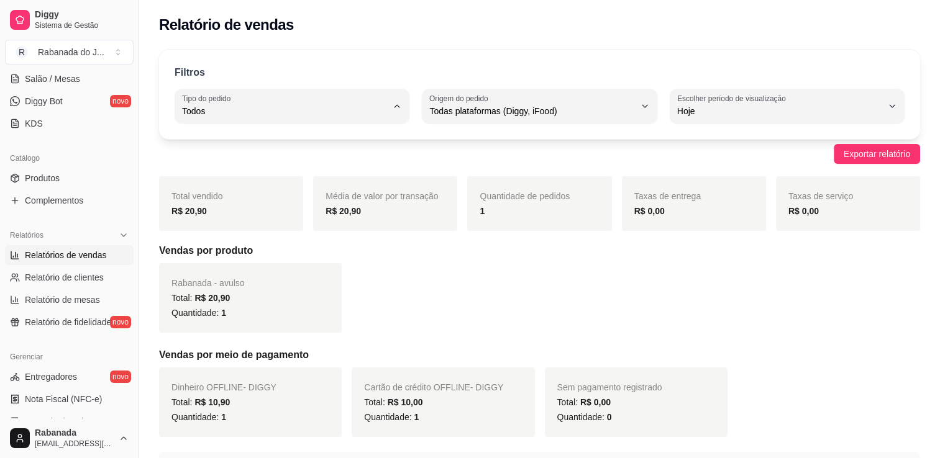
click at [260, 227] on span "Consumo local" at bounding box center [286, 222] width 194 height 12
type input "EAT_IN"
select select "EAT_IN"
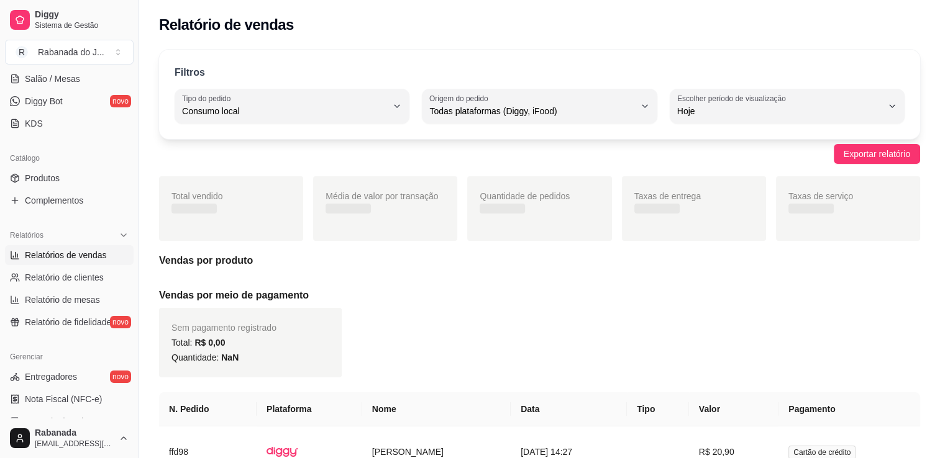
scroll to position [12, 0]
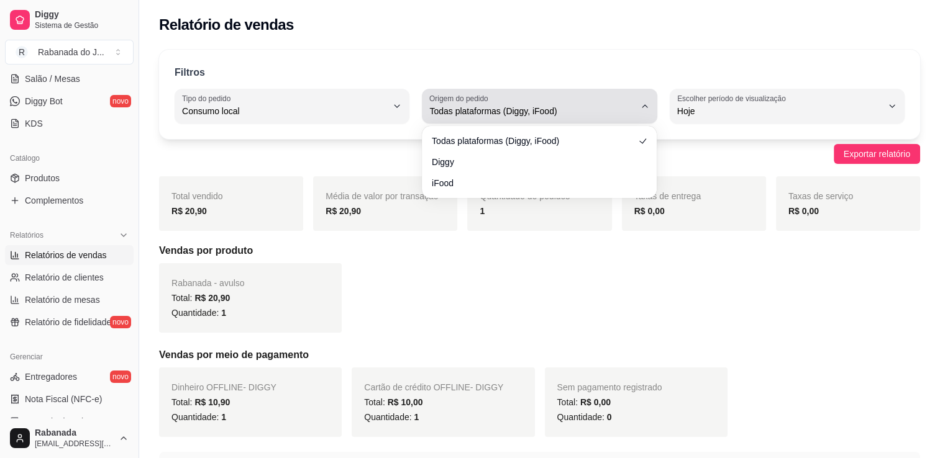
click at [626, 111] on span "Todas plataformas (Diggy, iFood)" at bounding box center [531, 111] width 205 height 12
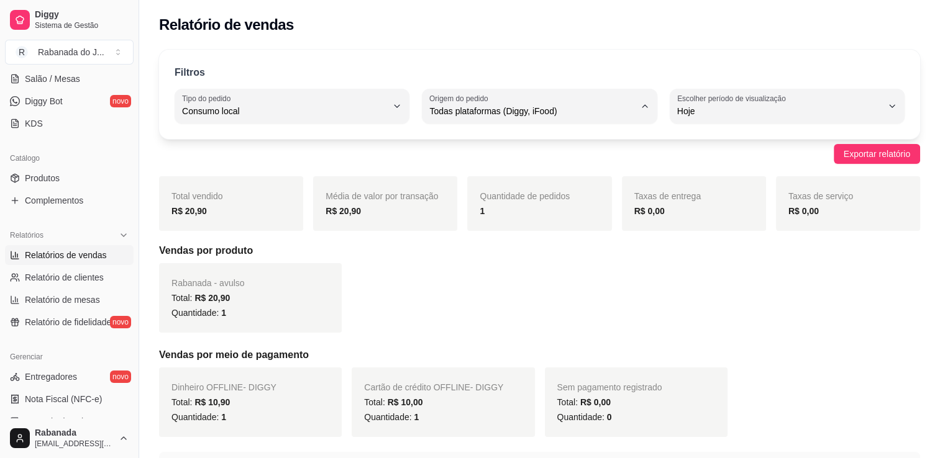
click at [486, 165] on span "Diggy" at bounding box center [533, 161] width 194 height 12
type input "DIGGY"
select select "DIGGY"
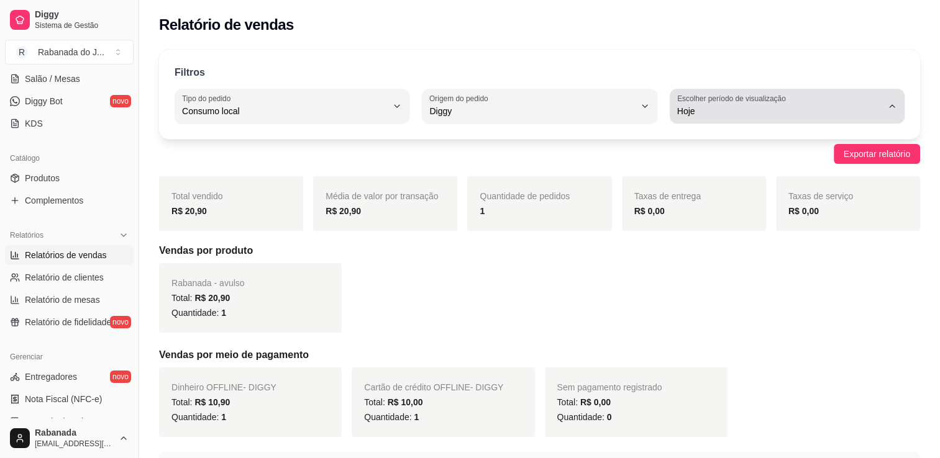
click at [810, 111] on span "Hoje" at bounding box center [779, 111] width 205 height 12
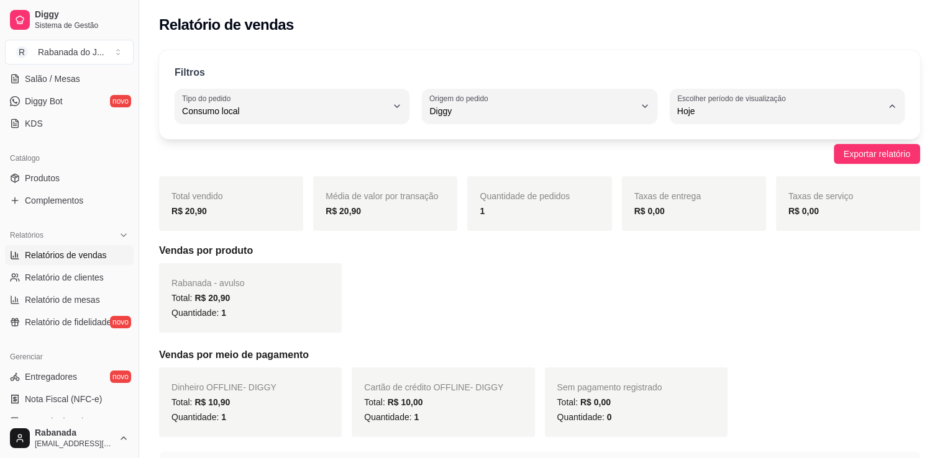
click at [725, 263] on span "Customizado" at bounding box center [781, 262] width 194 height 12
type input "-1"
select select "-1"
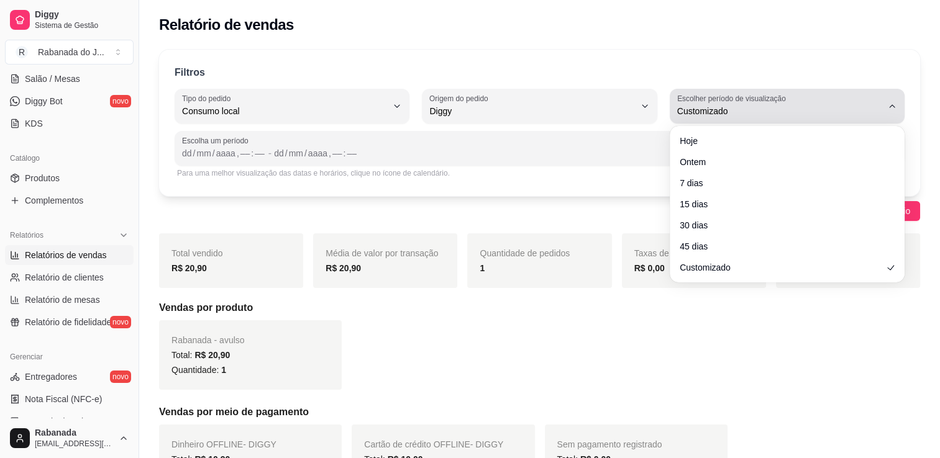
click at [828, 112] on span "Customizado" at bounding box center [779, 111] width 205 height 12
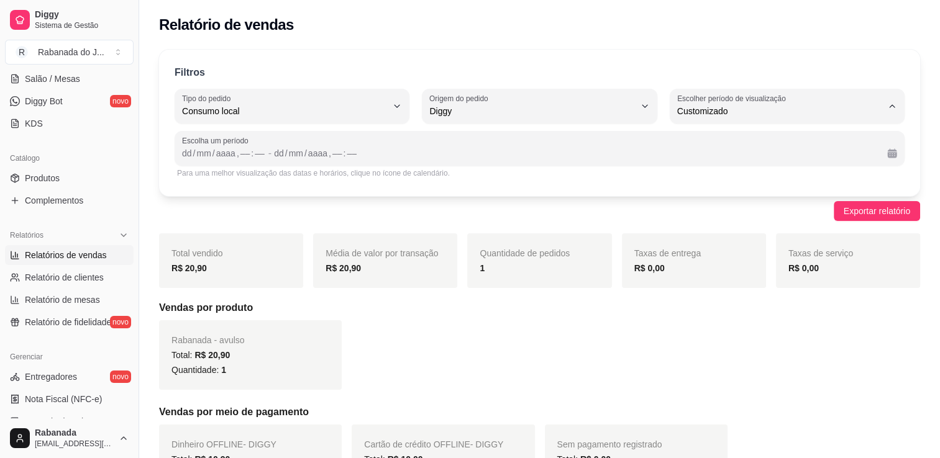
click at [715, 136] on span "Hoje" at bounding box center [781, 140] width 194 height 12
type input "0"
select select "0"
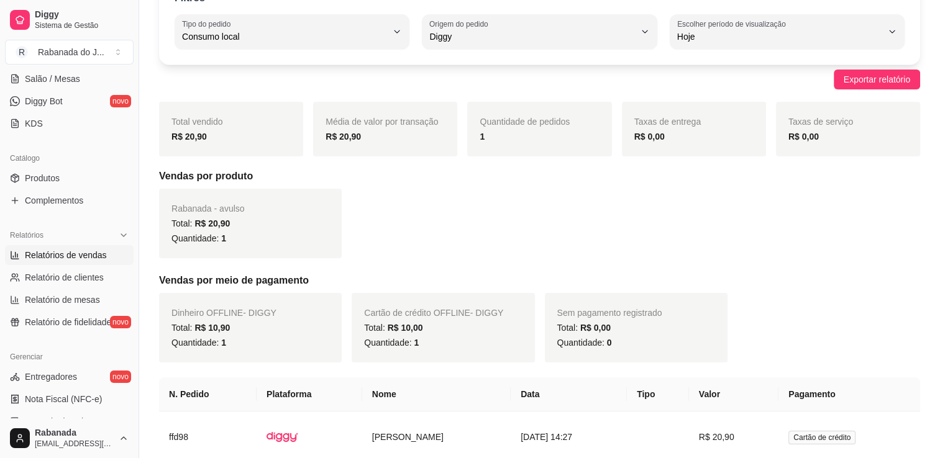
scroll to position [75, 0]
click at [452, 335] on div "Quantidade: 1" at bounding box center [443, 342] width 158 height 15
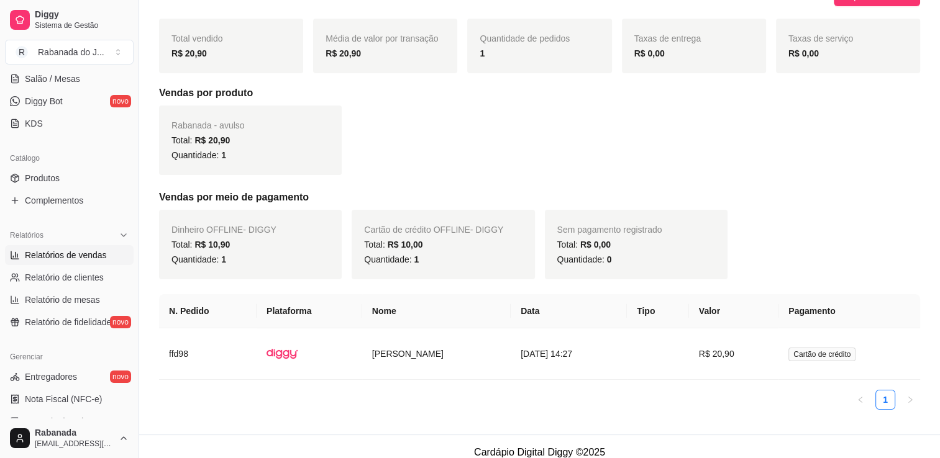
scroll to position [163, 0]
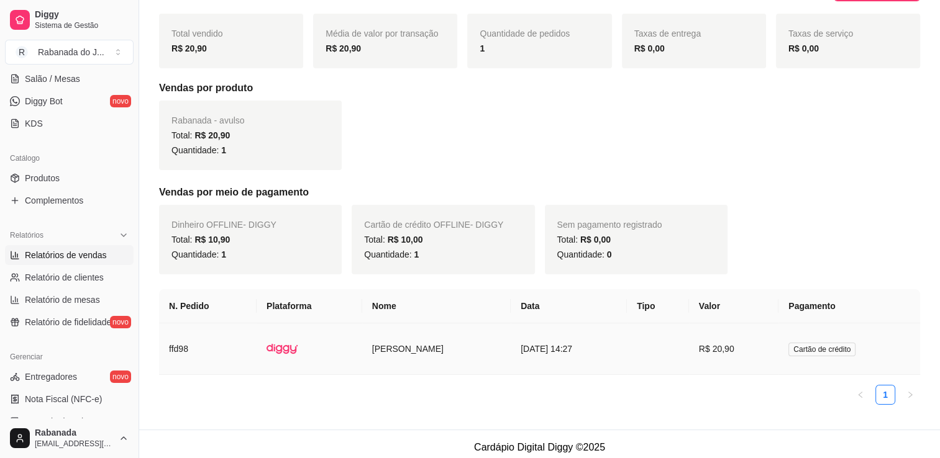
click at [843, 354] on span "Cartão de crédito" at bounding box center [821, 350] width 67 height 14
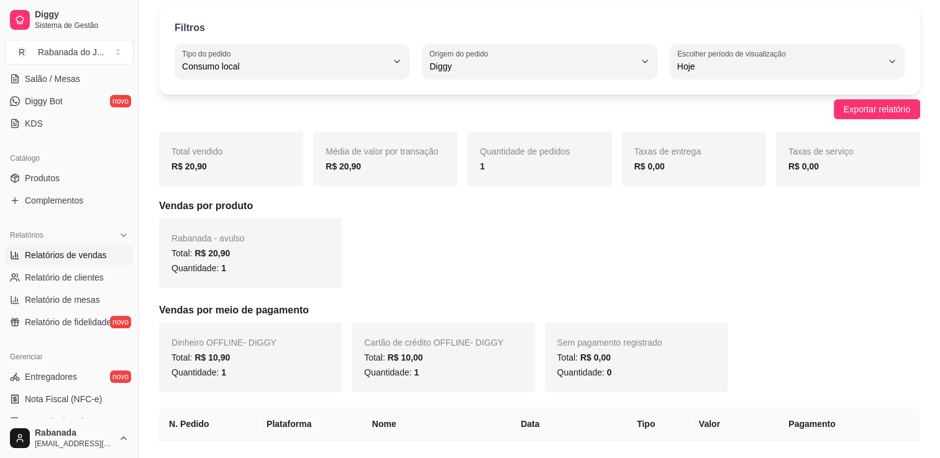
scroll to position [40, 0]
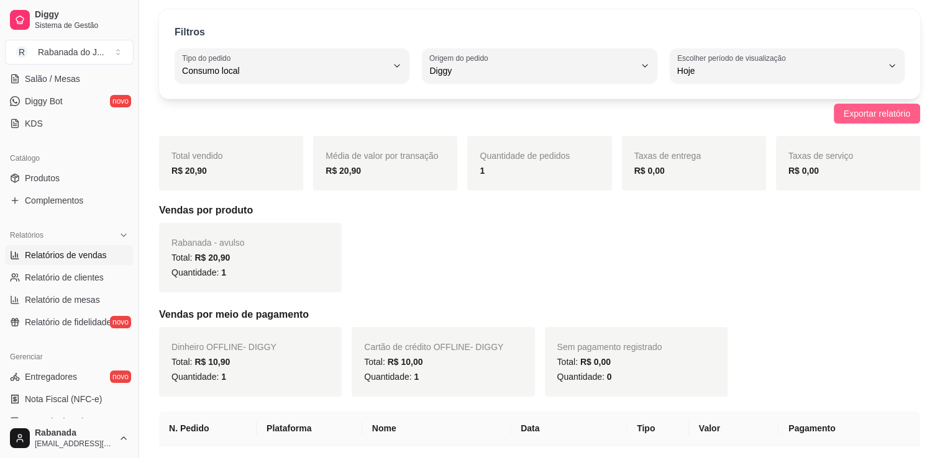
click at [869, 113] on span "Exportar relatório" at bounding box center [876, 114] width 66 height 14
click at [591, 26] on div "Filtros" at bounding box center [540, 33] width 730 height 16
